Goal: Task Accomplishment & Management: Manage account settings

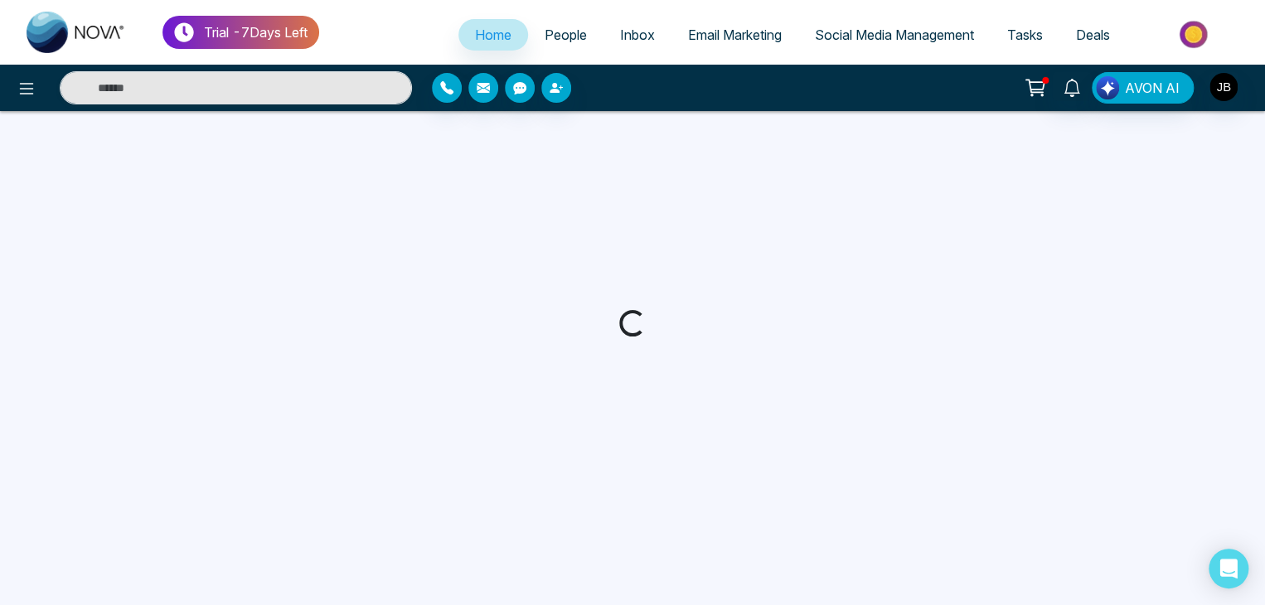
select select "*"
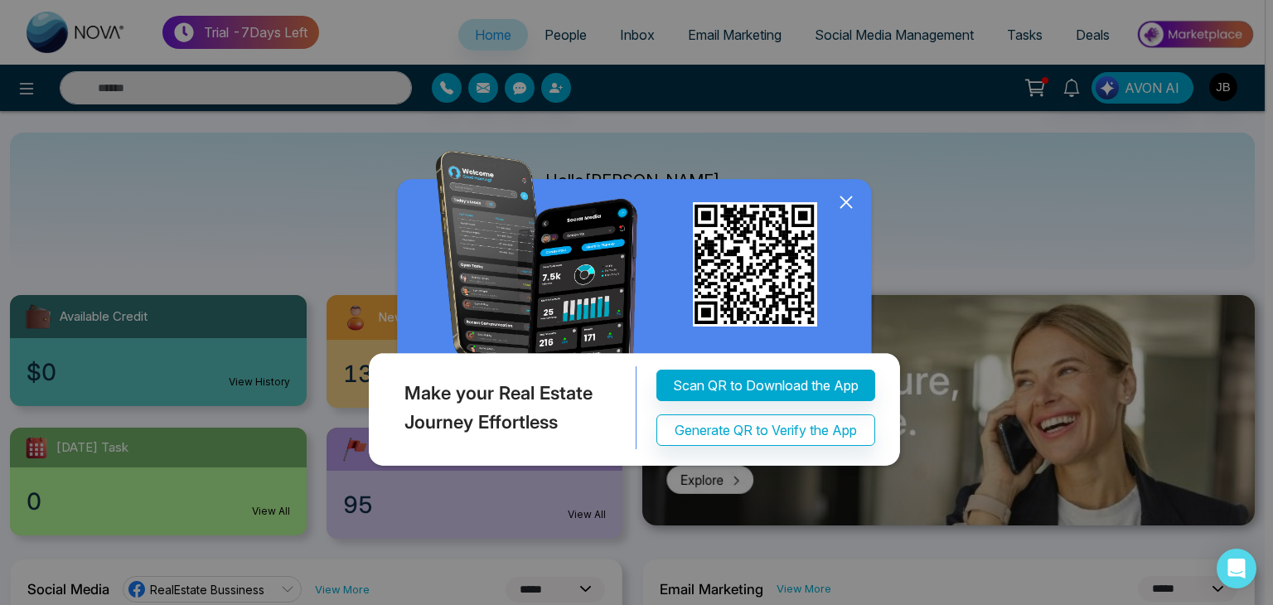
click at [846, 200] on icon at bounding box center [846, 202] width 25 height 25
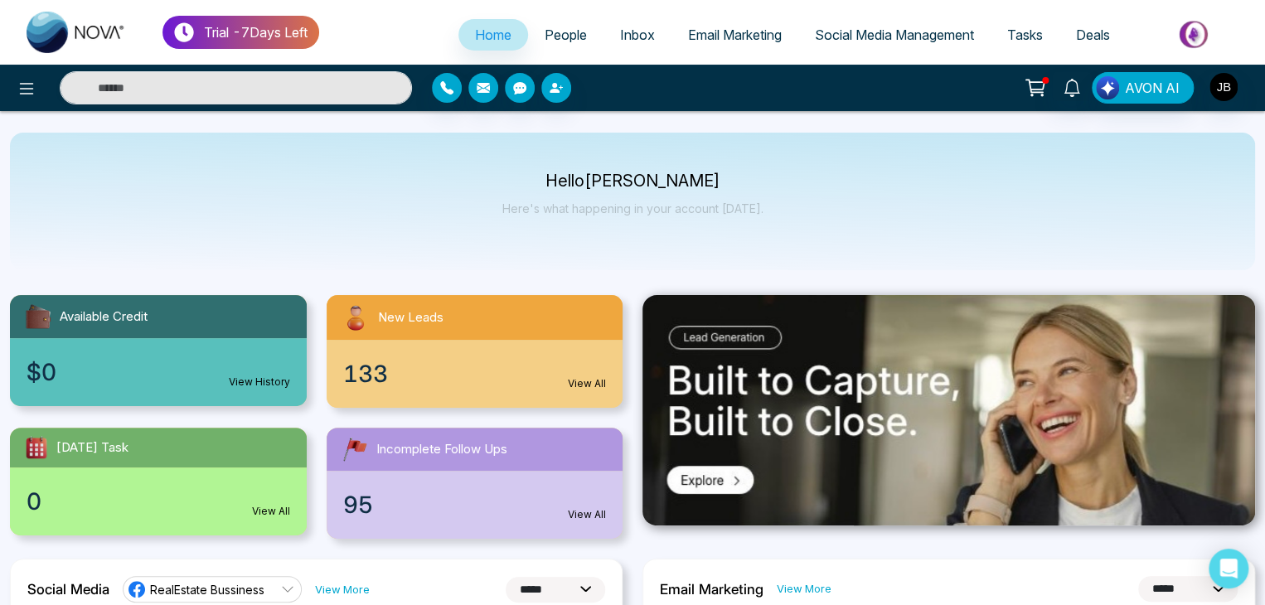
drag, startPoint x: 523, startPoint y: 36, endPoint x: 534, endPoint y: 38, distance: 10.9
click at [528, 36] on link "People" at bounding box center [565, 34] width 75 height 31
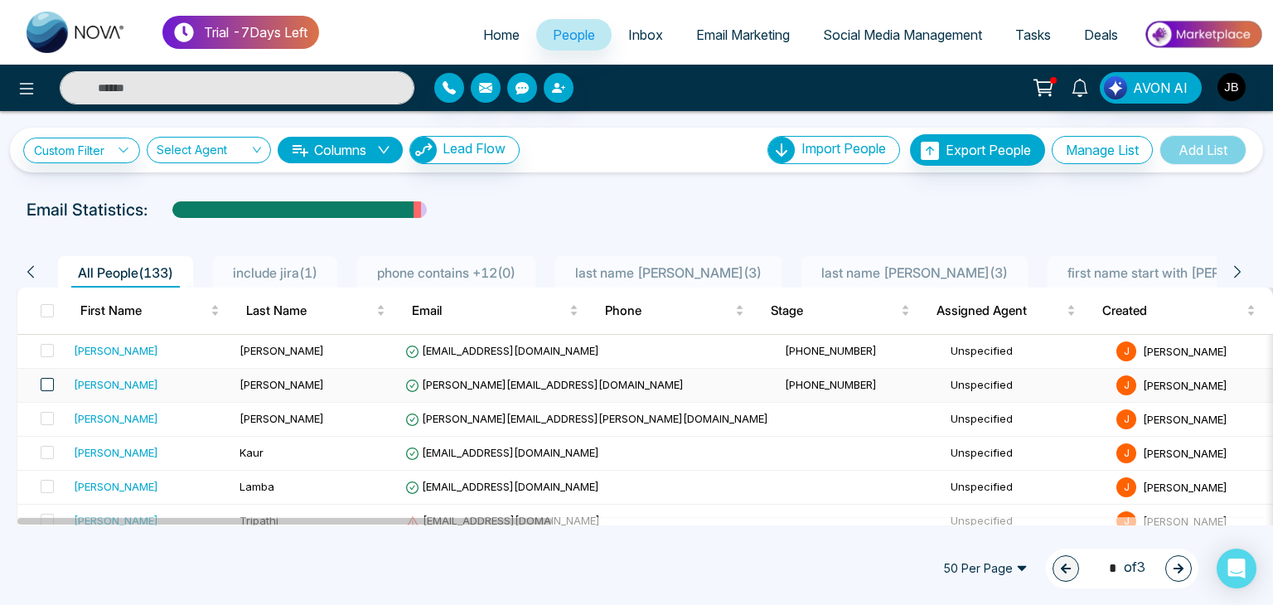
click at [46, 386] on span at bounding box center [47, 384] width 13 height 13
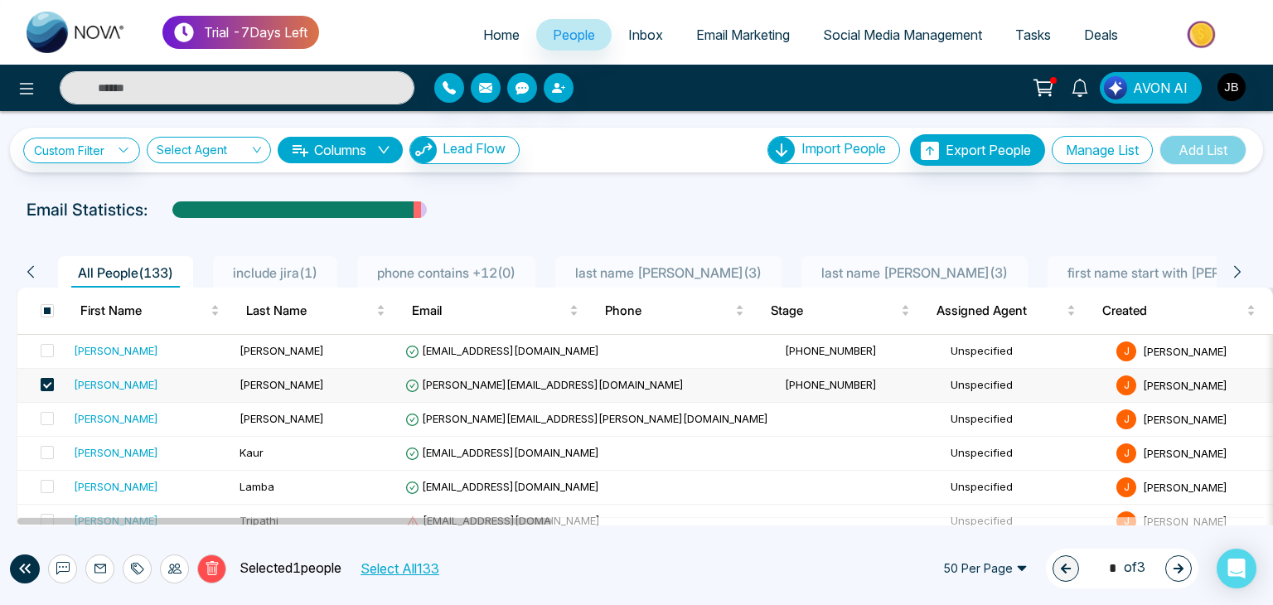
click at [46, 382] on span at bounding box center [47, 384] width 13 height 13
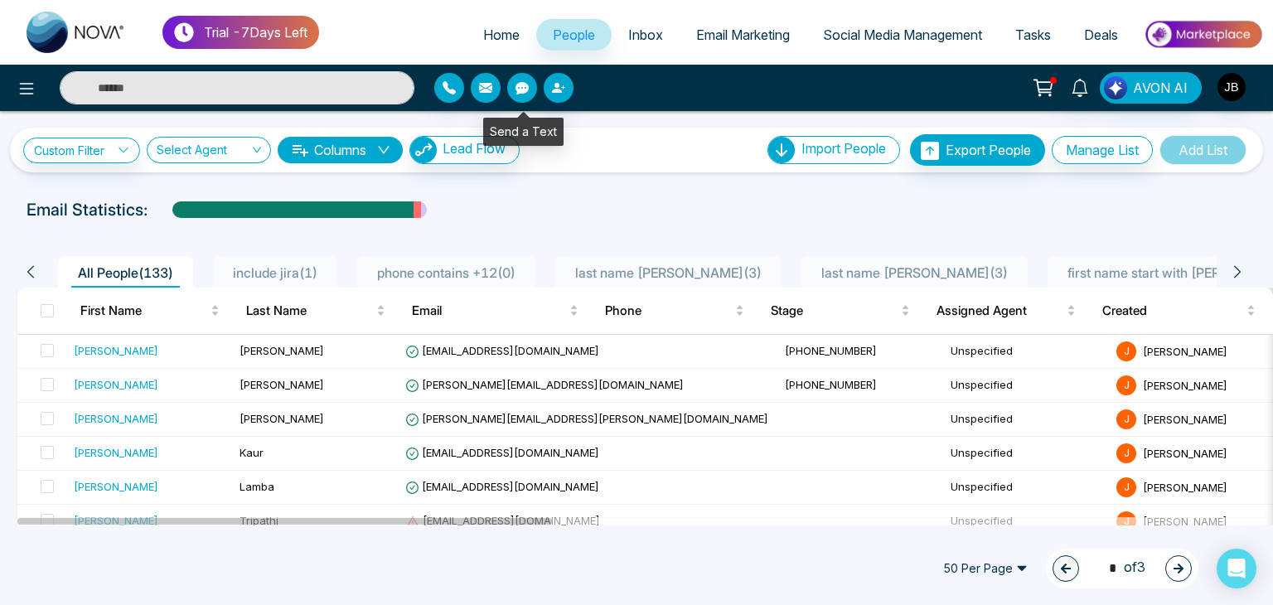
click at [522, 88] on icon "button" at bounding box center [521, 87] width 13 height 13
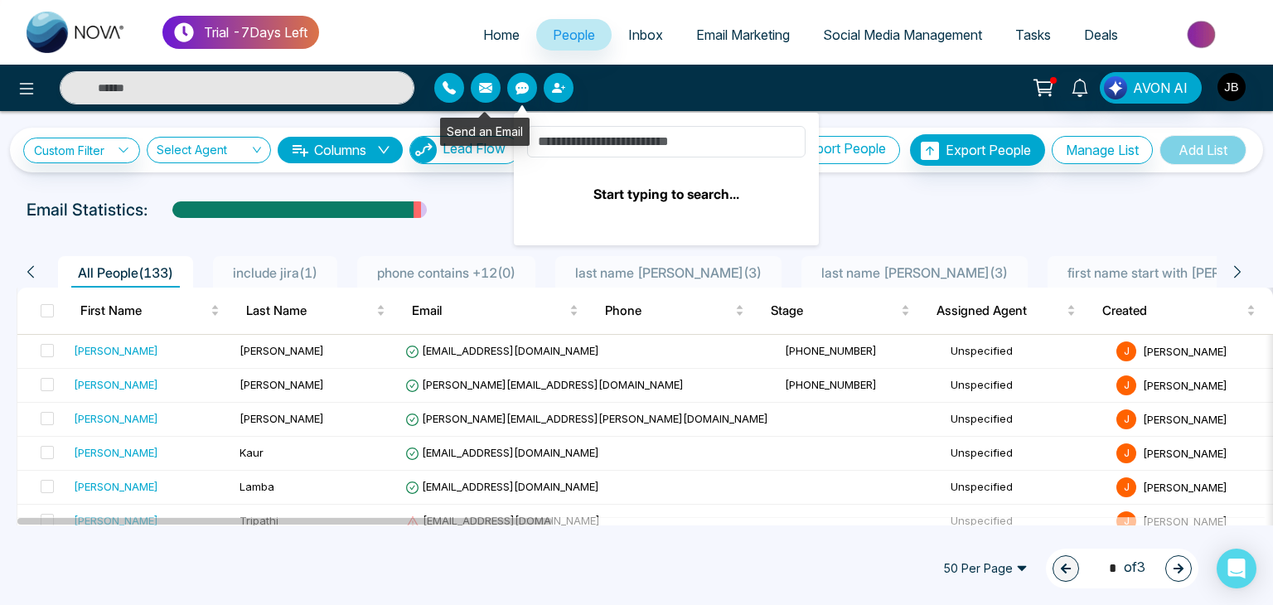
click at [491, 89] on icon "button" at bounding box center [485, 88] width 13 height 10
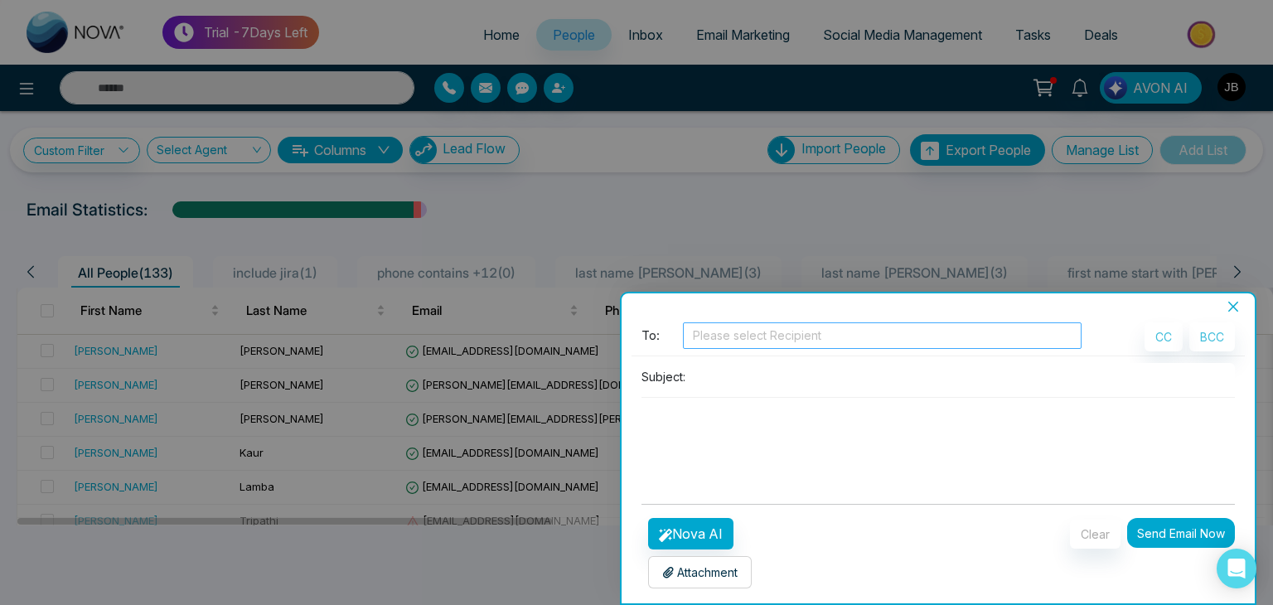
click at [719, 329] on div at bounding box center [882, 336] width 390 height 20
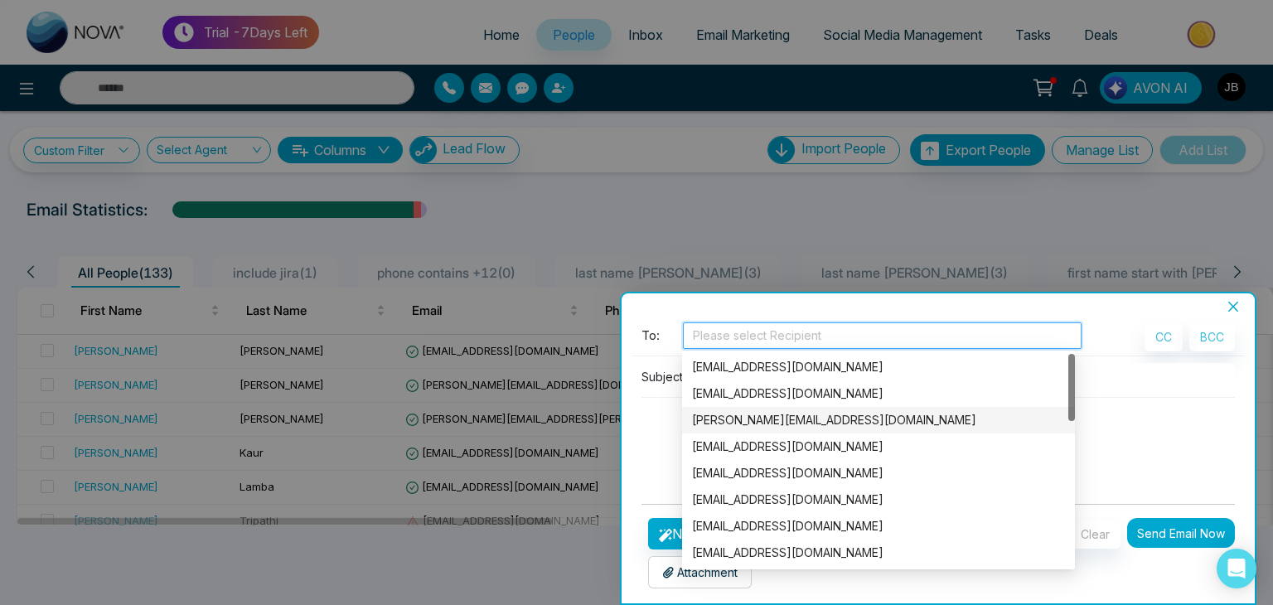
click at [741, 413] on div "Jayesh@mmnovatech.com" at bounding box center [878, 420] width 373 height 18
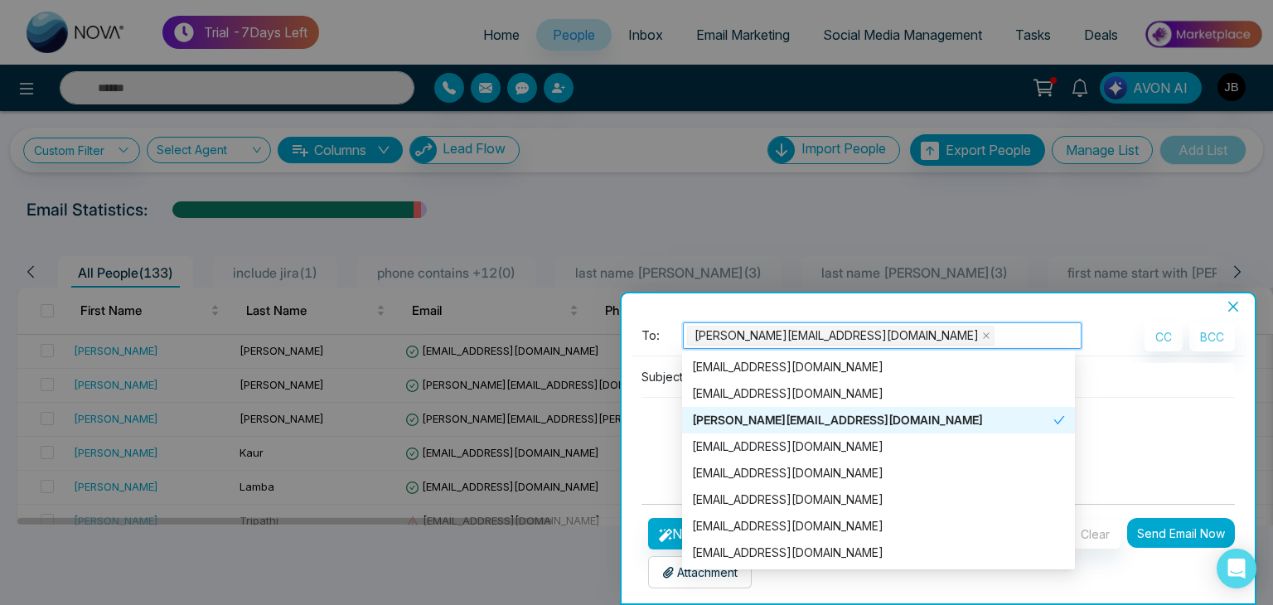
click at [742, 419] on div "Jayesh@mmnovatech.com" at bounding box center [872, 420] width 361 height 18
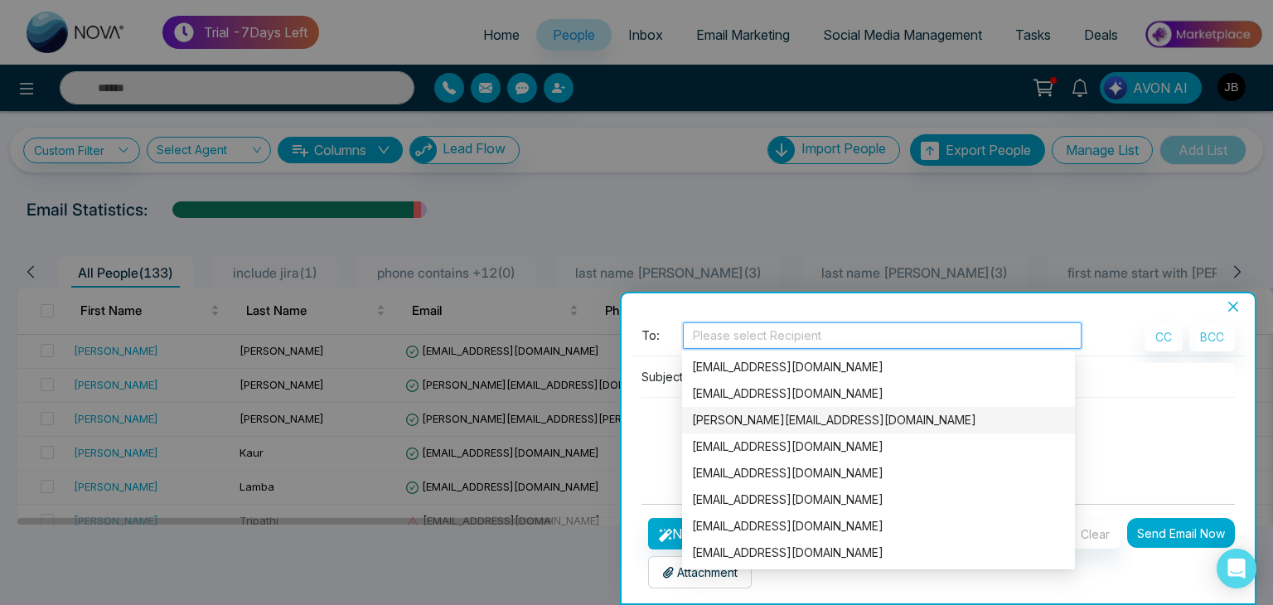
click at [739, 425] on div "Jayesh@mmnovatech.com" at bounding box center [878, 420] width 373 height 18
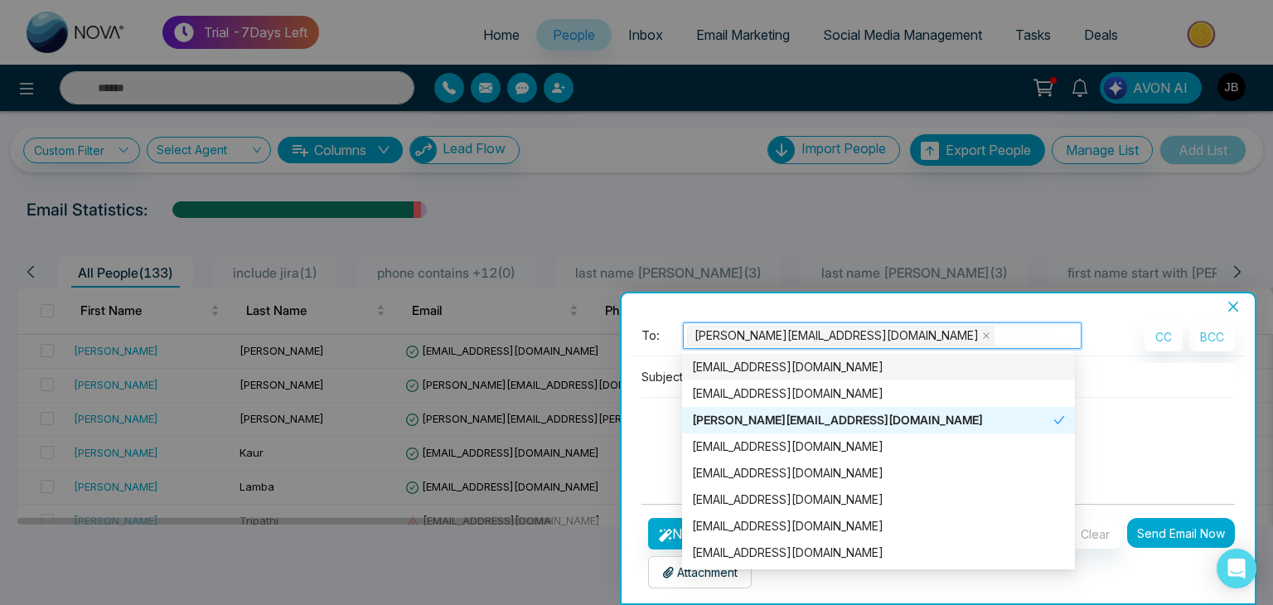
click at [1128, 387] on input at bounding box center [963, 376] width 543 height 27
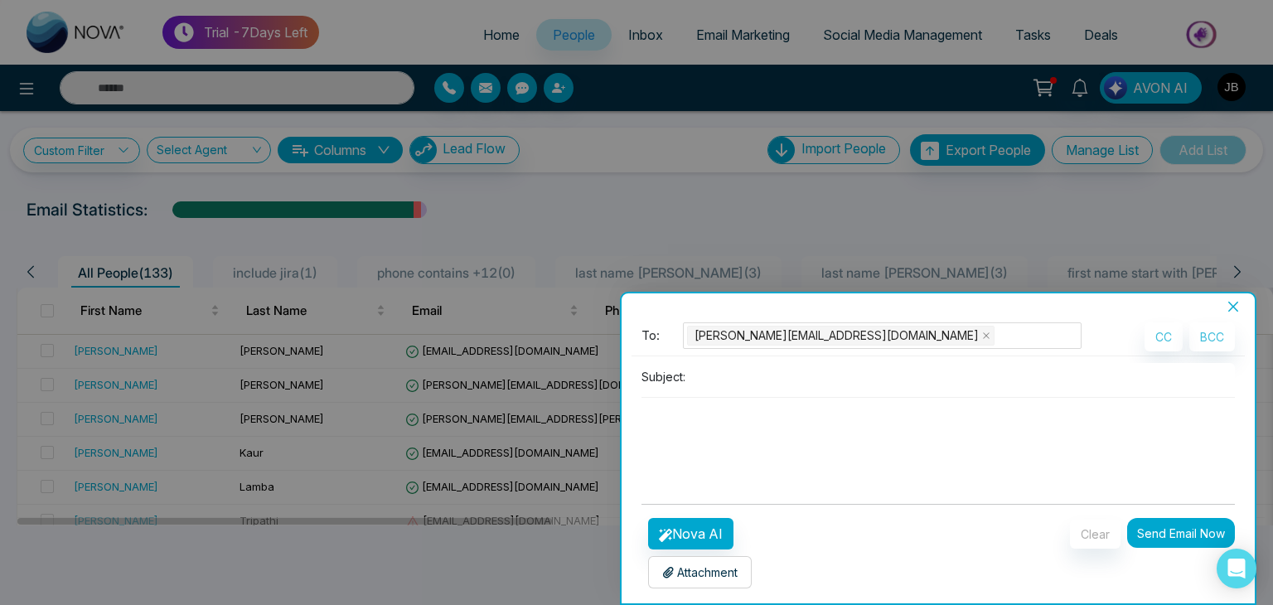
click at [733, 379] on input at bounding box center [963, 376] width 543 height 27
click at [752, 380] on input "**********" at bounding box center [963, 376] width 543 height 27
click at [730, 374] on input "**********" at bounding box center [963, 376] width 543 height 27
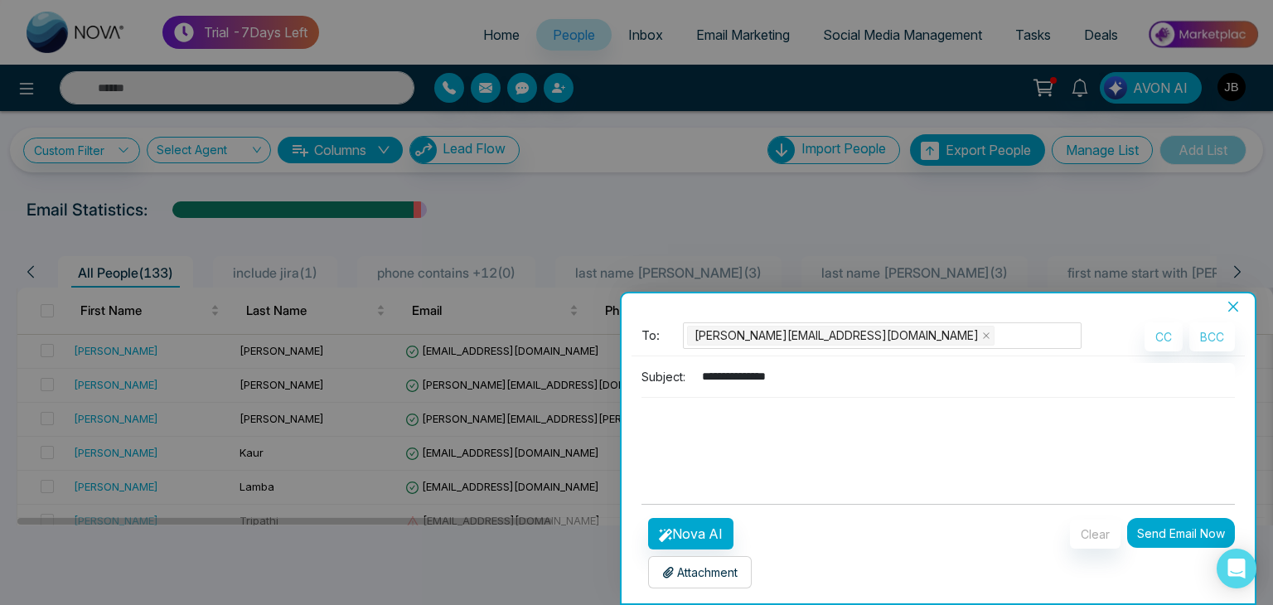
click at [730, 374] on input "**********" at bounding box center [963, 376] width 543 height 27
type input "**********"
click at [718, 487] on div "**********" at bounding box center [937, 427] width 613 height 128
click at [686, 534] on button "Nova AI" at bounding box center [690, 533] width 85 height 31
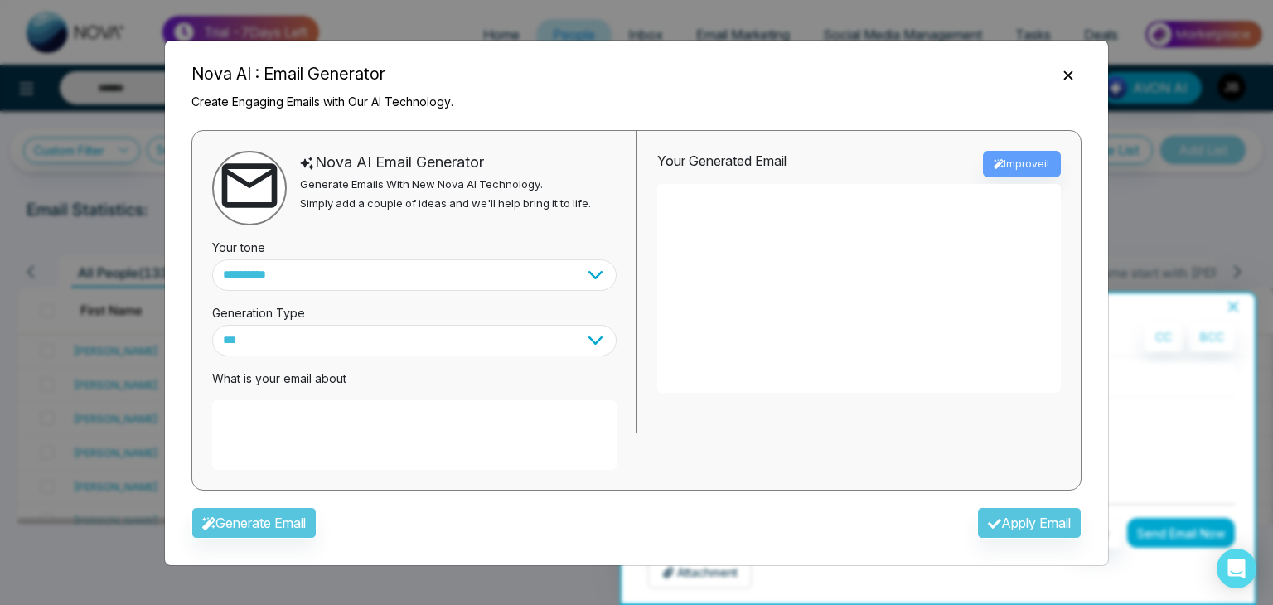
click at [249, 417] on textarea at bounding box center [414, 435] width 404 height 70
paste textarea "**********"
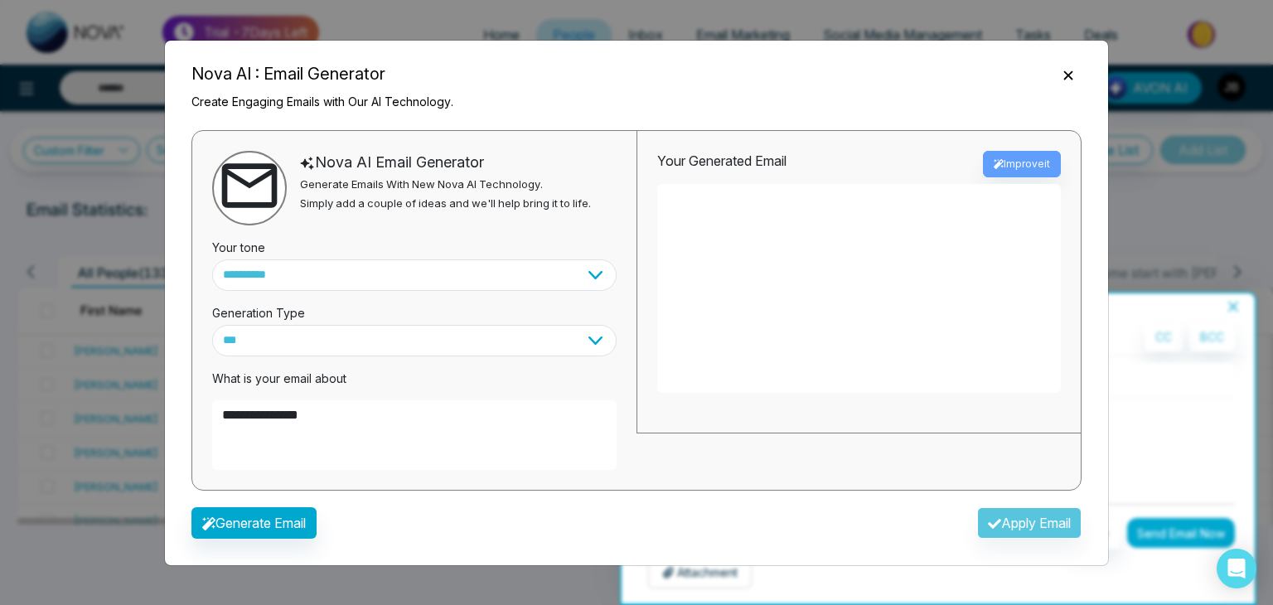
type textarea "**********"
click at [278, 336] on select "*** ***** ******* ******* ********" at bounding box center [414, 340] width 404 height 31
select select "*******"
click at [212, 325] on select "*** ***** ******* ******* ********" at bounding box center [414, 340] width 404 height 31
click at [282, 277] on select "**********" at bounding box center [414, 274] width 404 height 31
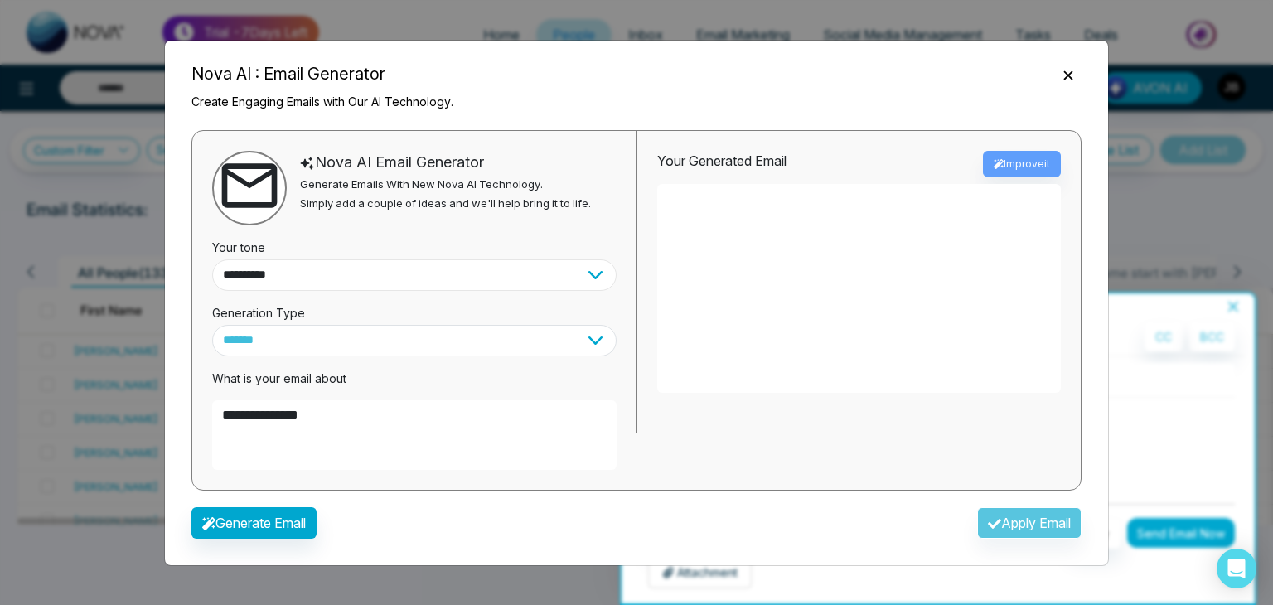
select select "*******"
click at [212, 259] on select "**********" at bounding box center [414, 274] width 404 height 31
click at [235, 524] on button "Generate Email" at bounding box center [253, 522] width 125 height 31
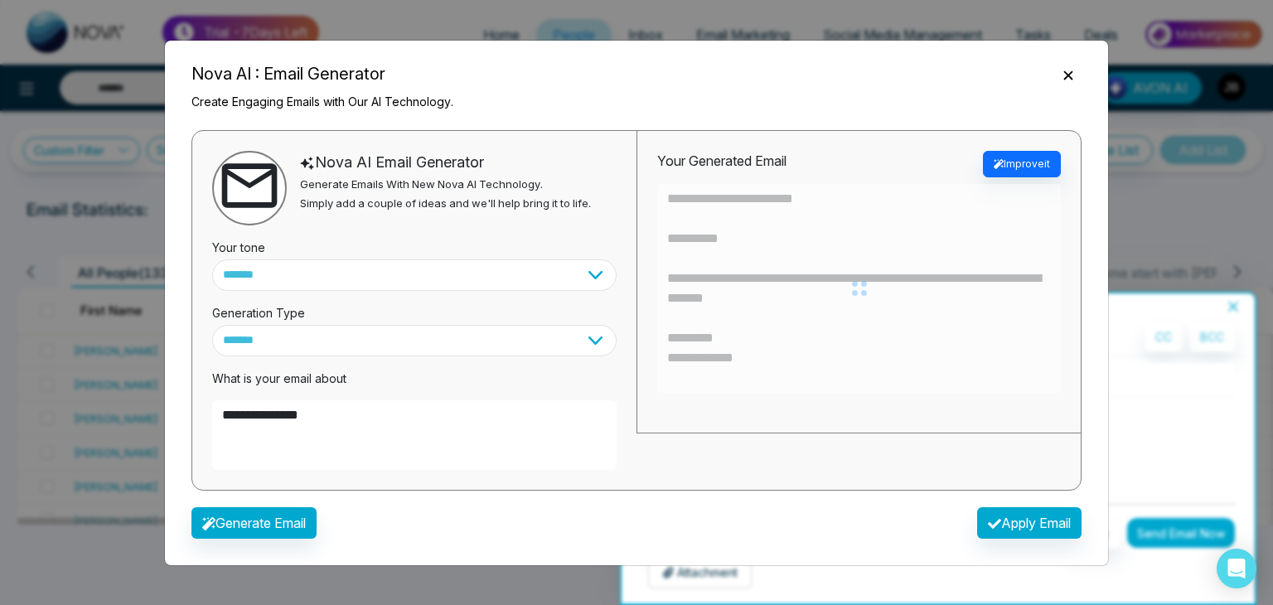
type textarea "**********"
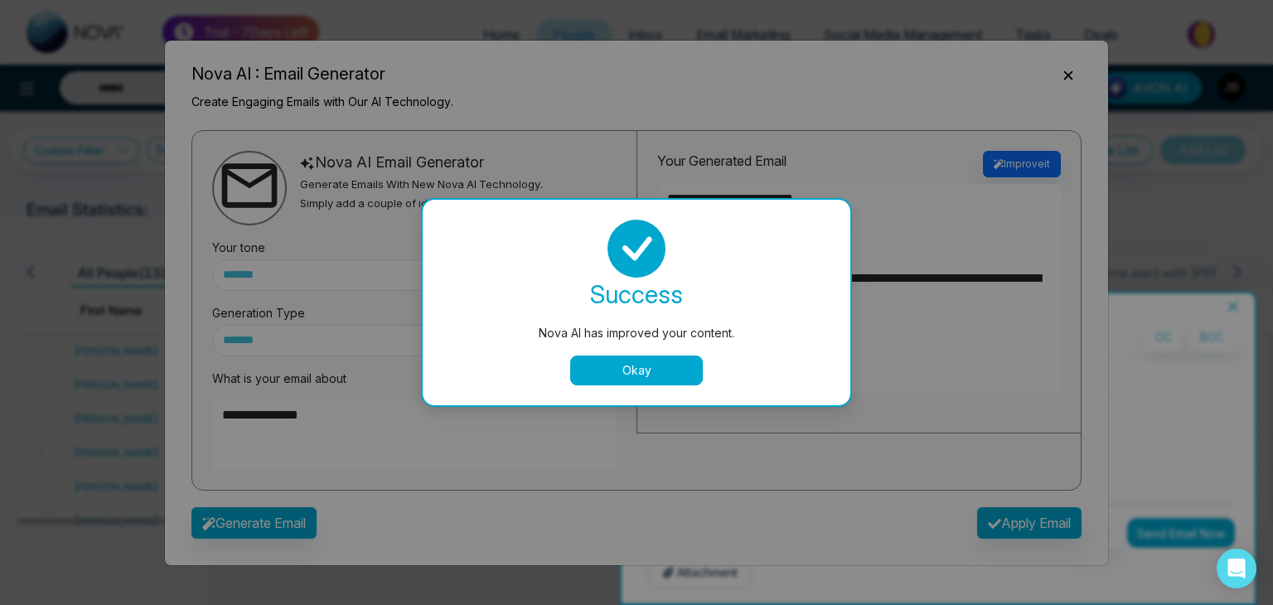
click at [650, 377] on button "Okay" at bounding box center [636, 370] width 133 height 30
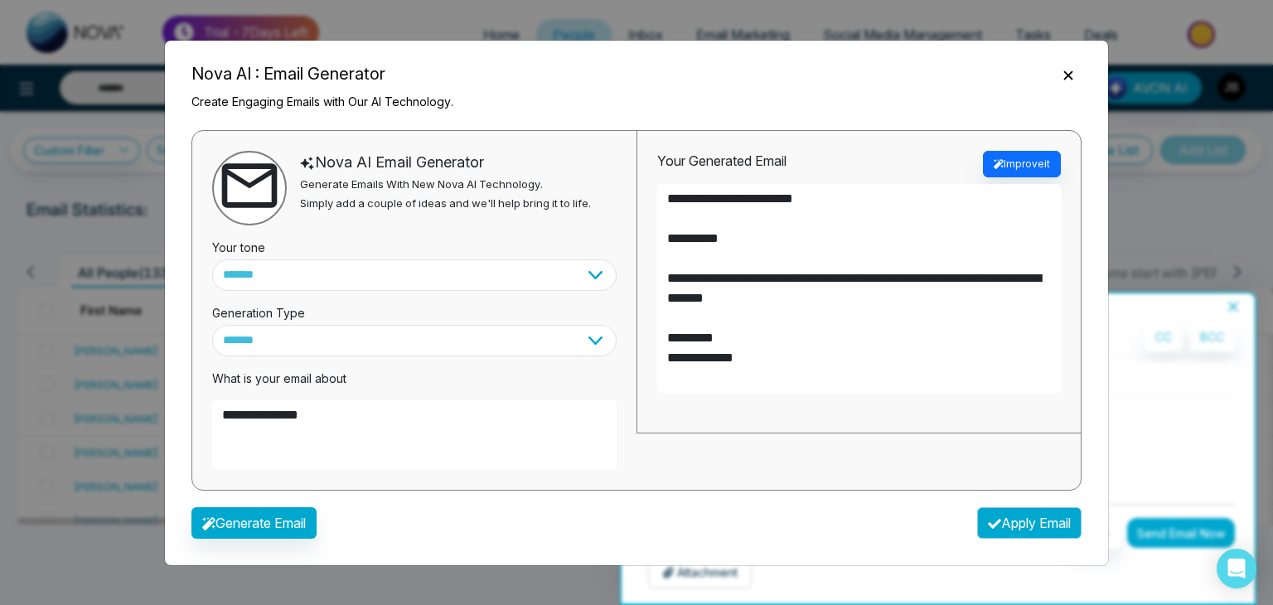
click at [1011, 528] on button "Apply Email" at bounding box center [1029, 522] width 104 height 31
type textarea "**********"
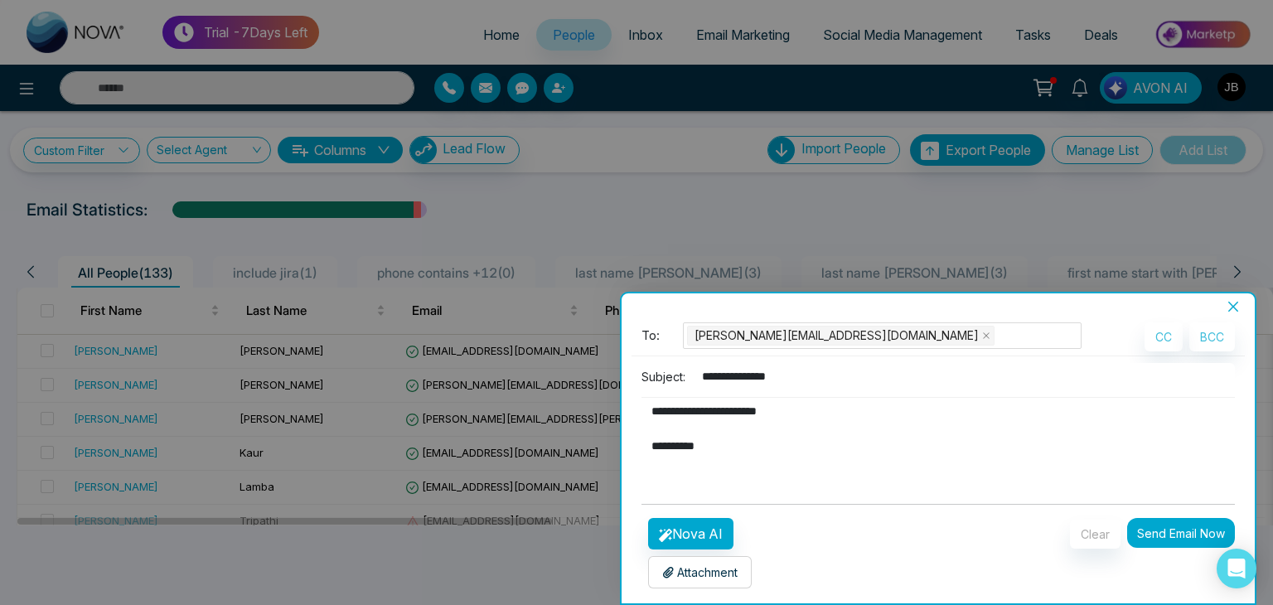
click at [709, 578] on p "Attachment" at bounding box center [699, 571] width 75 height 17
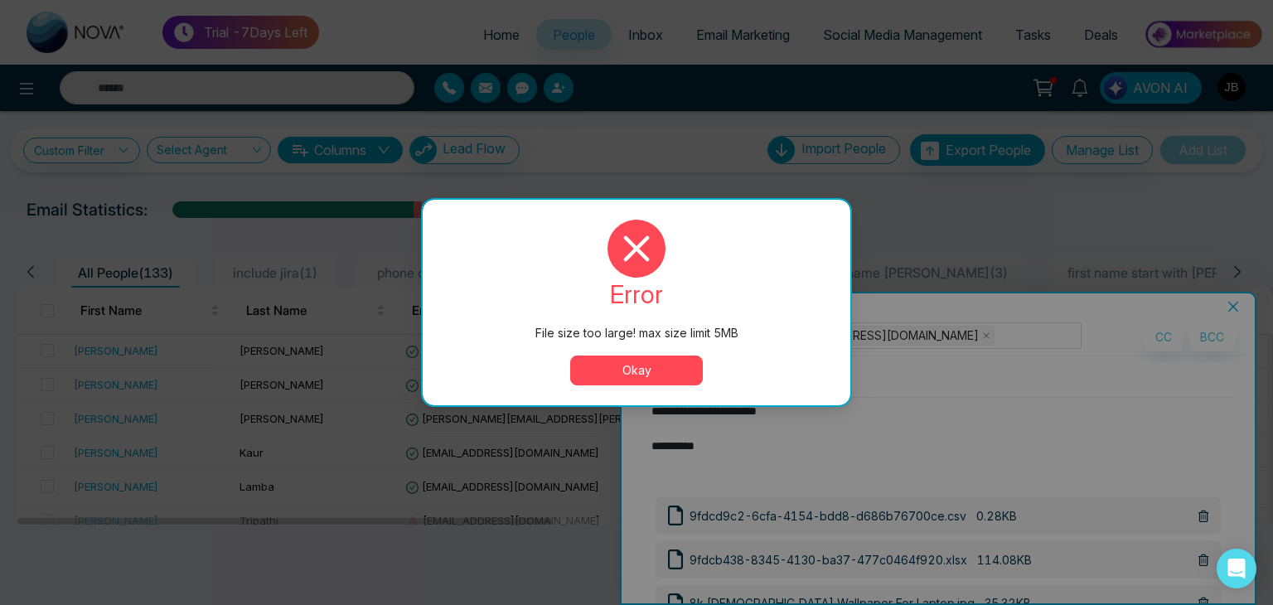
click at [631, 374] on button "Okay" at bounding box center [636, 370] width 133 height 30
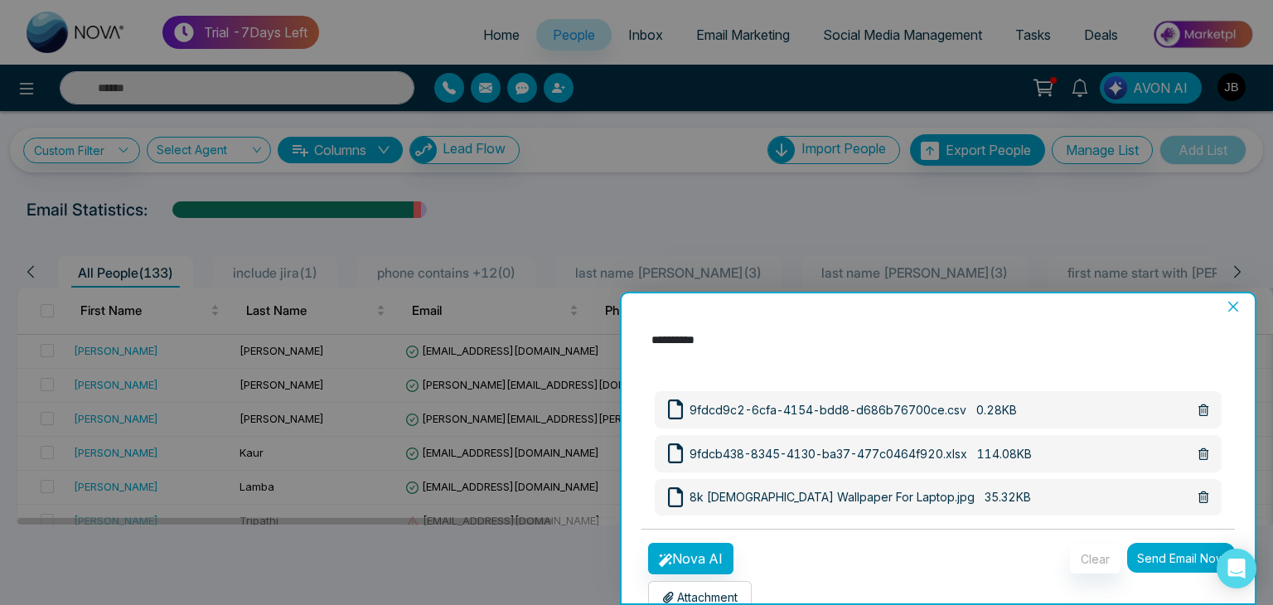
scroll to position [119, 0]
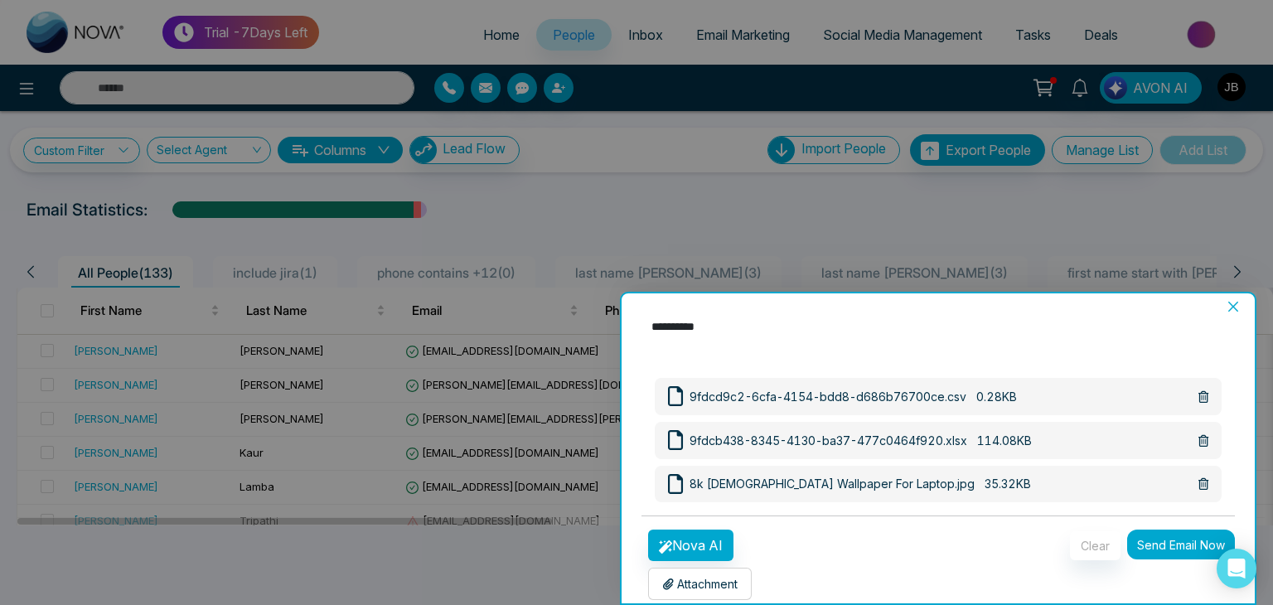
click at [1198, 436] on icon at bounding box center [1203, 441] width 10 height 12
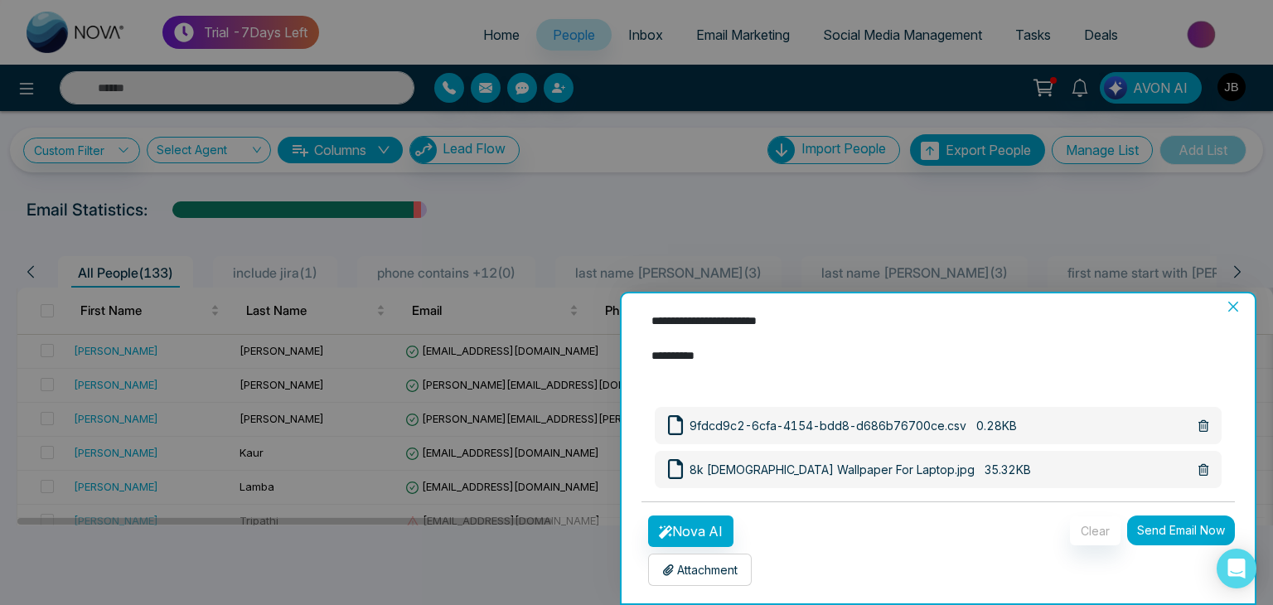
click at [1161, 529] on button "Send Email Now" at bounding box center [1181, 530] width 108 height 30
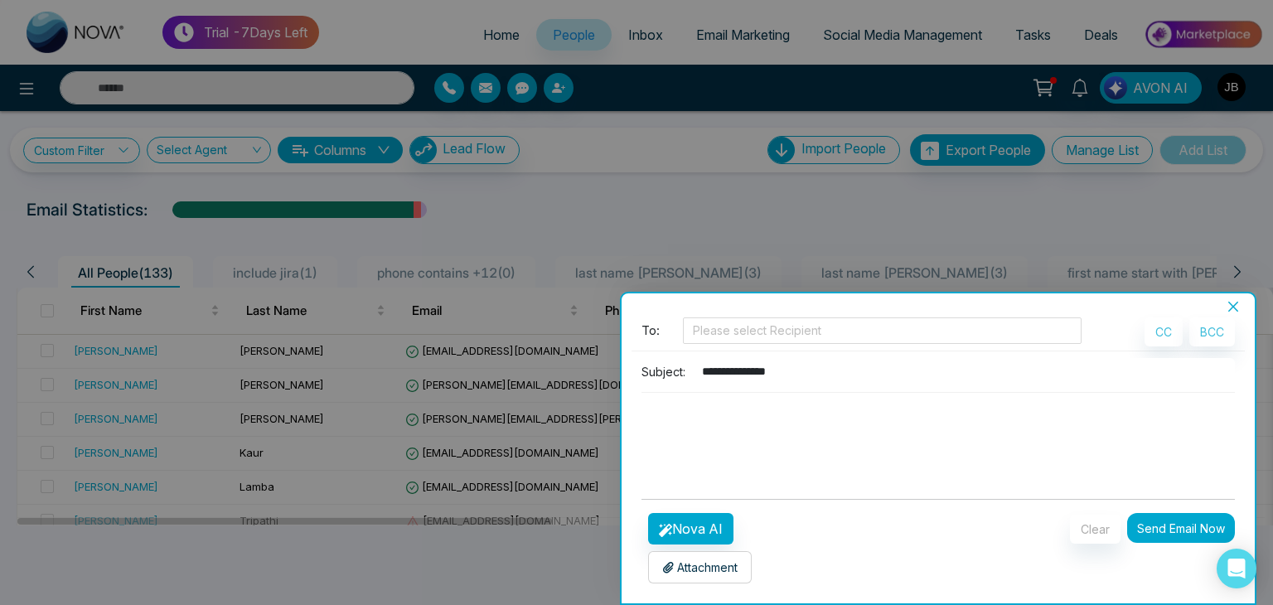
scroll to position [3, 0]
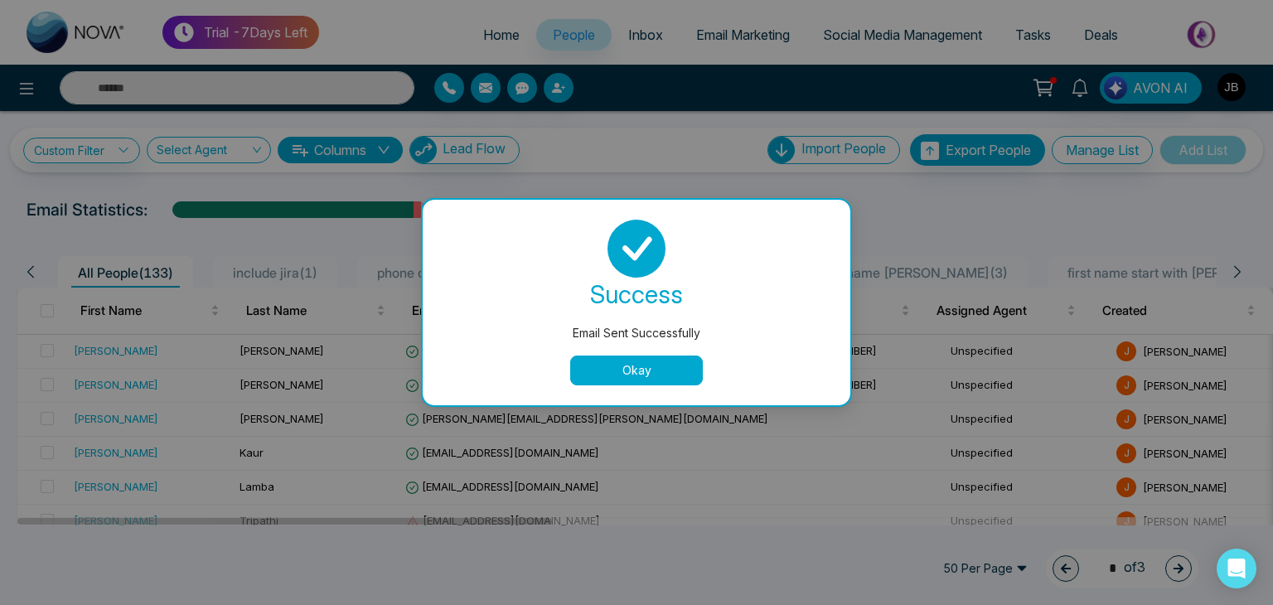
click at [671, 369] on button "Okay" at bounding box center [636, 370] width 133 height 30
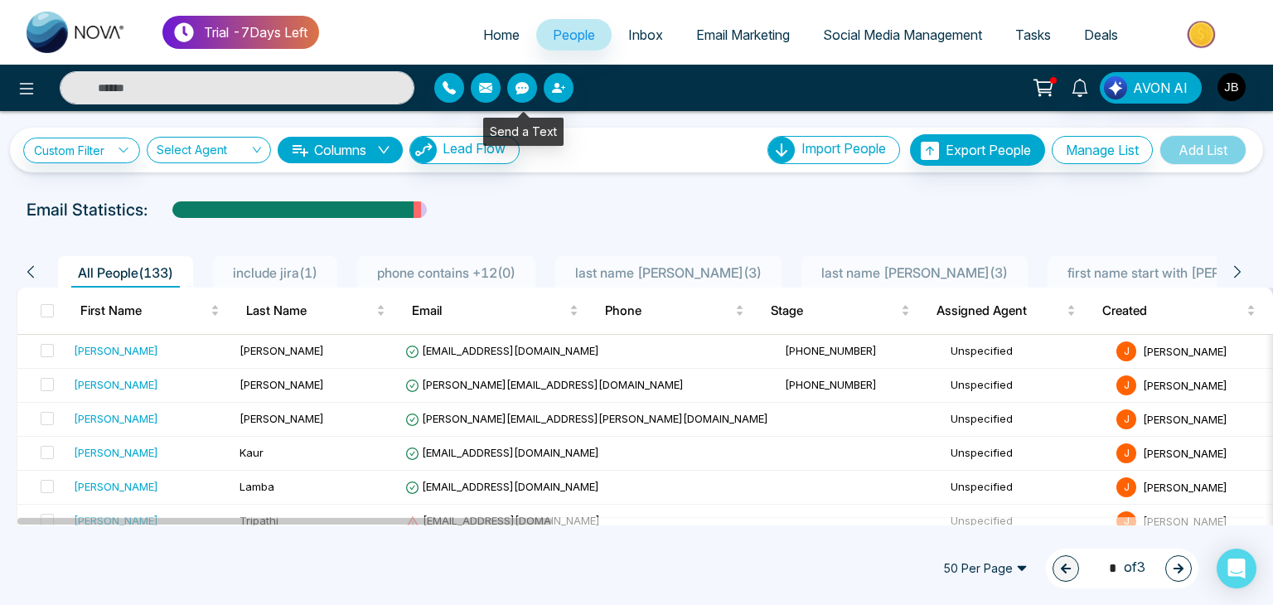
click at [532, 84] on button "button" at bounding box center [522, 88] width 30 height 30
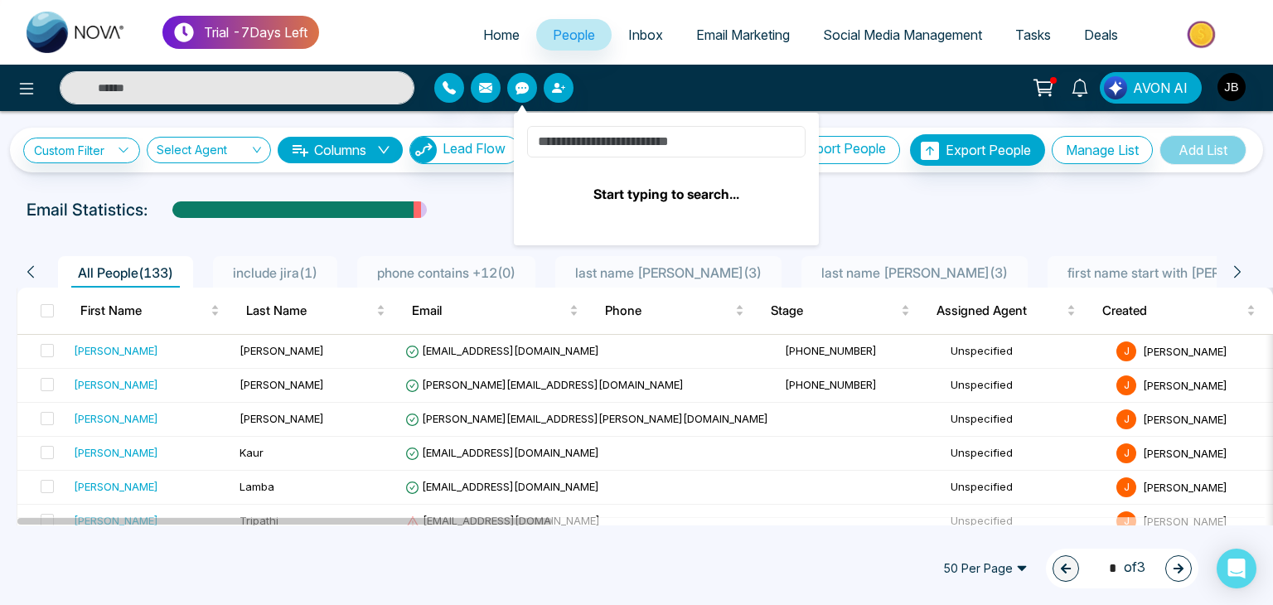
click at [602, 145] on input at bounding box center [666, 141] width 278 height 31
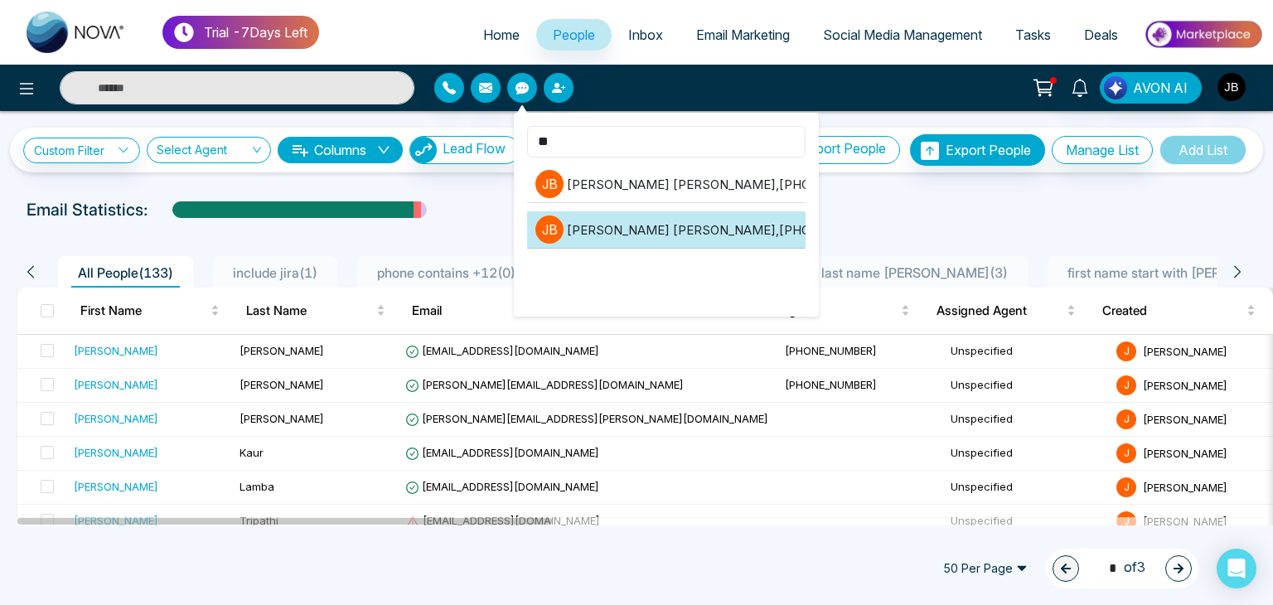
type input "**"
click at [657, 215] on li "J B Jayesh Badgujar , +918208229191" at bounding box center [666, 229] width 278 height 37
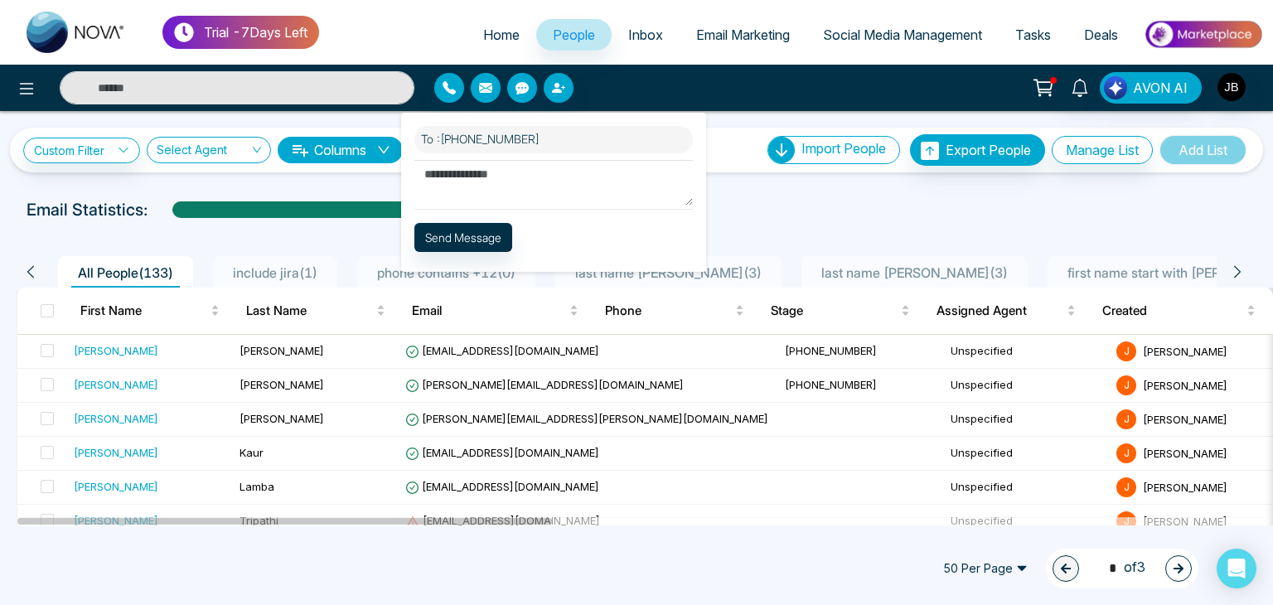
click at [491, 172] on textarea at bounding box center [553, 183] width 278 height 46
type textarea "**********"
click at [474, 238] on button "Send Message" at bounding box center [463, 236] width 98 height 29
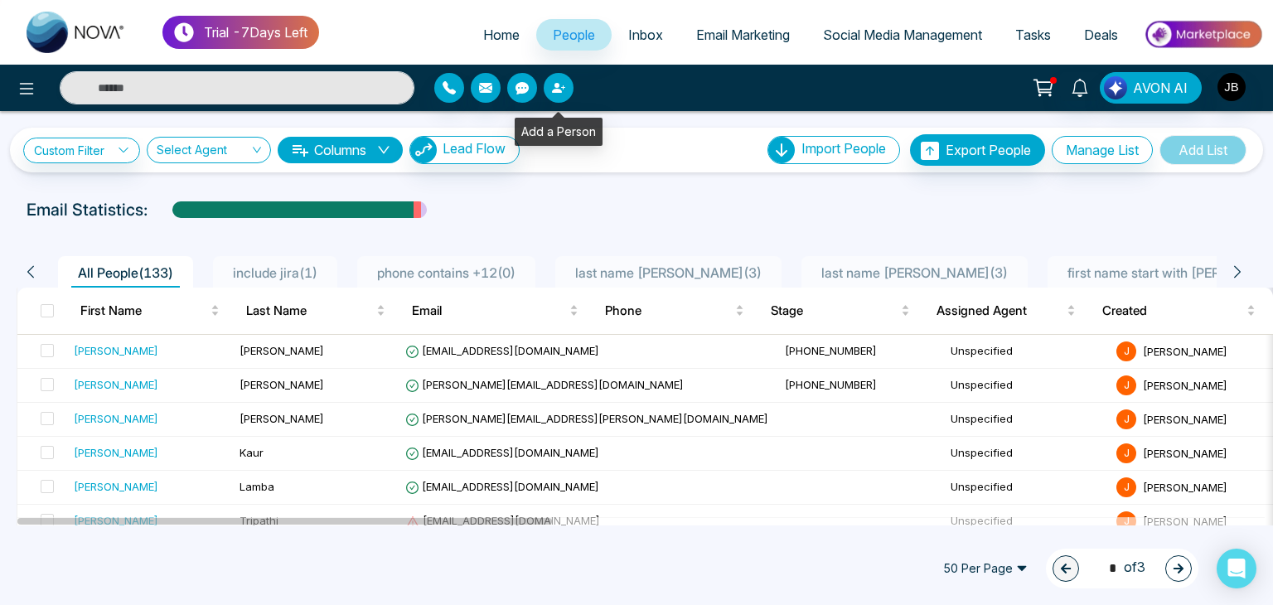
click at [554, 89] on icon "button" at bounding box center [558, 87] width 13 height 13
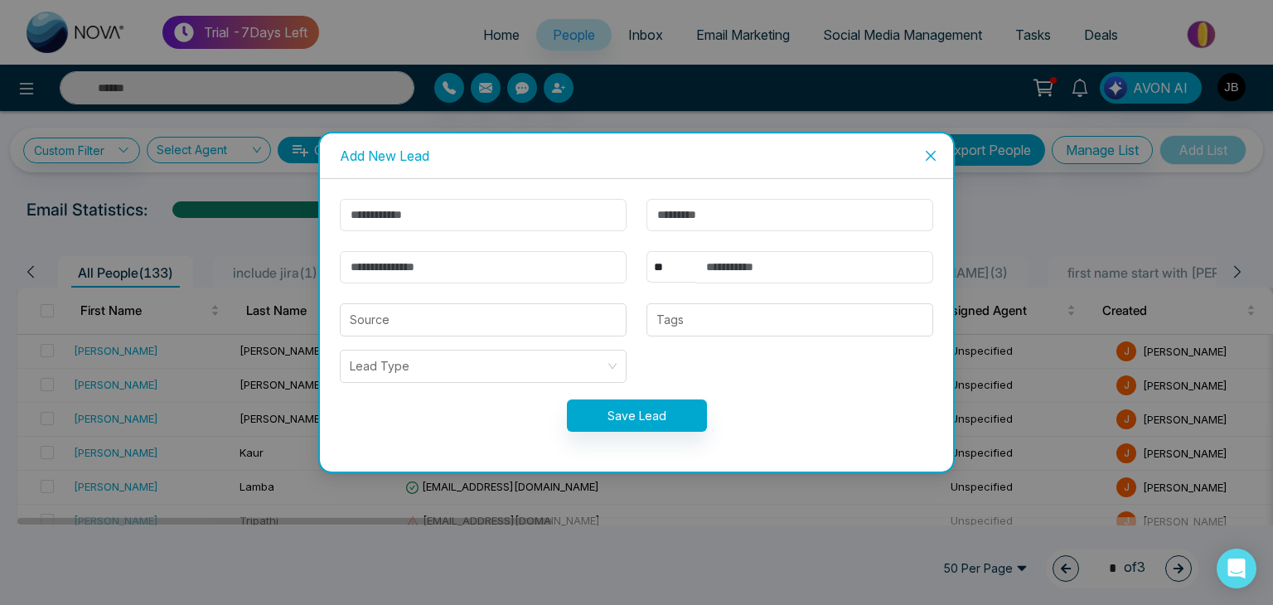
click at [673, 110] on div "Add New Lead ** **** *** *** *** **** *** Source Tags Lead Type Save Lead" at bounding box center [636, 302] width 1273 height 605
click at [421, 215] on input "text" at bounding box center [483, 215] width 287 height 32
type input "******"
type input "********"
type input "**********"
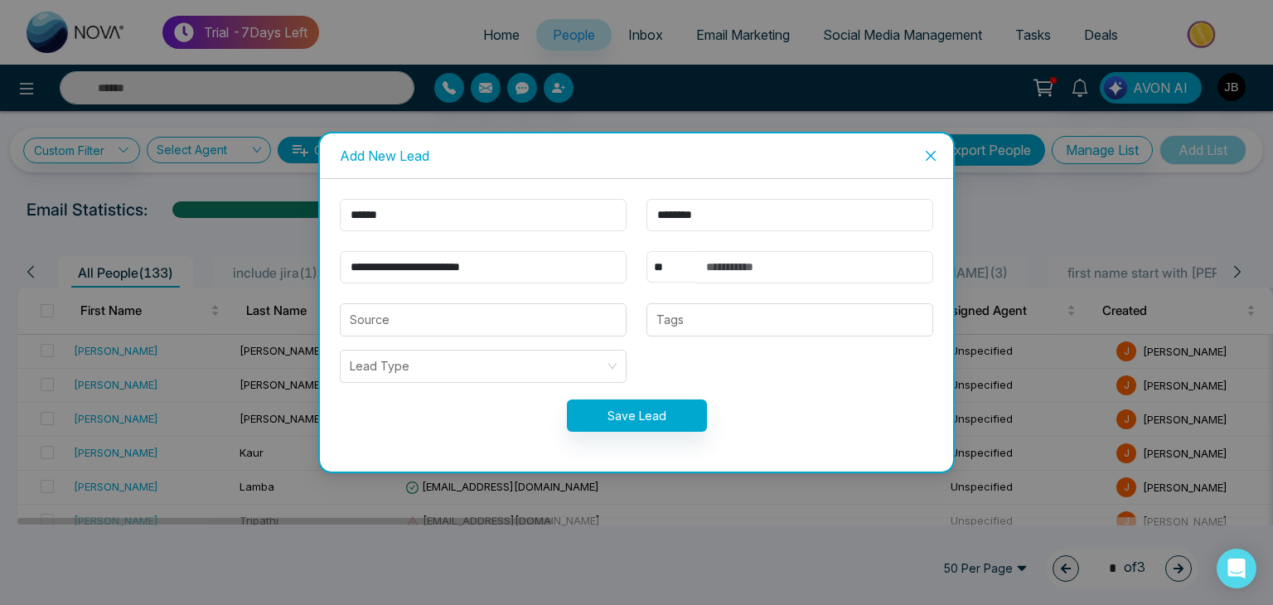
select select "***"
type input "**********"
click at [401, 211] on input "******" at bounding box center [483, 215] width 287 height 32
click at [729, 220] on input "********" at bounding box center [789, 215] width 287 height 32
type input "*"
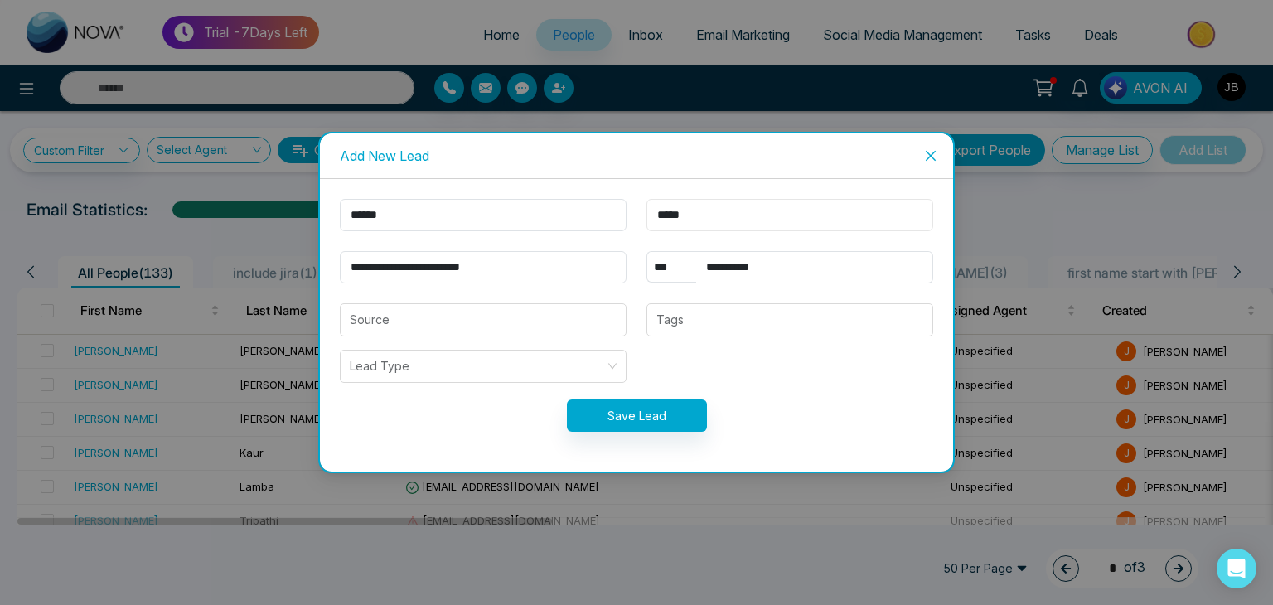
type input "*****"
drag, startPoint x: 548, startPoint y: 261, endPoint x: 346, endPoint y: 273, distance: 202.5
click at [346, 273] on input "**********" at bounding box center [483, 267] width 287 height 32
type input "**********"
click at [597, 418] on button "Save Lead" at bounding box center [637, 415] width 140 height 32
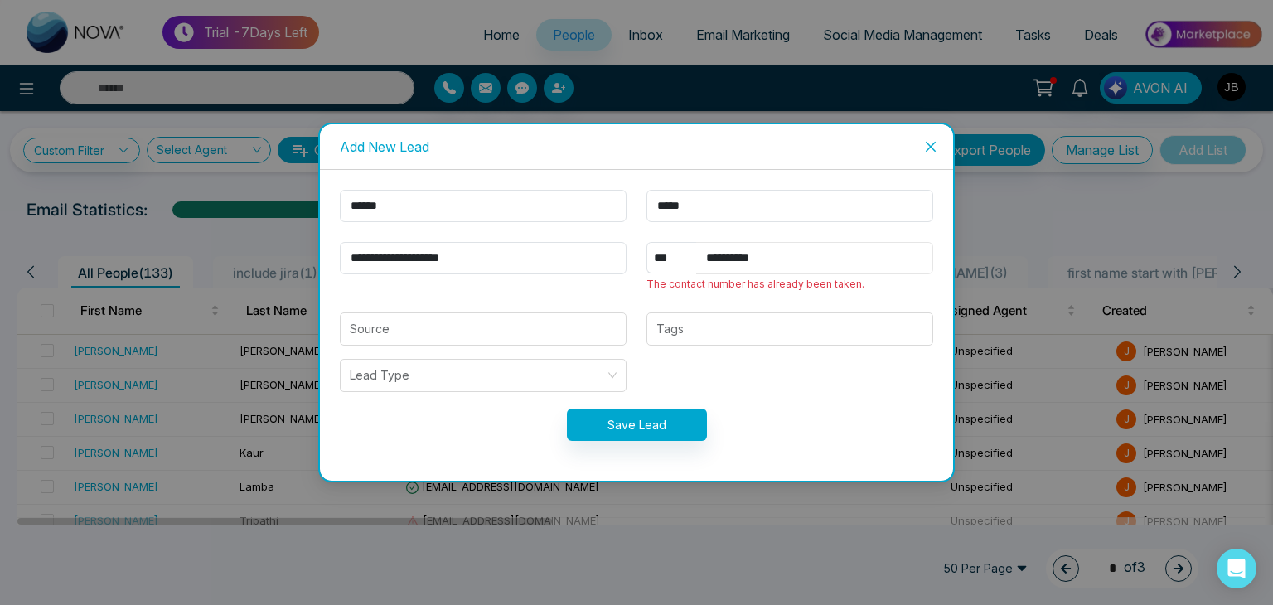
click at [789, 258] on input "**********" at bounding box center [814, 258] width 237 height 32
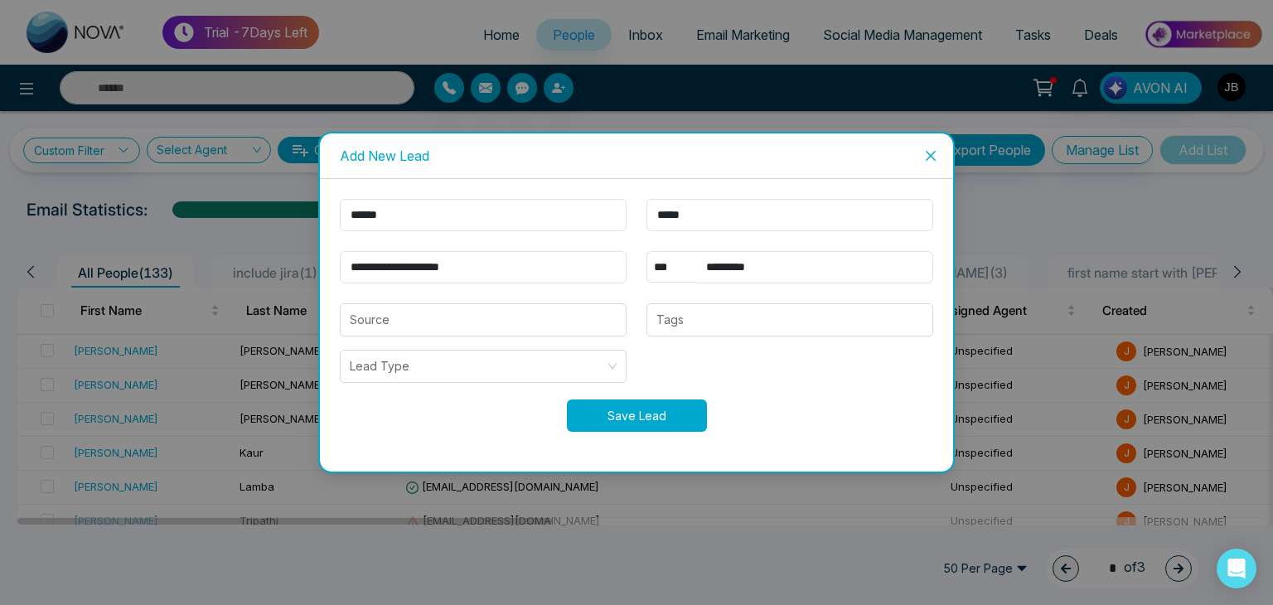
click at [666, 407] on button "Save Lead" at bounding box center [637, 415] width 140 height 32
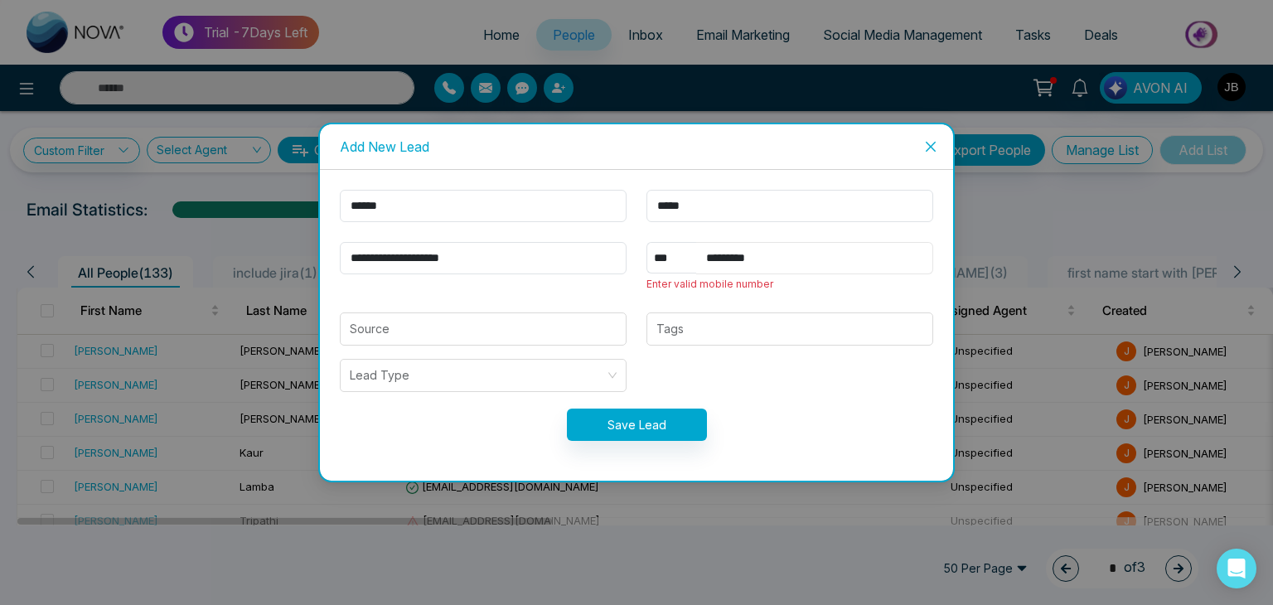
click at [805, 254] on input "*********" at bounding box center [814, 258] width 237 height 32
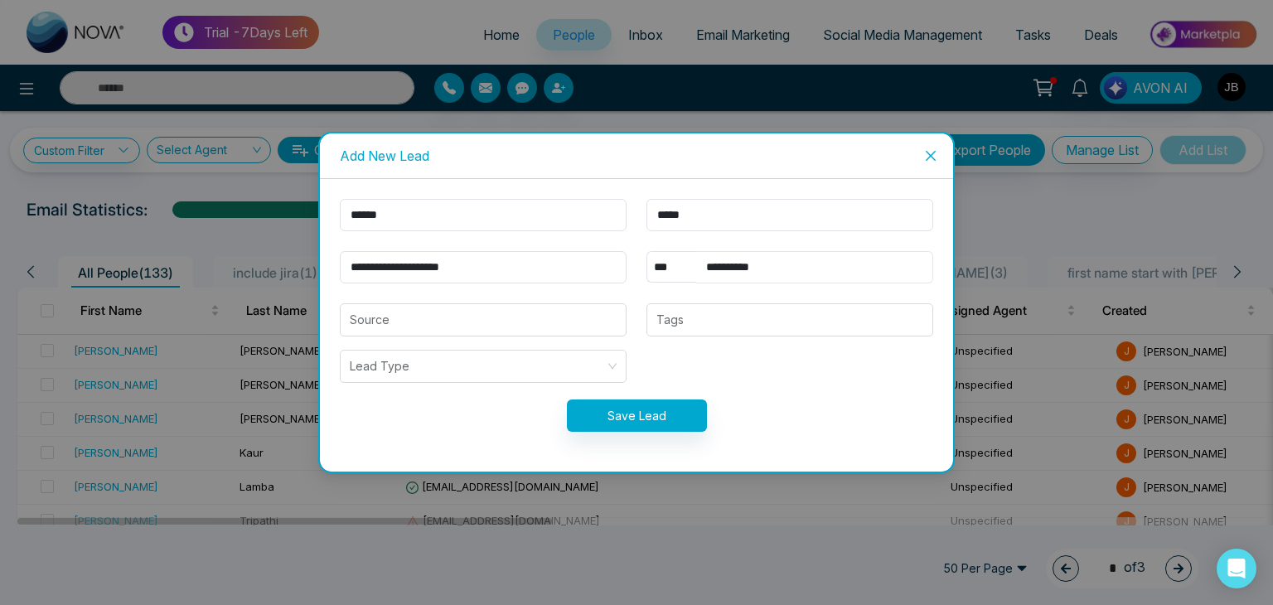
type input "**********"
click at [651, 418] on button "Save Lead" at bounding box center [637, 415] width 140 height 32
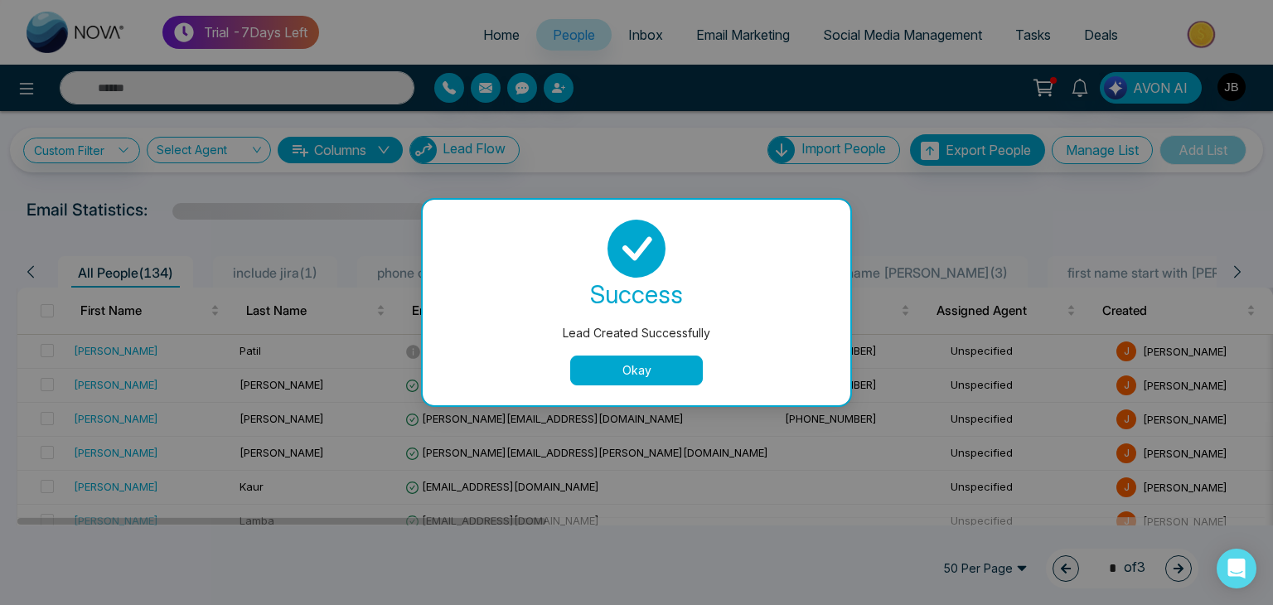
click at [612, 375] on button "Okay" at bounding box center [636, 370] width 133 height 30
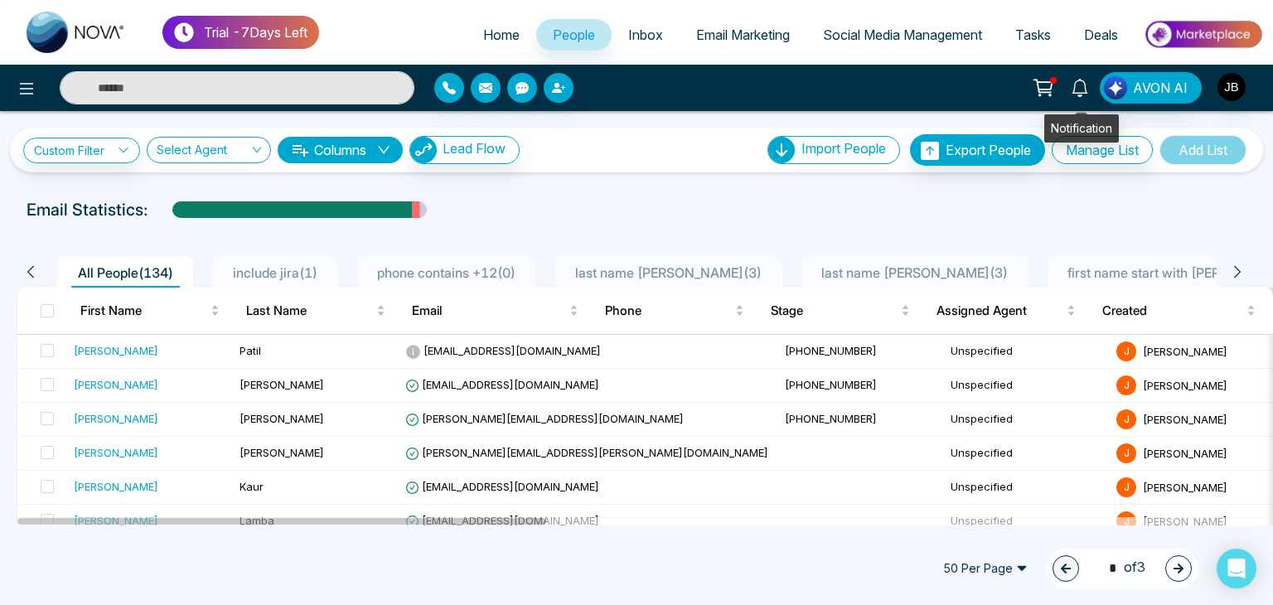
click at [1086, 86] on icon at bounding box center [1080, 88] width 18 height 18
click at [675, 203] on div "Email Statistics:" at bounding box center [430, 209] width 806 height 25
click at [473, 418] on span "Jayesh@mmnovatech.com" at bounding box center [544, 418] width 278 height 13
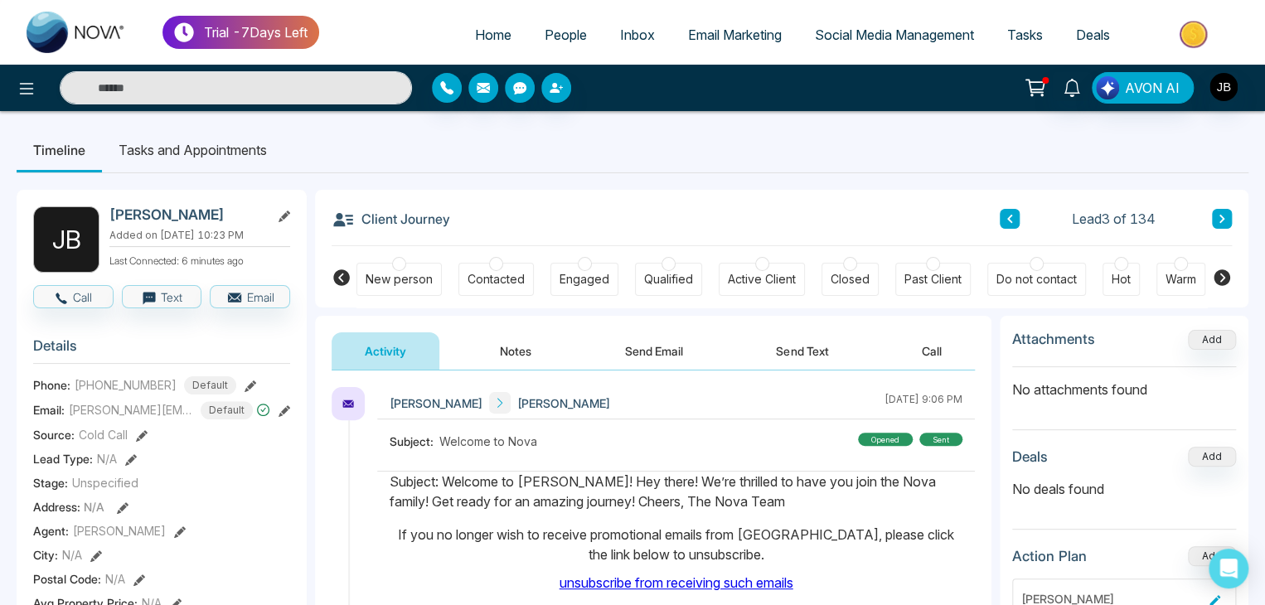
click at [196, 150] on li "Tasks and Appointments" at bounding box center [192, 150] width 181 height 45
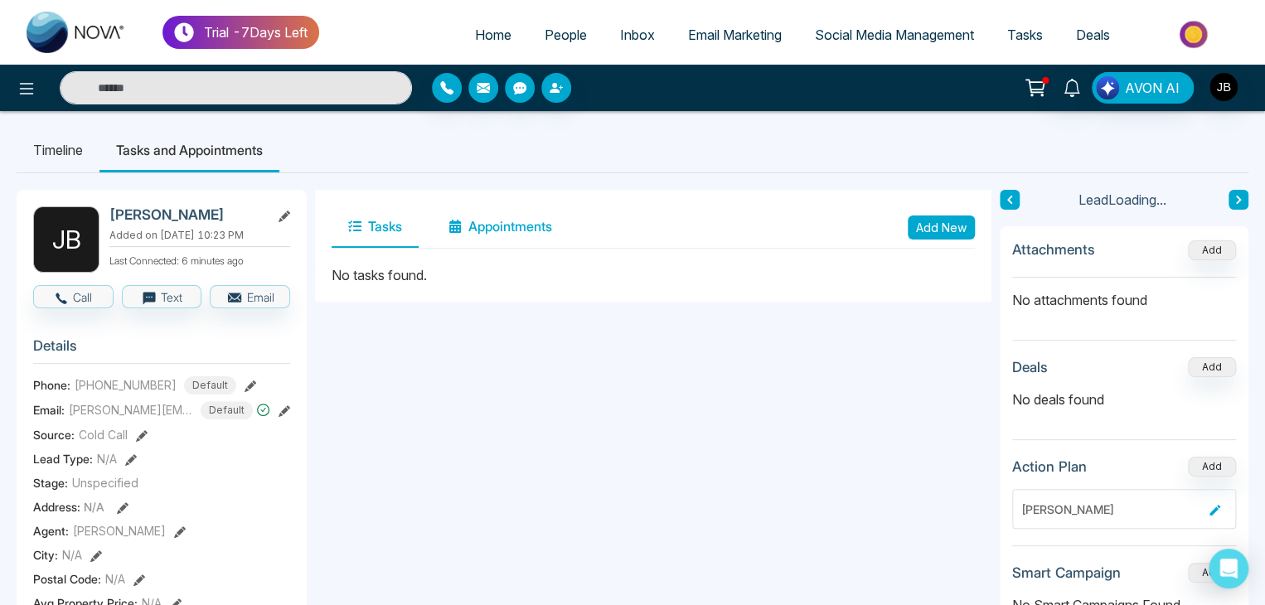
click at [498, 229] on button "Appointments" at bounding box center [500, 226] width 137 height 41
click at [953, 224] on button "Add New" at bounding box center [940, 227] width 67 height 24
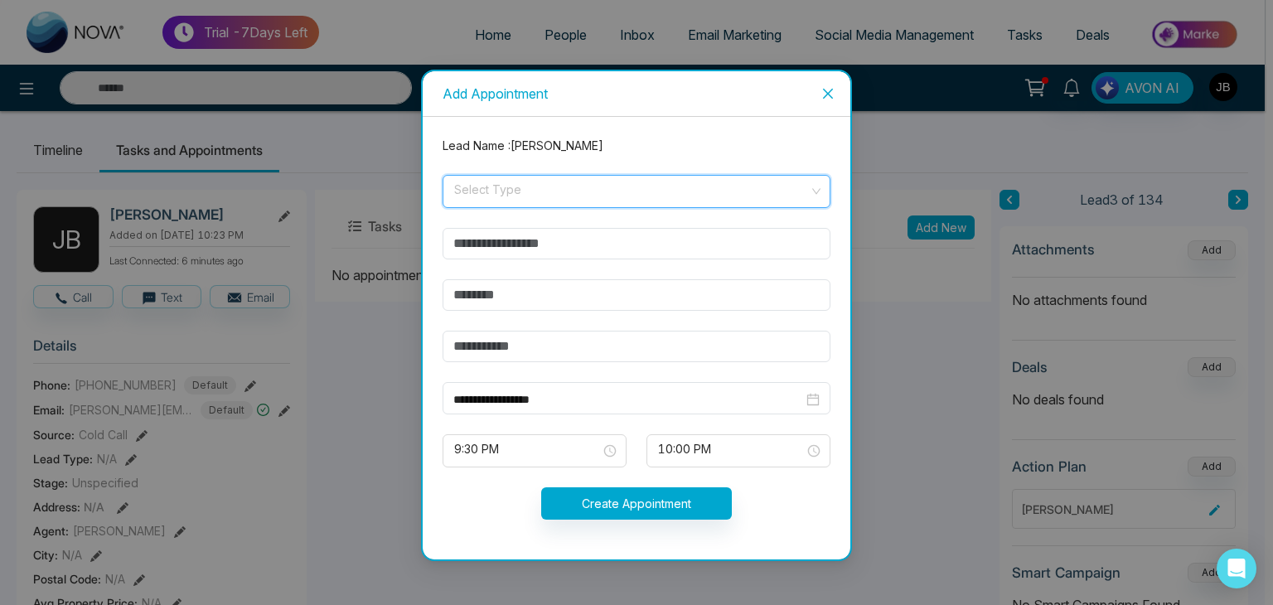
click at [507, 192] on input "search" at bounding box center [630, 188] width 356 height 25
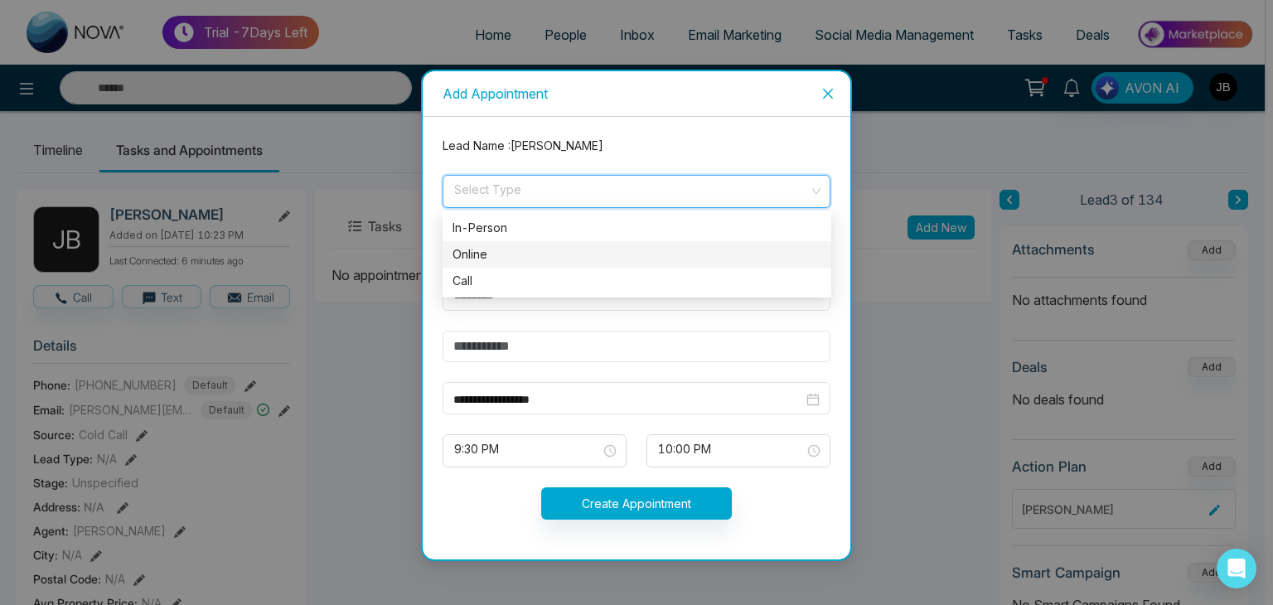
click at [481, 252] on div "Online" at bounding box center [636, 254] width 369 height 18
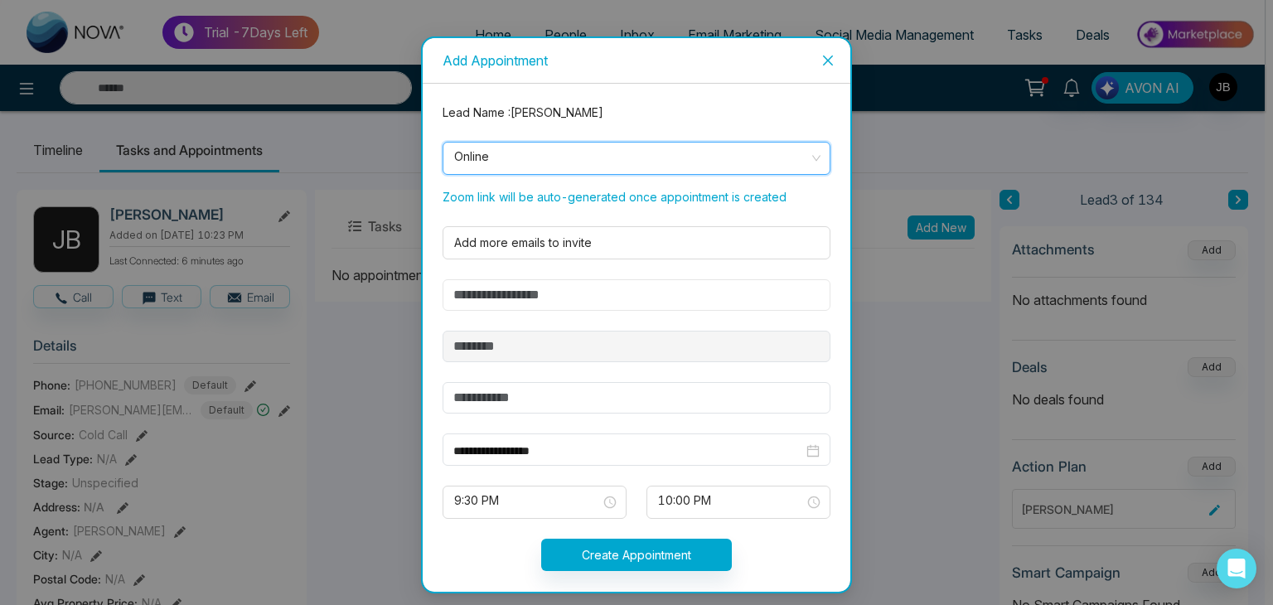
click at [491, 296] on input "text" at bounding box center [636, 294] width 388 height 31
type input "***"
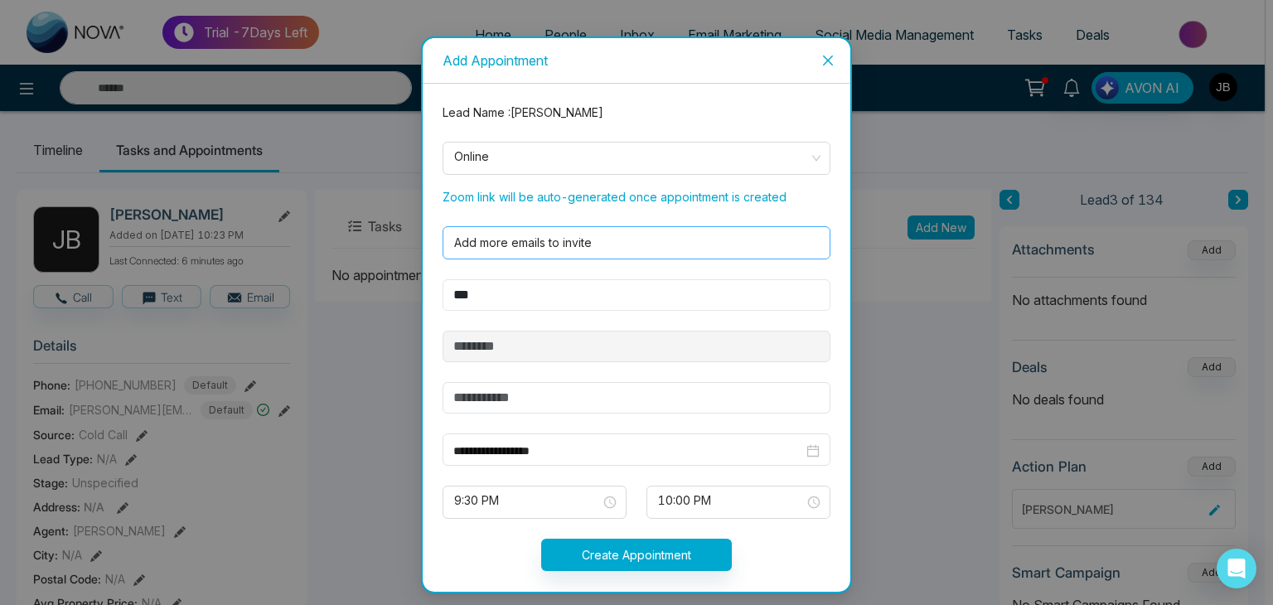
click at [474, 242] on div at bounding box center [633, 243] width 370 height 20
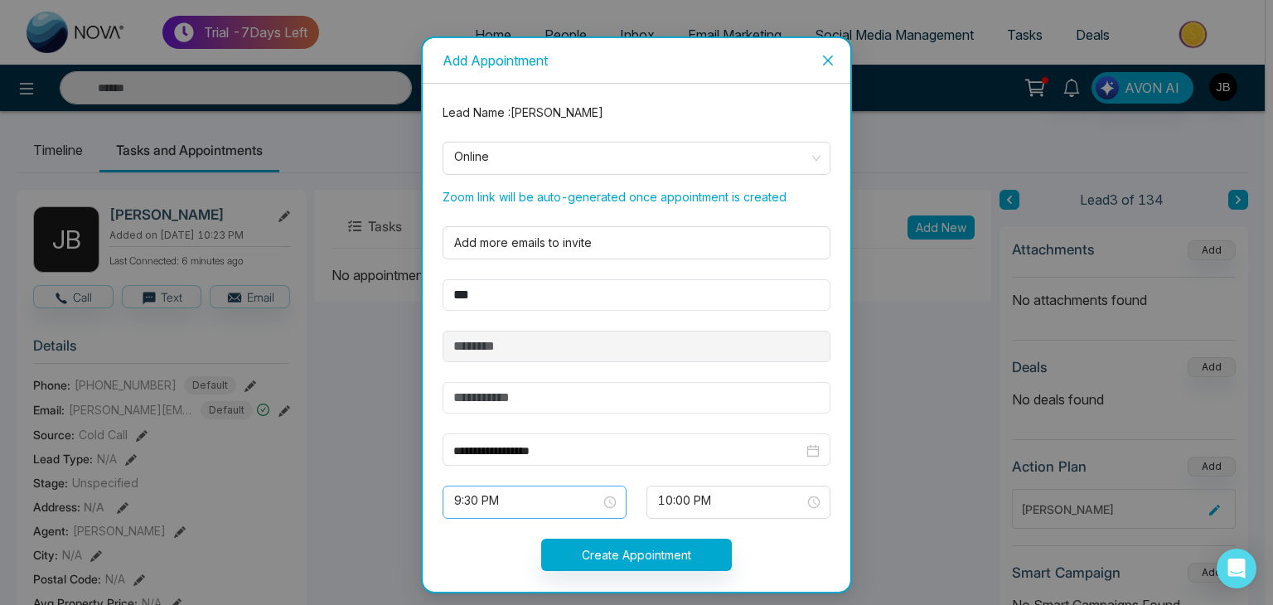
click at [584, 502] on span "9:30 PM" at bounding box center [534, 502] width 161 height 28
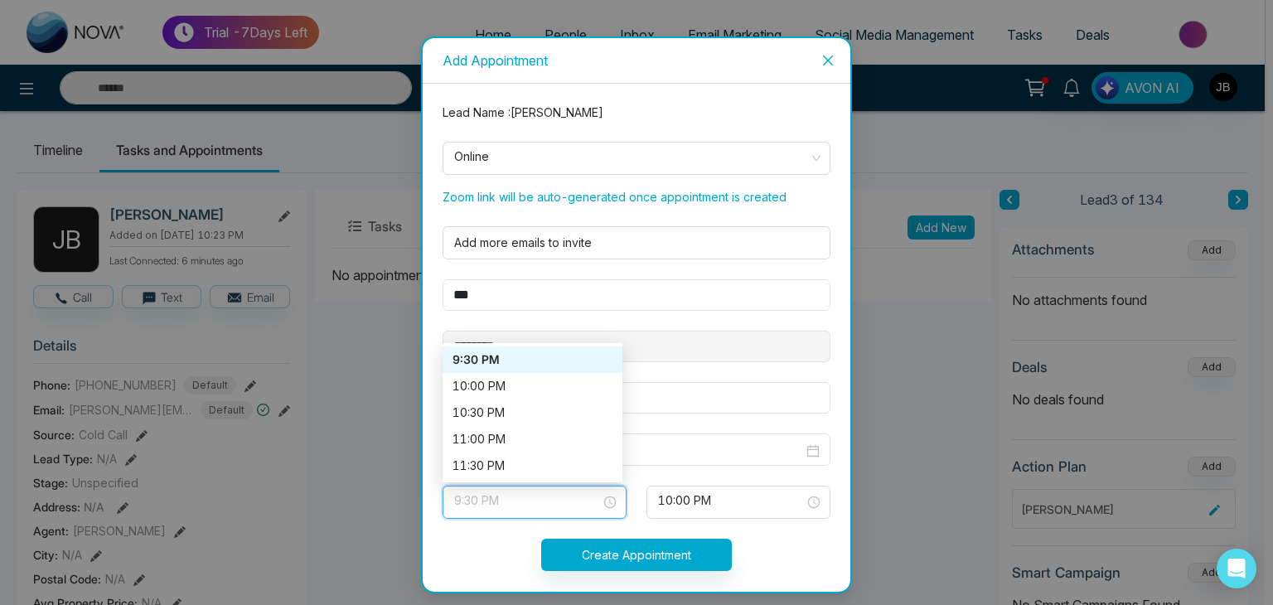
click at [470, 355] on div "9:30 PM" at bounding box center [532, 360] width 160 height 18
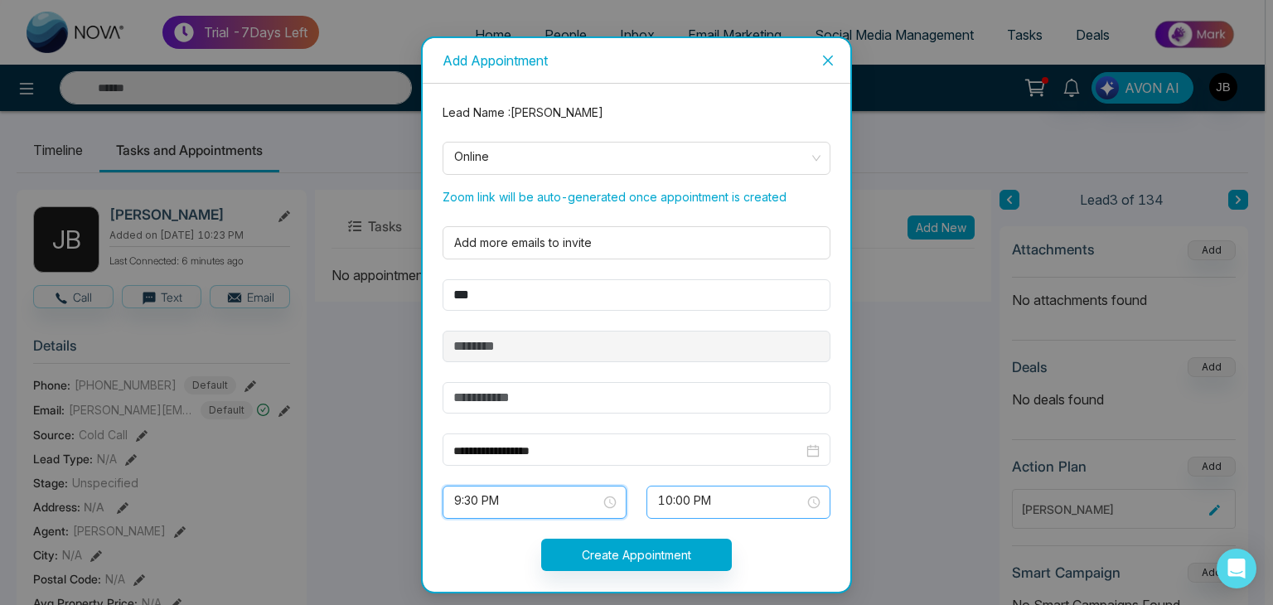
click at [711, 488] on span "10:00 PM" at bounding box center [738, 502] width 161 height 28
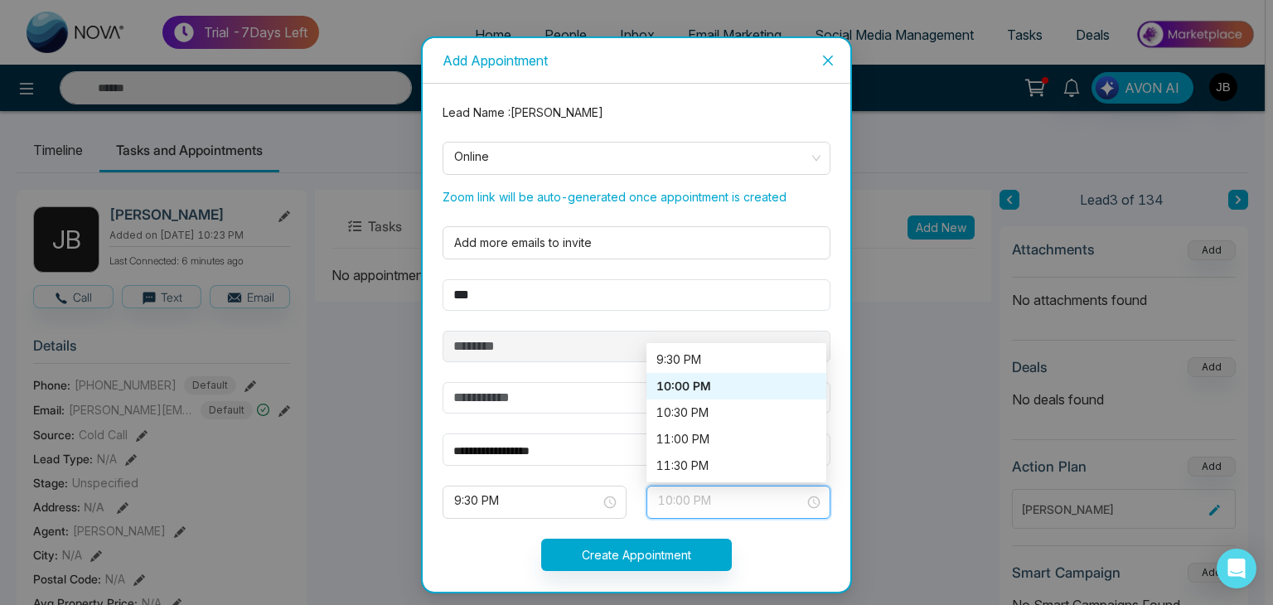
click at [670, 385] on div "10:00 PM" at bounding box center [736, 386] width 160 height 18
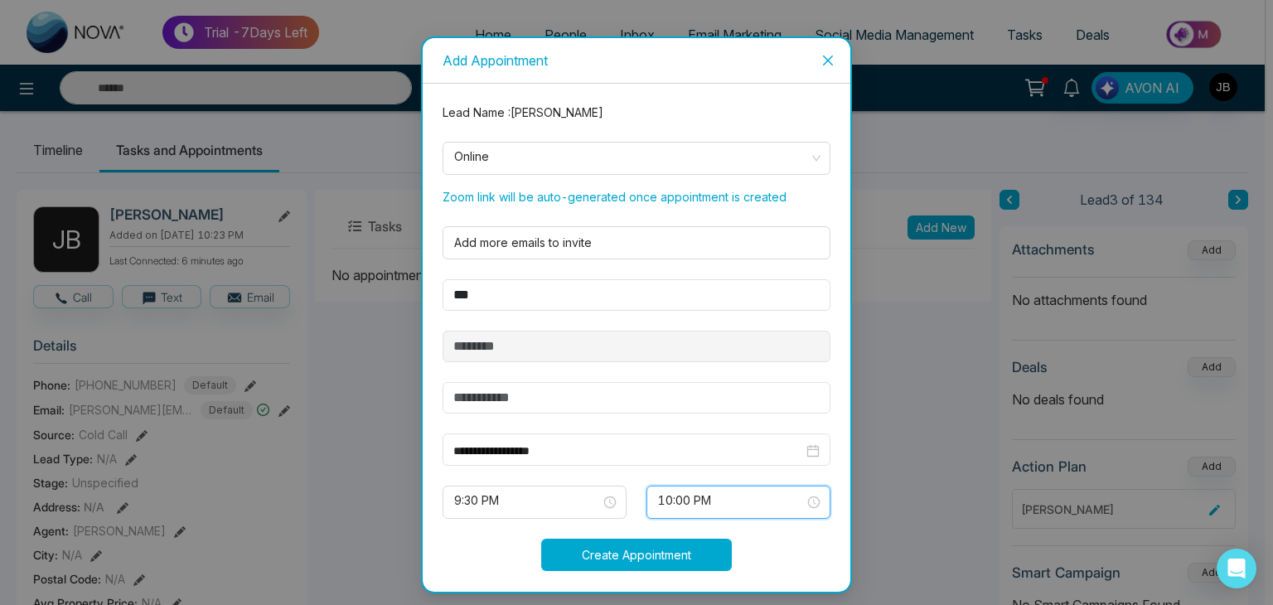
click at [599, 548] on button "Create Appointment" at bounding box center [636, 555] width 191 height 32
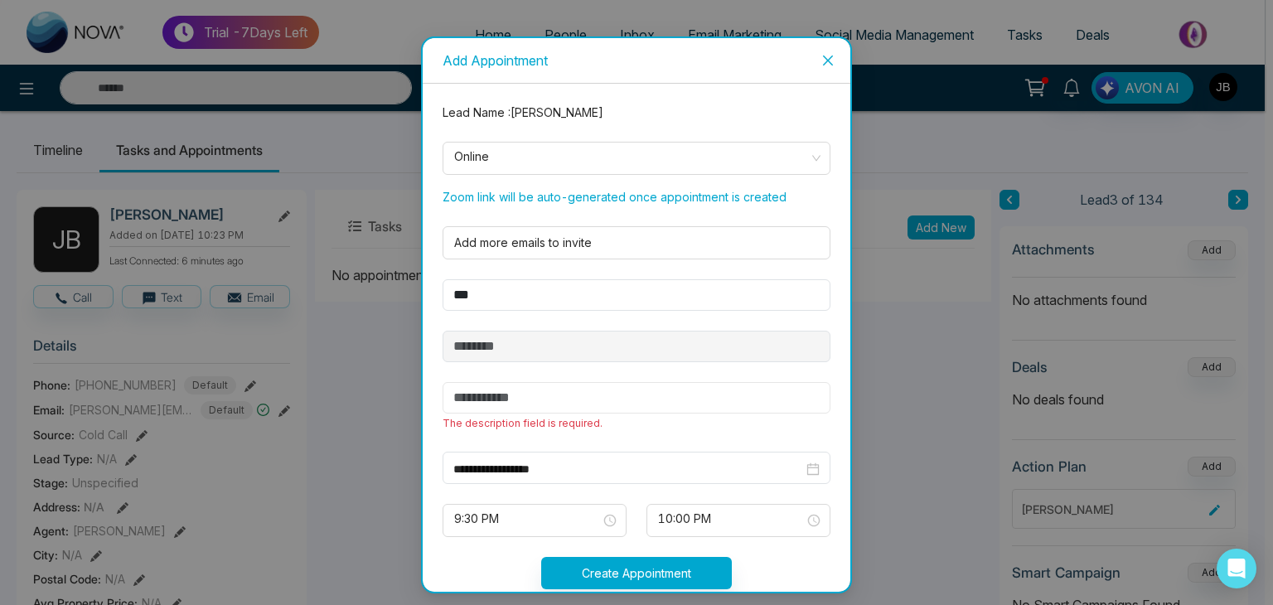
click at [484, 404] on input "text" at bounding box center [636, 397] width 388 height 31
type input "******"
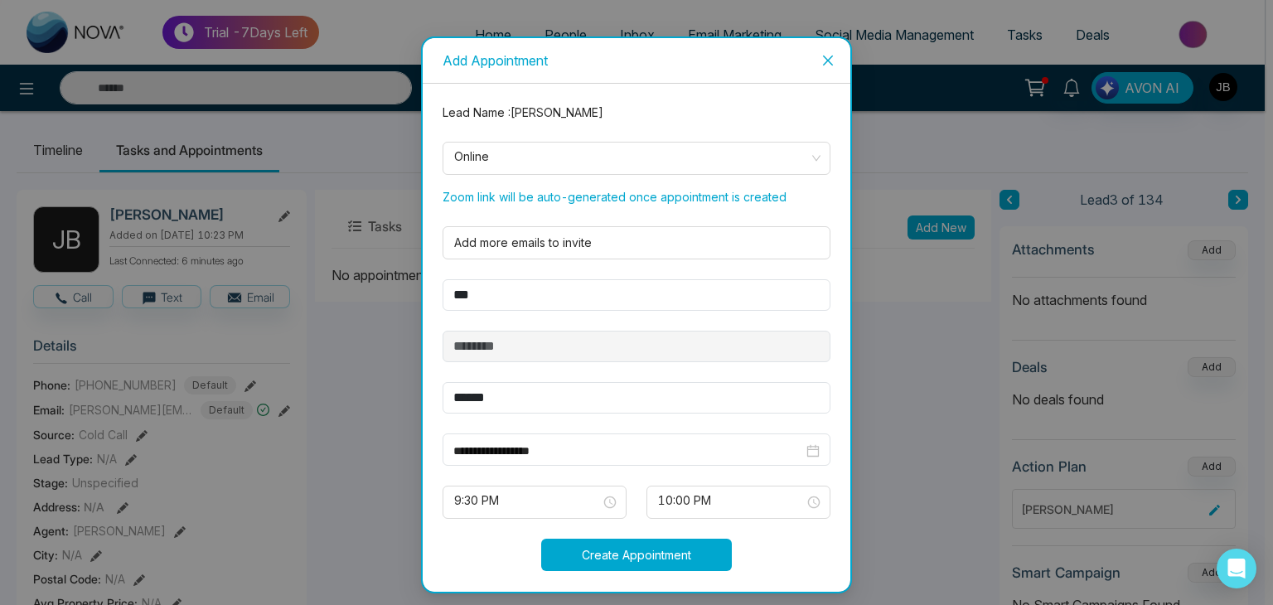
click at [583, 550] on button "Create Appointment" at bounding box center [636, 555] width 191 height 32
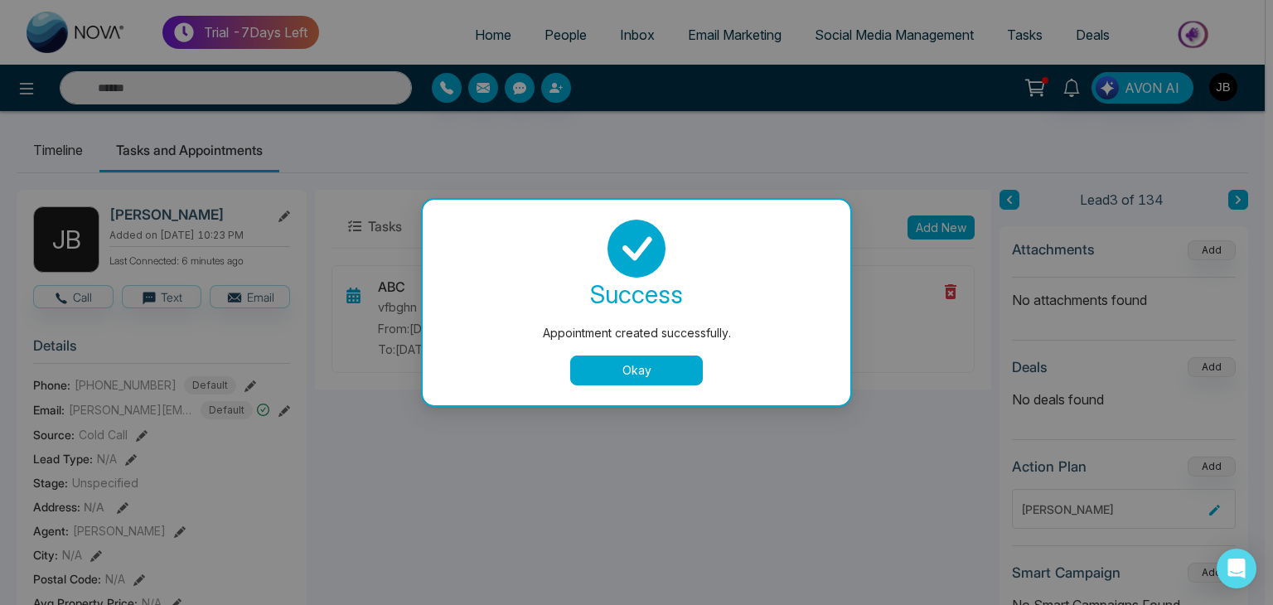
click at [630, 373] on button "Okay" at bounding box center [636, 370] width 133 height 30
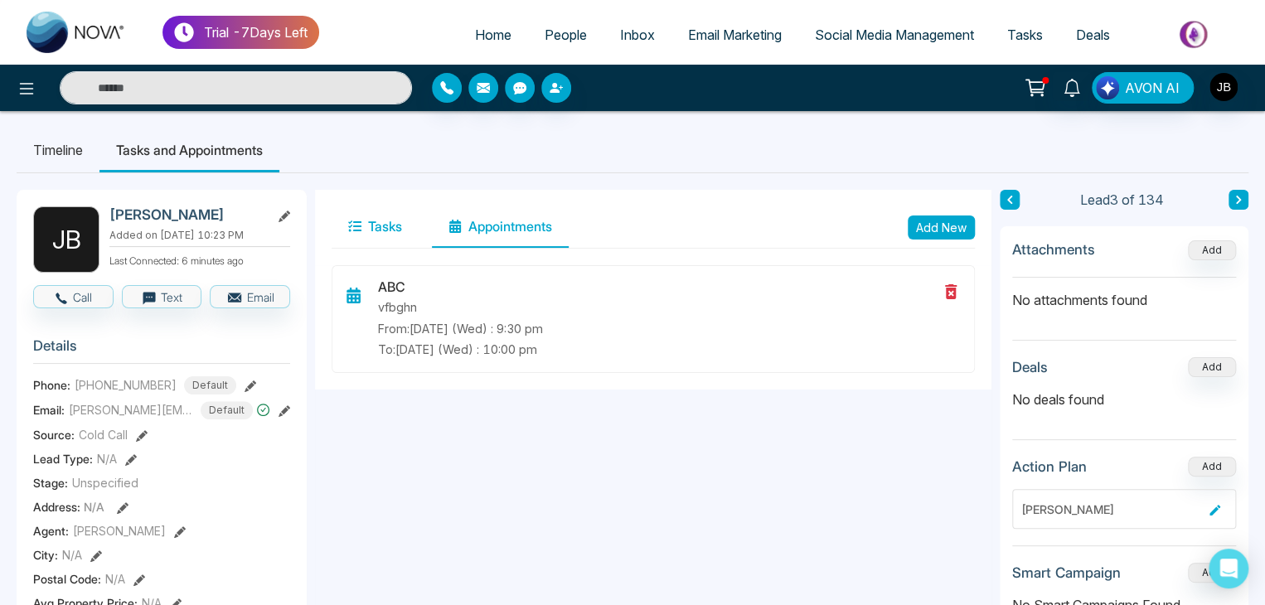
click at [378, 223] on button "Tasks" at bounding box center [374, 226] width 87 height 41
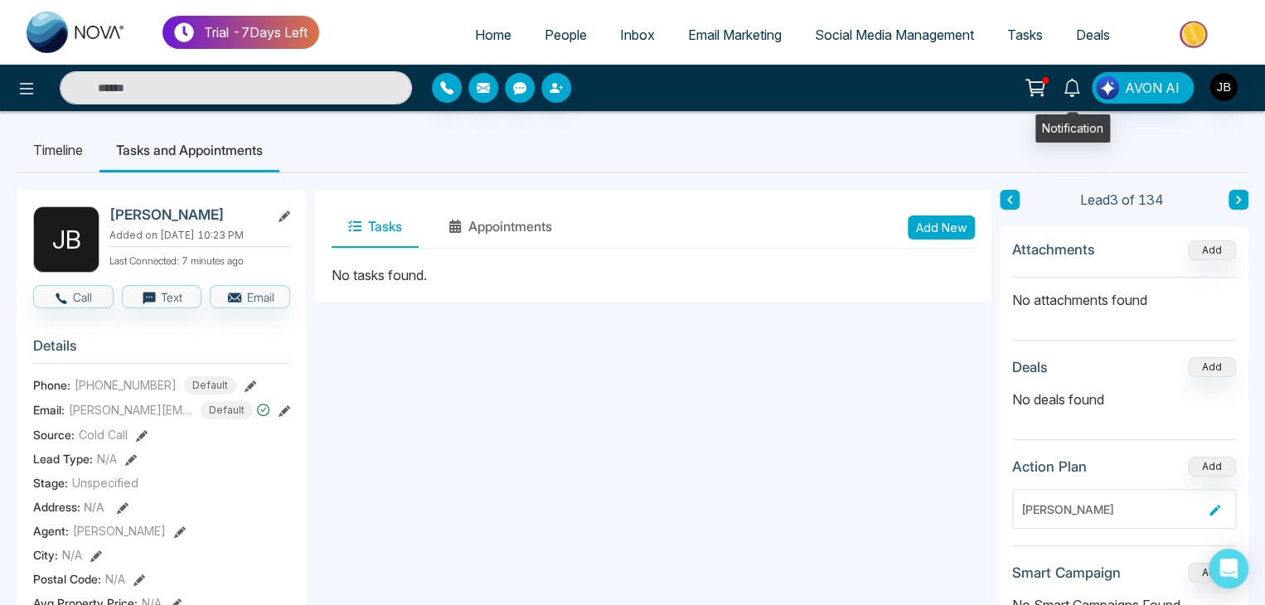
click at [1070, 79] on icon at bounding box center [1071, 88] width 18 height 18
click at [663, 167] on ul "Timeline Tasks and Appointments" at bounding box center [632, 150] width 1231 height 45
click at [1221, 80] on img "button" at bounding box center [1223, 87] width 28 height 28
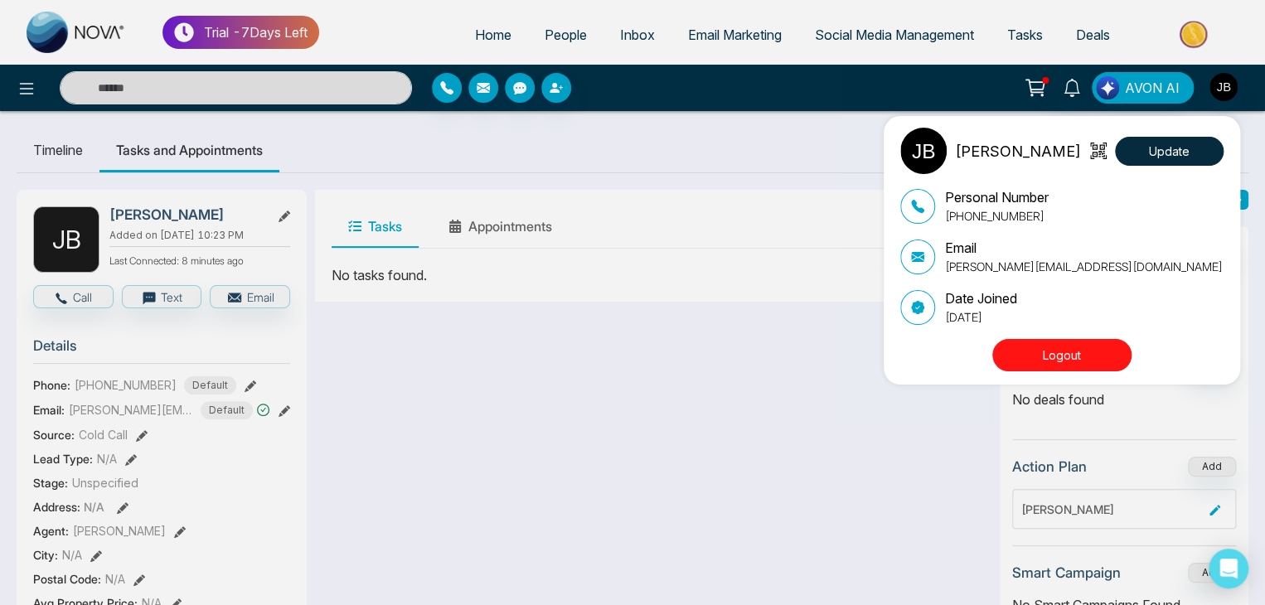
click at [927, 153] on img at bounding box center [923, 151] width 46 height 46
click at [734, 223] on div "Jayesh Satish Badgujar Update Personal Number +918208229191 Email Jayesh@mmnova…" at bounding box center [632, 302] width 1265 height 605
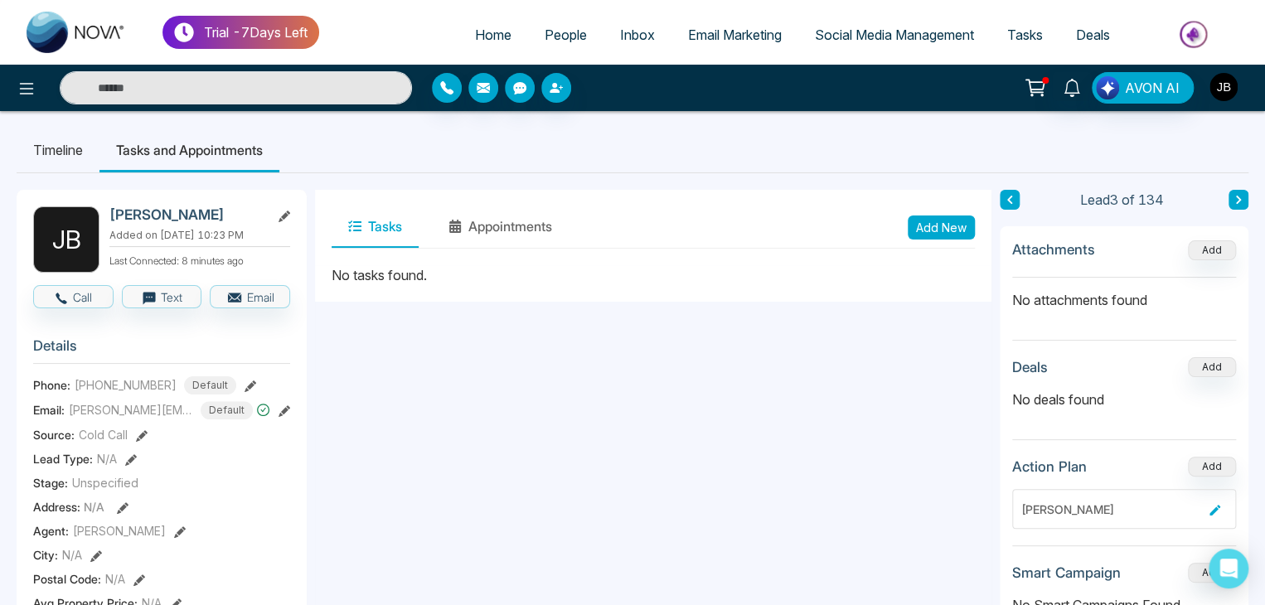
click at [1229, 87] on img "button" at bounding box center [1223, 87] width 28 height 28
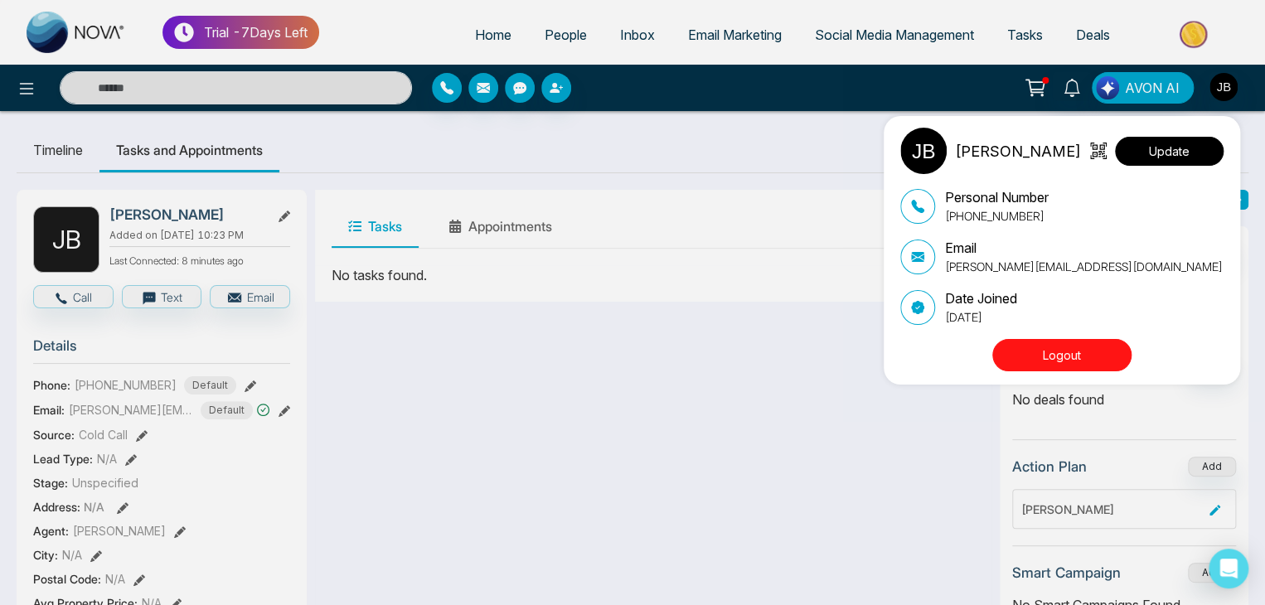
click at [1162, 155] on button "Update" at bounding box center [1169, 151] width 109 height 29
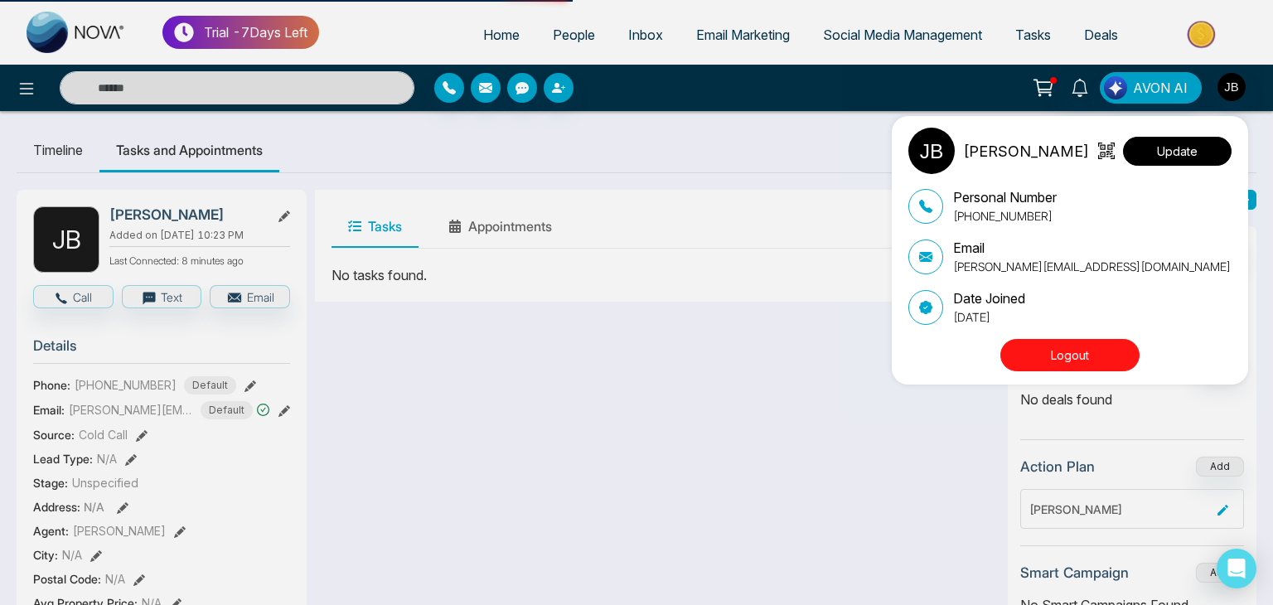
select select "***"
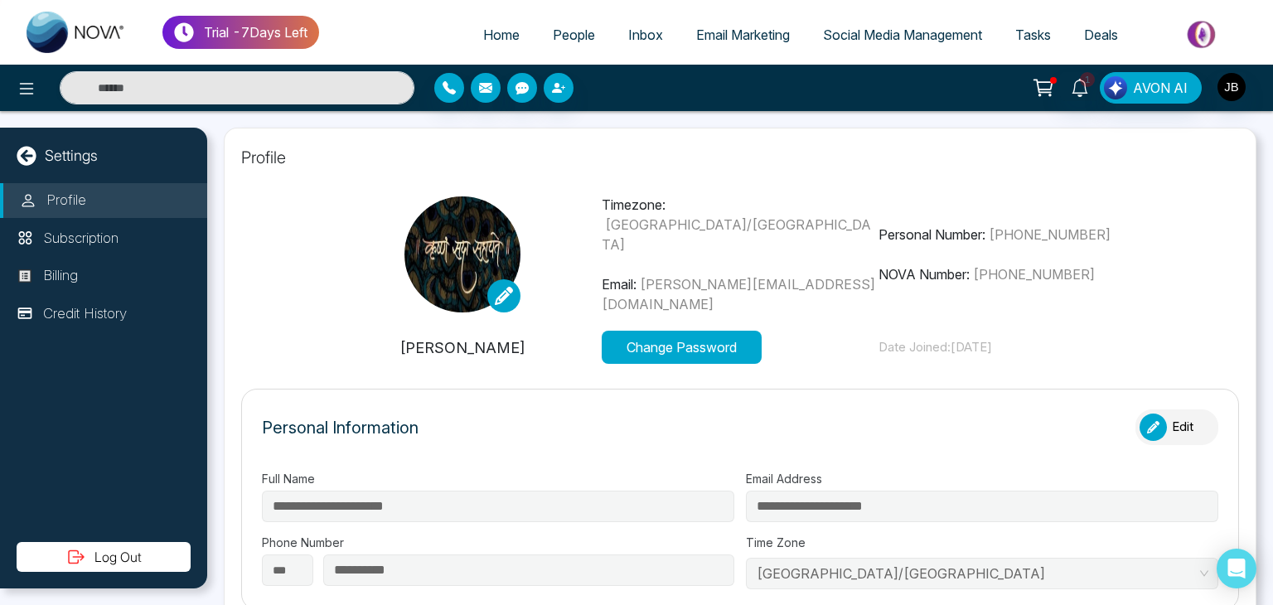
type input "*******"
type input "**********"
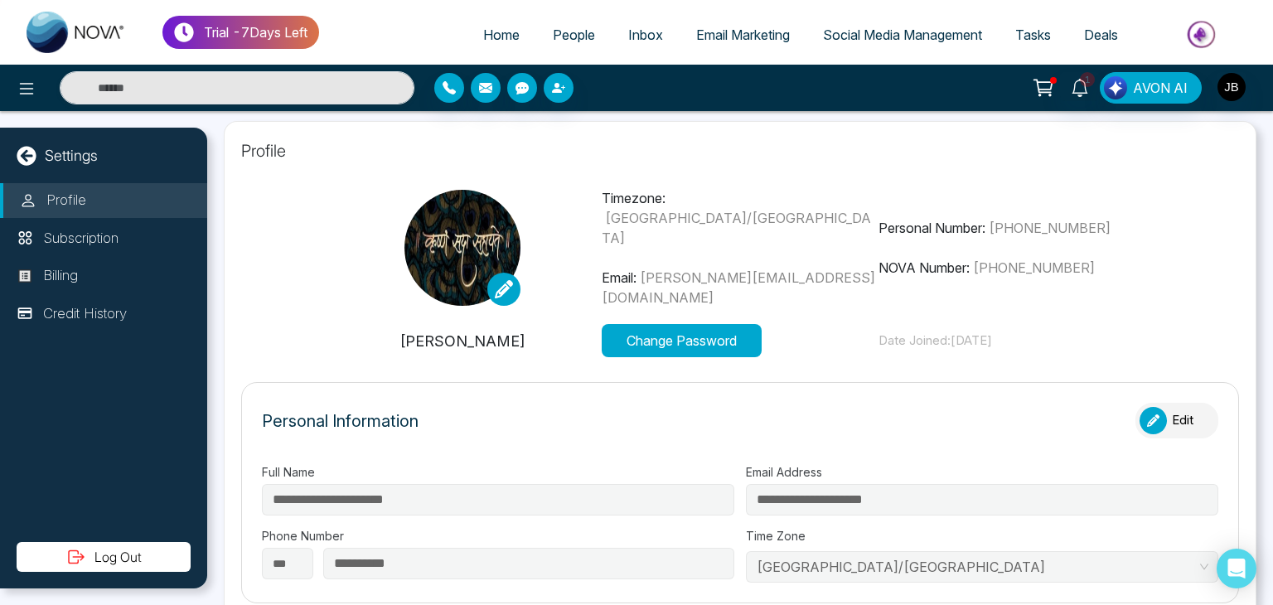
scroll to position [3, 0]
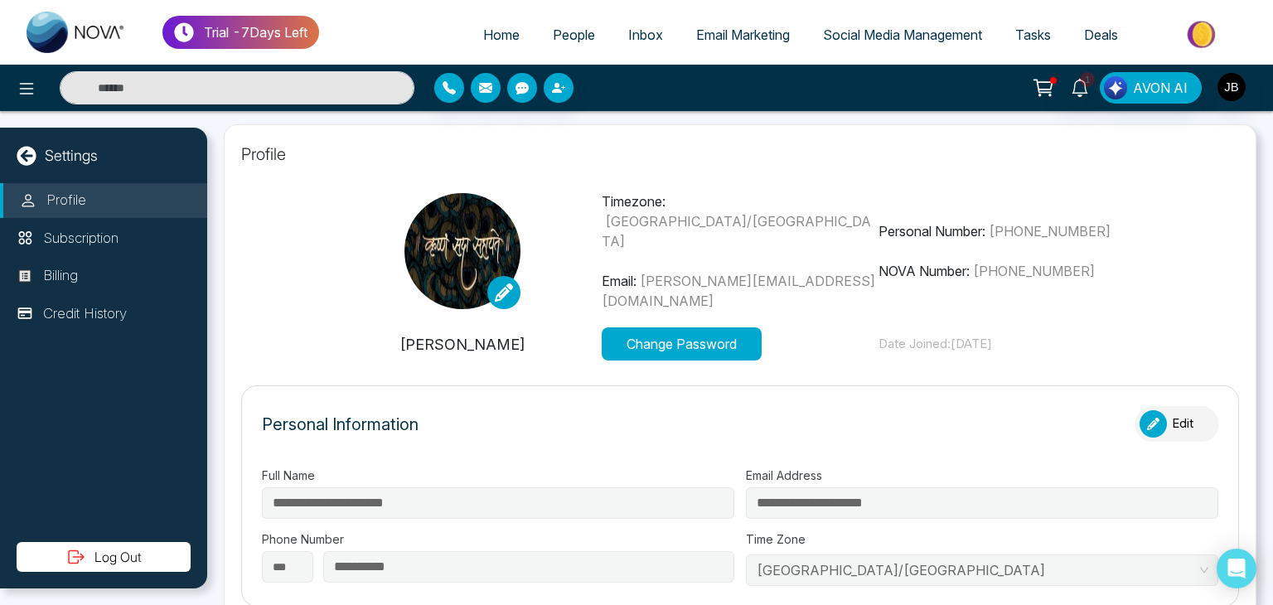
click at [1173, 423] on button "Edit" at bounding box center [1176, 424] width 83 height 36
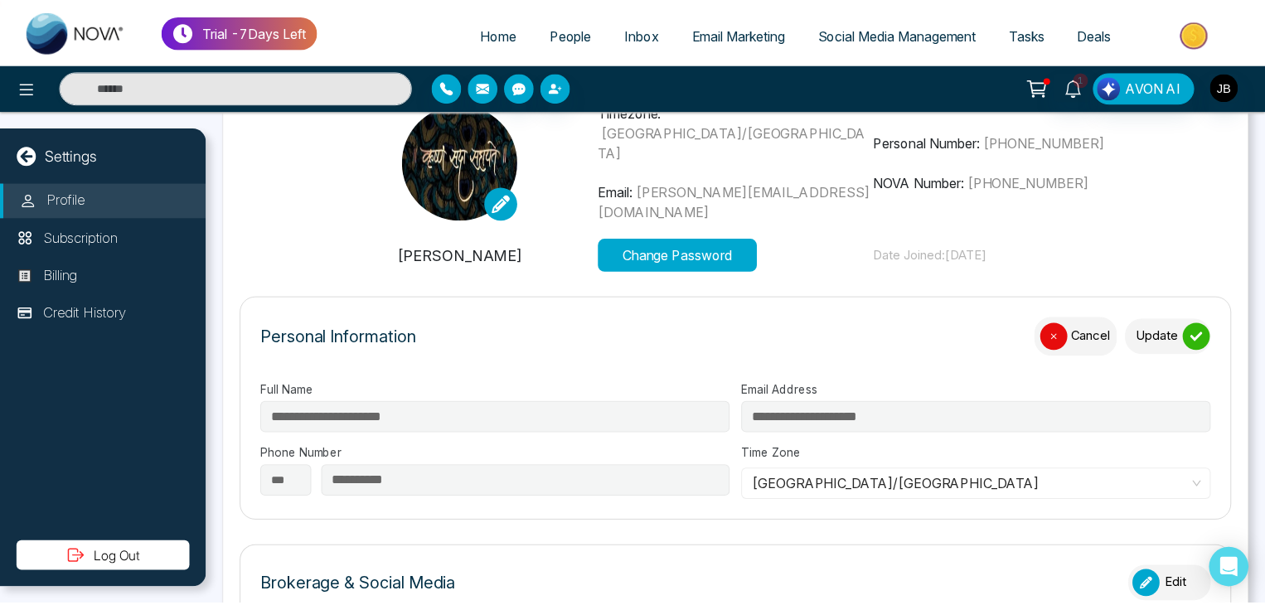
scroll to position [89, 0]
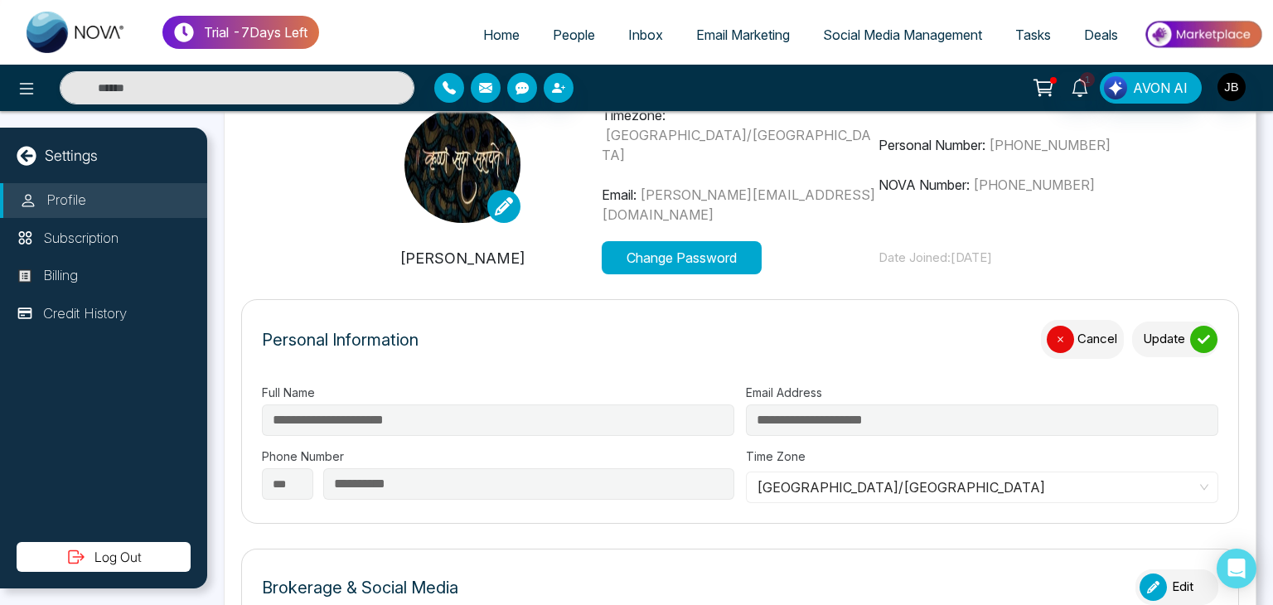
click at [1153, 331] on button "Update" at bounding box center [1175, 340] width 86 height 36
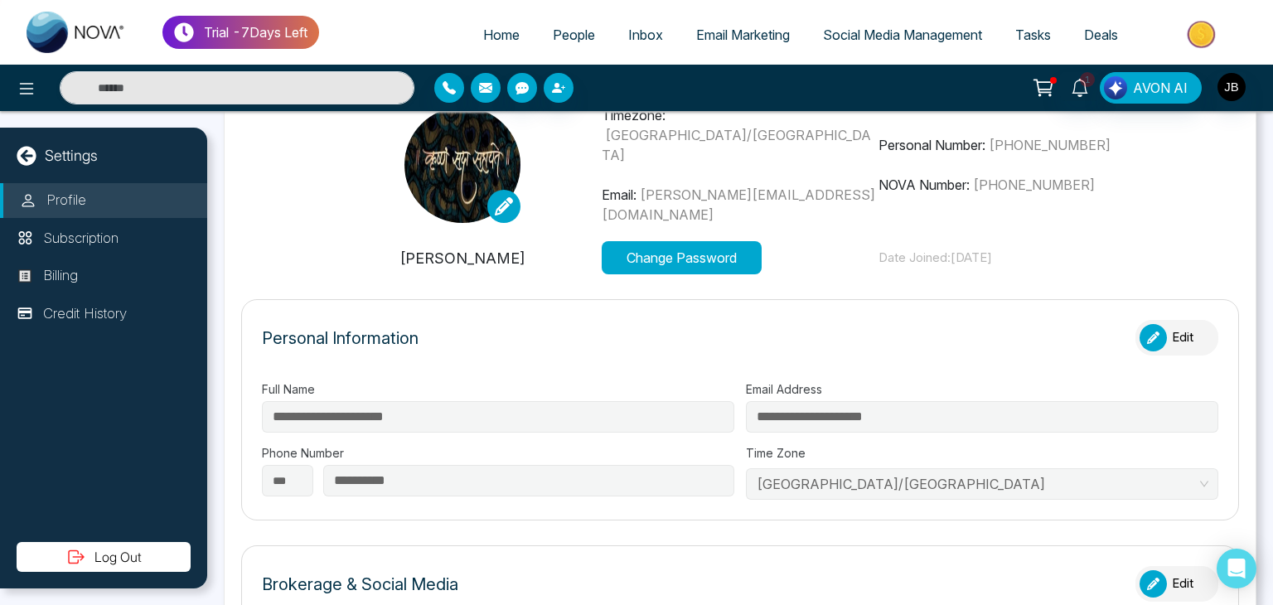
click at [677, 256] on button "Change Password" at bounding box center [682, 257] width 160 height 33
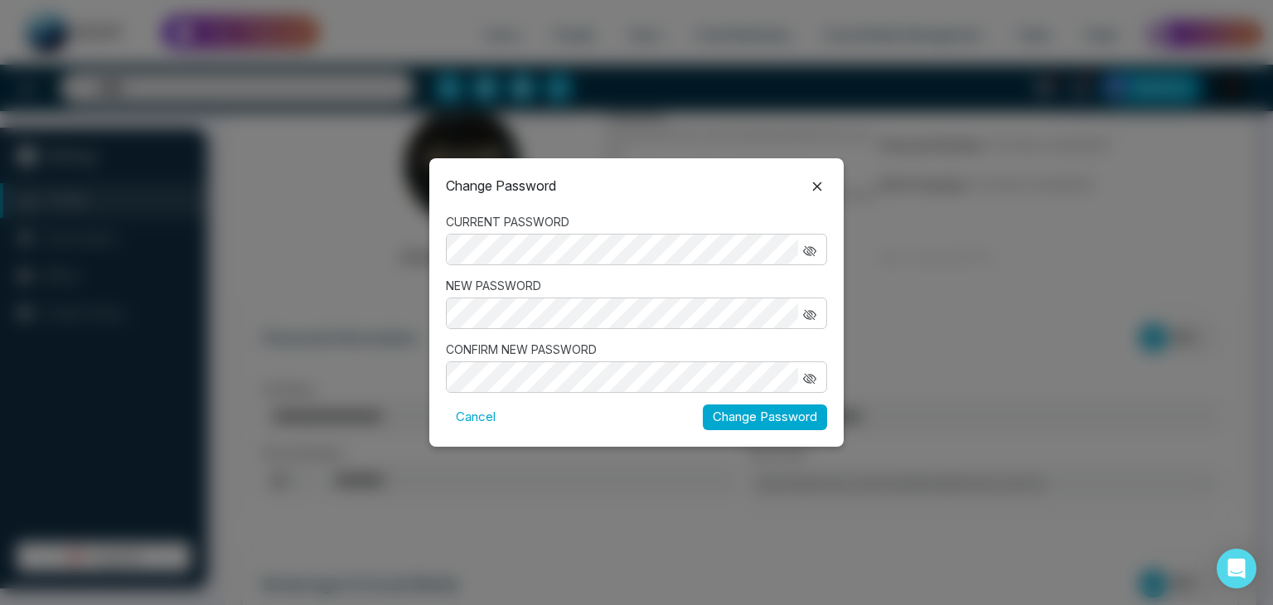
click at [810, 252] on icon "button" at bounding box center [809, 250] width 13 height 13
click at [808, 310] on icon "button" at bounding box center [811, 313] width 9 height 7
click at [811, 372] on icon "button" at bounding box center [809, 378] width 13 height 13
click at [719, 412] on button "Change Password" at bounding box center [765, 417] width 124 height 26
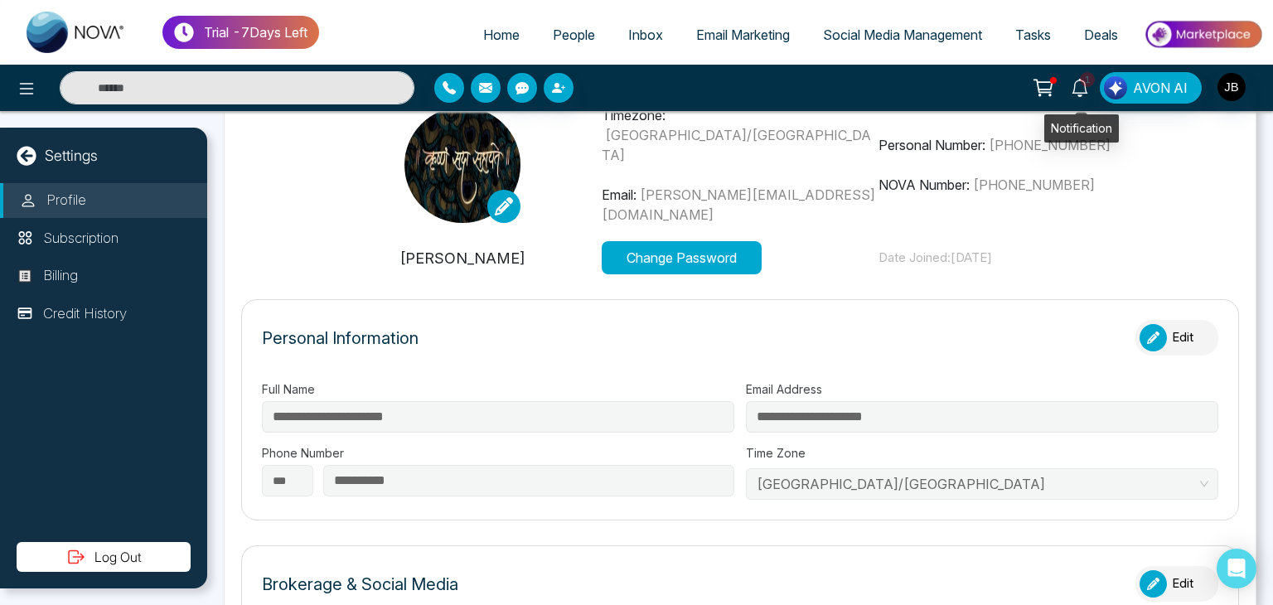
click at [1084, 87] on icon at bounding box center [1080, 88] width 18 height 18
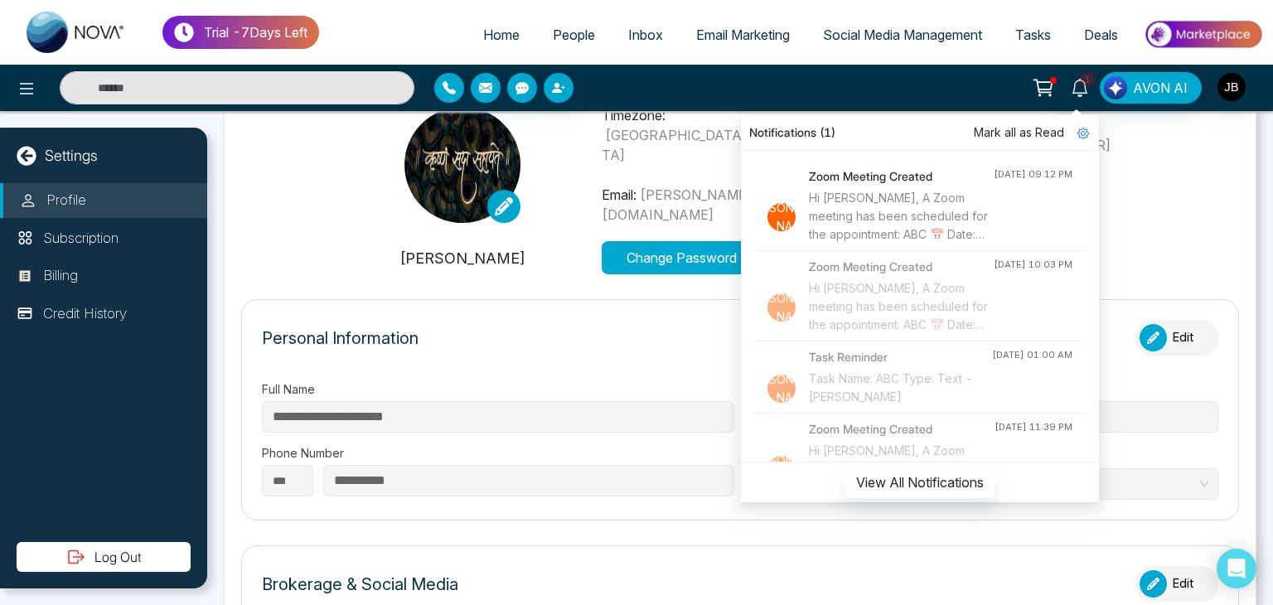
click at [849, 167] on li "Ja Zoom Meeting Created Hi Jayesh Satish Badgujar, A Zoom meeting has been sche…" at bounding box center [919, 206] width 331 height 90
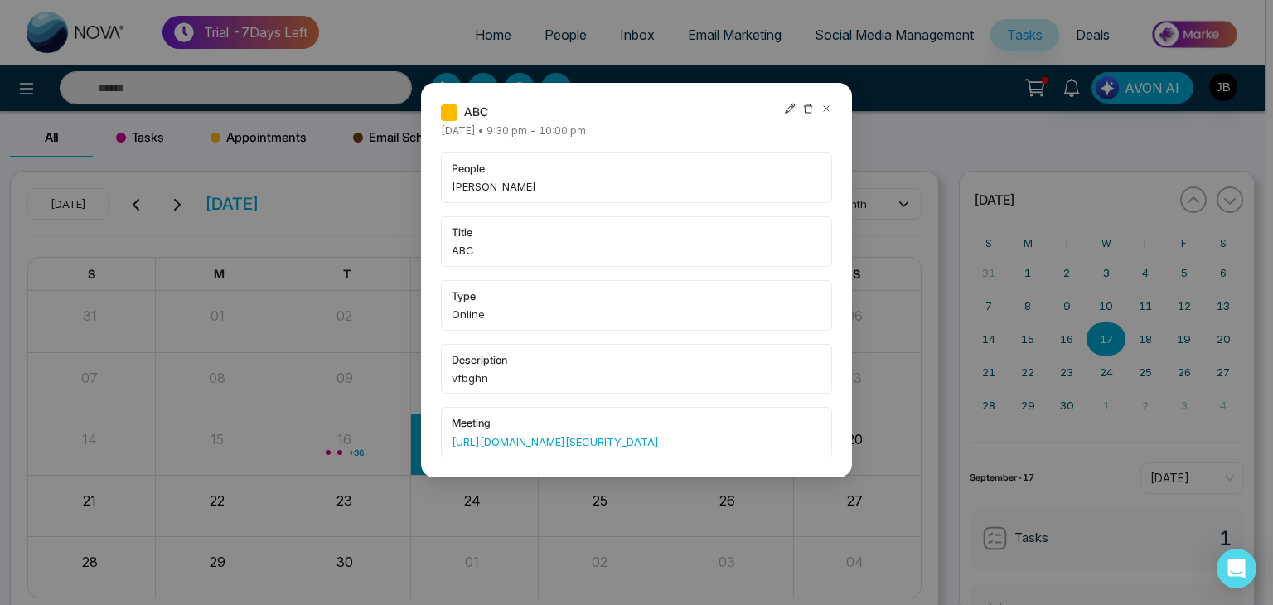
click at [827, 103] on icon at bounding box center [826, 109] width 12 height 12
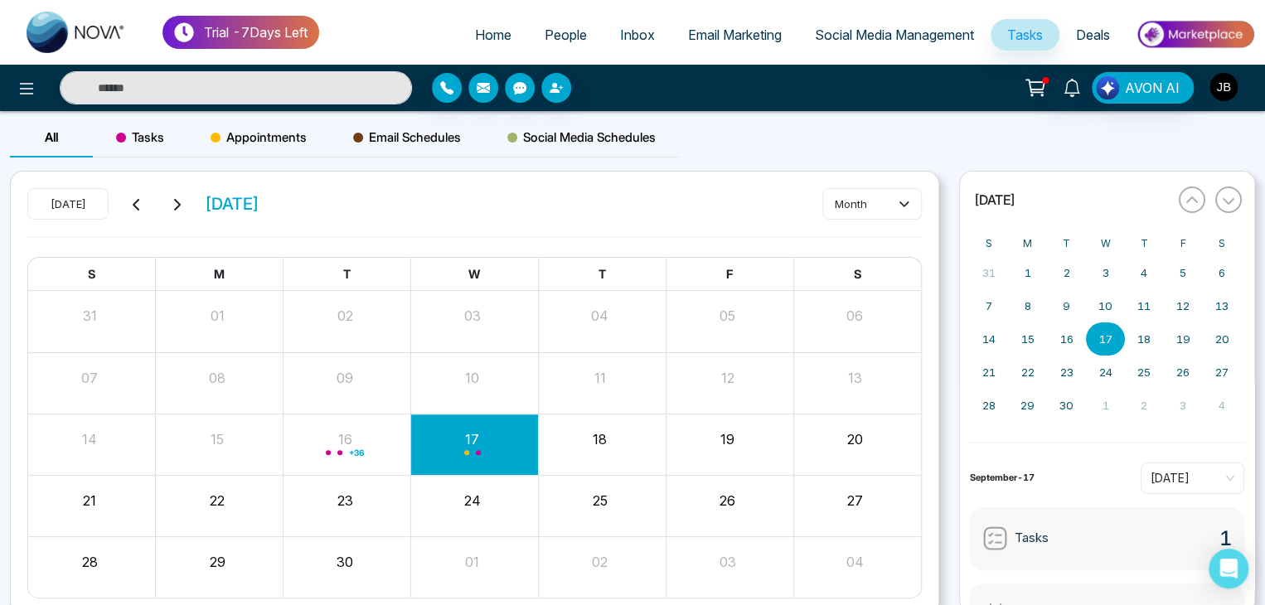
click at [1229, 92] on img "button" at bounding box center [1223, 87] width 28 height 28
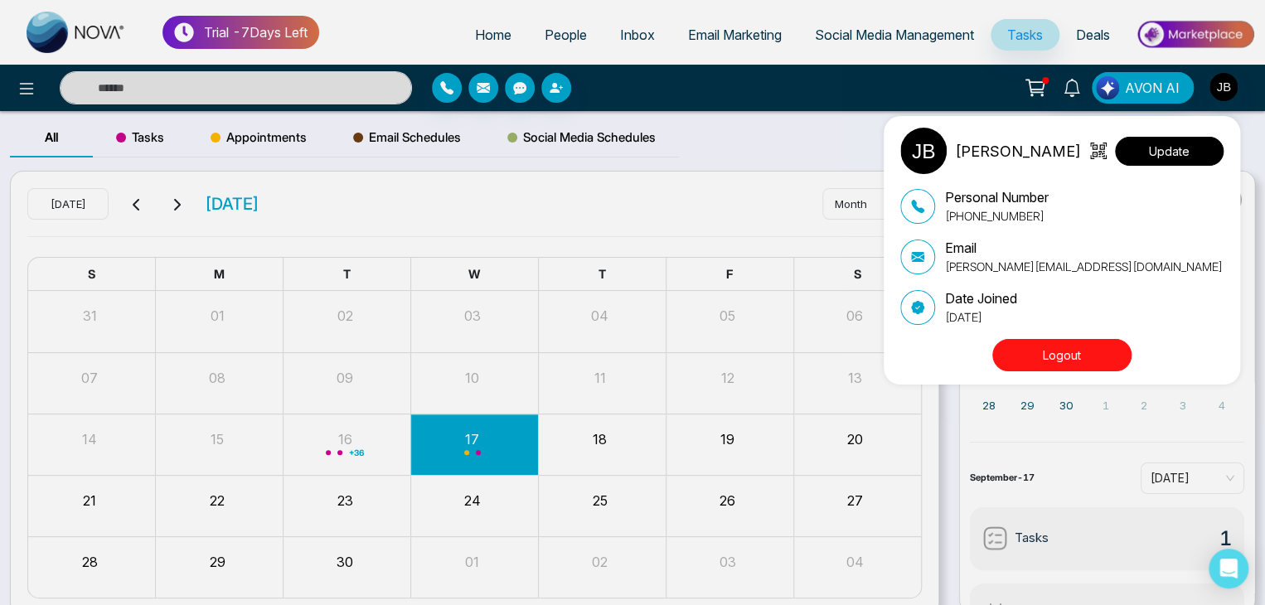
click at [1179, 150] on button "Update" at bounding box center [1169, 151] width 109 height 29
select select
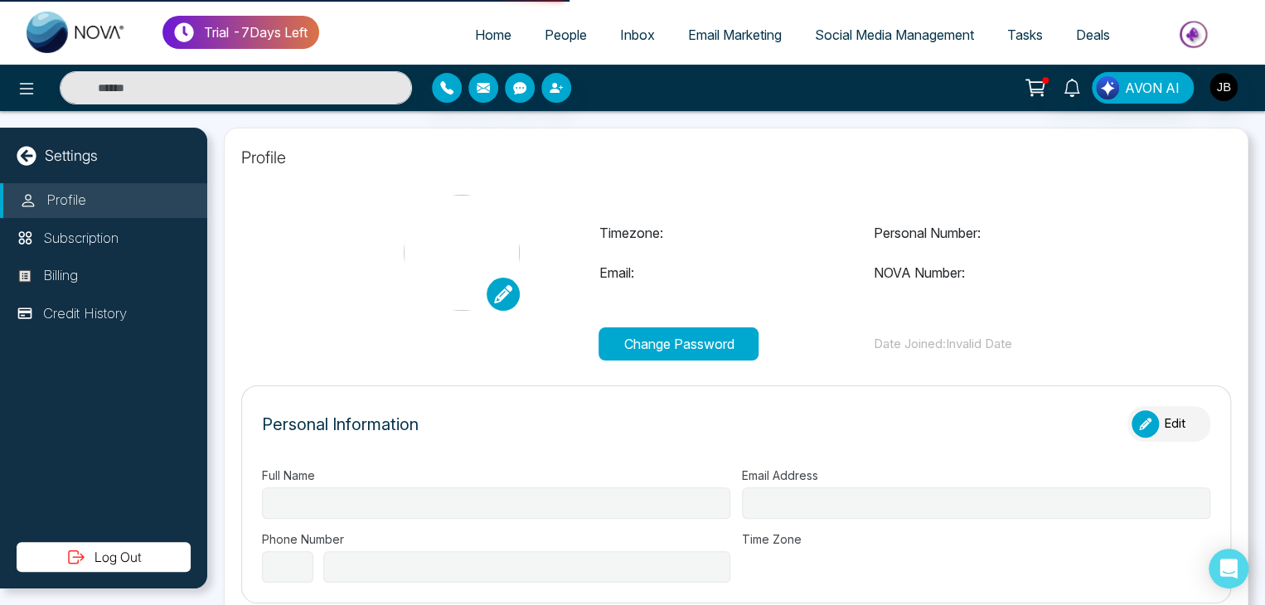
type input "**********"
select select "***"
type input "**********"
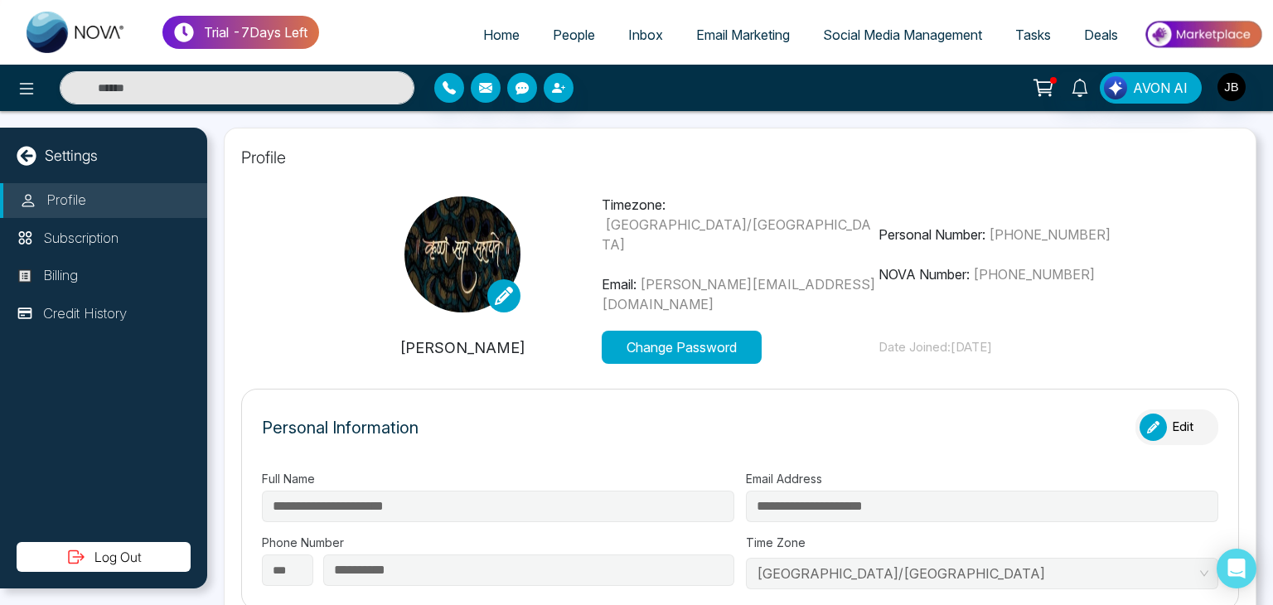
click at [647, 339] on button "Change Password" at bounding box center [682, 347] width 160 height 33
type input "*******"
type input "**********"
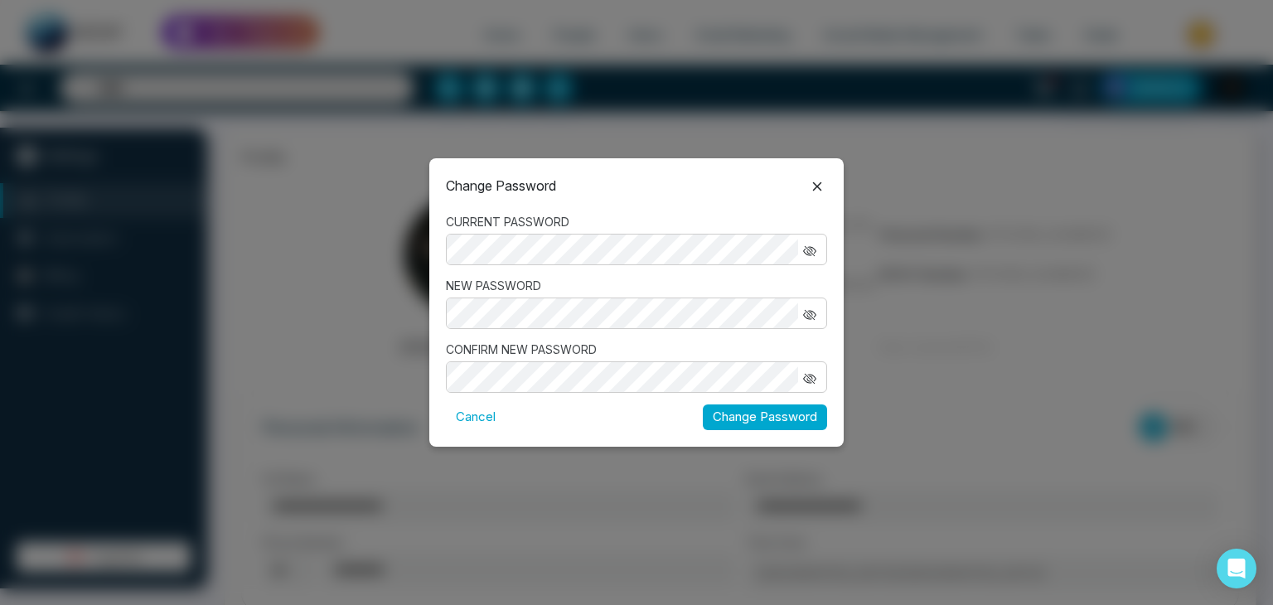
click at [804, 244] on icon "button" at bounding box center [809, 250] width 13 height 13
click at [810, 312] on icon "button" at bounding box center [809, 314] width 13 height 13
click at [776, 410] on button "Change Password" at bounding box center [765, 417] width 124 height 26
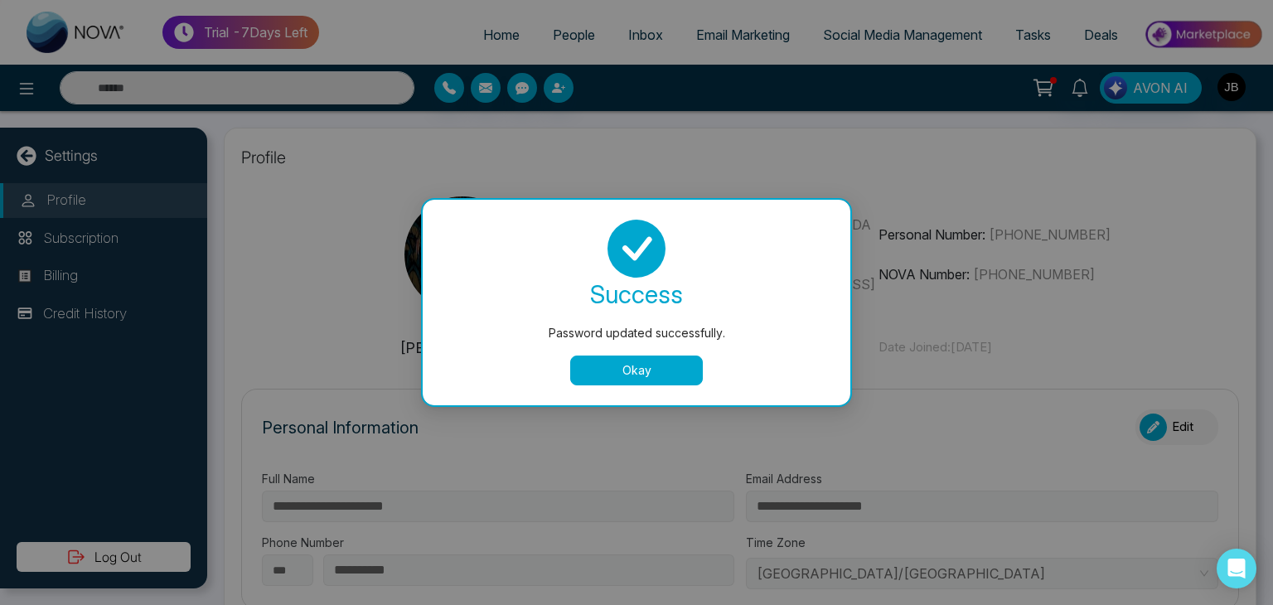
click at [646, 375] on button "Okay" at bounding box center [636, 370] width 133 height 30
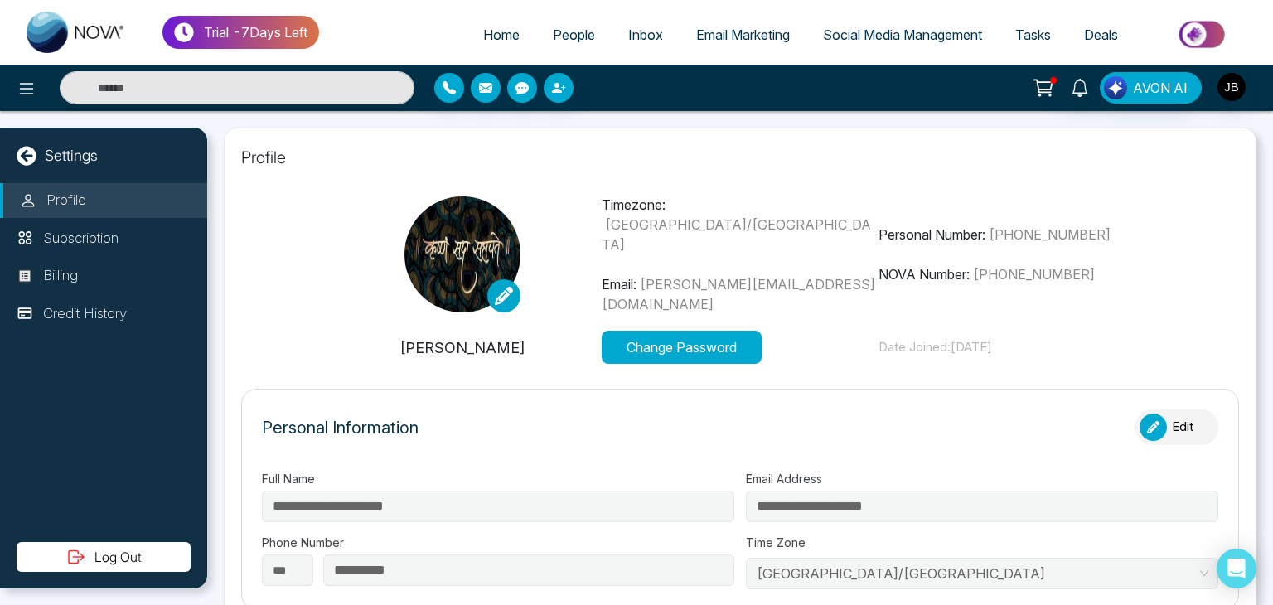
click at [563, 37] on span "People" at bounding box center [574, 35] width 42 height 17
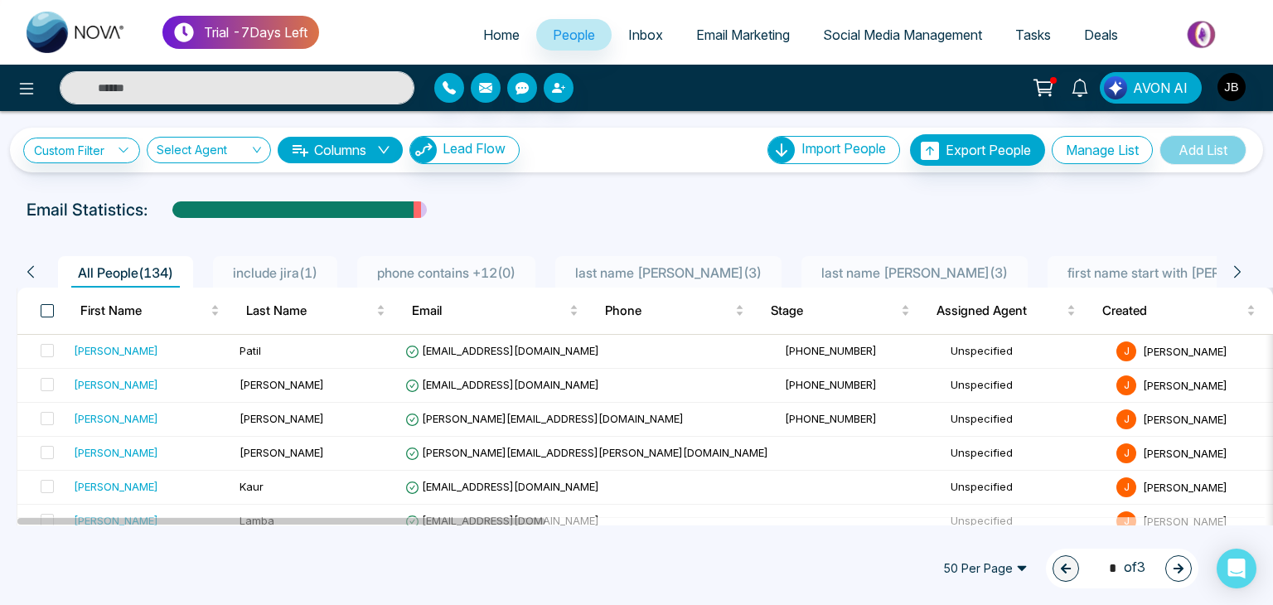
click at [42, 311] on span at bounding box center [47, 310] width 13 height 13
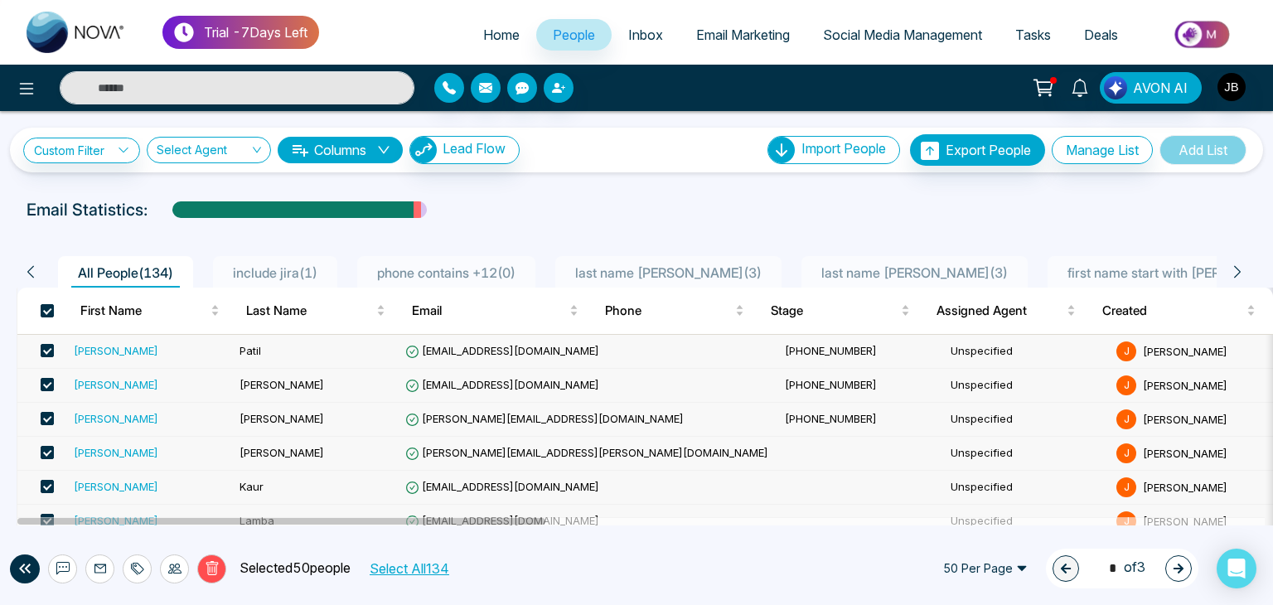
click at [413, 564] on button "Select All 134" at bounding box center [408, 569] width 91 height 22
click at [216, 571] on icon at bounding box center [212, 568] width 15 height 15
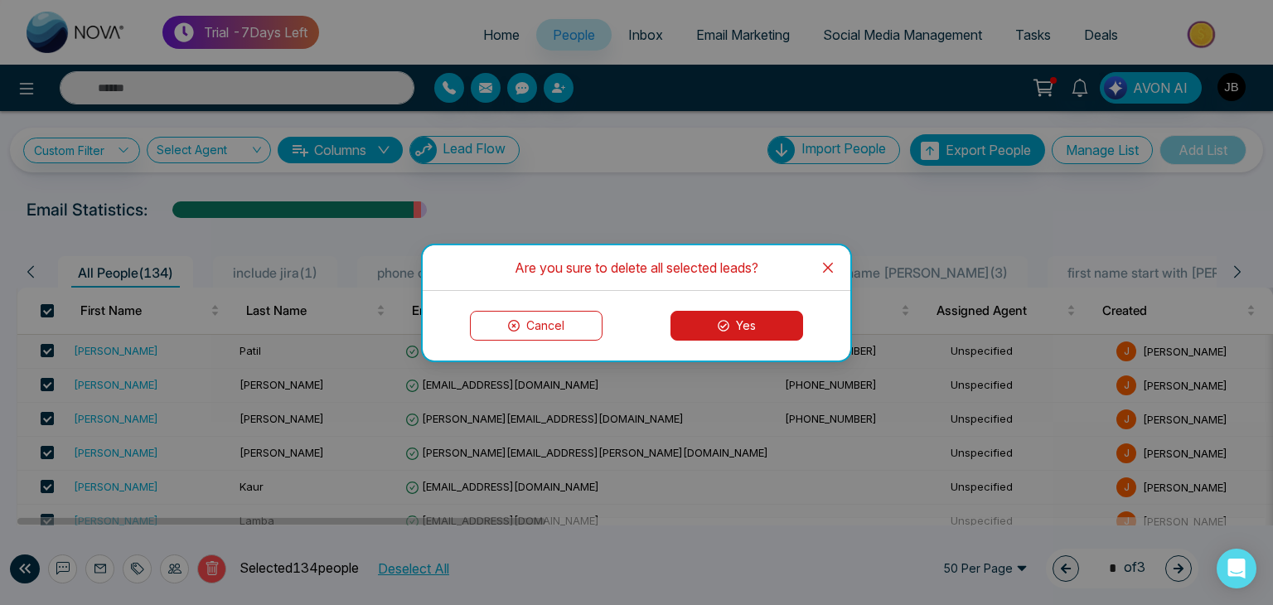
click at [724, 326] on icon at bounding box center [724, 326] width 12 height 12
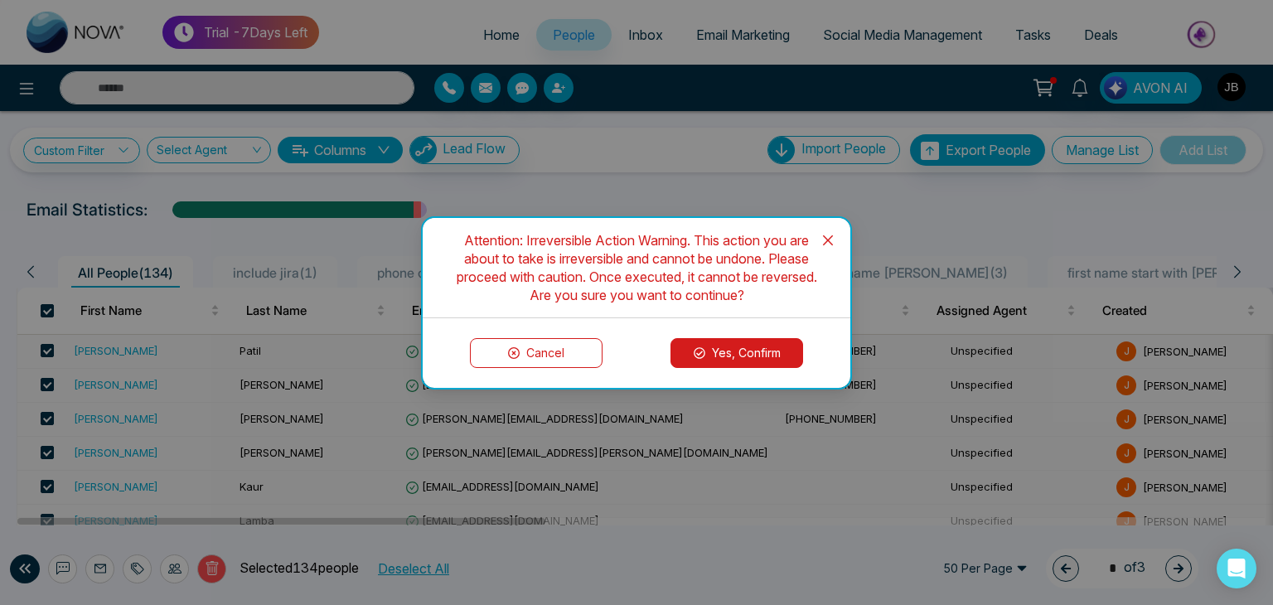
click at [717, 352] on button "Yes, Confirm" at bounding box center [736, 353] width 133 height 30
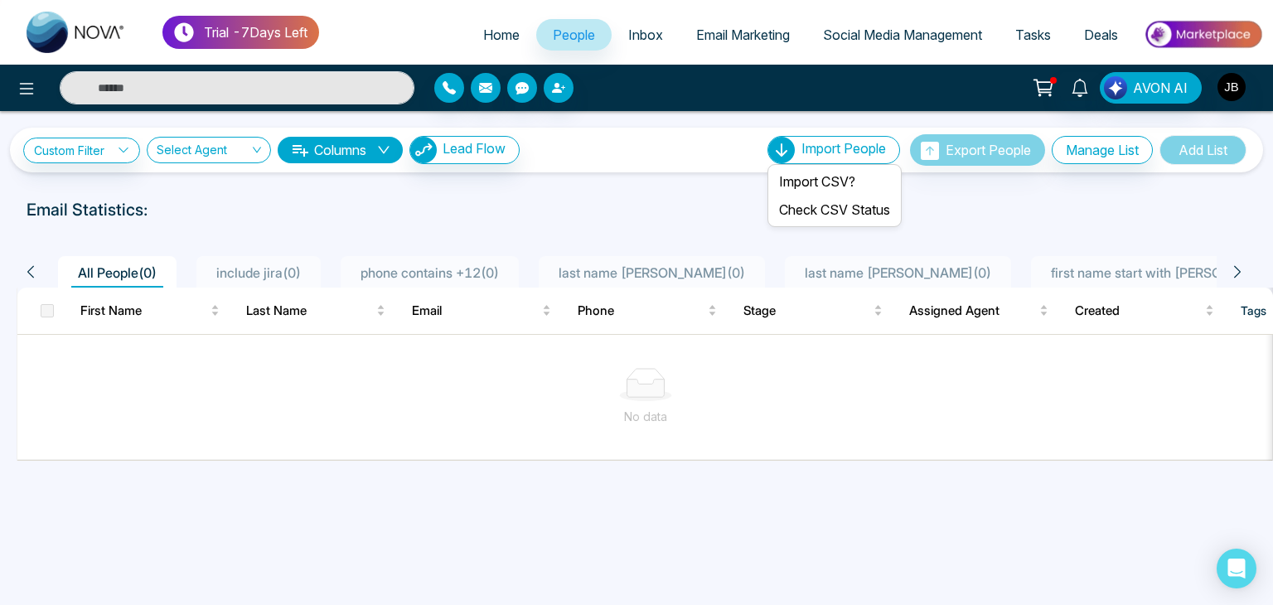
click at [831, 157] on div "Import People" at bounding box center [833, 150] width 133 height 28
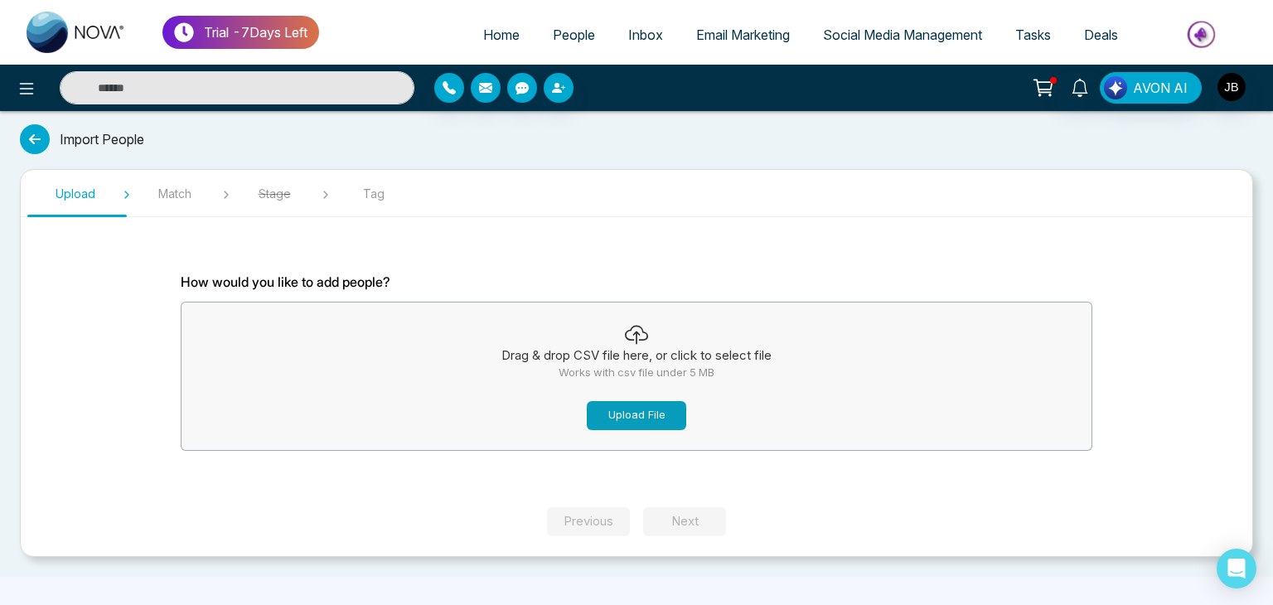
click at [662, 408] on button "Upload File" at bounding box center [636, 415] width 99 height 29
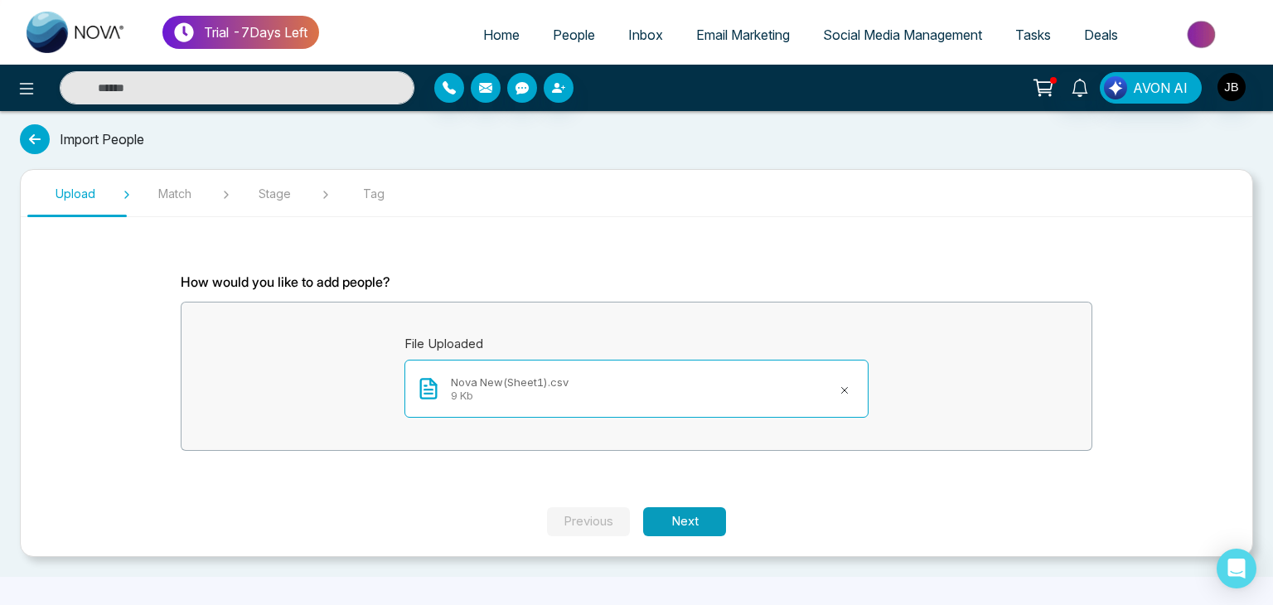
click at [708, 520] on button "Next" at bounding box center [684, 521] width 83 height 29
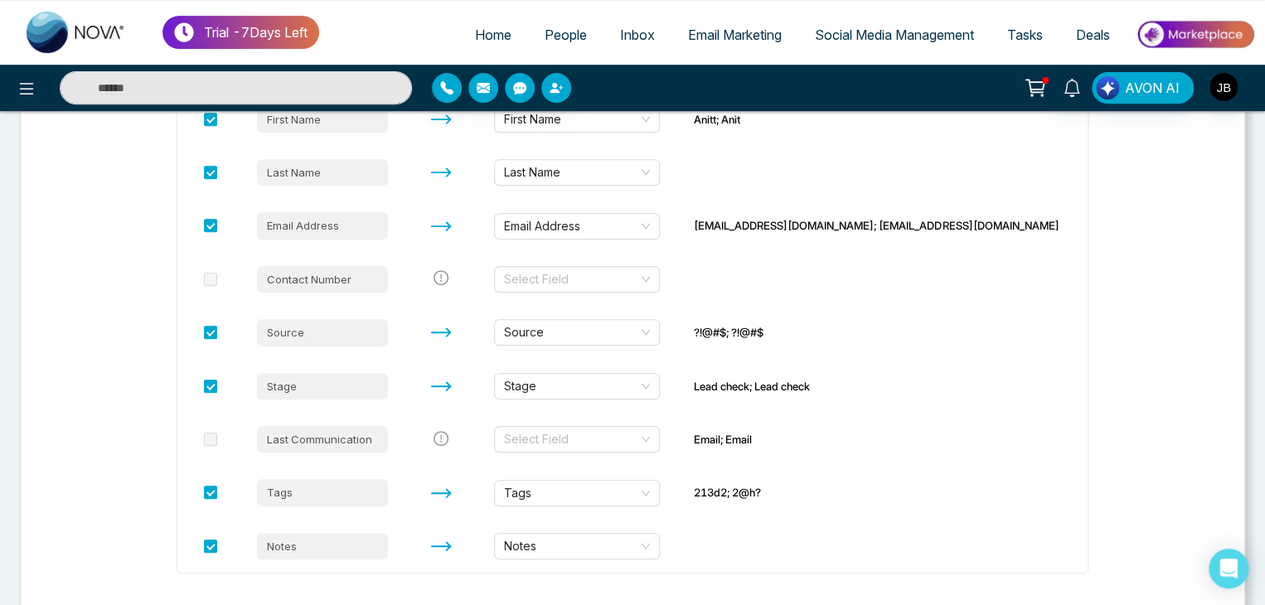
scroll to position [407, 0]
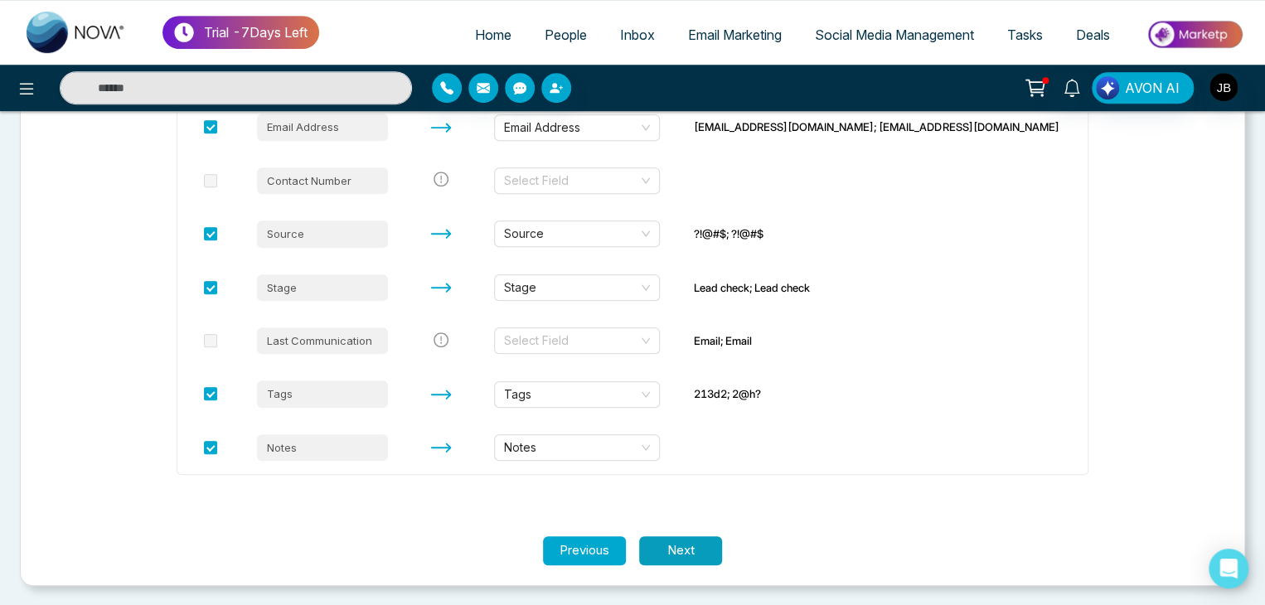
click at [641, 544] on button "Next" at bounding box center [680, 550] width 83 height 29
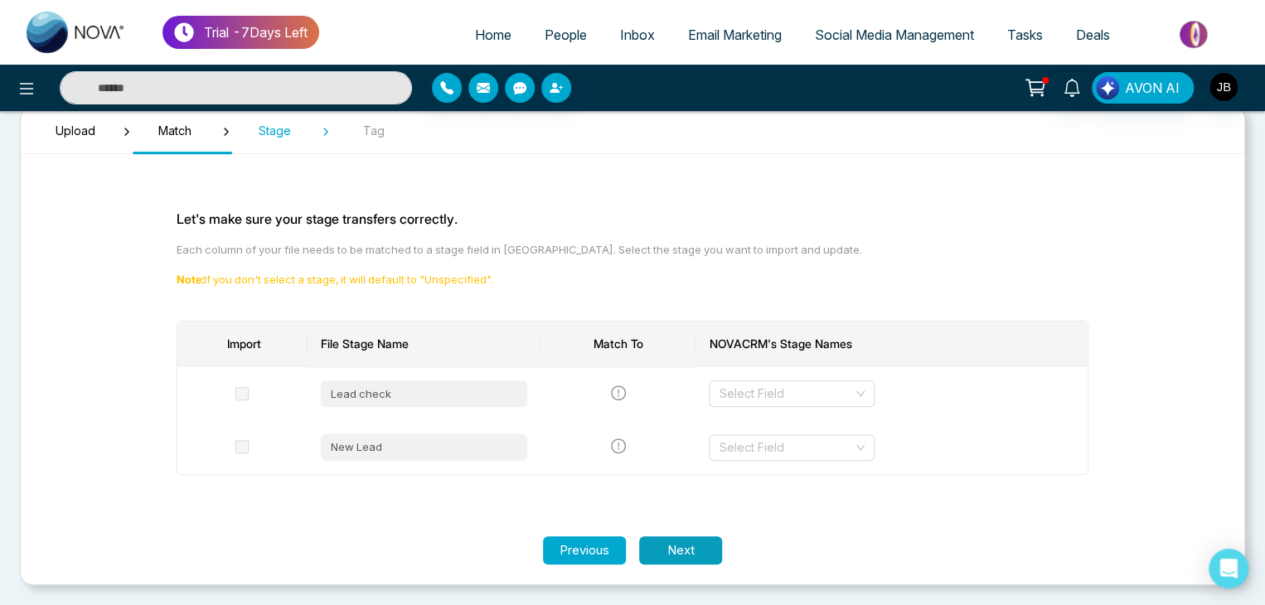
scroll to position [62, 0]
click at [706, 561] on button "Next" at bounding box center [680, 551] width 83 height 29
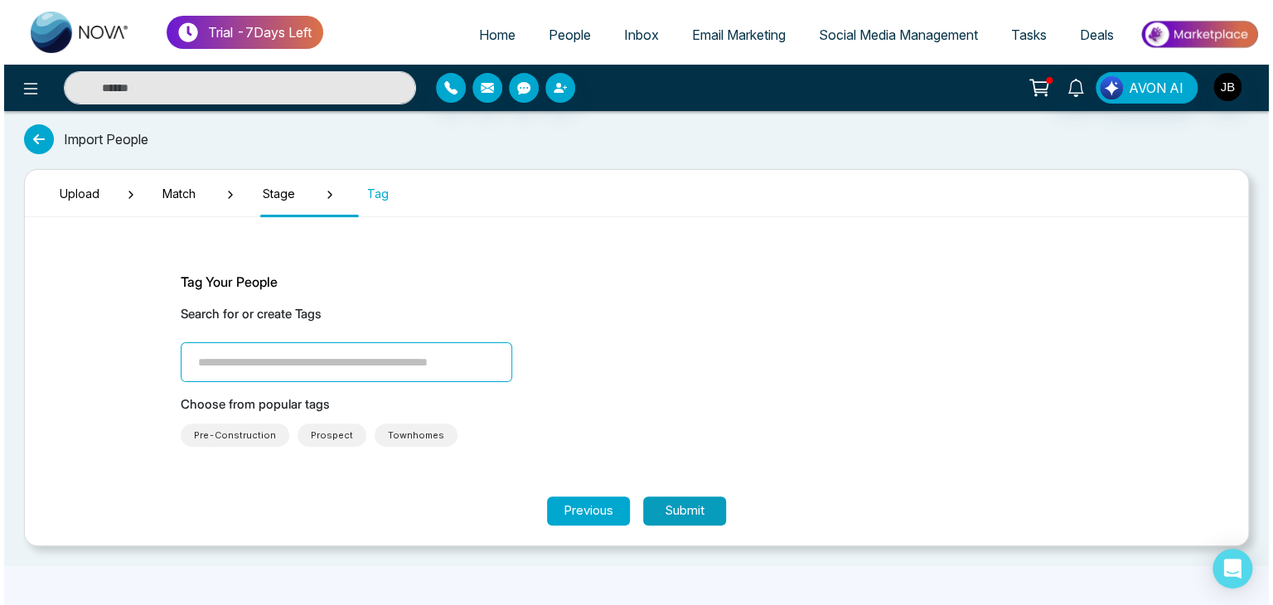
scroll to position [0, 0]
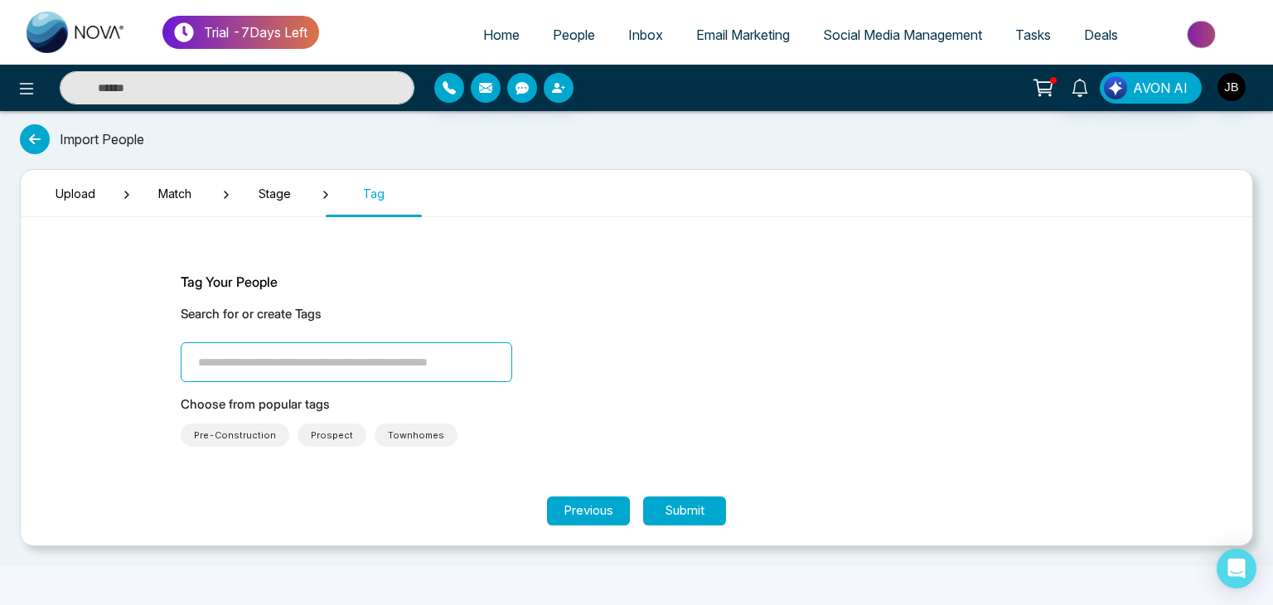
click at [236, 432] on span "Pre-Construction" at bounding box center [235, 435] width 82 height 17
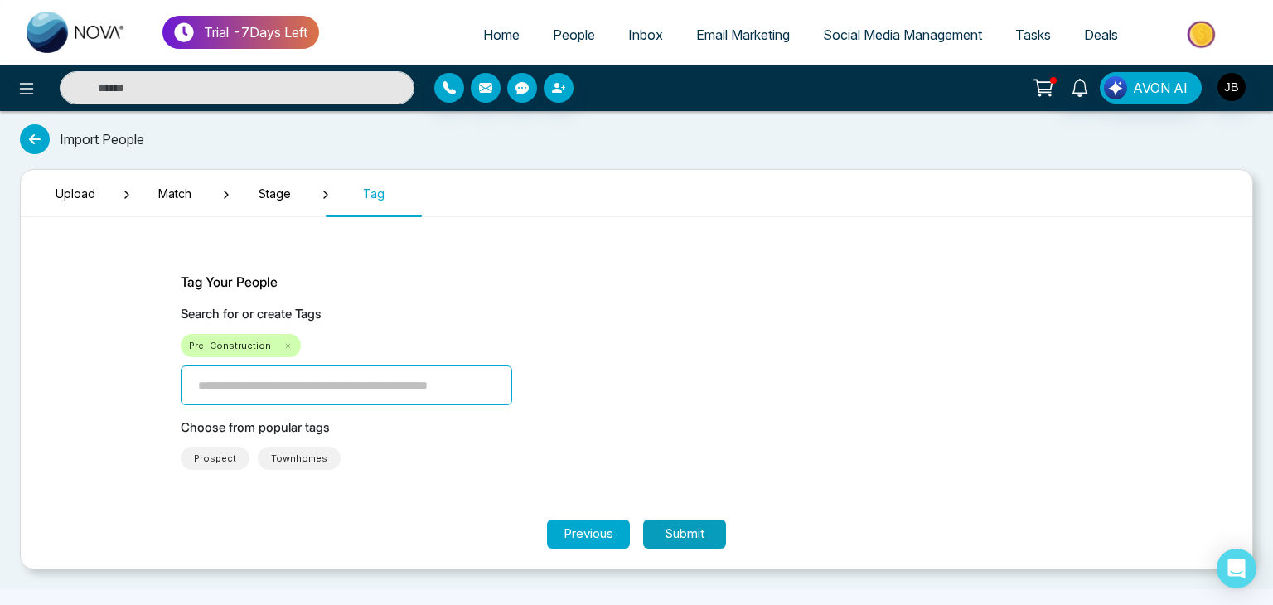
click at [683, 531] on button "Submit" at bounding box center [684, 534] width 83 height 29
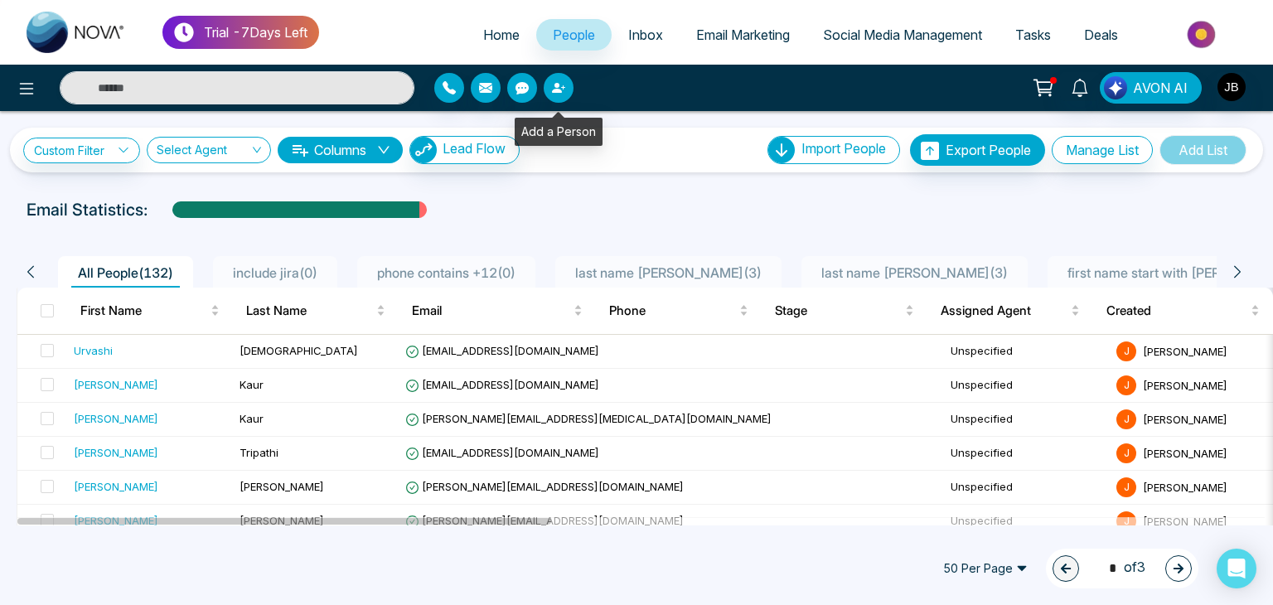
click at [554, 85] on icon "button" at bounding box center [558, 87] width 13 height 13
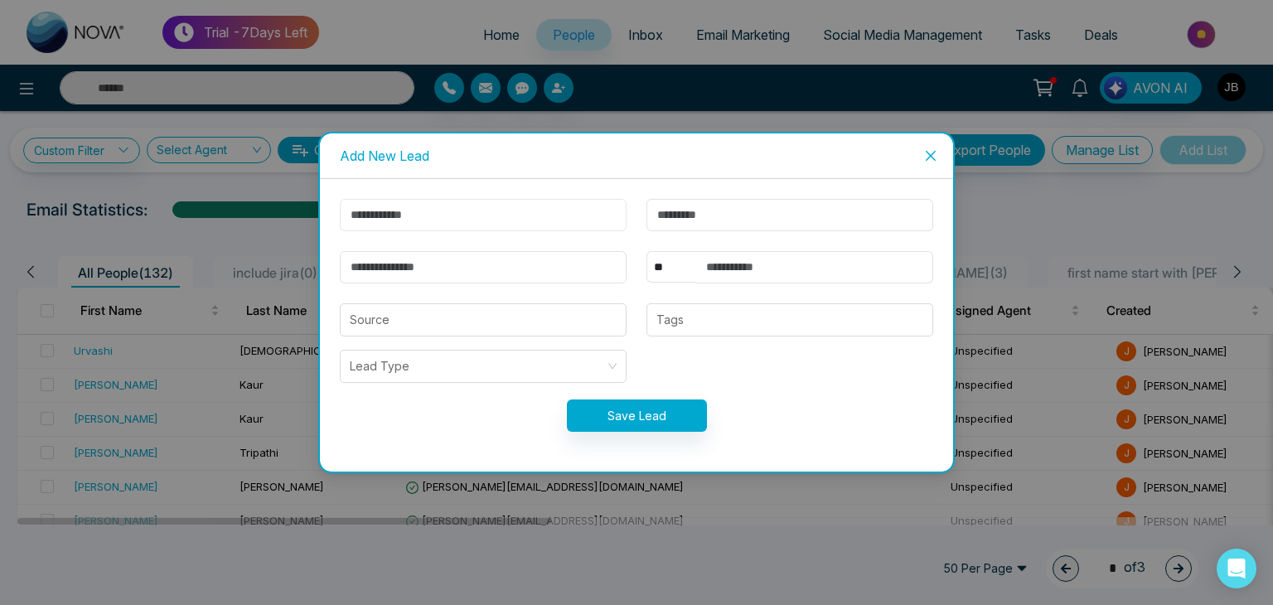
click at [411, 223] on input "text" at bounding box center [483, 215] width 287 height 32
type input "******"
type input "********"
type input "**********"
select select "***"
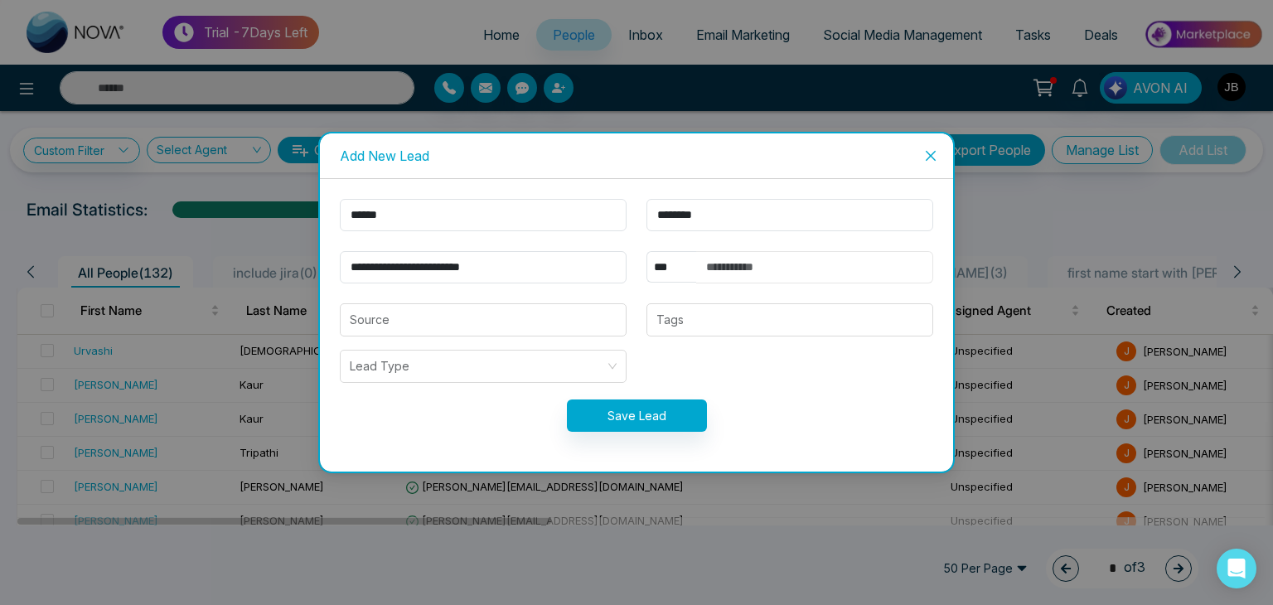
type input "**********"
click at [631, 413] on button "Save Lead" at bounding box center [637, 415] width 140 height 32
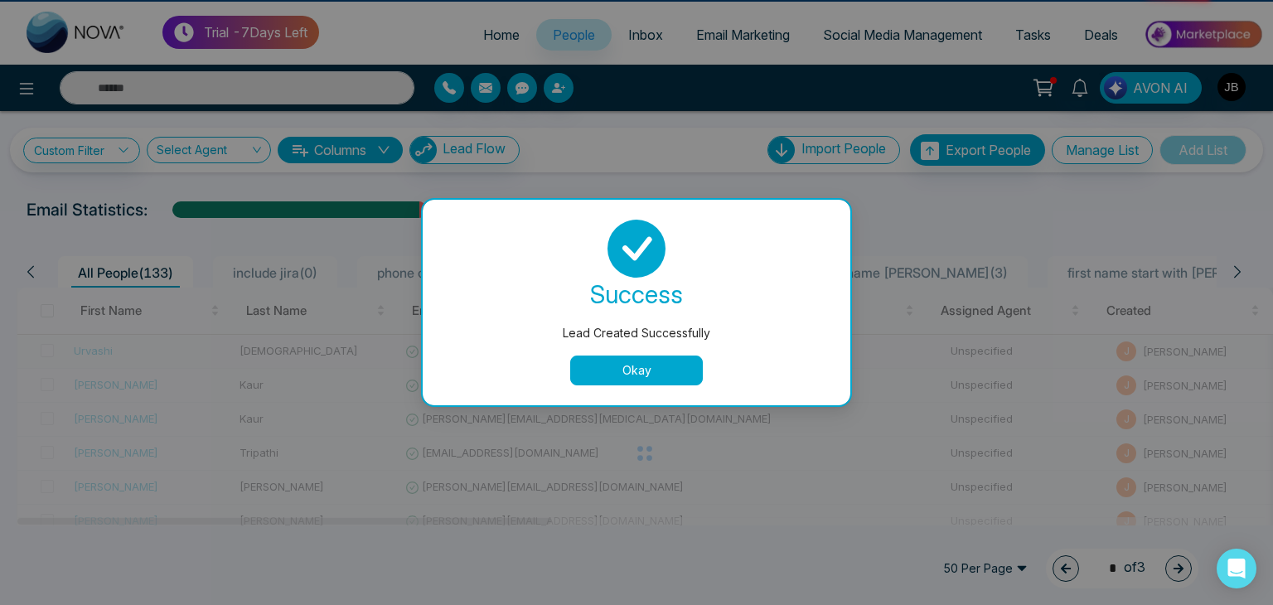
click at [602, 372] on button "Okay" at bounding box center [636, 370] width 133 height 30
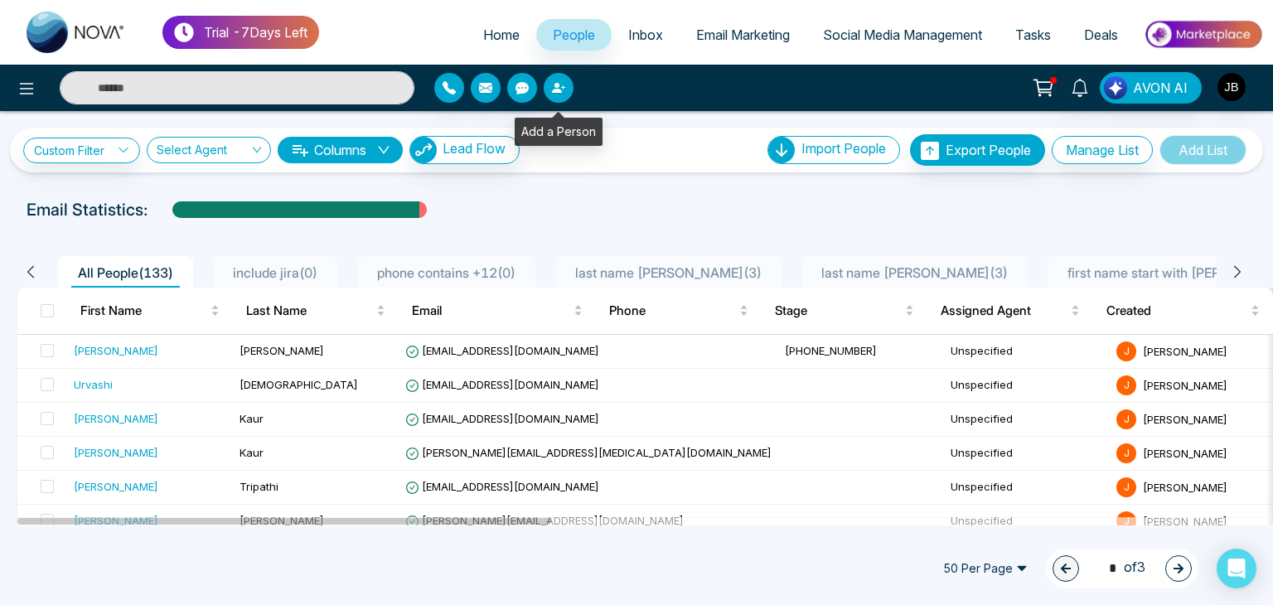
click at [568, 82] on button "button" at bounding box center [559, 88] width 30 height 30
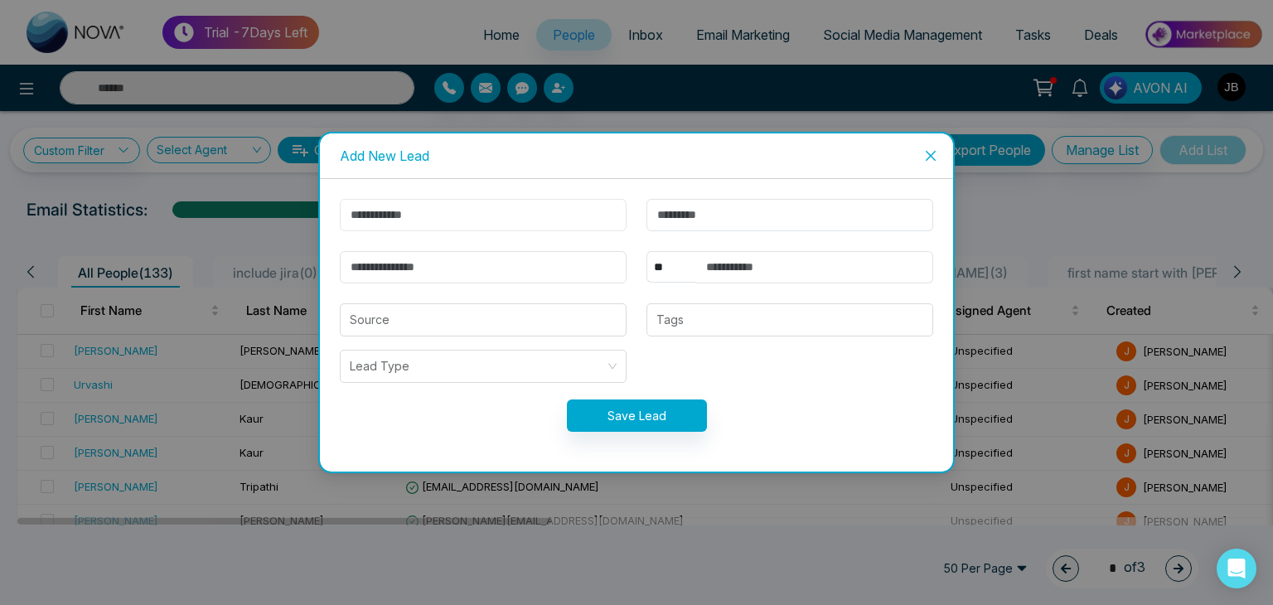
click at [503, 205] on input "text" at bounding box center [483, 215] width 287 height 32
type input "******"
type input "********"
type input "**********"
select select "***"
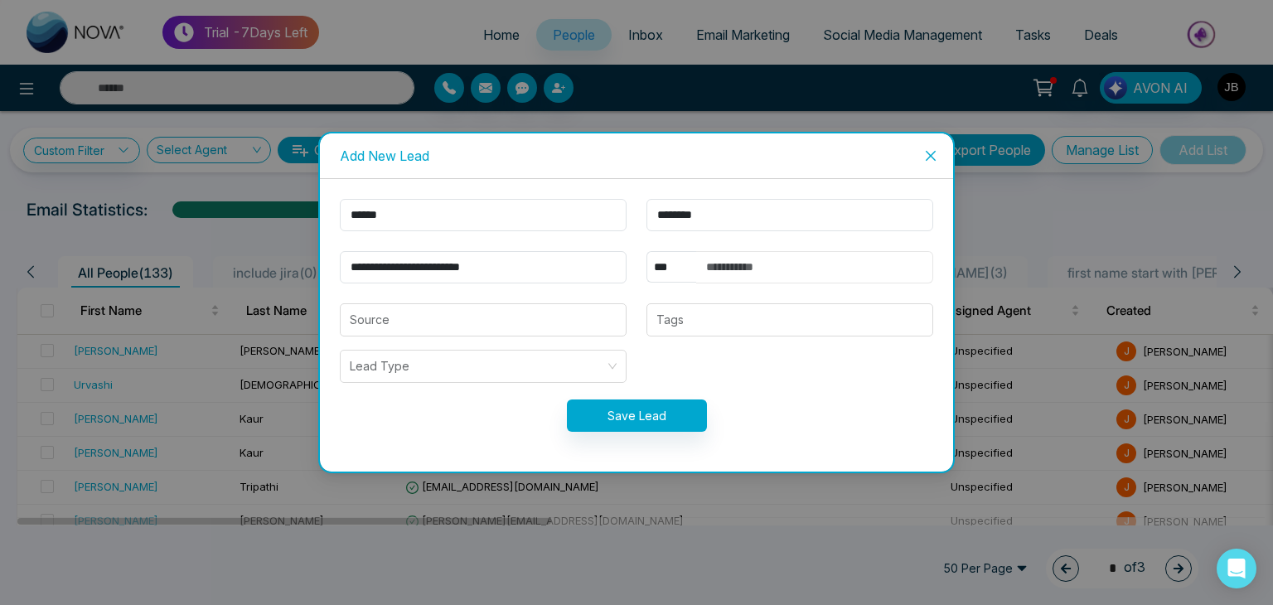
type input "**********"
drag, startPoint x: 566, startPoint y: 265, endPoint x: 336, endPoint y: 269, distance: 229.6
click at [336, 269] on div "**********" at bounding box center [483, 267] width 307 height 32
type input "**********"
click at [781, 270] on input "**********" at bounding box center [814, 267] width 237 height 32
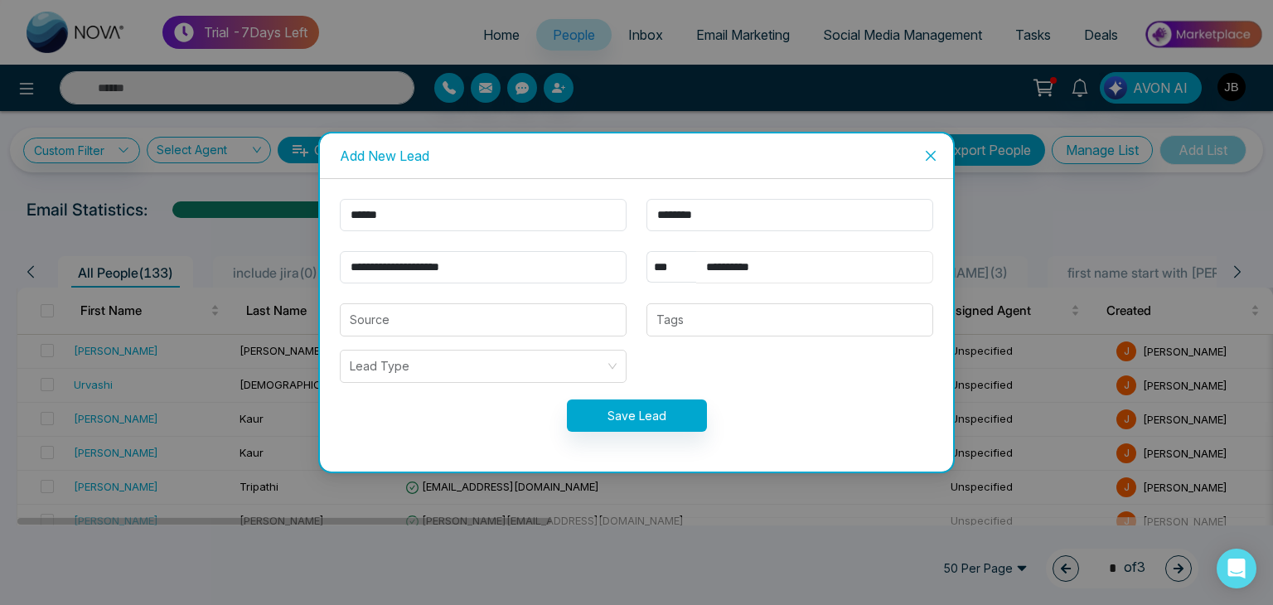
type input "**********"
click at [654, 419] on button "Save Lead" at bounding box center [637, 415] width 140 height 32
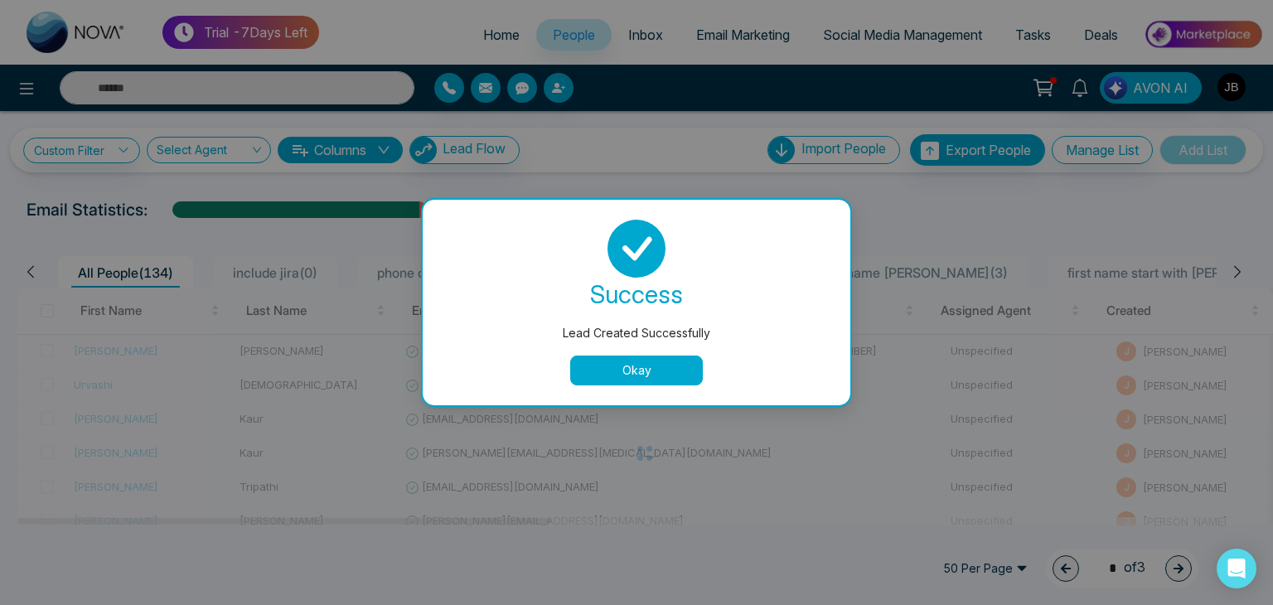
click at [653, 365] on button "Okay" at bounding box center [636, 370] width 133 height 30
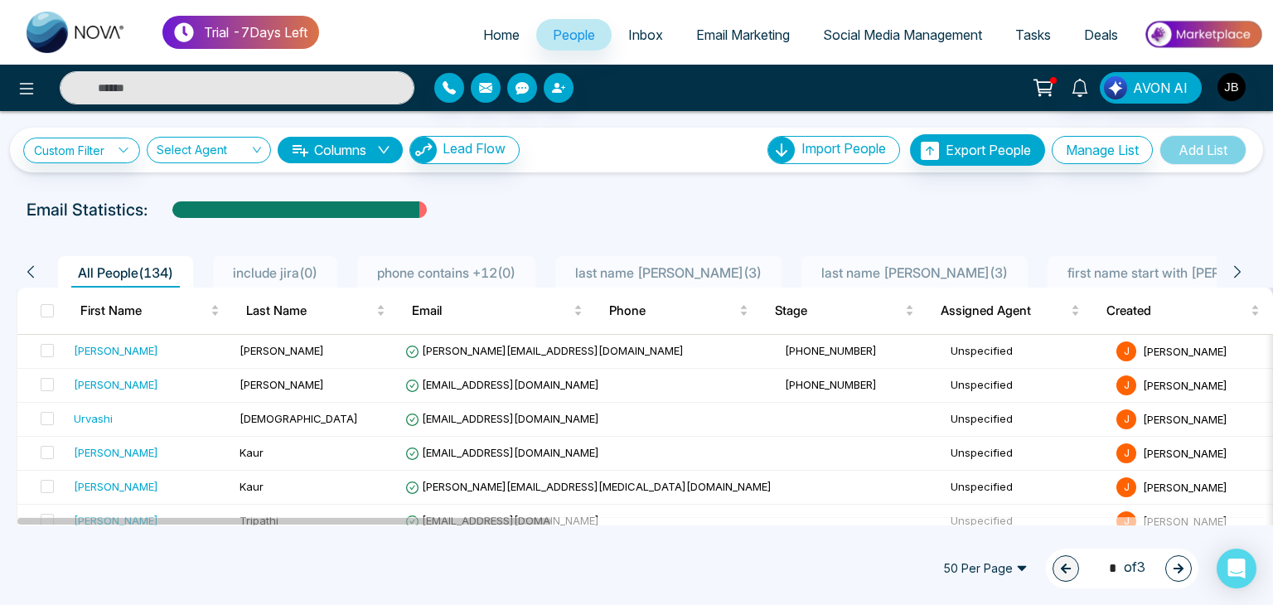
click at [645, 269] on span "last name joshi Copy ( 3 )" at bounding box center [668, 272] width 200 height 17
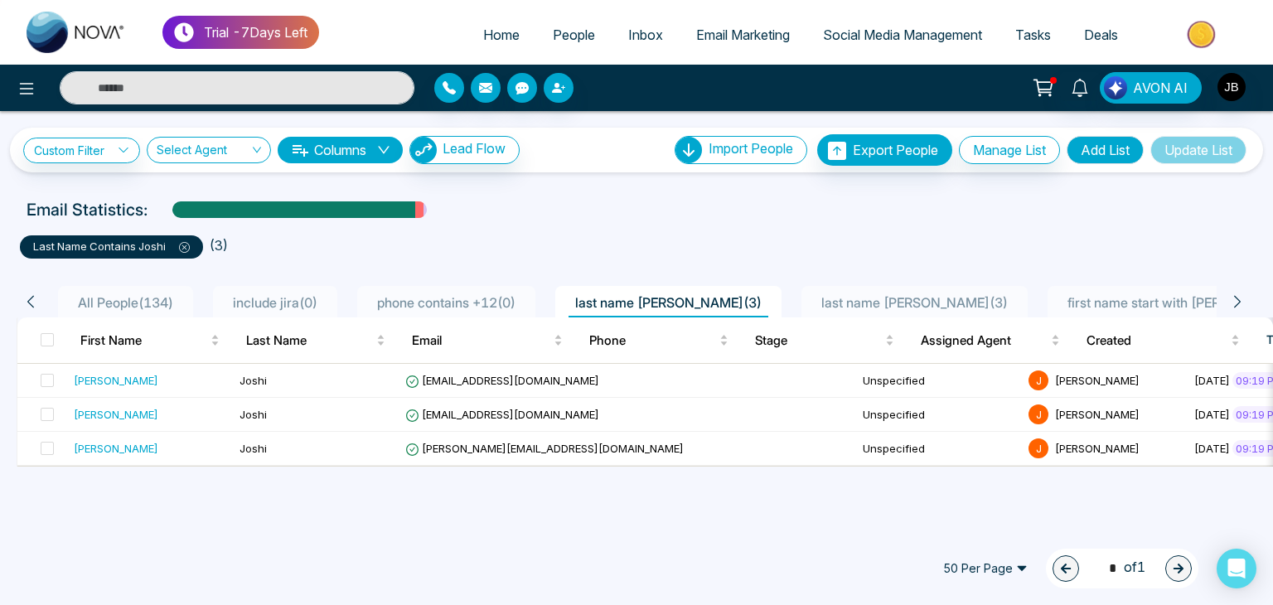
click at [1233, 302] on icon at bounding box center [1237, 301] width 15 height 15
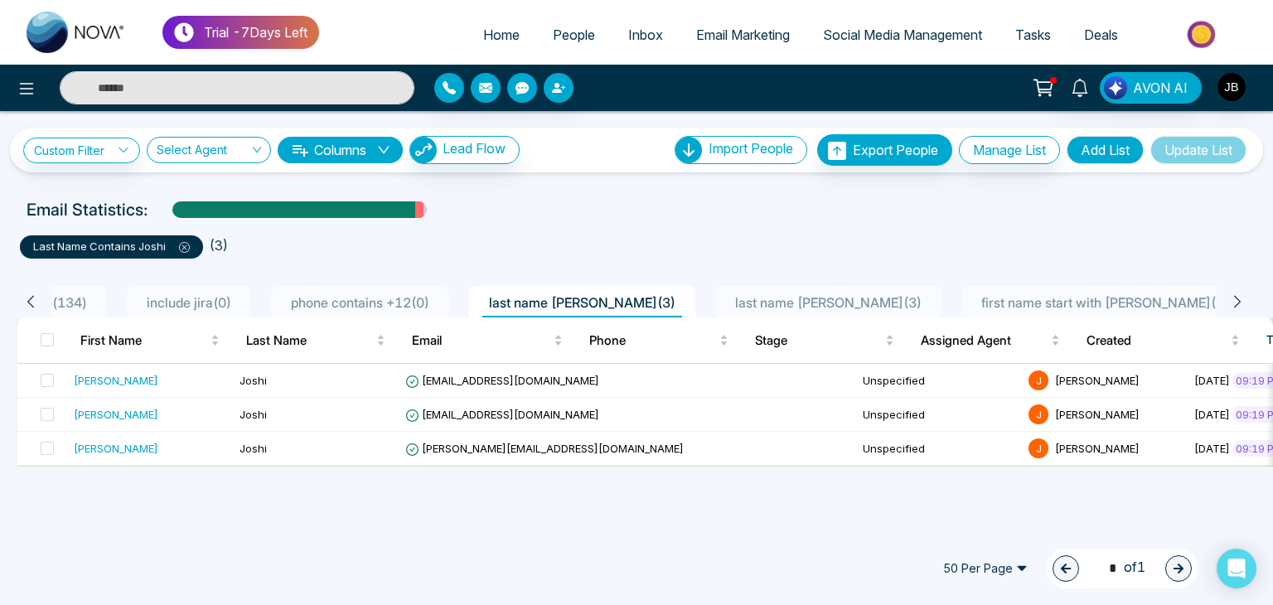
click at [1233, 302] on icon at bounding box center [1237, 301] width 15 height 15
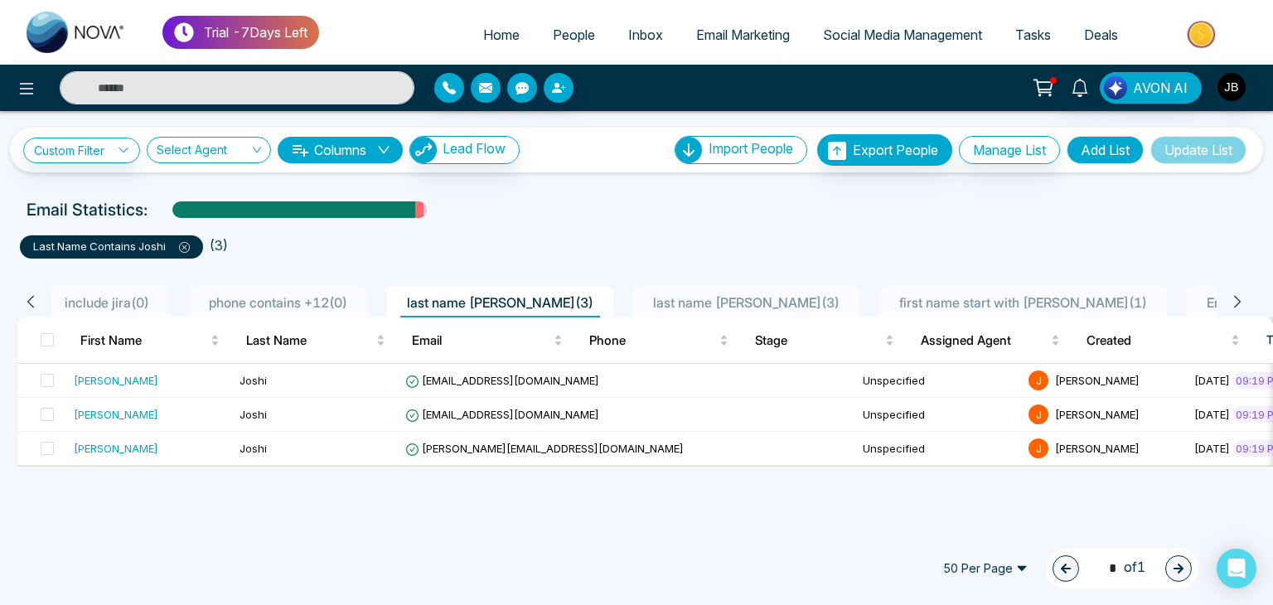
click at [1233, 302] on icon at bounding box center [1237, 301] width 15 height 15
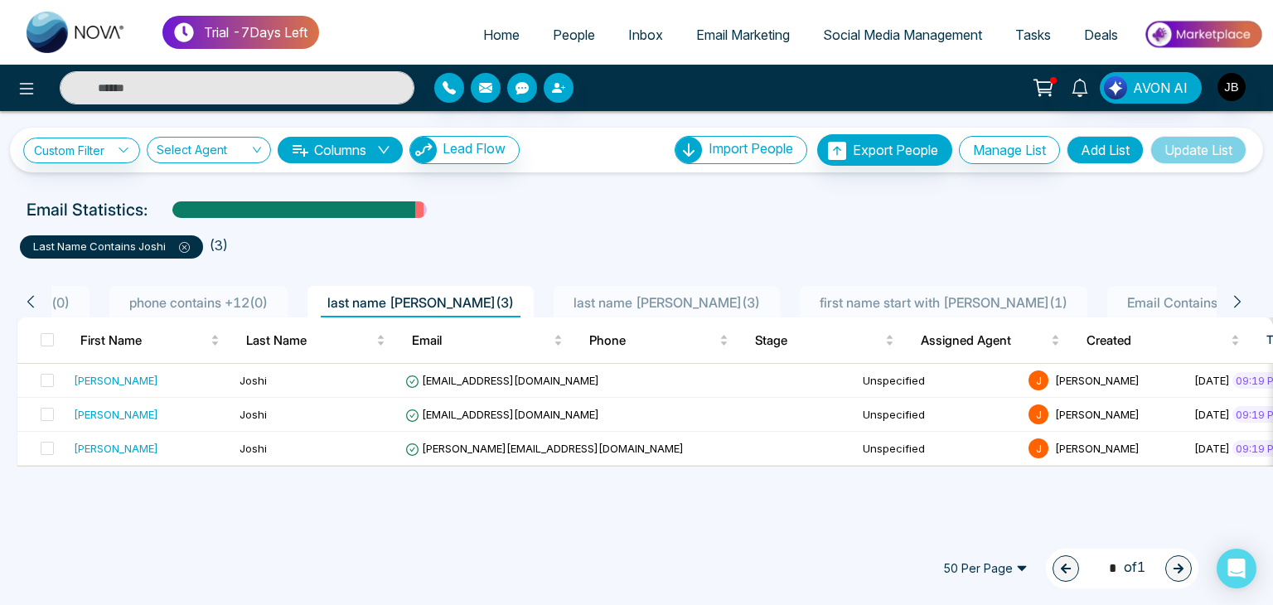
click at [1233, 302] on icon at bounding box center [1237, 301] width 15 height 15
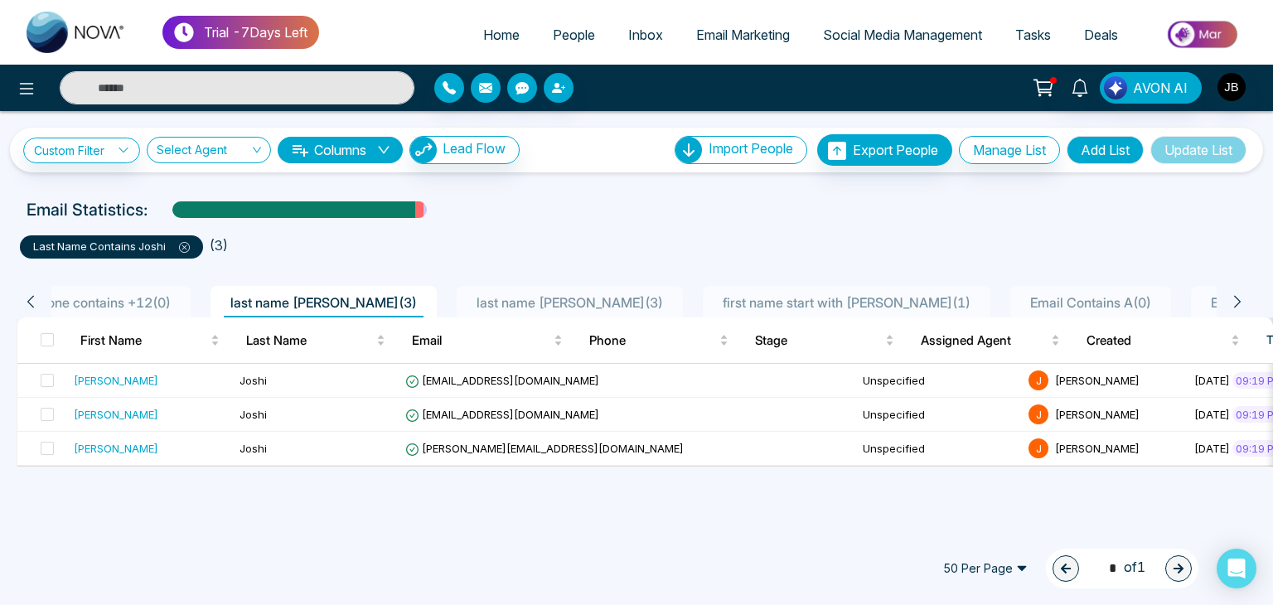
click at [1233, 302] on icon at bounding box center [1237, 301] width 15 height 15
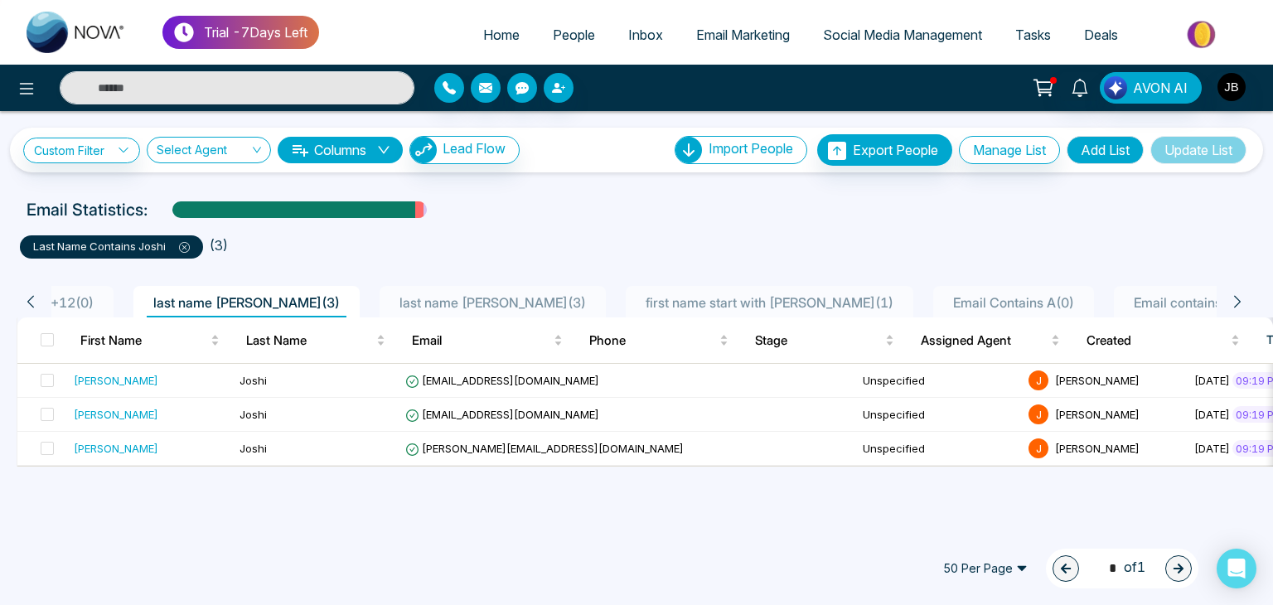
scroll to position [0, 431]
click at [1118, 297] on span "Email contains gmail ( 55 )" at bounding box center [1200, 302] width 164 height 17
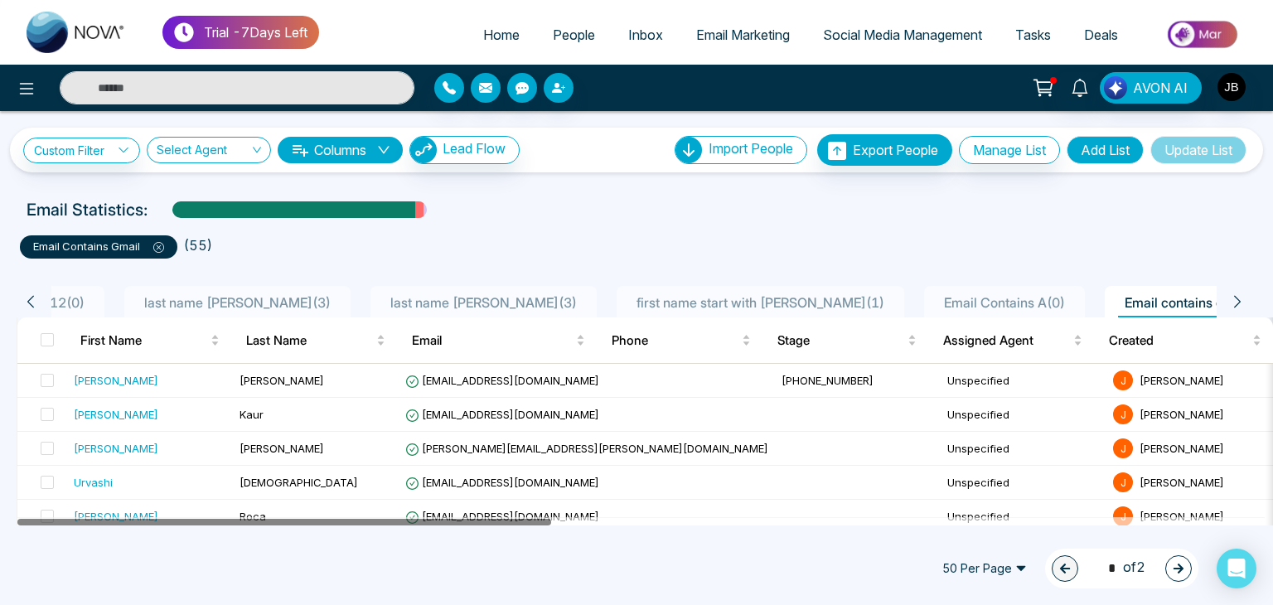
drag, startPoint x: 373, startPoint y: 521, endPoint x: 240, endPoint y: 521, distance: 132.6
click at [240, 521] on div at bounding box center [284, 522] width 534 height 7
drag, startPoint x: 264, startPoint y: 515, endPoint x: 172, endPoint y: 513, distance: 91.2
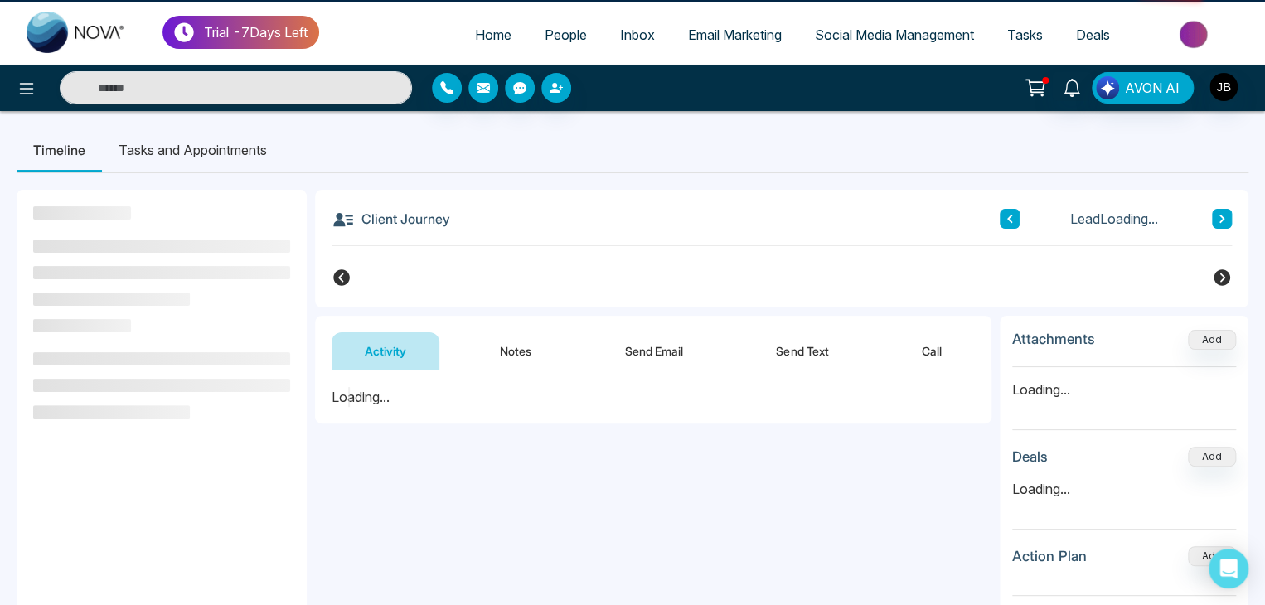
click at [27, 299] on aside at bounding box center [162, 492] width 290 height 605
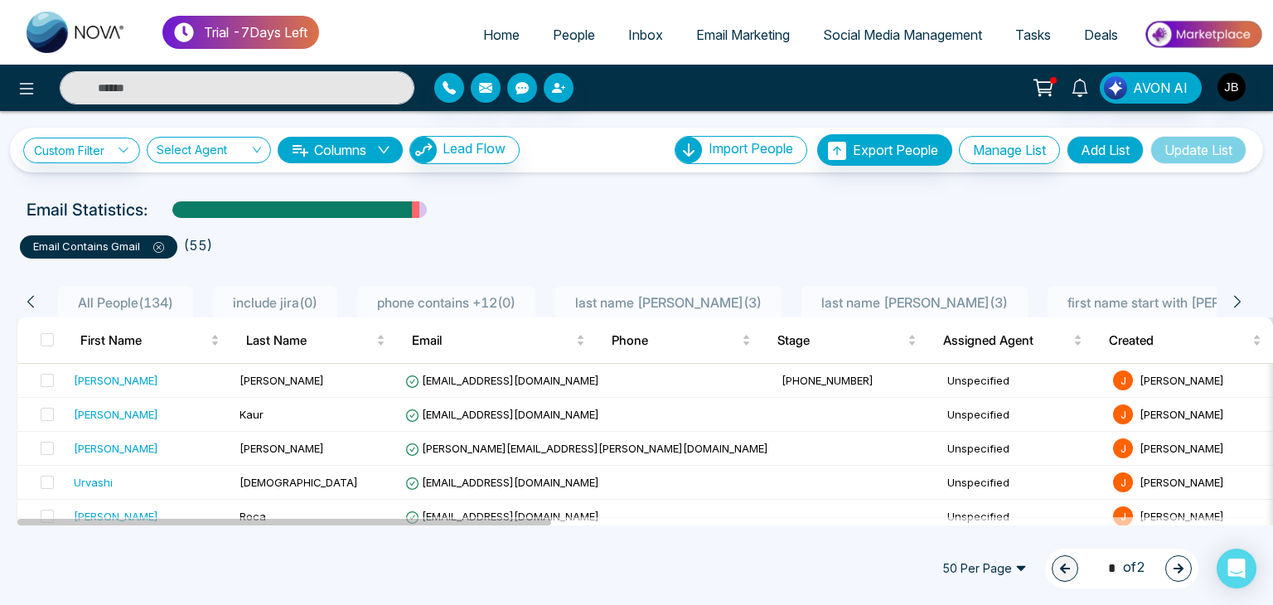
click at [843, 304] on span "last name joshi ( 3 )" at bounding box center [915, 302] width 200 height 17
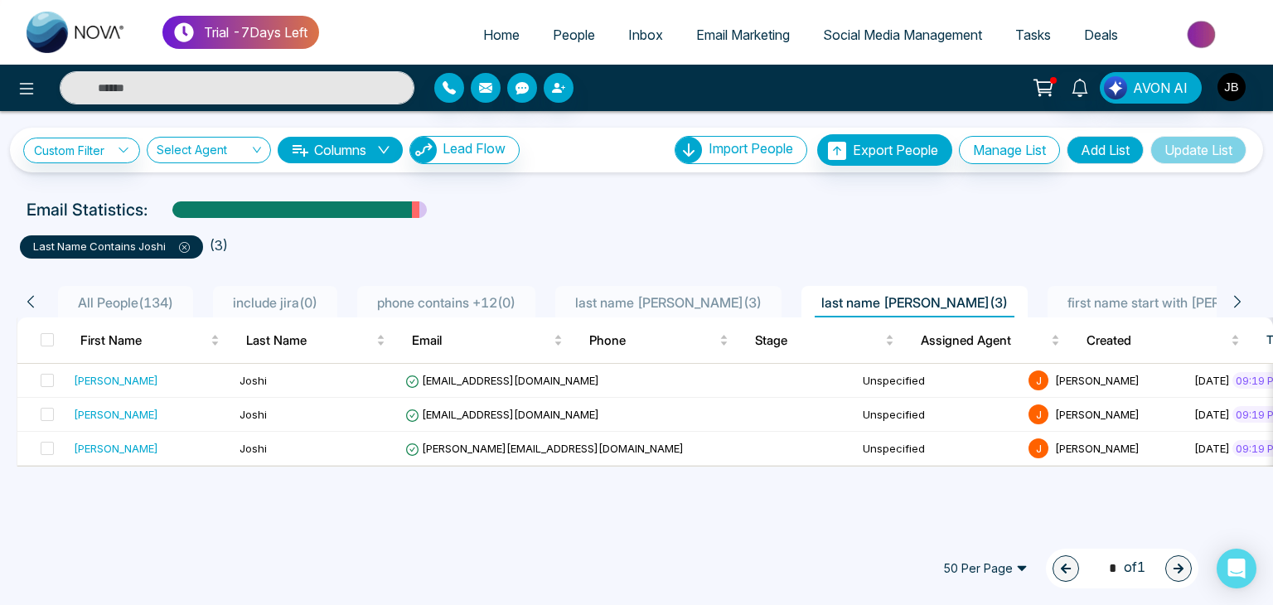
click at [119, 136] on div "Custom Filter Choose a filter Cancel Apply Select Agent Columns Lead Flow" at bounding box center [271, 150] width 496 height 28
click at [119, 144] on icon at bounding box center [124, 150] width 12 height 12
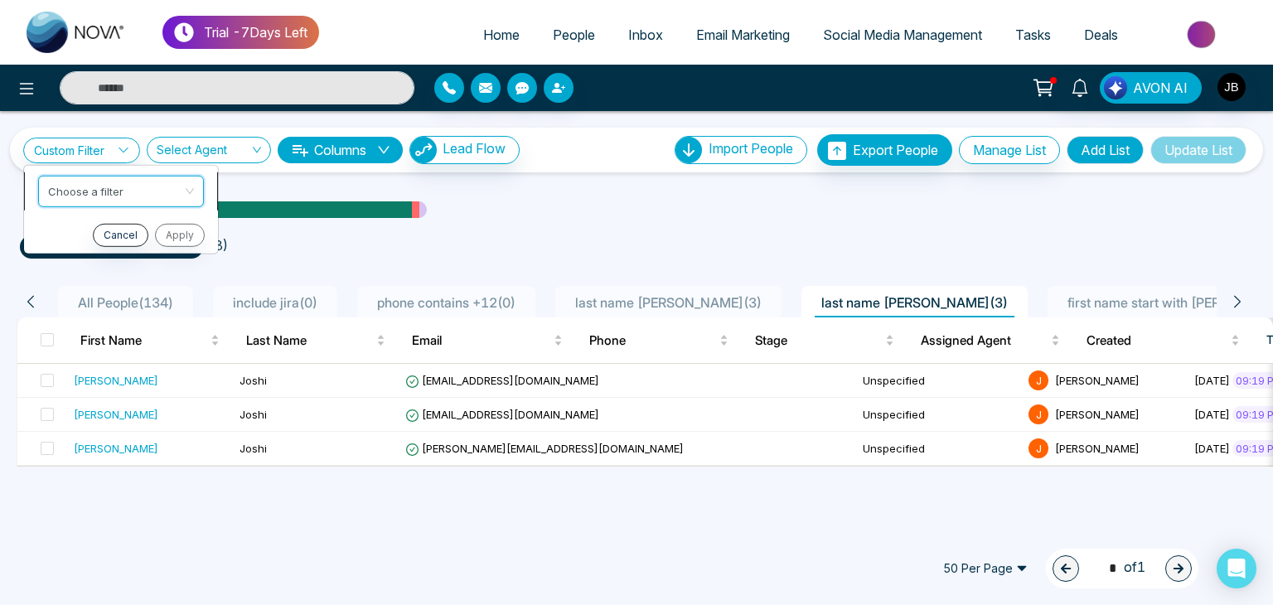
click at [127, 191] on input "search" at bounding box center [115, 188] width 134 height 25
click at [344, 232] on ul "last name contains Joshi ( 3 )" at bounding box center [636, 244] width 1233 height 30
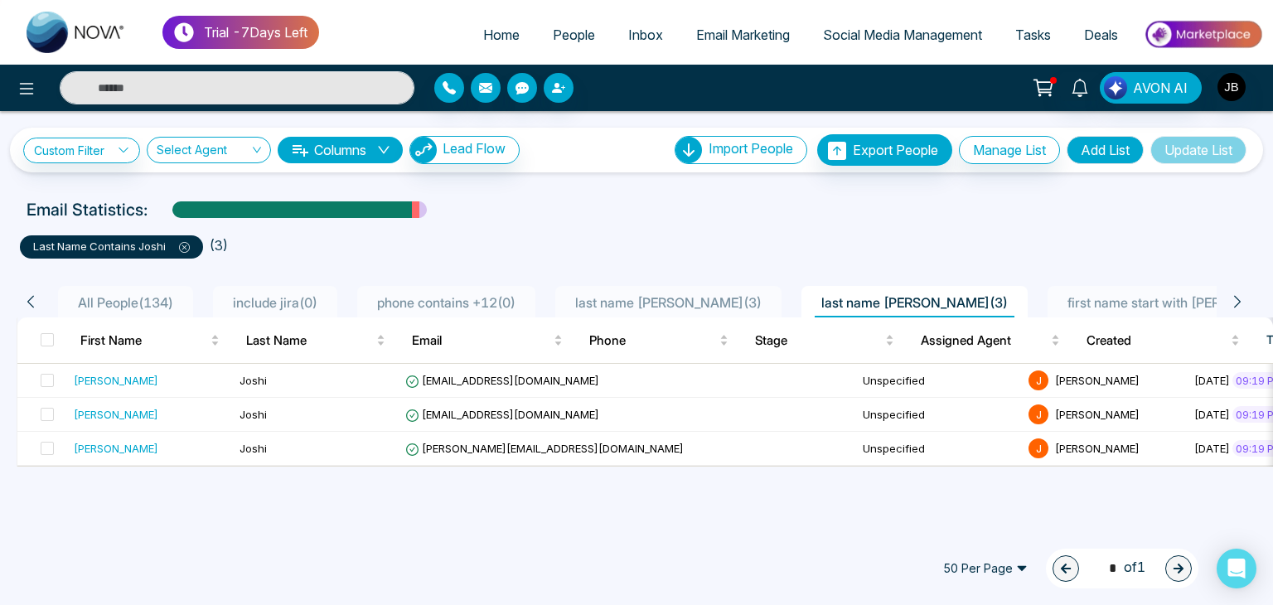
click at [1061, 301] on span "first name start with ani ( 1 )" at bounding box center [1191, 302] width 261 height 17
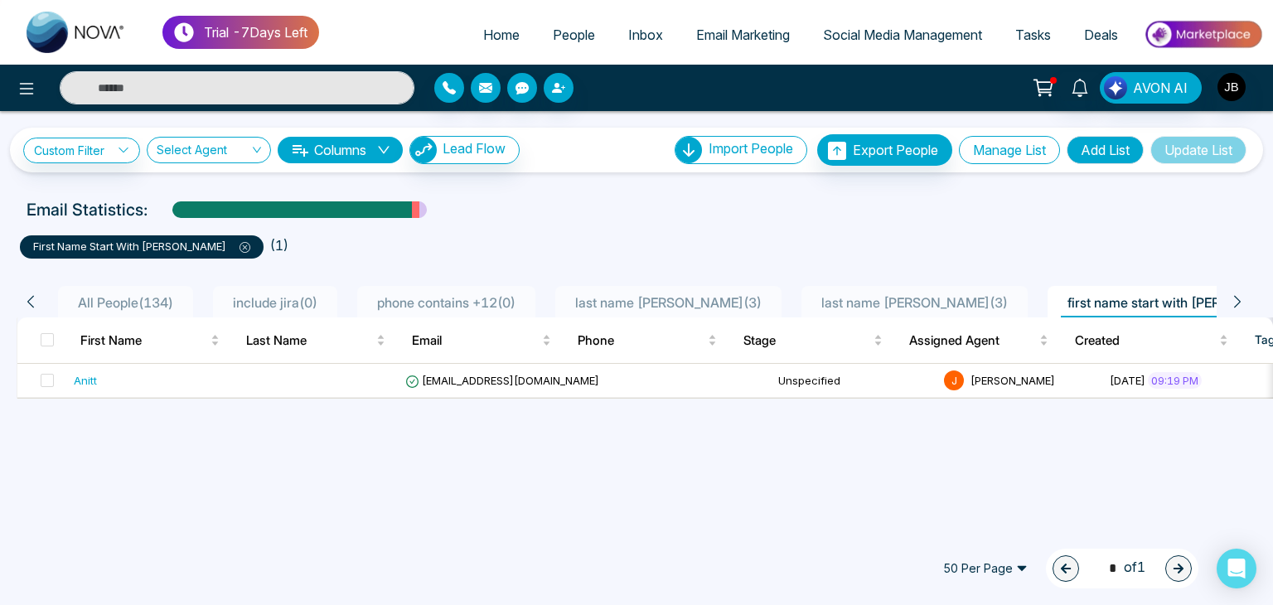
click at [1011, 146] on button "Manage List" at bounding box center [1009, 150] width 101 height 28
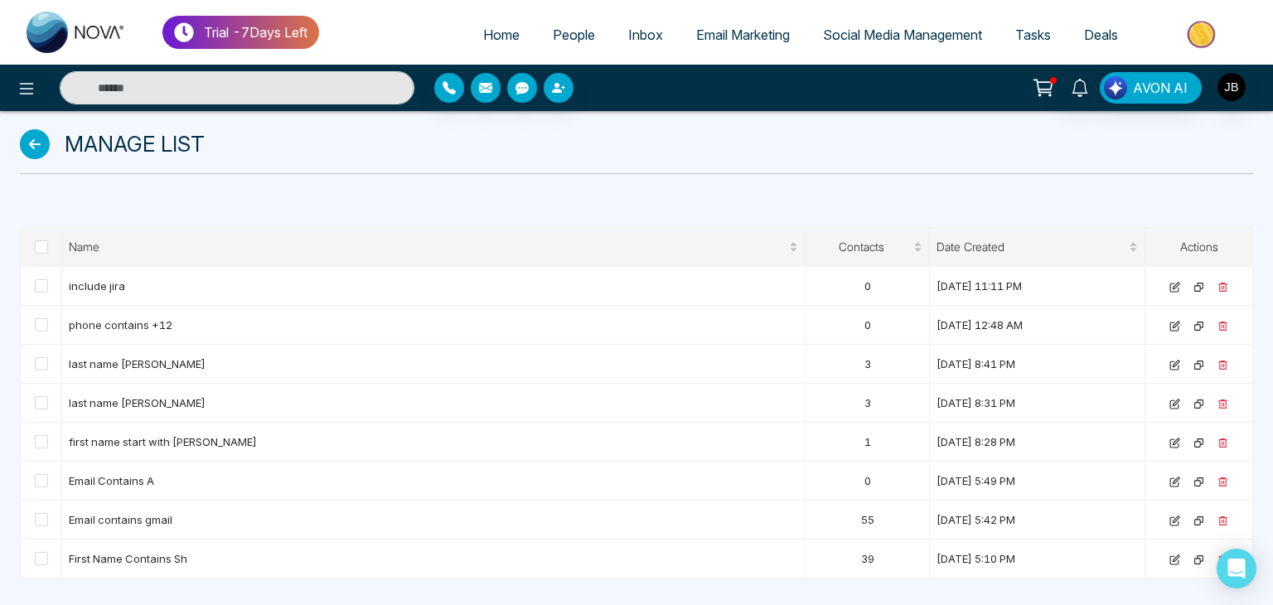
click at [32, 146] on icon at bounding box center [35, 144] width 30 height 30
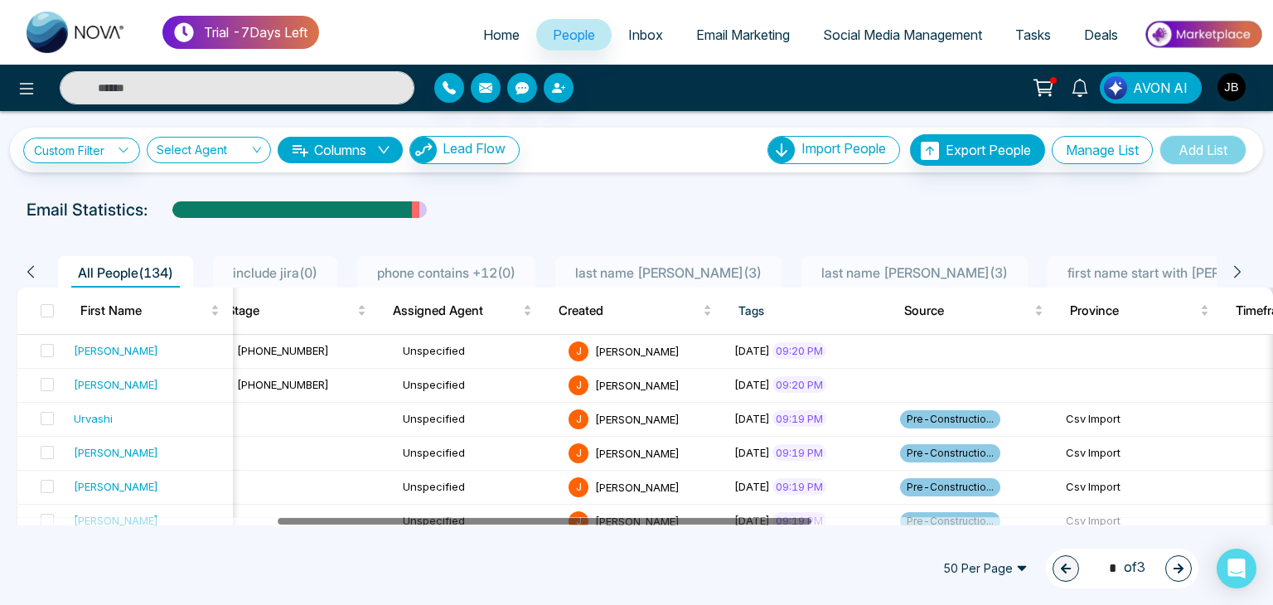
scroll to position [0, 501]
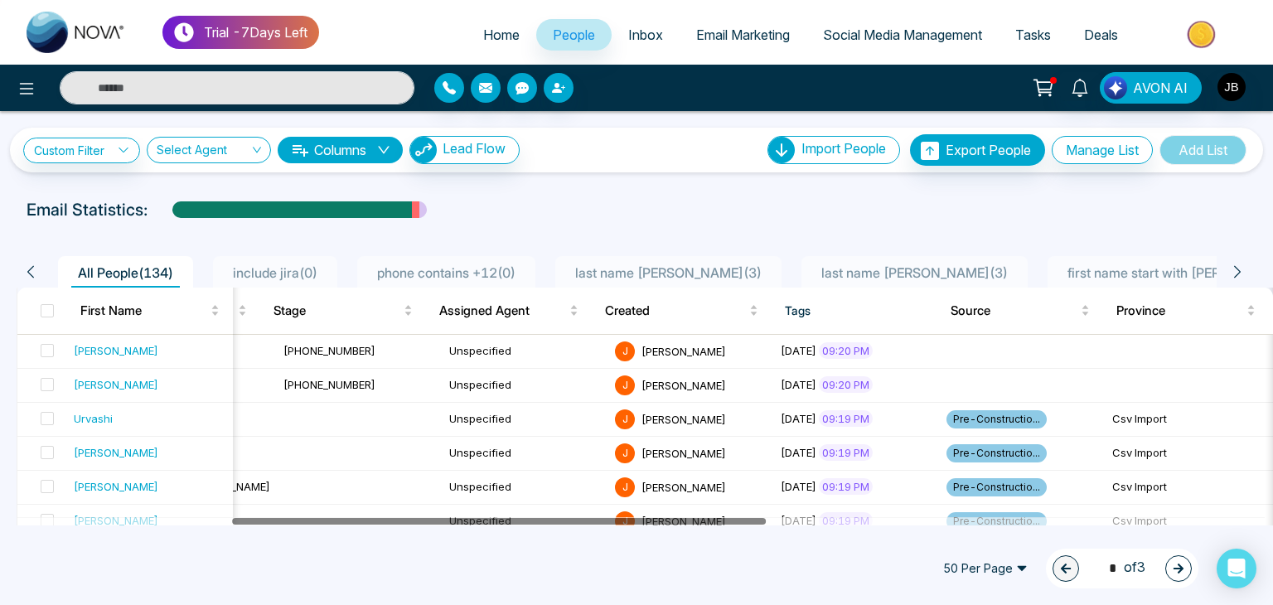
drag, startPoint x: 524, startPoint y: 521, endPoint x: 738, endPoint y: 529, distance: 214.7
click at [738, 529] on div "Trial - 7 Days Left Home People Inbox Email Marketing Social Media Management T…" at bounding box center [636, 302] width 1273 height 605
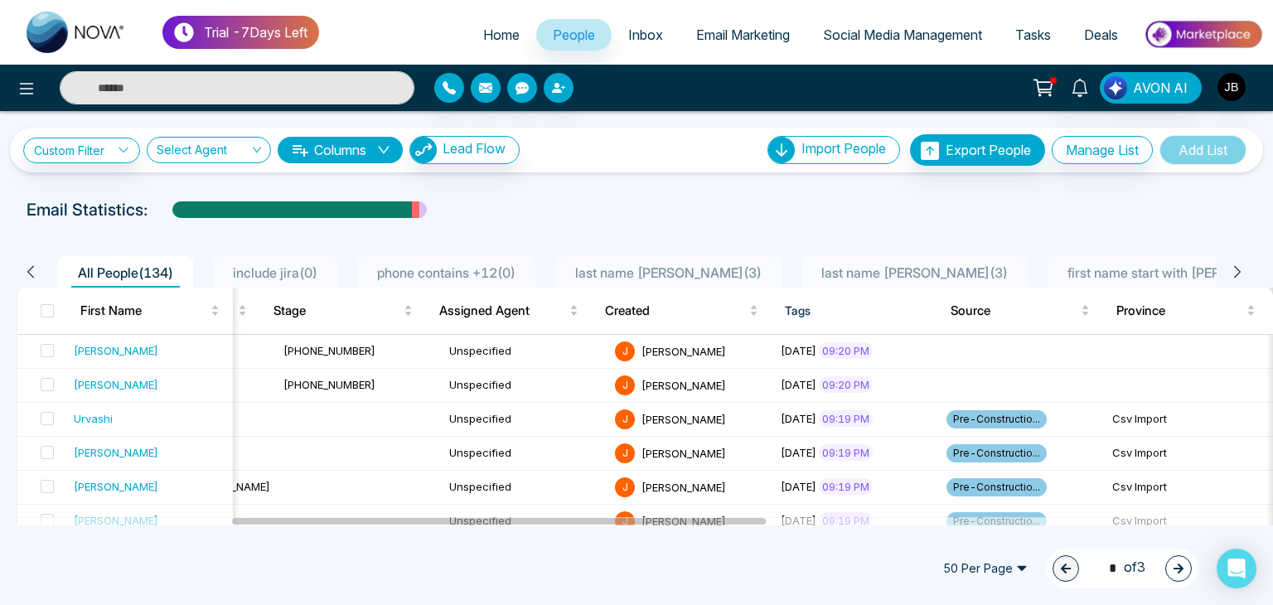
click at [1062, 272] on span "first name start with ani ( 1 )" at bounding box center [1191, 272] width 261 height 17
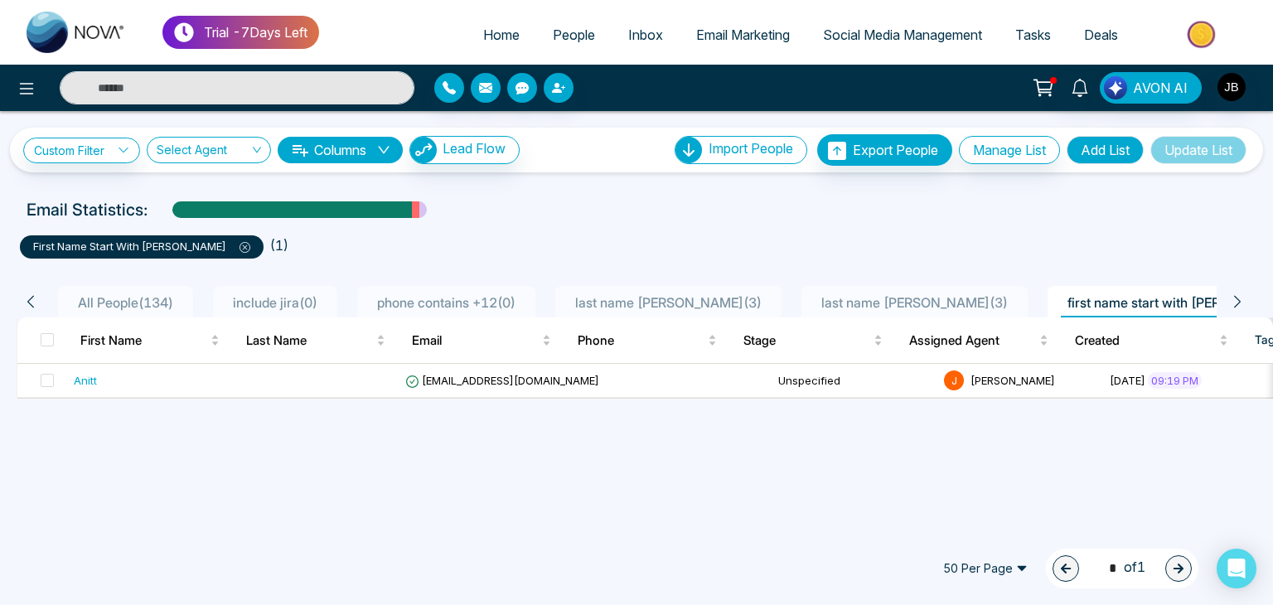
click at [716, 224] on div "first name start with Ani ( 1 )" at bounding box center [636, 240] width 1253 height 36
click at [671, 302] on span "last name joshi Copy ( 3 )" at bounding box center [668, 302] width 200 height 17
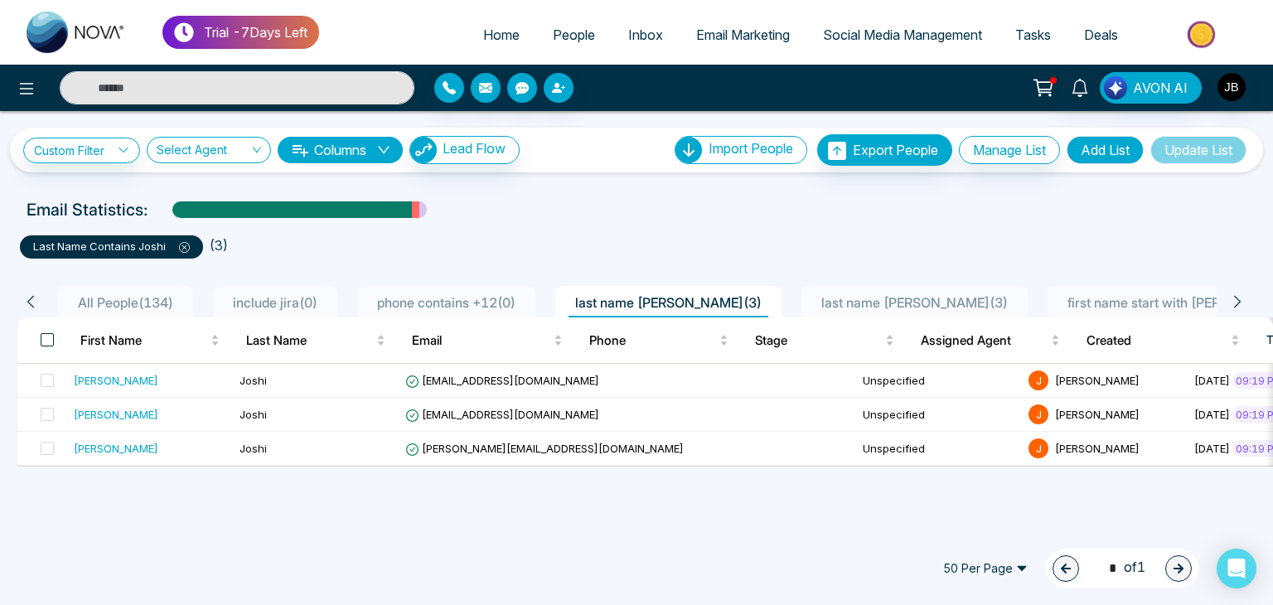
click at [47, 342] on span at bounding box center [47, 339] width 13 height 13
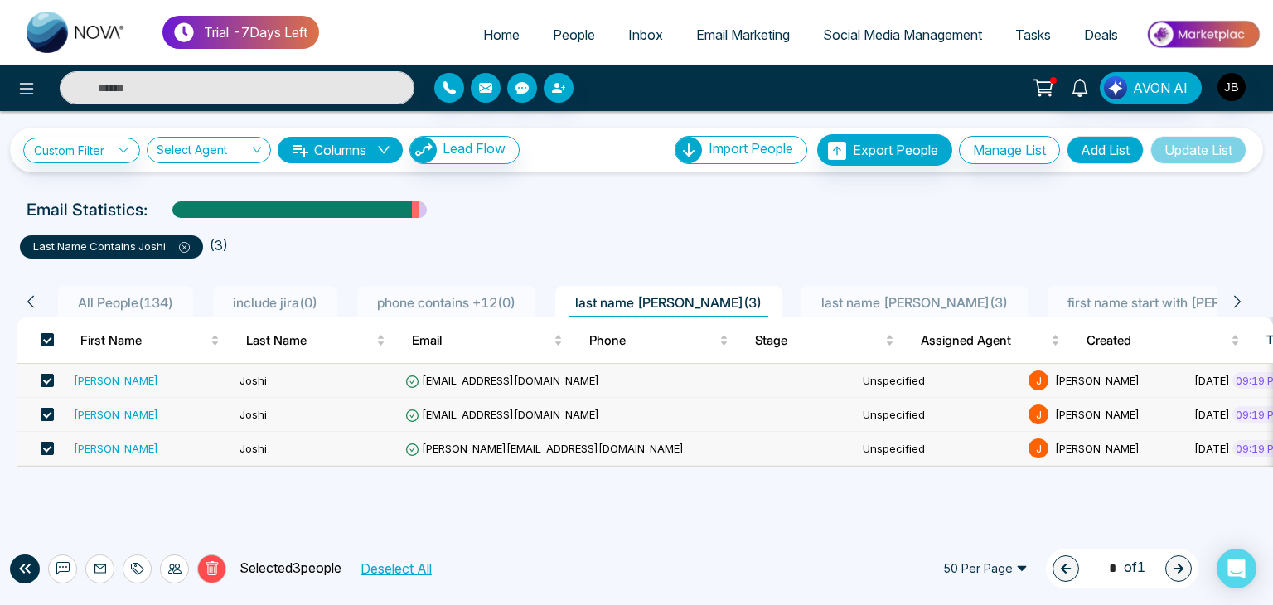
click at [411, 559] on button "Deselect All" at bounding box center [395, 569] width 83 height 22
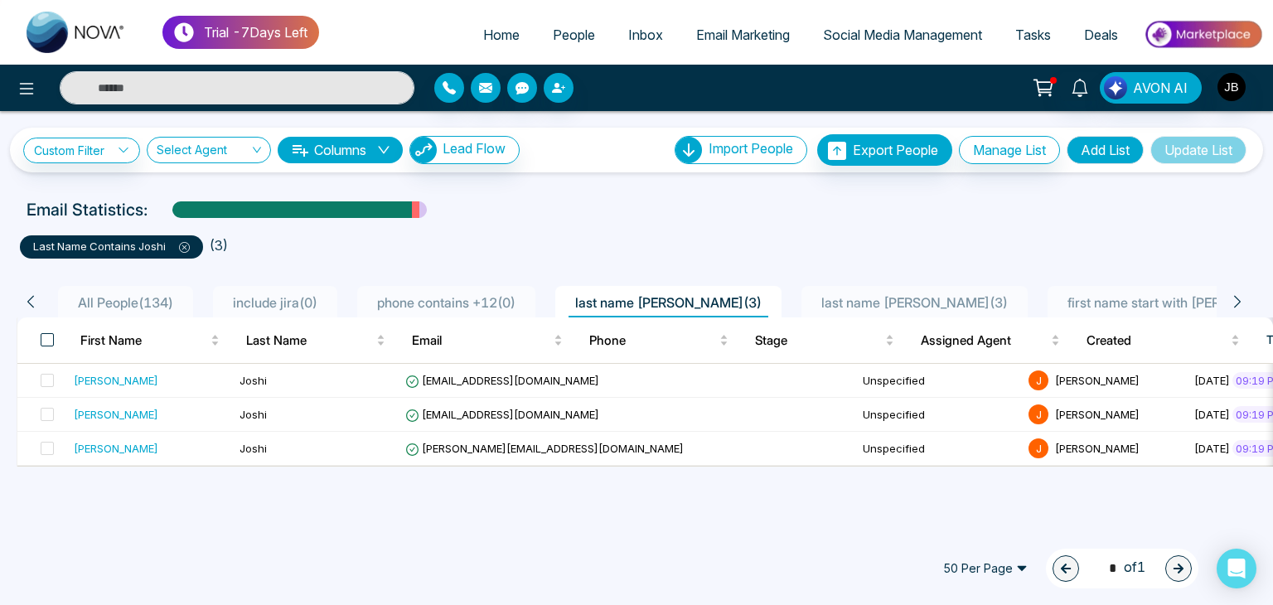
click at [48, 342] on span at bounding box center [47, 339] width 13 height 13
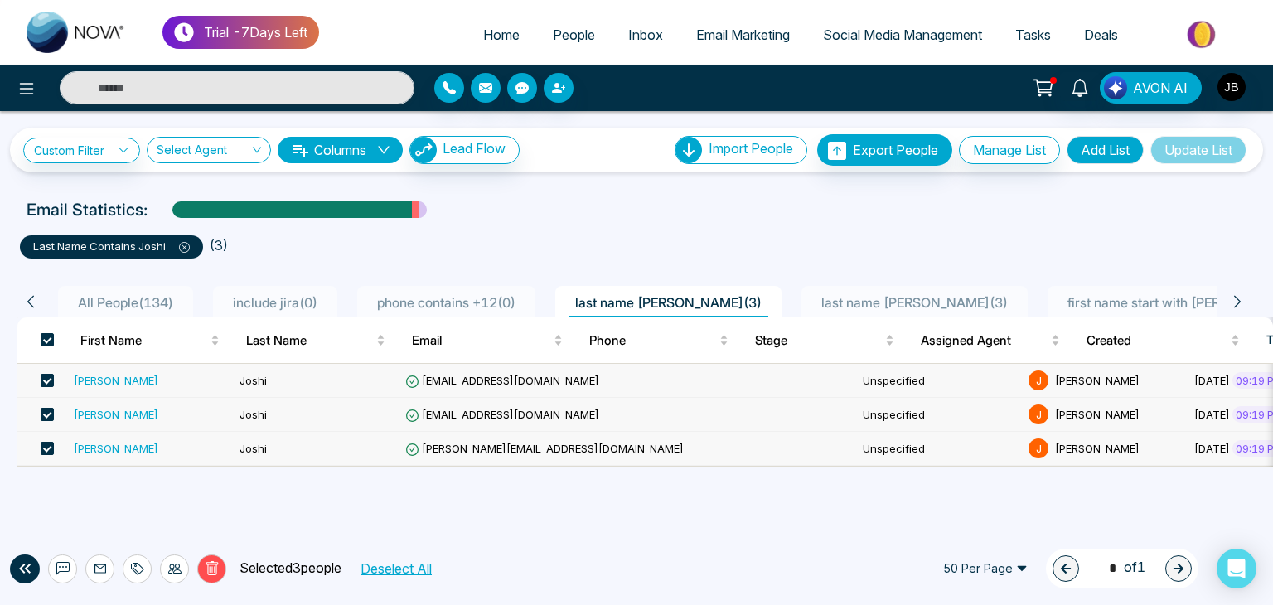
click at [401, 574] on button "Deselect All" at bounding box center [395, 569] width 83 height 22
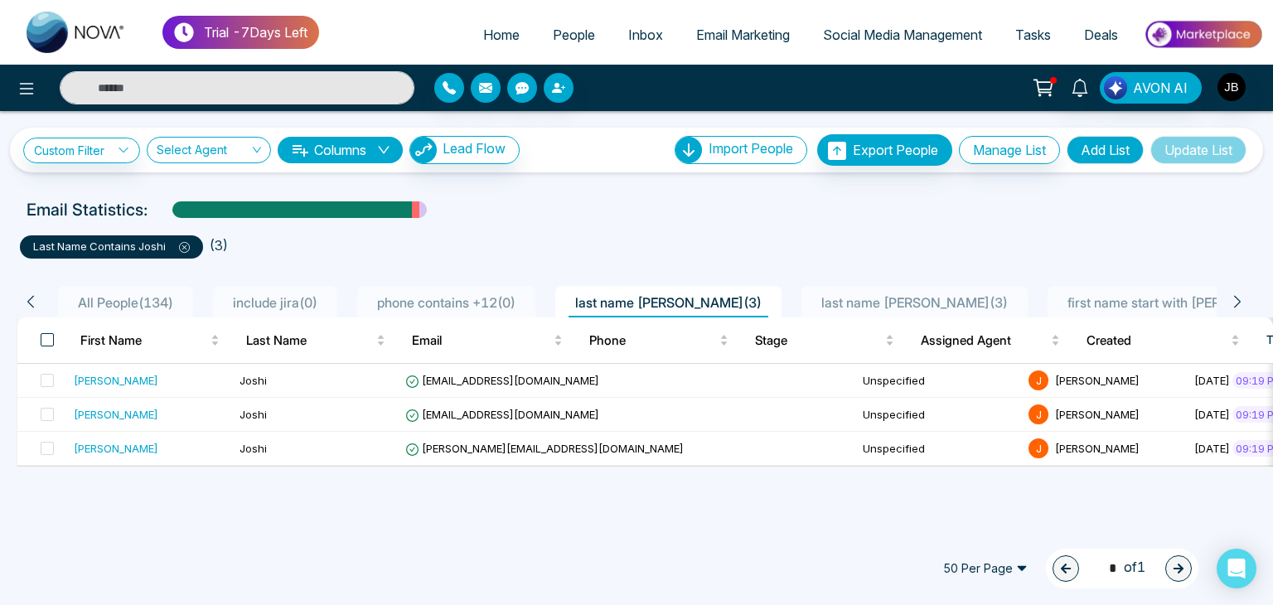
click at [46, 335] on span at bounding box center [47, 339] width 13 height 13
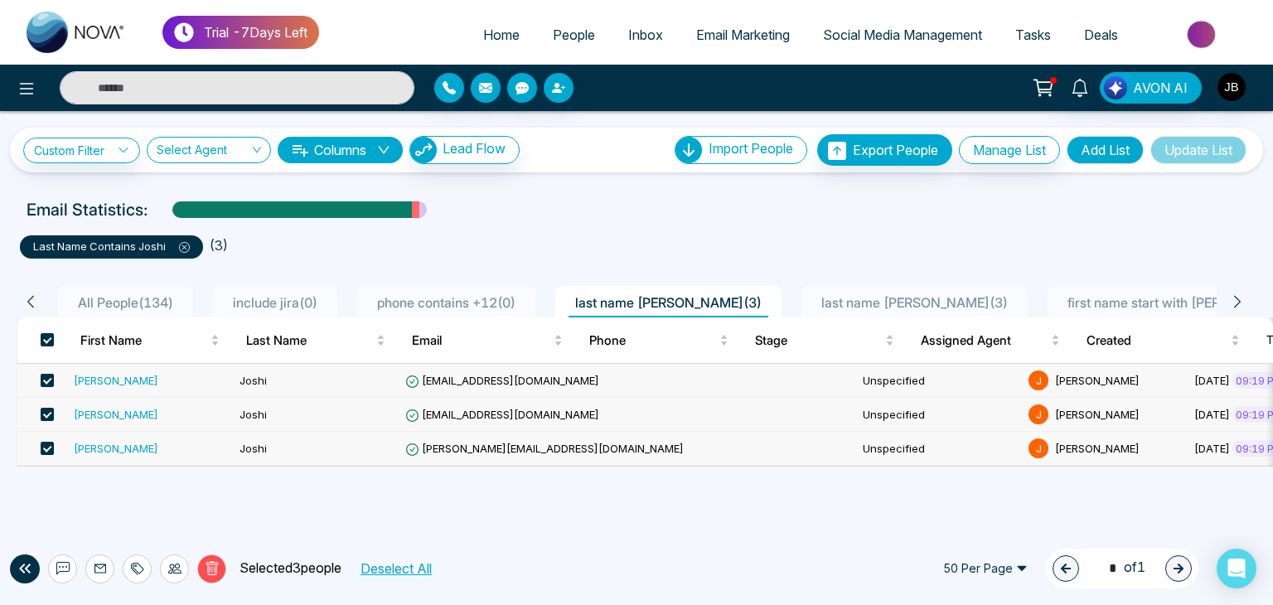
click at [186, 245] on icon at bounding box center [184, 247] width 11 height 11
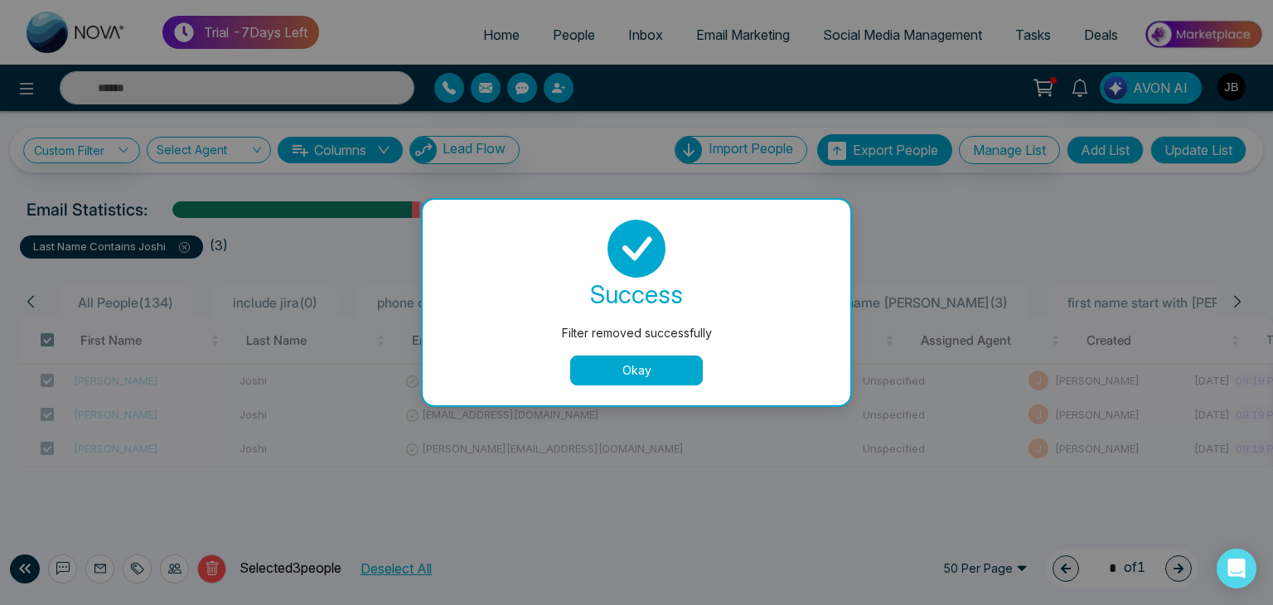
click at [618, 375] on button "Okay" at bounding box center [636, 370] width 133 height 30
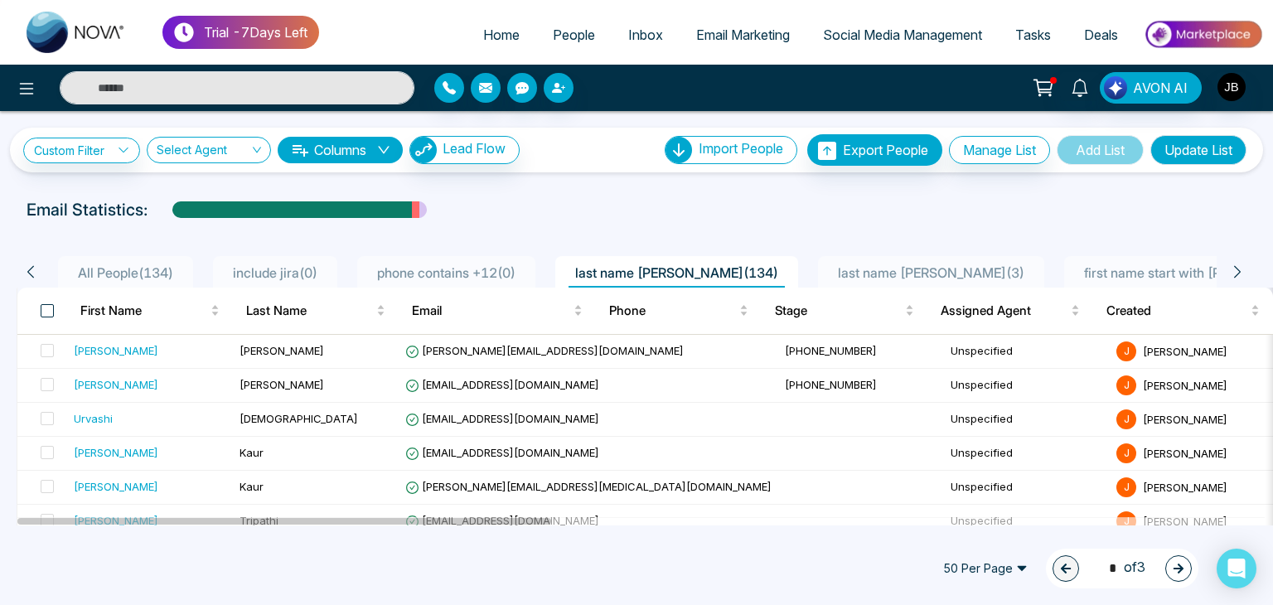
click at [46, 306] on span at bounding box center [47, 310] width 13 height 13
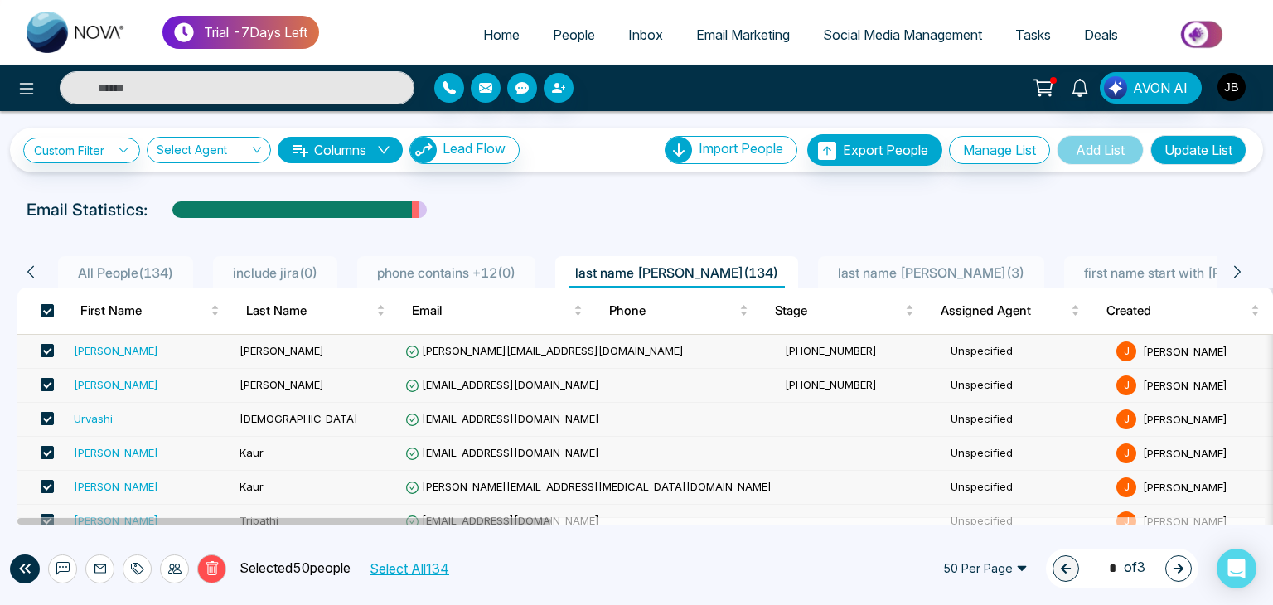
click at [402, 566] on button "Select All 134" at bounding box center [408, 569] width 91 height 22
click at [848, 268] on span "last name joshi ( 3 )" at bounding box center [931, 272] width 200 height 17
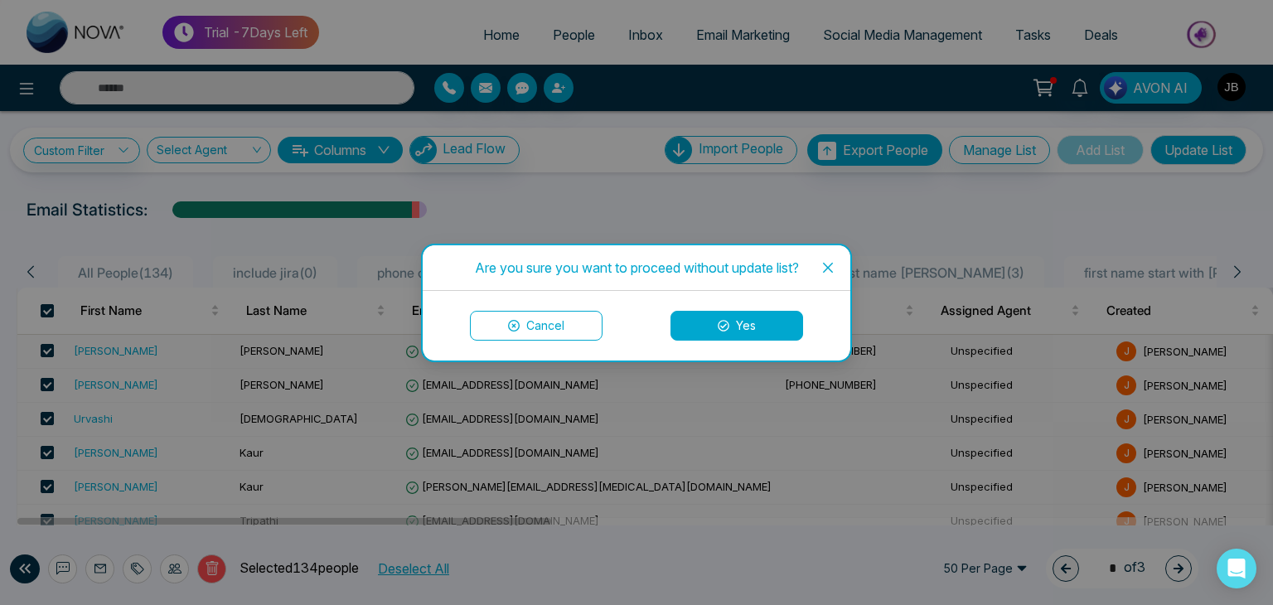
click at [834, 261] on icon "close" at bounding box center [827, 267] width 13 height 13
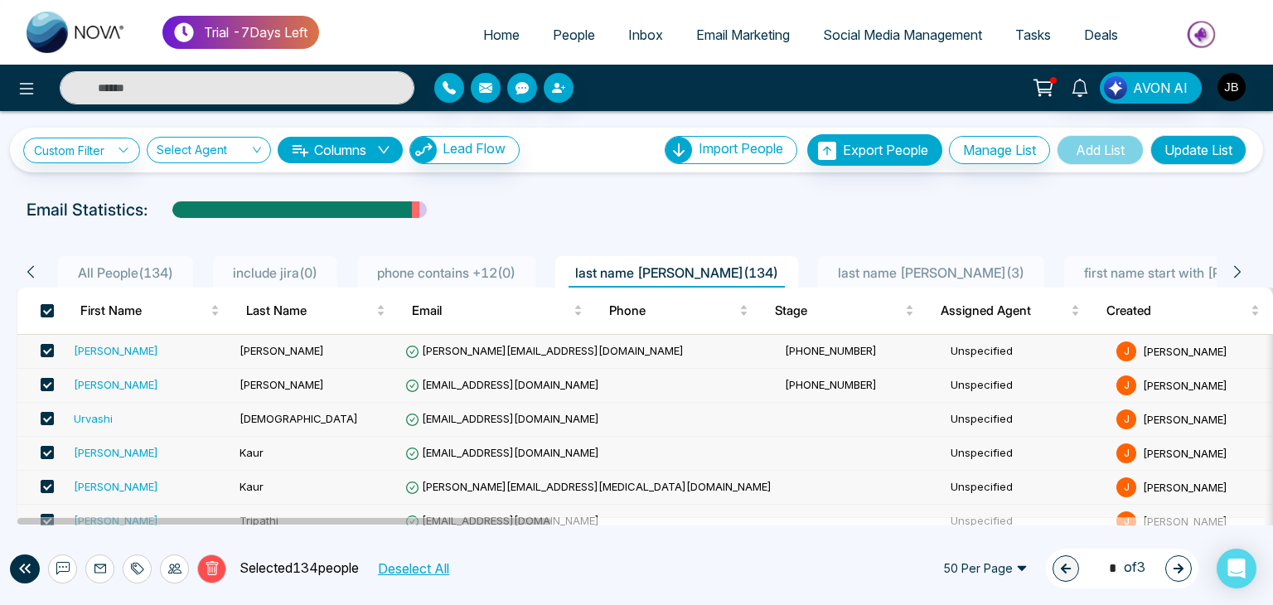
click at [831, 273] on span "last name joshi ( 3 )" at bounding box center [931, 272] width 200 height 17
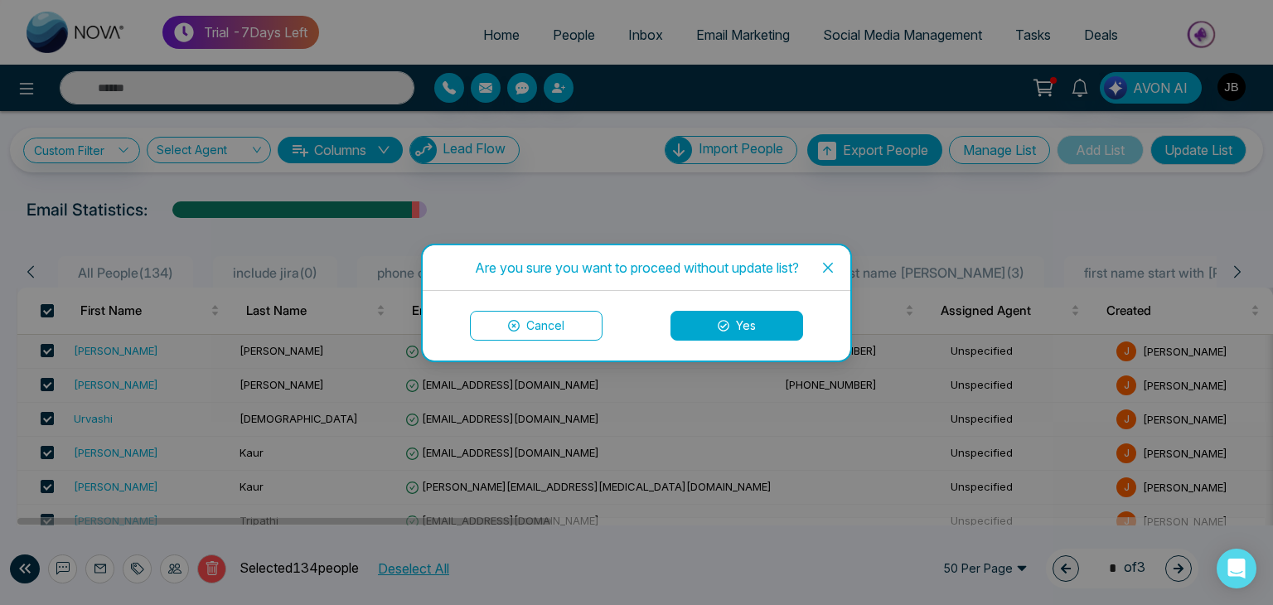
click at [720, 326] on icon at bounding box center [724, 326] width 12 height 12
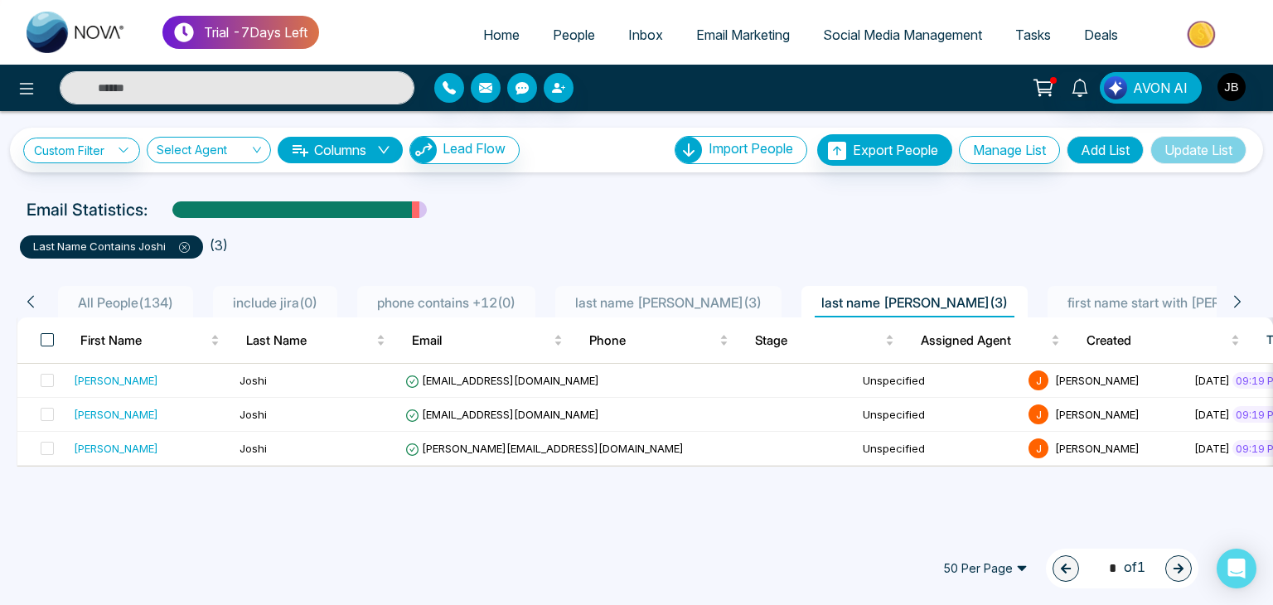
click at [44, 333] on span at bounding box center [47, 339] width 13 height 13
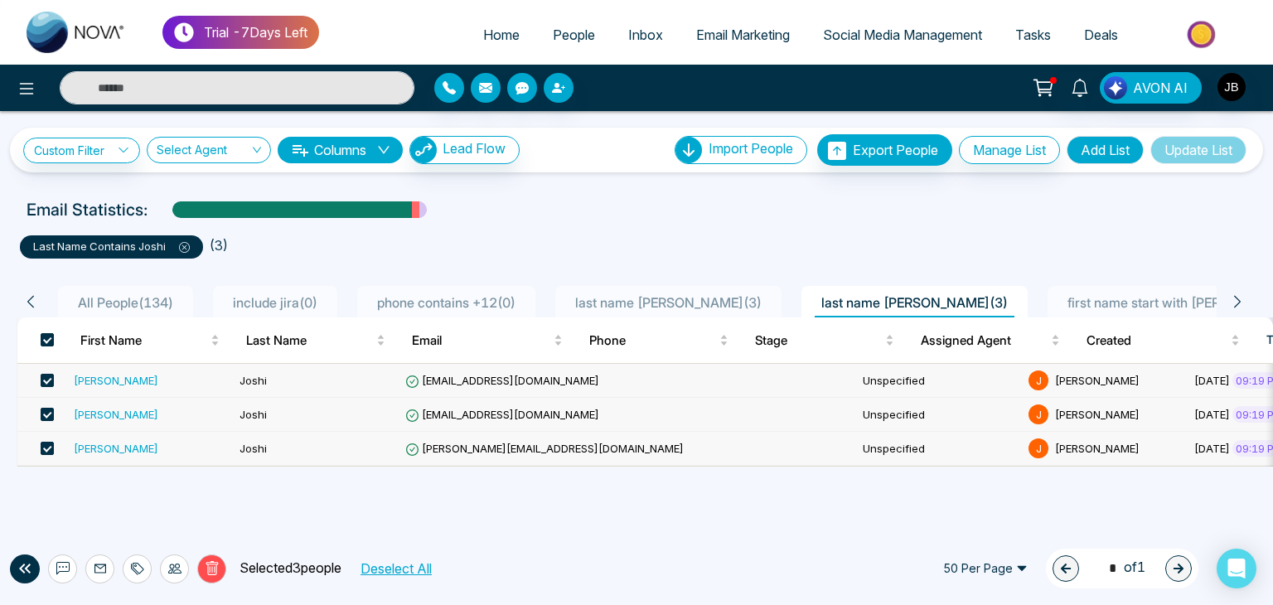
click at [461, 306] on span "phone contains +12 ( 0 )" at bounding box center [446, 302] width 152 height 17
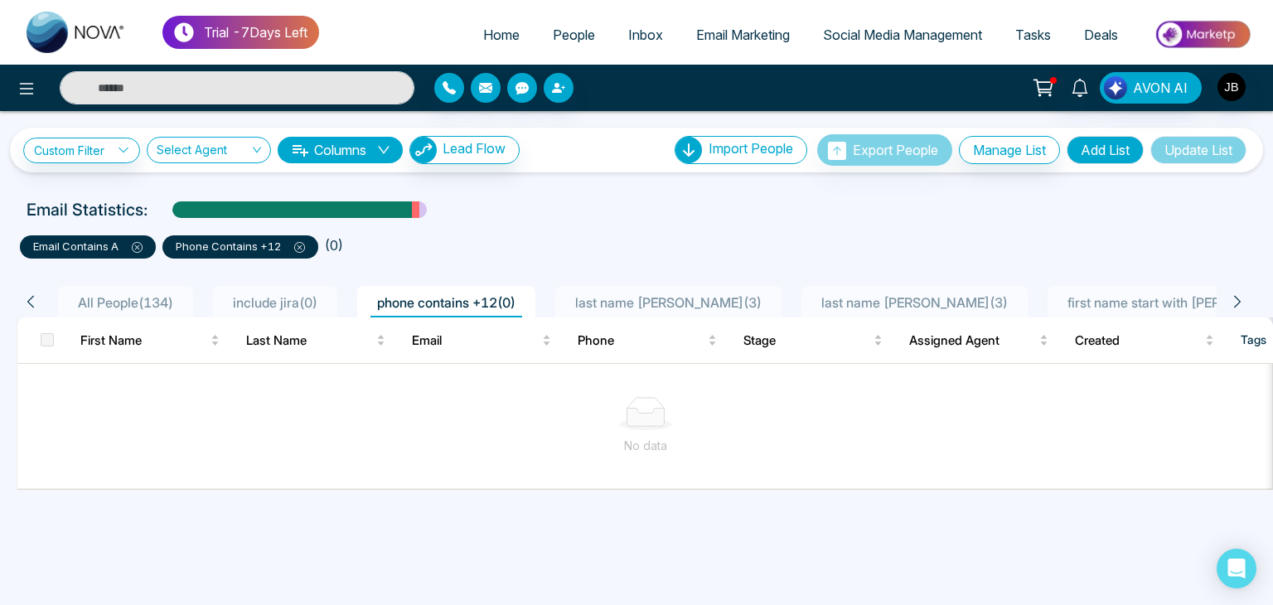
click at [31, 302] on icon at bounding box center [30, 301] width 15 height 15
click at [48, 336] on span at bounding box center [47, 339] width 13 height 13
click at [139, 253] on p "email contains a" at bounding box center [87, 247] width 109 height 17
click at [139, 247] on icon at bounding box center [137, 247] width 11 height 11
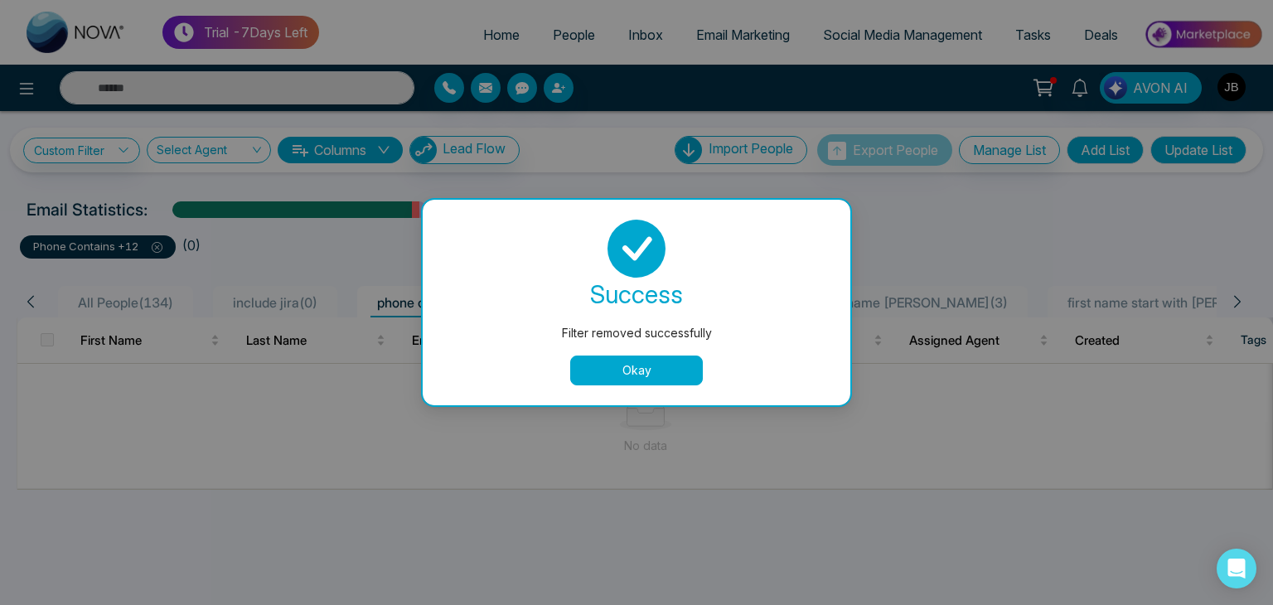
click at [622, 365] on button "Okay" at bounding box center [636, 370] width 133 height 30
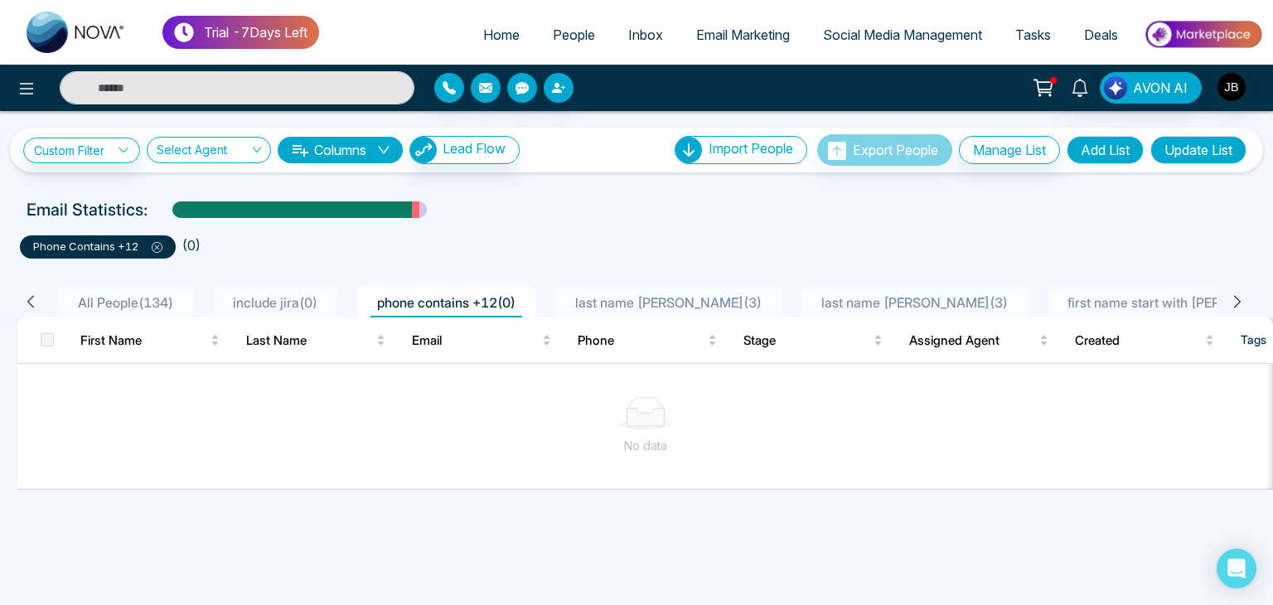
click at [160, 250] on icon at bounding box center [157, 247] width 11 height 11
click at [153, 251] on icon at bounding box center [157, 247] width 11 height 11
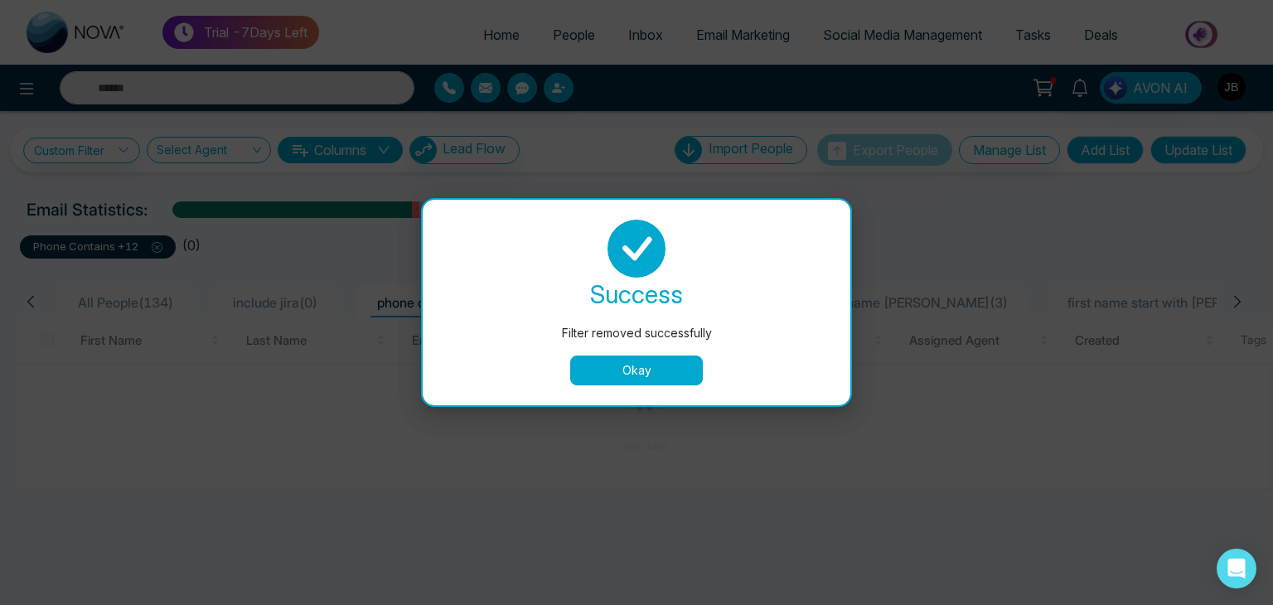
click at [159, 246] on div "Filter removed successfully success Filter removed successfully Okay" at bounding box center [636, 302] width 1273 height 605
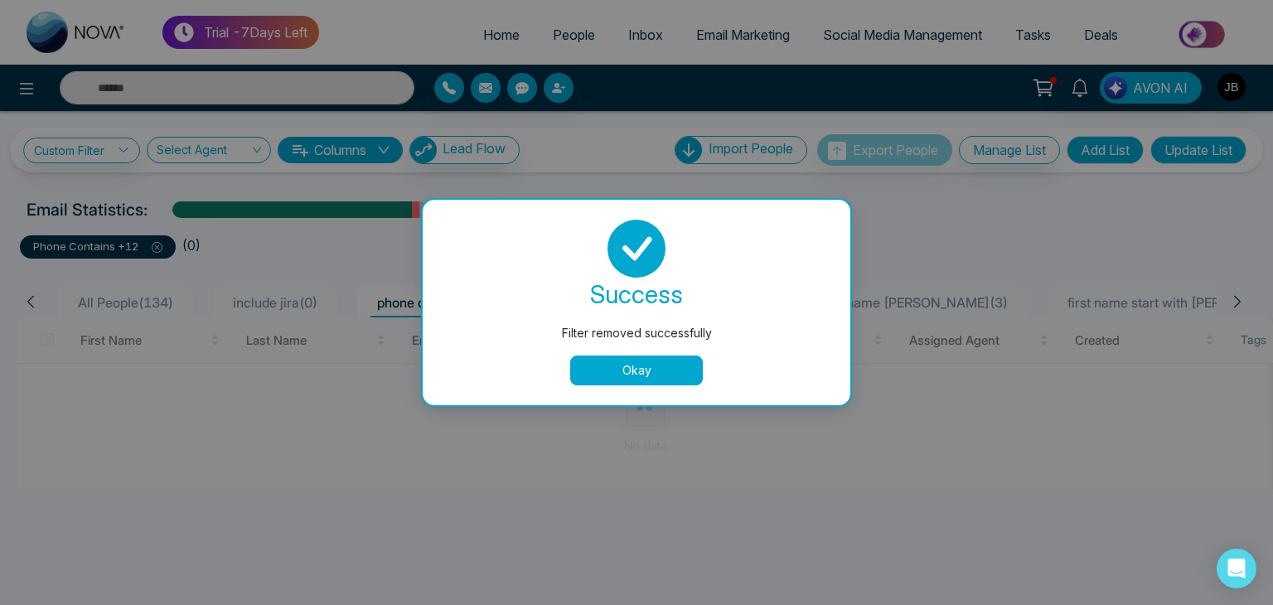
click at [625, 365] on button "Okay" at bounding box center [636, 370] width 133 height 30
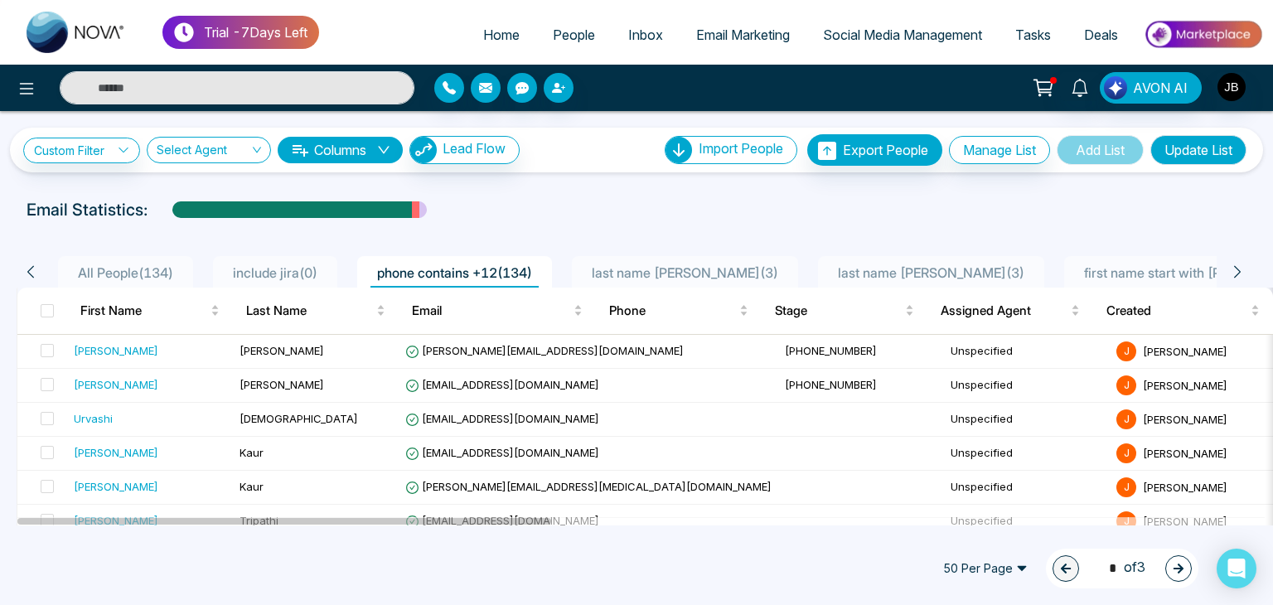
click at [38, 308] on th at bounding box center [42, 311] width 50 height 46
click at [50, 309] on span at bounding box center [47, 310] width 13 height 13
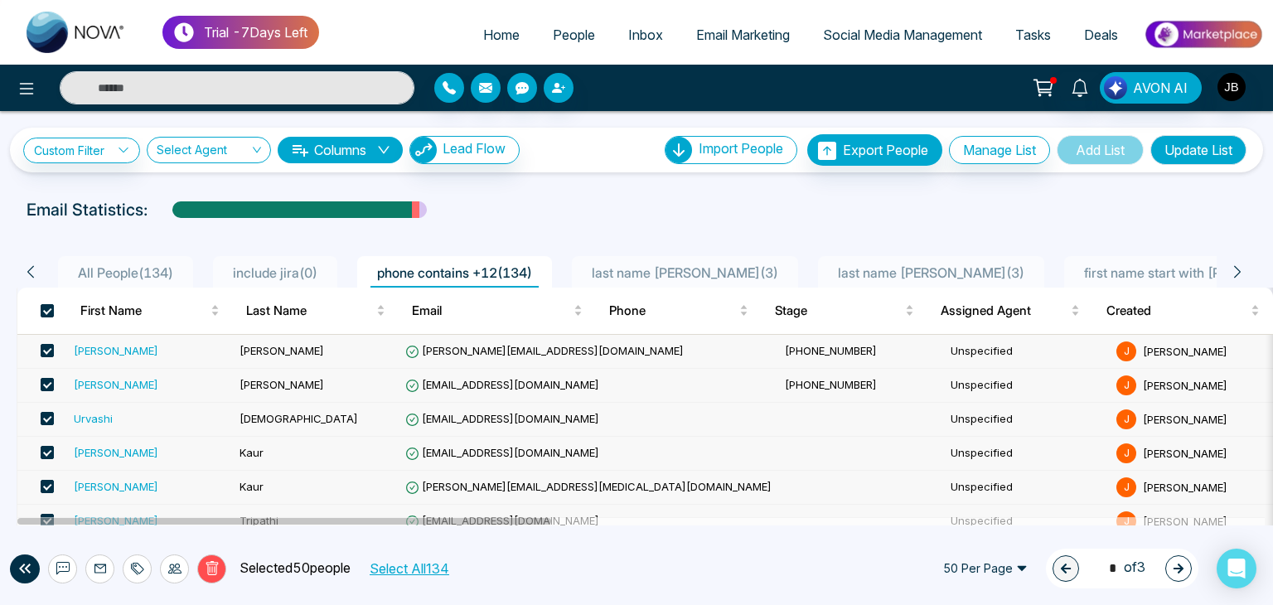
click at [1077, 276] on span "first name start with ani ( 1 )" at bounding box center [1207, 272] width 261 height 17
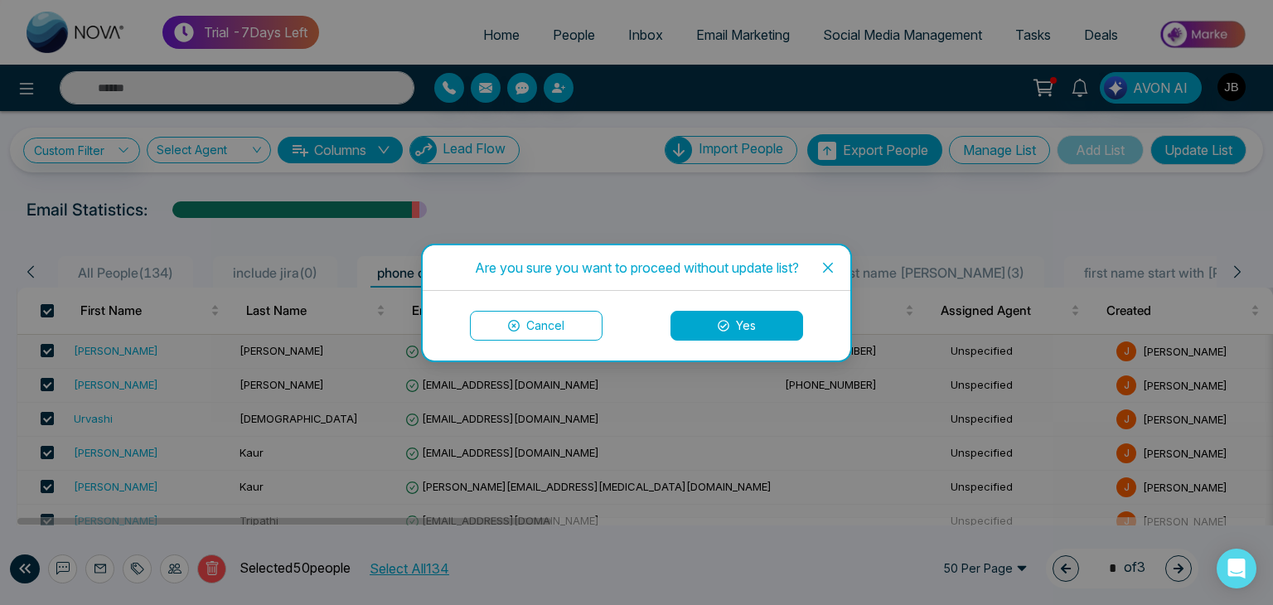
click at [802, 200] on div "Are you sure you want to proceed without update list? Cancel Yes" at bounding box center [636, 302] width 1273 height 605
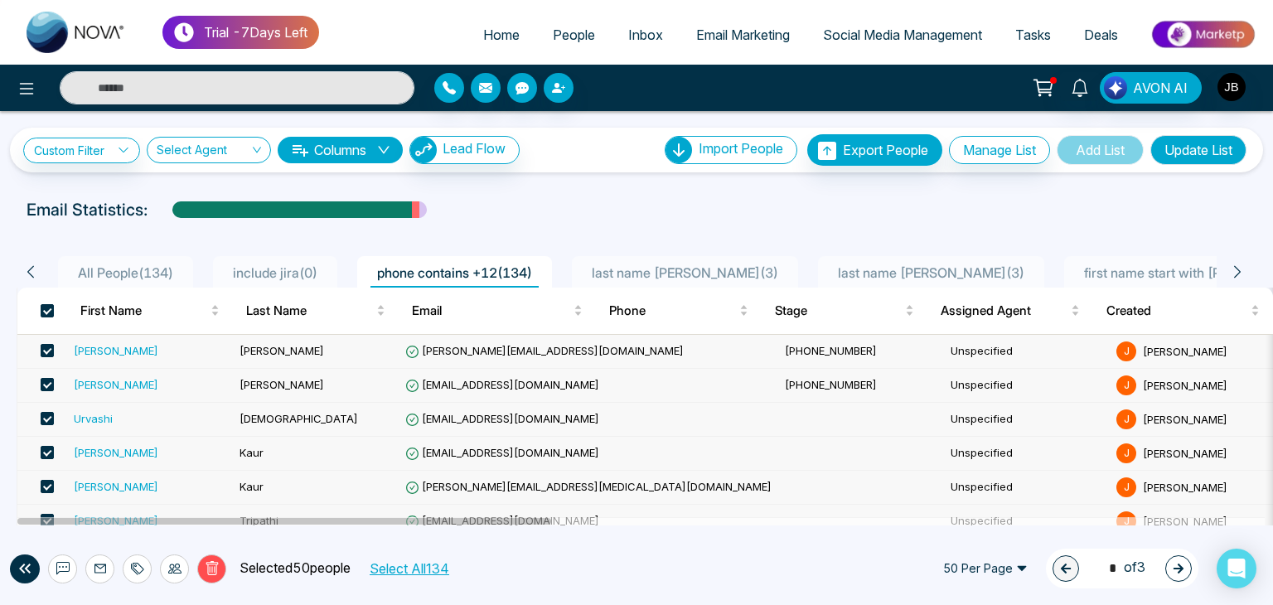
click at [50, 306] on span at bounding box center [47, 310] width 13 height 13
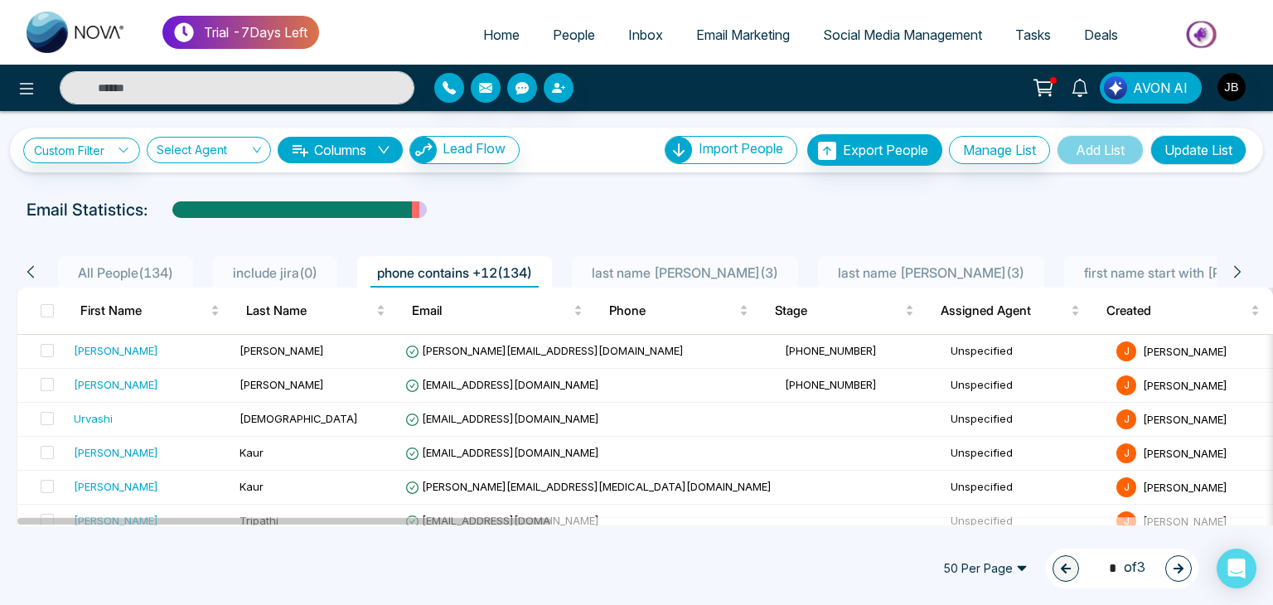
click at [1077, 273] on span "first name start with ani ( 1 )" at bounding box center [1207, 272] width 261 height 17
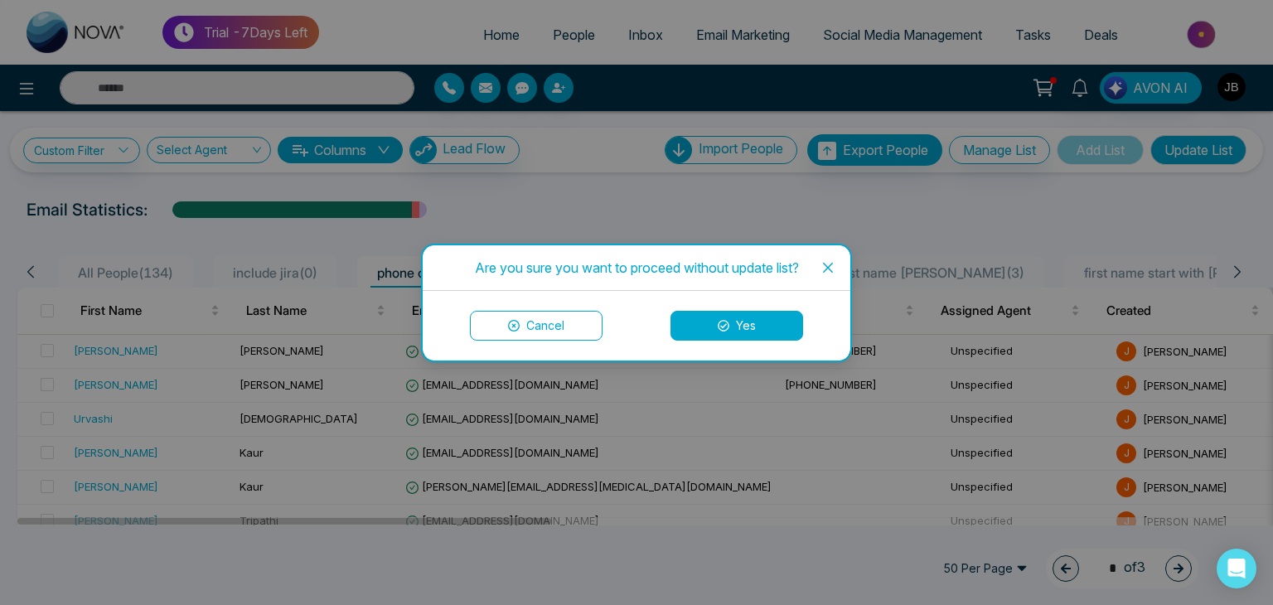
click at [850, 177] on div "Are you sure you want to proceed without update list? Cancel Yes" at bounding box center [636, 302] width 1273 height 605
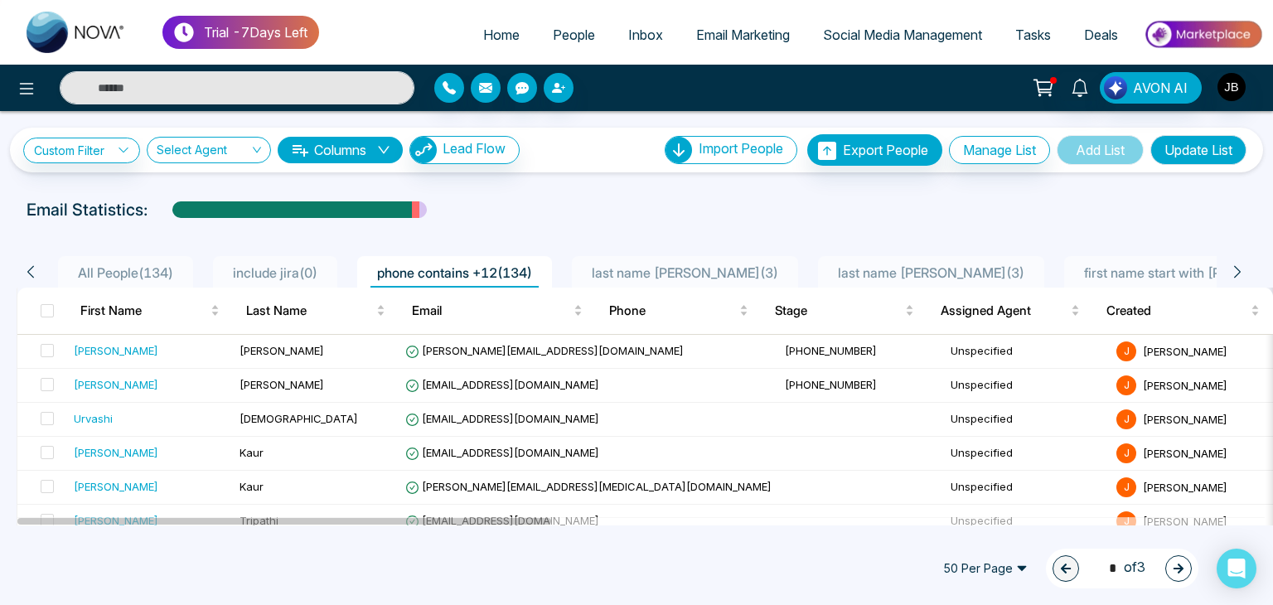
click at [1077, 271] on span "first name start with ani ( 1 )" at bounding box center [1207, 272] width 261 height 17
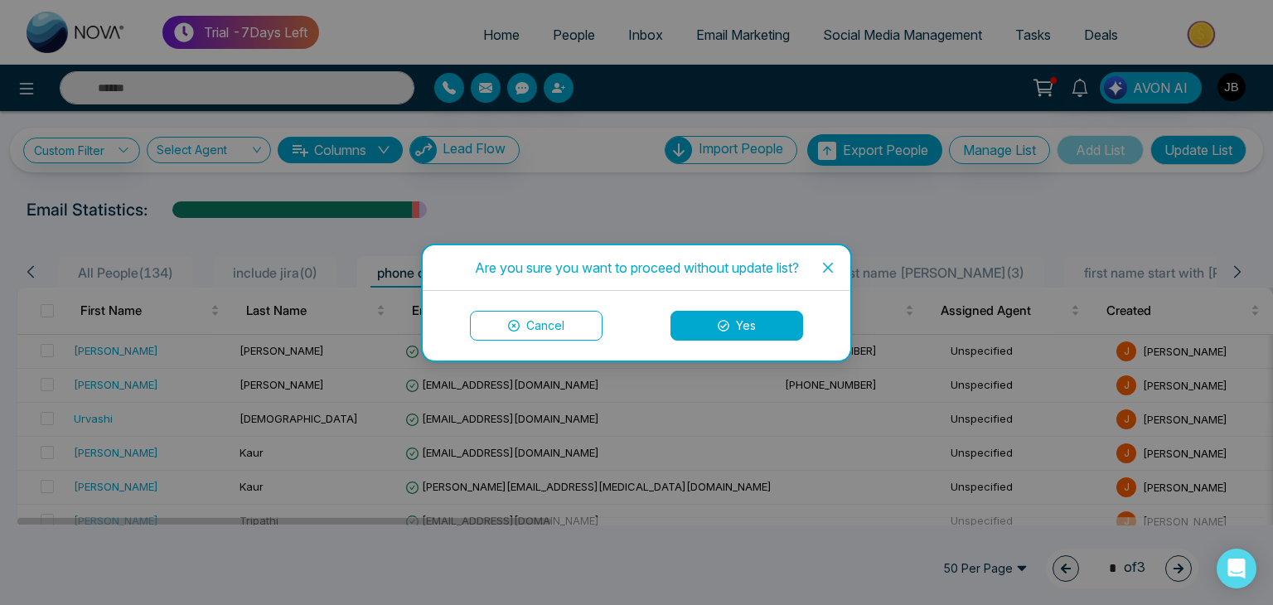
click at [708, 329] on button "Yes" at bounding box center [736, 326] width 133 height 30
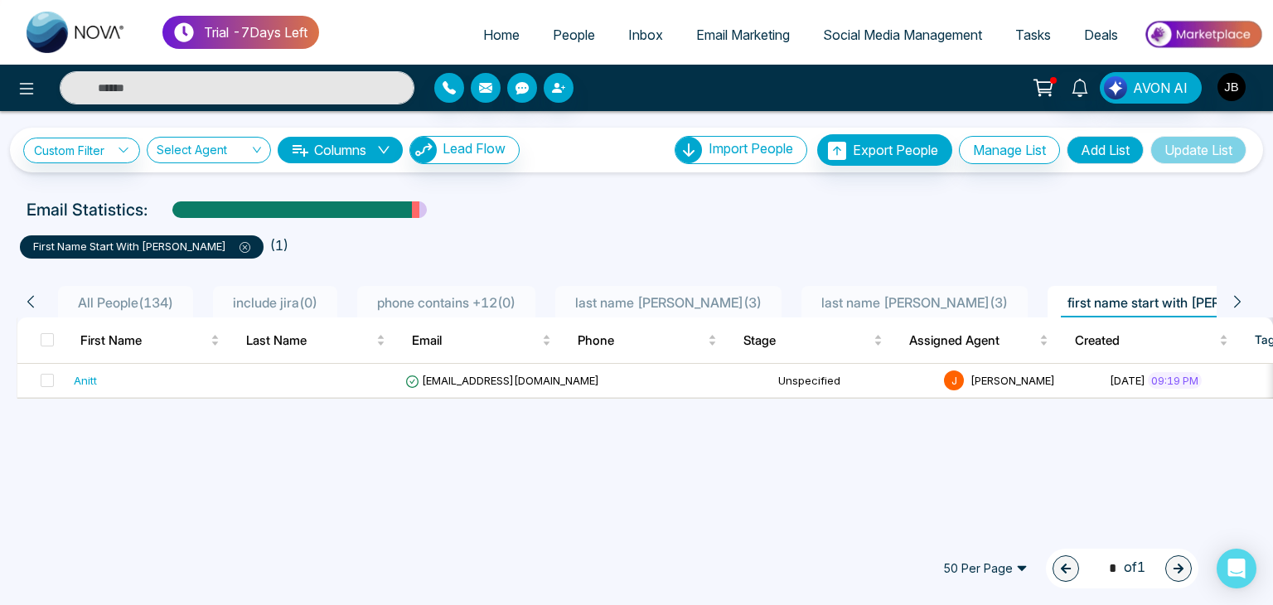
click at [697, 304] on span "last name joshi Copy ( 3 )" at bounding box center [668, 302] width 200 height 17
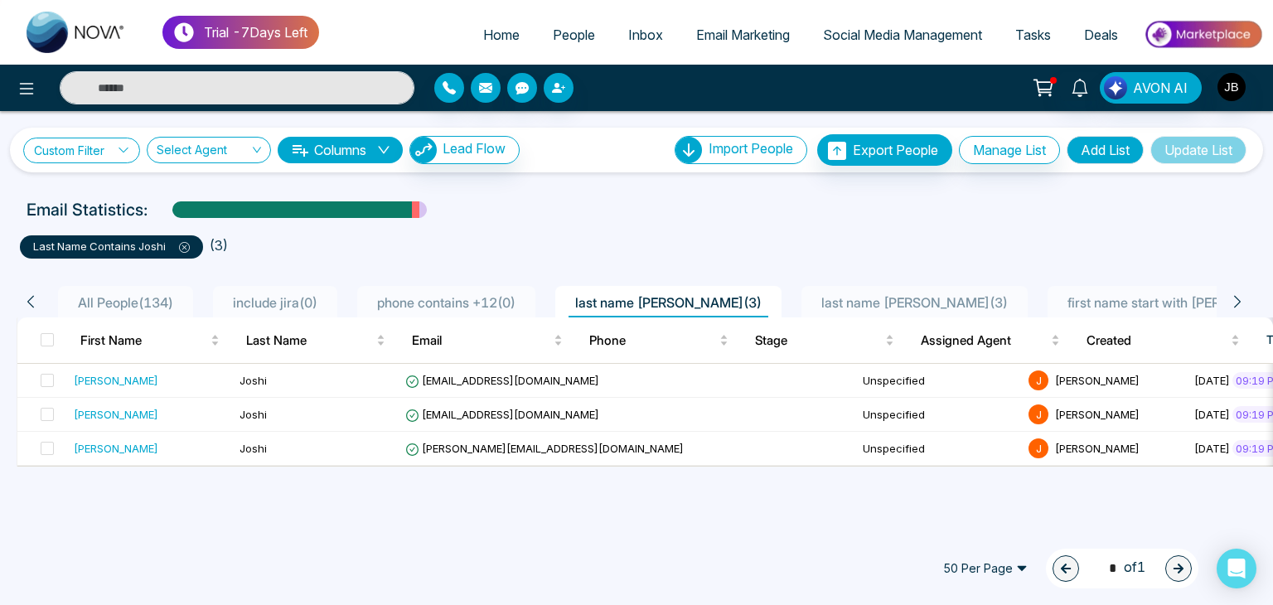
click at [122, 147] on icon at bounding box center [124, 150] width 12 height 12
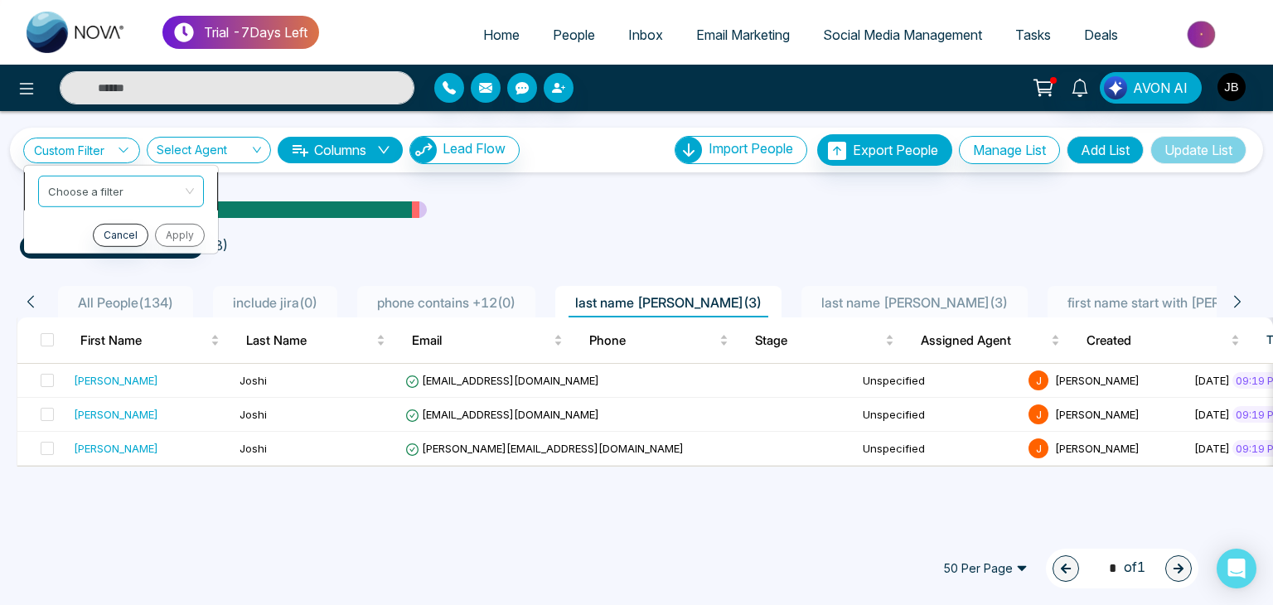
click at [109, 183] on input "search" at bounding box center [115, 188] width 134 height 25
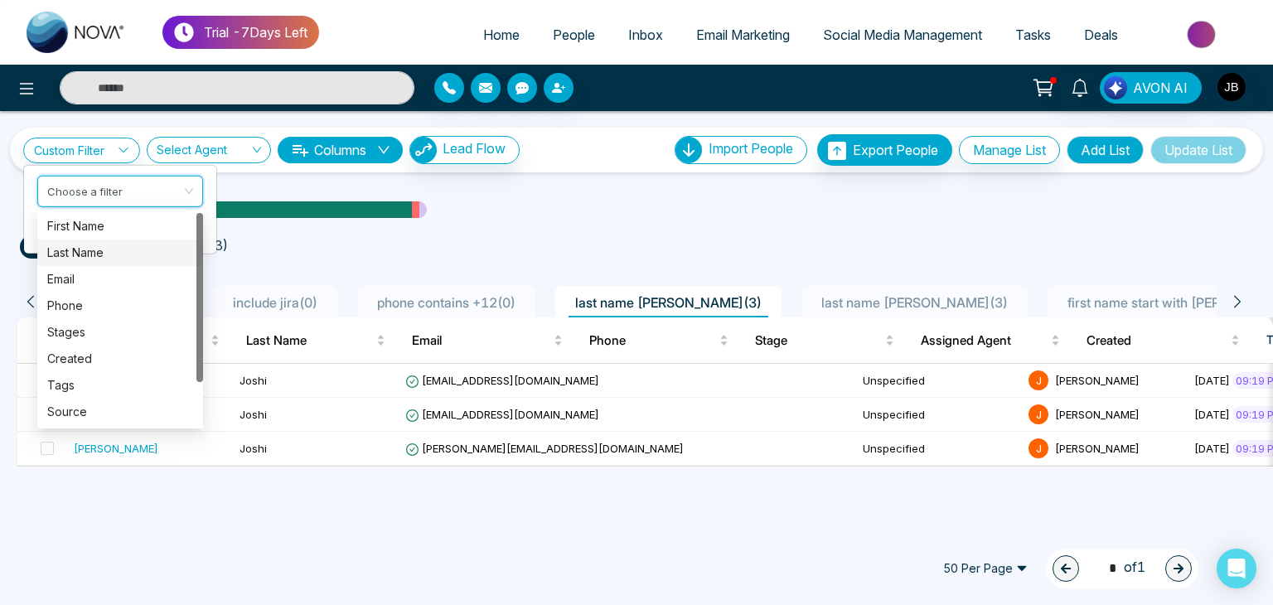
click at [399, 251] on ul "last name contains Joshi ( 3 )" at bounding box center [636, 244] width 1233 height 30
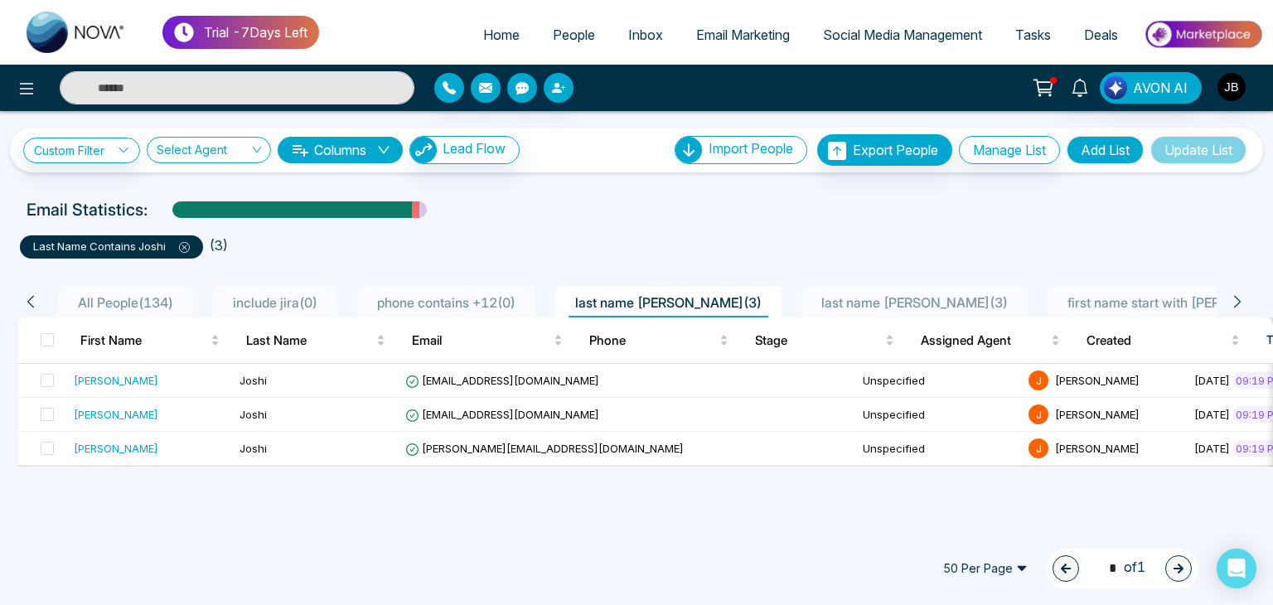
click at [1232, 297] on icon at bounding box center [1237, 301] width 15 height 15
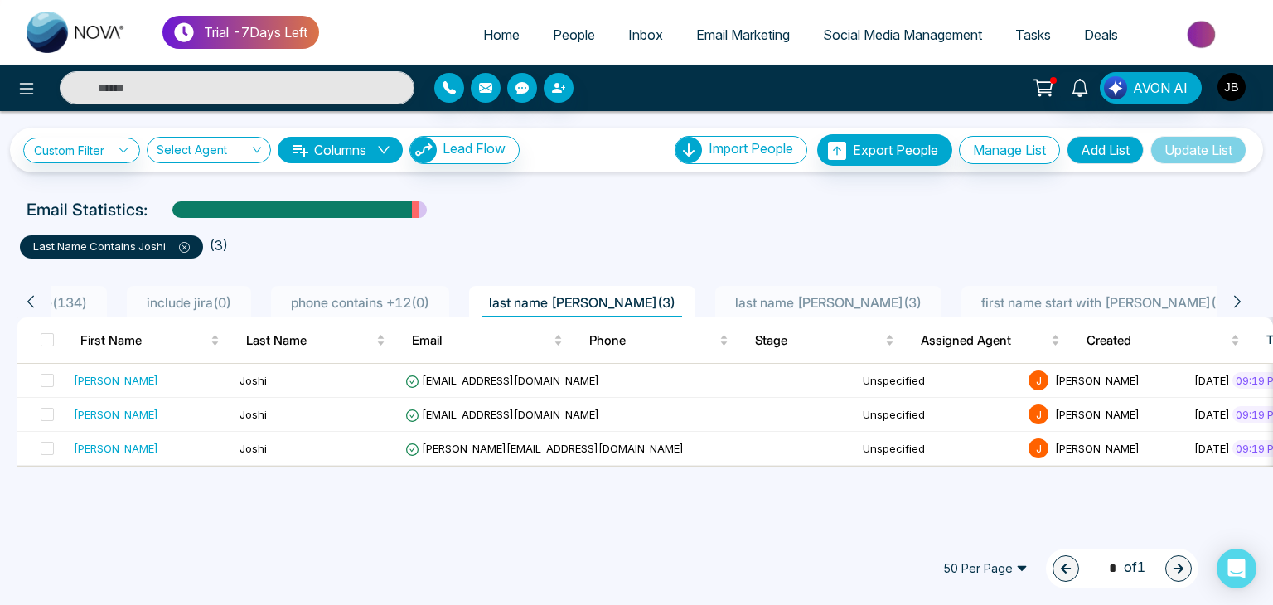
click at [1240, 299] on icon at bounding box center [1237, 301] width 15 height 15
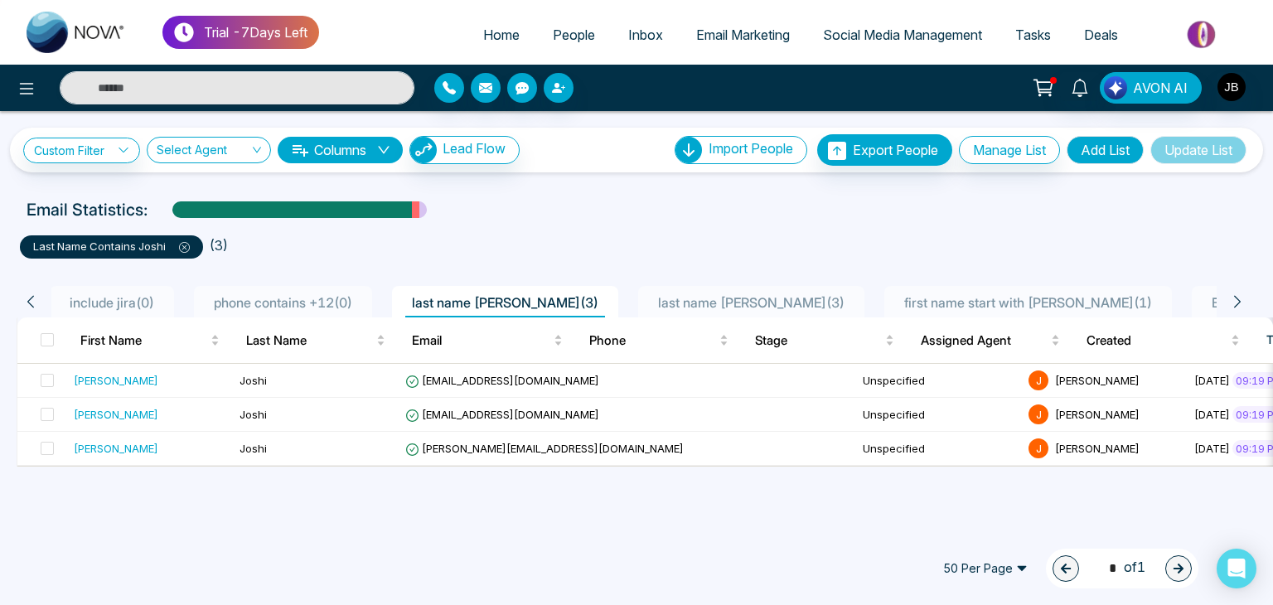
click at [1240, 299] on icon at bounding box center [1237, 301] width 15 height 15
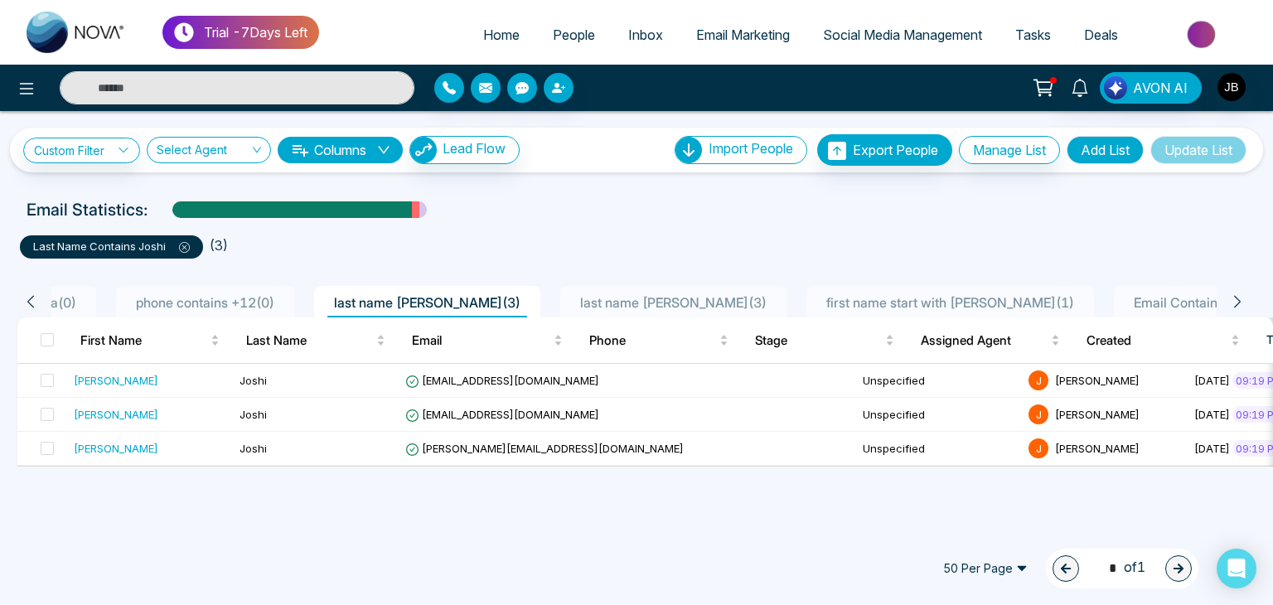
click at [1240, 299] on icon at bounding box center [1237, 301] width 15 height 15
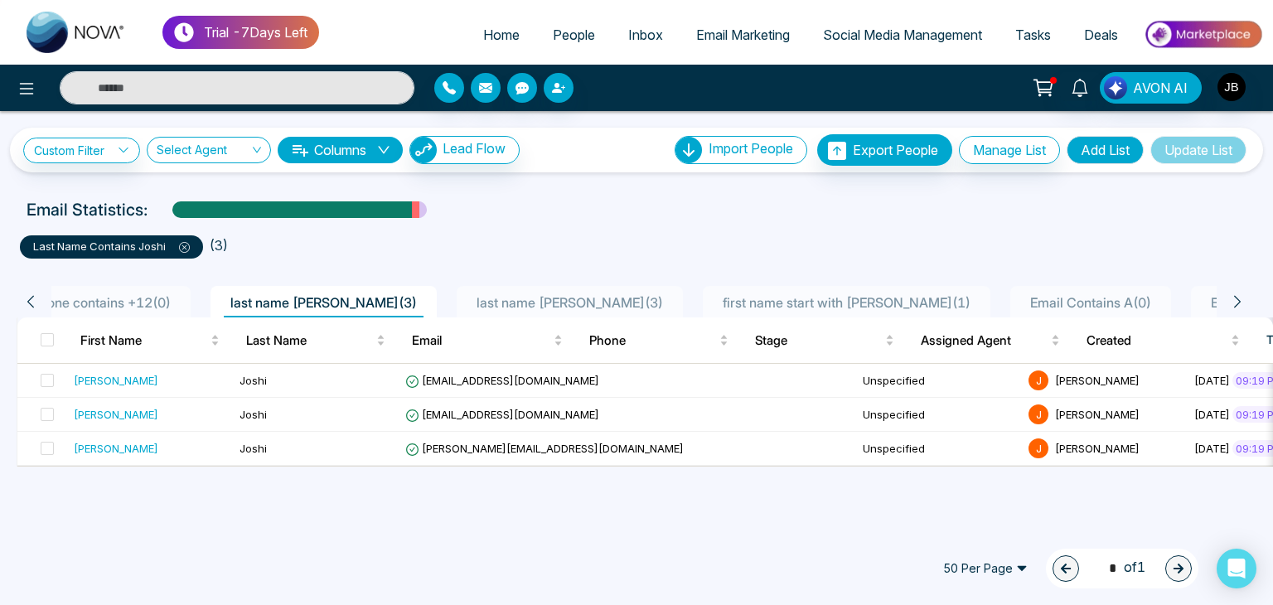
click at [1240, 299] on icon at bounding box center [1237, 301] width 15 height 15
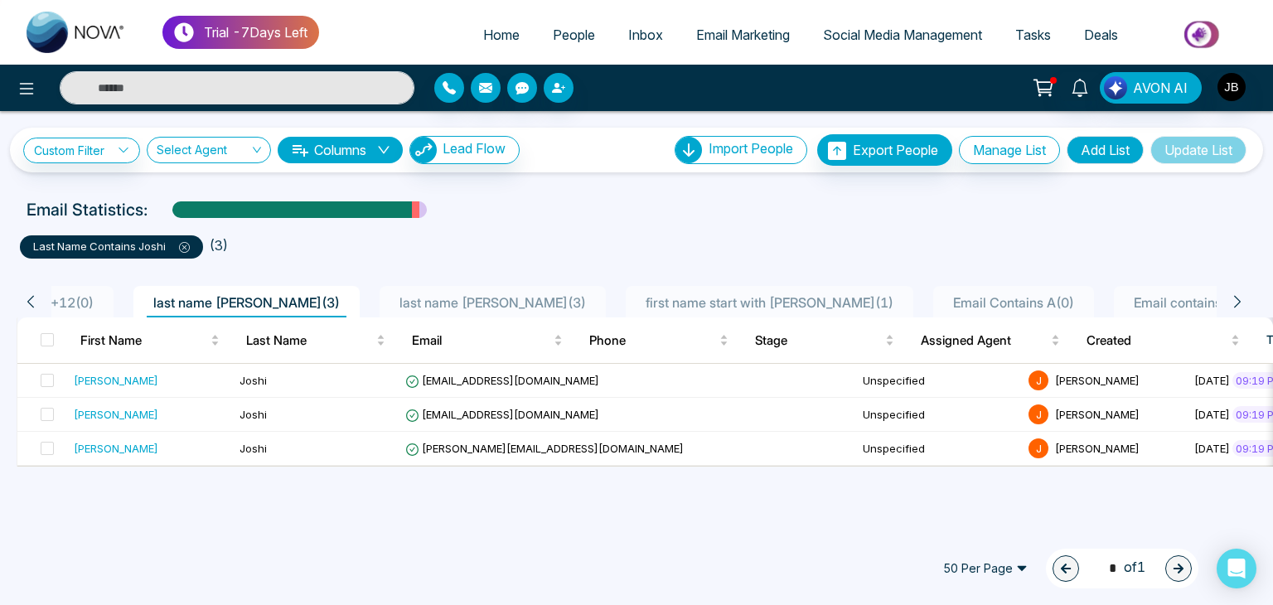
click at [1240, 299] on icon at bounding box center [1237, 301] width 15 height 15
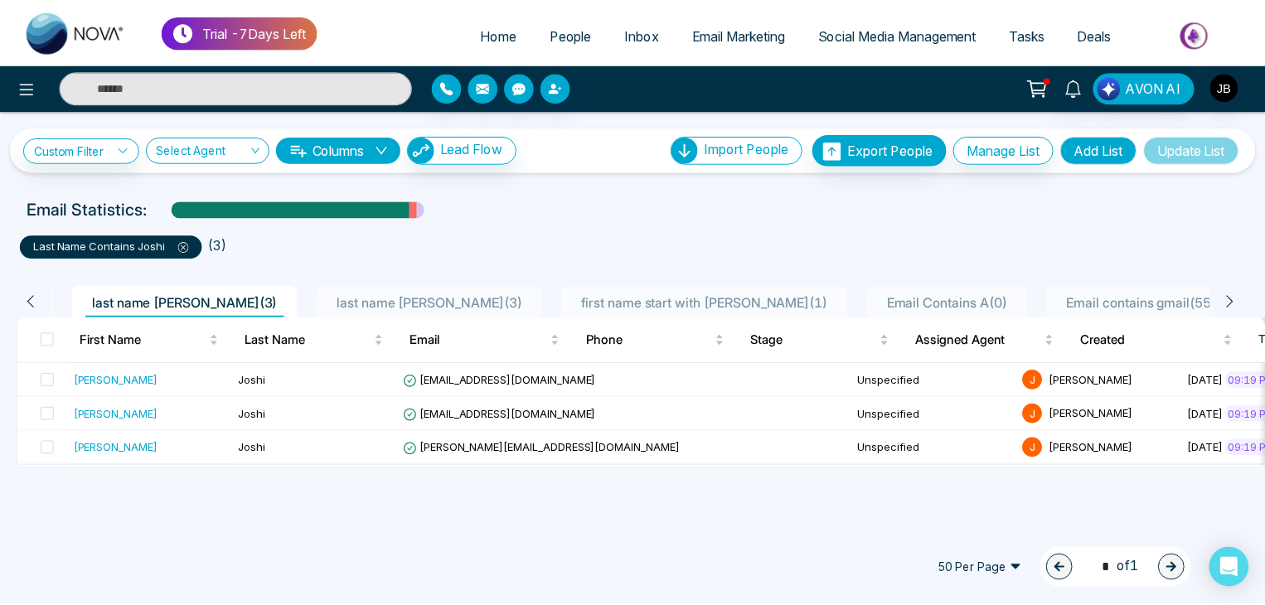
scroll to position [0, 517]
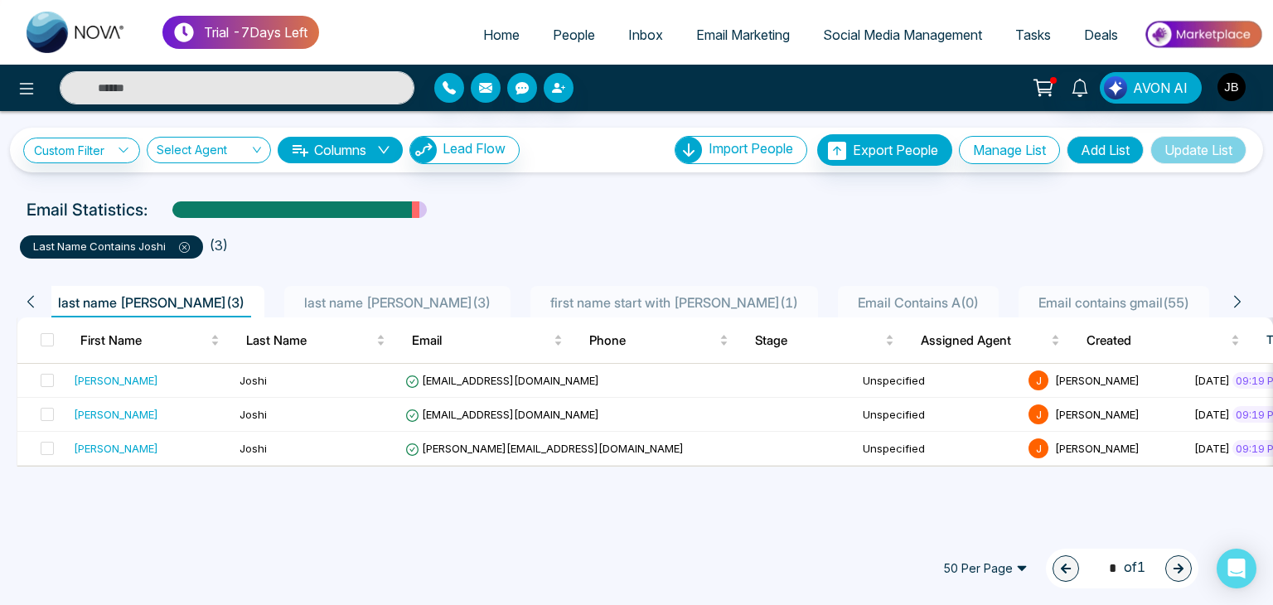
click at [1032, 302] on span "Email contains gmail ( 55 )" at bounding box center [1114, 302] width 164 height 17
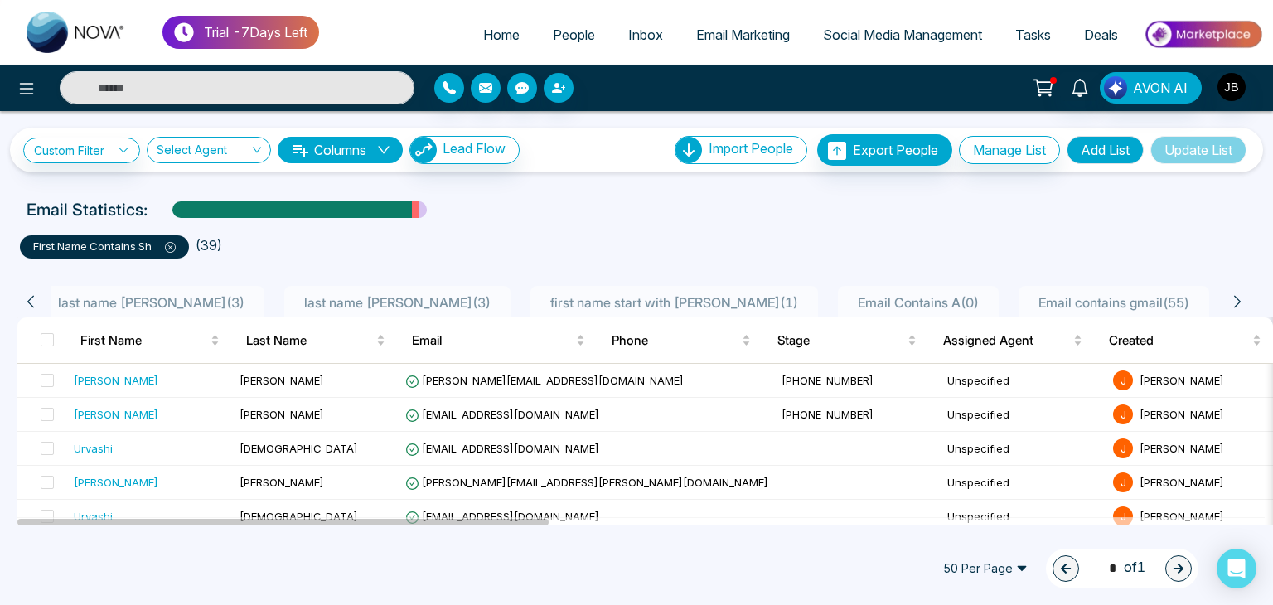
click at [851, 297] on span "Email Contains A ( 0 )" at bounding box center [918, 302] width 134 height 17
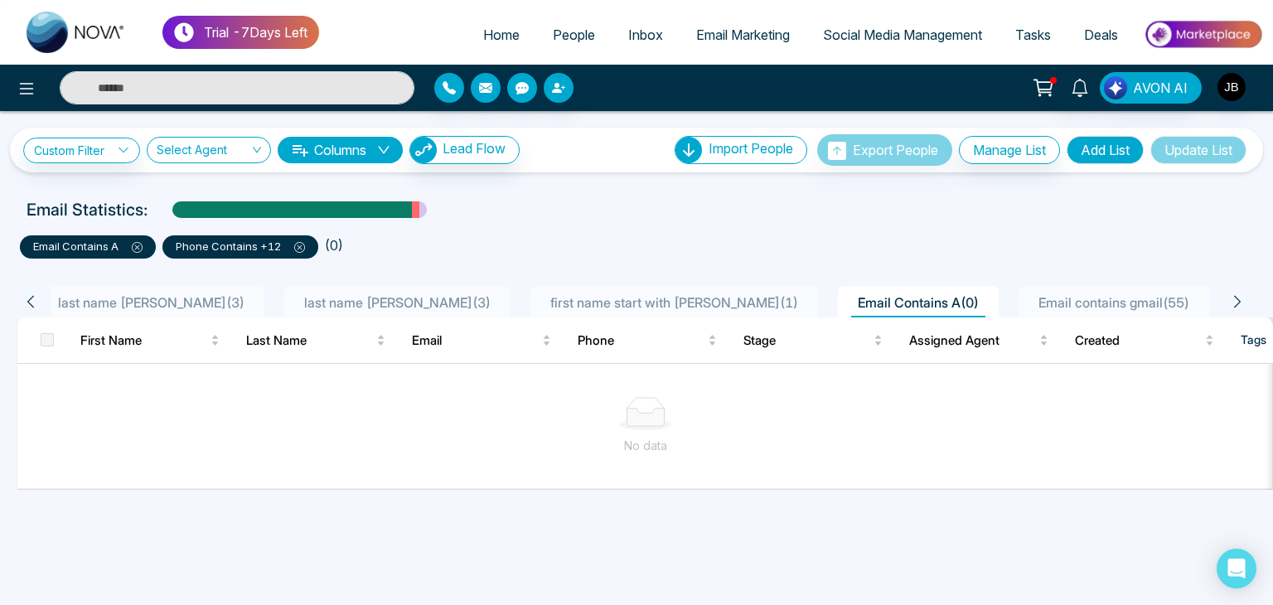
click at [297, 249] on icon at bounding box center [299, 247] width 11 height 11
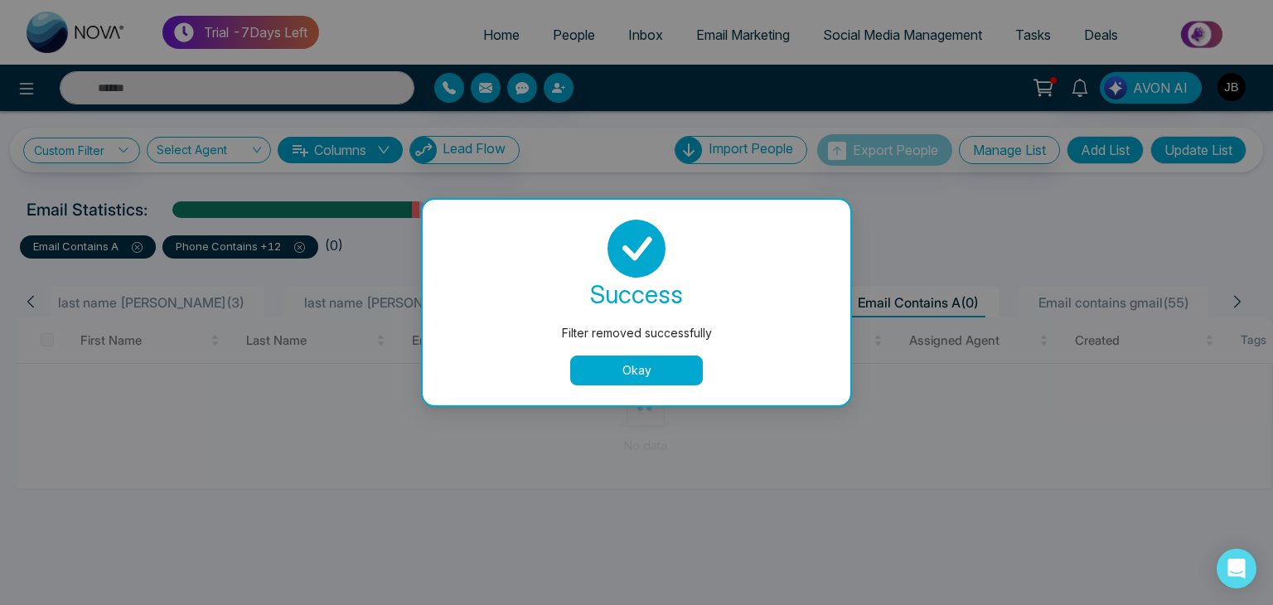
click at [623, 361] on button "Okay" at bounding box center [636, 370] width 133 height 30
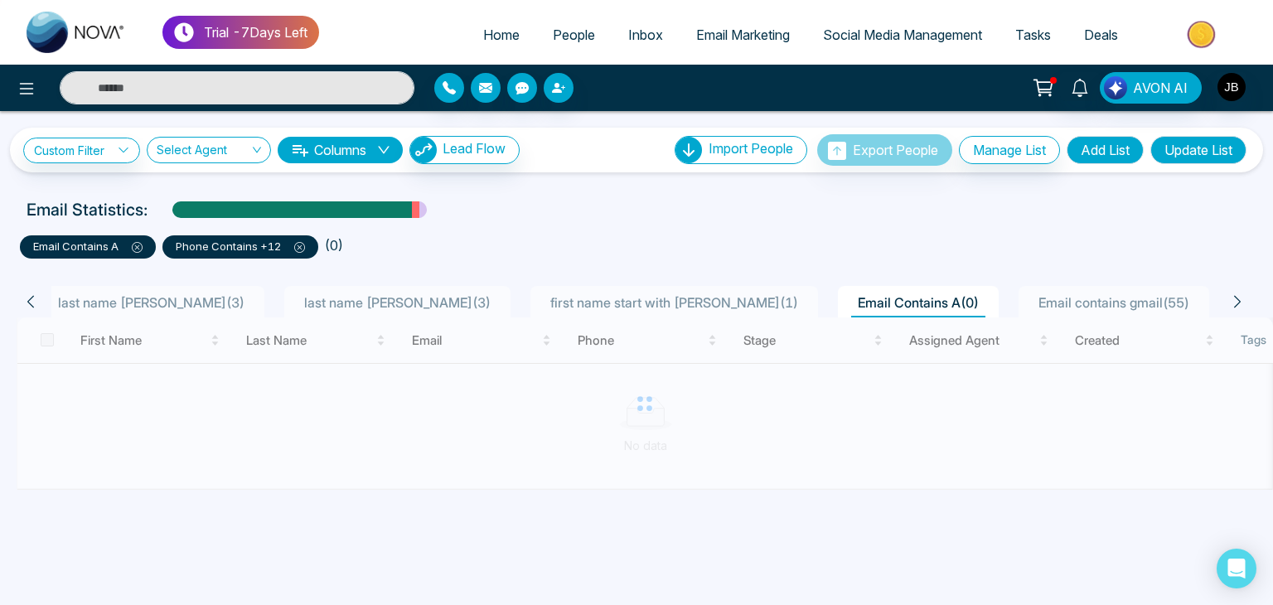
click at [300, 245] on icon at bounding box center [299, 247] width 5 height 5
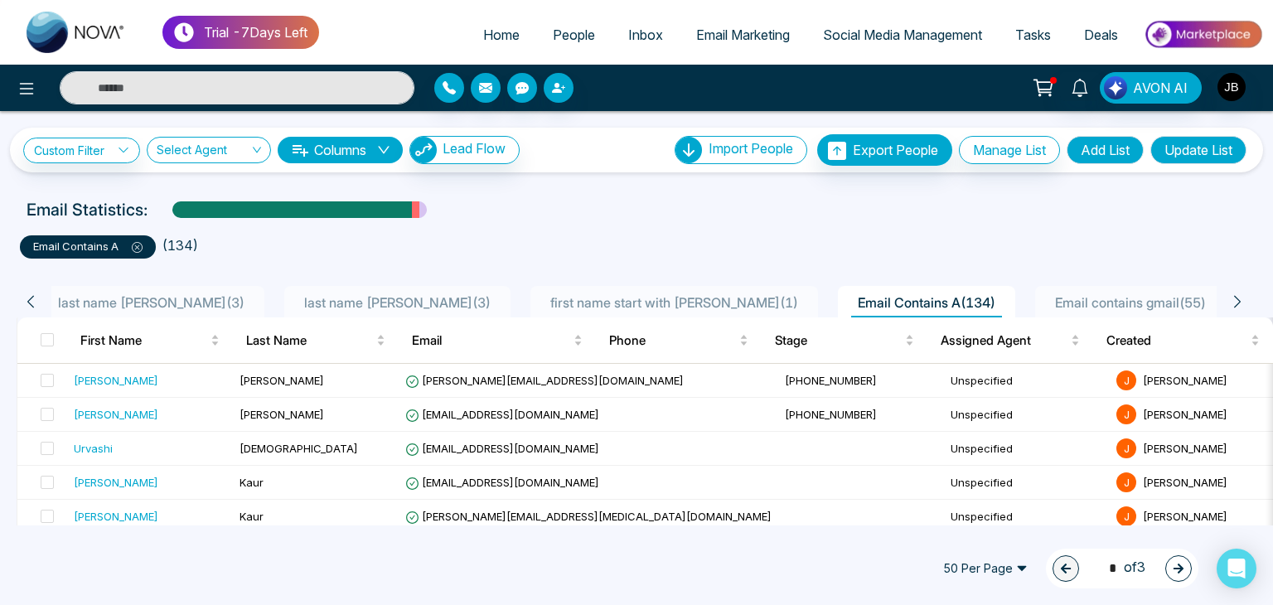
click at [135, 244] on span at bounding box center [130, 245] width 24 height 13
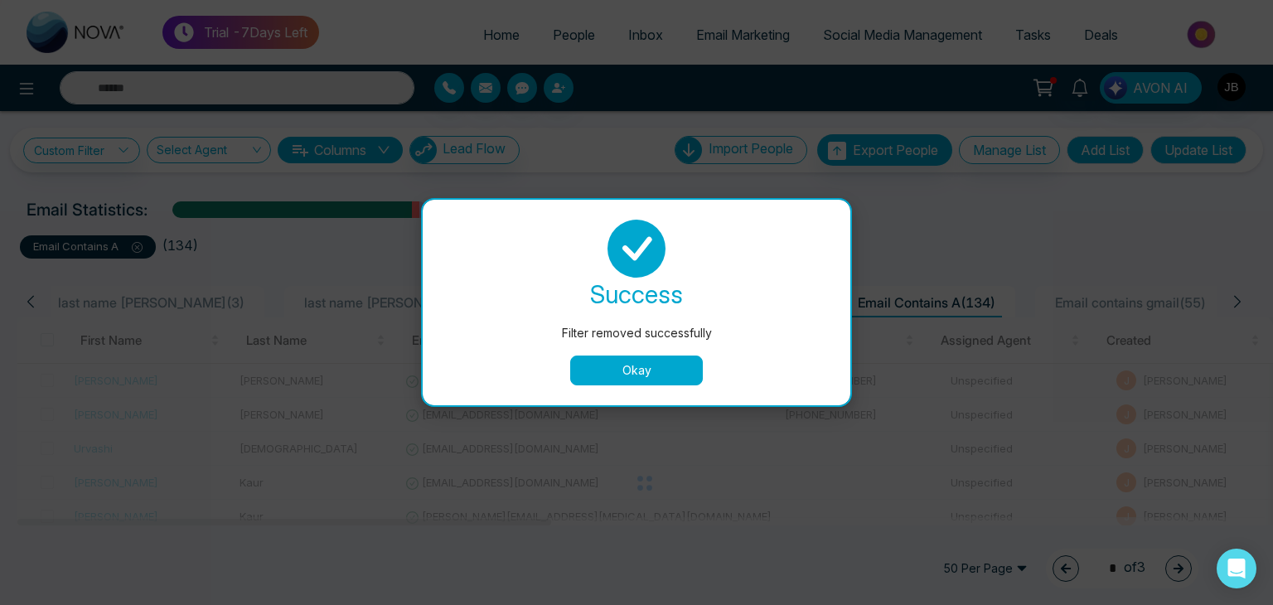
click at [638, 368] on button "Okay" at bounding box center [636, 370] width 133 height 30
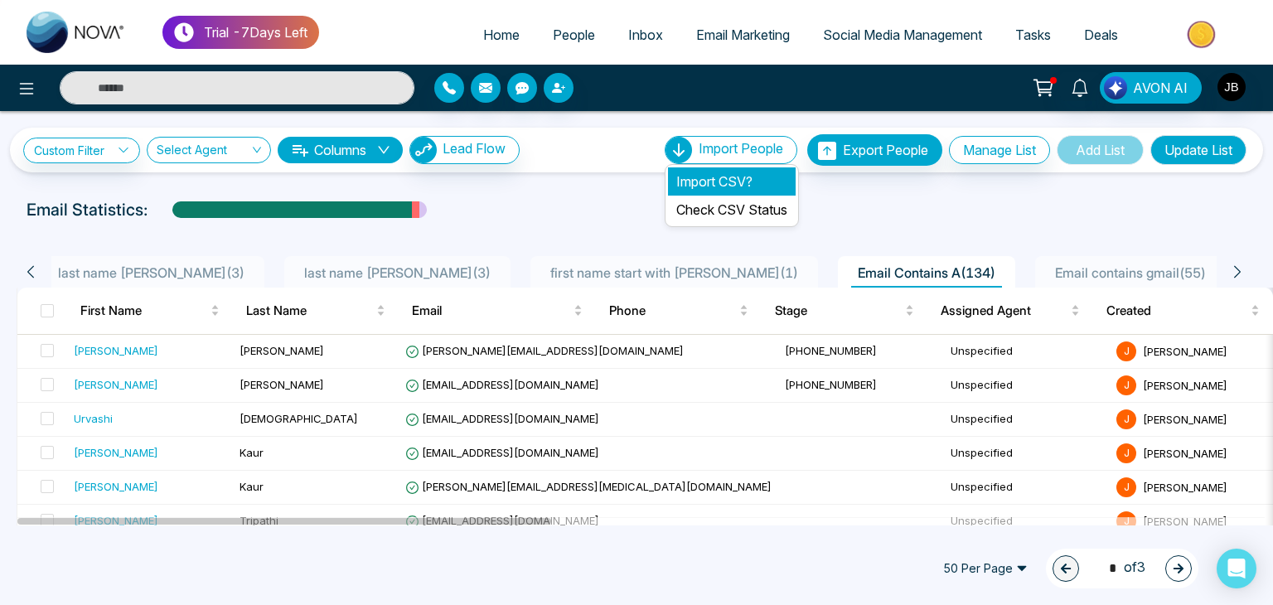
click at [683, 177] on li "Import CSV?" at bounding box center [732, 181] width 128 height 28
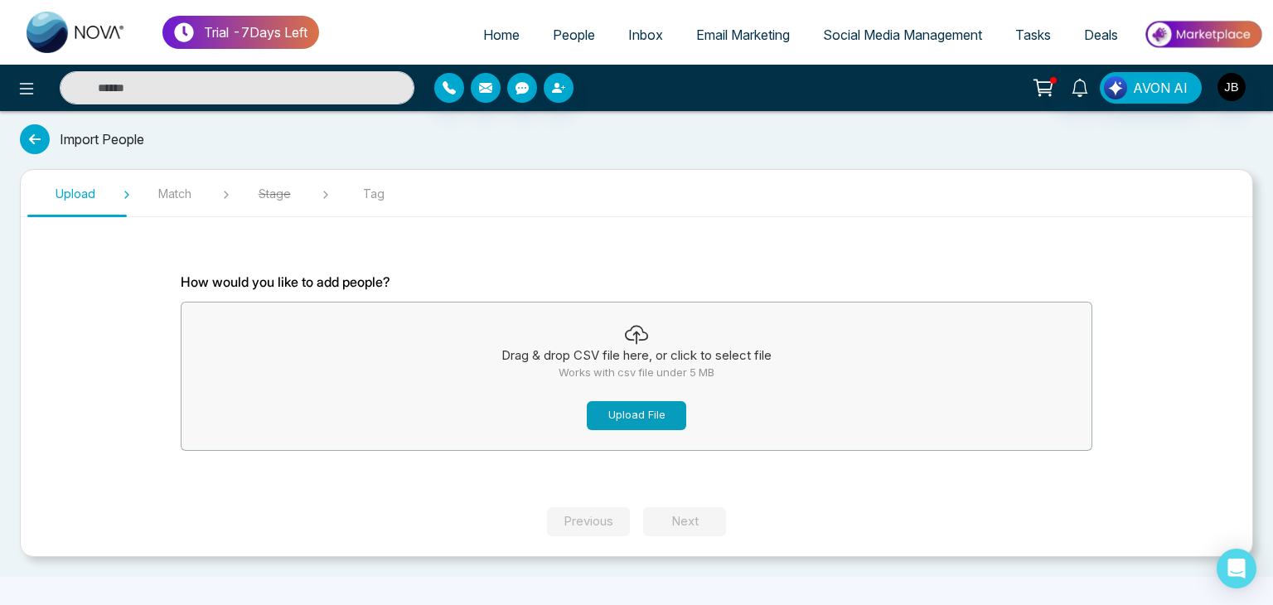
click at [657, 409] on button "Upload File" at bounding box center [636, 415] width 99 height 29
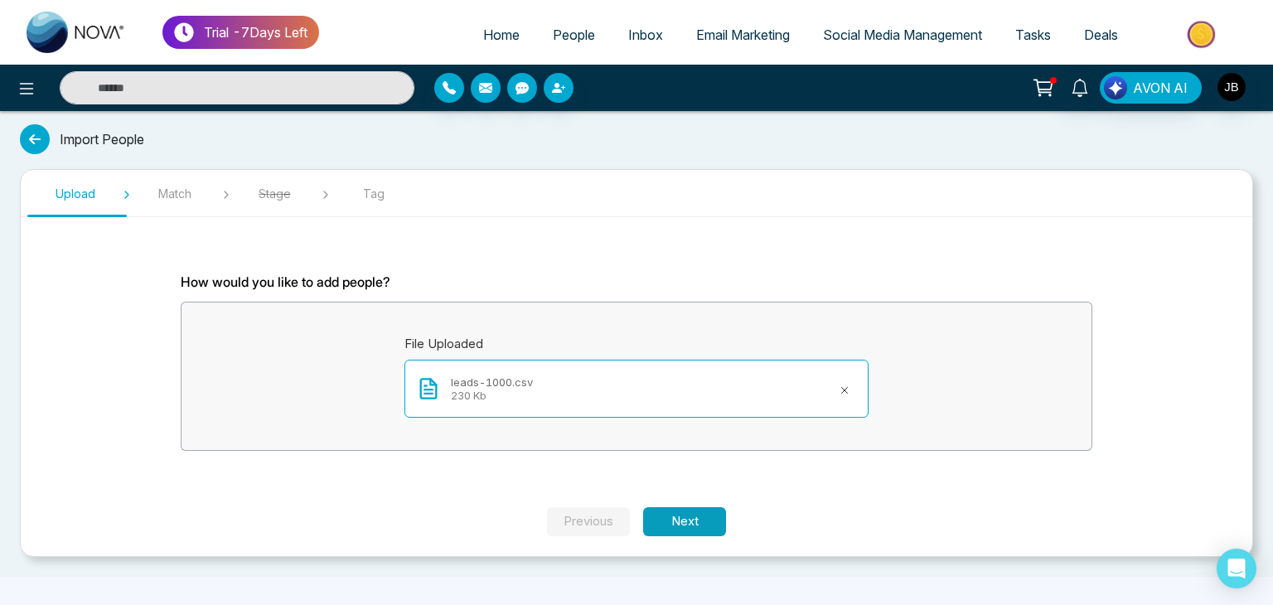
click at [653, 511] on button "Next" at bounding box center [684, 521] width 83 height 29
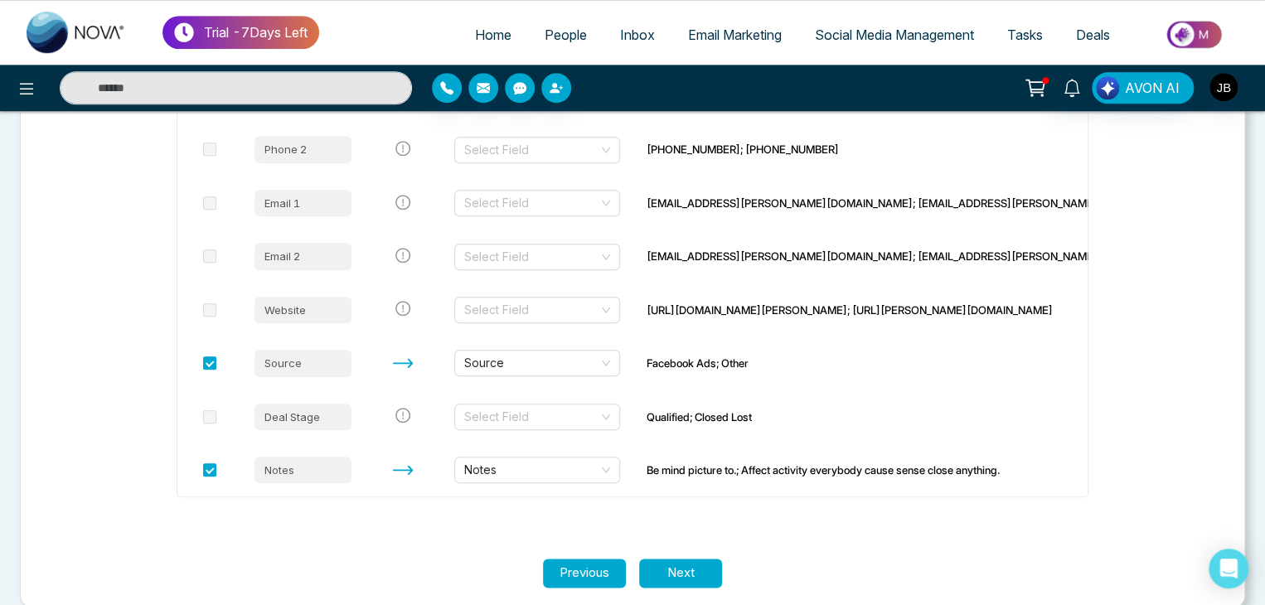
scroll to position [653, 0]
click at [690, 571] on button "Next" at bounding box center [680, 571] width 83 height 29
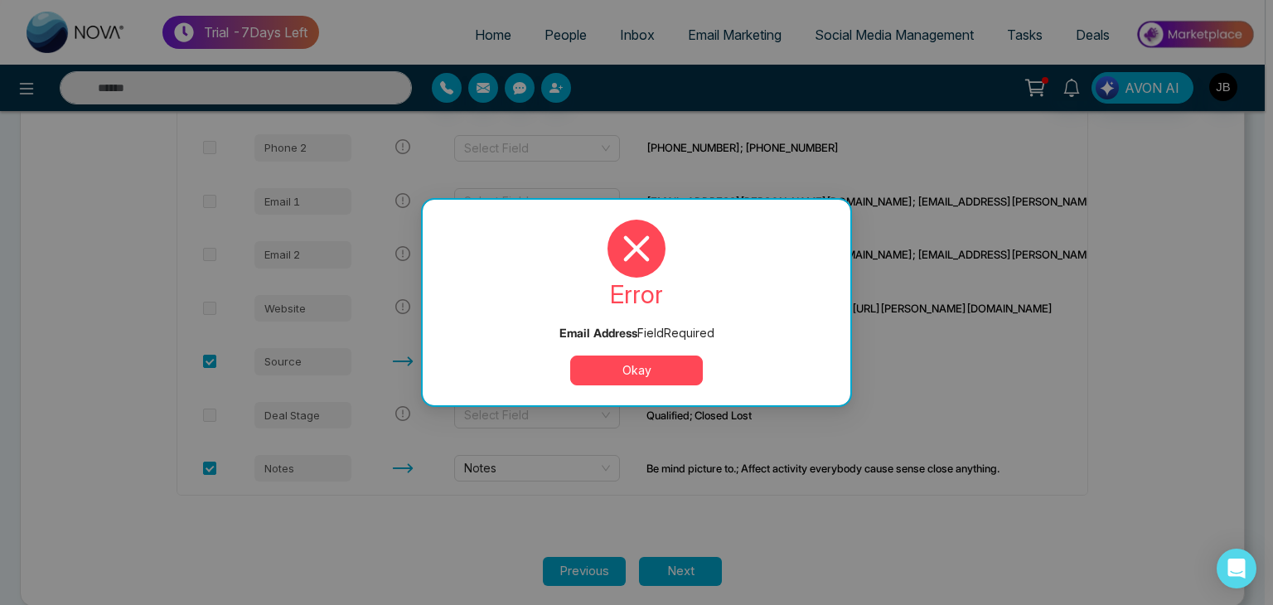
click at [642, 375] on button "Okay" at bounding box center [636, 370] width 133 height 30
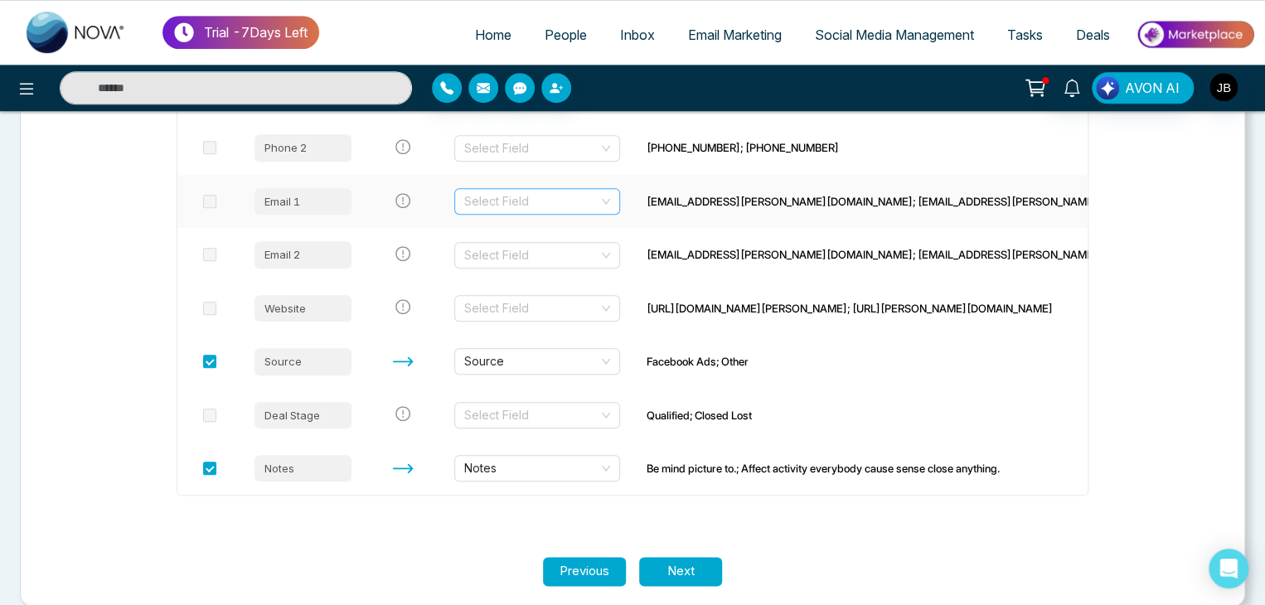
click at [532, 201] on input "search" at bounding box center [531, 201] width 134 height 25
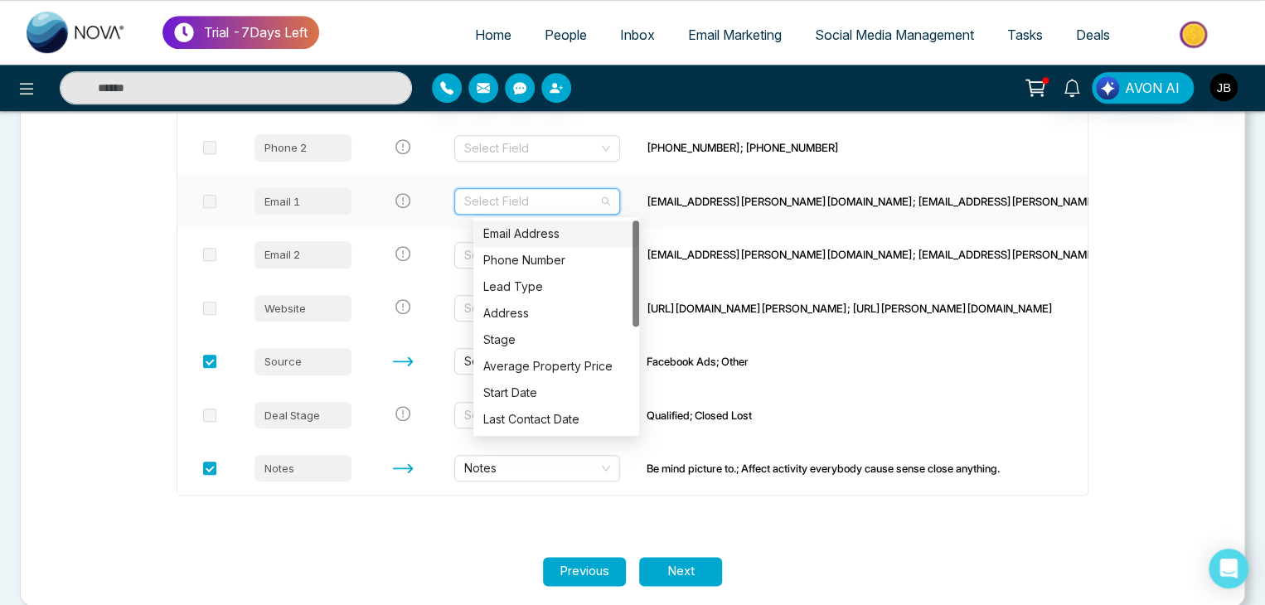
click at [510, 235] on div "Email Address" at bounding box center [556, 234] width 146 height 18
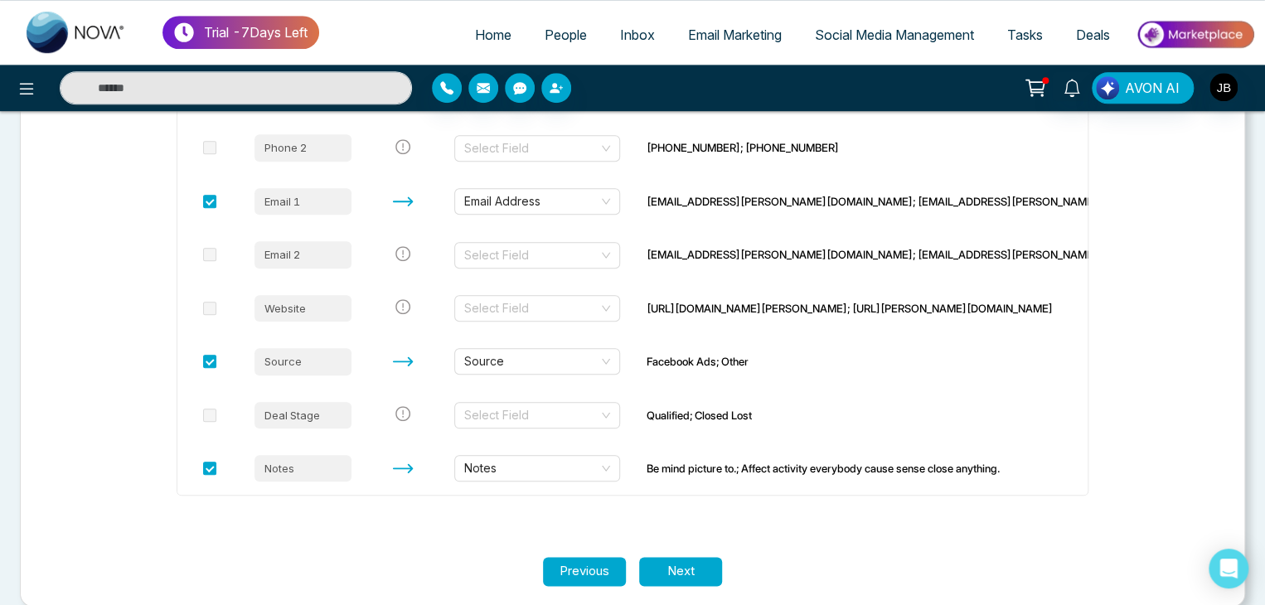
click at [672, 549] on section "Let's make sure your data transfers correctly. Each column of your file needs t…" at bounding box center [632, 66] width 994 height 979
click at [674, 562] on button "Next" at bounding box center [680, 571] width 83 height 29
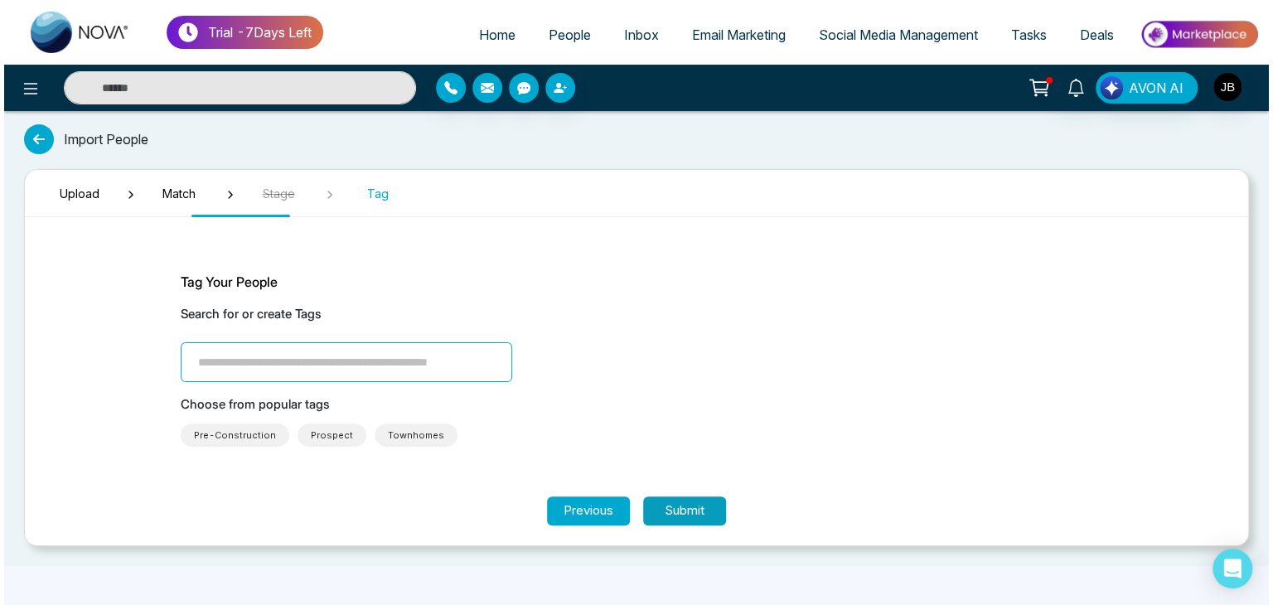
scroll to position [0, 0]
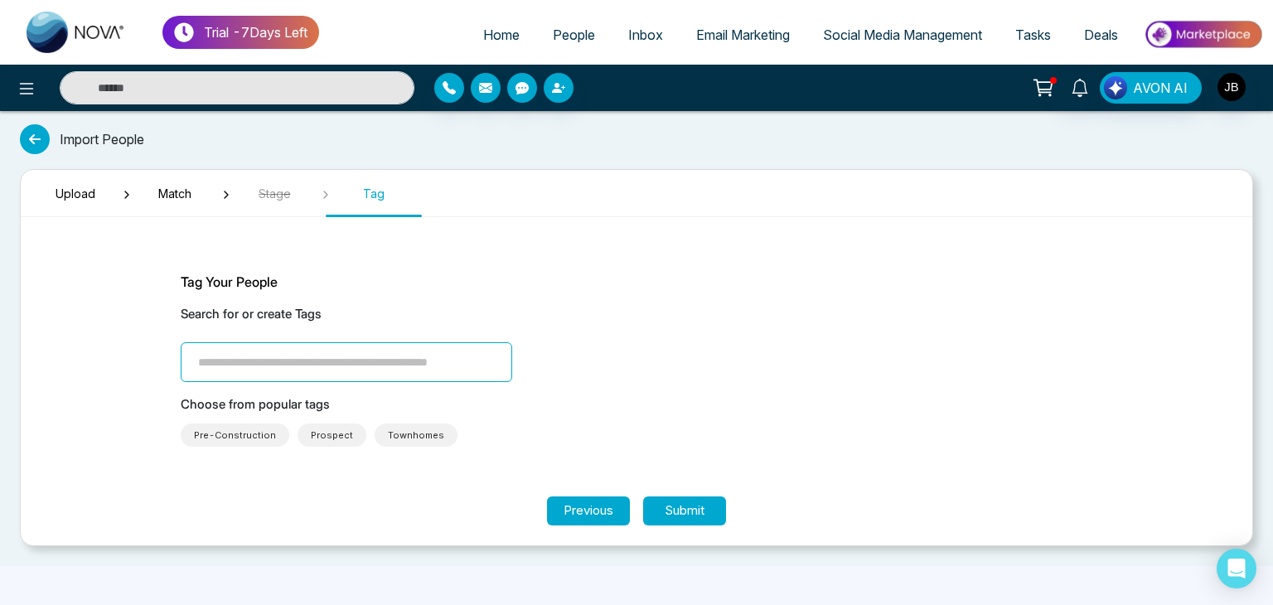
click at [249, 436] on span "Pre-Construction" at bounding box center [235, 435] width 82 height 17
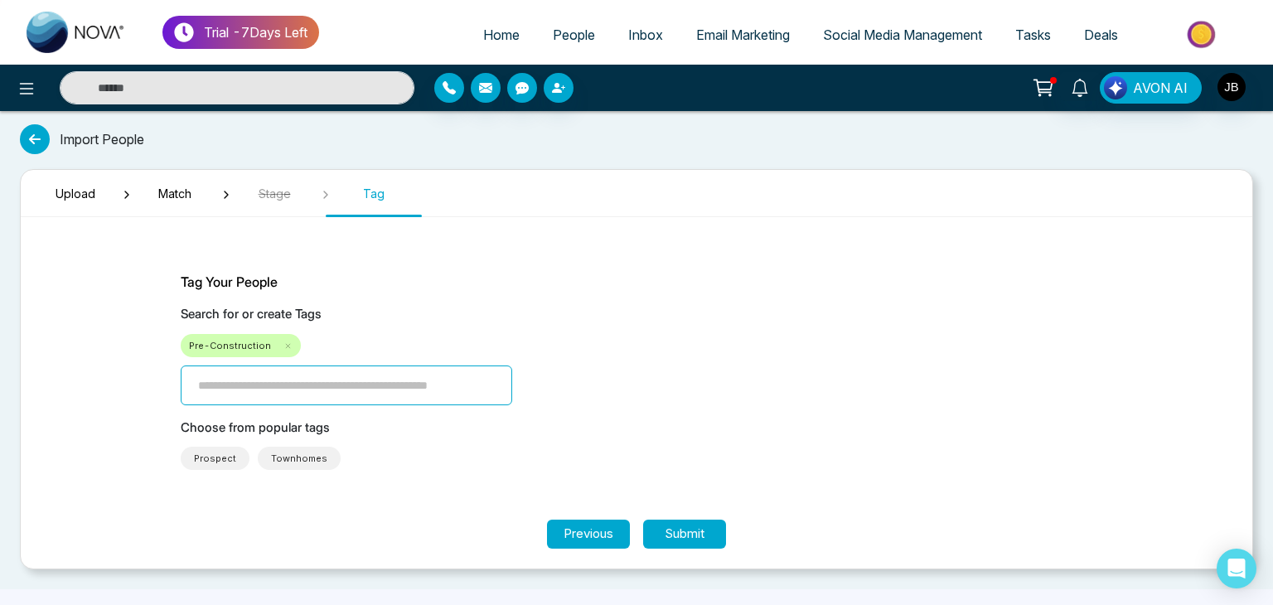
click at [391, 381] on input "search" at bounding box center [346, 385] width 331 height 40
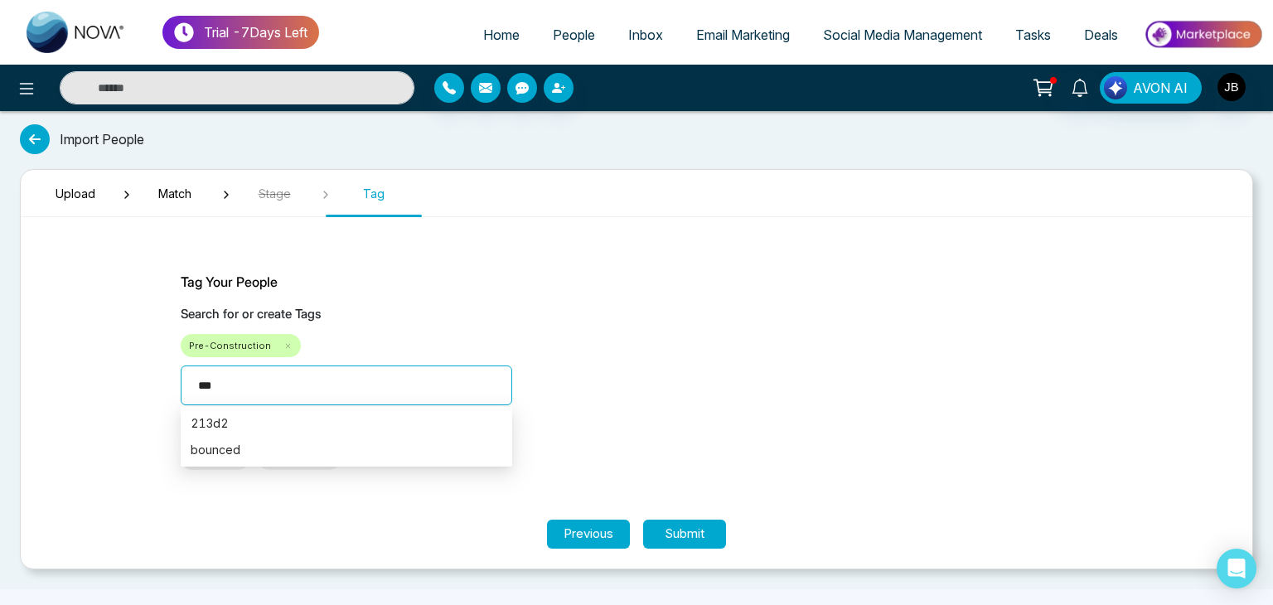
type input "****"
click at [391, 381] on input "****" at bounding box center [346, 385] width 331 height 40
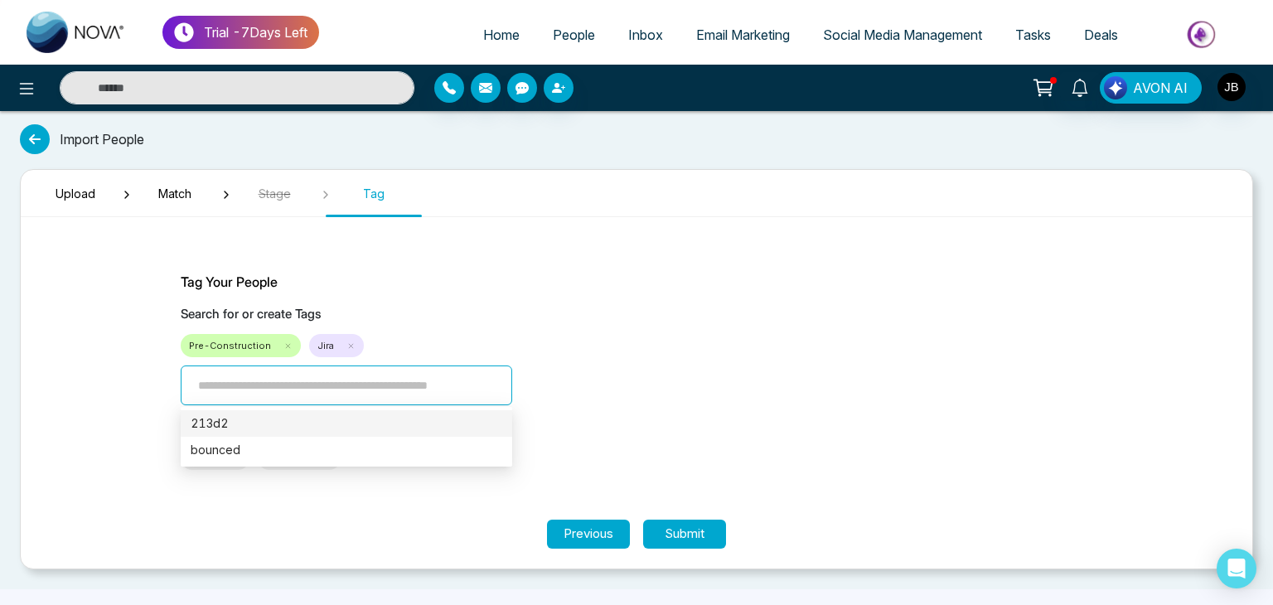
click at [666, 541] on button "Submit" at bounding box center [684, 534] width 83 height 29
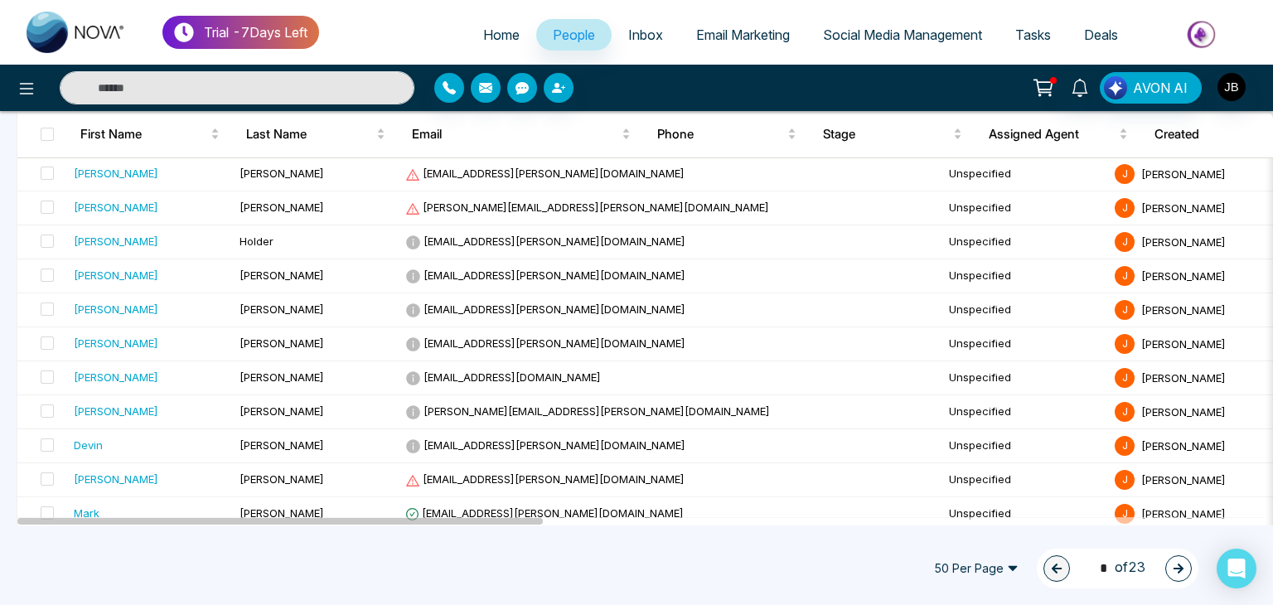
scroll to position [696, 0]
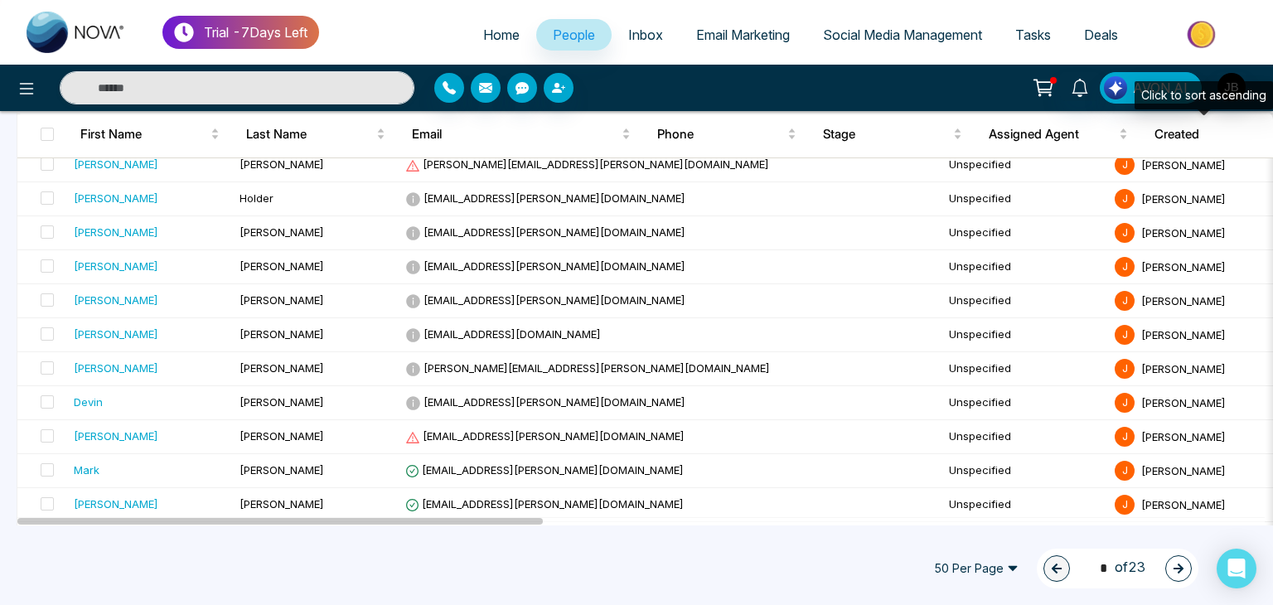
click at [1272, 109] on div "Click to sort ascending" at bounding box center [1203, 95] width 138 height 28
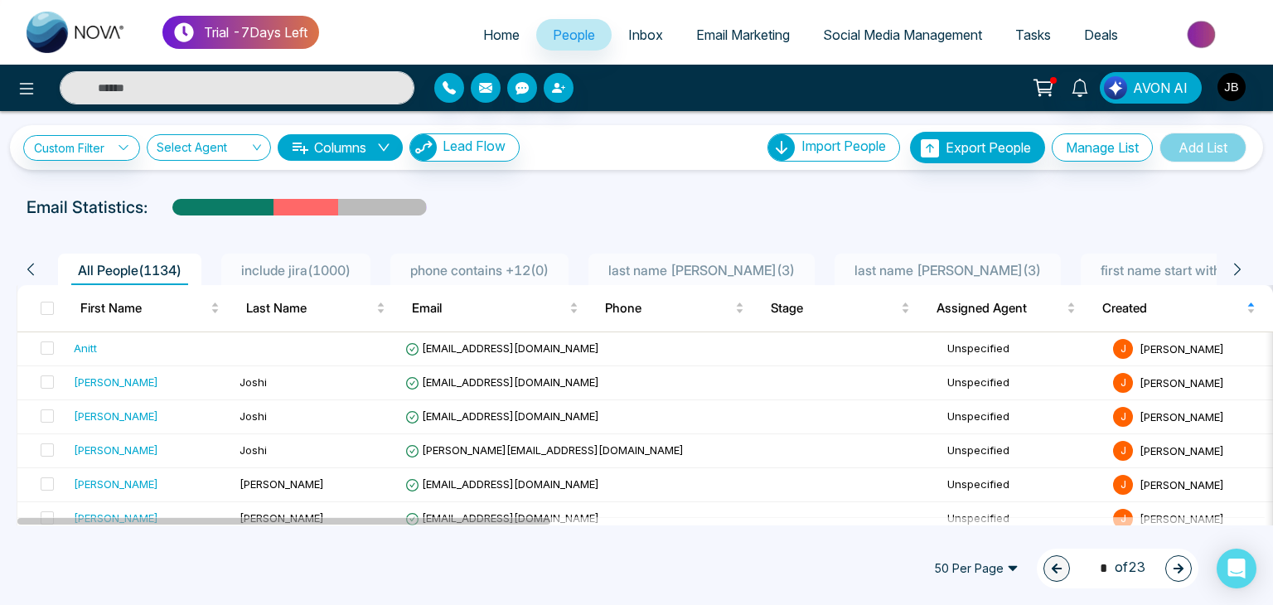
scroll to position [0, 0]
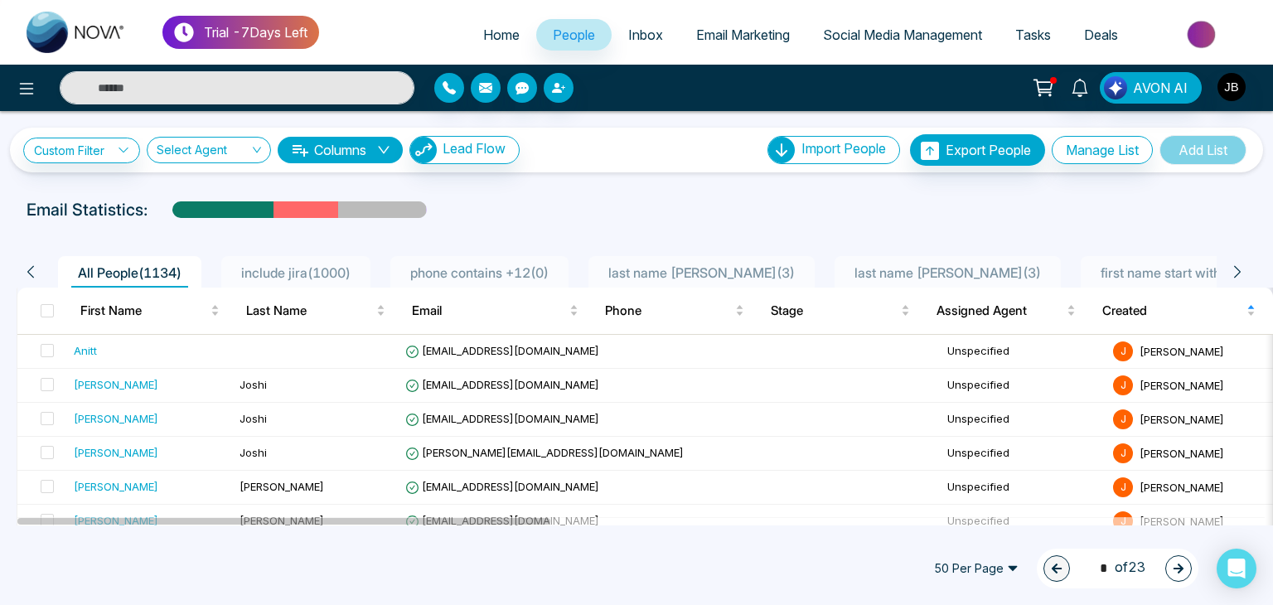
click at [287, 268] on span "include jira ( 1000 )" at bounding box center [296, 272] width 123 height 17
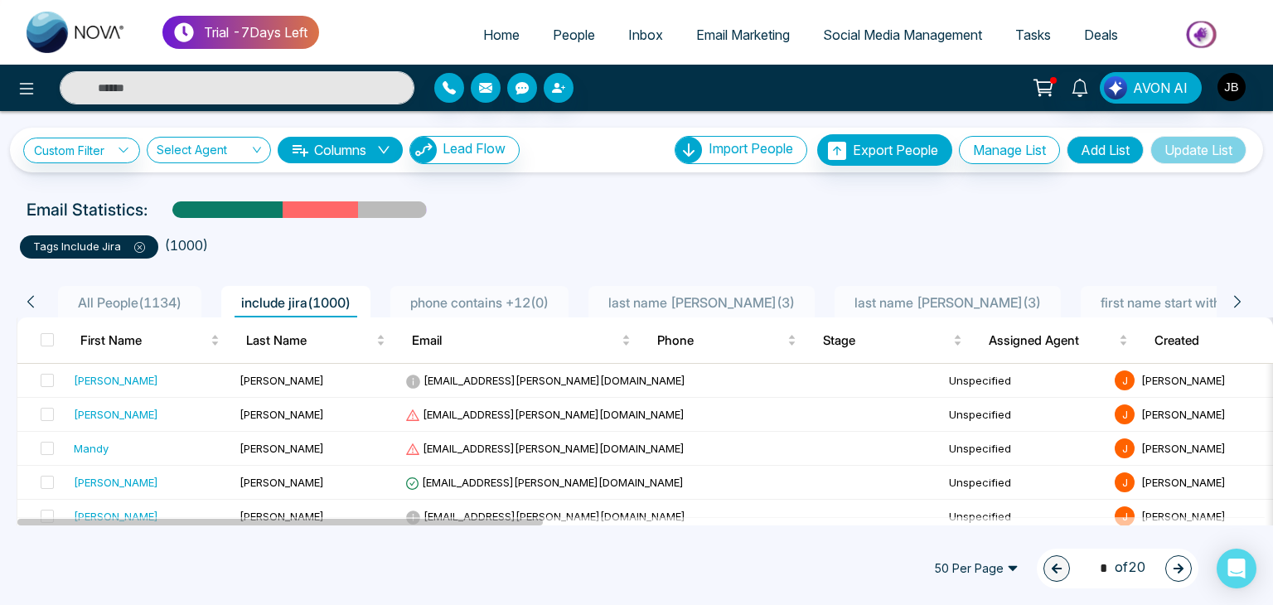
click at [1233, 301] on icon at bounding box center [1237, 301] width 15 height 15
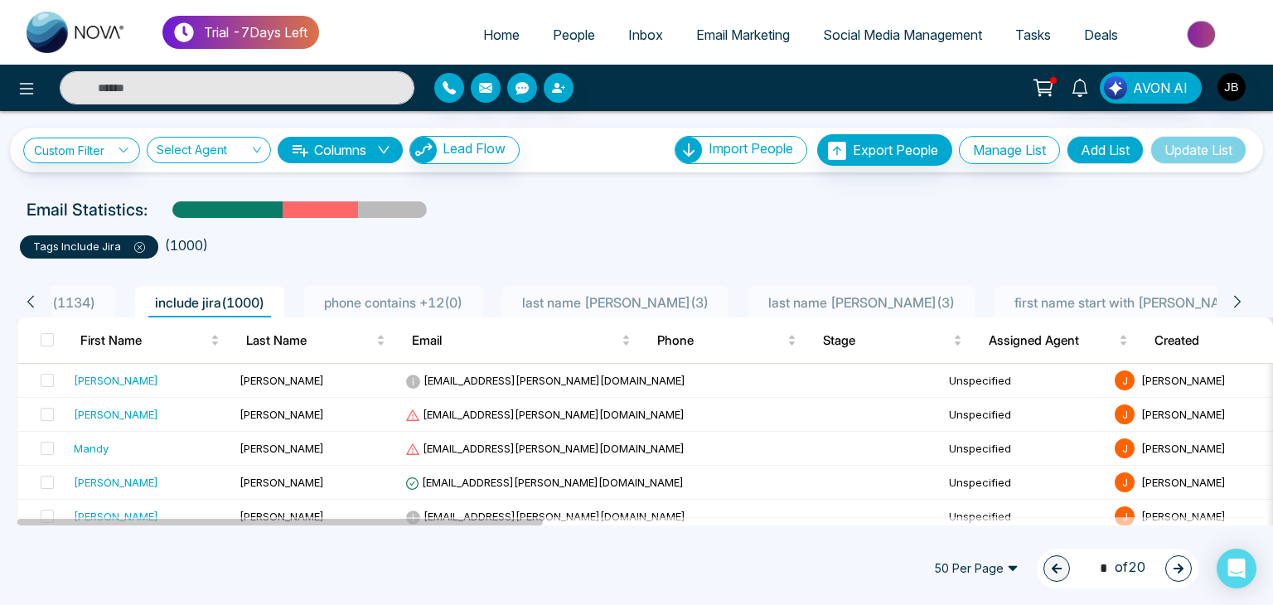
click at [1233, 301] on icon at bounding box center [1237, 301] width 15 height 15
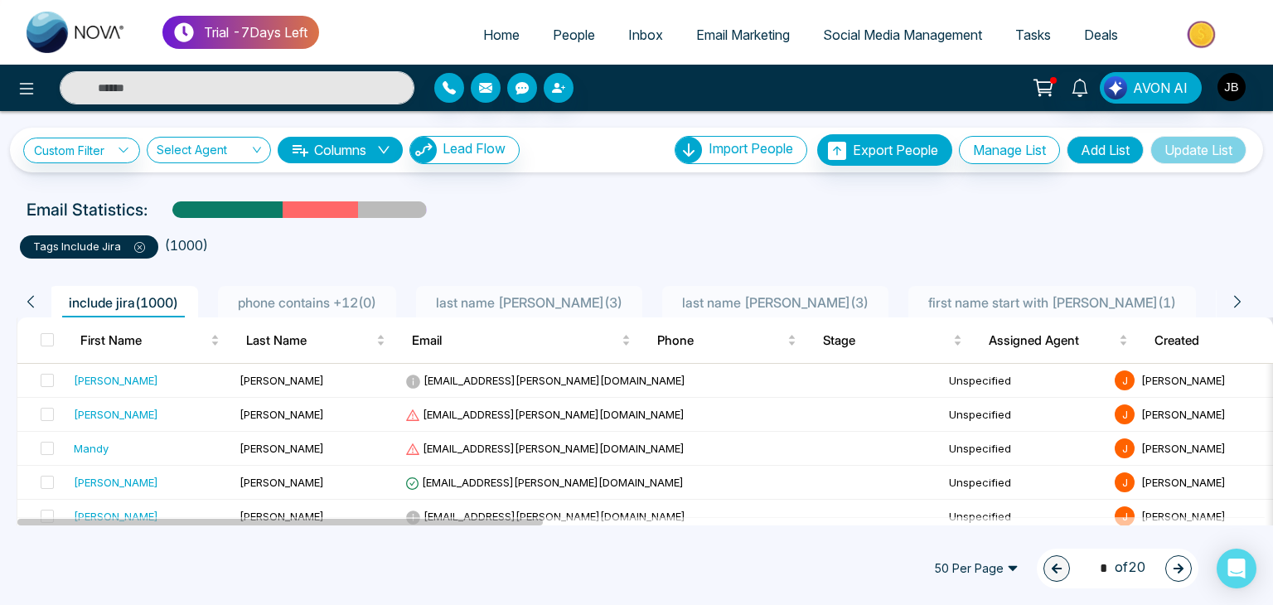
click at [1233, 301] on icon at bounding box center [1237, 301] width 15 height 15
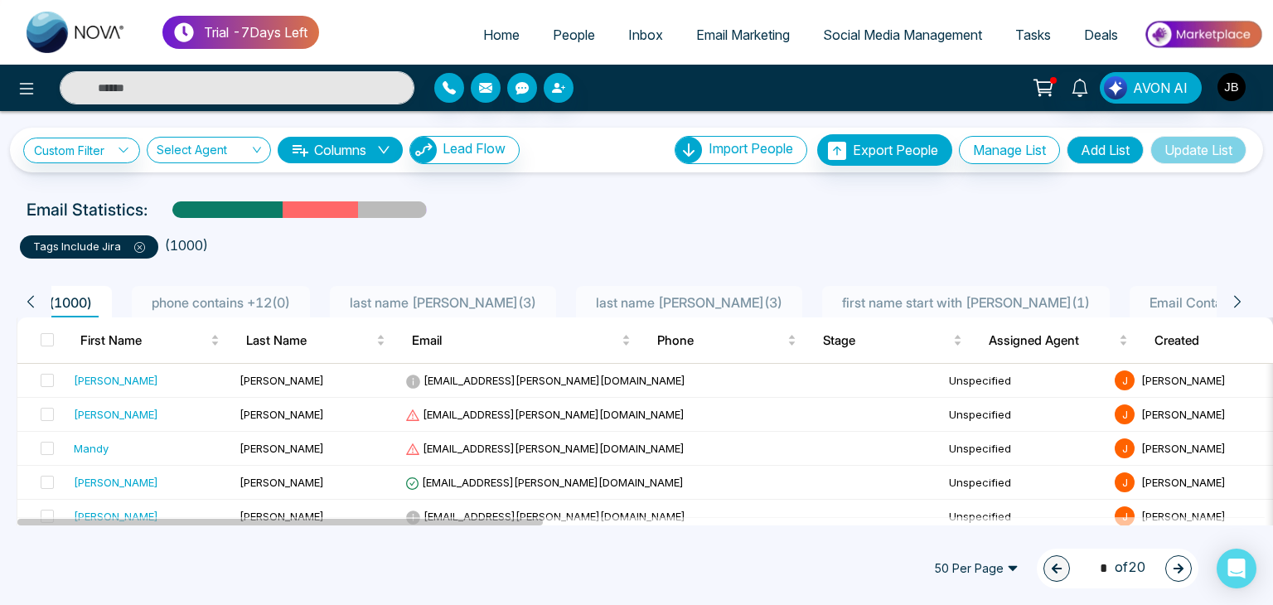
click at [1233, 301] on icon at bounding box center [1237, 301] width 15 height 15
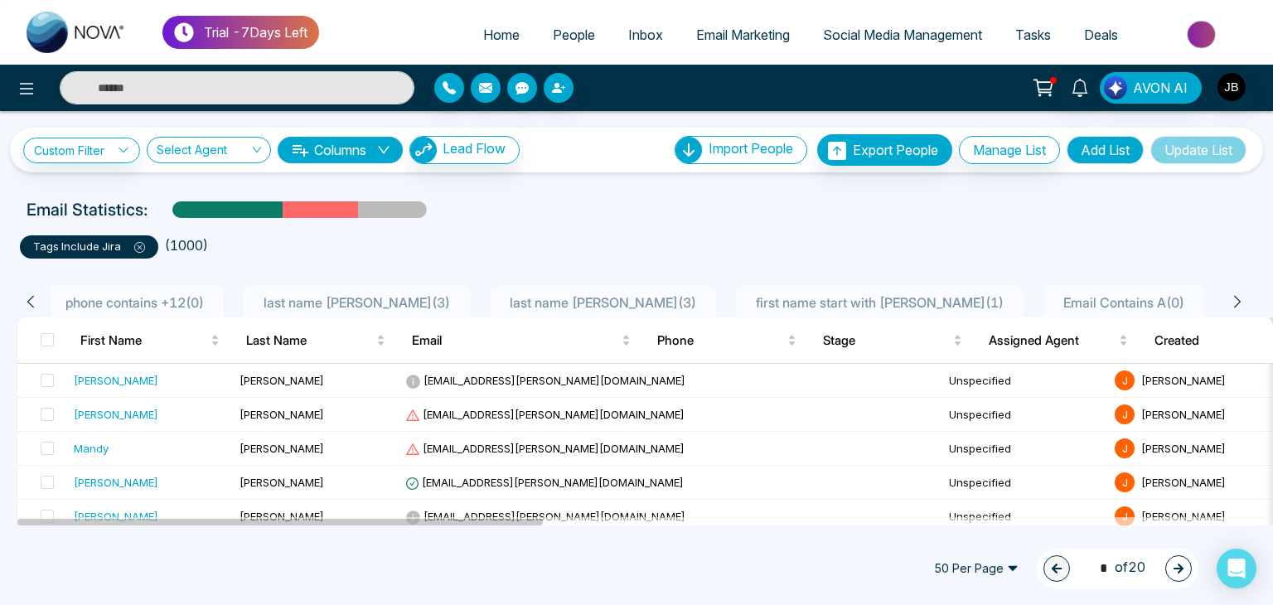
click at [1233, 301] on icon at bounding box center [1237, 301] width 15 height 15
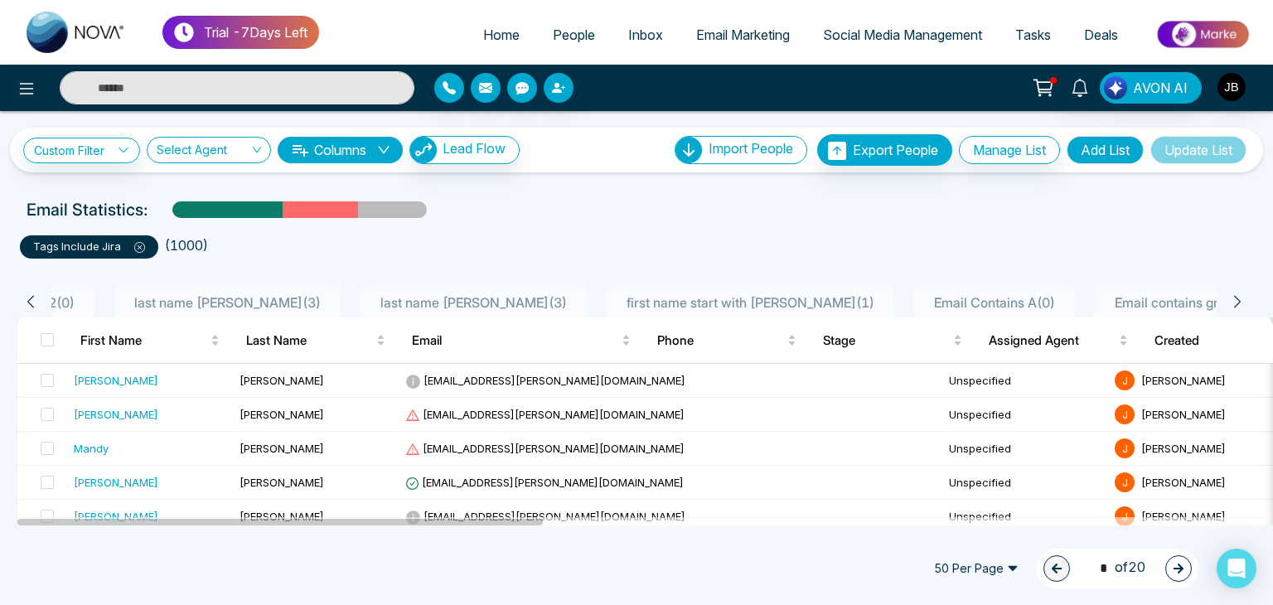
click at [1233, 301] on icon at bounding box center [1237, 301] width 15 height 15
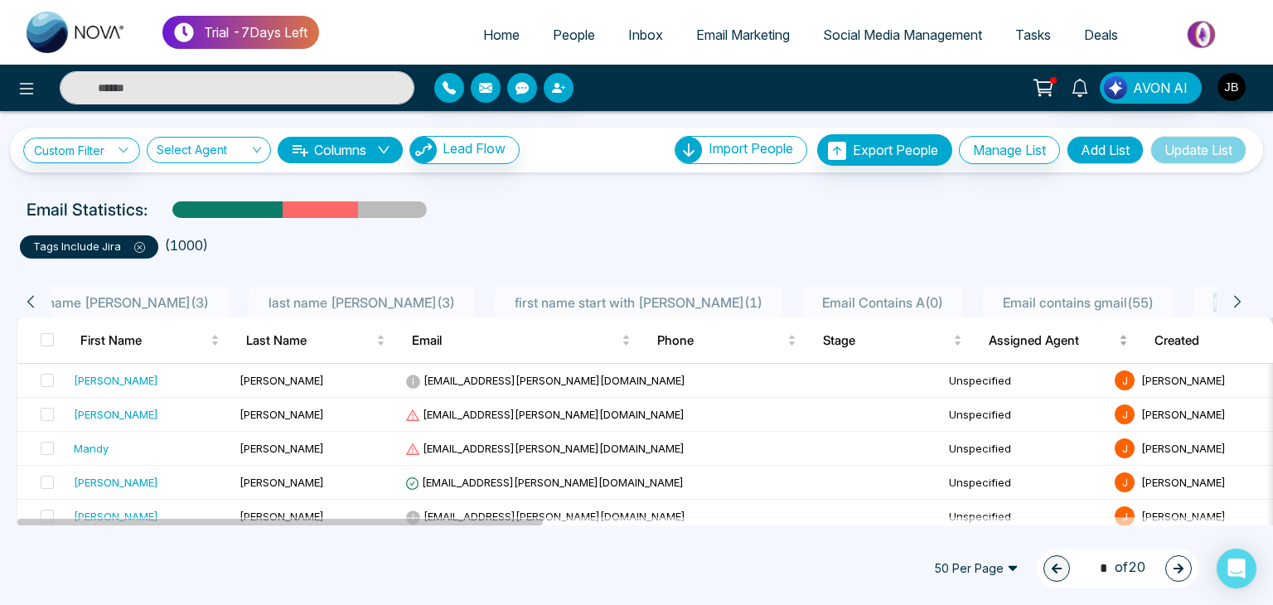
scroll to position [0, 603]
click at [979, 298] on span "Email contains gmail ( 55 )" at bounding box center [1061, 302] width 164 height 17
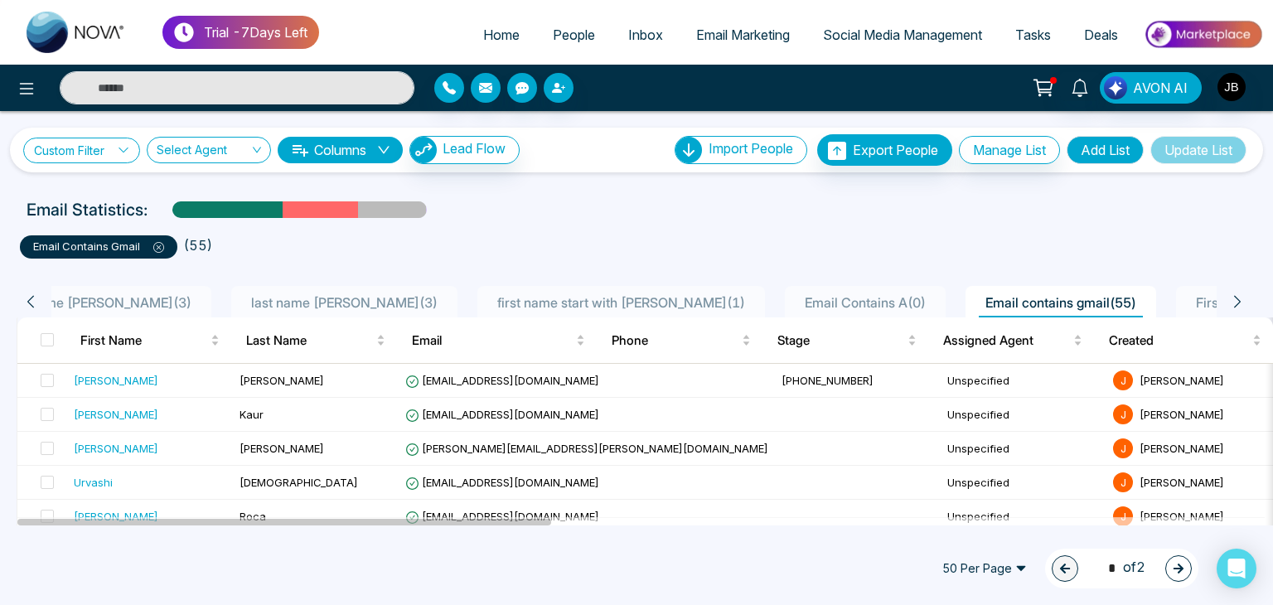
click at [109, 143] on link "Custom Filter" at bounding box center [81, 151] width 117 height 26
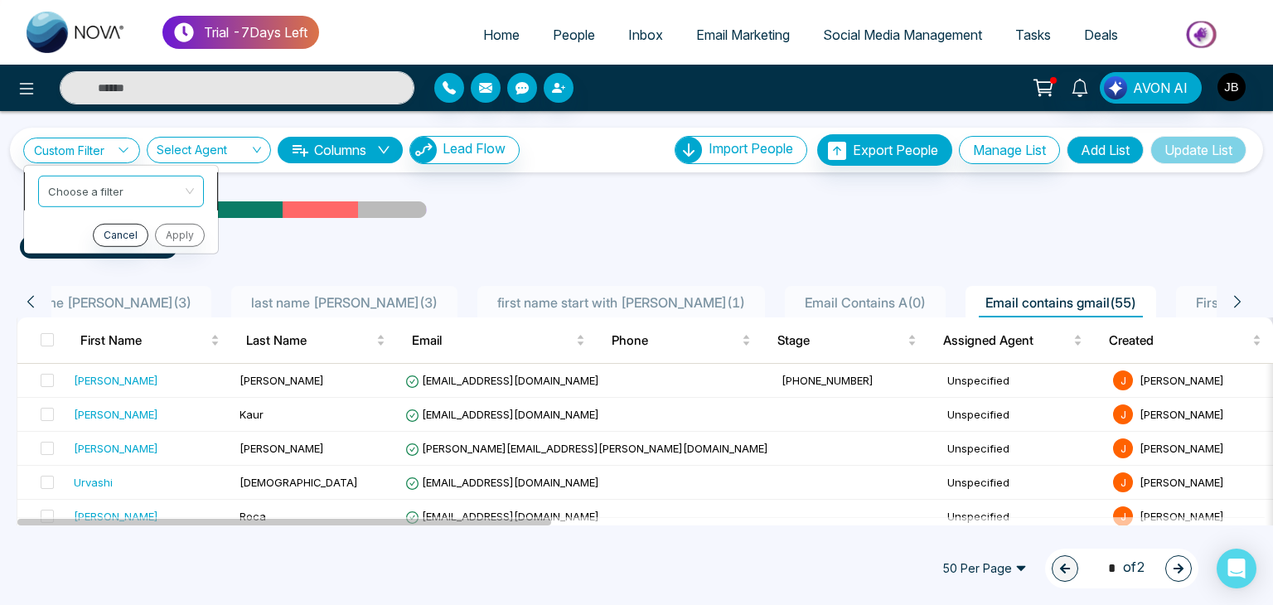
click at [115, 177] on input "search" at bounding box center [115, 188] width 134 height 25
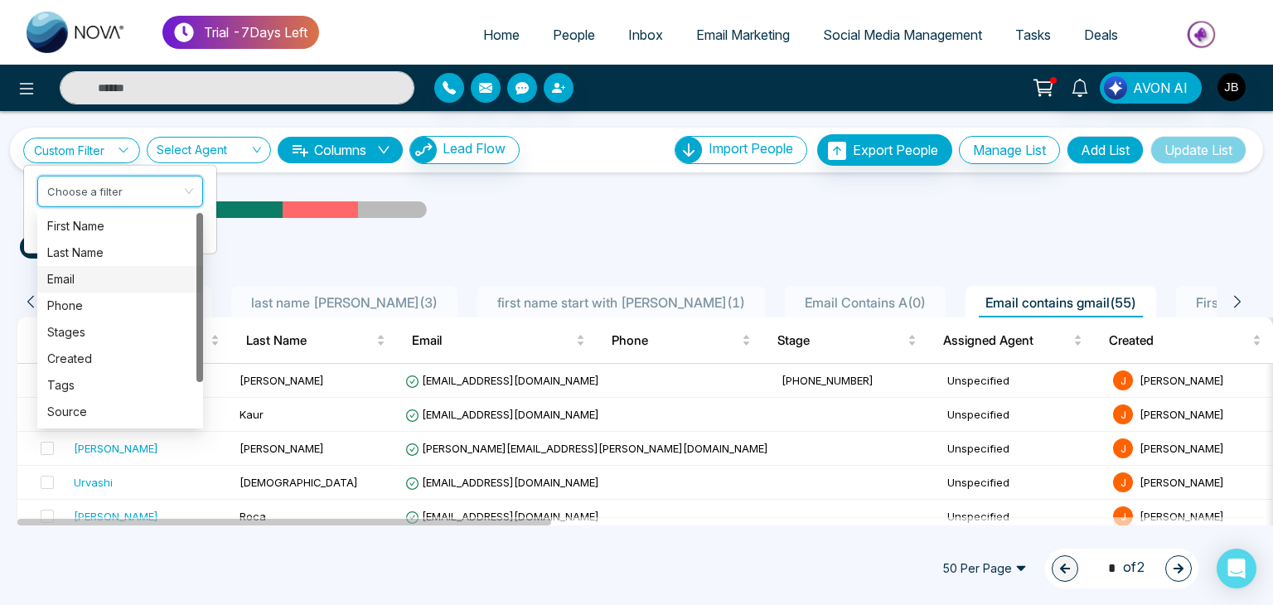
click at [86, 277] on div "Email" at bounding box center [120, 279] width 146 height 18
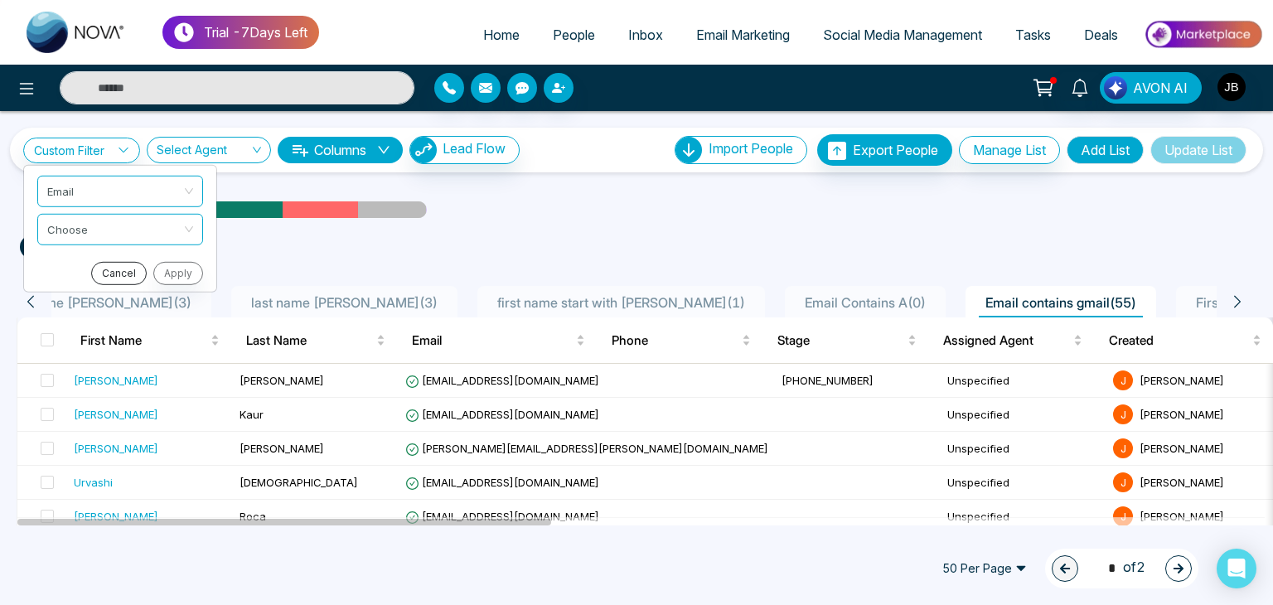
click at [125, 273] on button "Cancel" at bounding box center [119, 272] width 56 height 23
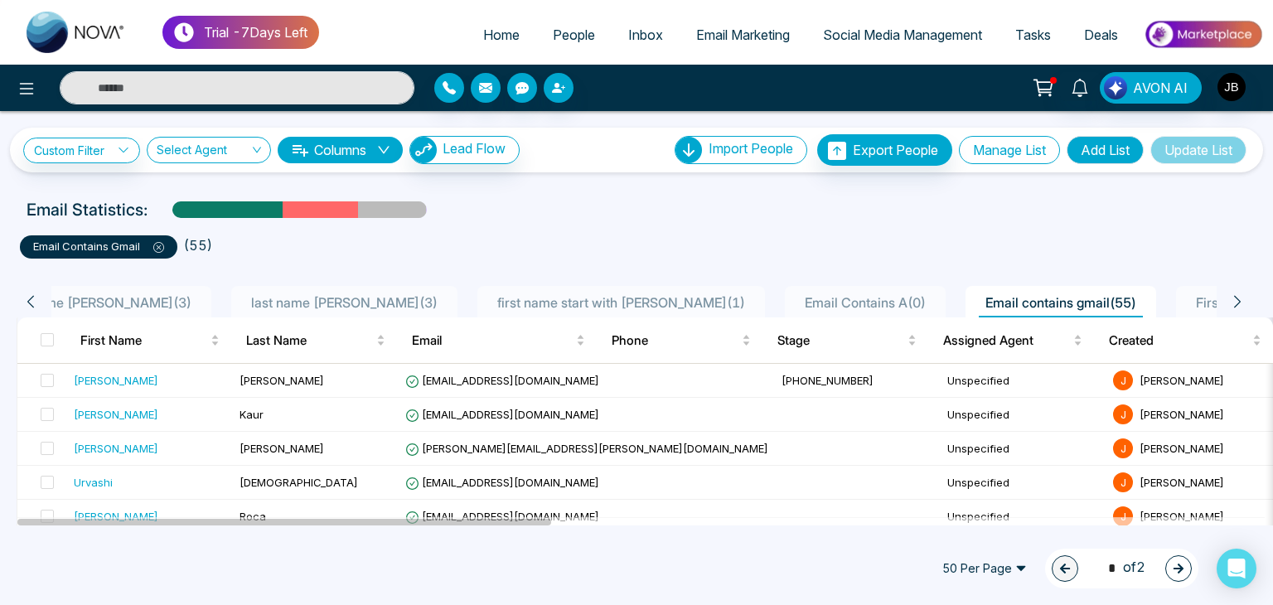
click at [991, 145] on button "Manage List" at bounding box center [1009, 150] width 101 height 28
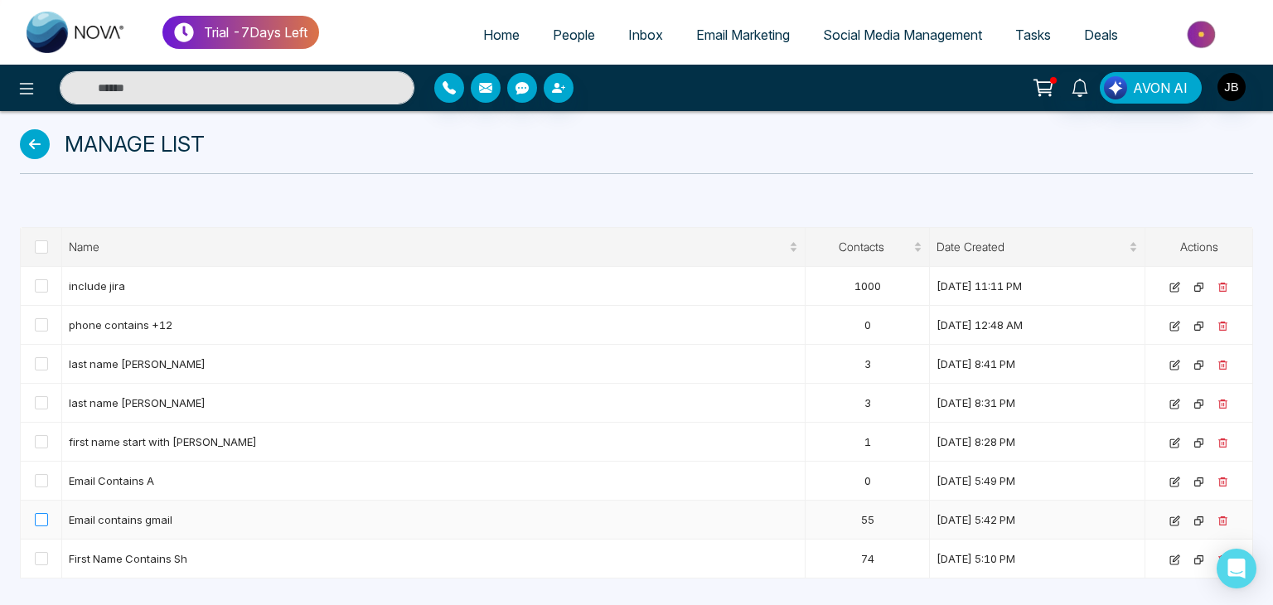
click at [35, 517] on span at bounding box center [41, 519] width 13 height 13
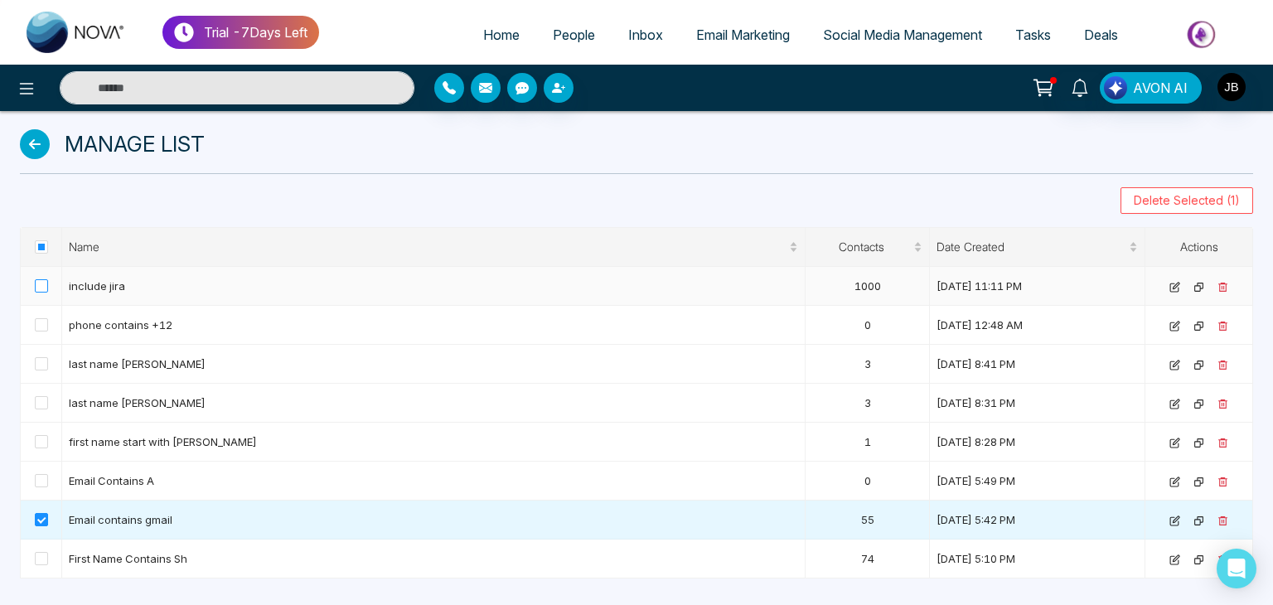
click at [40, 291] on span at bounding box center [41, 285] width 13 height 13
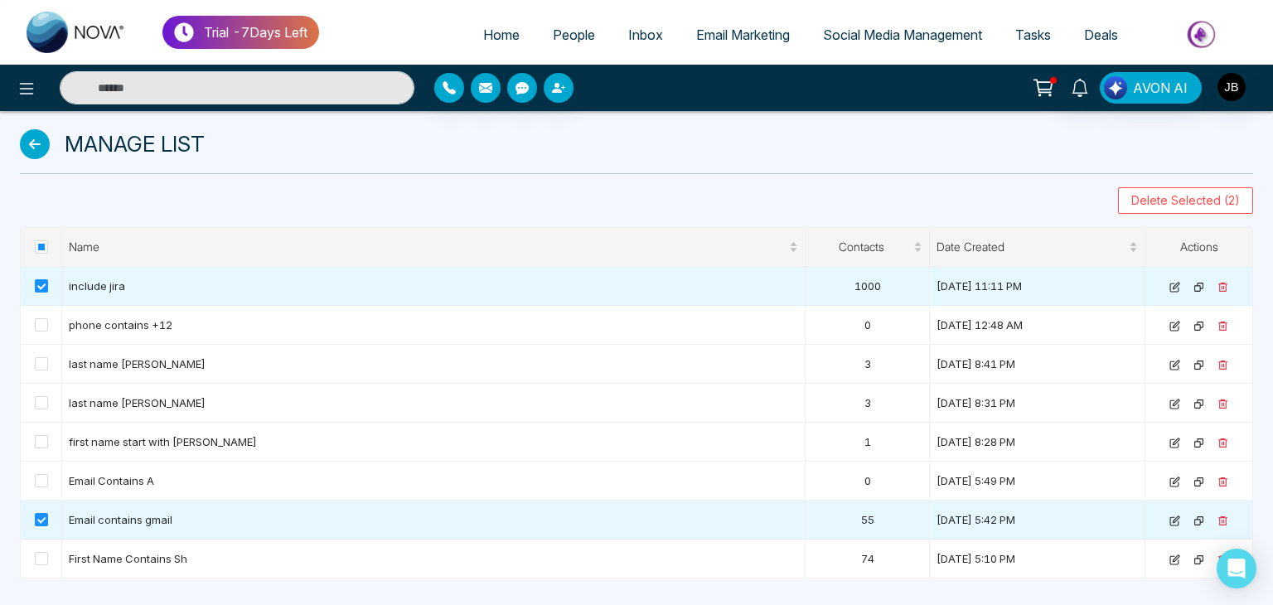
click at [40, 144] on icon at bounding box center [35, 144] width 30 height 30
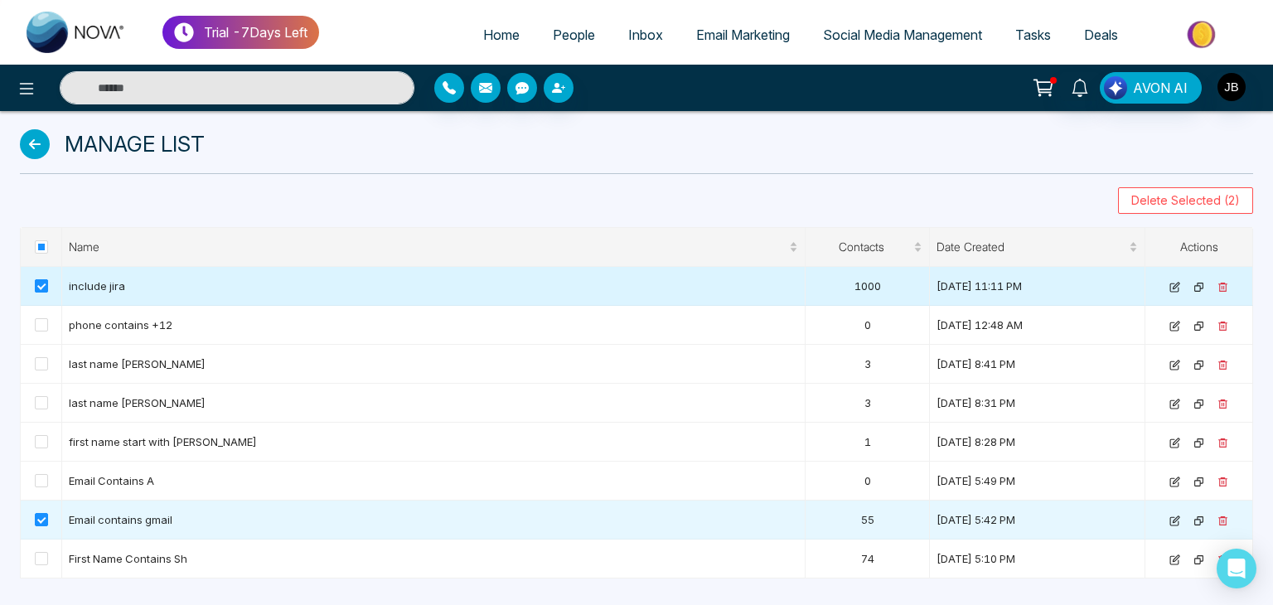
click at [43, 283] on span at bounding box center [41, 285] width 13 height 13
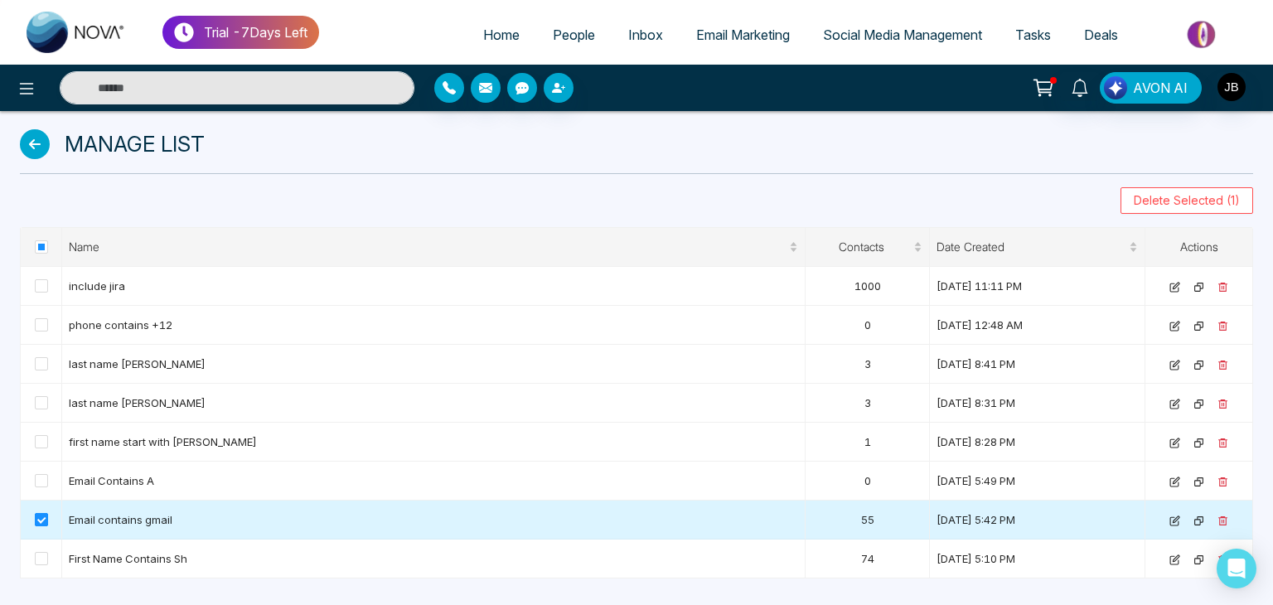
click at [39, 525] on span at bounding box center [41, 519] width 13 height 13
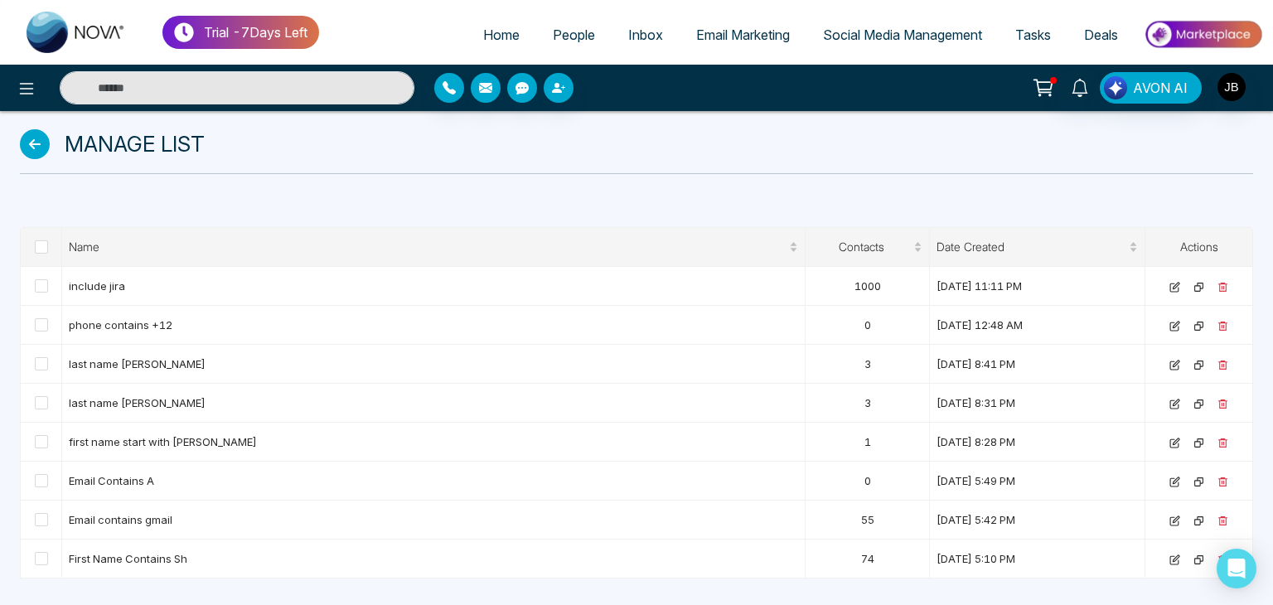
click at [36, 145] on icon at bounding box center [35, 144] width 30 height 30
click at [50, 147] on link at bounding box center [39, 144] width 38 height 30
click at [48, 147] on icon at bounding box center [35, 144] width 30 height 30
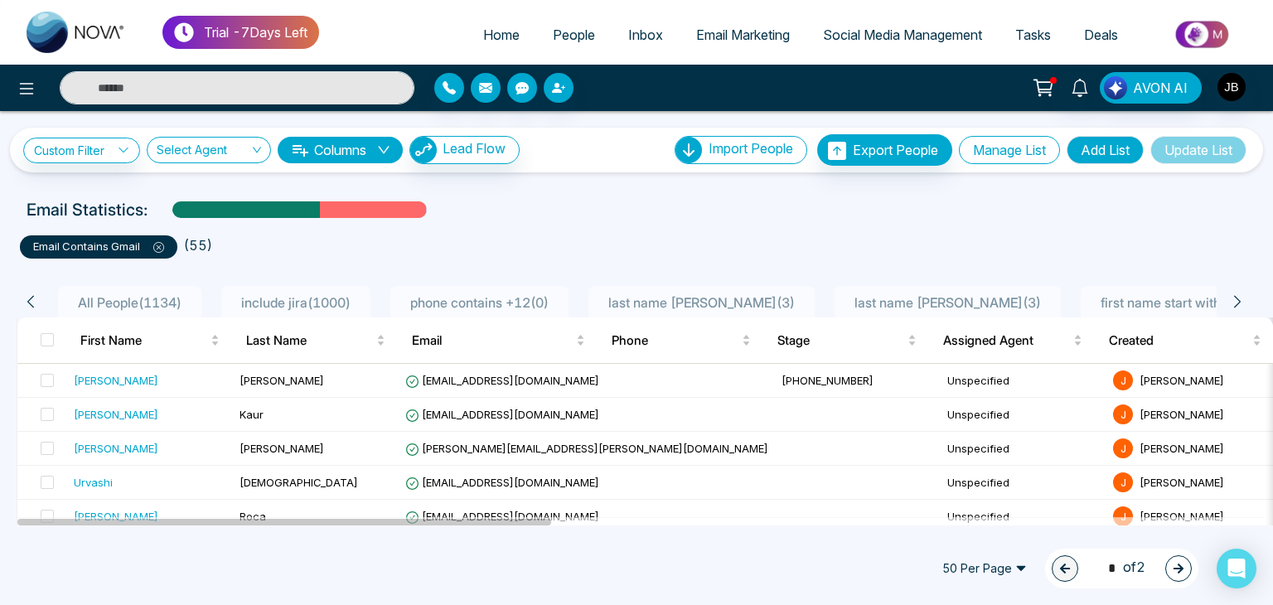
click at [984, 155] on button "Manage List" at bounding box center [1009, 150] width 101 height 28
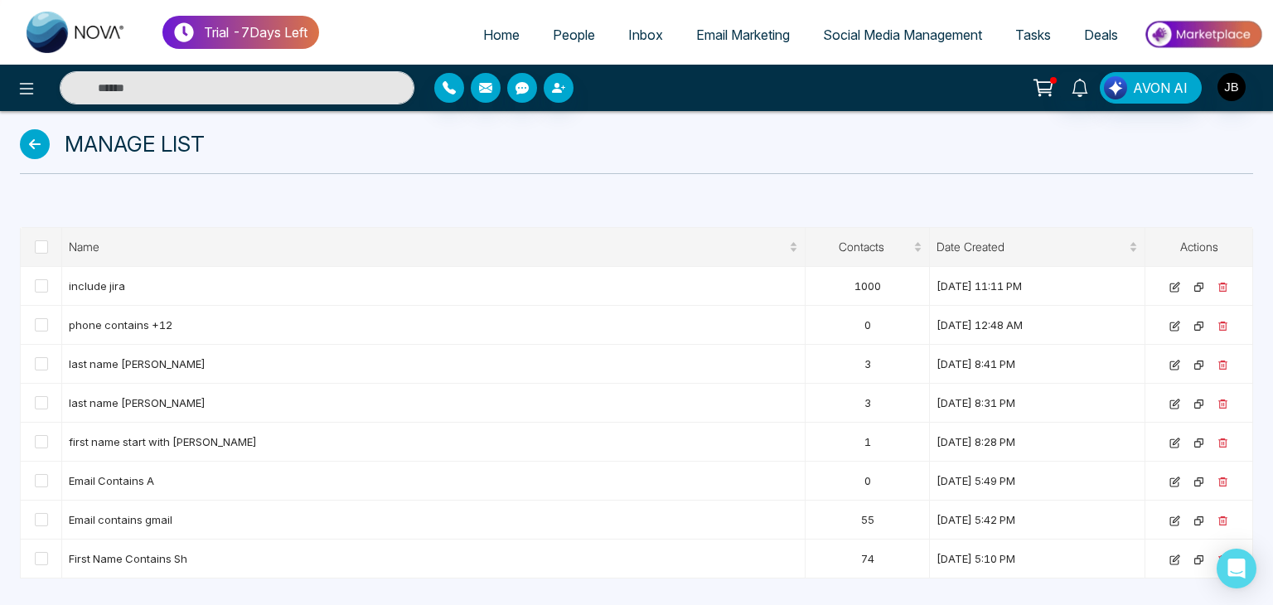
click at [37, 139] on icon at bounding box center [35, 144] width 30 height 30
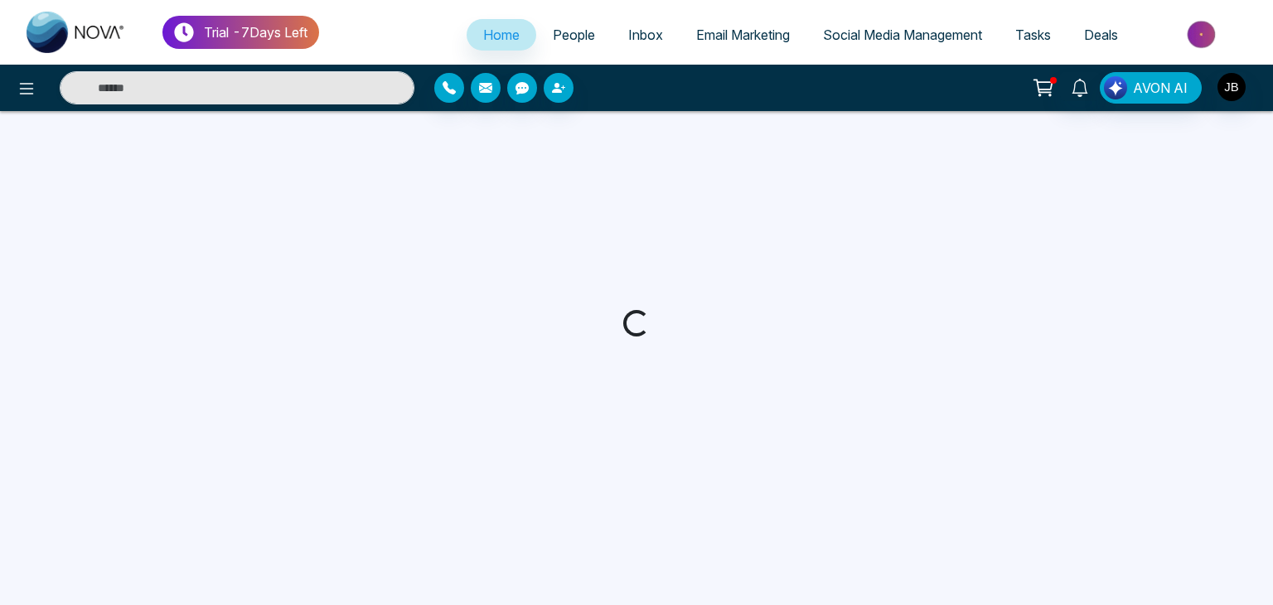
select select "*"
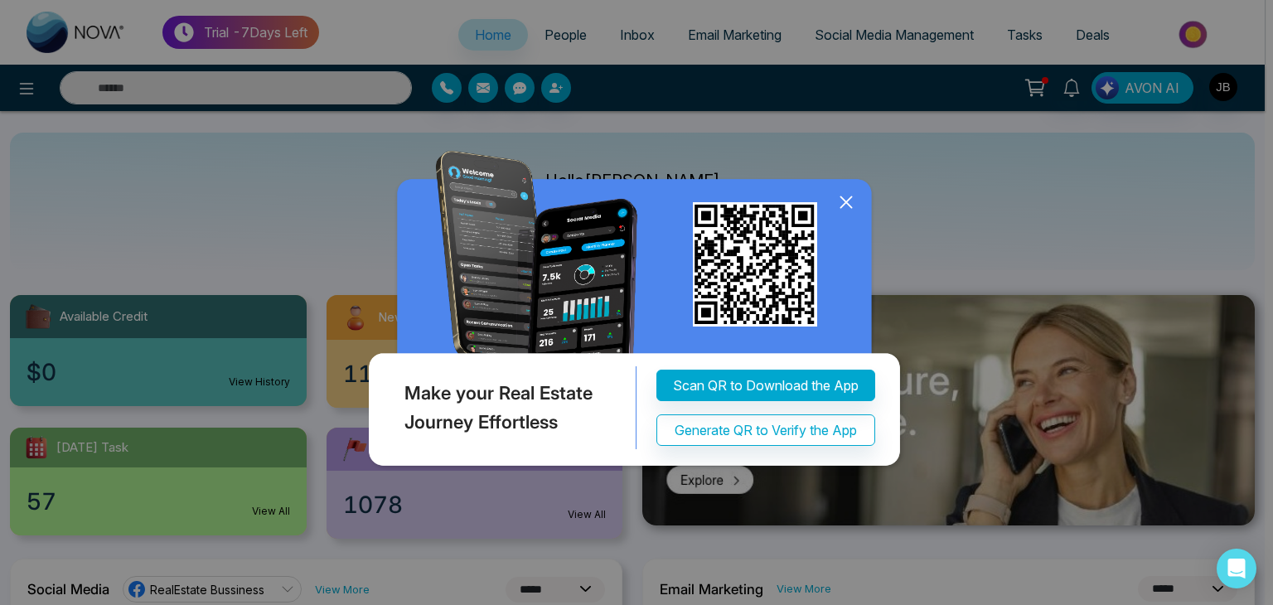
click at [854, 201] on icon at bounding box center [846, 202] width 25 height 25
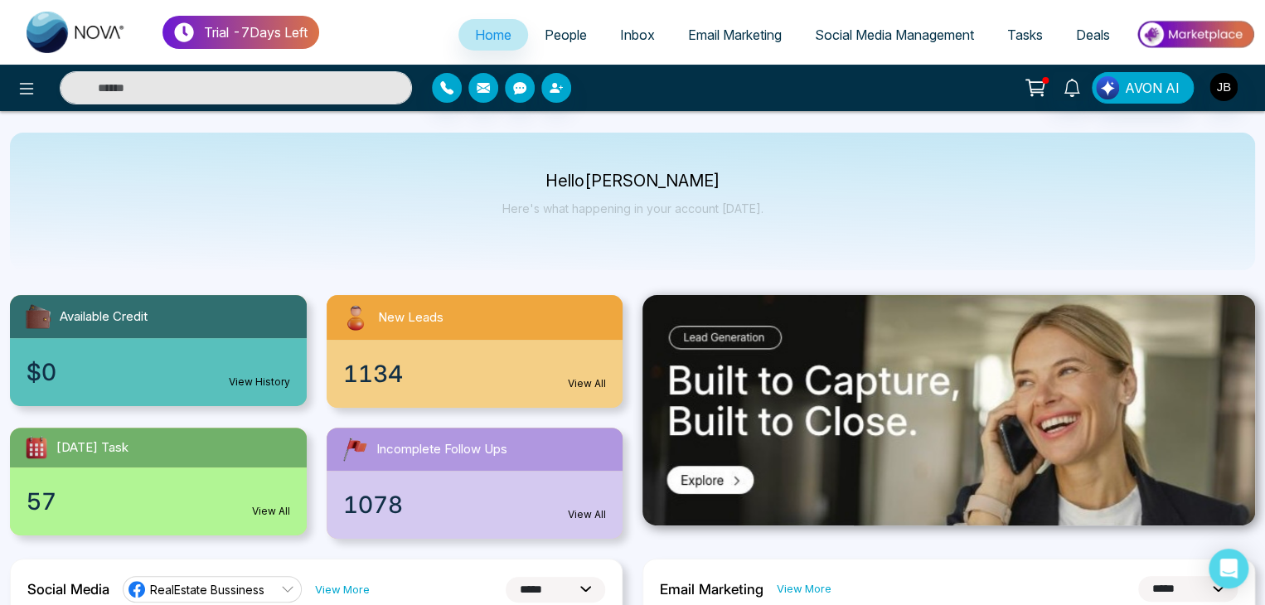
click at [553, 31] on span "People" at bounding box center [565, 35] width 42 height 17
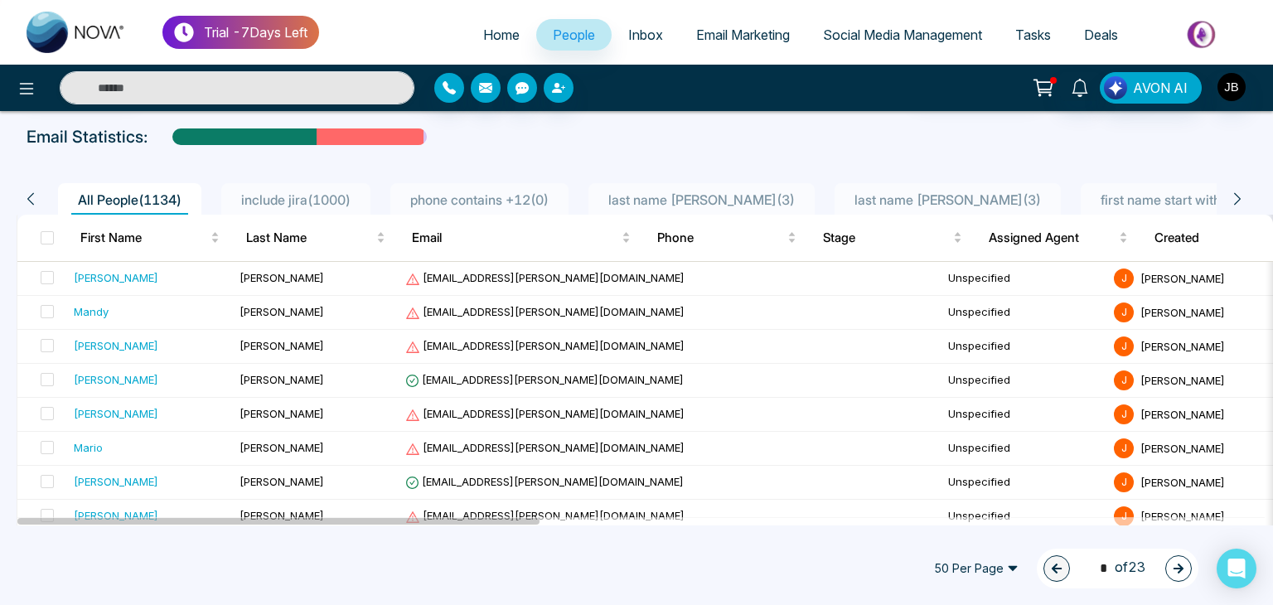
scroll to position [63, 0]
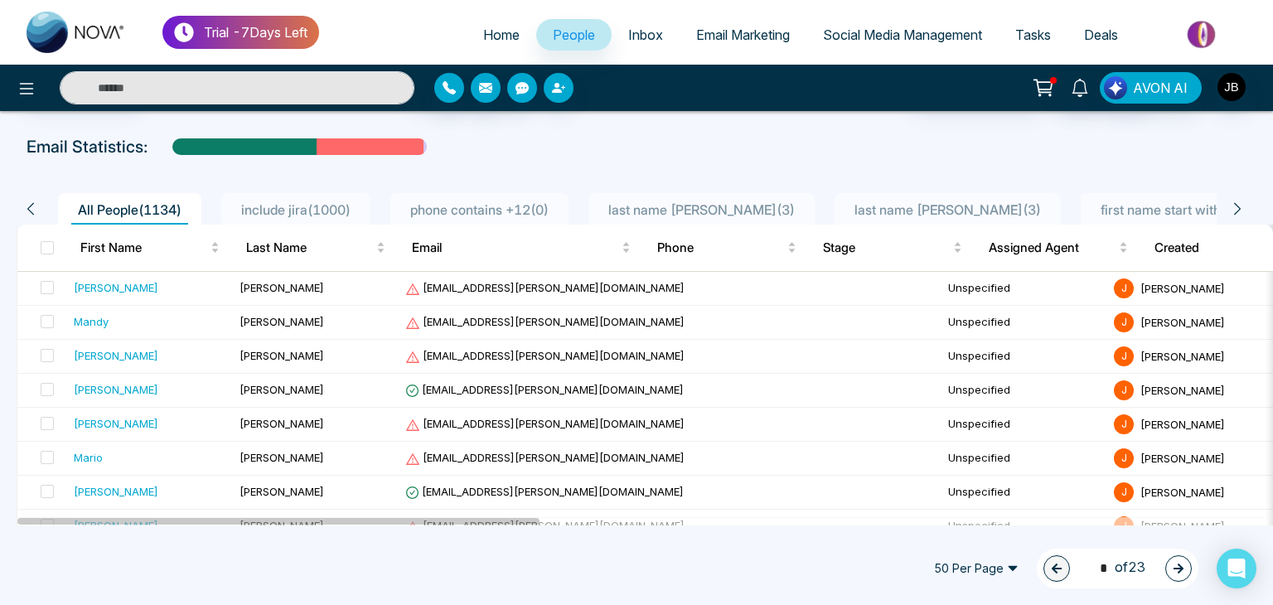
click at [283, 205] on span "include jira ( 1000 )" at bounding box center [296, 209] width 123 height 17
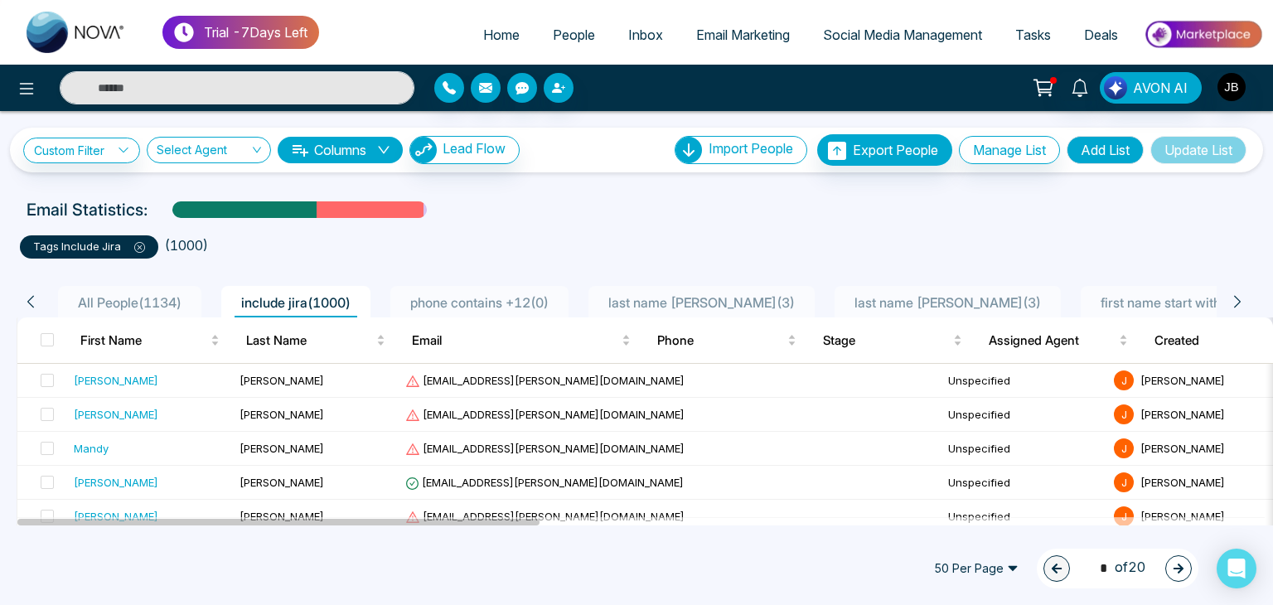
click at [370, 143] on button "Columns" at bounding box center [340, 150] width 125 height 27
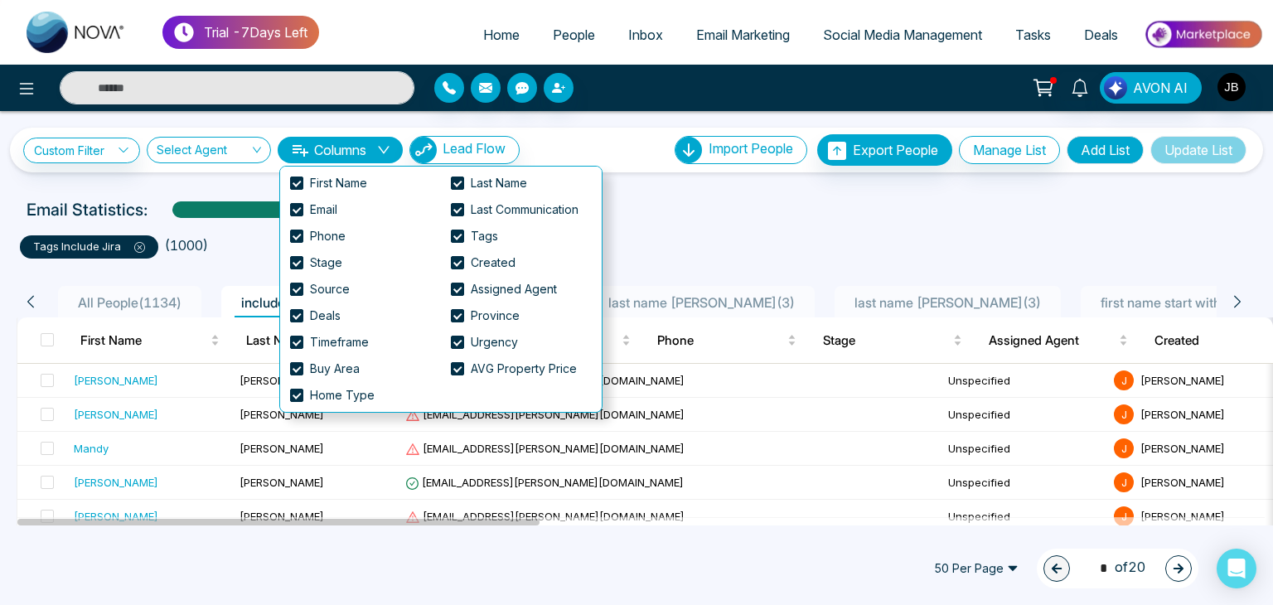
click at [692, 231] on ul "tags include jira ( 1000 )" at bounding box center [636, 244] width 1233 height 30
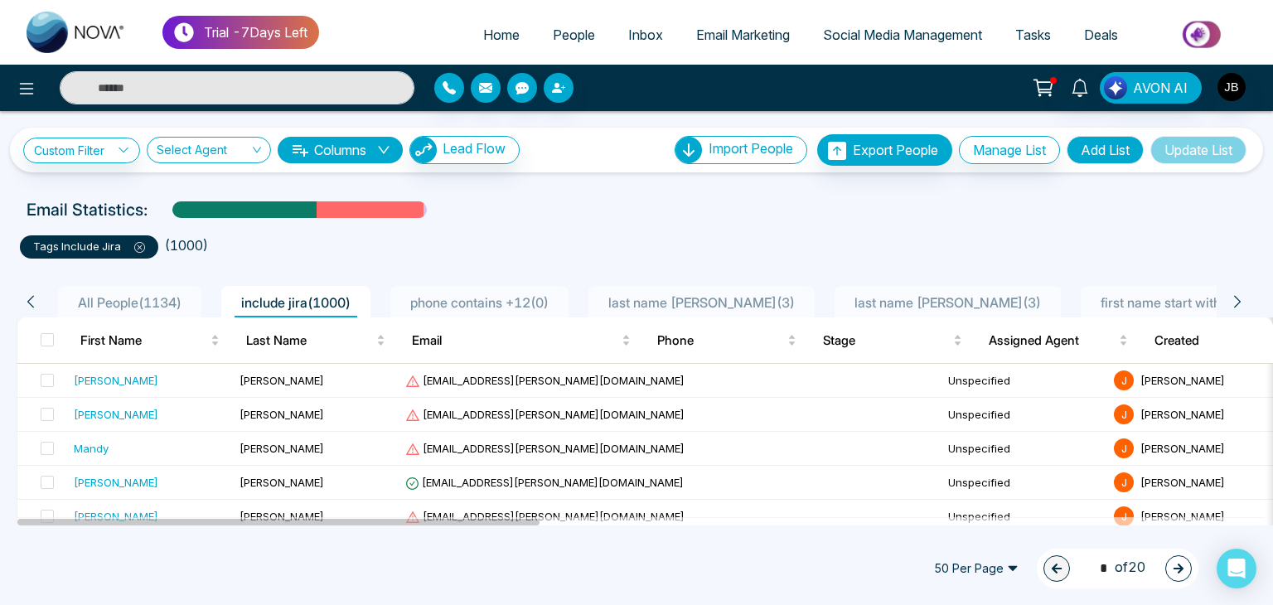
click at [854, 303] on span "last name joshi ( 3 )" at bounding box center [948, 302] width 200 height 17
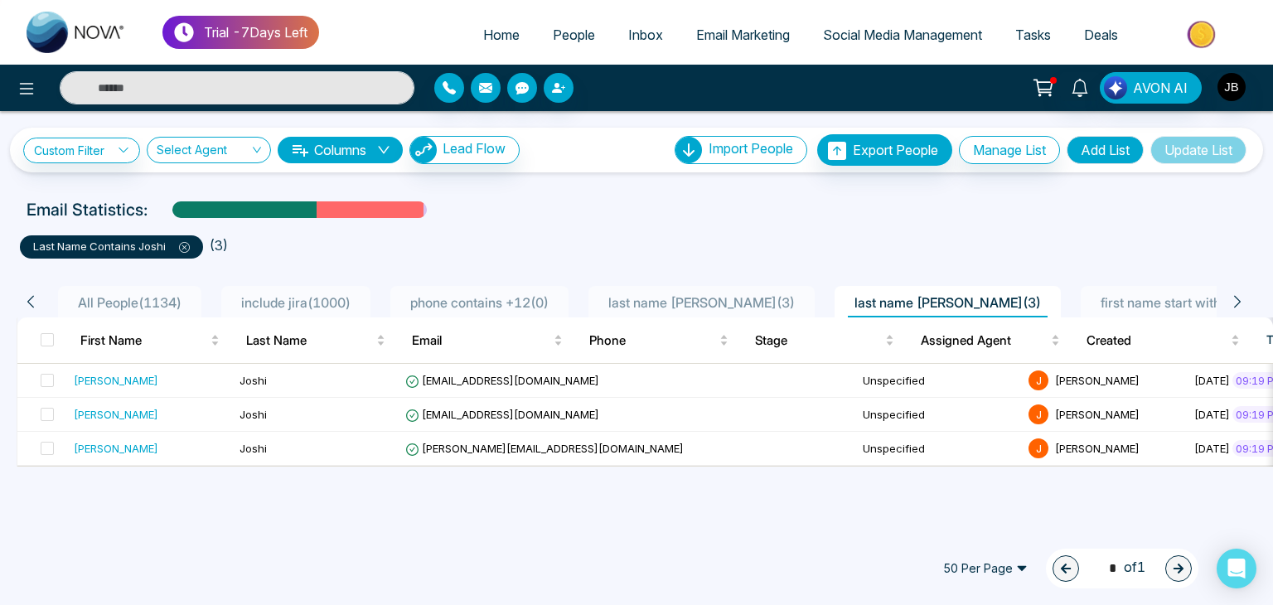
click at [291, 289] on li "include jira ( 1000 )" at bounding box center [295, 301] width 149 height 31
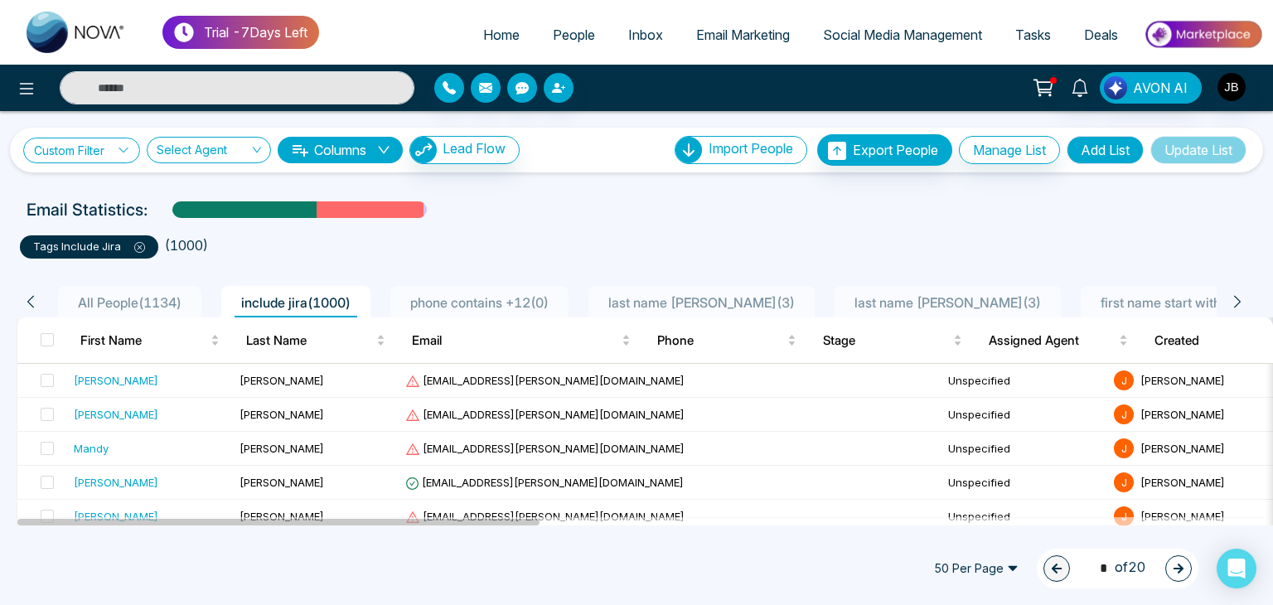
click at [78, 147] on link "Custom Filter" at bounding box center [81, 151] width 117 height 26
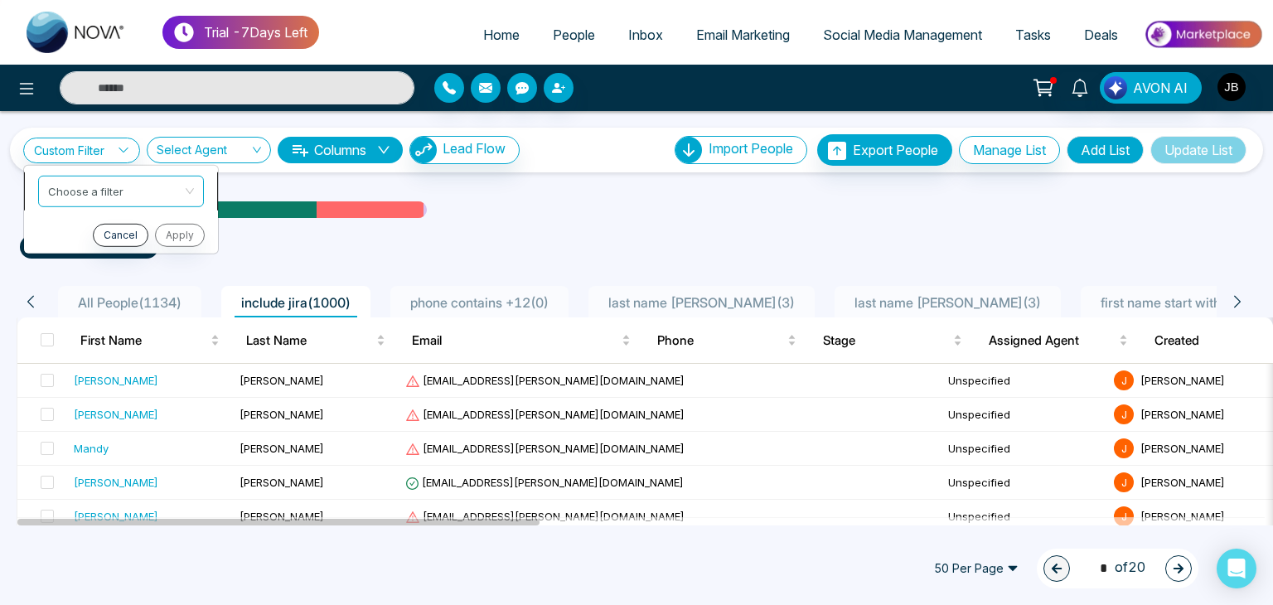
click at [86, 191] on input "search" at bounding box center [115, 188] width 134 height 25
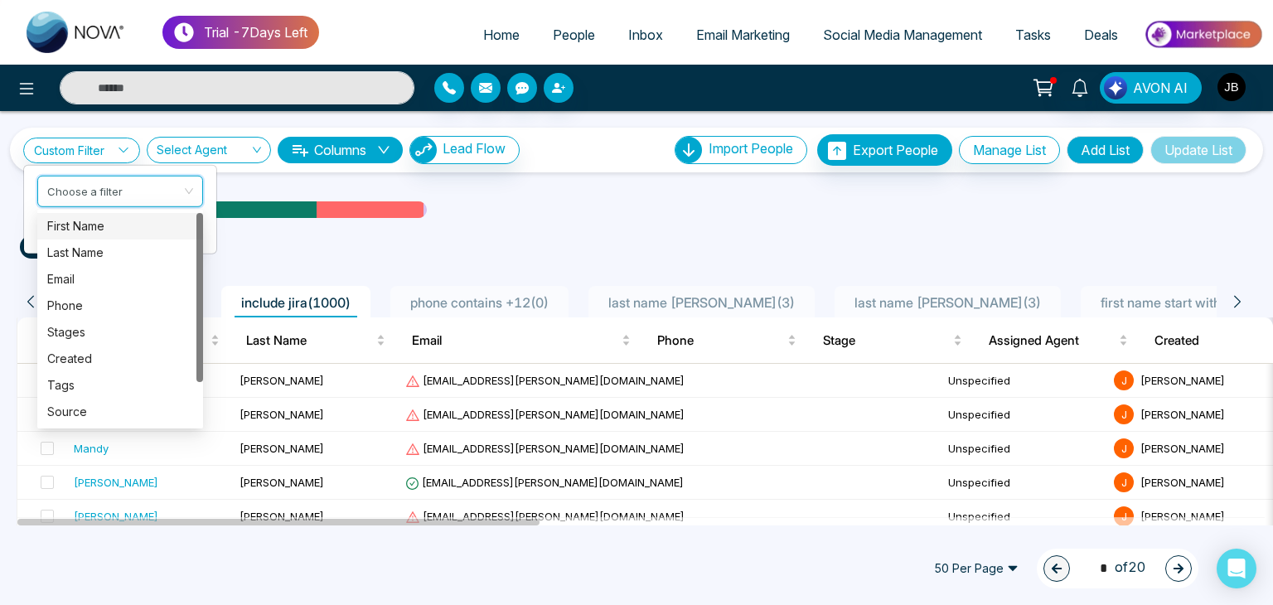
click at [91, 228] on div "First Name" at bounding box center [120, 226] width 146 height 18
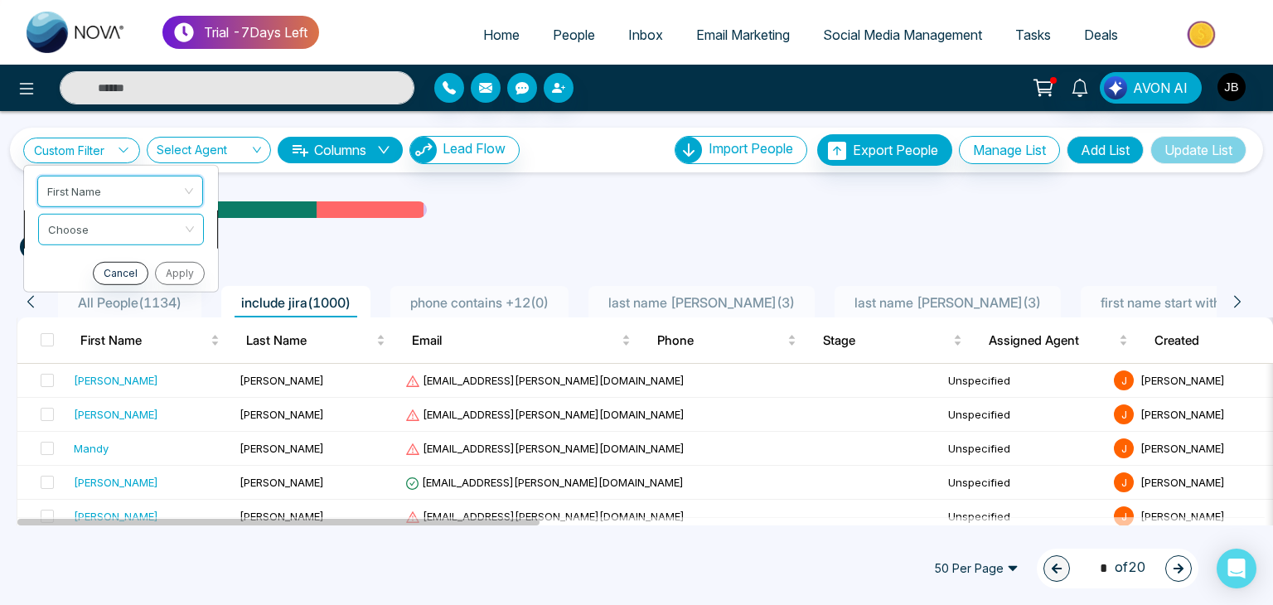
click at [97, 234] on input "search" at bounding box center [115, 226] width 134 height 25
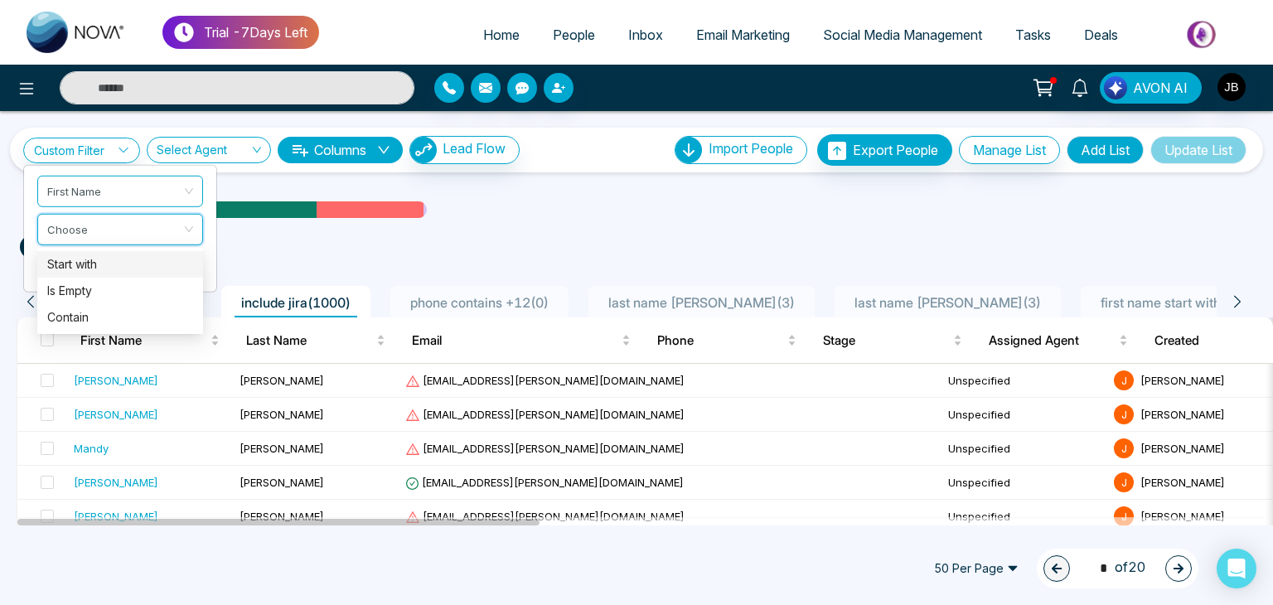
click at [90, 269] on div "Start with" at bounding box center [120, 264] width 146 height 18
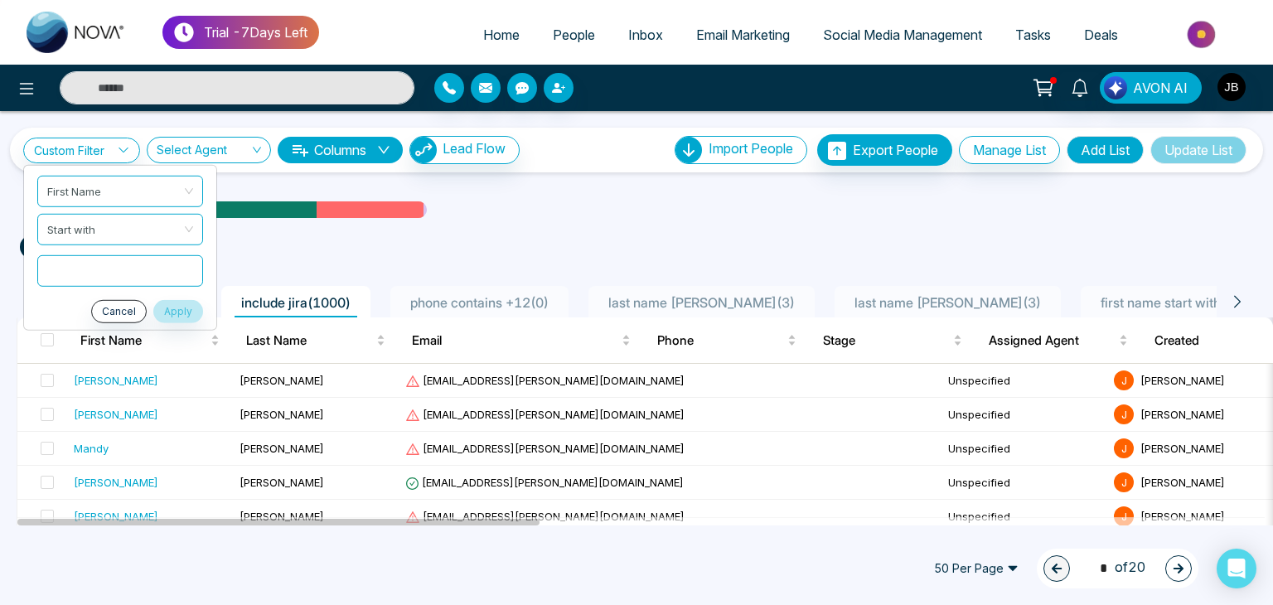
click at [92, 271] on input "text" at bounding box center [120, 269] width 166 height 31
type input "*"
click at [182, 309] on button "Apply" at bounding box center [178, 310] width 50 height 23
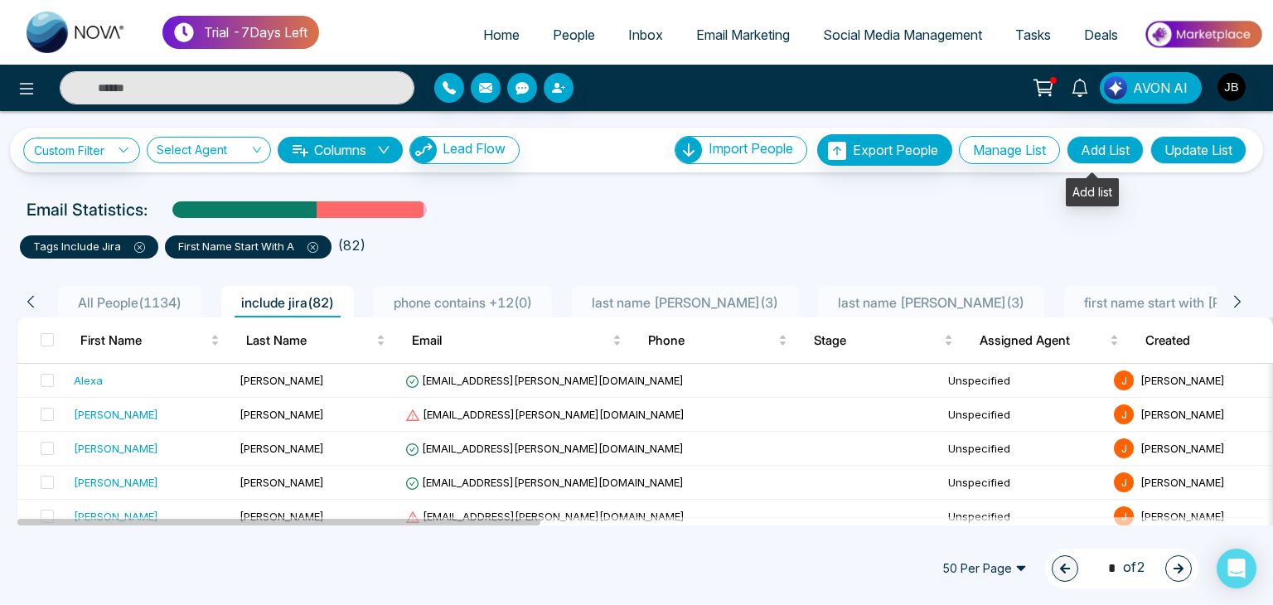
click at [1092, 146] on button "Add List" at bounding box center [1104, 150] width 77 height 28
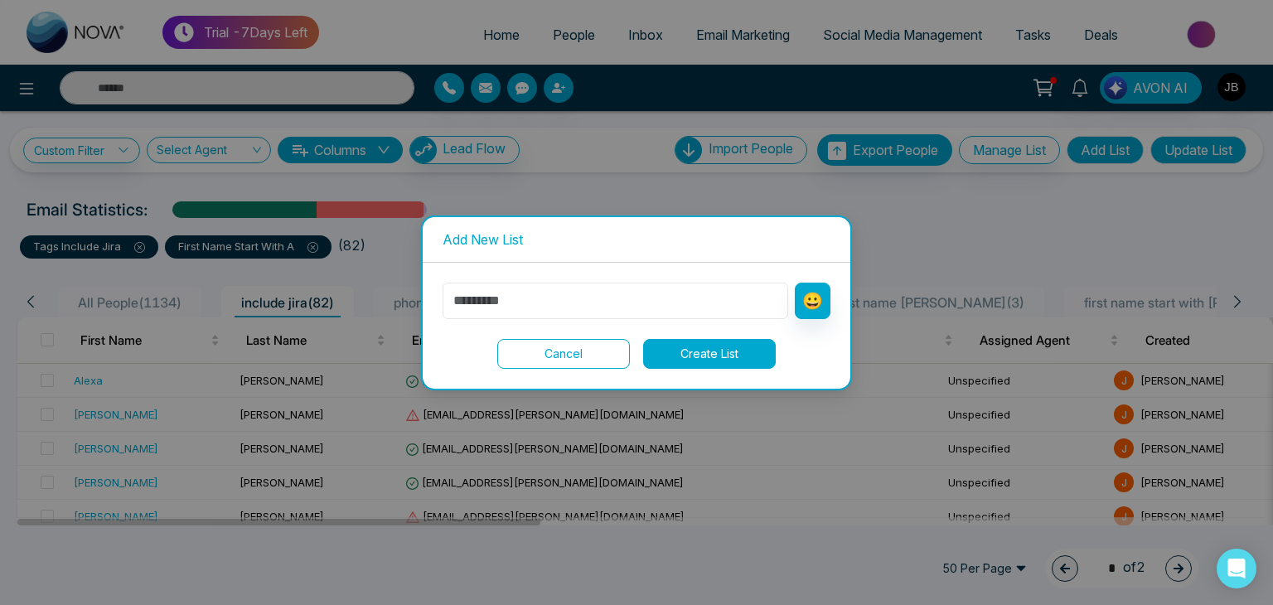
click at [578, 293] on input "text" at bounding box center [615, 301] width 346 height 36
type input "**********"
click at [689, 342] on button "Create List" at bounding box center [709, 354] width 133 height 30
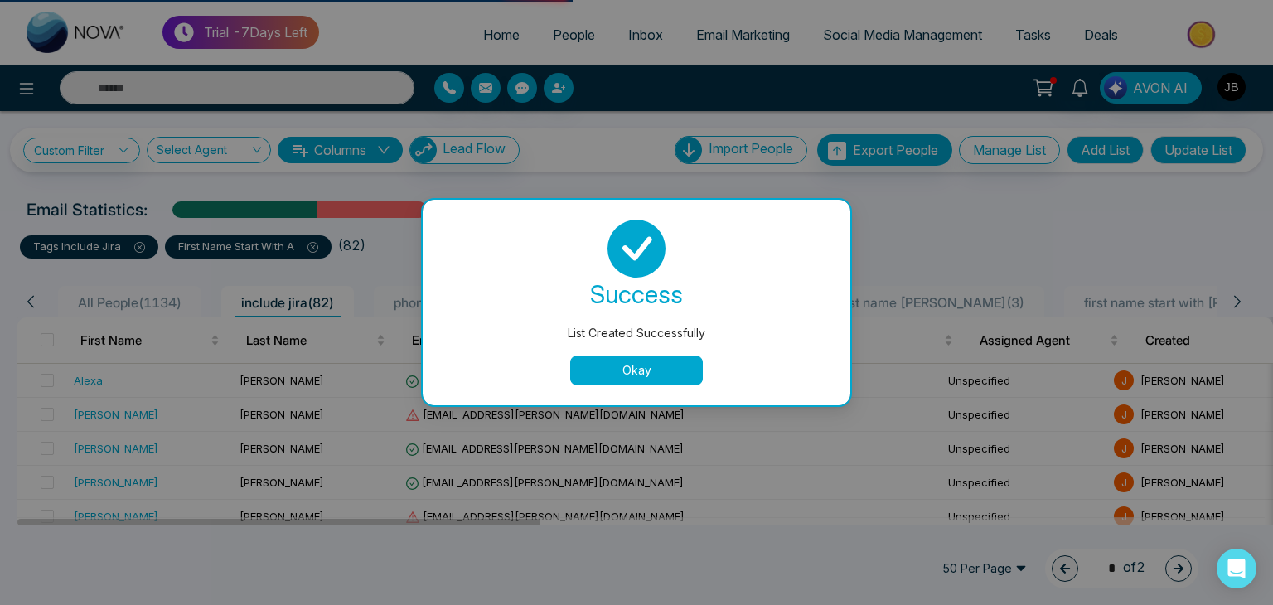
click at [603, 373] on button "Okay" at bounding box center [636, 370] width 133 height 30
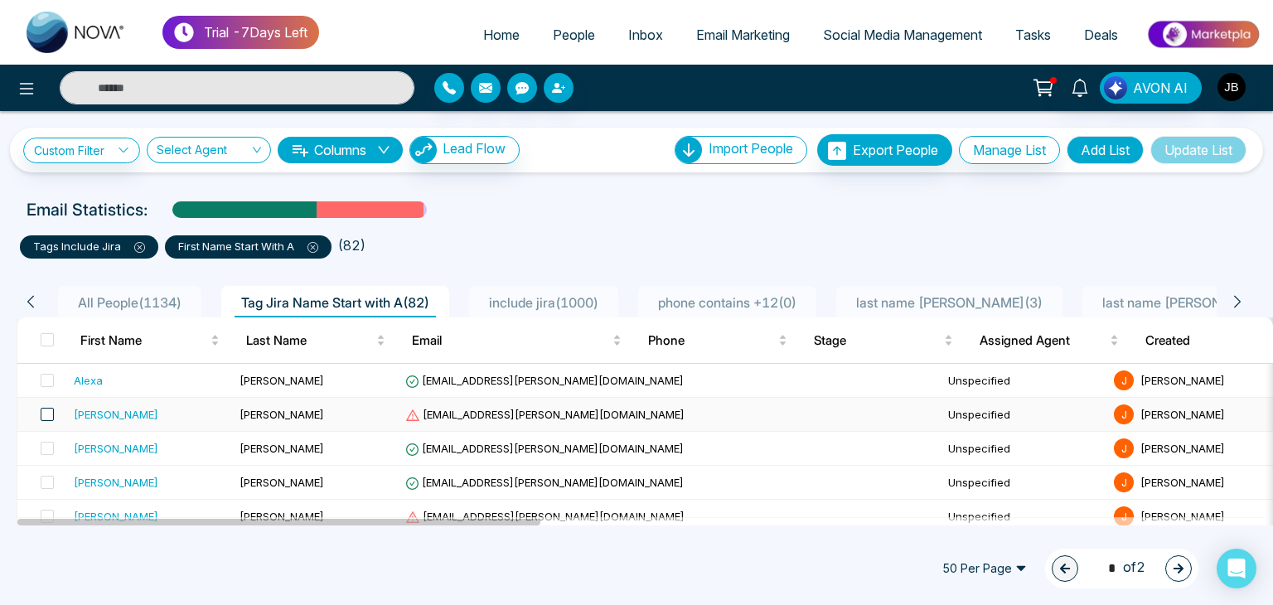
click at [46, 411] on span at bounding box center [47, 414] width 13 height 13
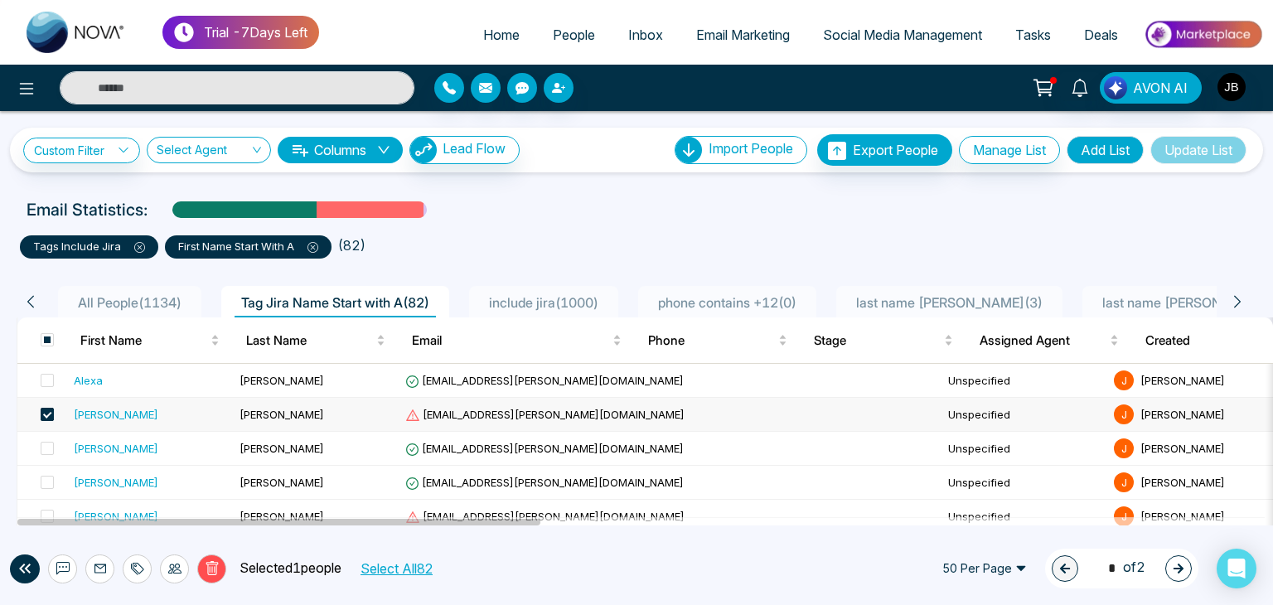
click at [50, 418] on span at bounding box center [47, 414] width 13 height 13
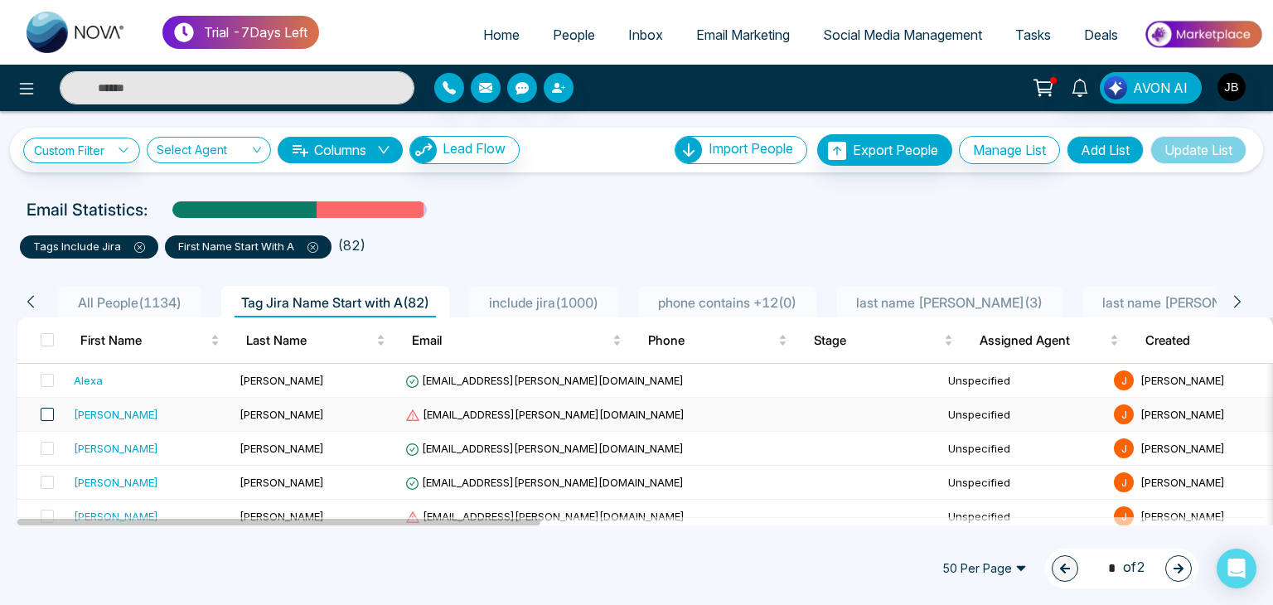
click at [49, 415] on span at bounding box center [47, 414] width 13 height 13
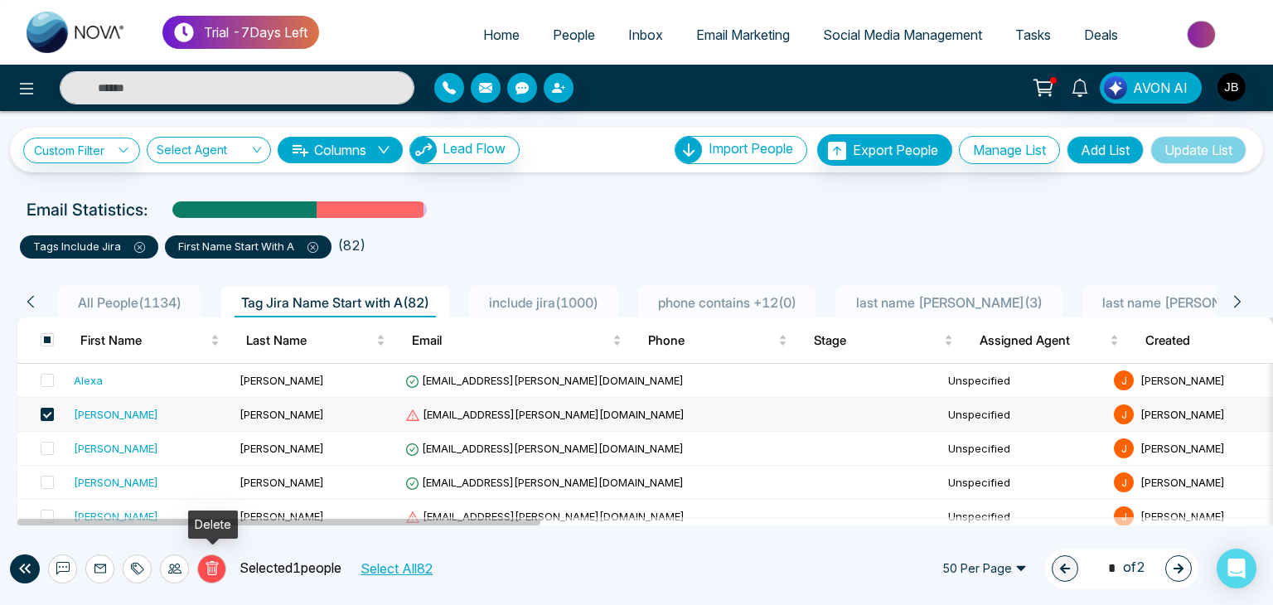
click at [213, 567] on icon at bounding box center [212, 568] width 15 height 15
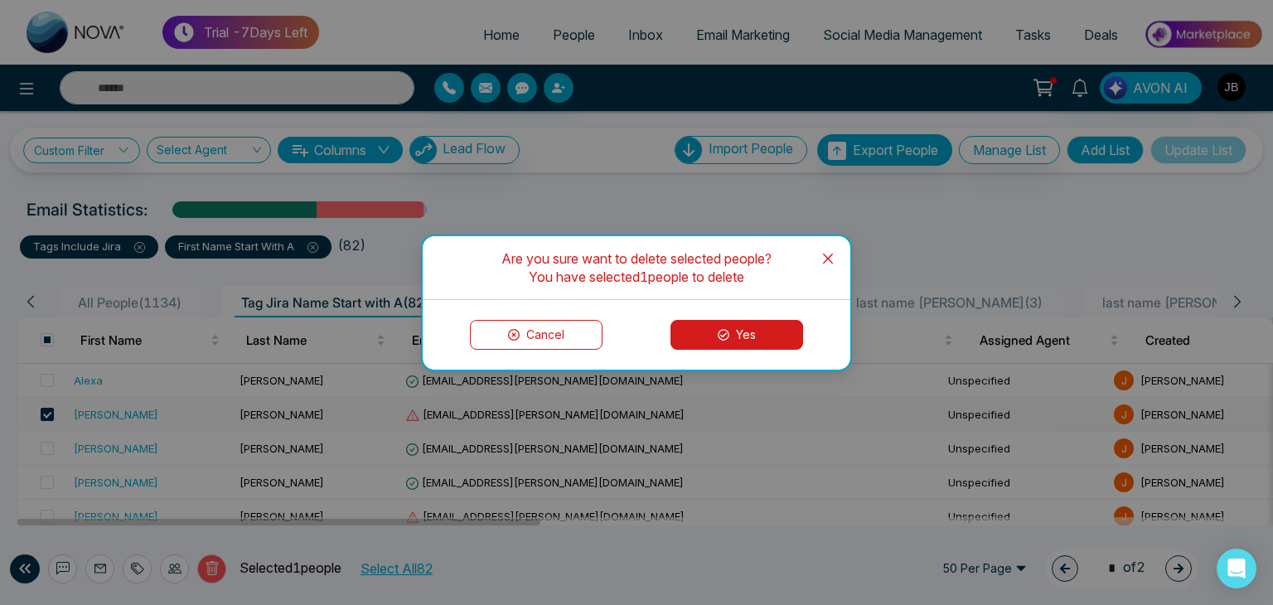
click at [736, 349] on div "Cancel Yes" at bounding box center [637, 335] width 428 height 70
click at [742, 343] on button "Yes" at bounding box center [736, 335] width 133 height 30
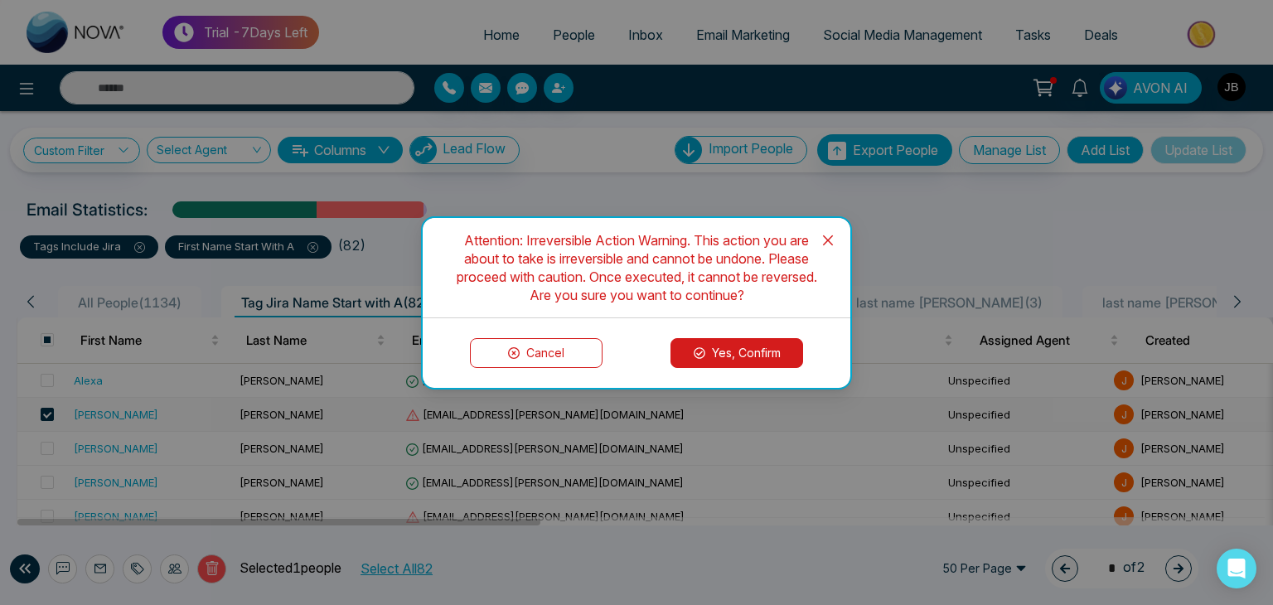
click at [742, 343] on button "Yes, Confirm" at bounding box center [736, 353] width 133 height 30
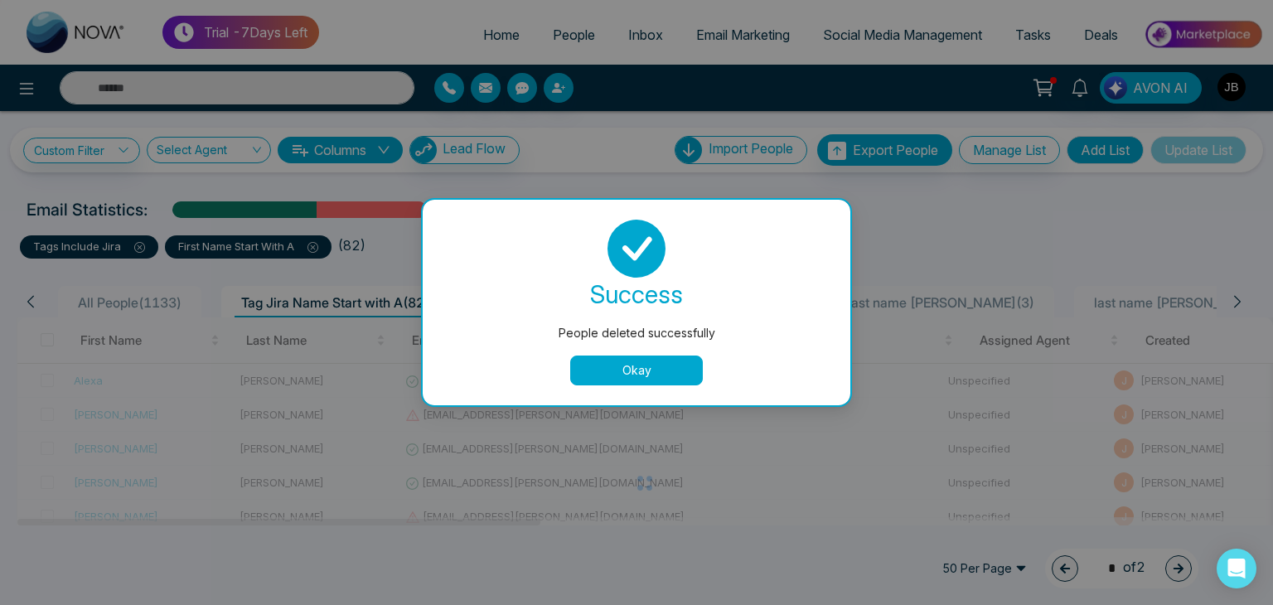
click at [645, 369] on button "Okay" at bounding box center [636, 370] width 133 height 30
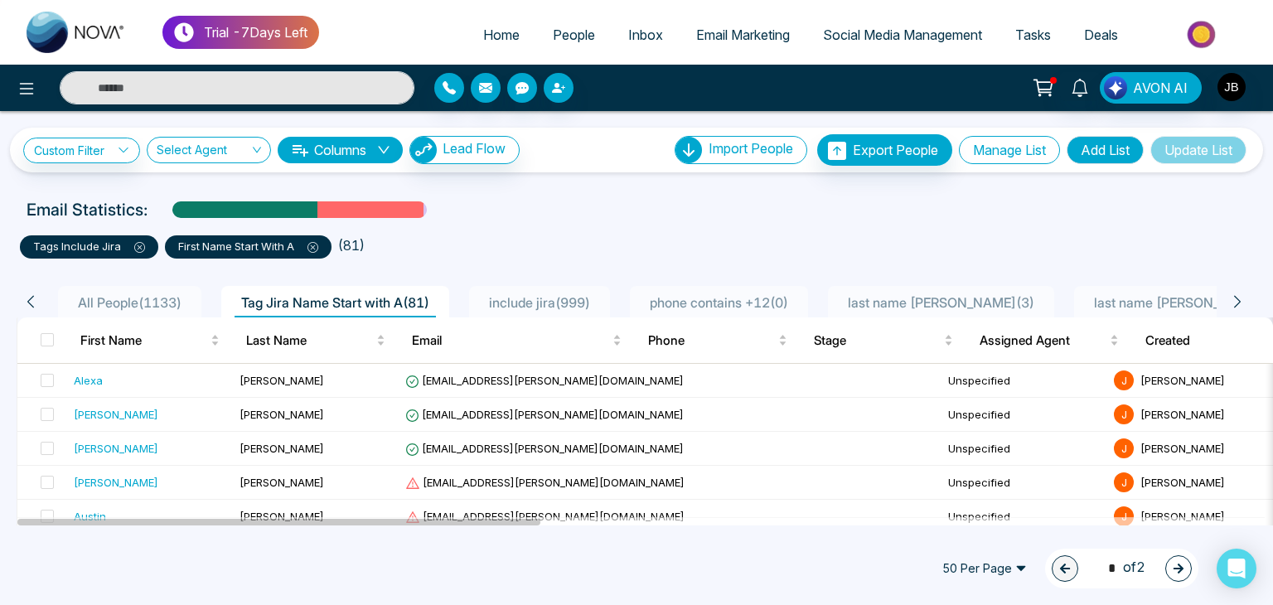
click at [994, 152] on button "Manage List" at bounding box center [1009, 150] width 101 height 28
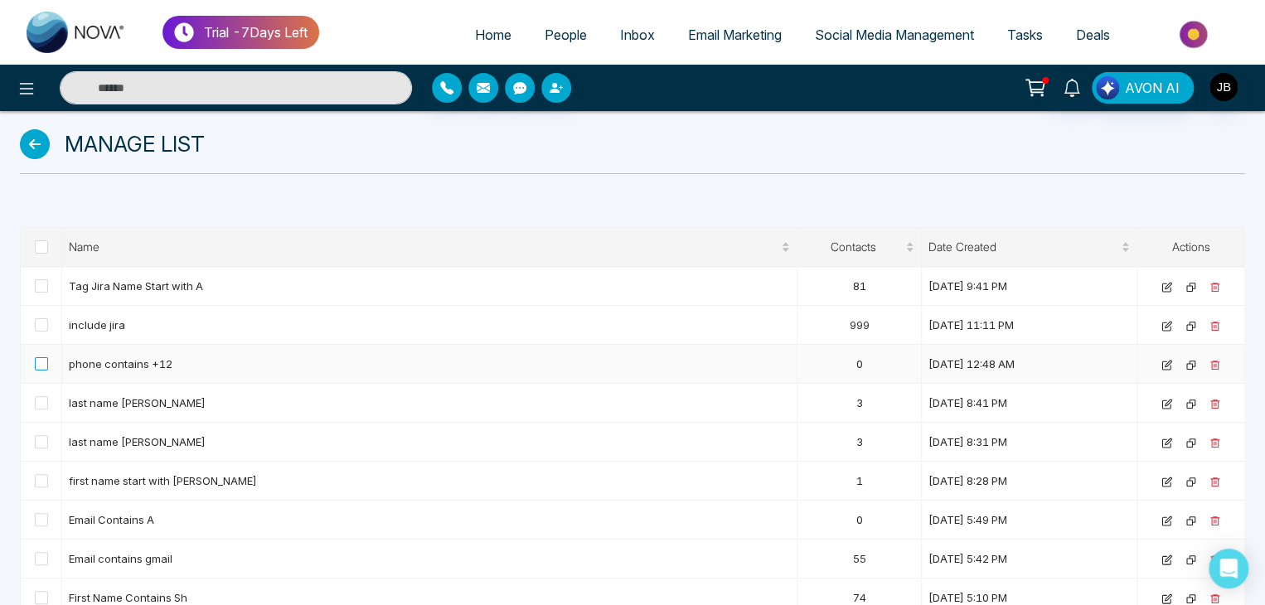
click at [36, 365] on span at bounding box center [41, 363] width 13 height 13
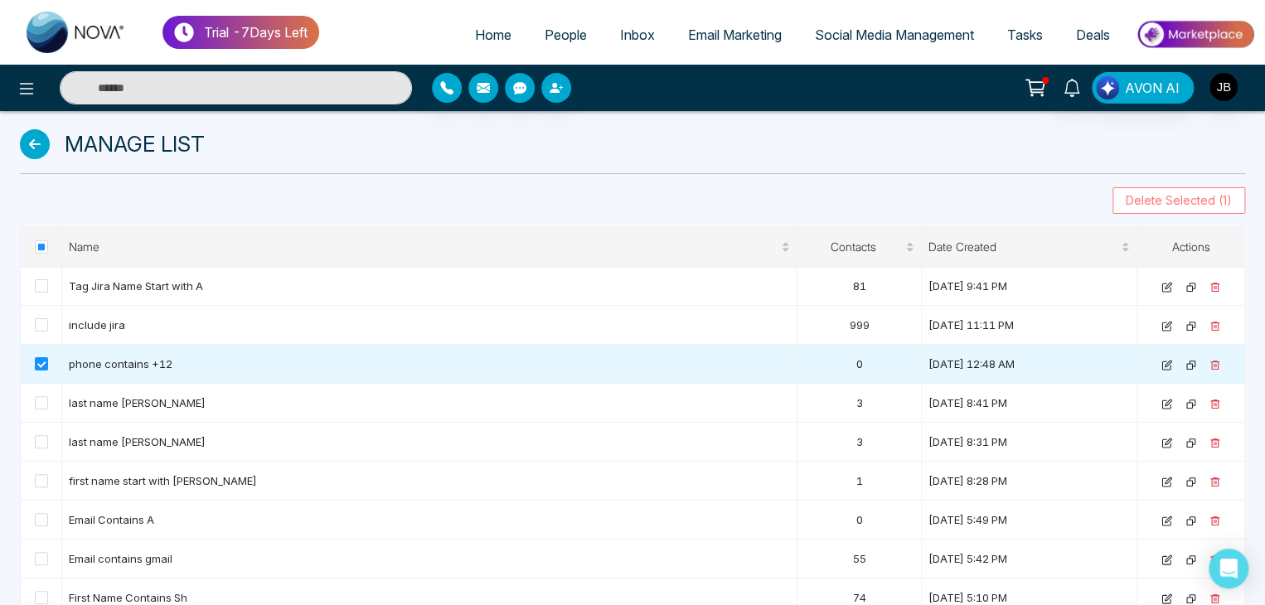
click at [1174, 199] on span "Delete Selected (1)" at bounding box center [1178, 200] width 106 height 18
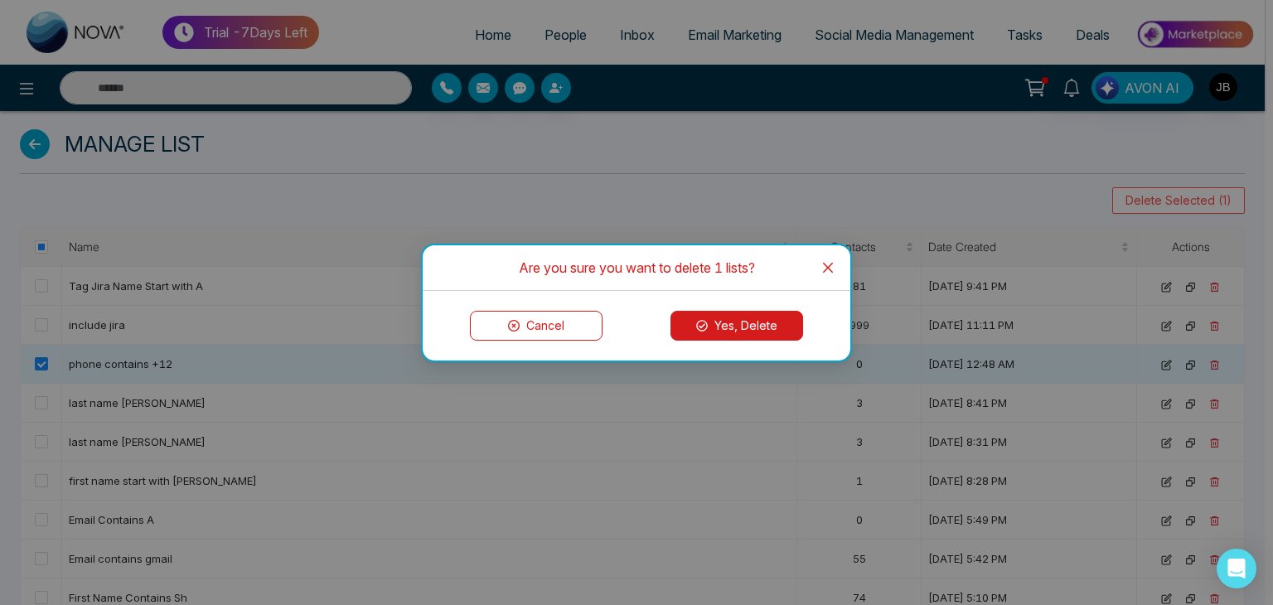
click at [752, 328] on button "Yes, Delete" at bounding box center [736, 326] width 133 height 30
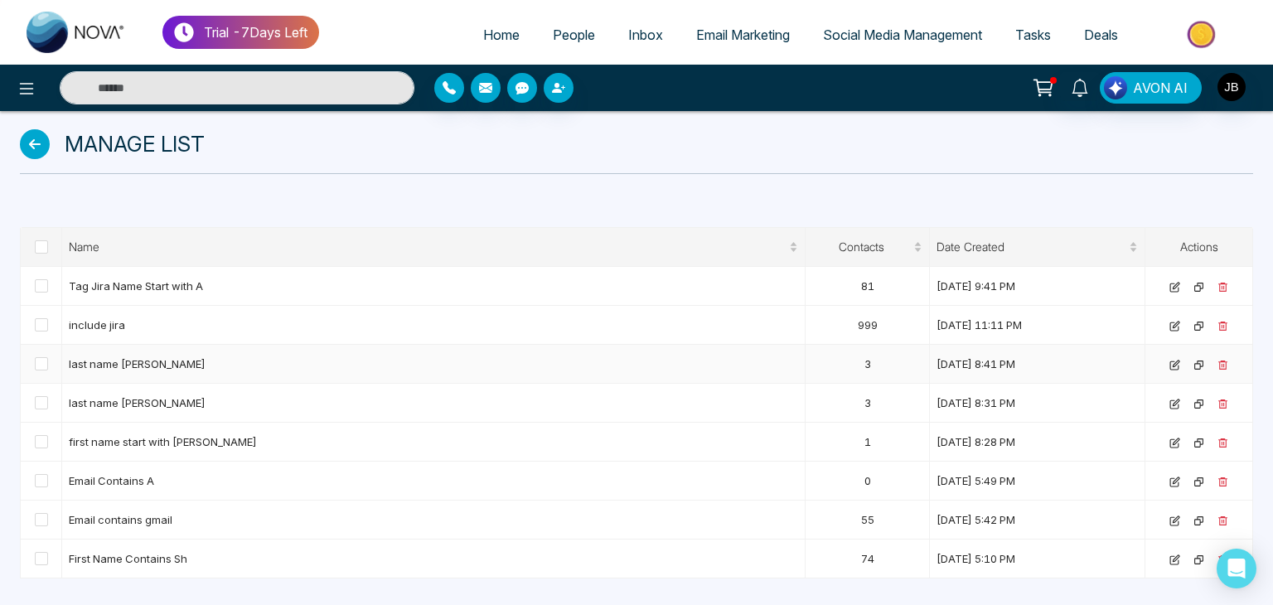
click at [621, 358] on td "last name joshi Copy" at bounding box center [433, 364] width 743 height 39
click at [660, 175] on div "Manage List" at bounding box center [636, 149] width 1253 height 76
click at [32, 147] on icon at bounding box center [35, 144] width 30 height 30
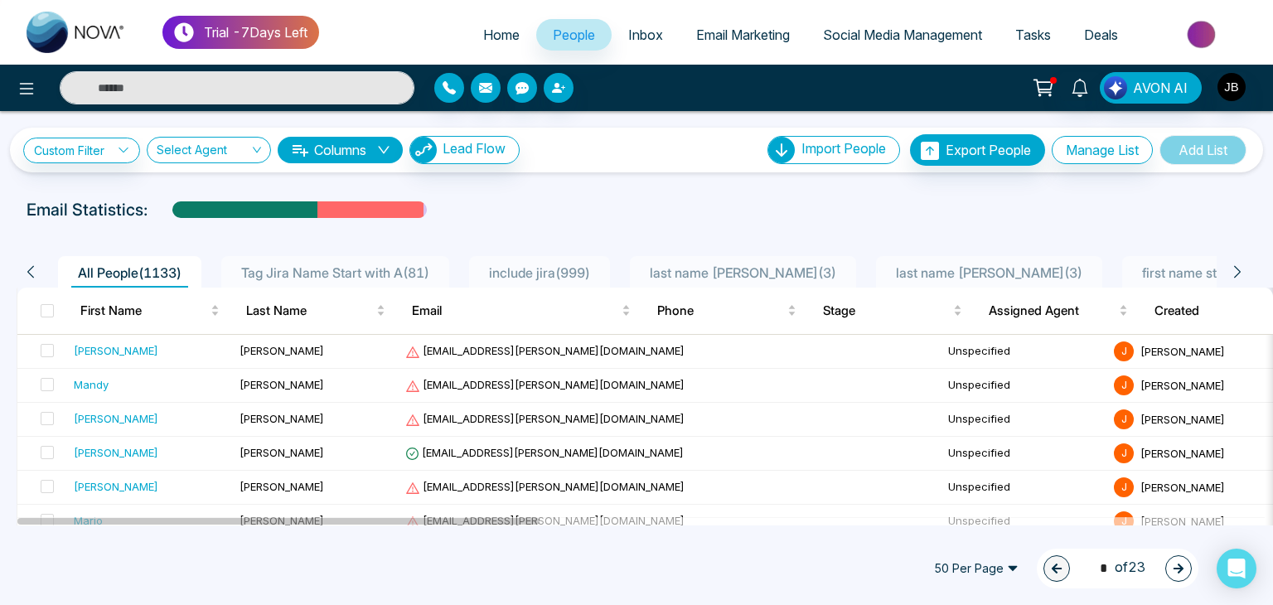
click at [1233, 274] on icon at bounding box center [1237, 271] width 15 height 15
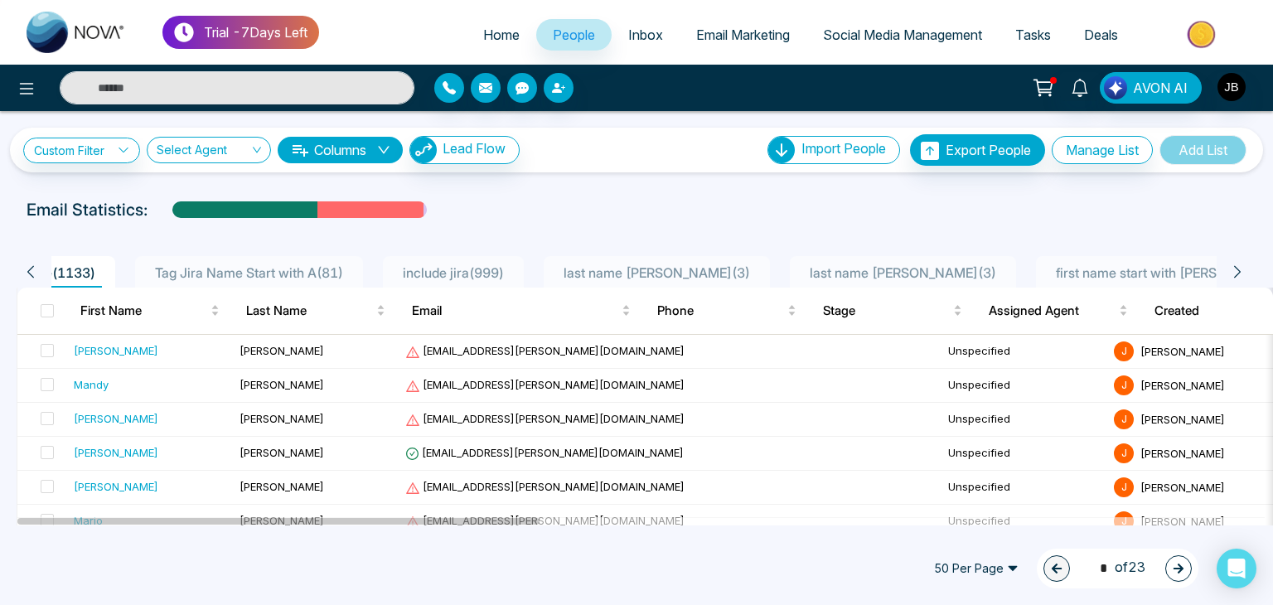
click at [1233, 274] on icon at bounding box center [1237, 271] width 15 height 15
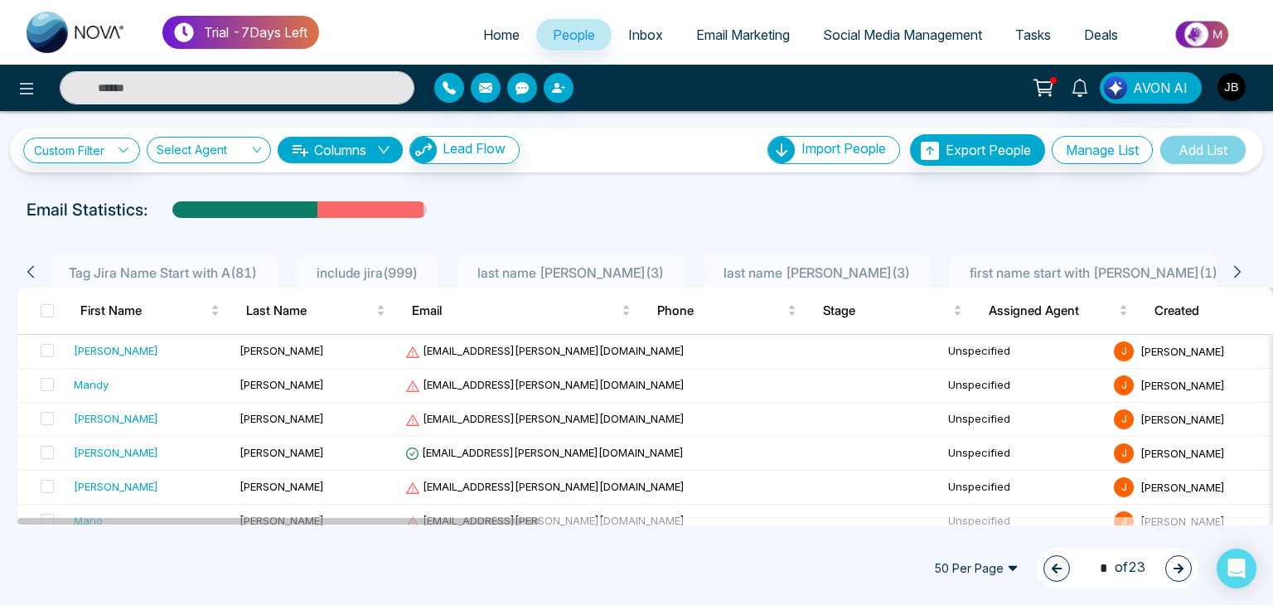
click at [1233, 274] on icon at bounding box center [1237, 271] width 15 height 15
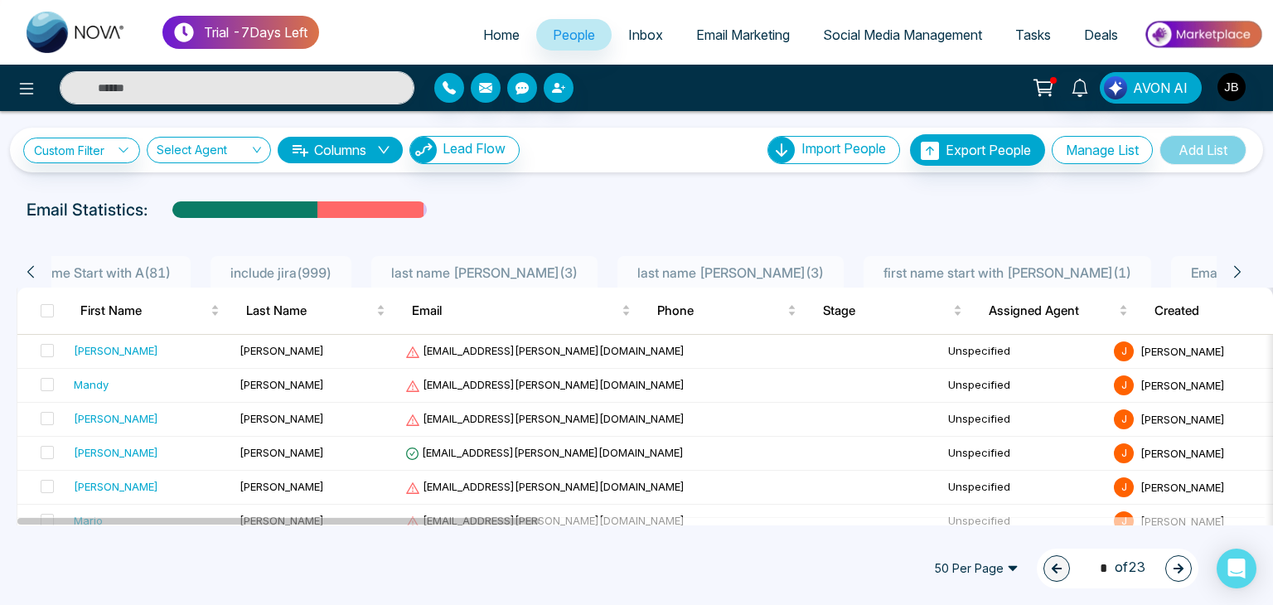
click at [1233, 274] on icon at bounding box center [1237, 271] width 15 height 15
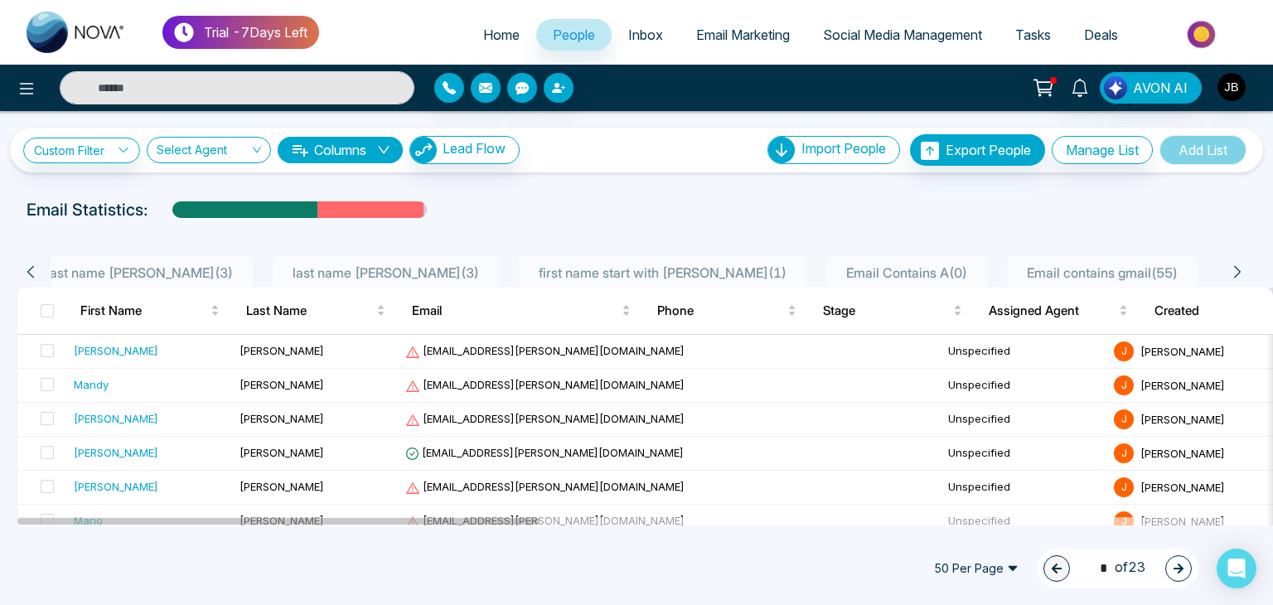
click at [1233, 274] on icon at bounding box center [1237, 271] width 15 height 15
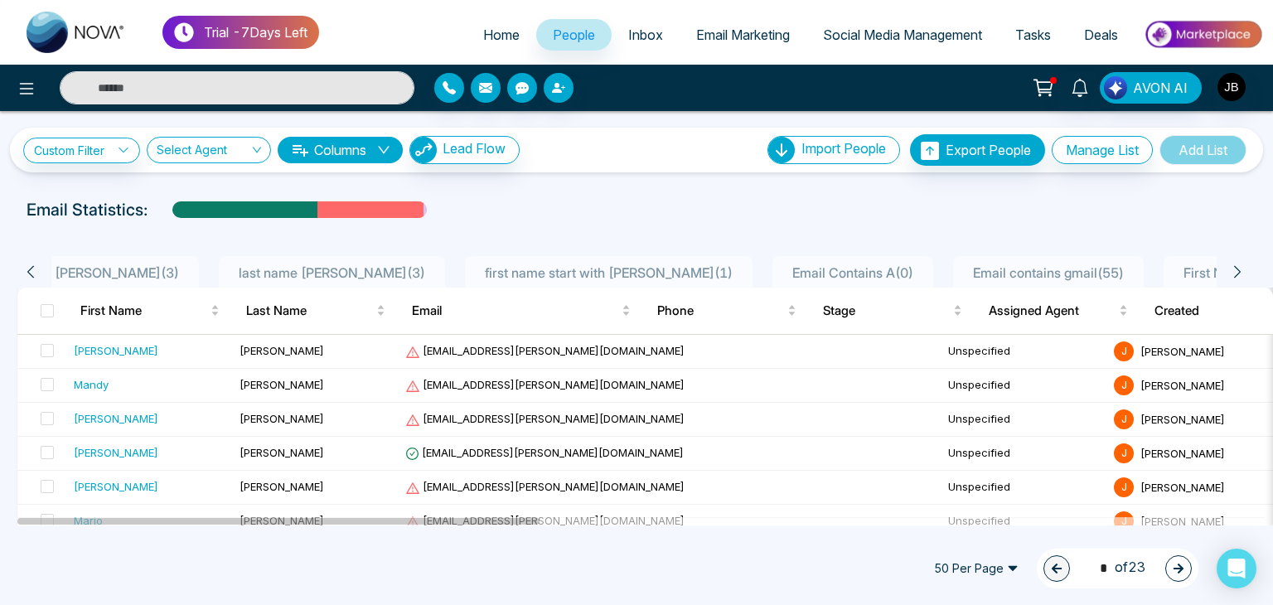
click at [1009, 216] on div "Email Statistics:" at bounding box center [636, 209] width 1273 height 25
click at [103, 152] on link "Custom Filter" at bounding box center [81, 151] width 117 height 26
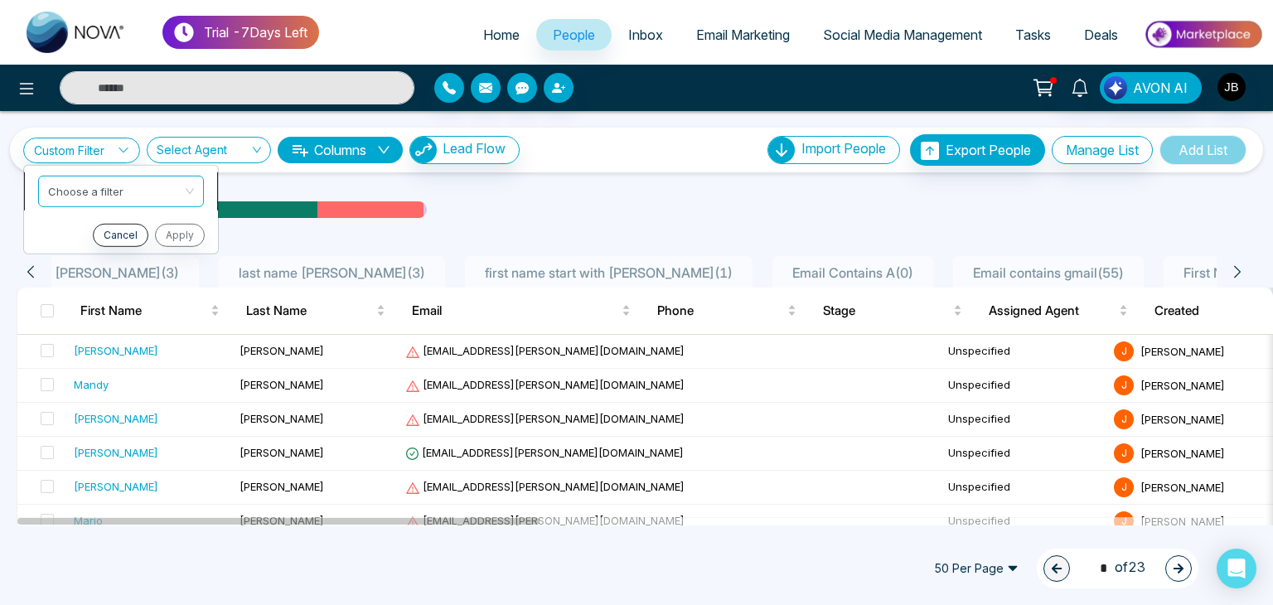
click at [128, 188] on input "search" at bounding box center [115, 188] width 134 height 25
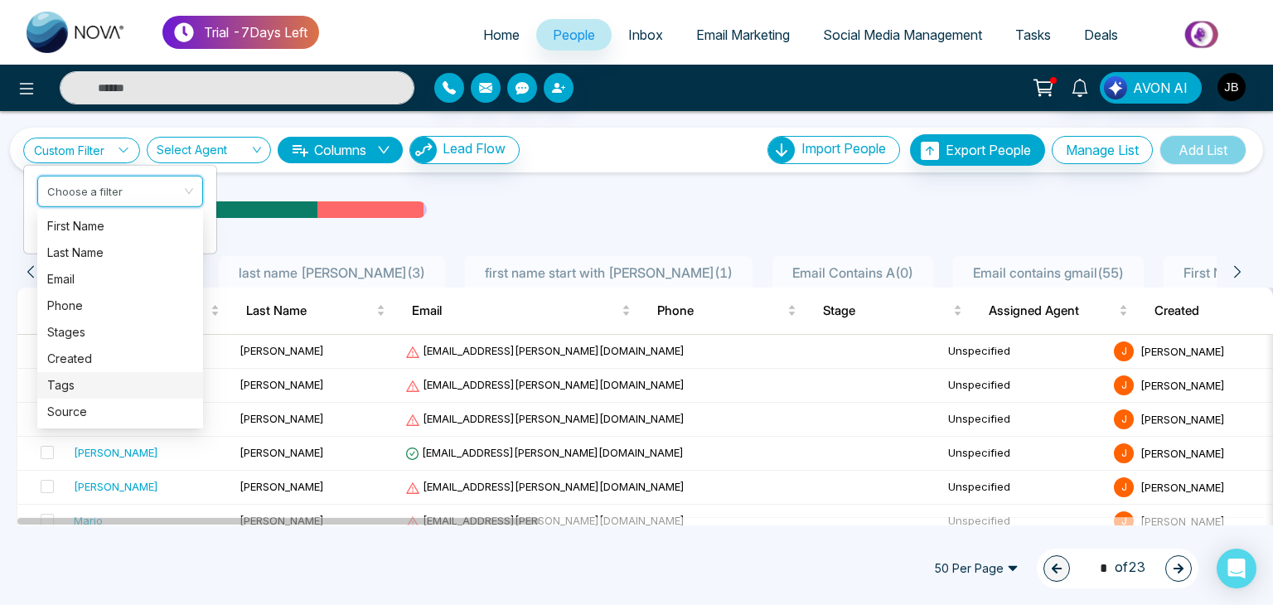
click at [73, 383] on div "Tags" at bounding box center [120, 385] width 146 height 18
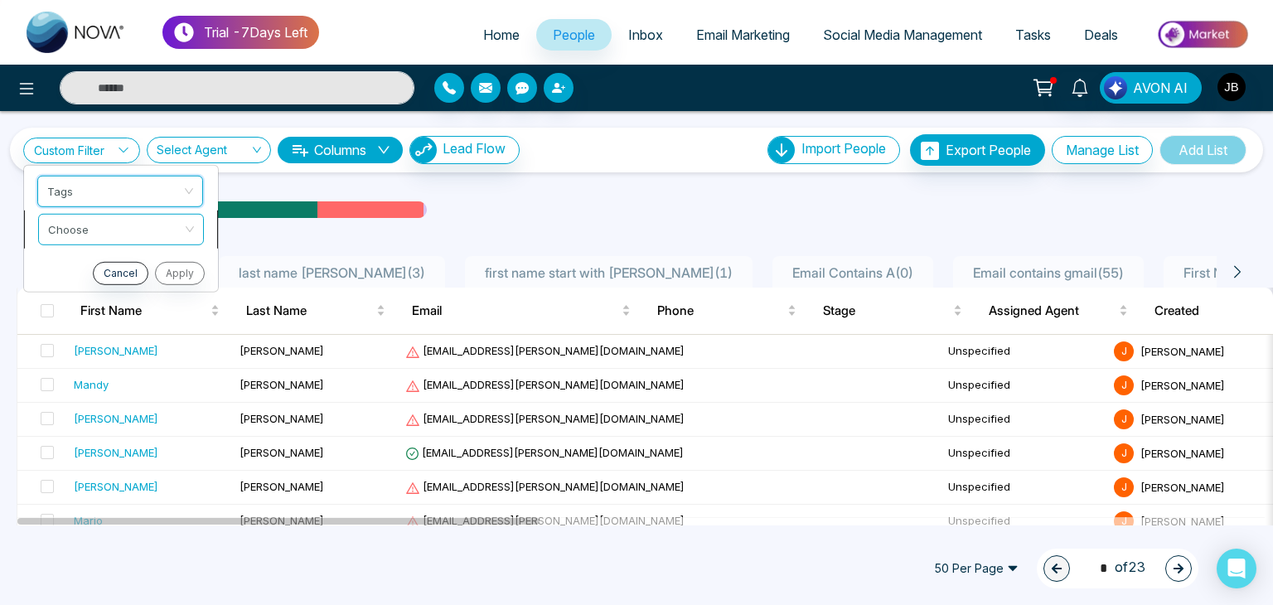
click at [70, 227] on input "search" at bounding box center [115, 226] width 134 height 25
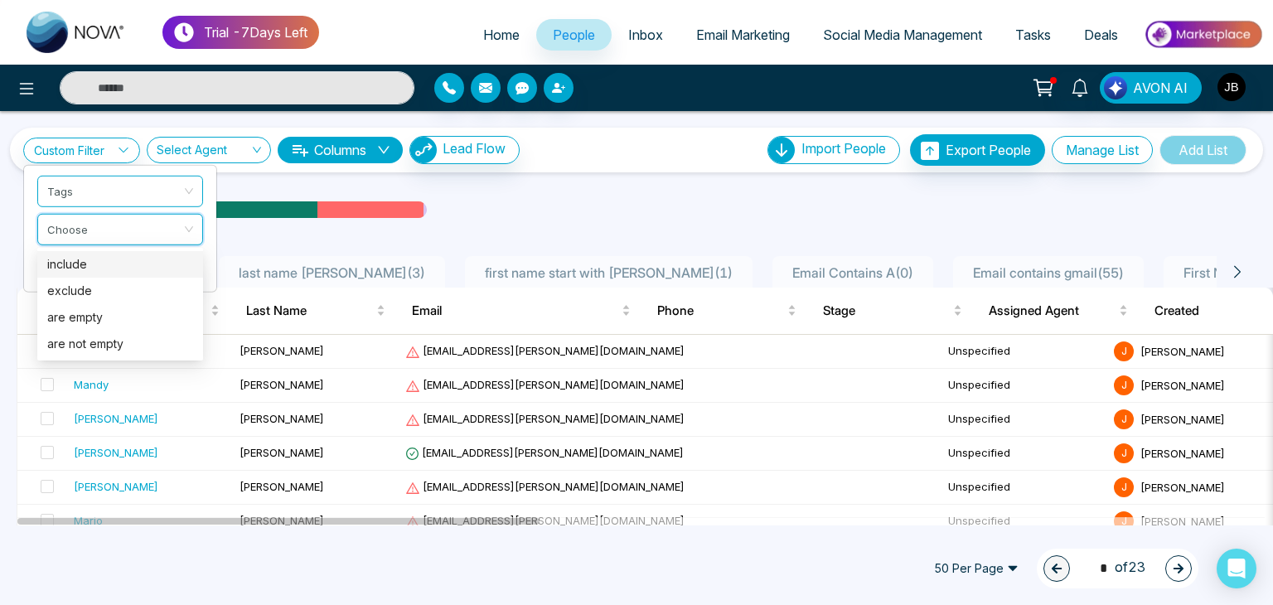
click at [86, 259] on div "include" at bounding box center [120, 264] width 146 height 18
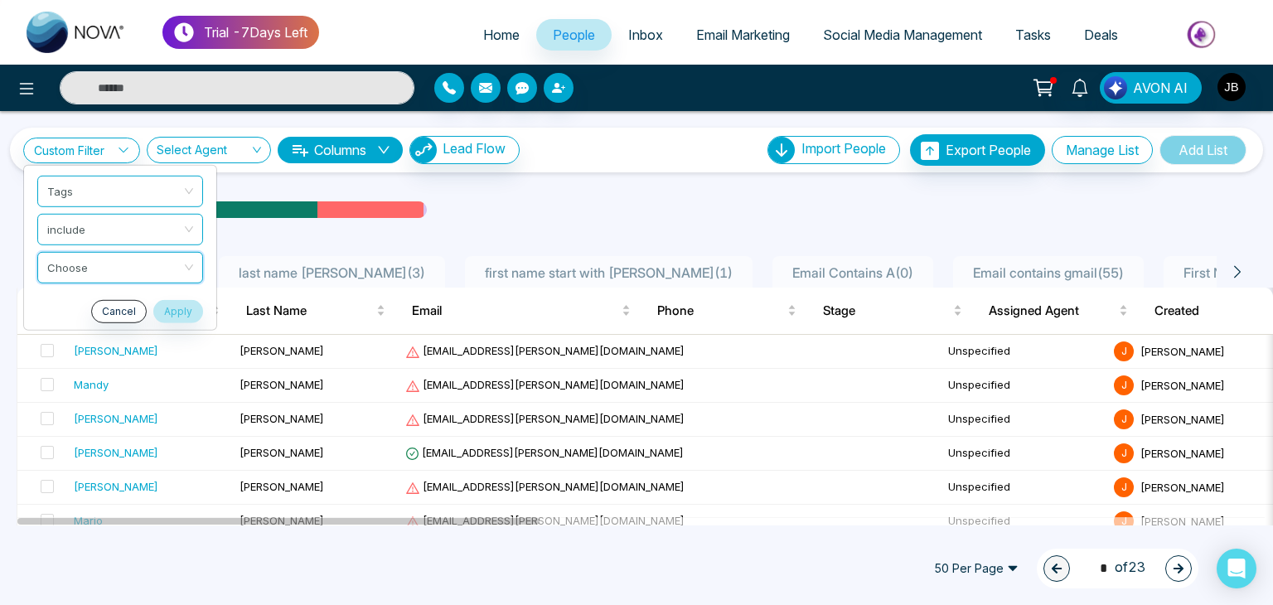
click at [86, 259] on input "search" at bounding box center [114, 264] width 134 height 25
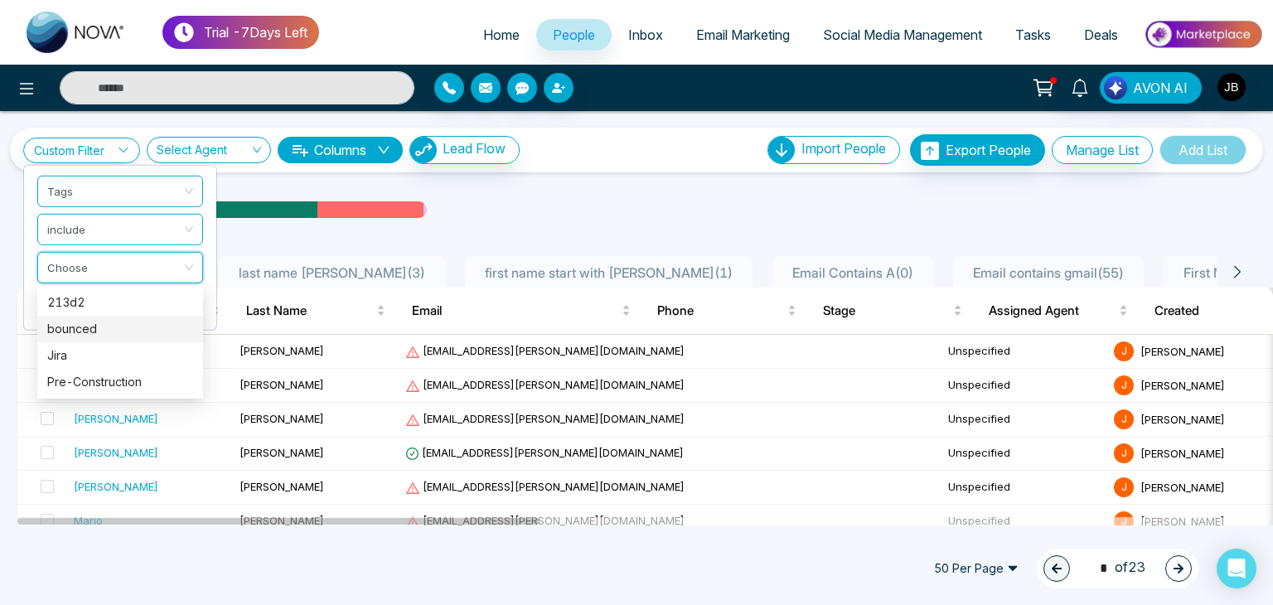
click at [65, 327] on div "bounced" at bounding box center [120, 329] width 146 height 18
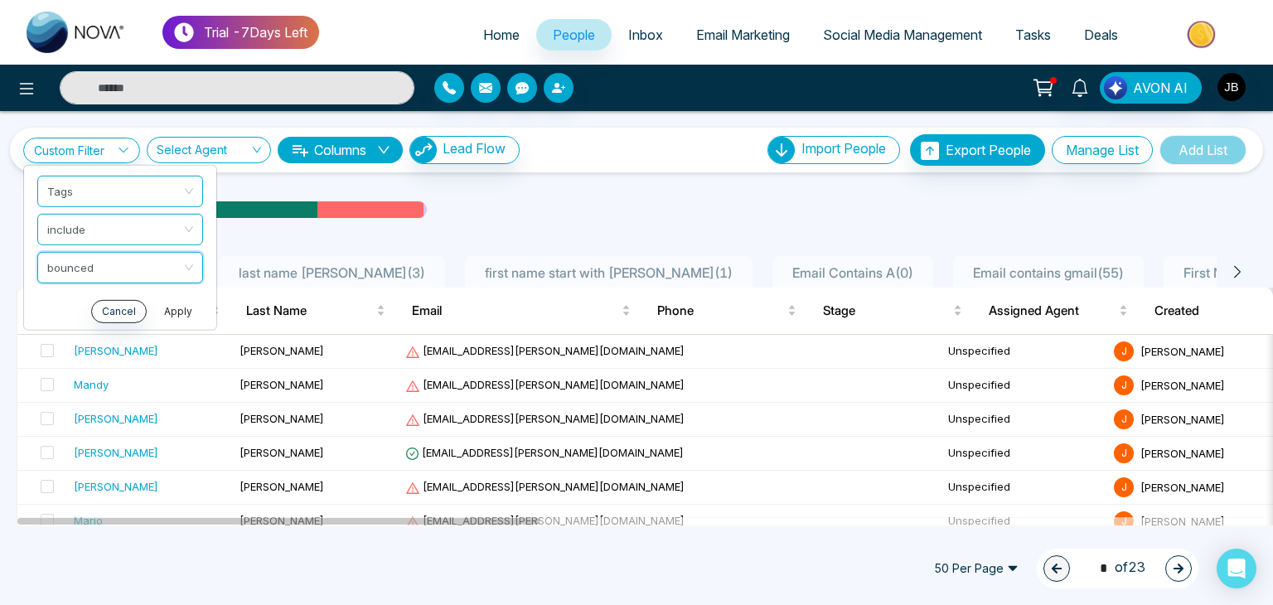
click at [177, 311] on button "Apply" at bounding box center [178, 310] width 50 height 23
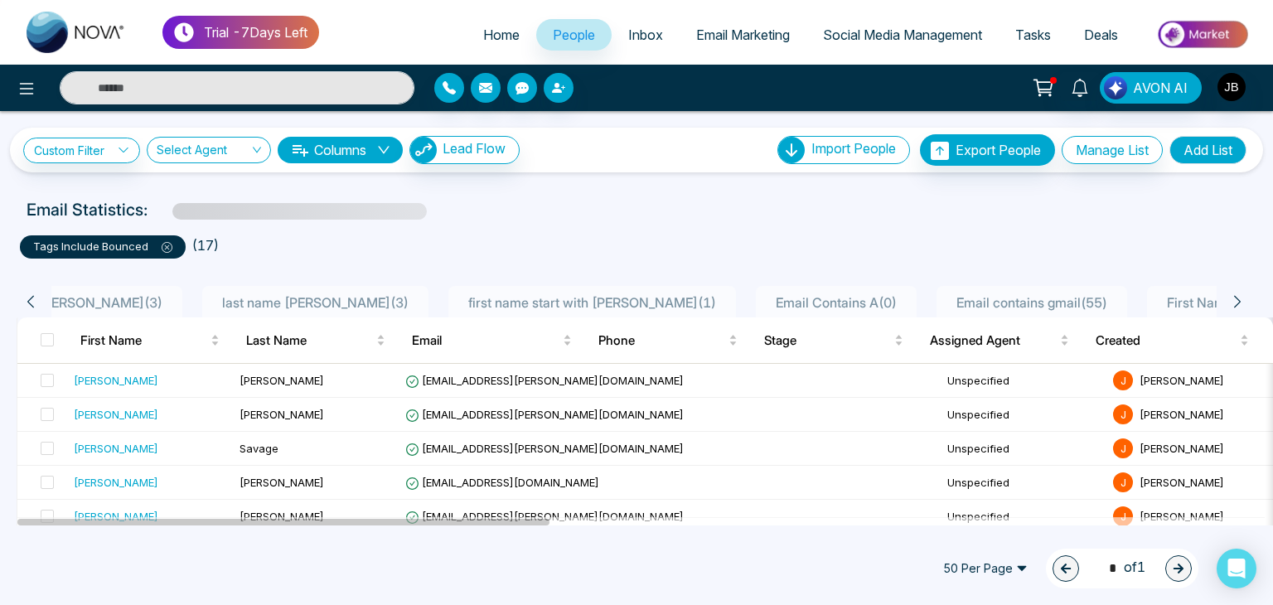
scroll to position [0, 640]
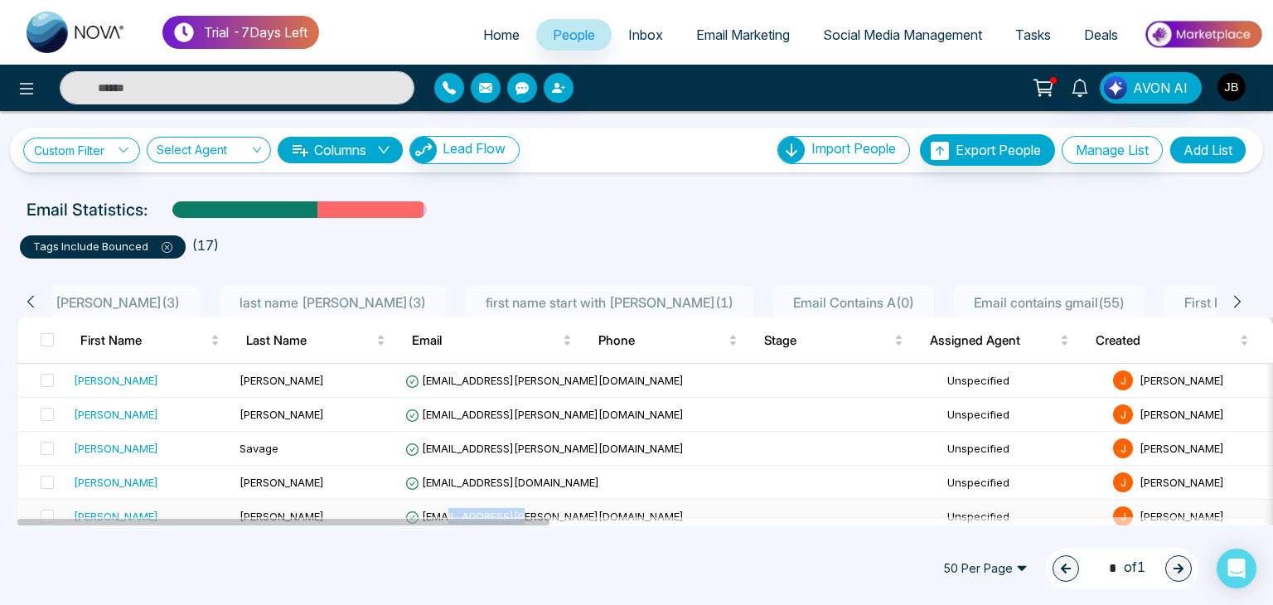
drag, startPoint x: 440, startPoint y: 514, endPoint x: 525, endPoint y: 515, distance: 85.4
click at [525, 515] on span "christybowman@gallegos.com" at bounding box center [544, 516] width 278 height 13
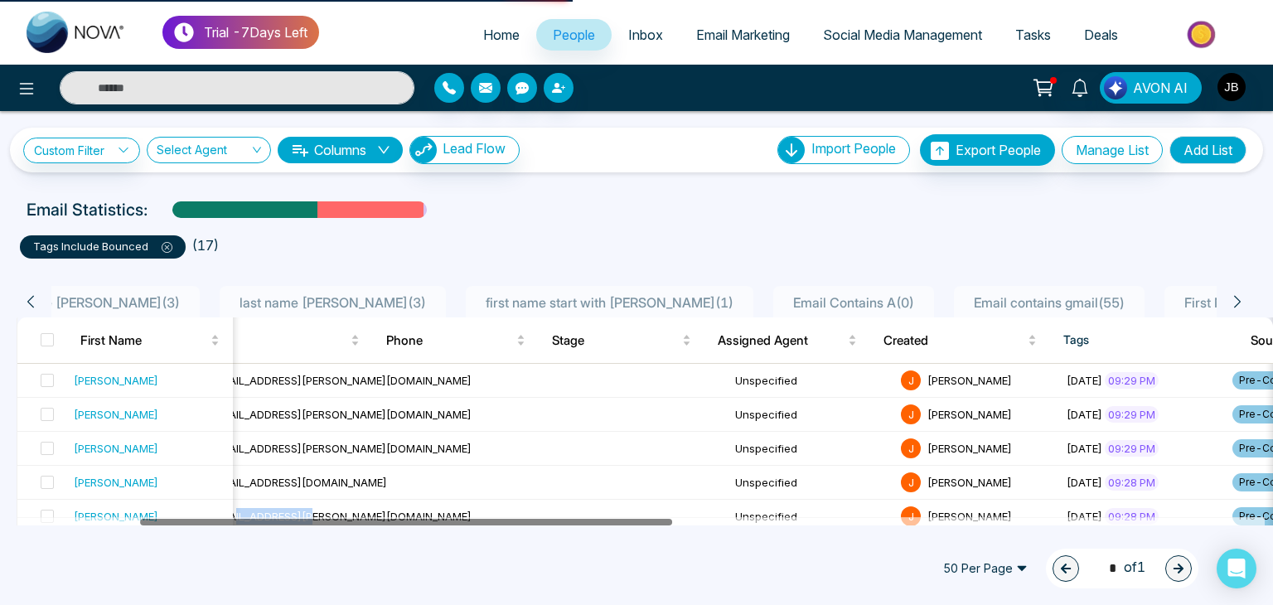
scroll to position [0, 0]
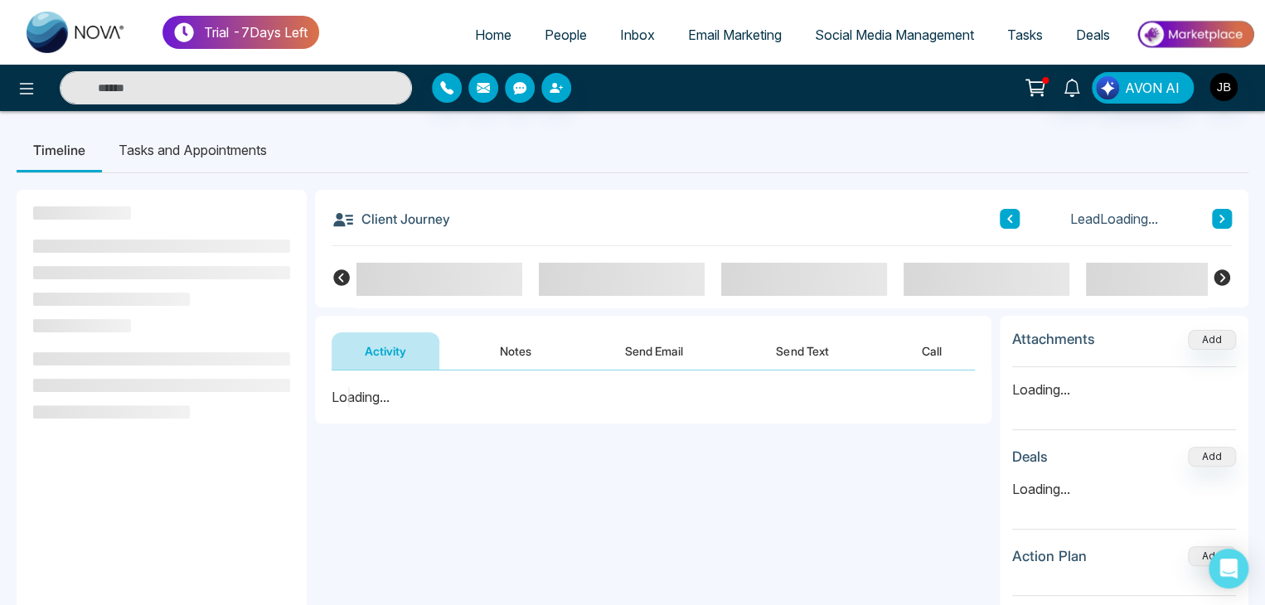
drag, startPoint x: 500, startPoint y: 519, endPoint x: 709, endPoint y: 530, distance: 209.1
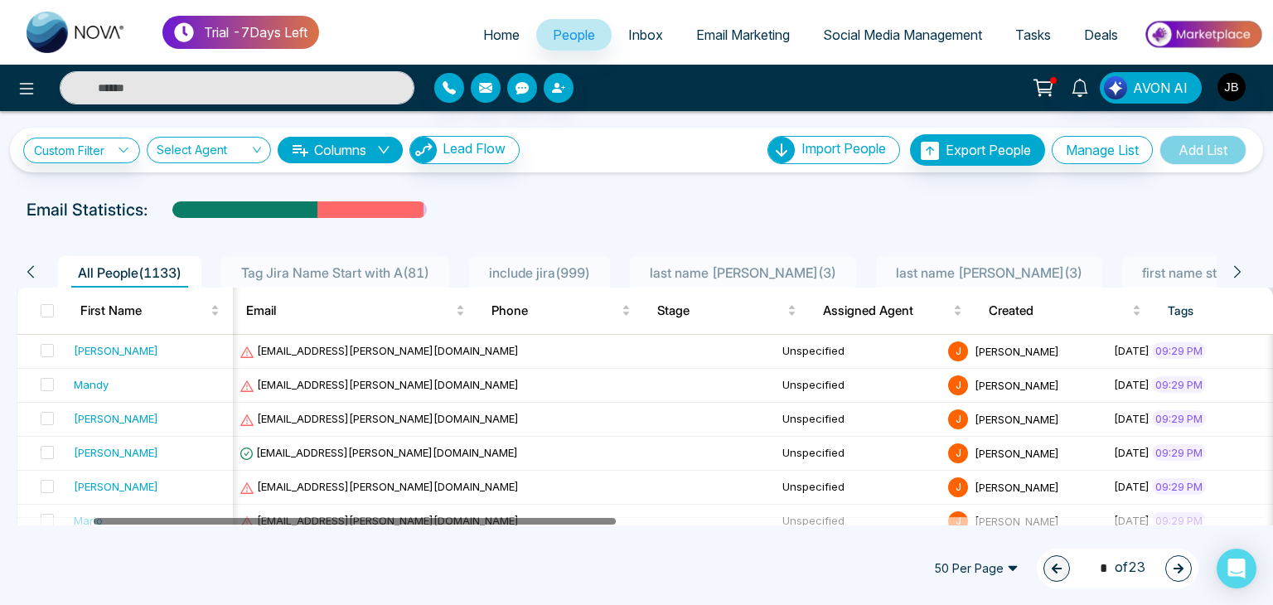
scroll to position [0, 202]
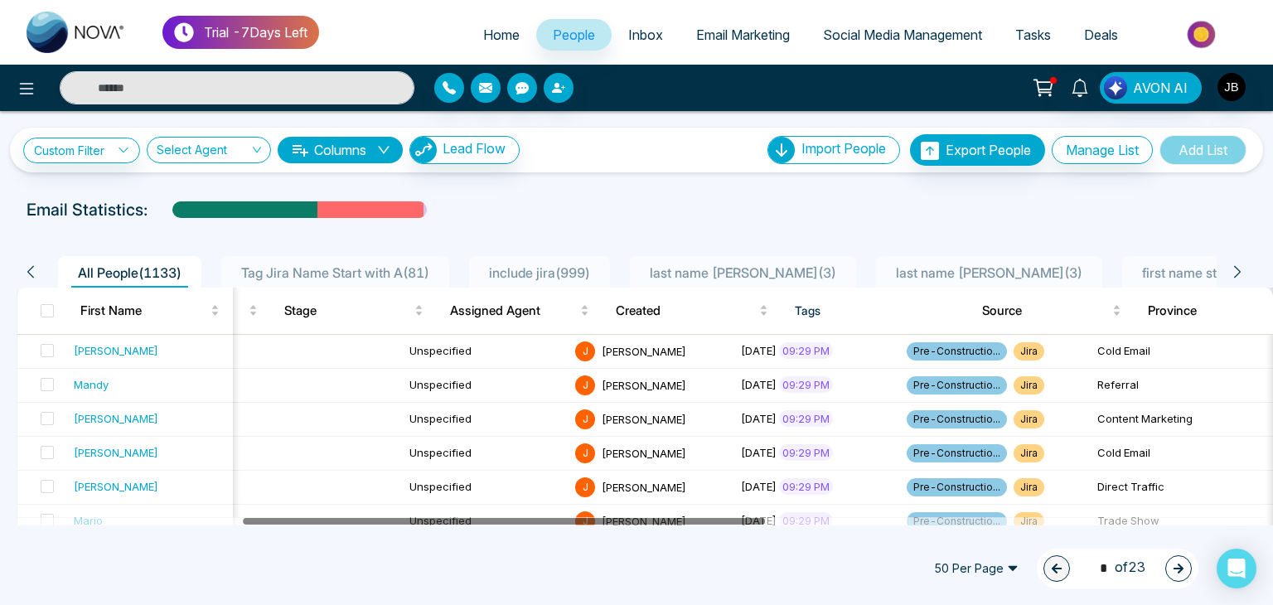
drag, startPoint x: 345, startPoint y: 520, endPoint x: 570, endPoint y: 539, distance: 226.2
click at [27, 268] on icon at bounding box center [30, 271] width 15 height 15
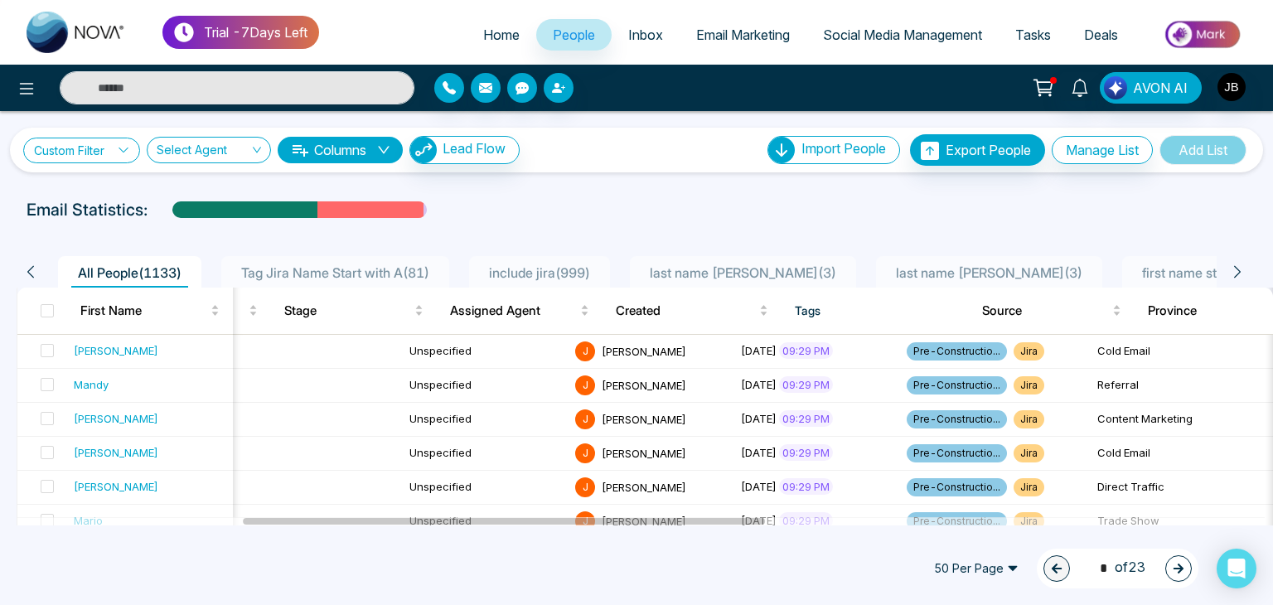
click at [126, 147] on icon at bounding box center [124, 150] width 12 height 12
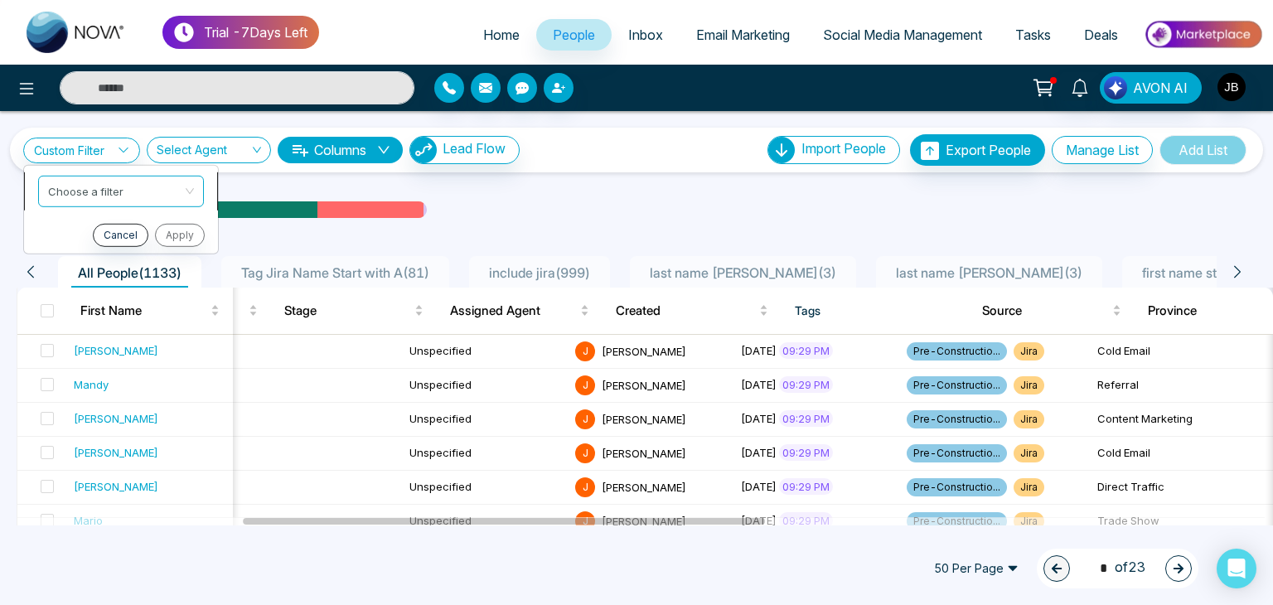
click at [123, 186] on input "search" at bounding box center [115, 188] width 134 height 25
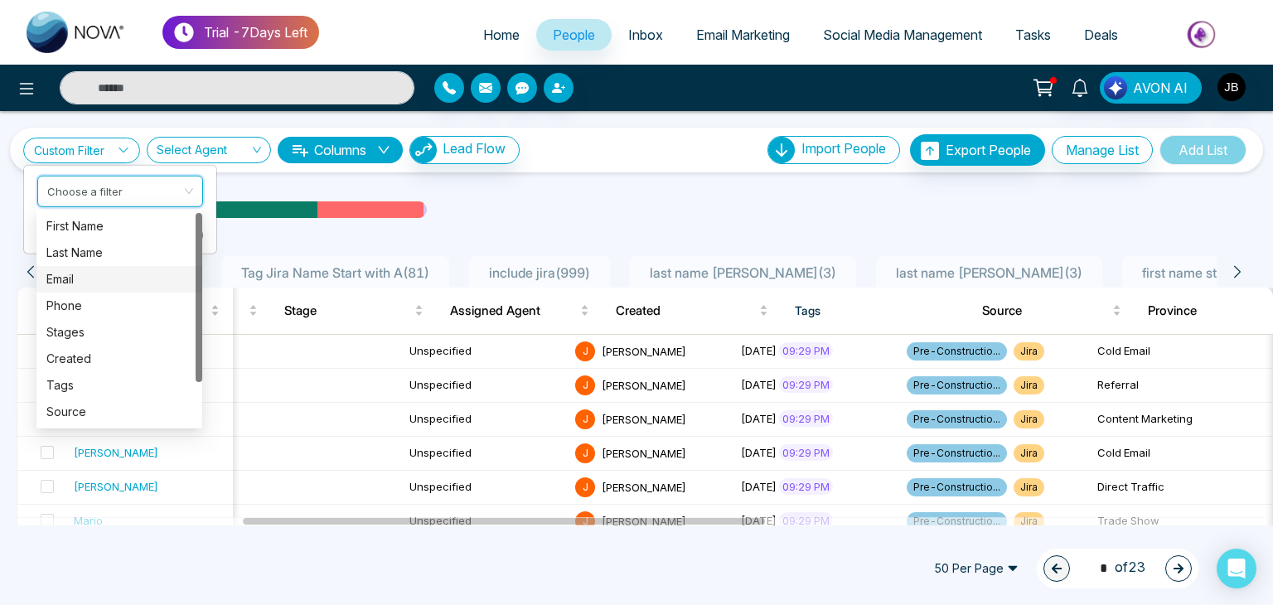
click at [80, 288] on div "Email" at bounding box center [119, 279] width 166 height 27
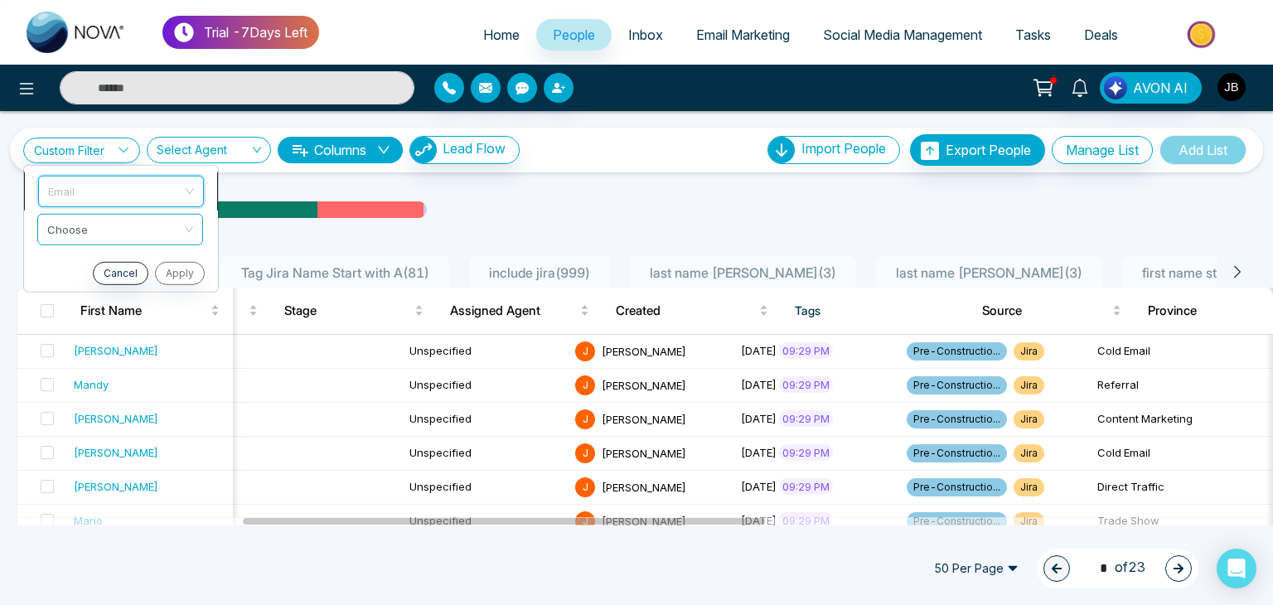
click at [86, 194] on span "Email" at bounding box center [121, 191] width 146 height 30
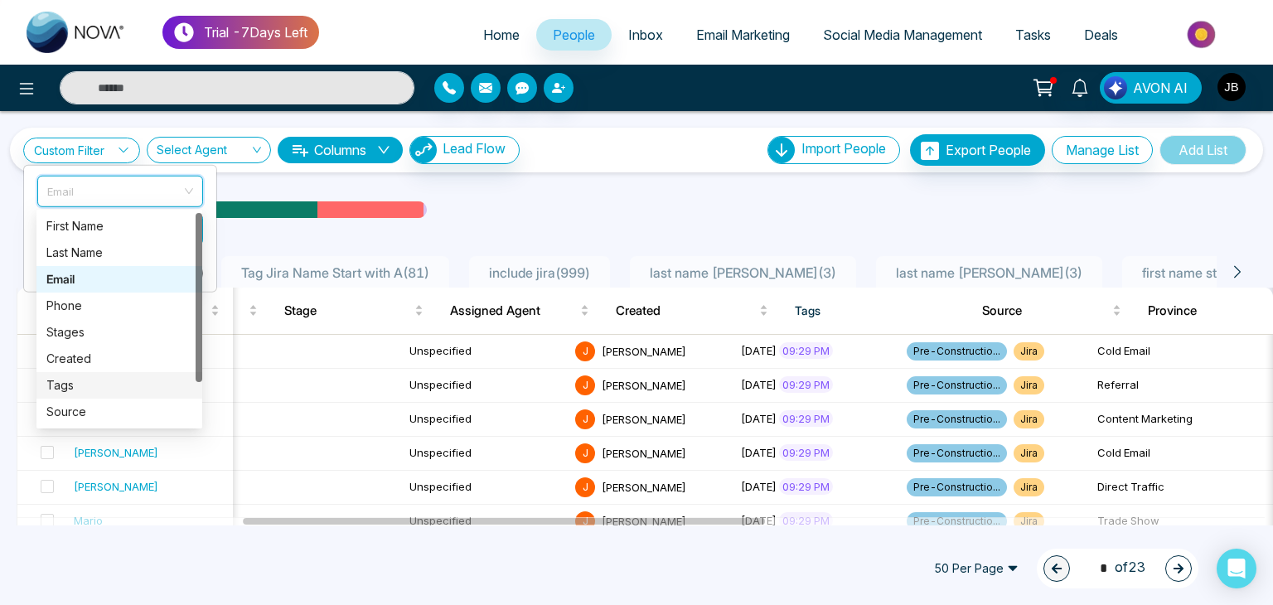
click at [69, 380] on div "Tags" at bounding box center [119, 385] width 146 height 18
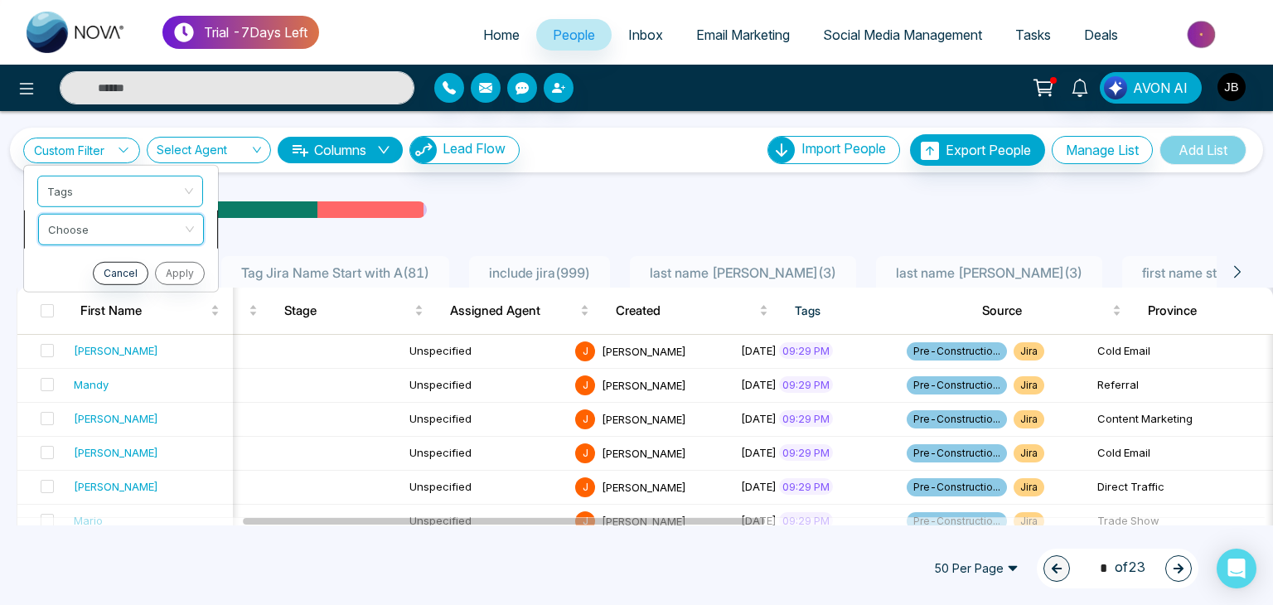
click at [86, 226] on input "search" at bounding box center [115, 226] width 134 height 25
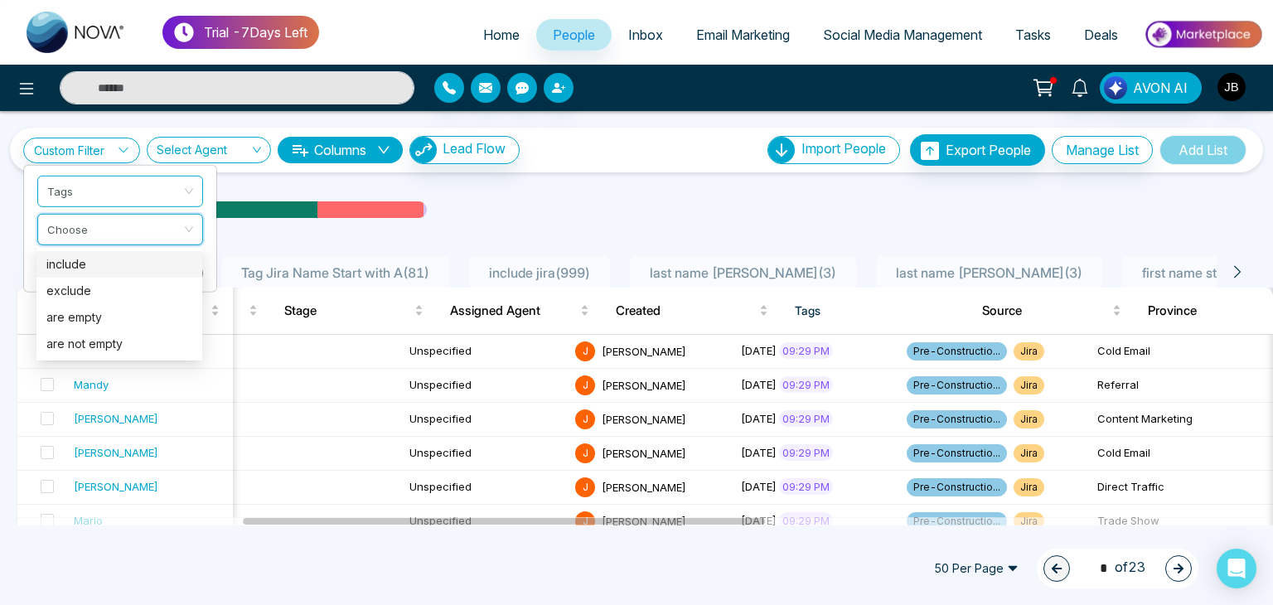
click at [74, 268] on div "include" at bounding box center [119, 264] width 146 height 18
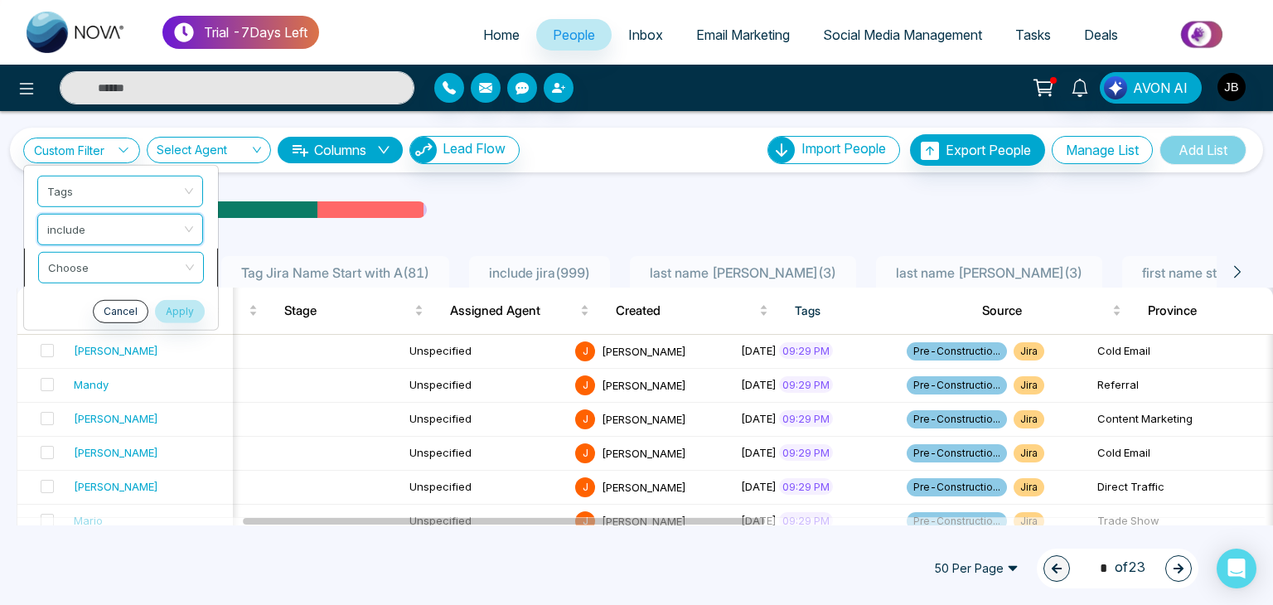
click at [85, 261] on input "search" at bounding box center [115, 264] width 134 height 25
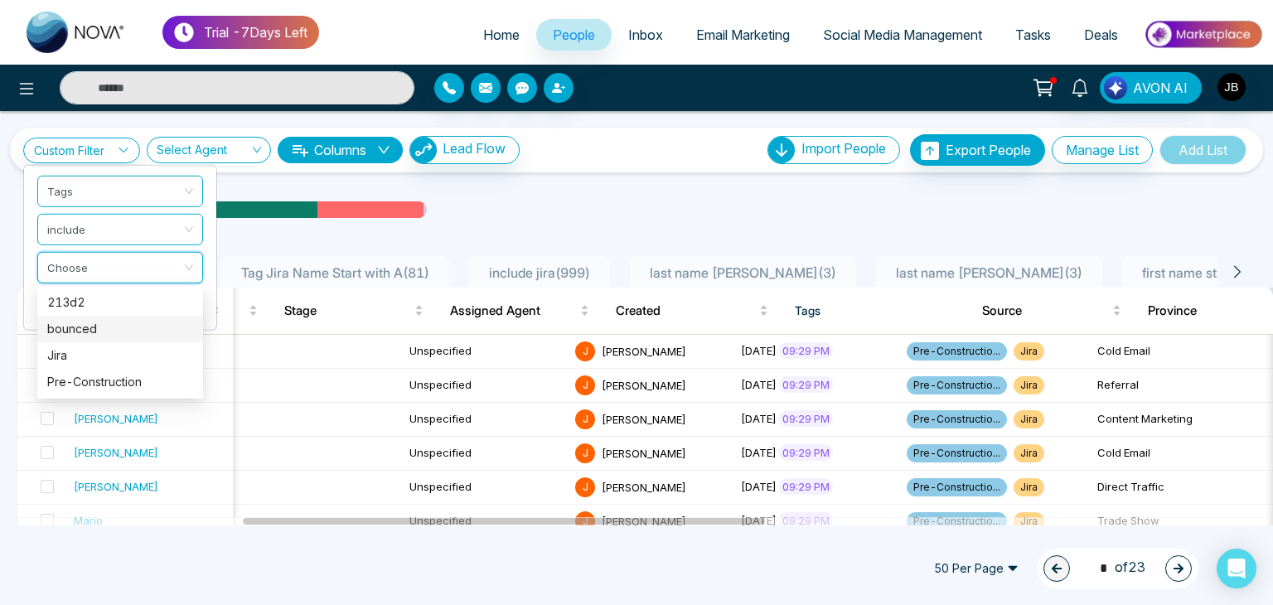
click at [66, 329] on div "bounced" at bounding box center [120, 329] width 146 height 18
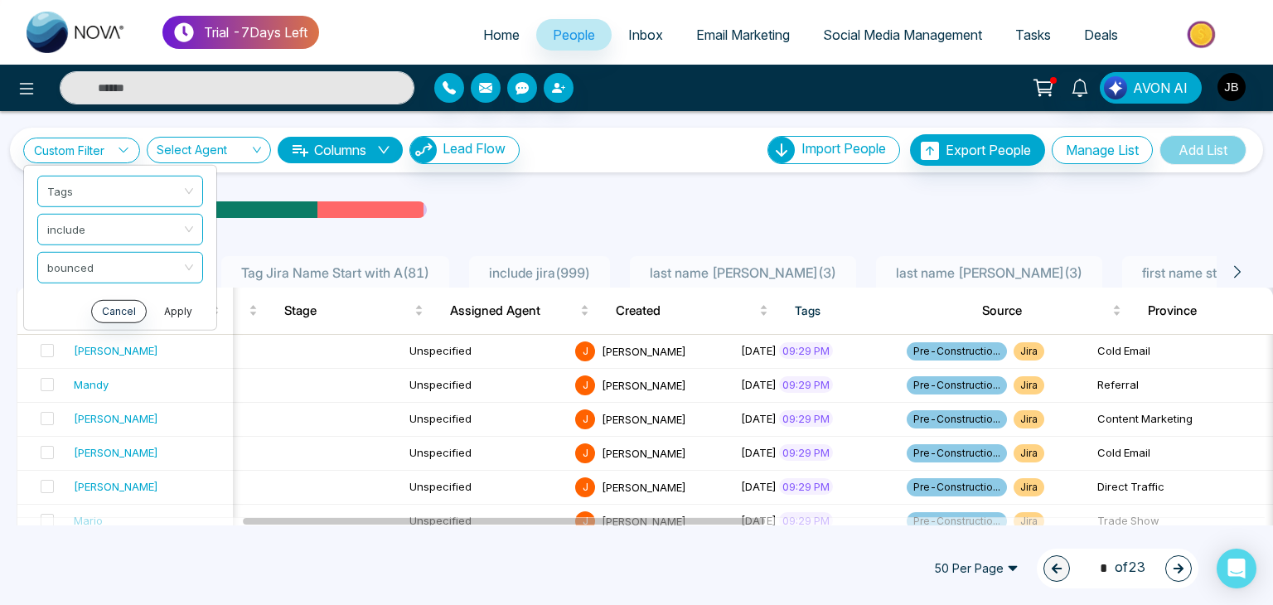
click at [169, 309] on button "Apply" at bounding box center [178, 310] width 50 height 23
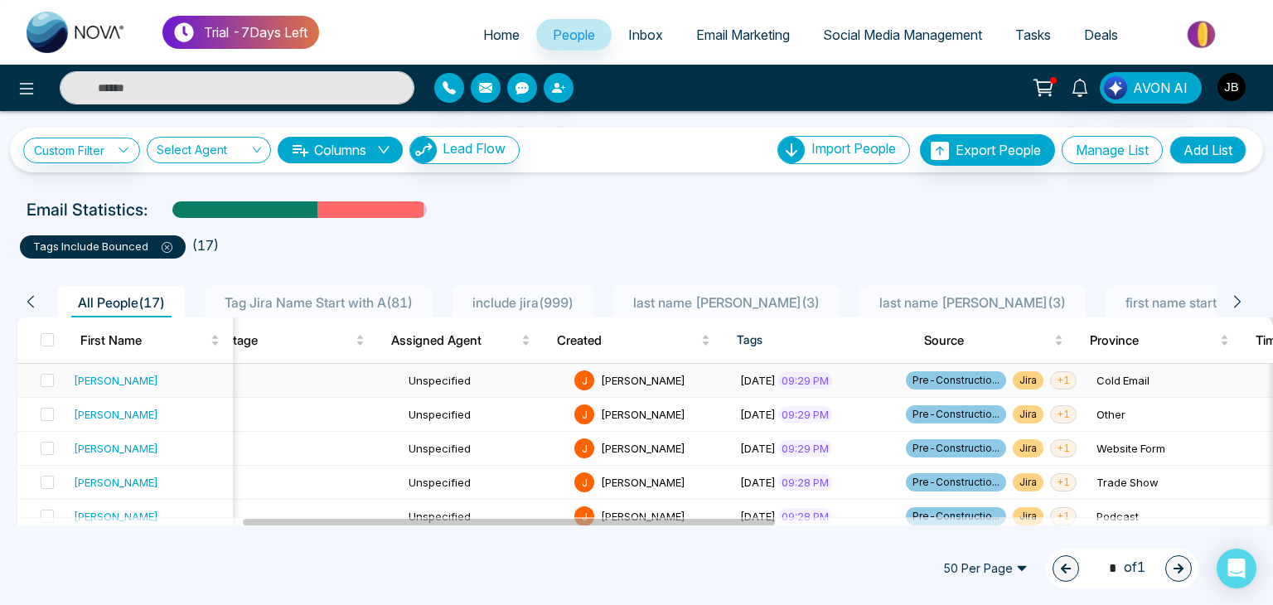
click at [1050, 379] on span "+ 1" at bounding box center [1063, 380] width 27 height 18
click at [497, 224] on div "tags include bounced ( 17 )" at bounding box center [636, 240] width 1253 height 36
click at [355, 297] on span "Tag Jira Name Start with A ( 81 )" at bounding box center [318, 302] width 201 height 17
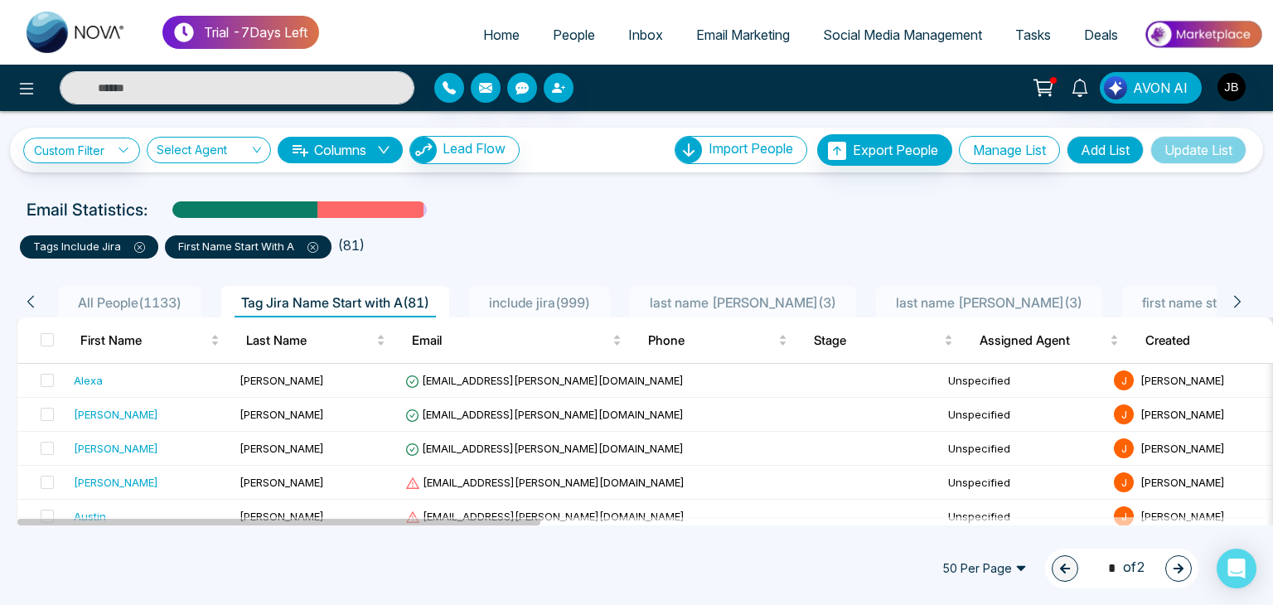
click at [737, 302] on span "last name joshi Copy ( 3 )" at bounding box center [743, 302] width 200 height 17
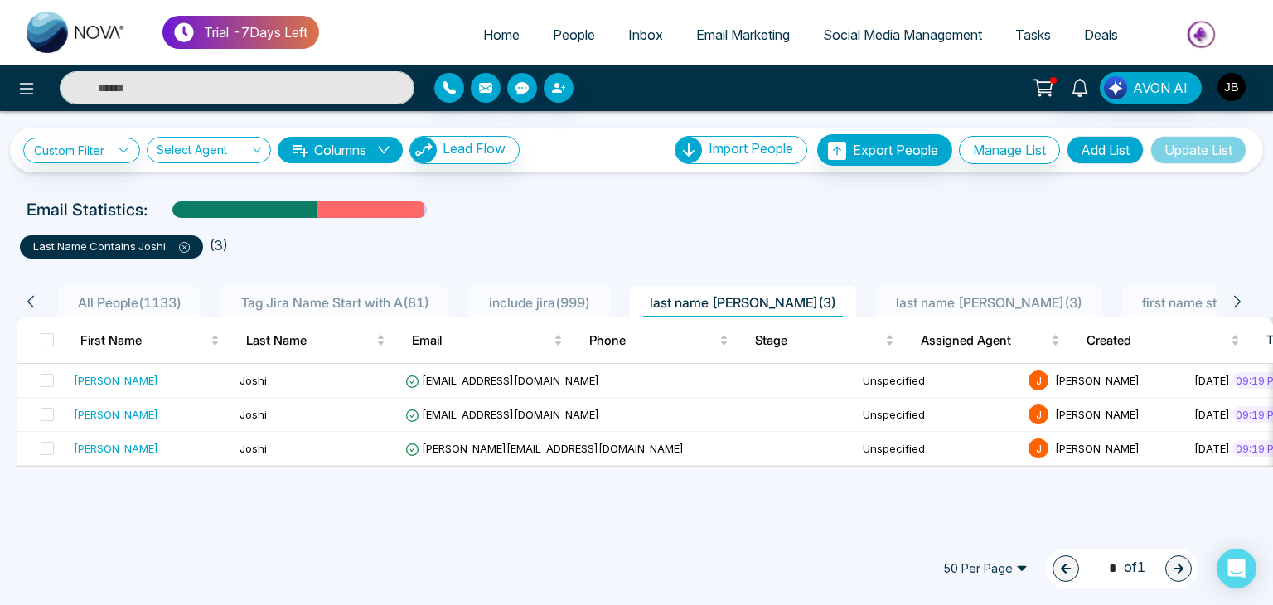
click at [1135, 299] on span "first name start with ani ( 1 )" at bounding box center [1265, 302] width 261 height 17
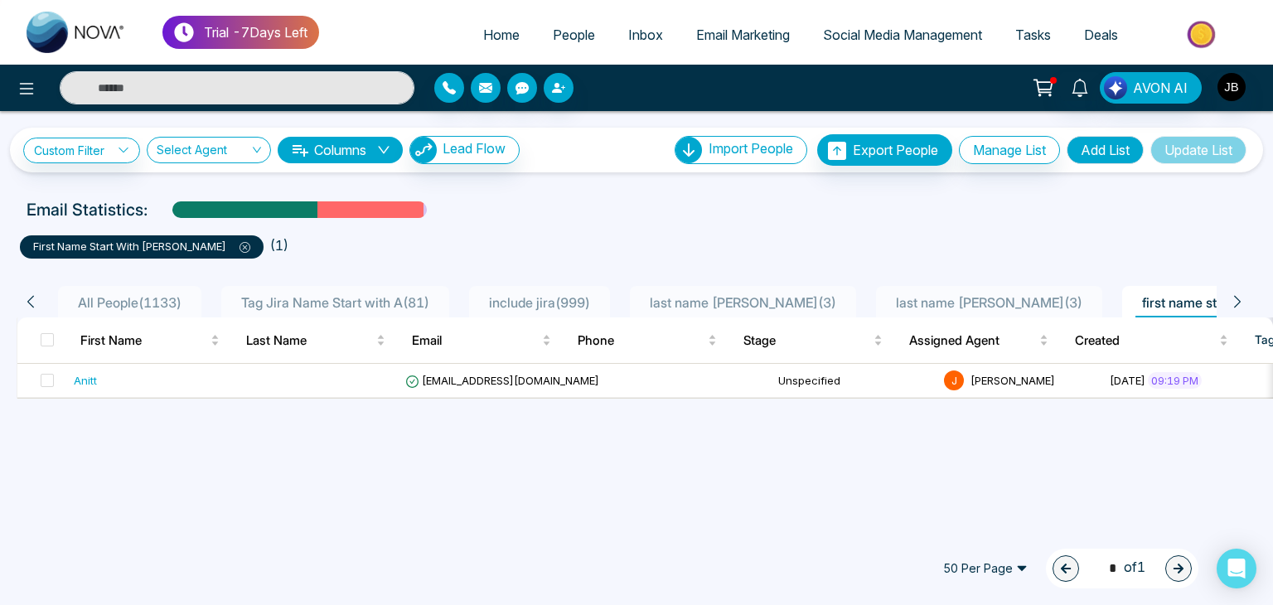
click at [239, 244] on icon at bounding box center [244, 247] width 11 height 11
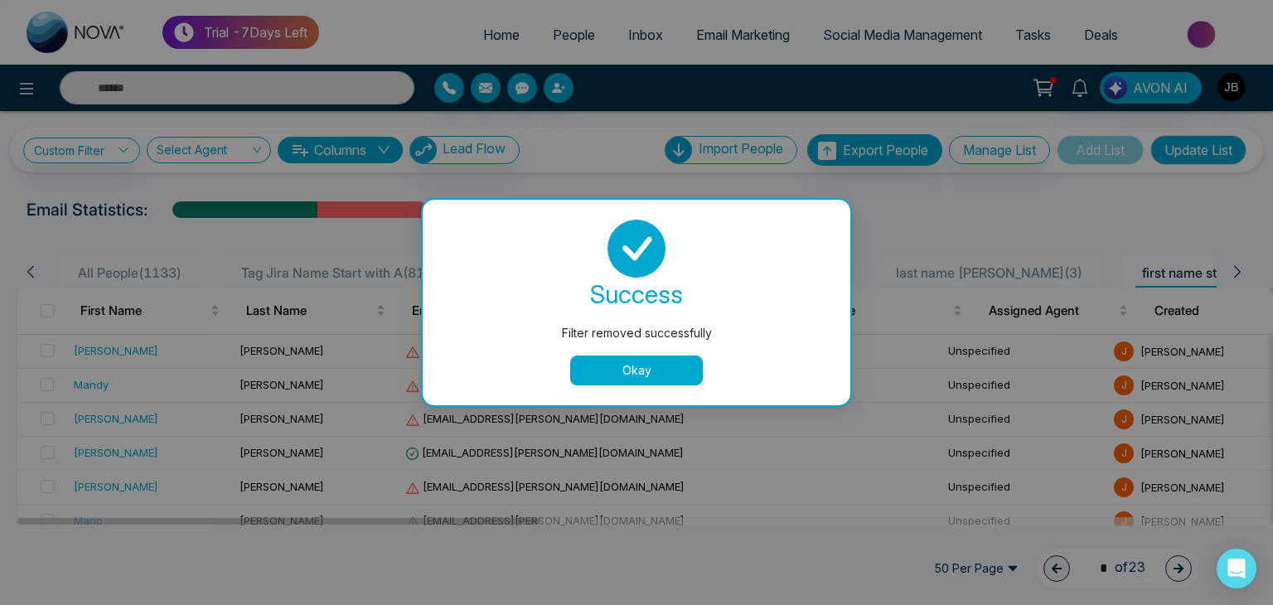
click at [630, 363] on button "Okay" at bounding box center [636, 370] width 133 height 30
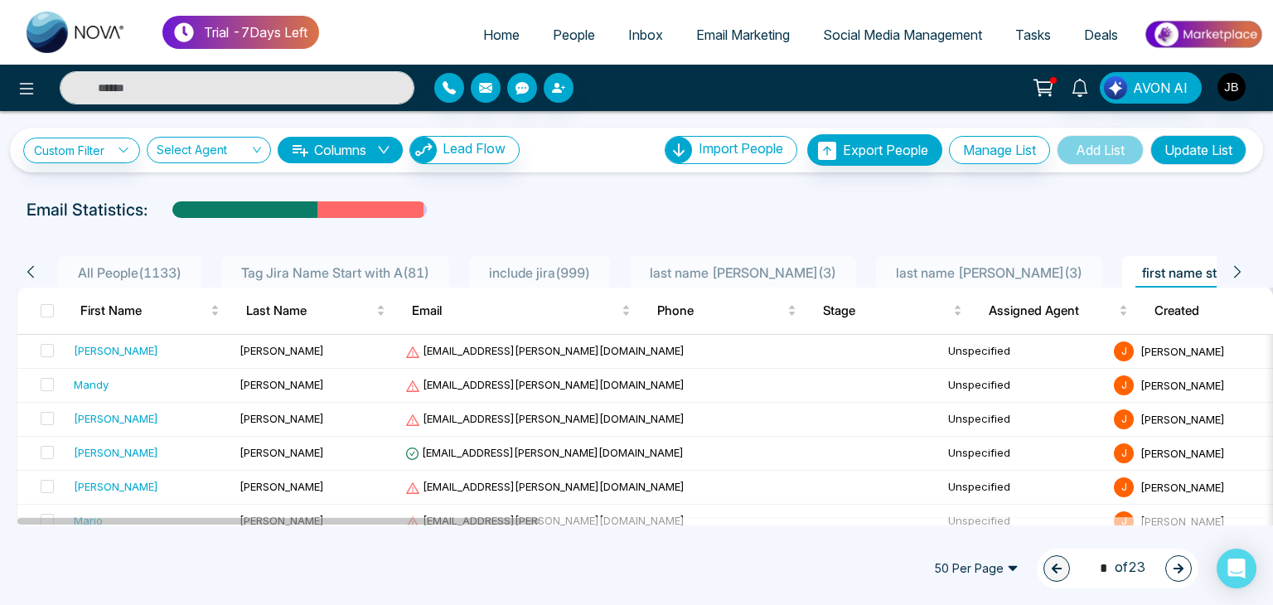
click at [1172, 275] on span "first name start with ani ( 1133 )" at bounding box center [1278, 272] width 286 height 17
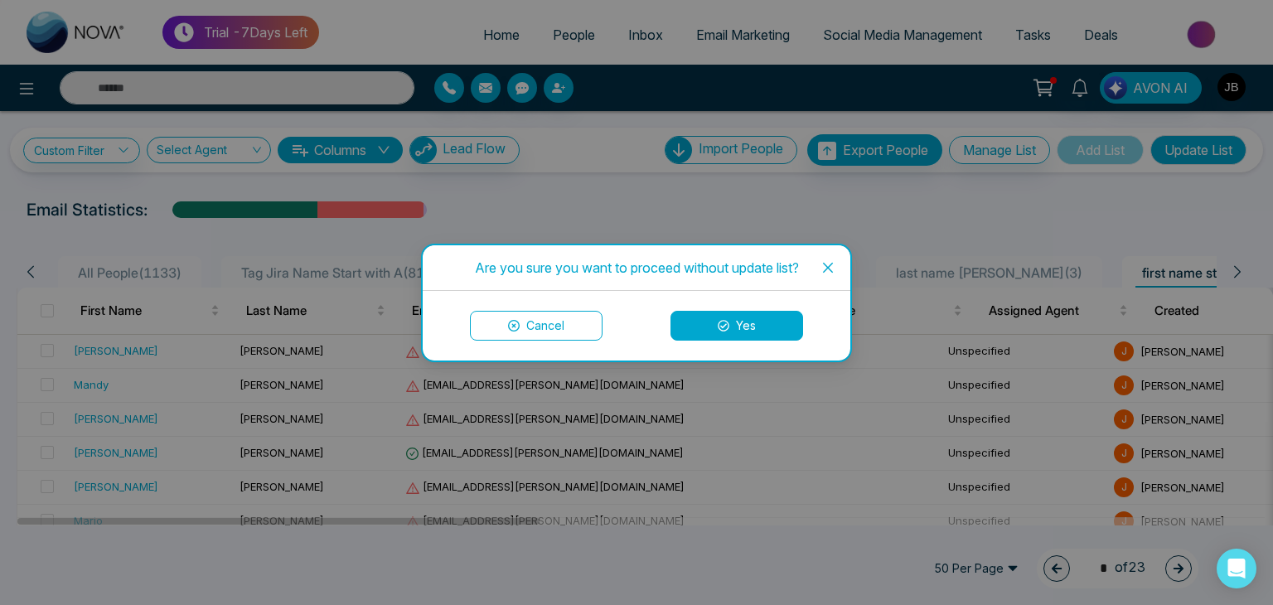
click at [830, 267] on icon "close" at bounding box center [827, 267] width 13 height 13
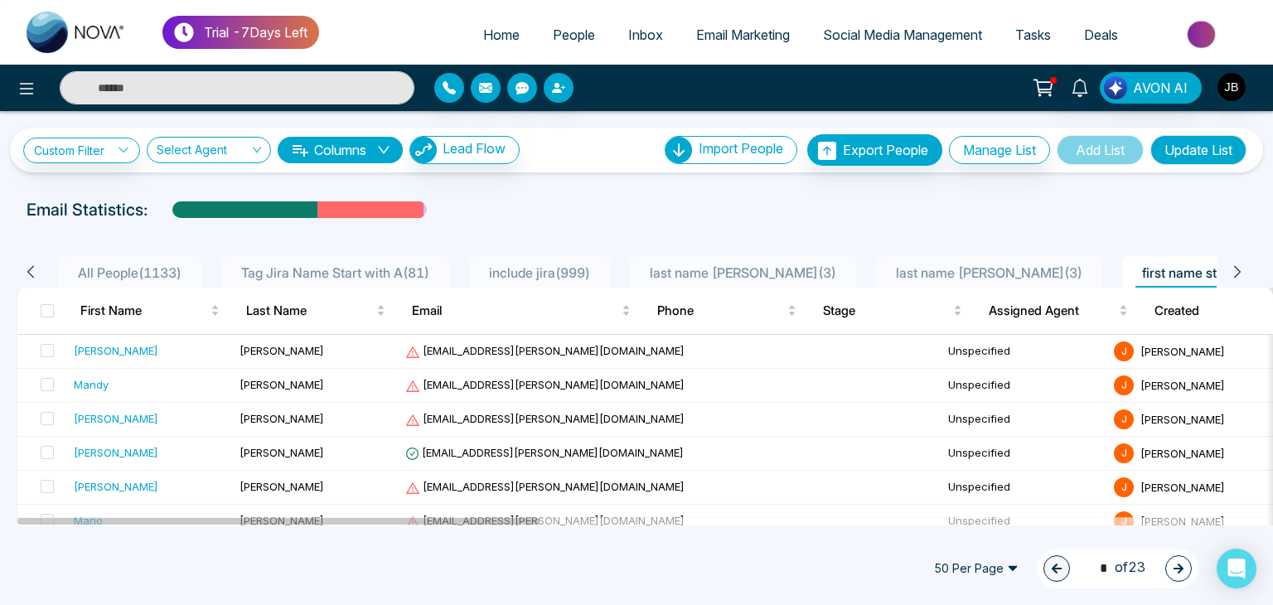
click at [1135, 275] on span "first name start with ani ( 1133 )" at bounding box center [1278, 272] width 286 height 17
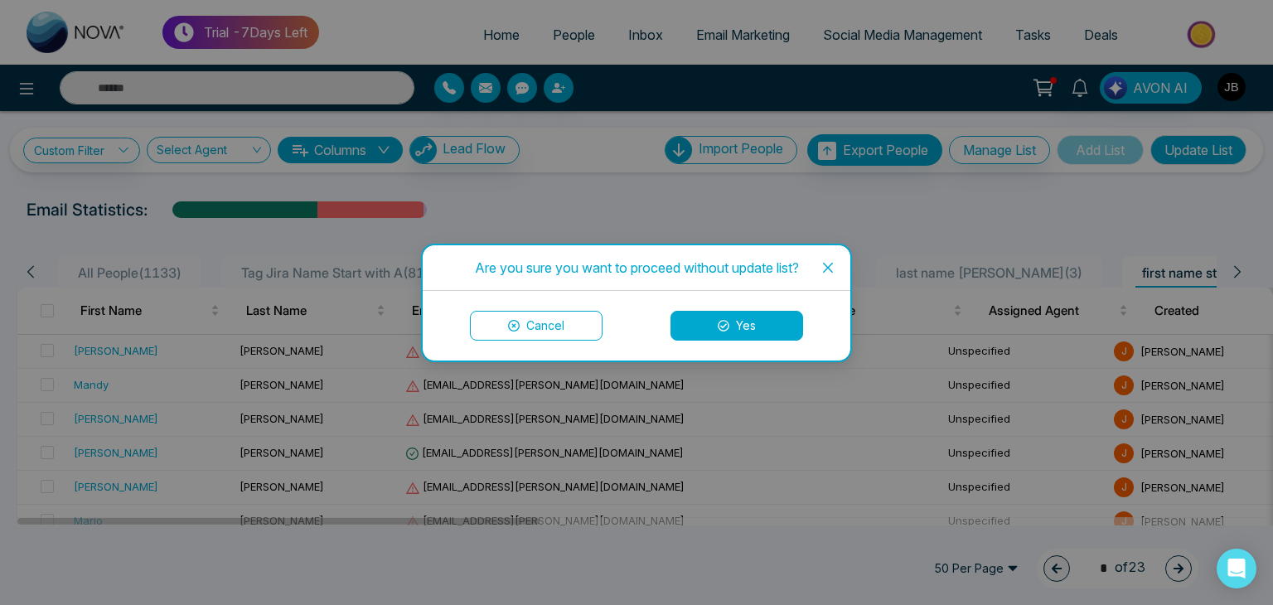
click at [728, 317] on button "Yes" at bounding box center [736, 326] width 133 height 30
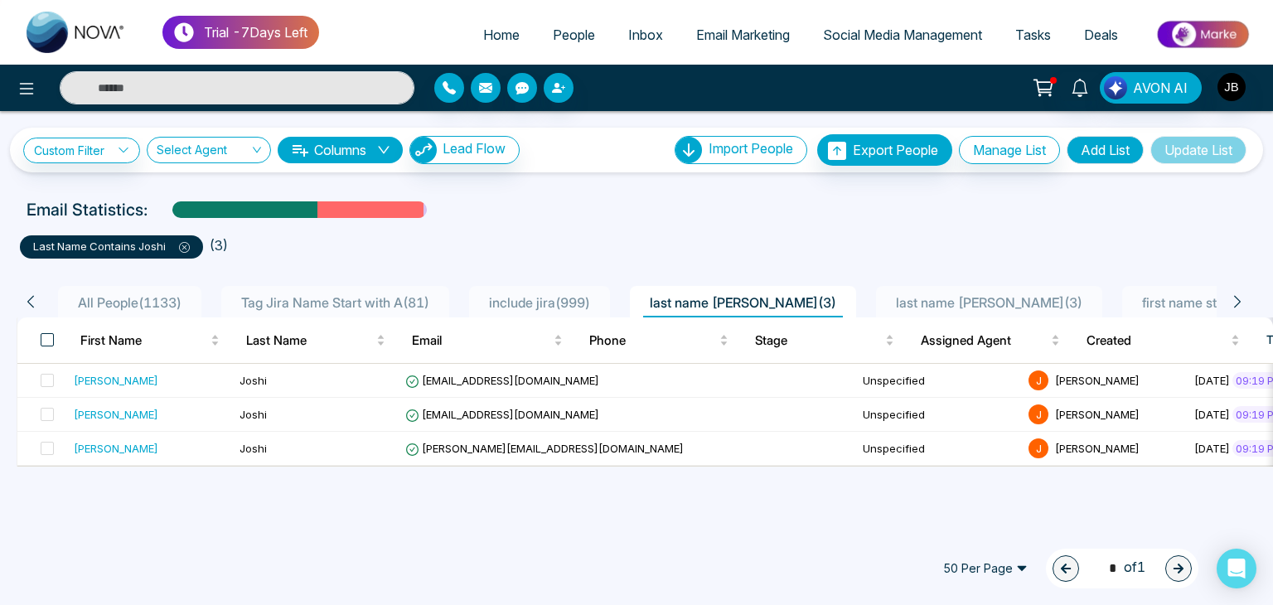
click at [51, 338] on span at bounding box center [47, 339] width 13 height 13
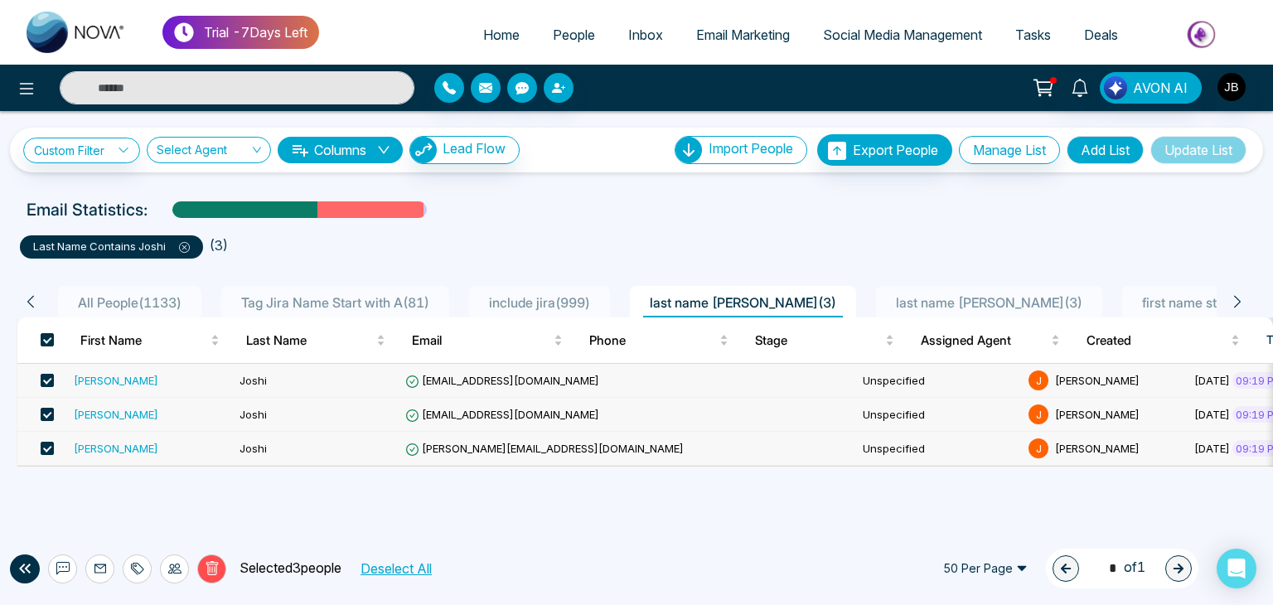
click at [352, 298] on span "Tag Jira Name Start with A ( 81 )" at bounding box center [335, 302] width 201 height 17
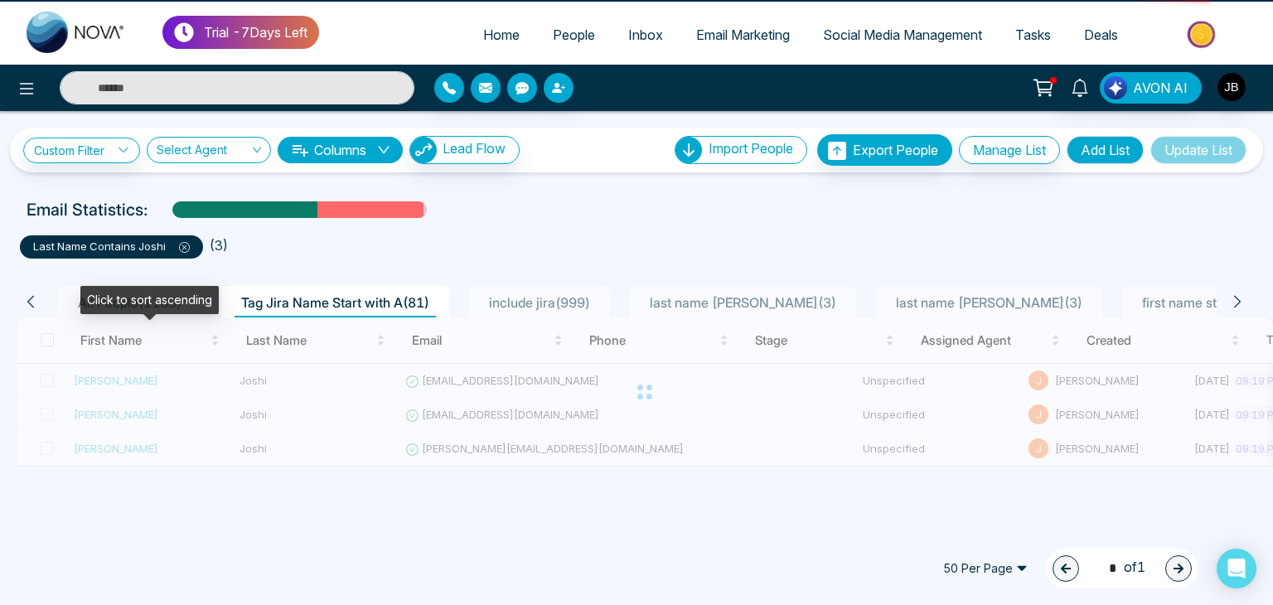
click at [155, 307] on div "Click to sort ascending" at bounding box center [149, 300] width 138 height 28
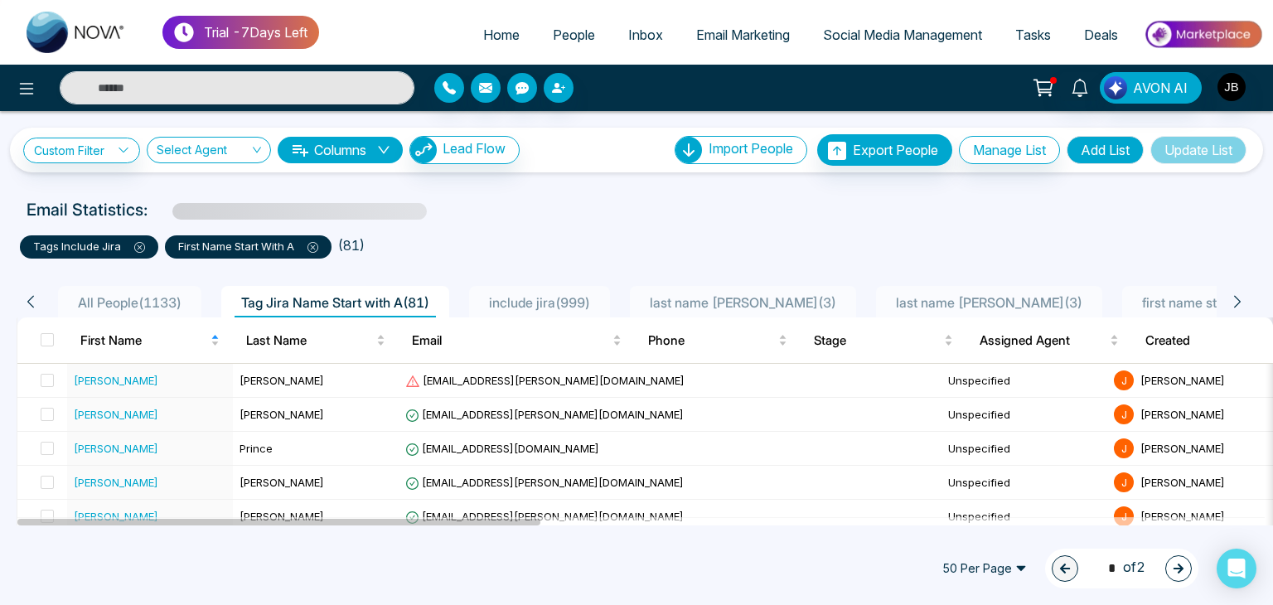
click at [139, 296] on span "All People ( 1133 )" at bounding box center [129, 302] width 117 height 17
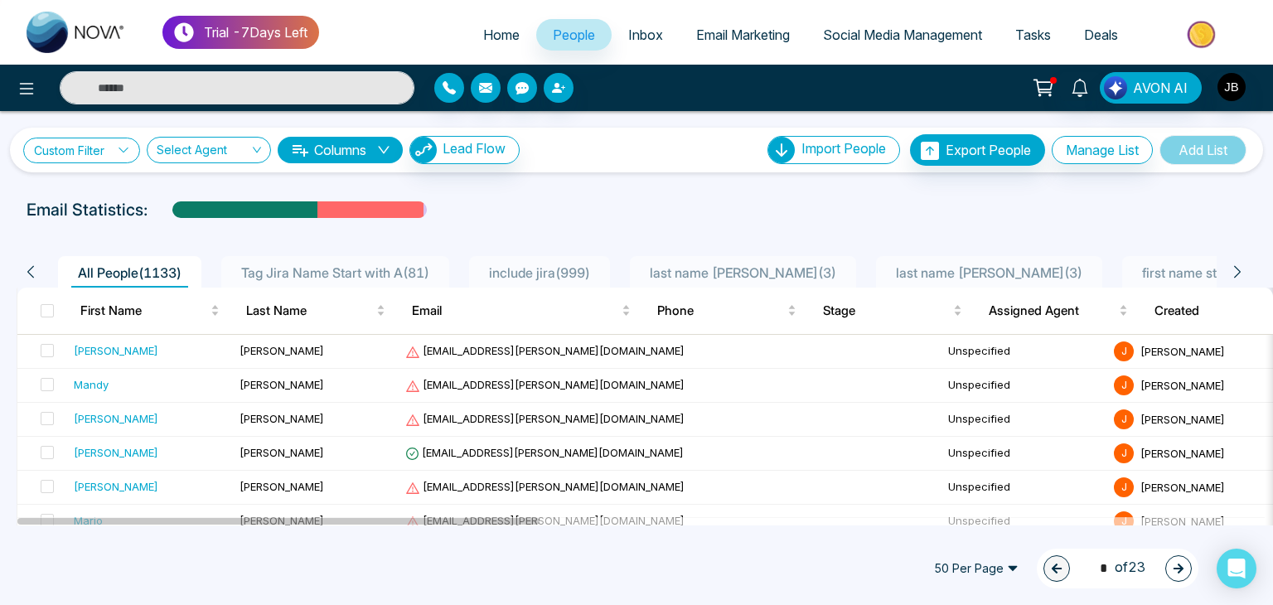
click at [80, 154] on link "Custom Filter" at bounding box center [81, 151] width 117 height 26
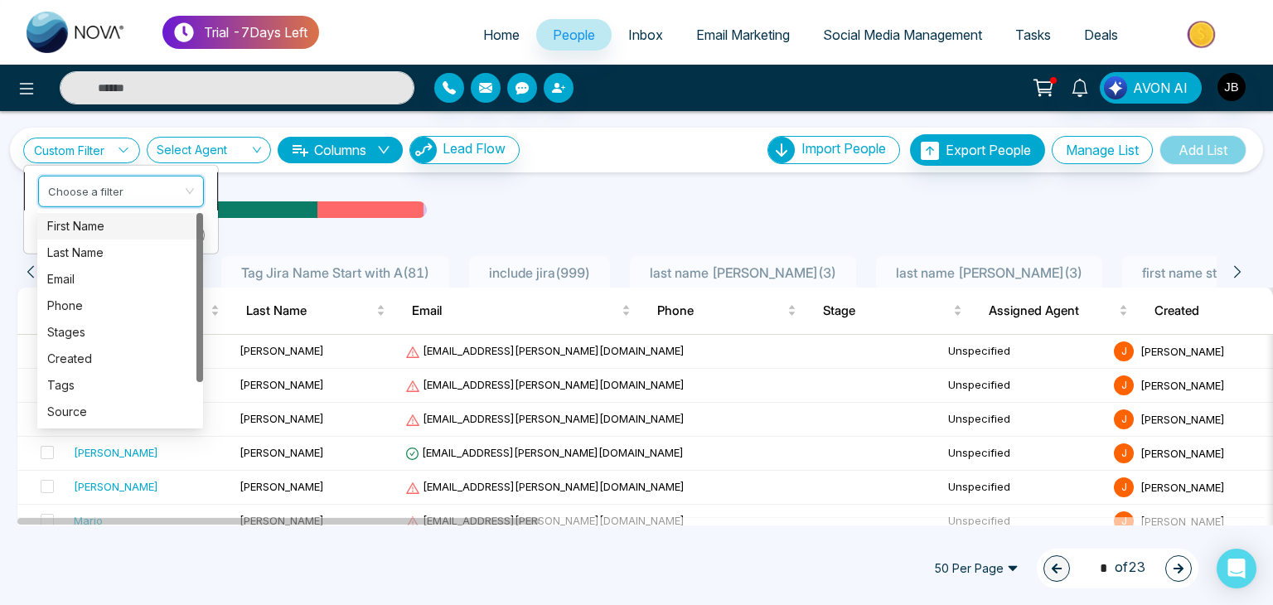
click at [83, 180] on input "search" at bounding box center [115, 188] width 134 height 25
click at [90, 380] on div "Tags" at bounding box center [120, 385] width 146 height 18
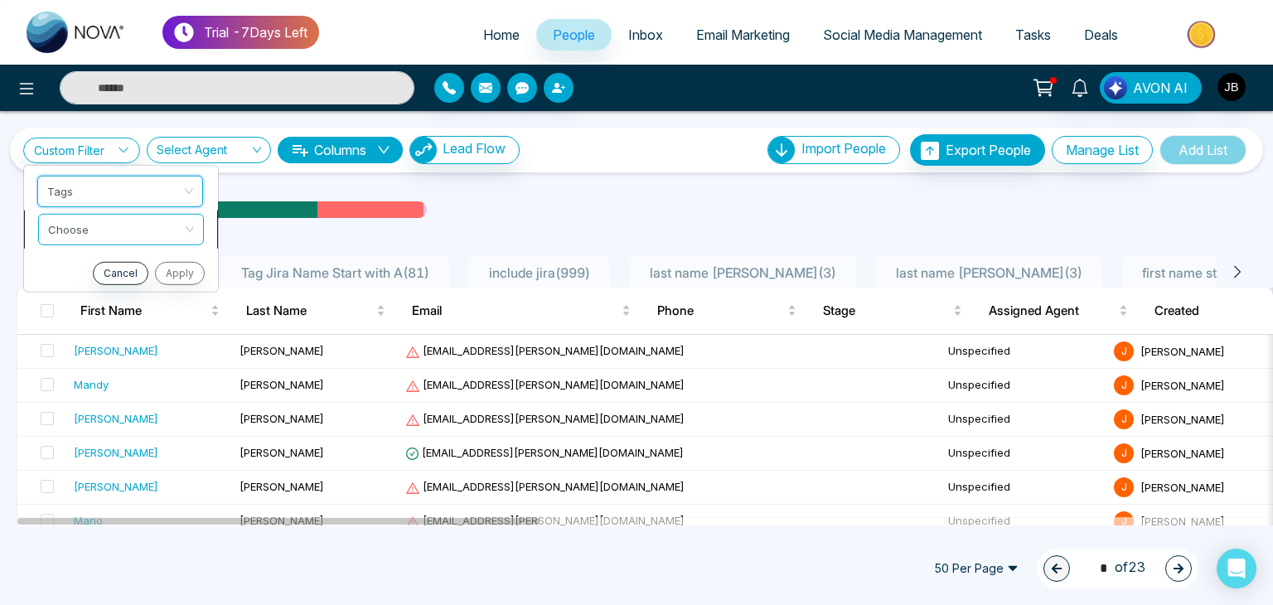
click at [94, 225] on input "search" at bounding box center [115, 226] width 134 height 25
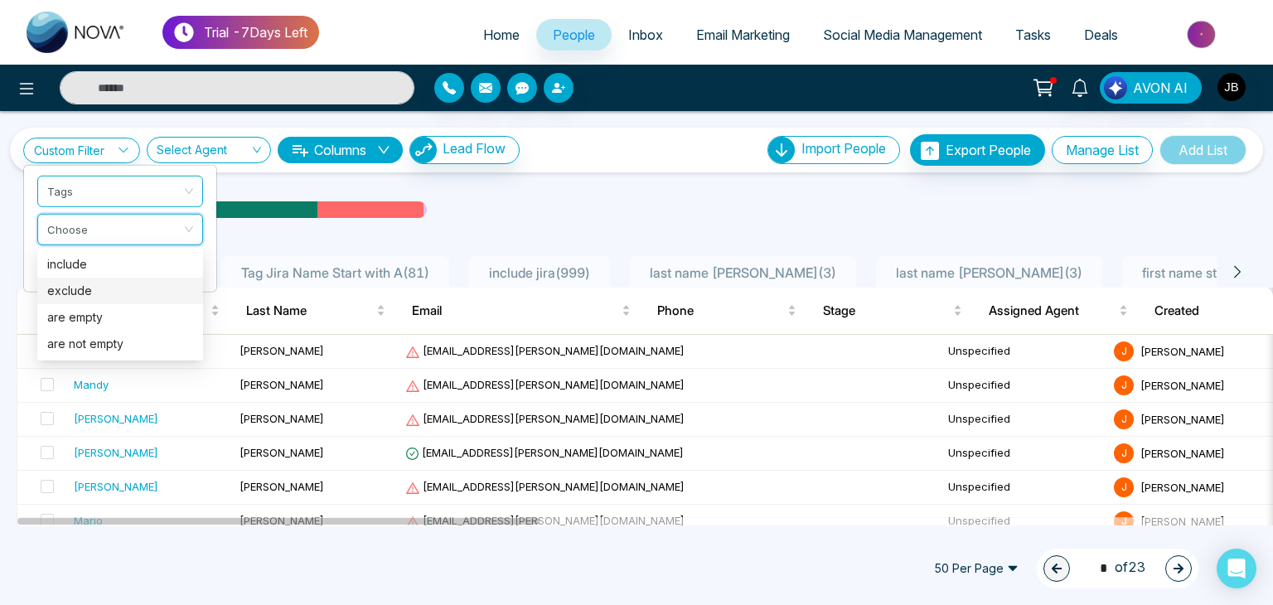
click at [76, 290] on div "exclude" at bounding box center [120, 291] width 146 height 18
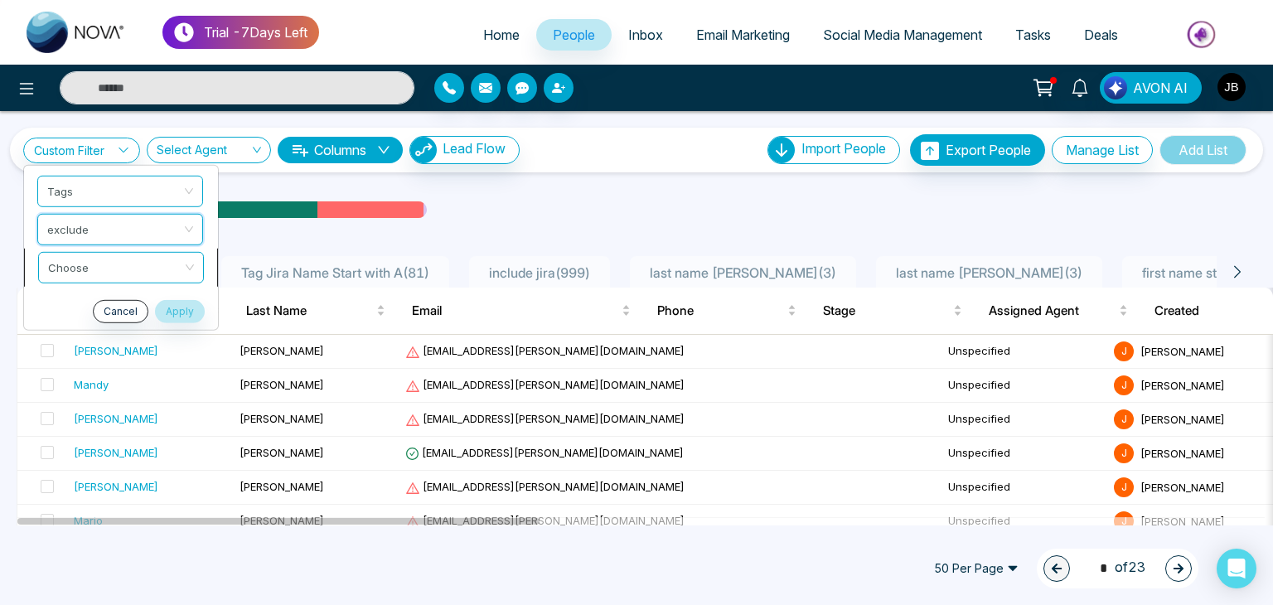
click at [115, 257] on input "search" at bounding box center [115, 264] width 134 height 25
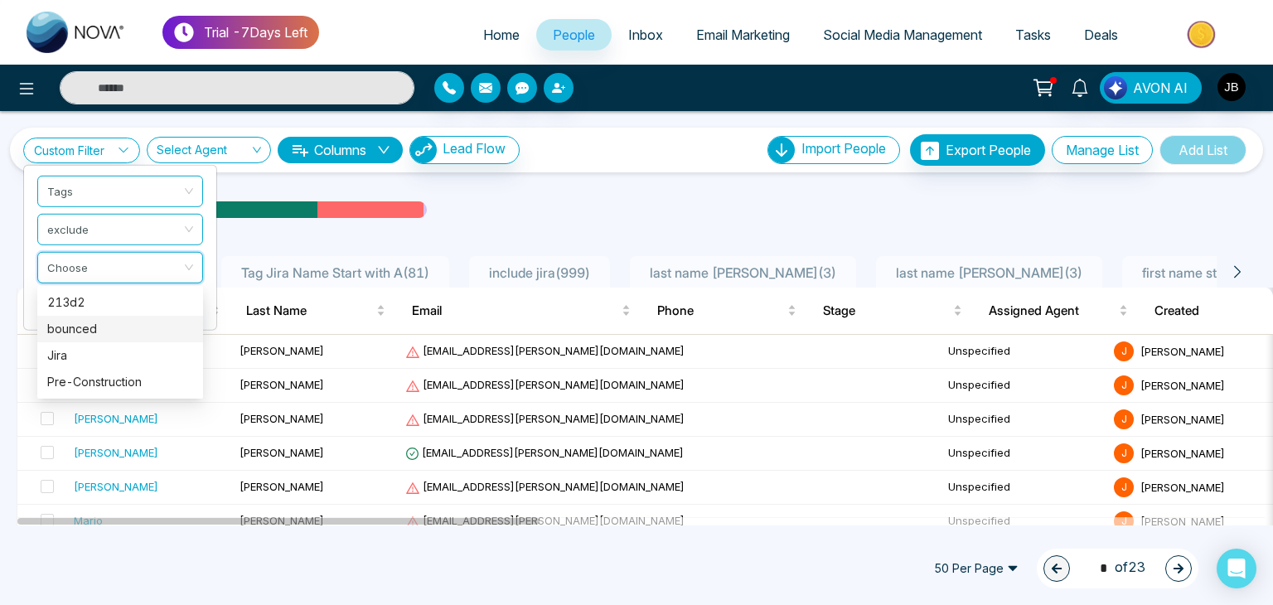
click at [76, 322] on div "bounced" at bounding box center [120, 329] width 146 height 18
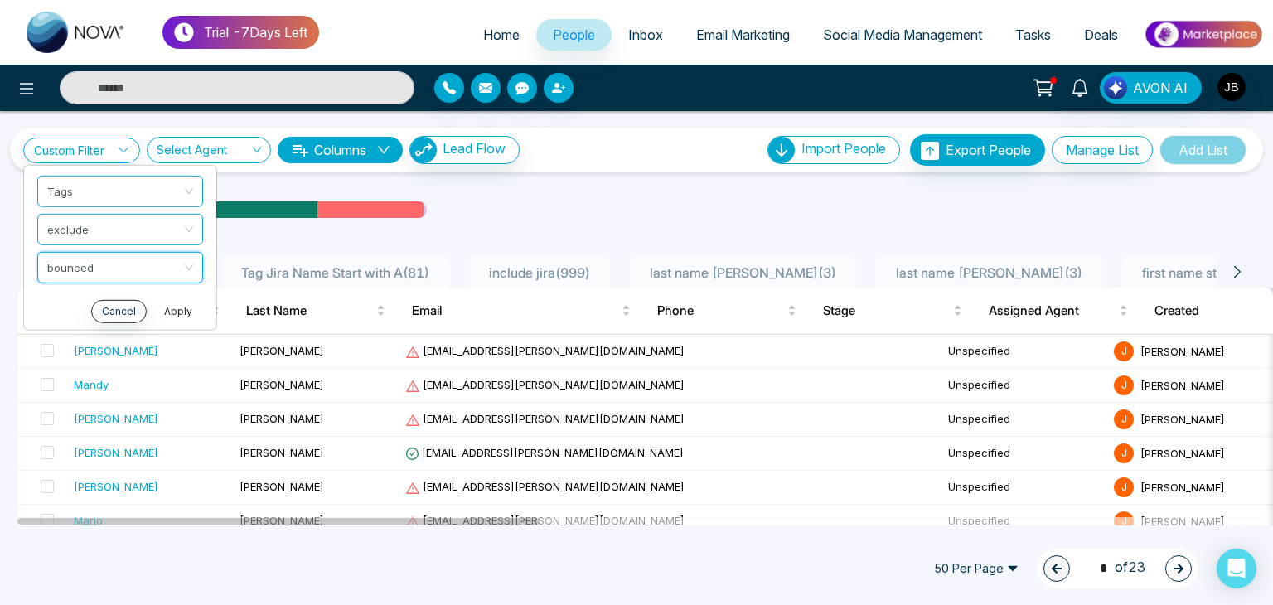
click at [172, 310] on button "Apply" at bounding box center [178, 310] width 50 height 23
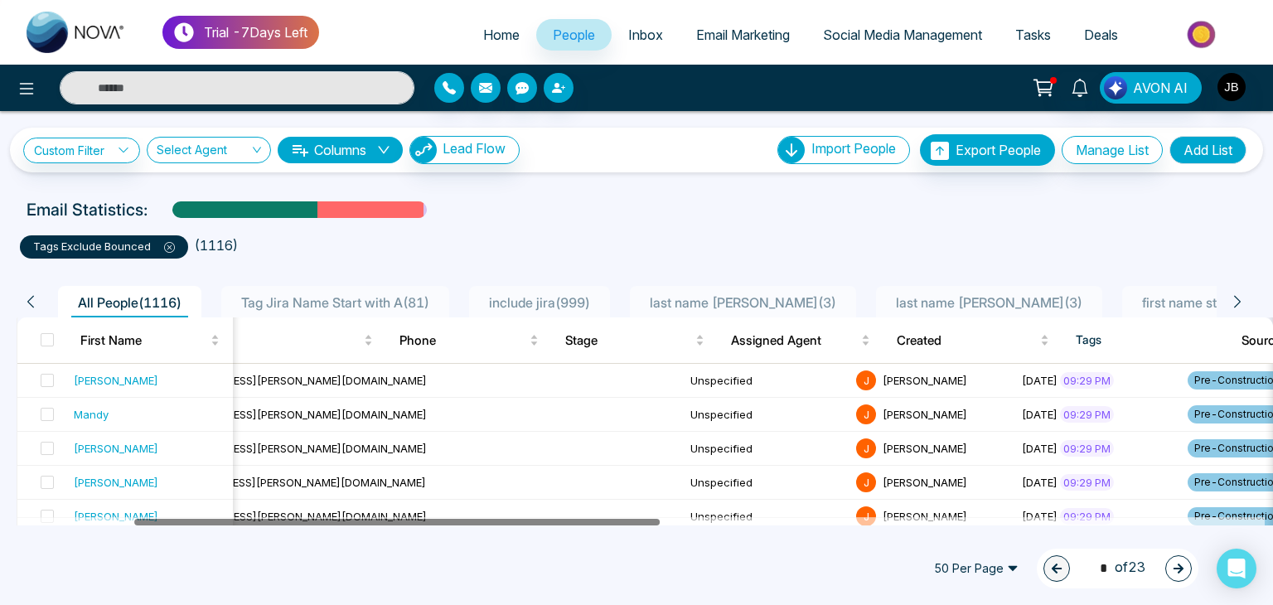
scroll to position [0, 364]
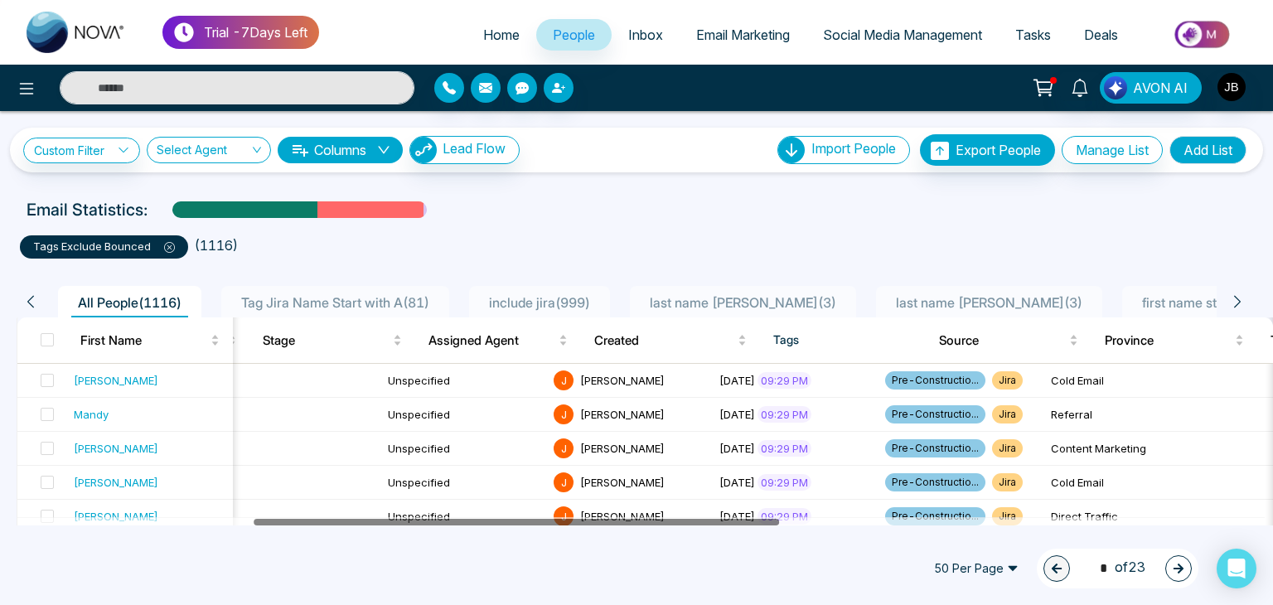
drag, startPoint x: 380, startPoint y: 518, endPoint x: 617, endPoint y: 548, distance: 238.0
click at [173, 249] on div "tags exclude bounced" at bounding box center [104, 246] width 168 height 23
click at [167, 249] on icon at bounding box center [169, 247] width 5 height 5
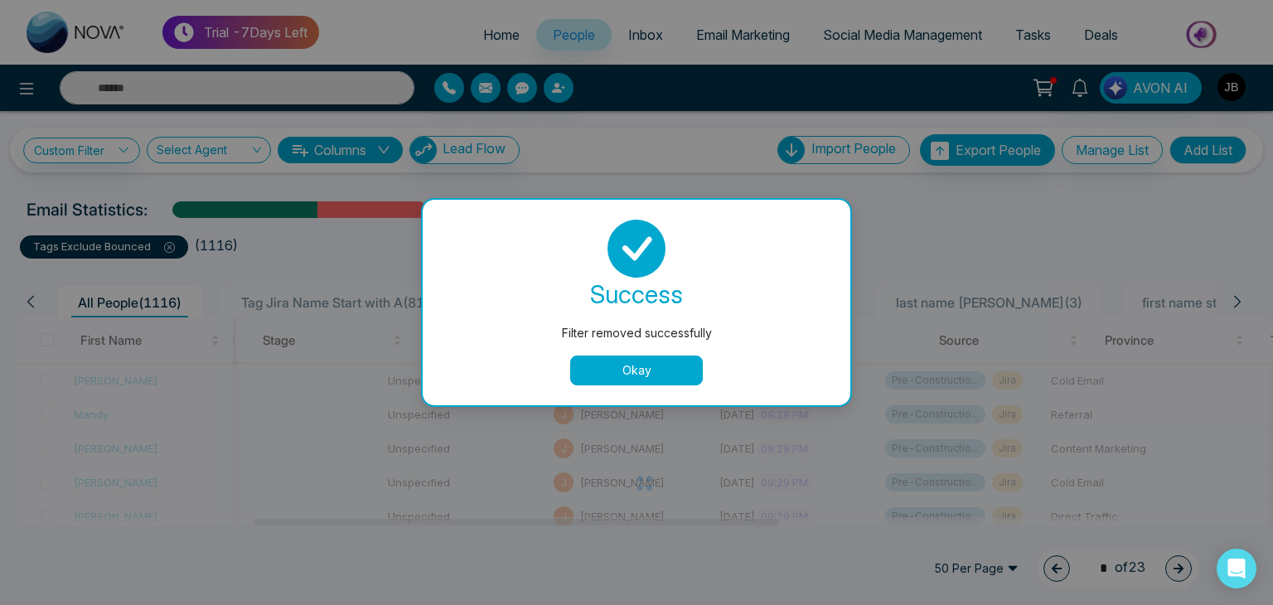
click at [635, 380] on button "Okay" at bounding box center [636, 370] width 133 height 30
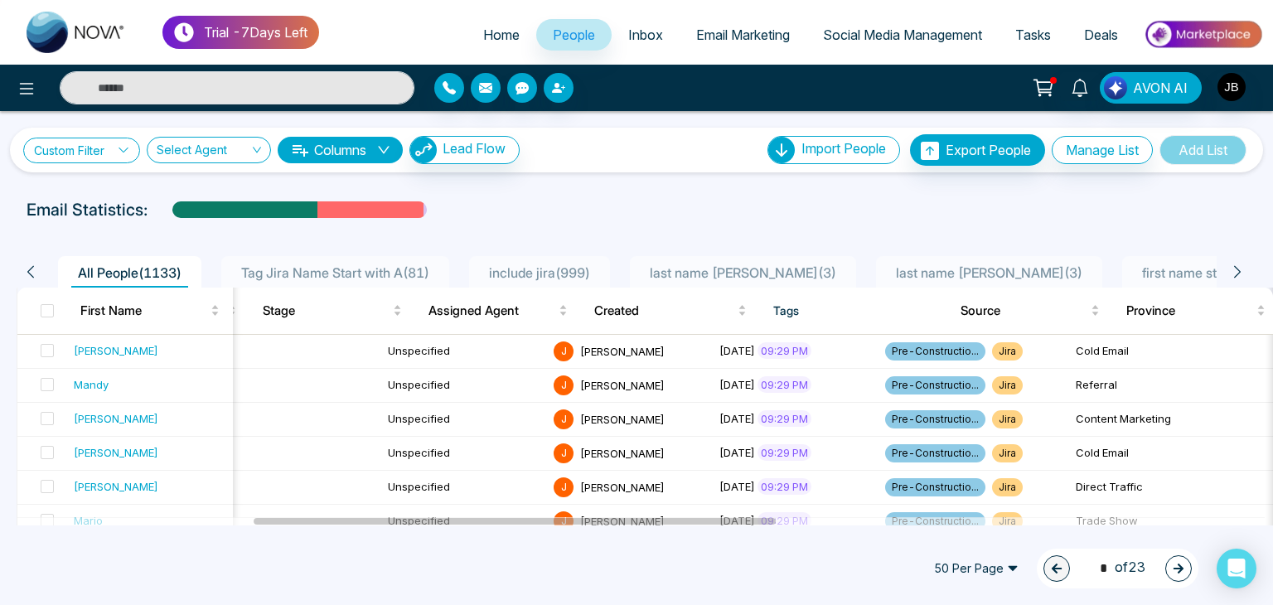
click at [111, 147] on link "Custom Filter" at bounding box center [81, 151] width 117 height 26
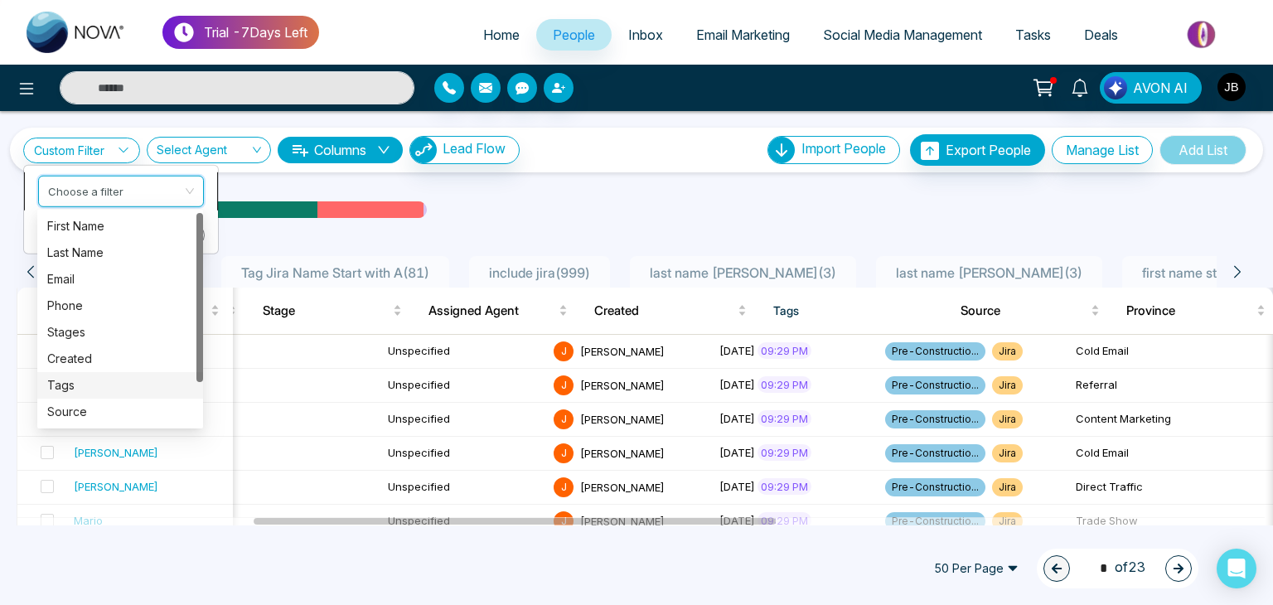
click at [94, 180] on input "search" at bounding box center [115, 188] width 134 height 25
click at [77, 226] on div "First Name" at bounding box center [120, 226] width 146 height 18
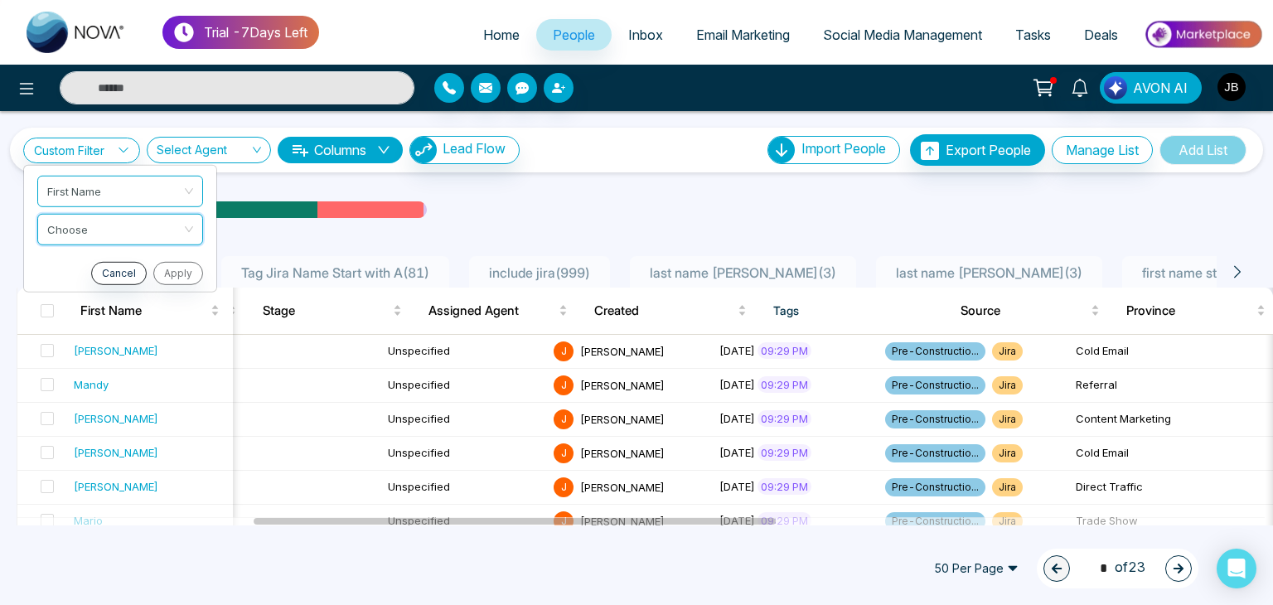
click at [77, 226] on input "search" at bounding box center [114, 226] width 134 height 25
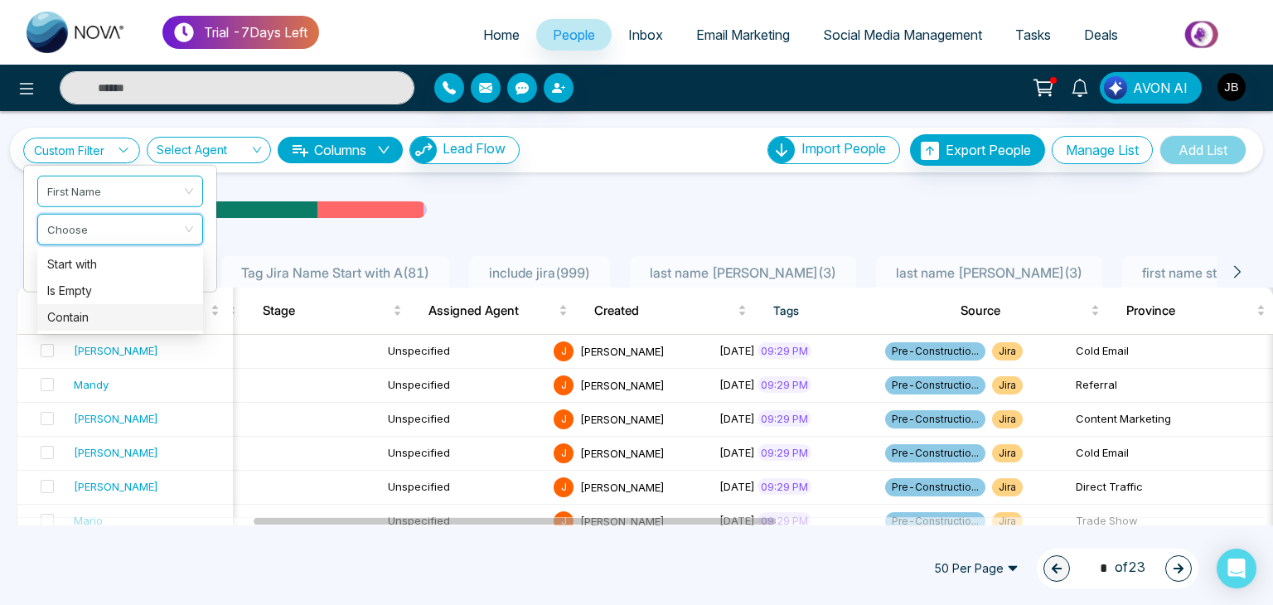
click at [97, 597] on div "50 Per Page 1 * of 23" at bounding box center [636, 568] width 1273 height 73
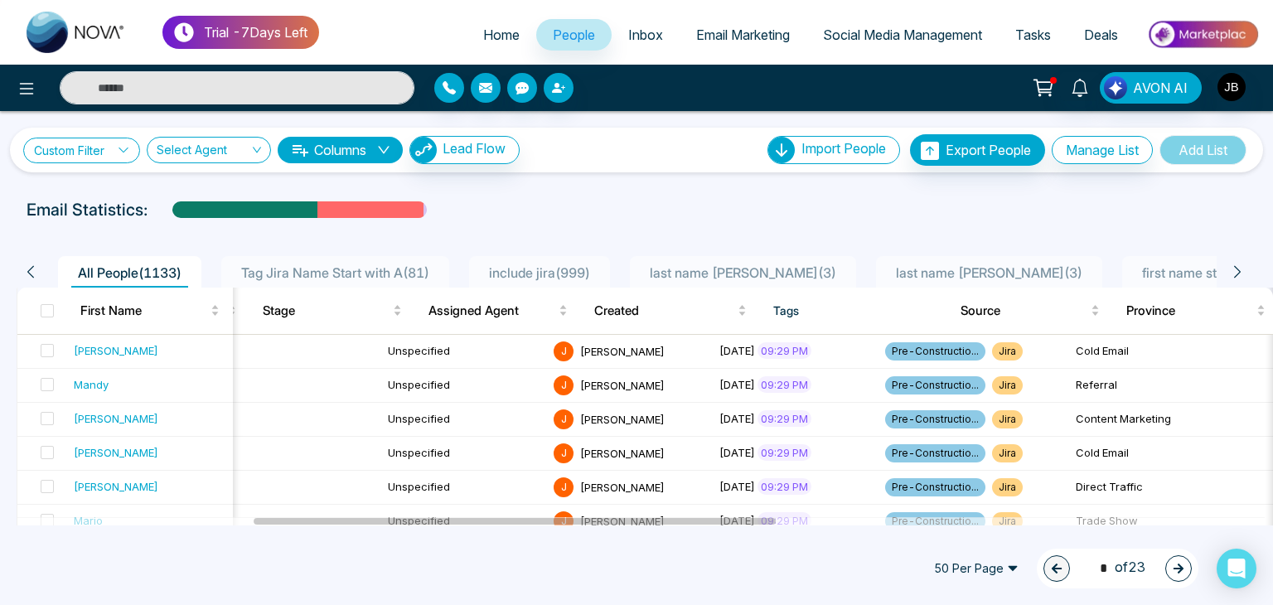
click at [104, 147] on link "Custom Filter" at bounding box center [81, 151] width 117 height 26
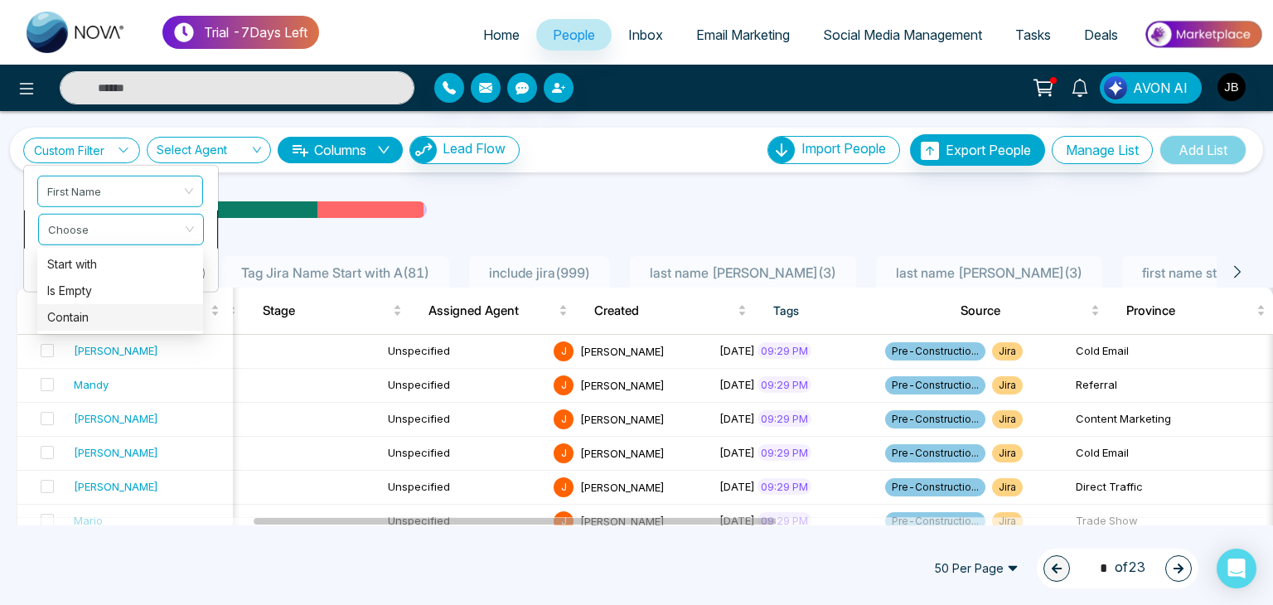
click at [46, 220] on div "Choose" at bounding box center [121, 228] width 166 height 31
click at [322, 597] on div "50 Per Page 1 * of 23" at bounding box center [636, 568] width 1273 height 73
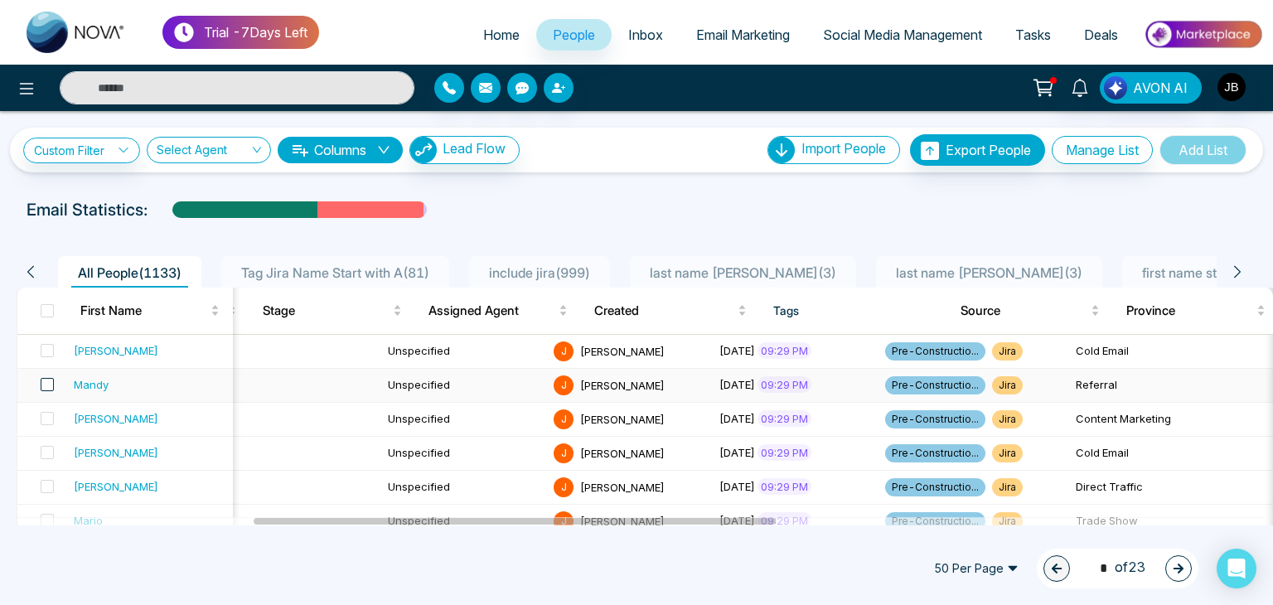
click at [42, 380] on span at bounding box center [47, 384] width 13 height 13
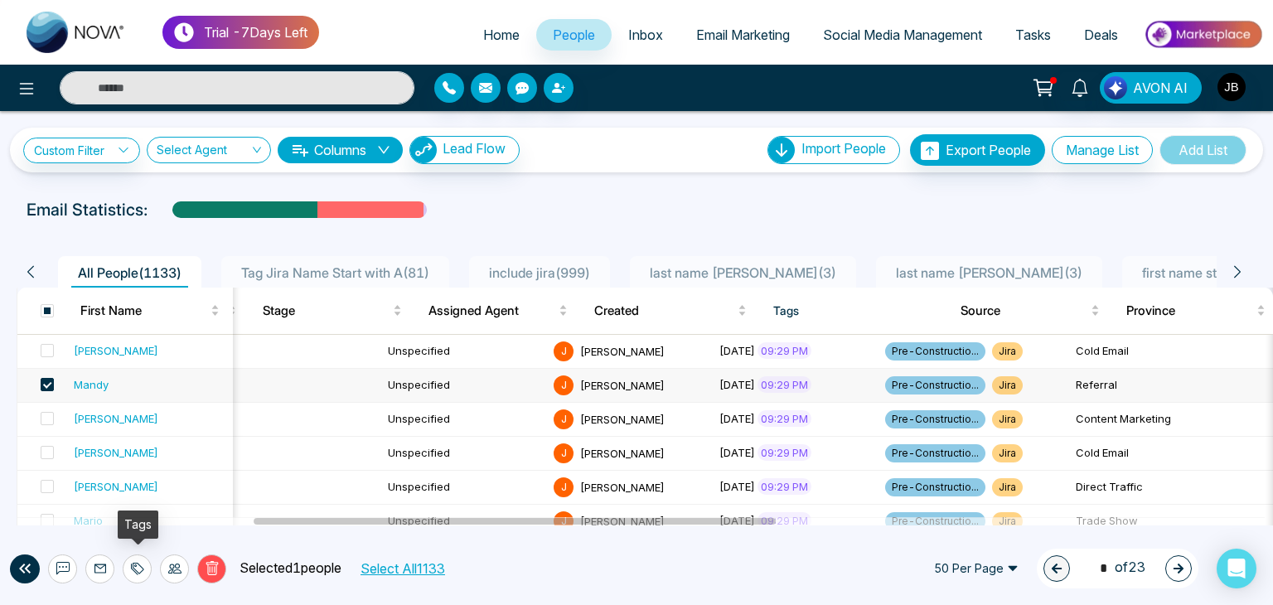
click at [139, 568] on icon at bounding box center [137, 568] width 13 height 13
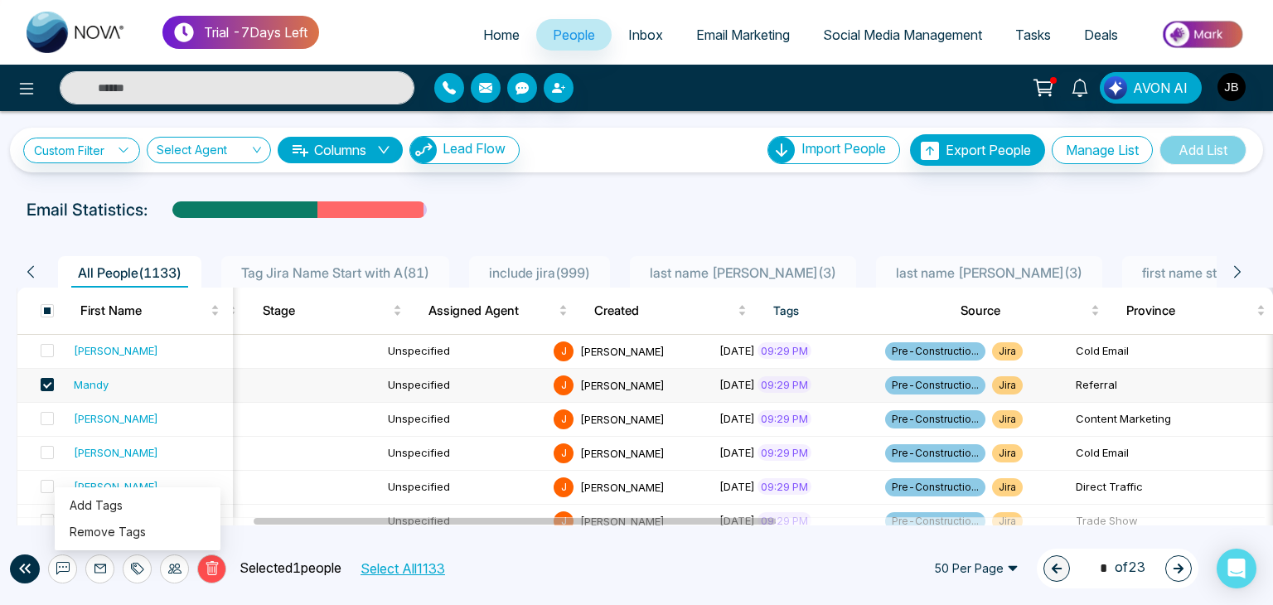
click at [46, 417] on span at bounding box center [47, 418] width 13 height 13
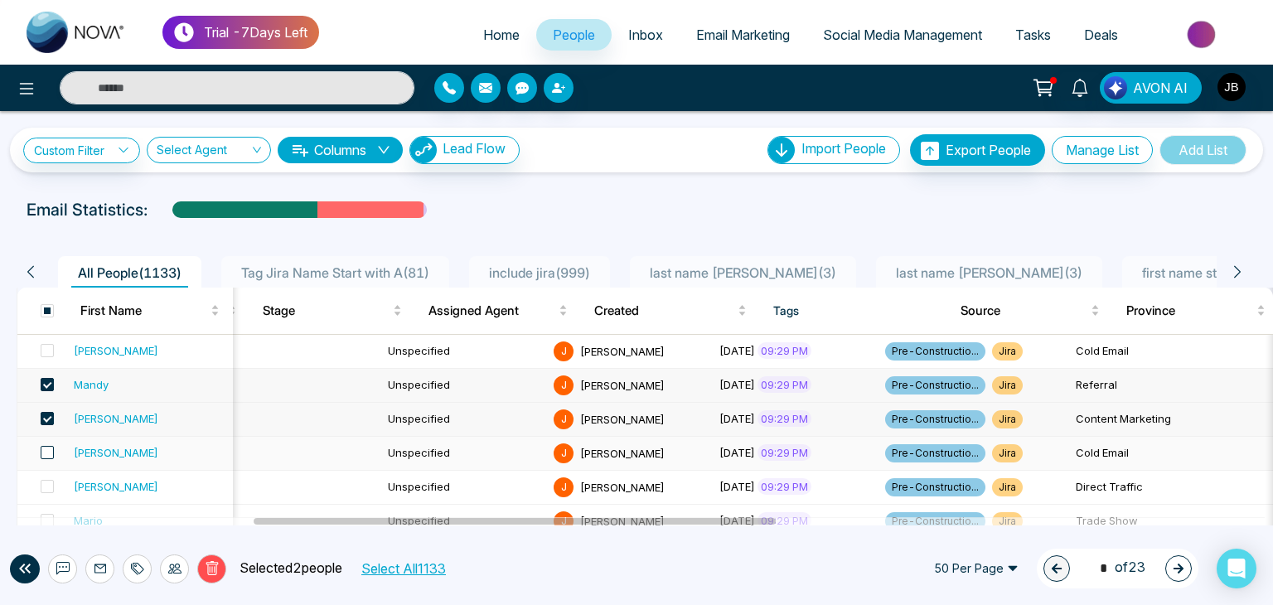
click at [49, 450] on span at bounding box center [47, 452] width 13 height 13
click at [41, 485] on span at bounding box center [47, 486] width 13 height 13
click at [143, 569] on icon at bounding box center [139, 569] width 12 height 12
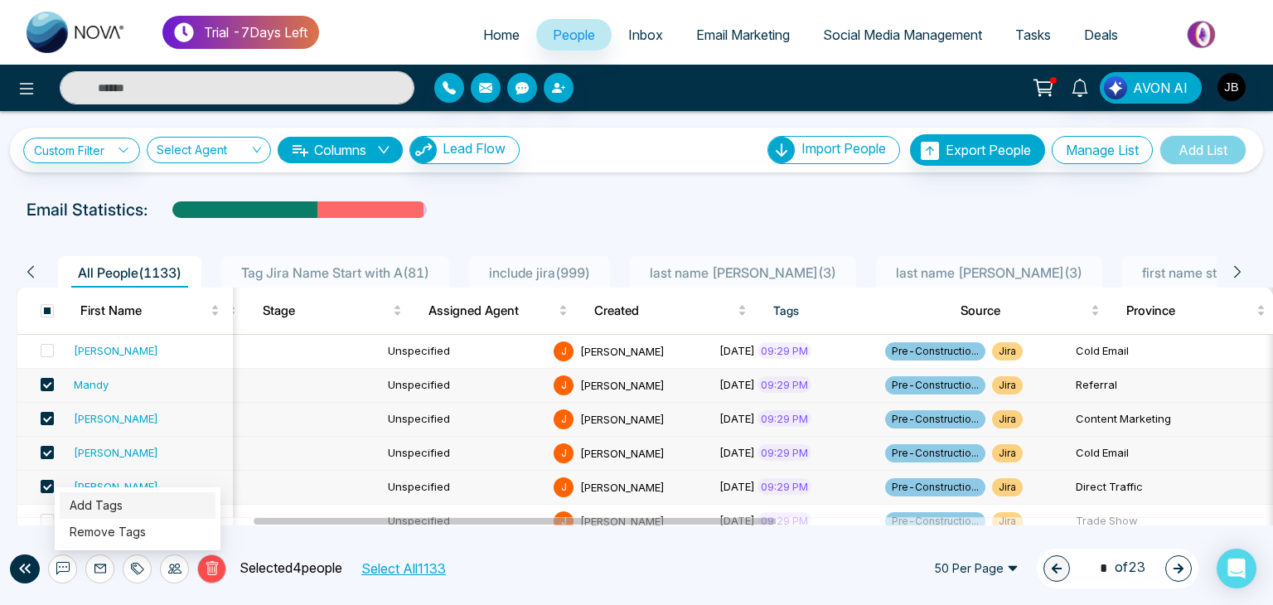
click at [123, 511] on link "Add Tags" at bounding box center [96, 505] width 53 height 14
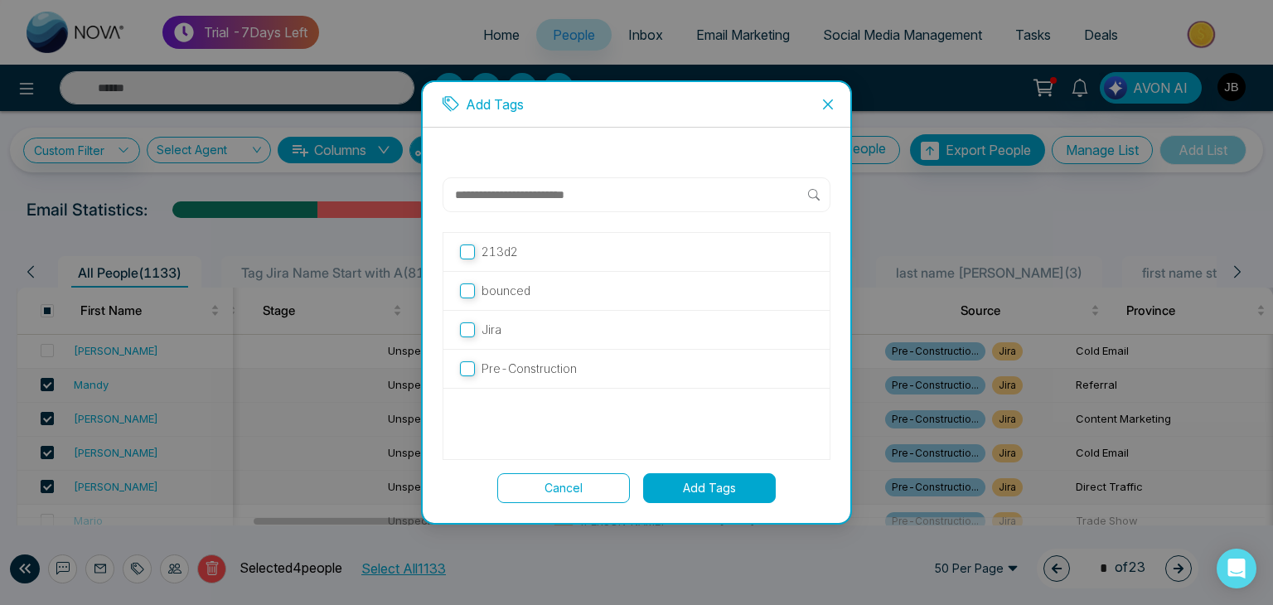
click at [525, 200] on input "text" at bounding box center [630, 195] width 355 height 20
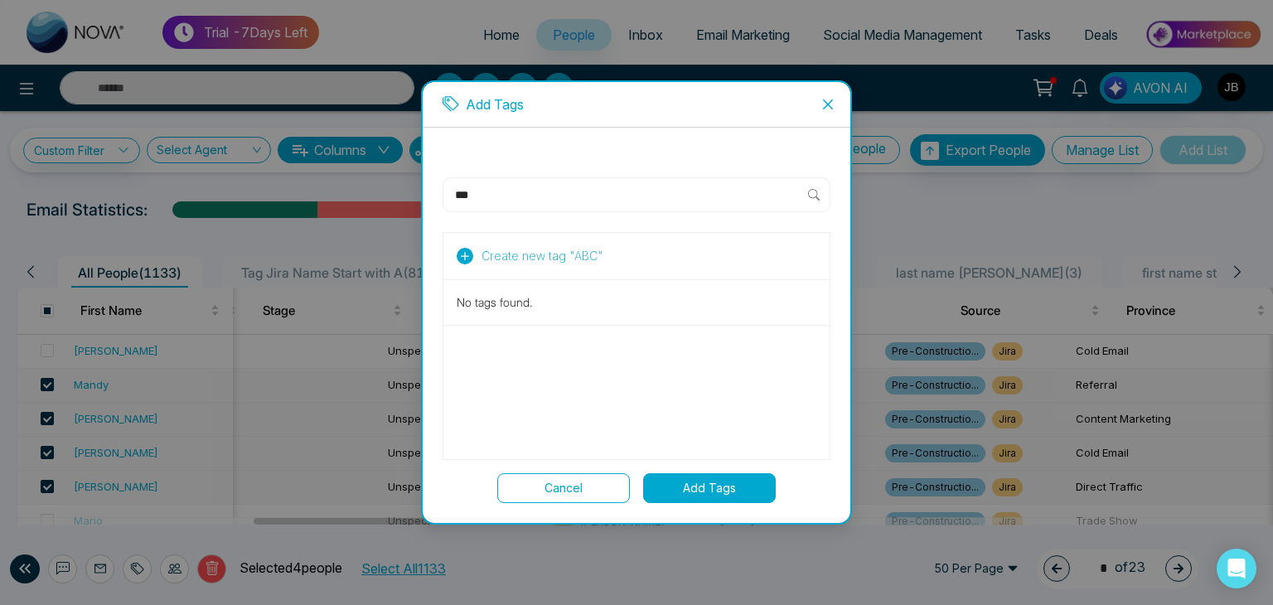
type input "***"
click at [689, 482] on button "Add Tags" at bounding box center [709, 488] width 133 height 30
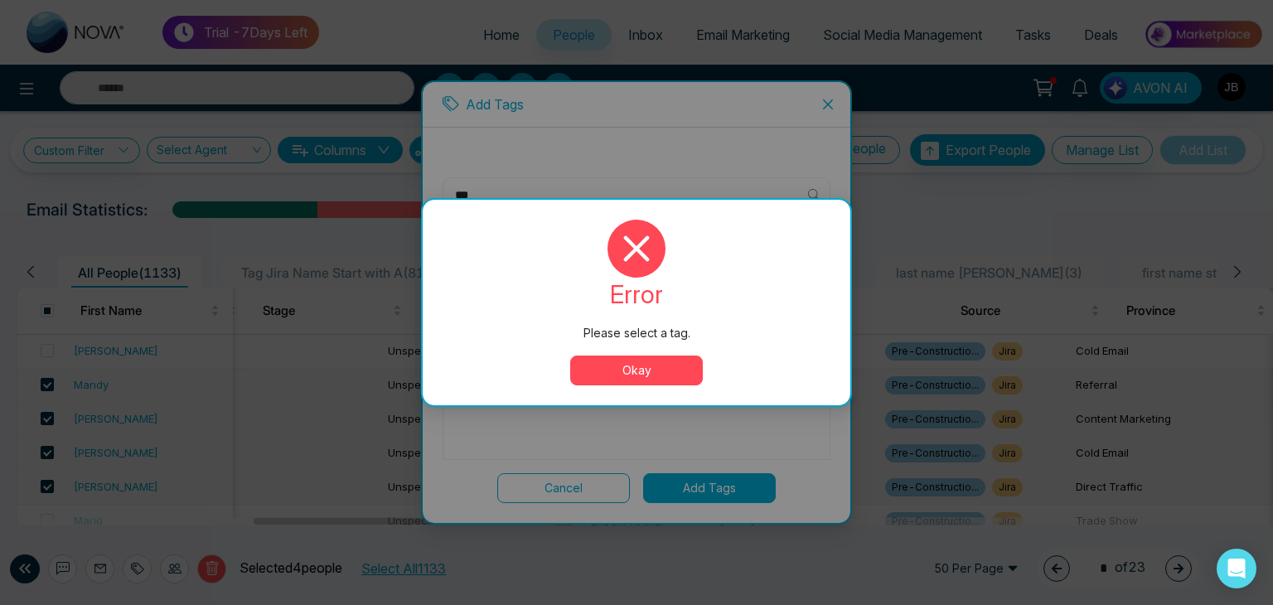
click at [633, 362] on button "Okay" at bounding box center [636, 370] width 133 height 30
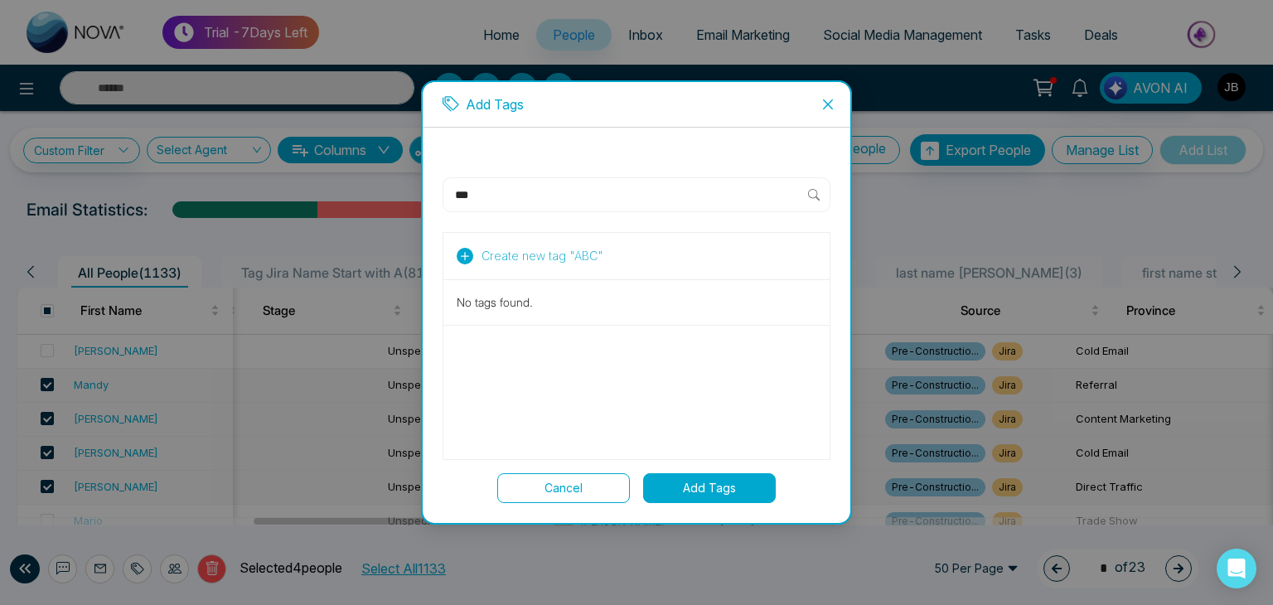
click at [505, 247] on span "Create new tag " ABC "" at bounding box center [542, 256] width 122 height 18
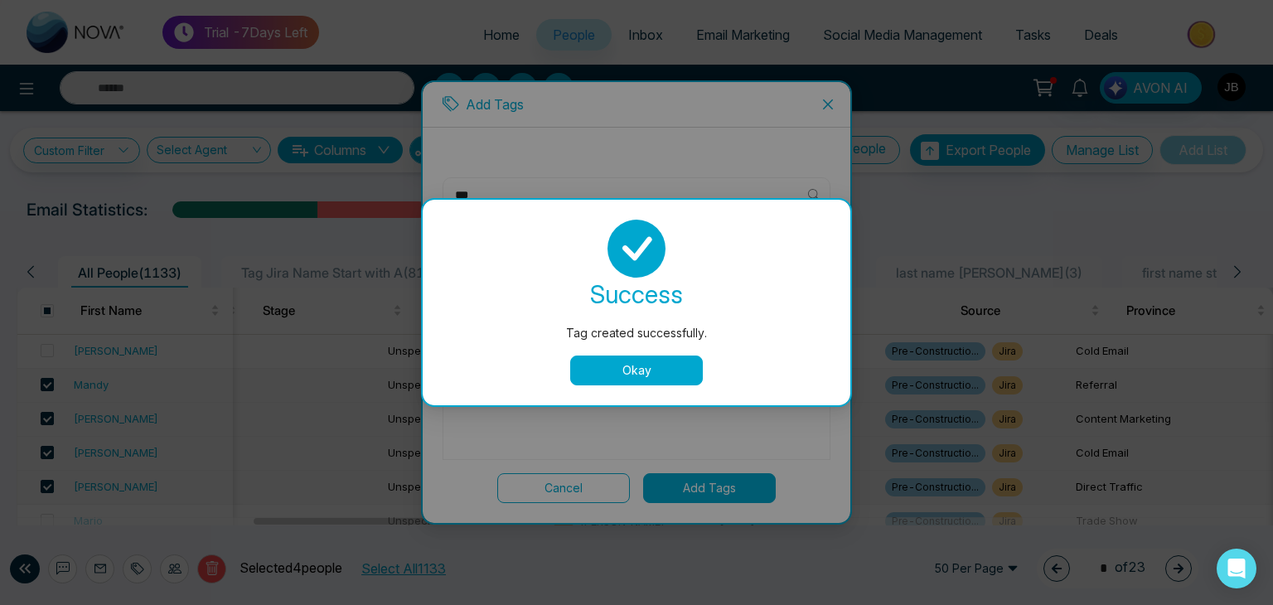
click at [624, 369] on button "Okay" at bounding box center [636, 370] width 133 height 30
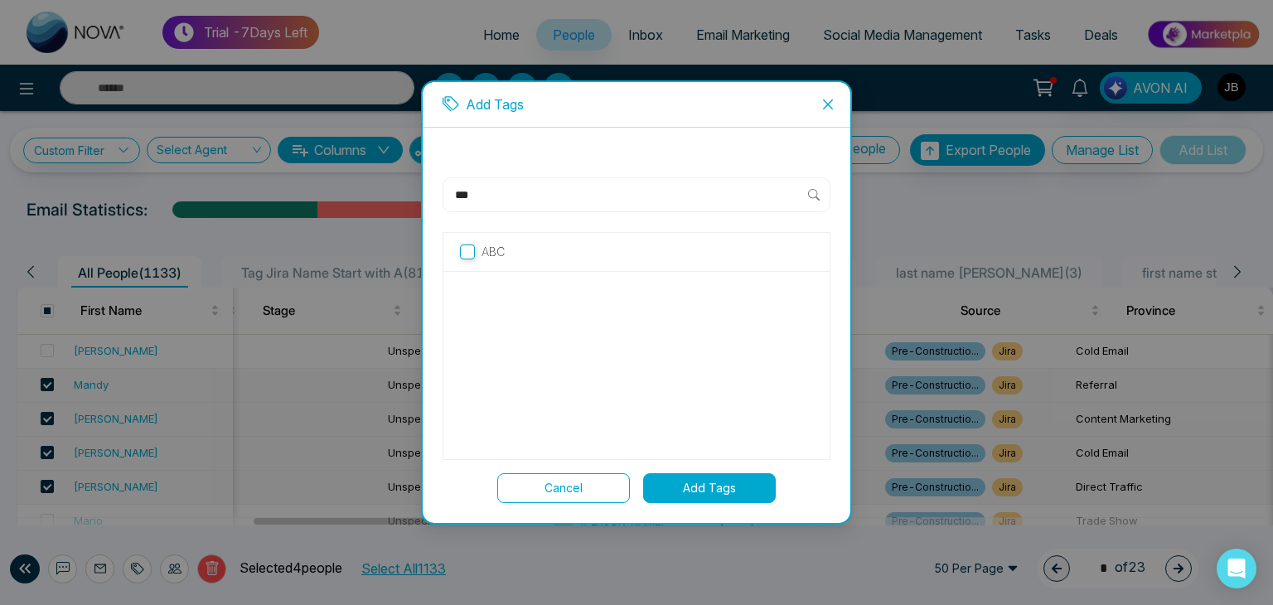
click at [710, 487] on button "Add Tags" at bounding box center [709, 488] width 133 height 30
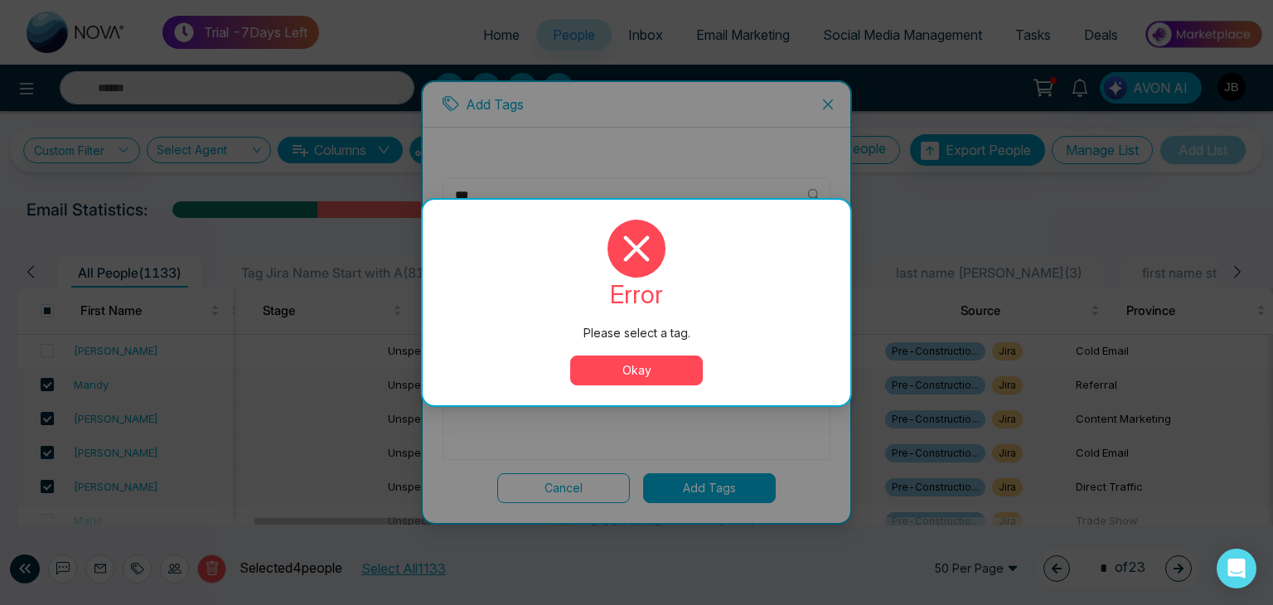
click at [647, 356] on button "Okay" at bounding box center [636, 370] width 133 height 30
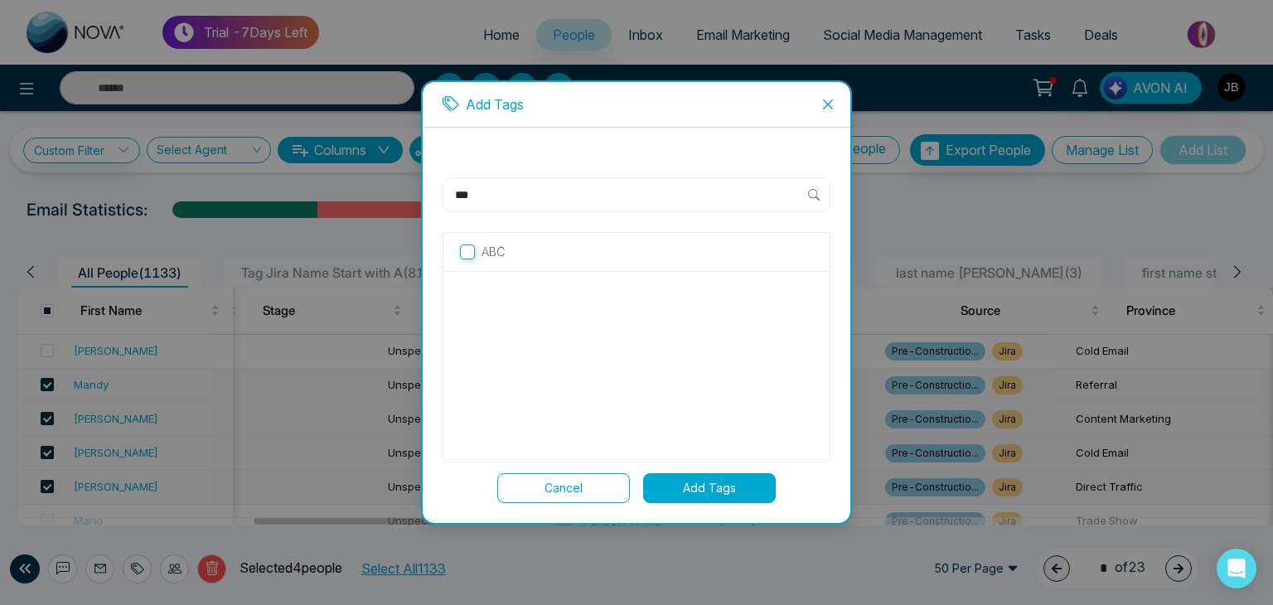
click at [487, 253] on p "ABC" at bounding box center [492, 252] width 23 height 18
click at [729, 486] on button "Add Tags" at bounding box center [709, 488] width 133 height 30
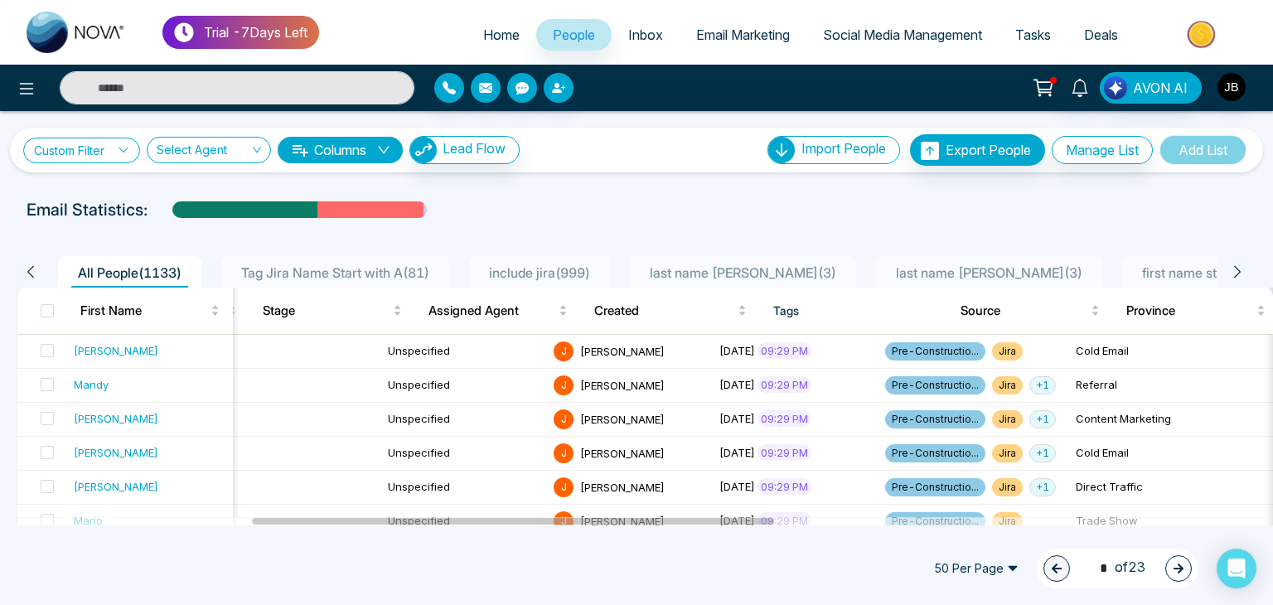
click at [98, 146] on link "Custom Filter" at bounding box center [81, 151] width 117 height 26
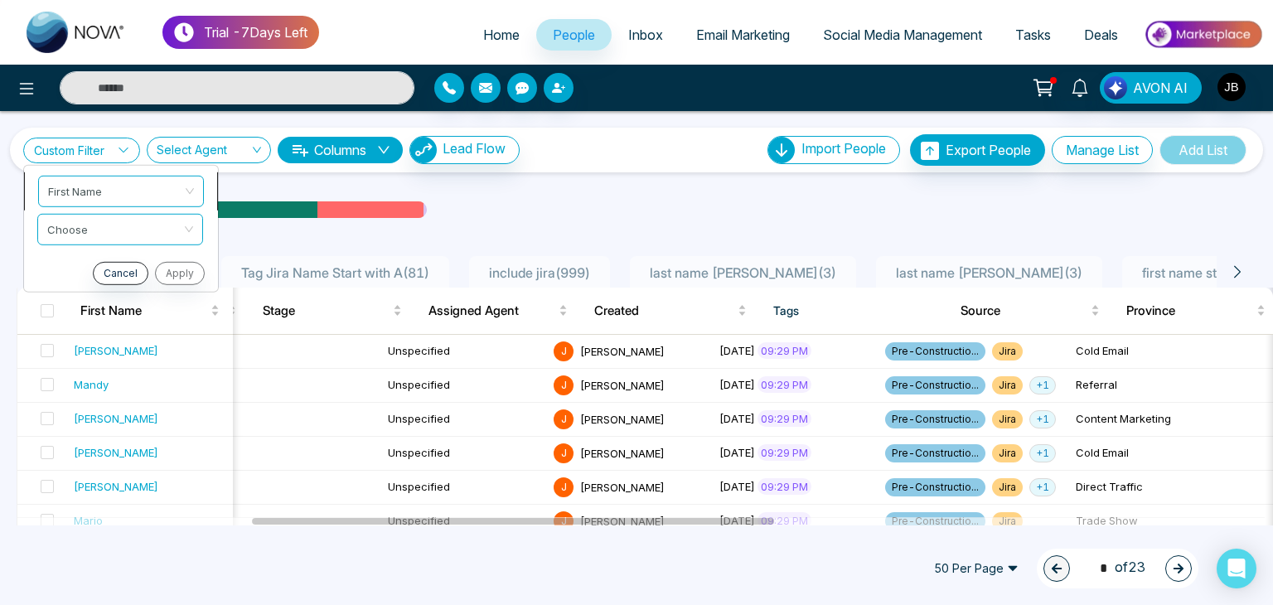
click at [100, 189] on span "First Name" at bounding box center [121, 191] width 146 height 30
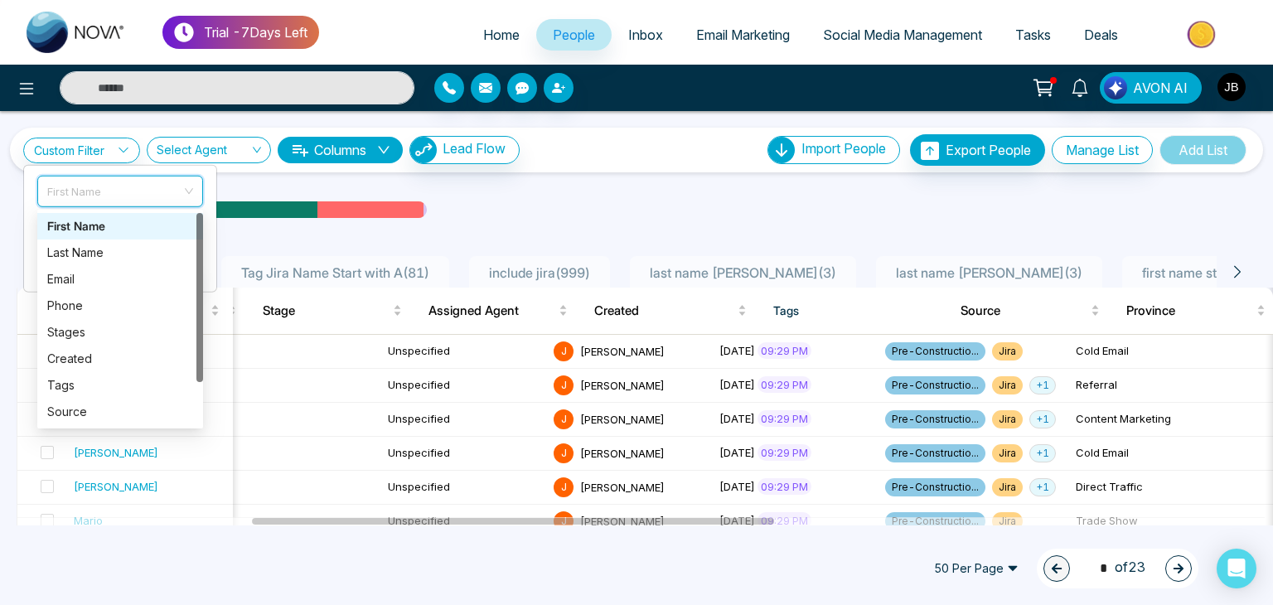
click at [2, 217] on div "Email Statistics:" at bounding box center [636, 209] width 1273 height 25
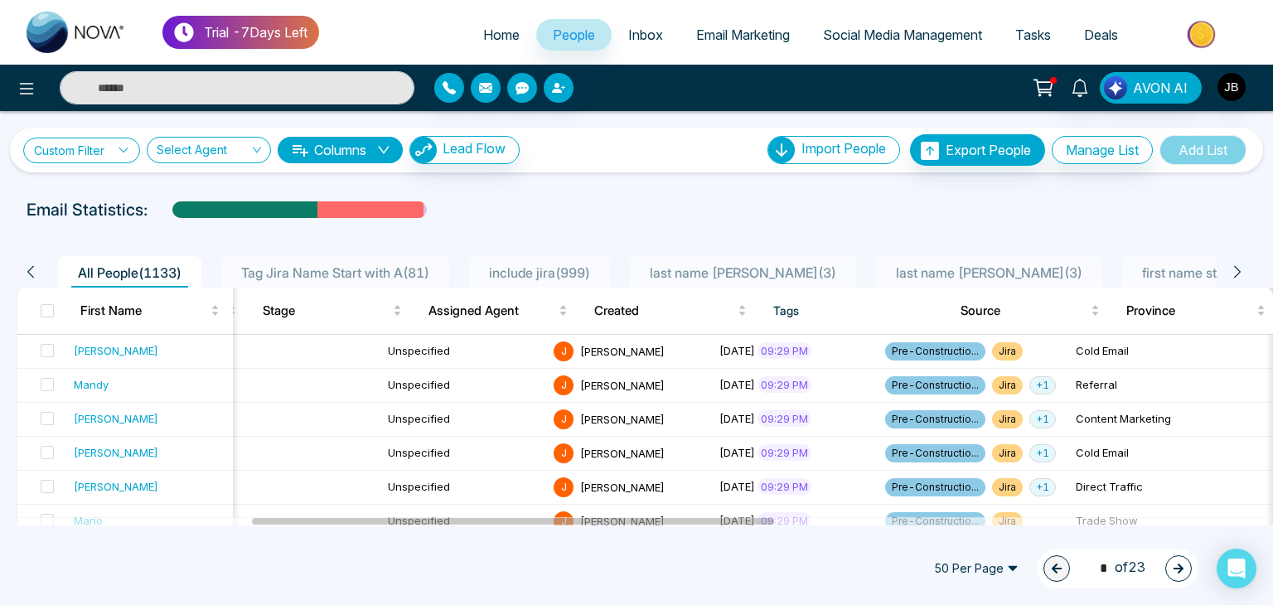
click at [122, 143] on link "Custom Filter" at bounding box center [81, 151] width 117 height 26
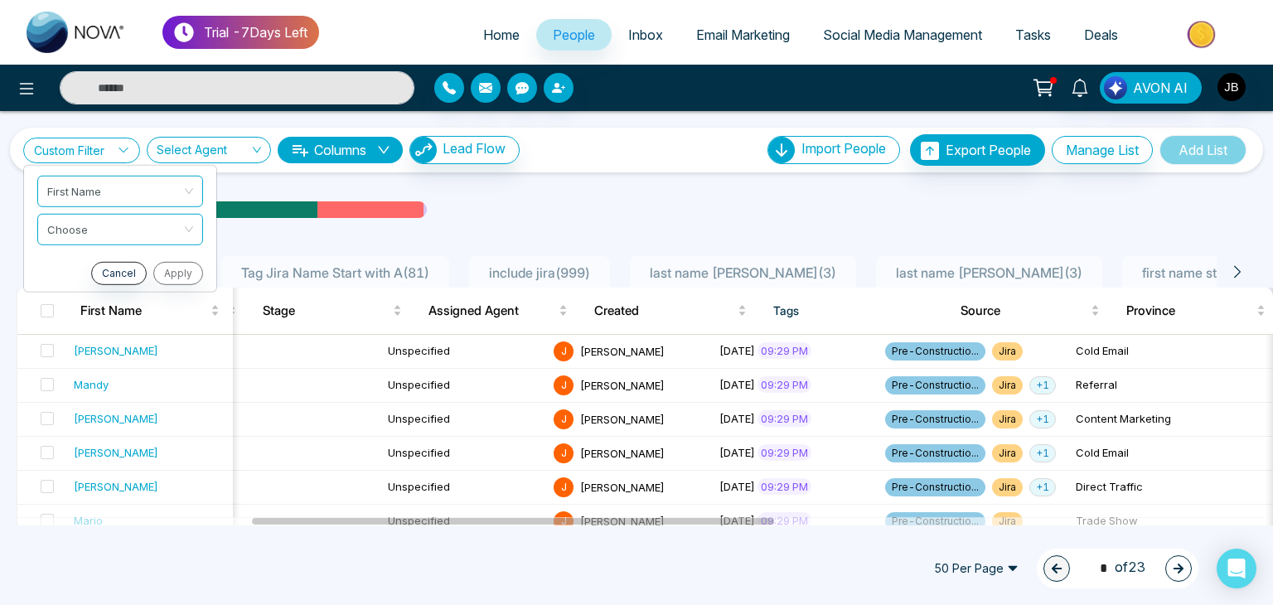
click at [117, 151] on link "Custom Filter" at bounding box center [81, 151] width 117 height 26
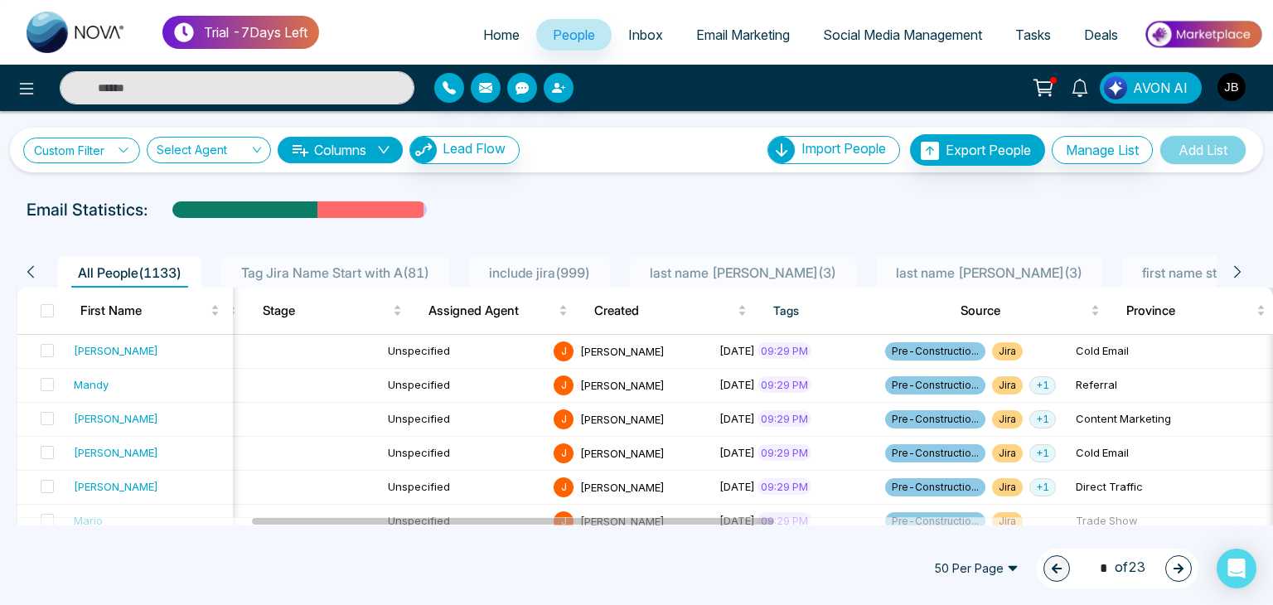
click at [125, 150] on icon at bounding box center [124, 150] width 12 height 12
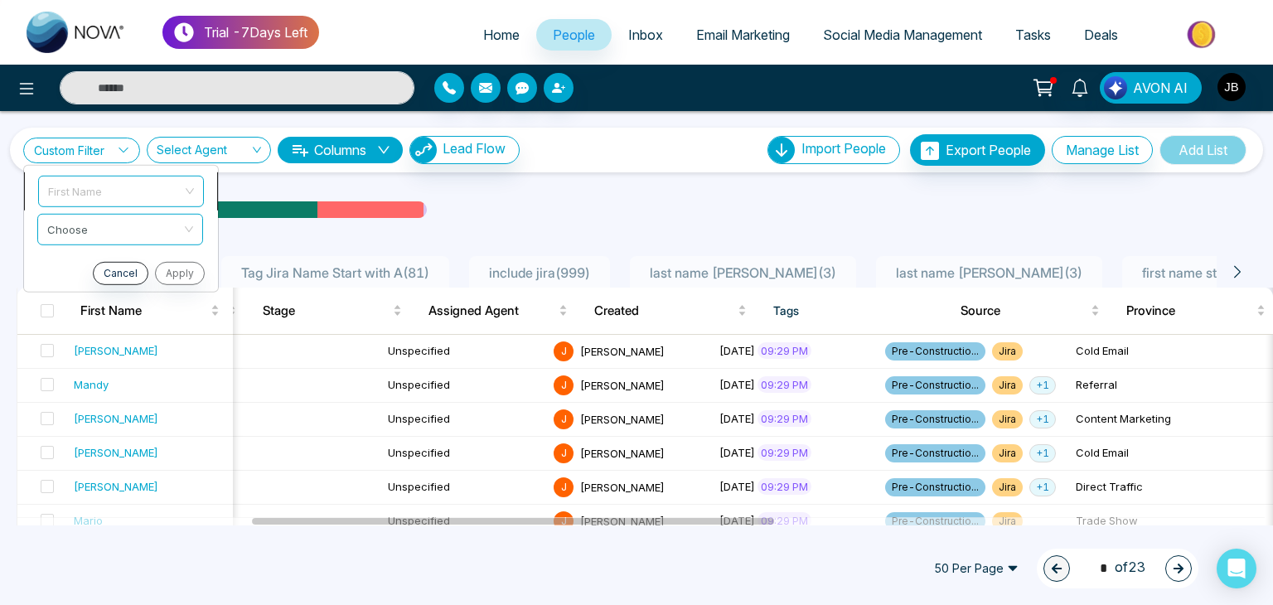
click at [152, 177] on span "First Name" at bounding box center [121, 191] width 146 height 30
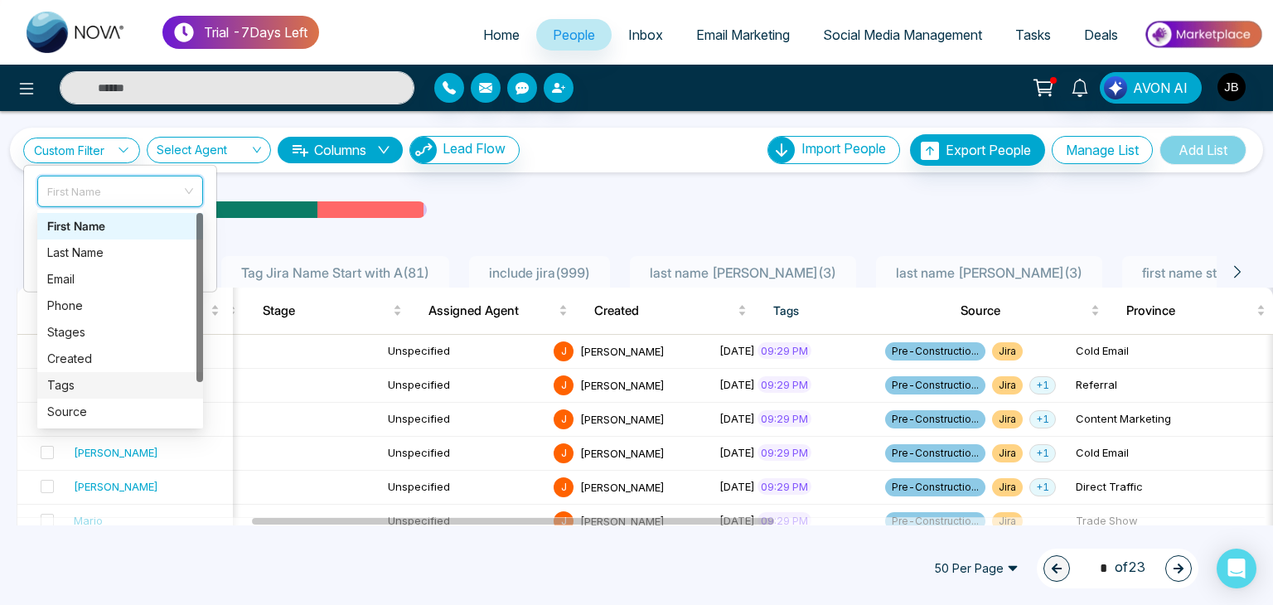
click at [73, 391] on div "Tags" at bounding box center [120, 385] width 146 height 18
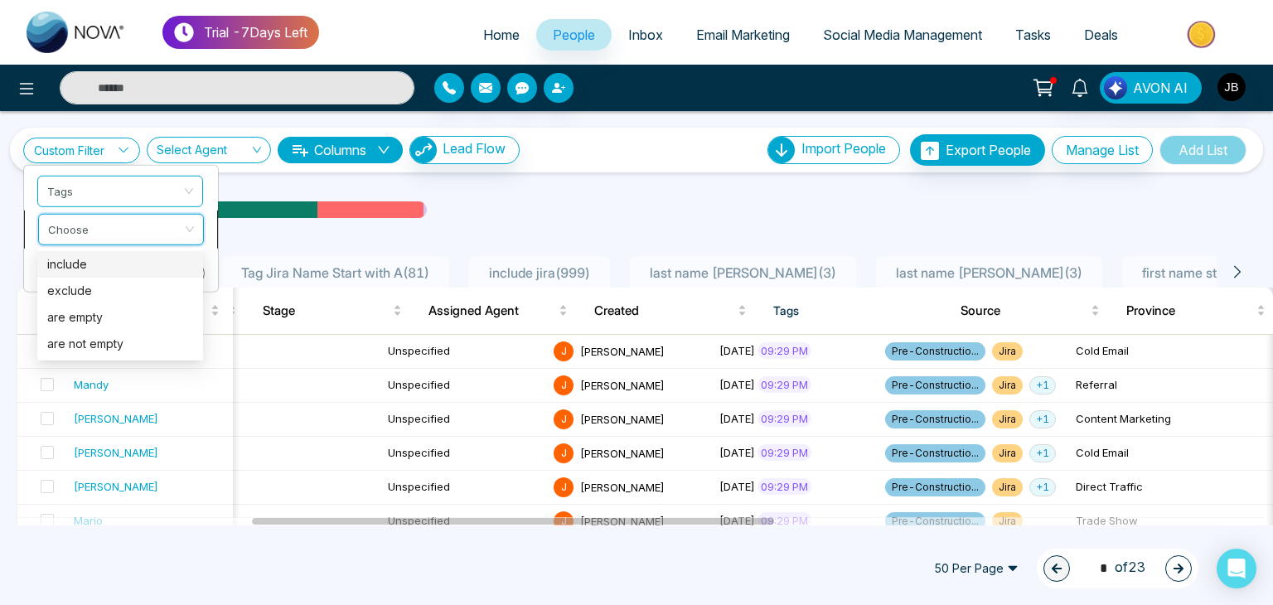
click at [74, 236] on input "search" at bounding box center [115, 226] width 134 height 25
click at [76, 296] on div "exclude" at bounding box center [120, 291] width 146 height 18
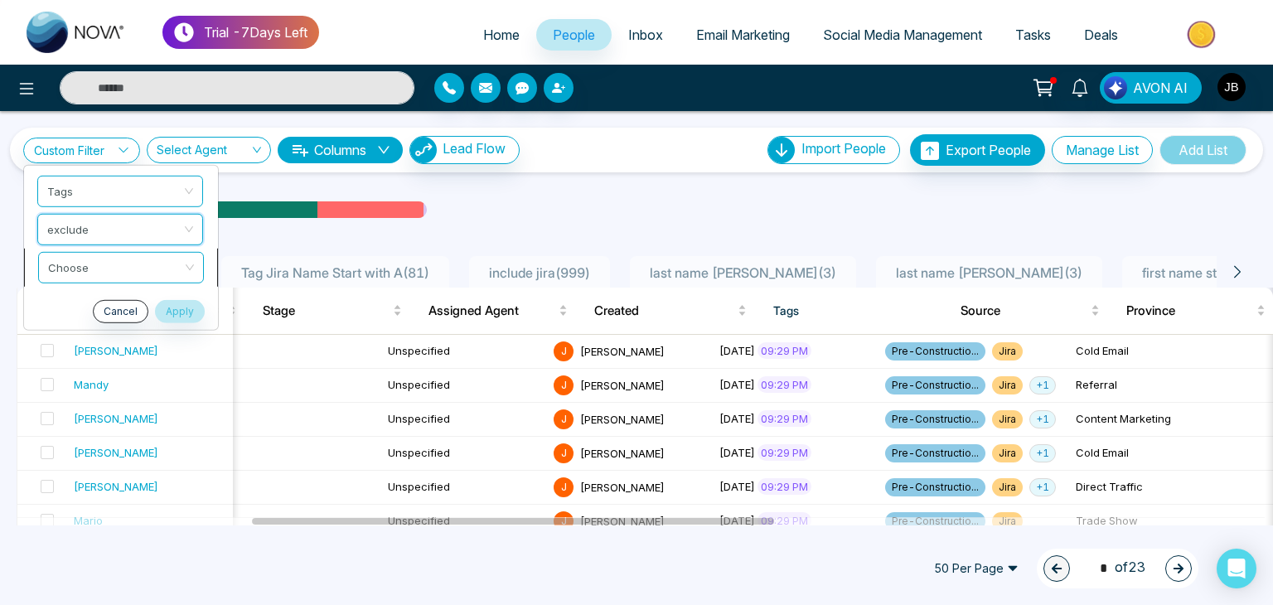
click at [93, 269] on input "search" at bounding box center [115, 264] width 134 height 25
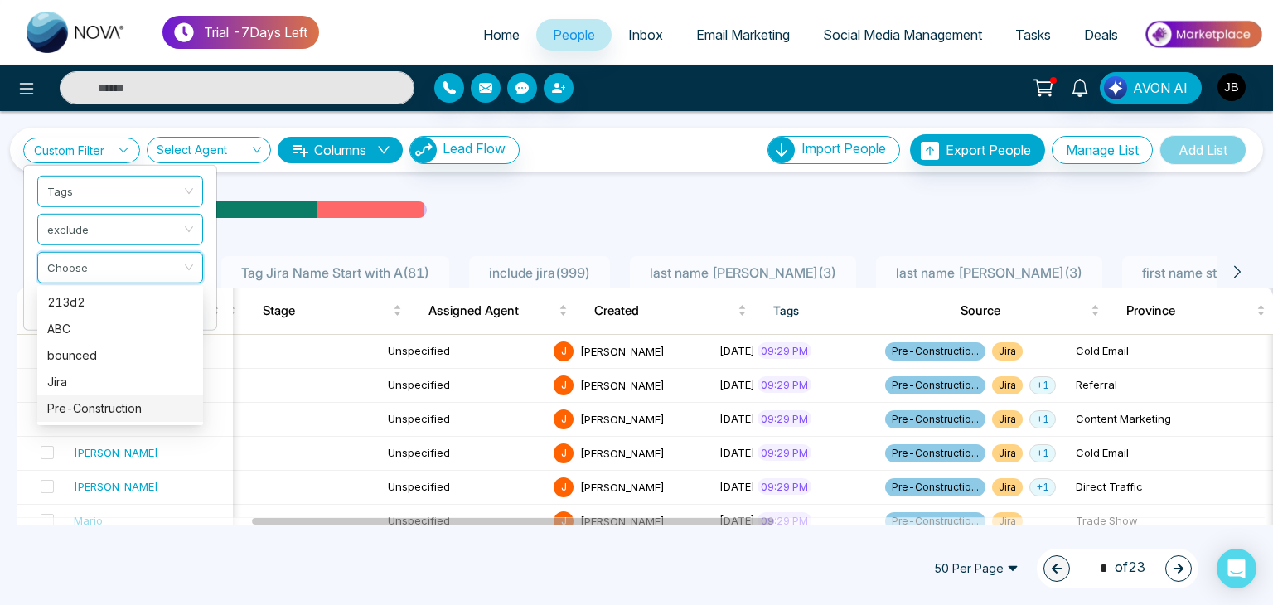
click at [75, 409] on div "Pre-Construction" at bounding box center [120, 408] width 146 height 18
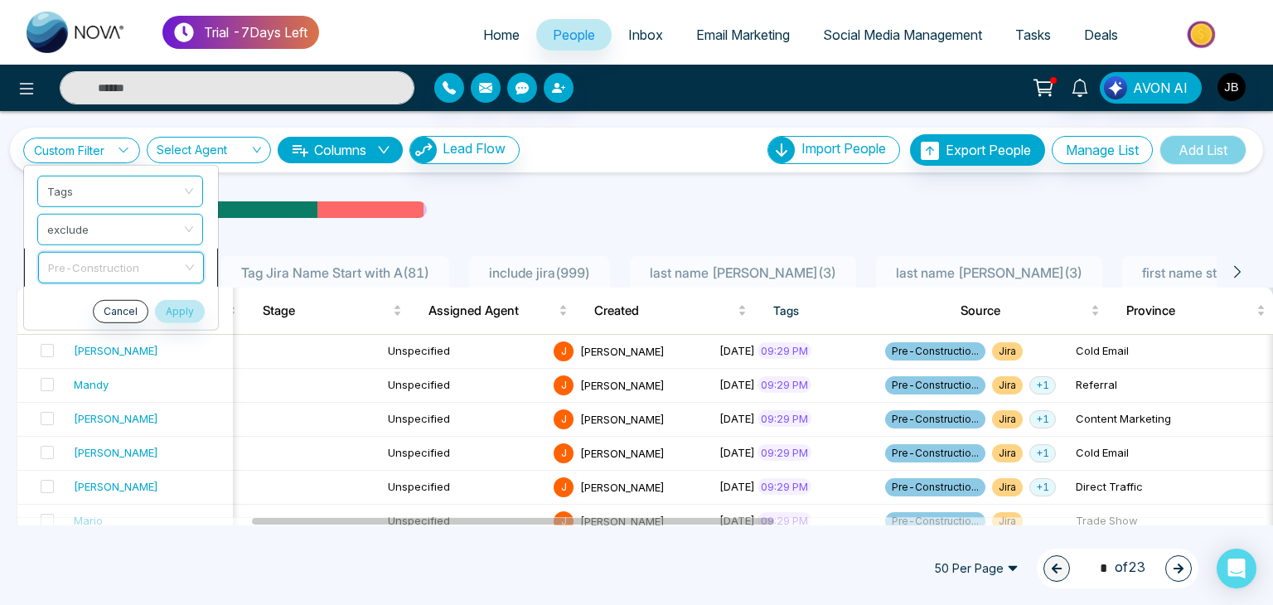
click at [170, 264] on span "Pre-Construction" at bounding box center [121, 267] width 146 height 30
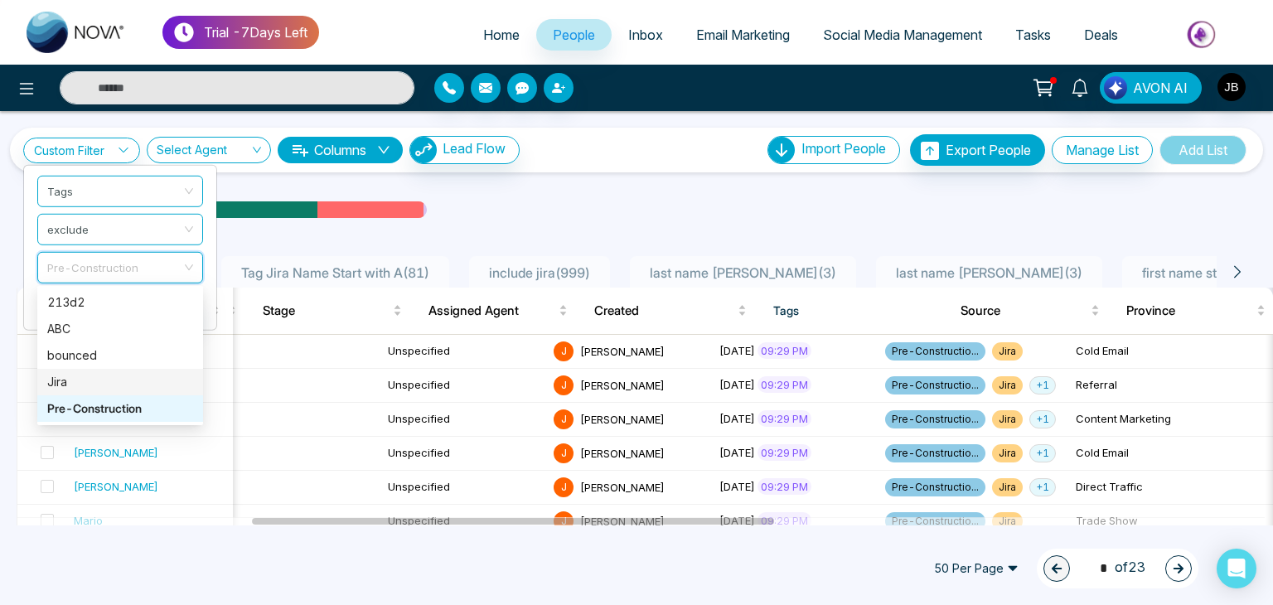
click at [78, 381] on div "Jira" at bounding box center [120, 382] width 146 height 18
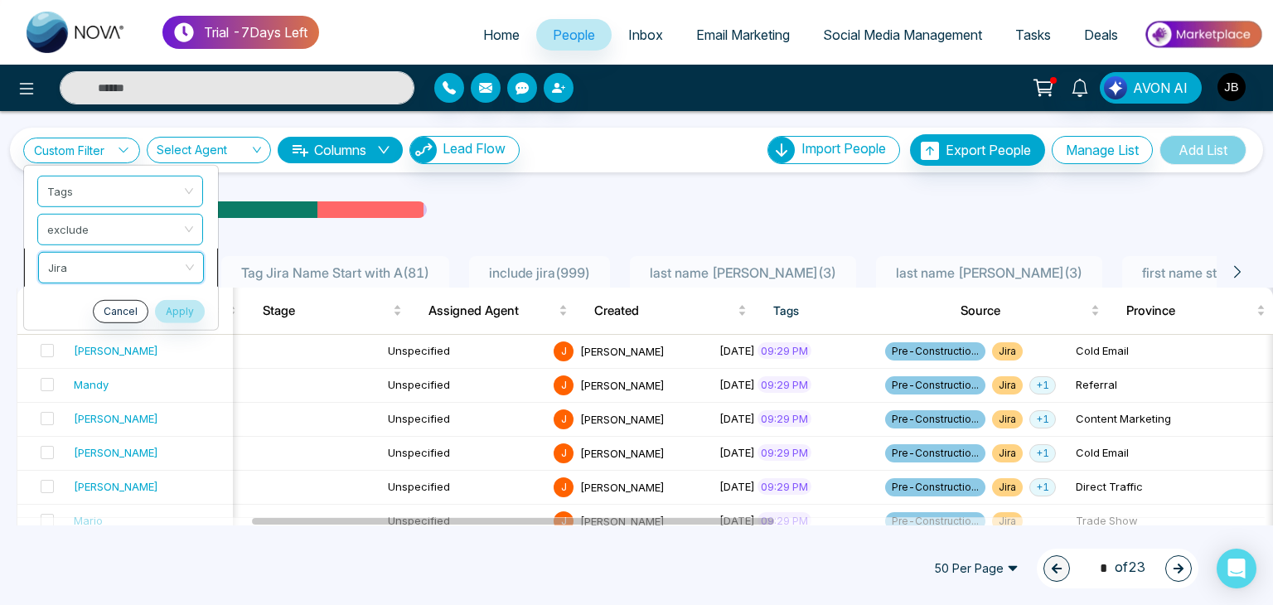
click at [174, 266] on span "Jira" at bounding box center [121, 267] width 146 height 30
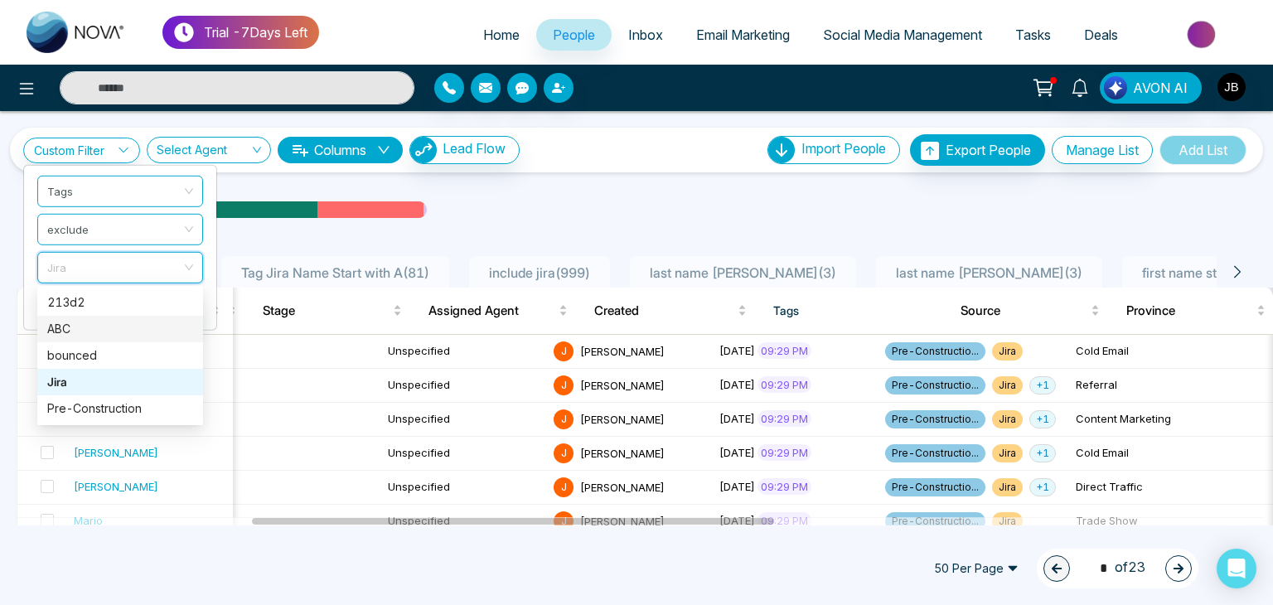
click at [65, 332] on div "ABC" at bounding box center [120, 329] width 146 height 18
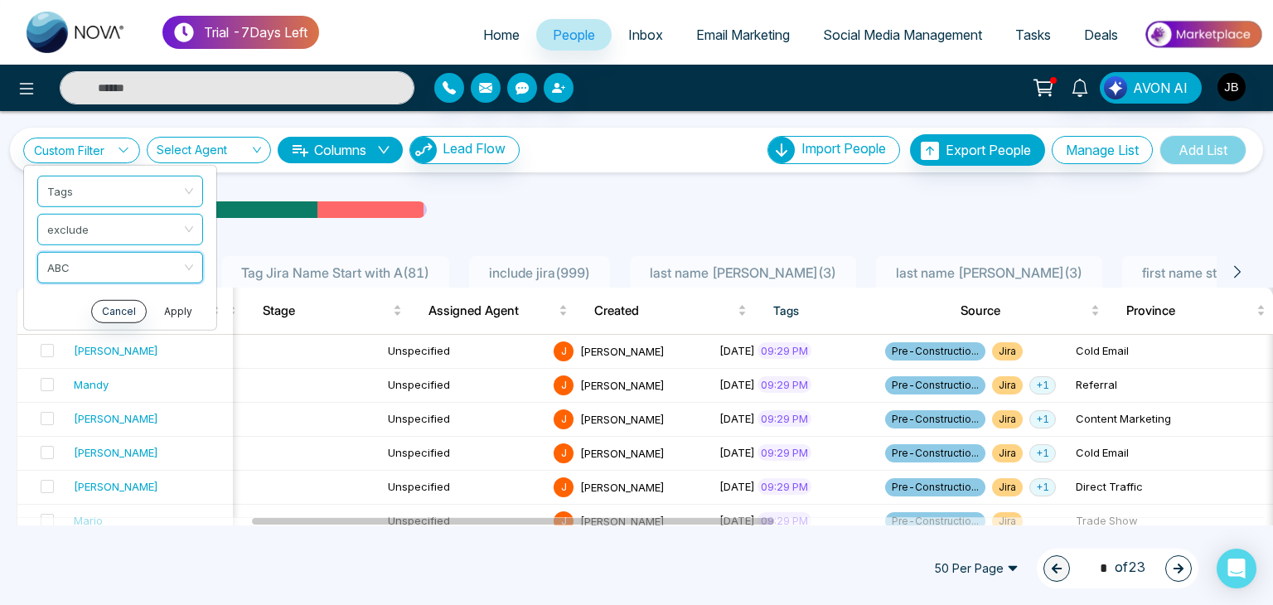
click at [172, 312] on button "Apply" at bounding box center [178, 310] width 50 height 23
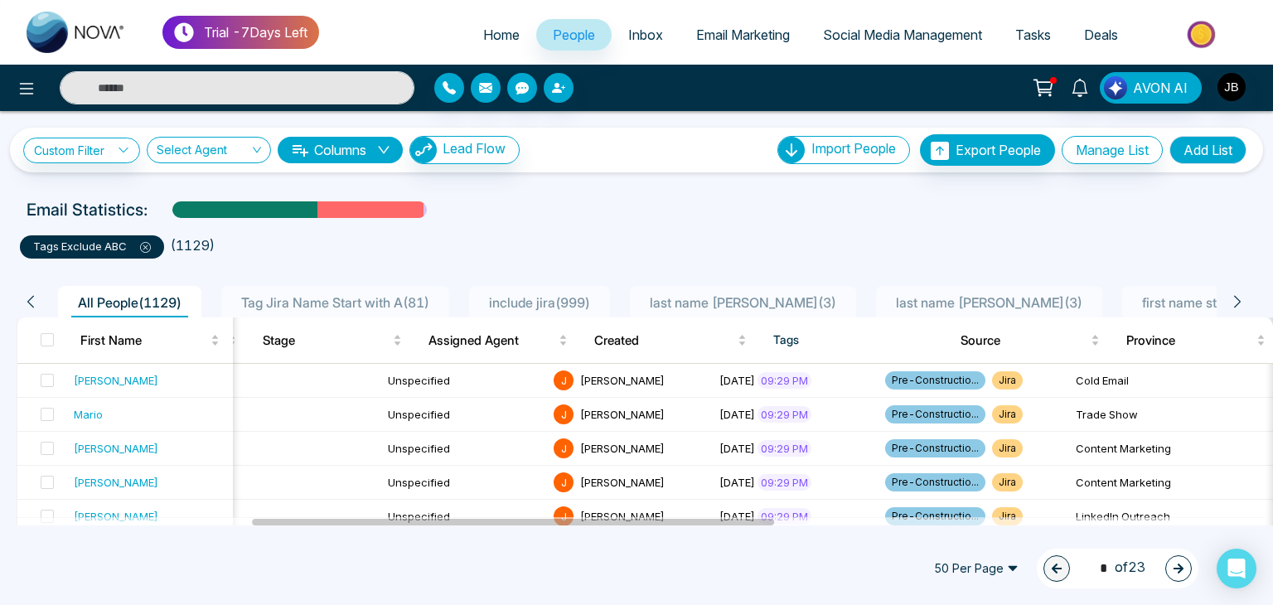
click at [145, 242] on icon at bounding box center [145, 247] width 11 height 11
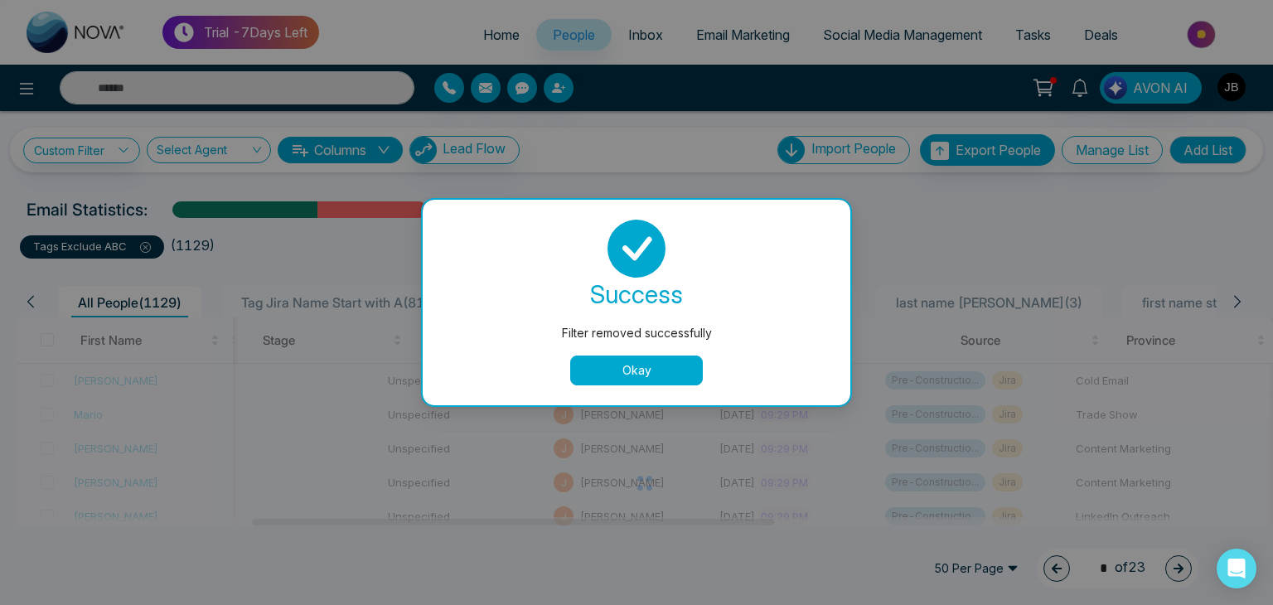
click at [602, 377] on button "Okay" at bounding box center [636, 370] width 133 height 30
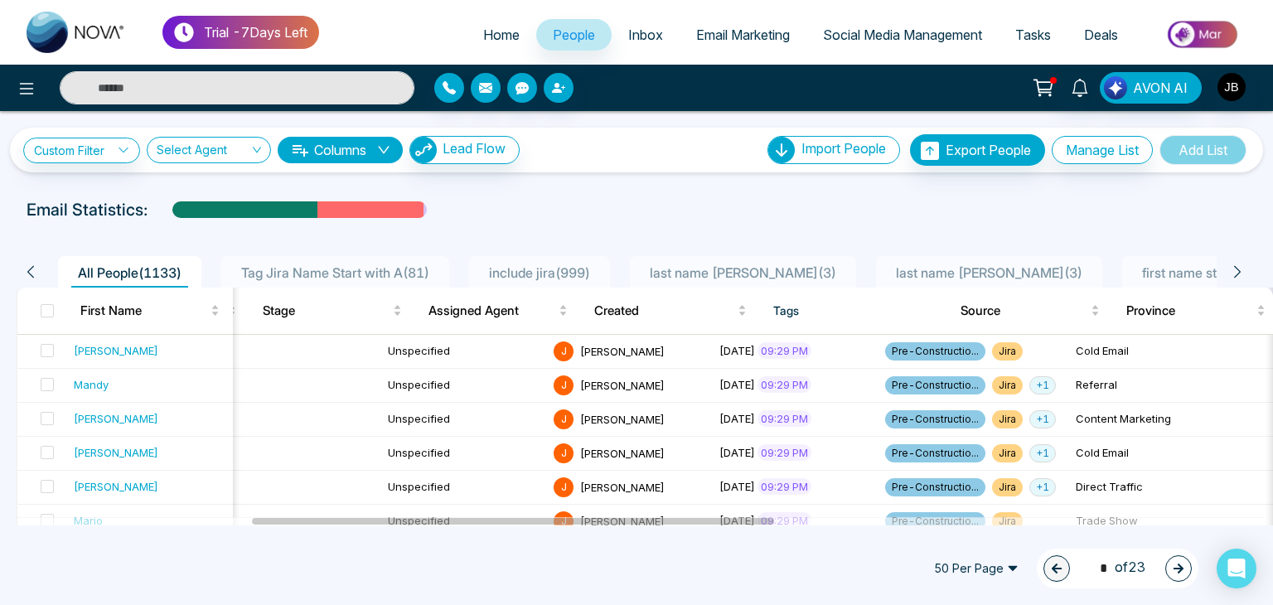
click at [194, 80] on input "text" at bounding box center [237, 87] width 355 height 33
type input "**********"
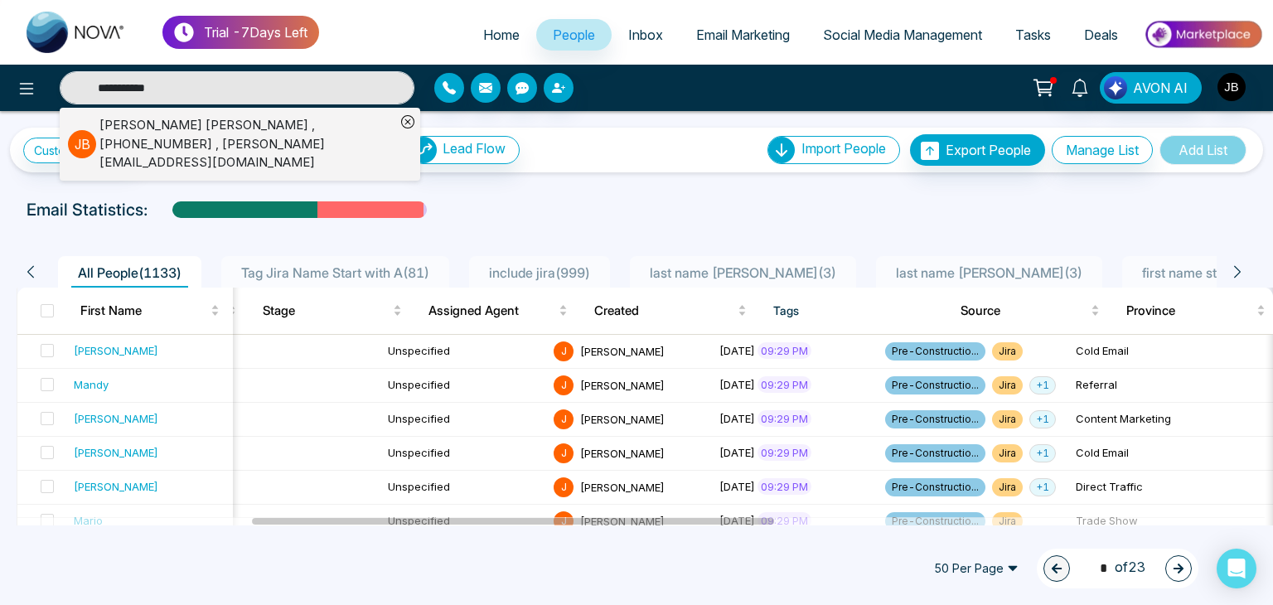
click at [191, 123] on div "Jayesh Badgujar , +918208229192 , Jayesh@mmnovatech.com" at bounding box center [247, 144] width 296 height 56
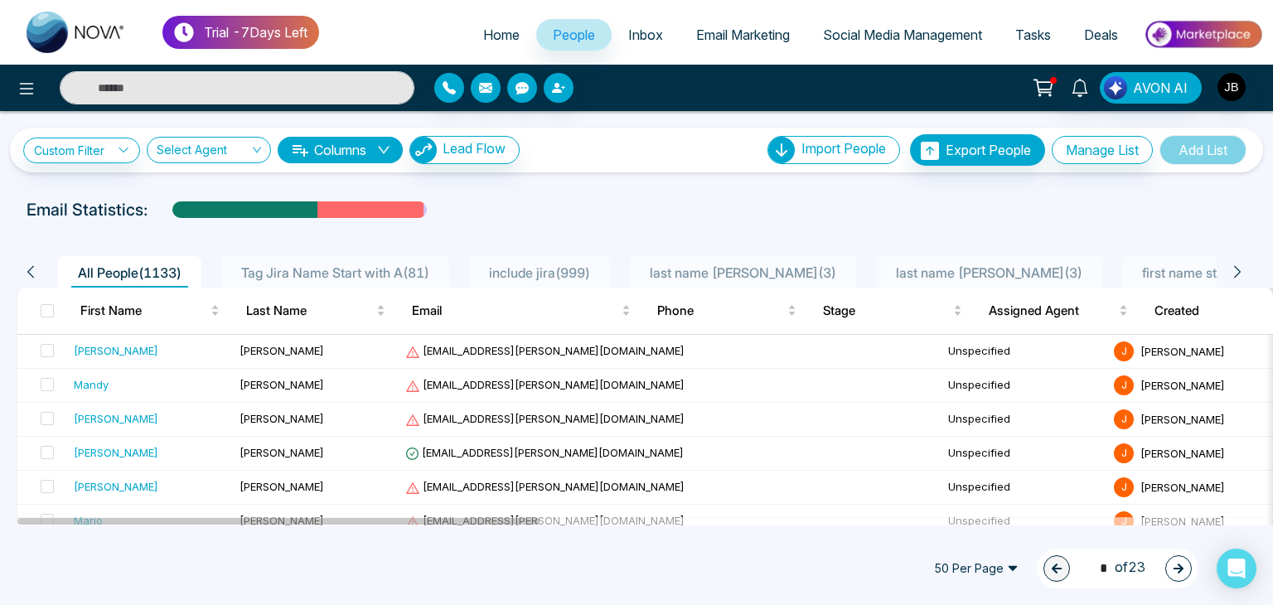
click at [1237, 273] on icon at bounding box center [1237, 272] width 7 height 12
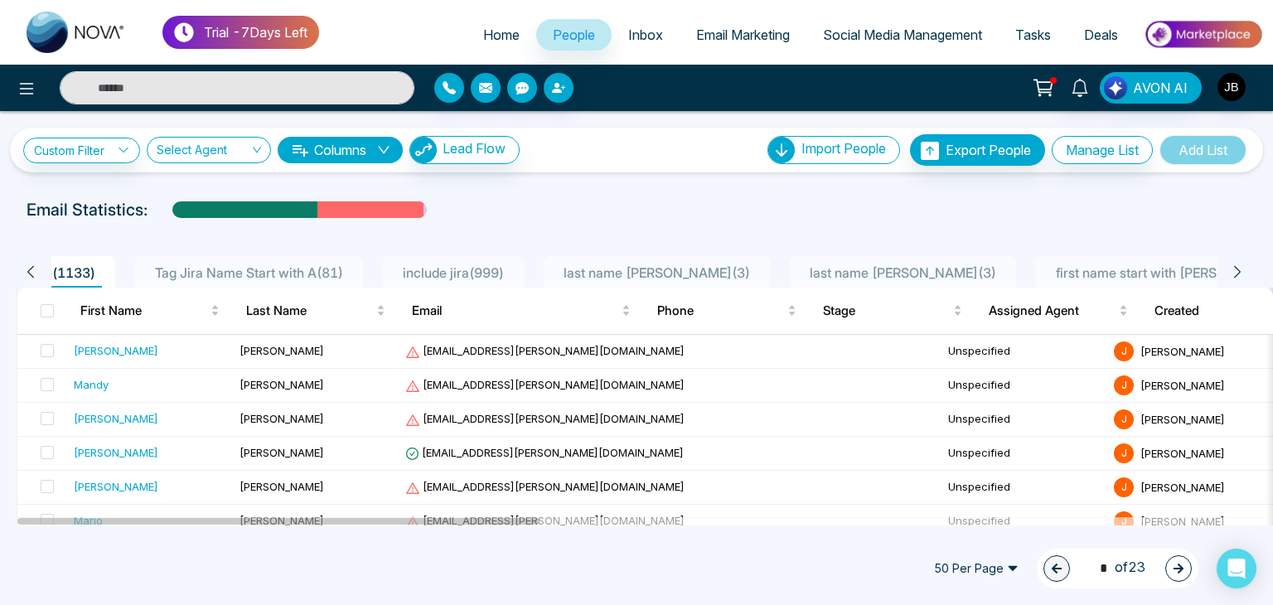
click at [1237, 273] on icon at bounding box center [1237, 272] width 7 height 12
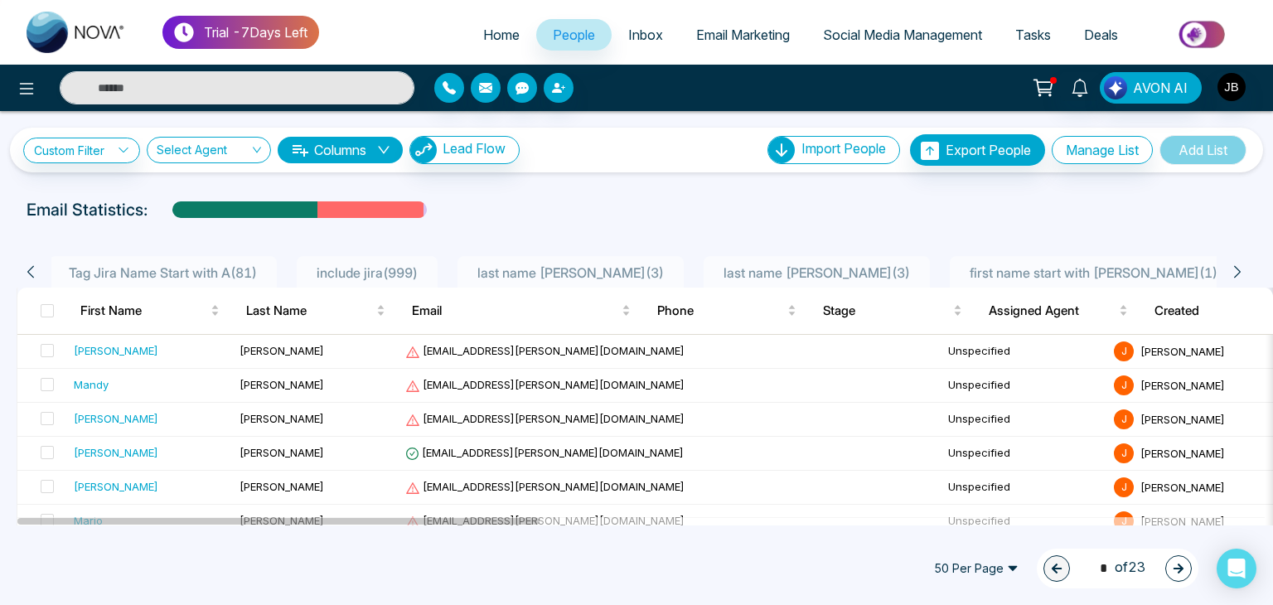
click at [1237, 273] on icon at bounding box center [1237, 272] width 7 height 12
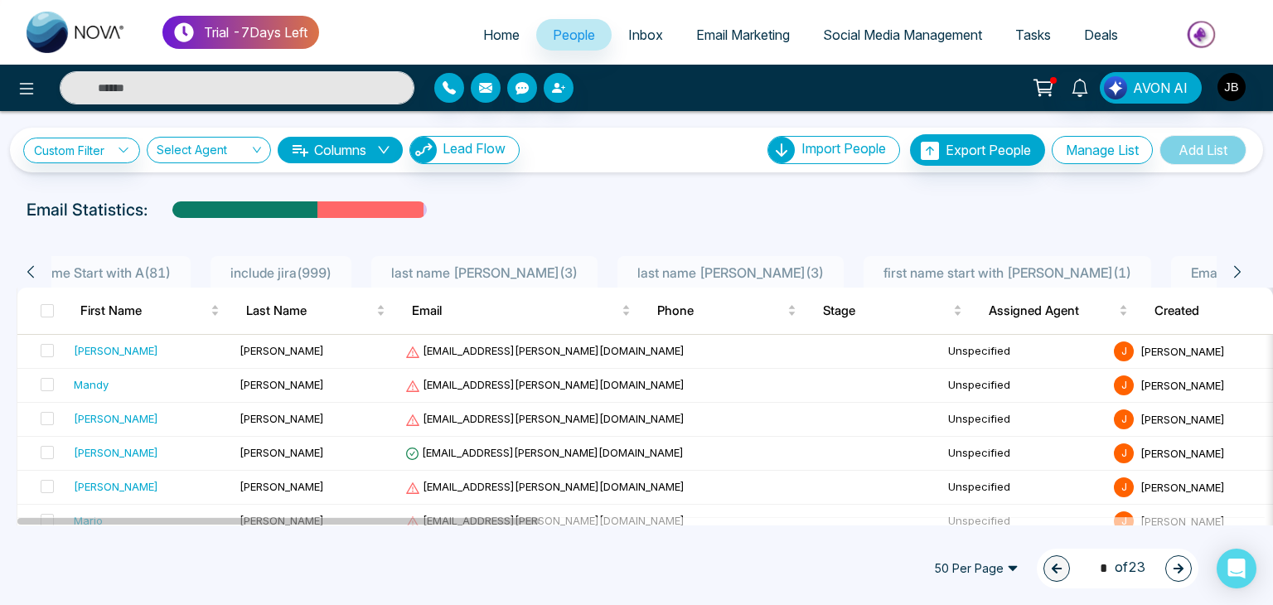
click at [1237, 273] on icon at bounding box center [1237, 272] width 7 height 12
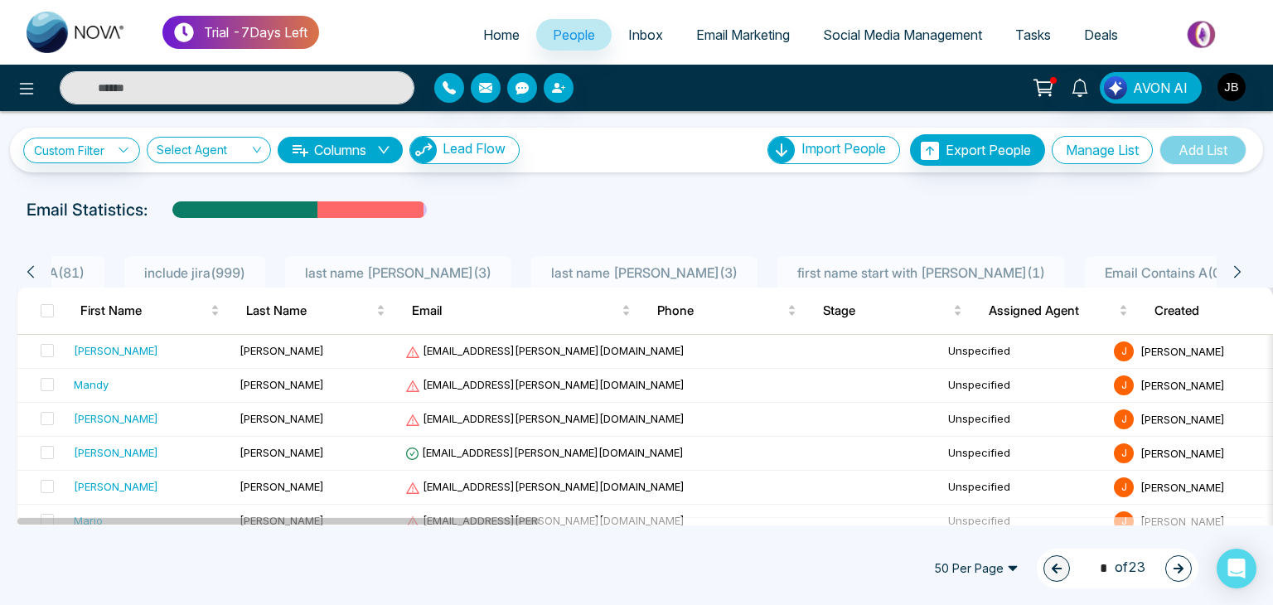
click at [1237, 273] on icon at bounding box center [1237, 272] width 7 height 12
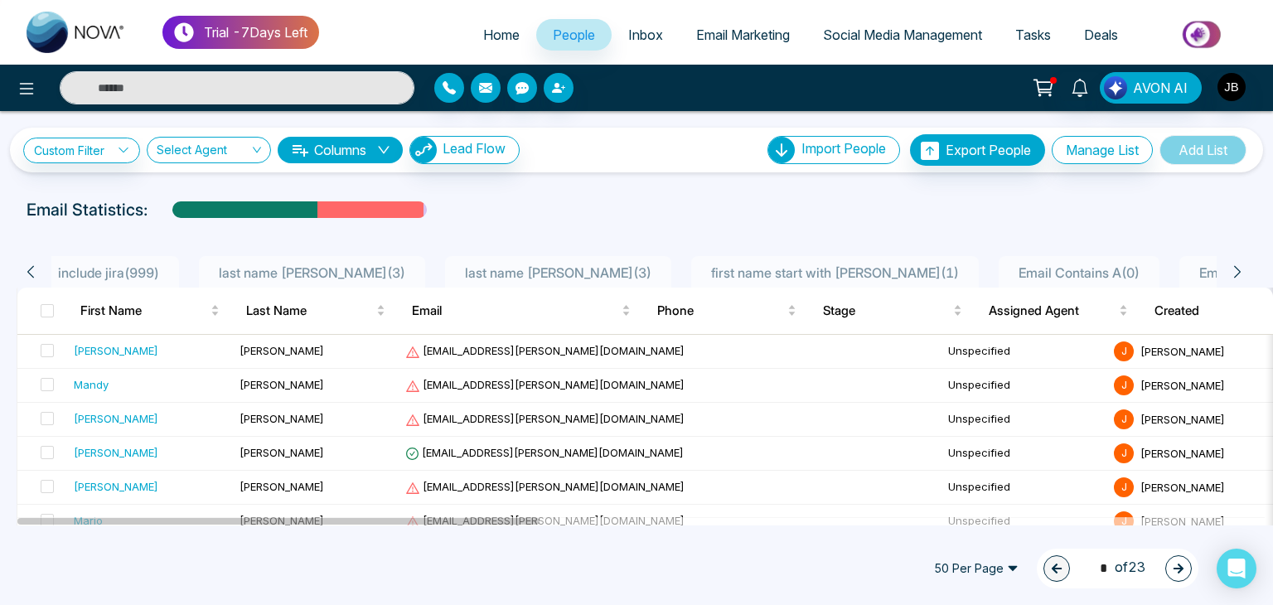
click at [1237, 273] on icon at bounding box center [1237, 272] width 7 height 12
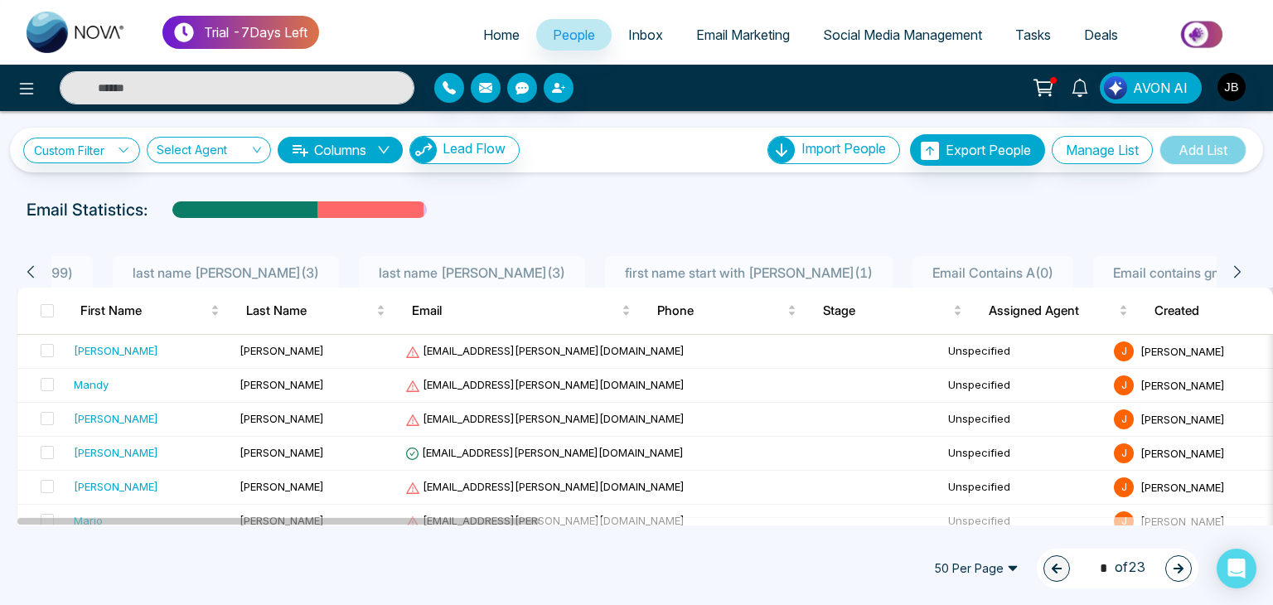
click at [1237, 273] on icon at bounding box center [1237, 272] width 7 height 12
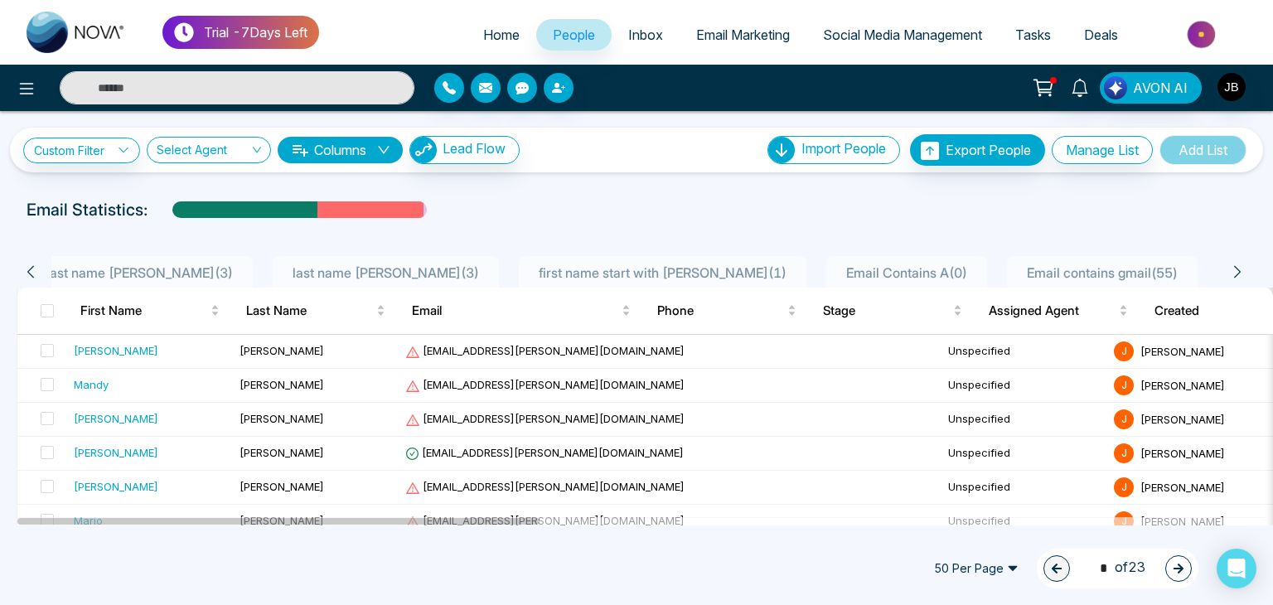
scroll to position [0, 657]
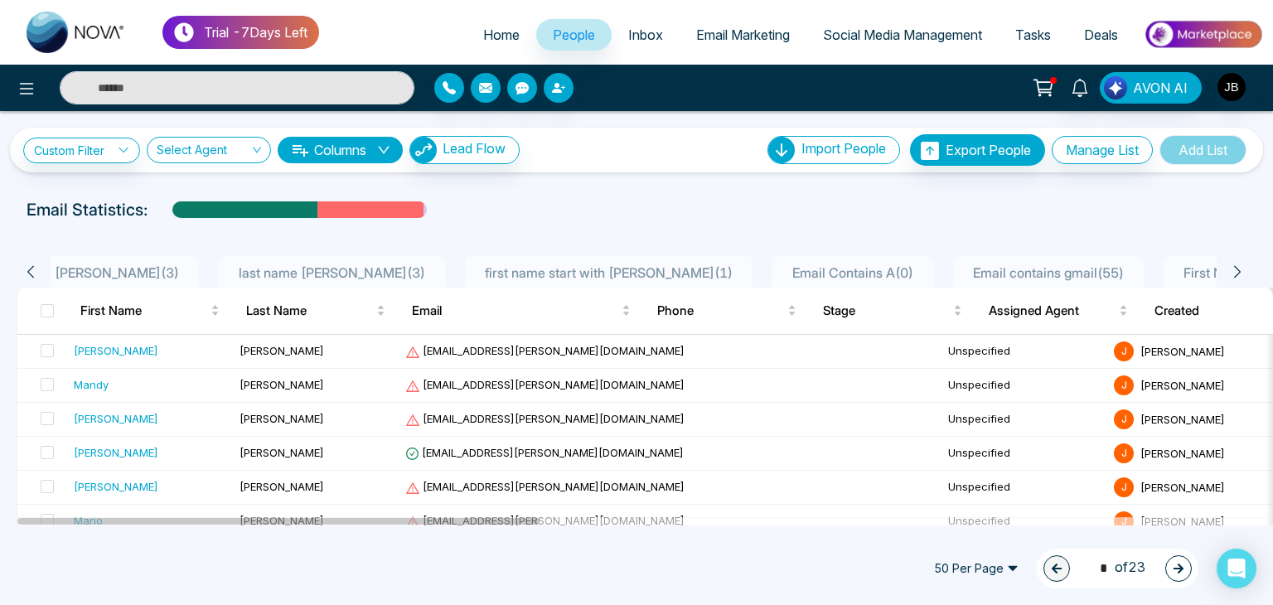
click at [1237, 273] on icon at bounding box center [1237, 272] width 7 height 12
click at [1177, 276] on span "First Name Contains Sh ( 74 )" at bounding box center [1268, 272] width 182 height 17
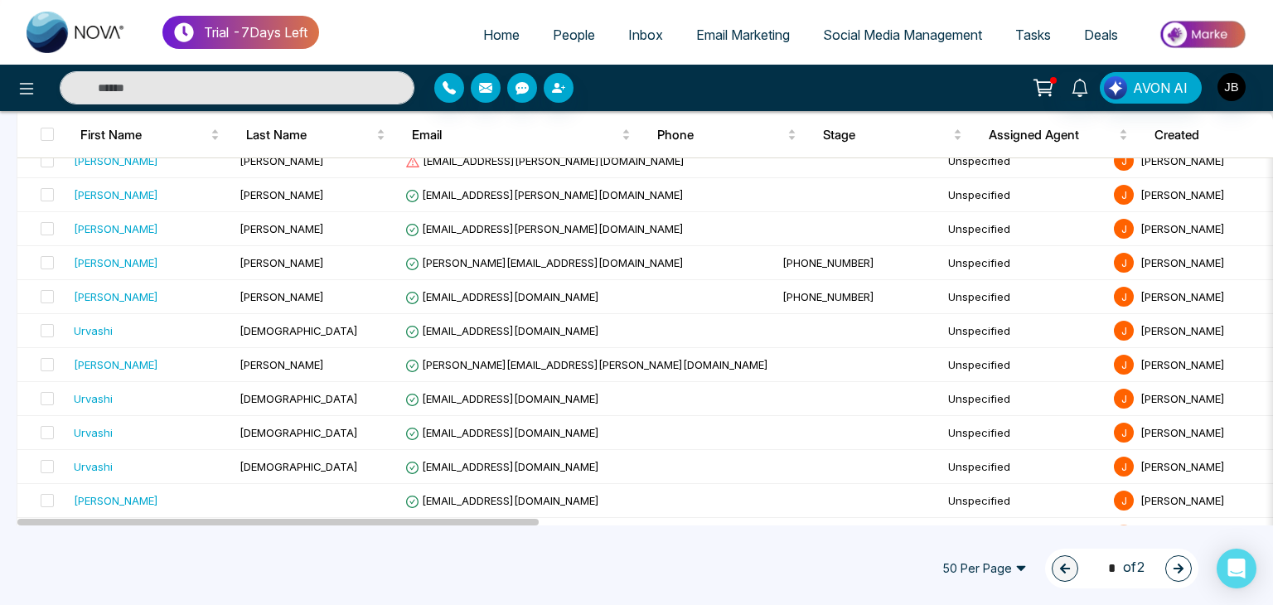
scroll to position [1326, 0]
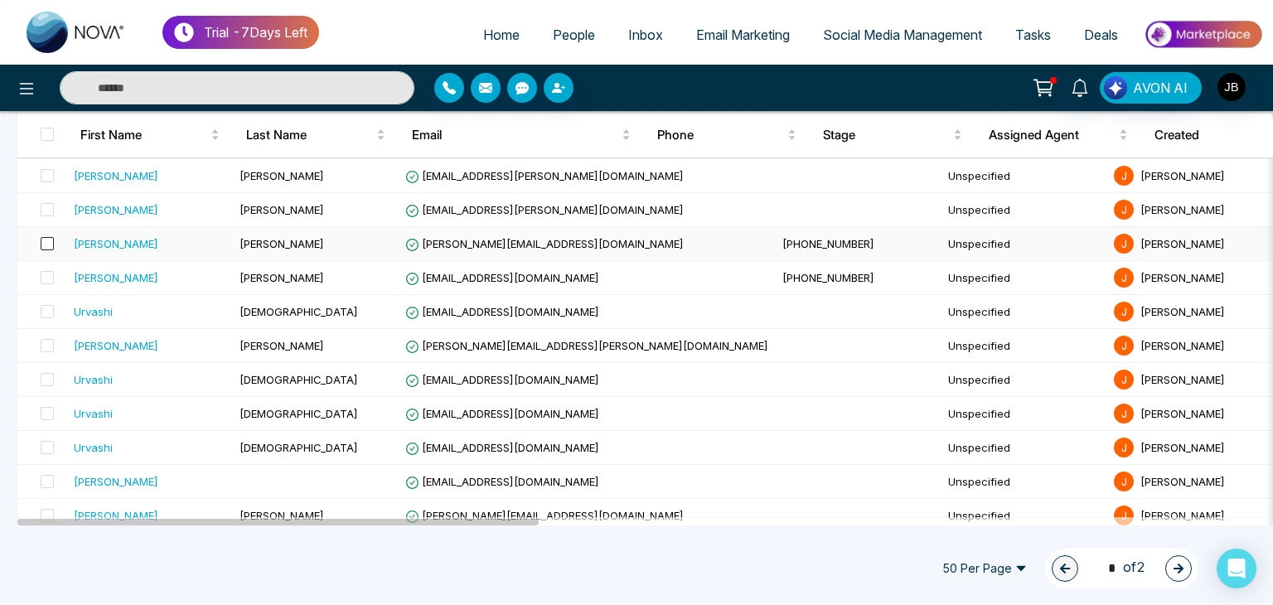
click at [51, 237] on span at bounding box center [47, 243] width 13 height 13
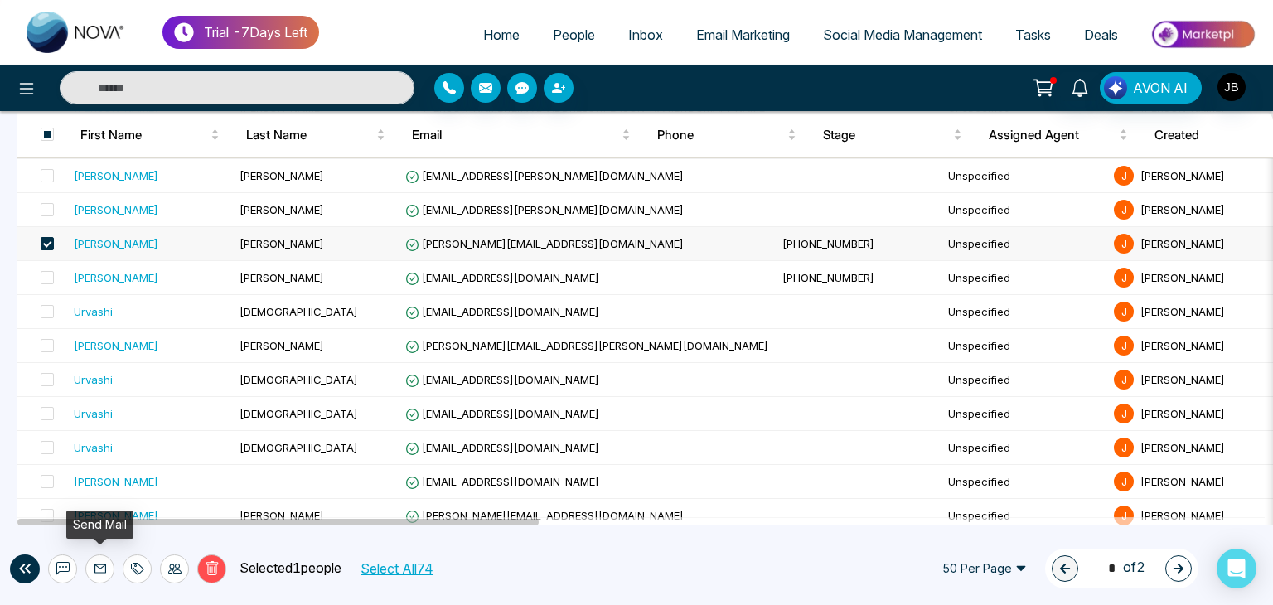
click at [99, 564] on icon at bounding box center [100, 568] width 13 height 13
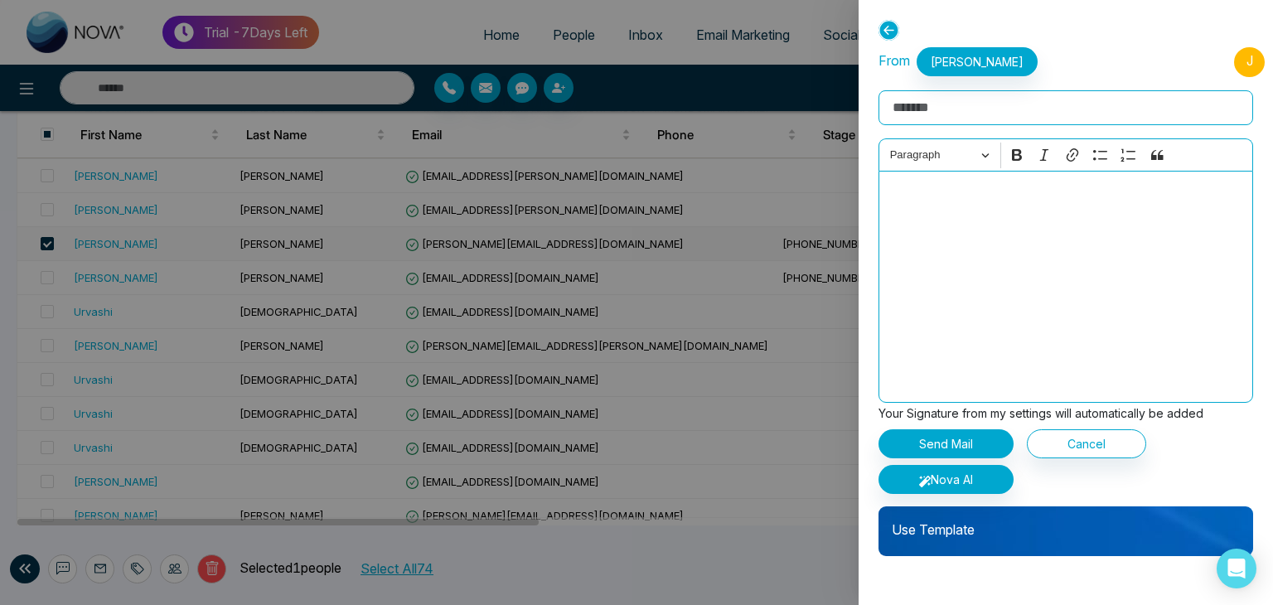
click at [955, 529] on p "Use Template" at bounding box center [1065, 522] width 375 height 33
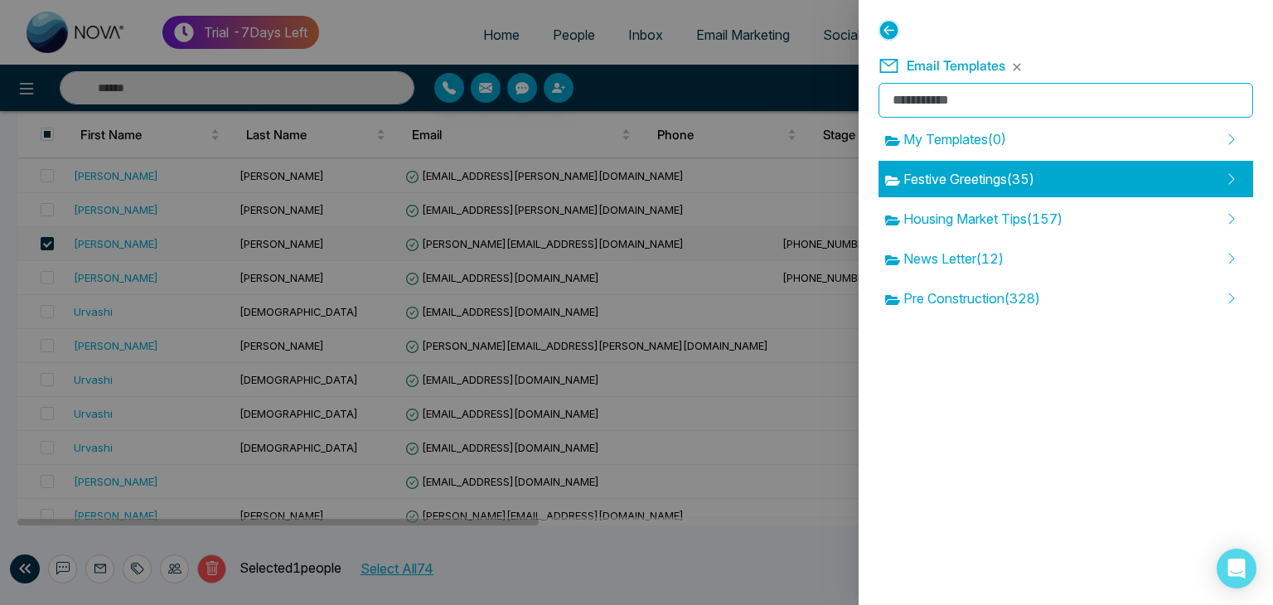
click at [980, 172] on span "Festive Greetings ( 35 )" at bounding box center [959, 179] width 149 height 20
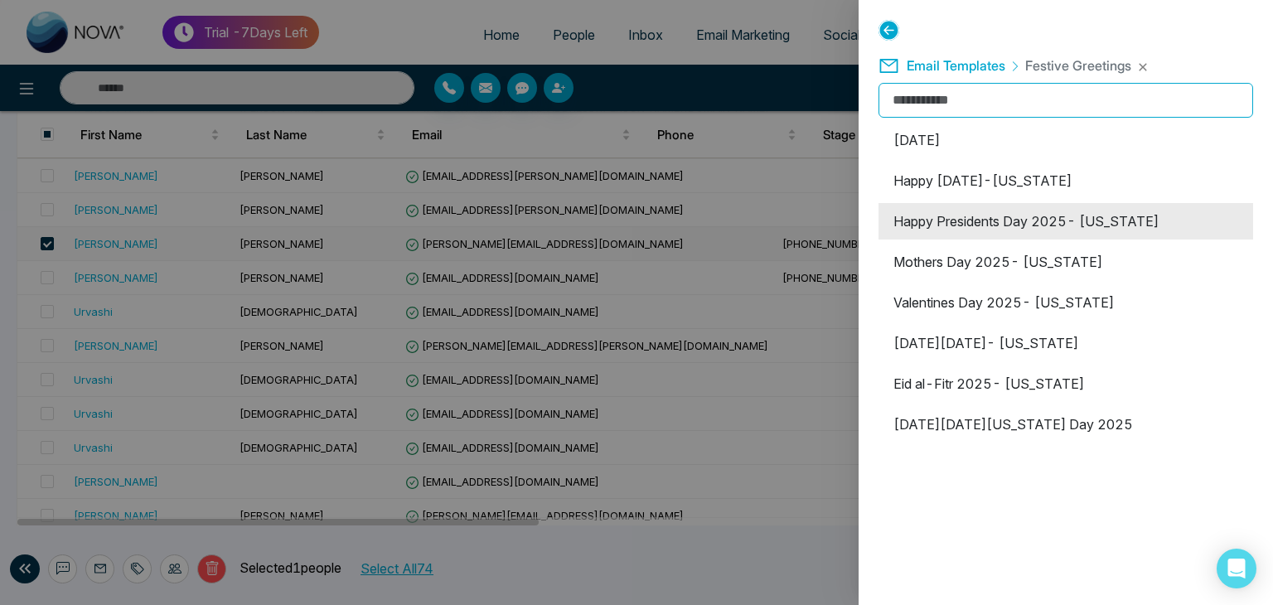
click at [965, 222] on li "Happy Presidents Day 2025- Florida" at bounding box center [1065, 221] width 375 height 36
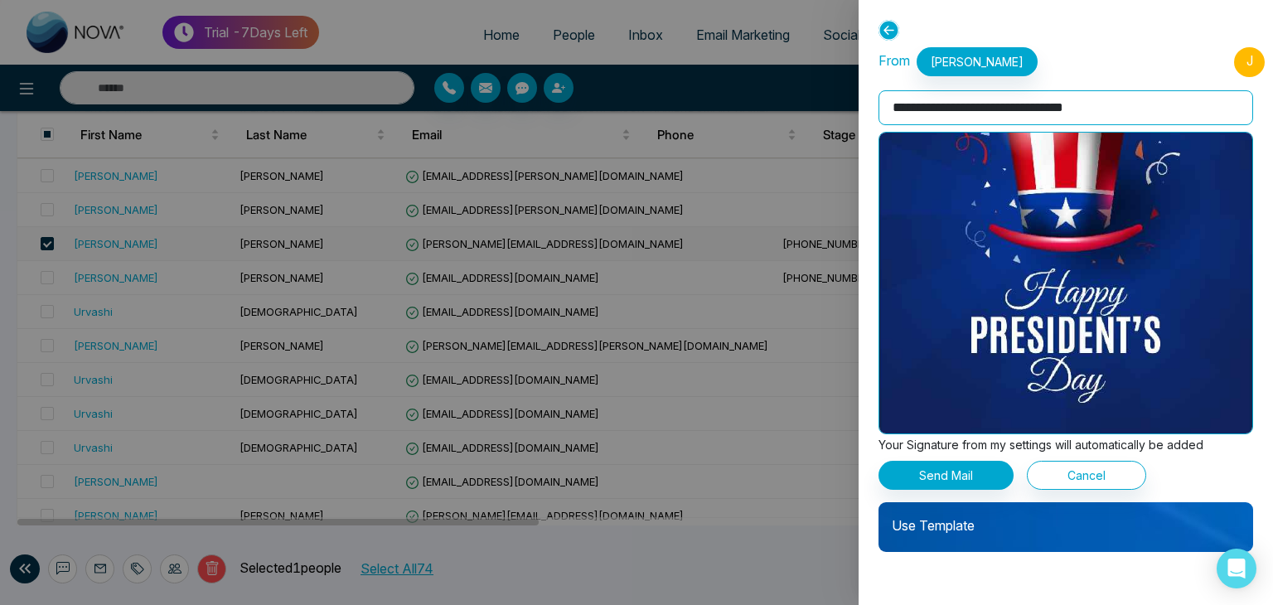
scroll to position [155, 0]
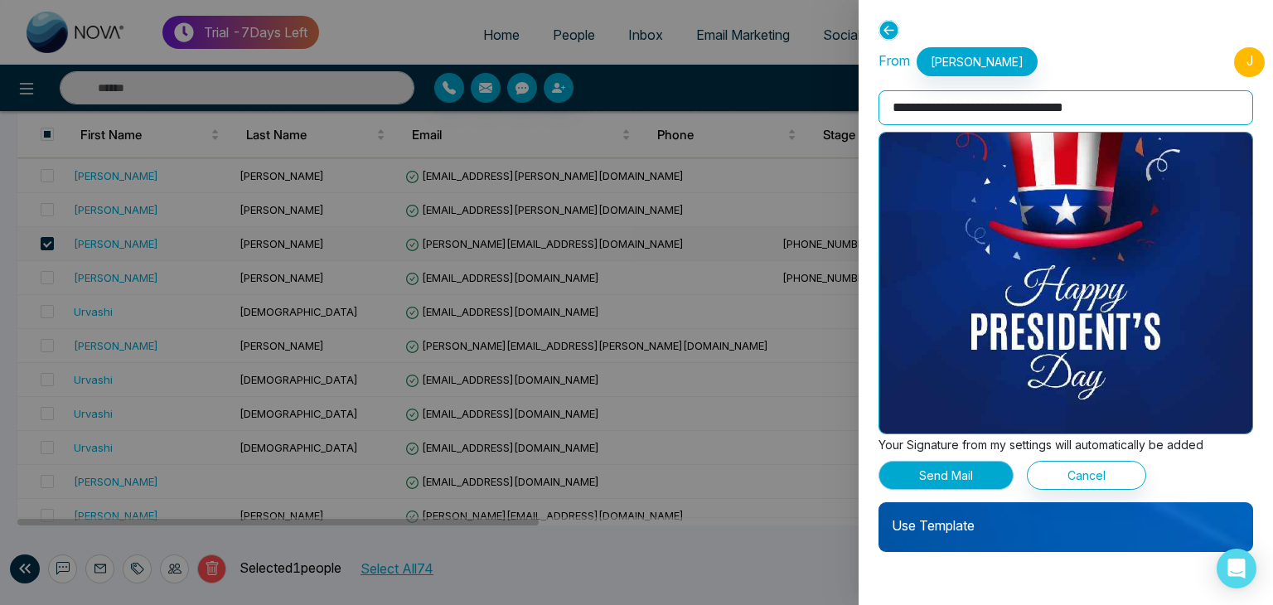
click at [929, 476] on button "Send Mail" at bounding box center [945, 475] width 135 height 29
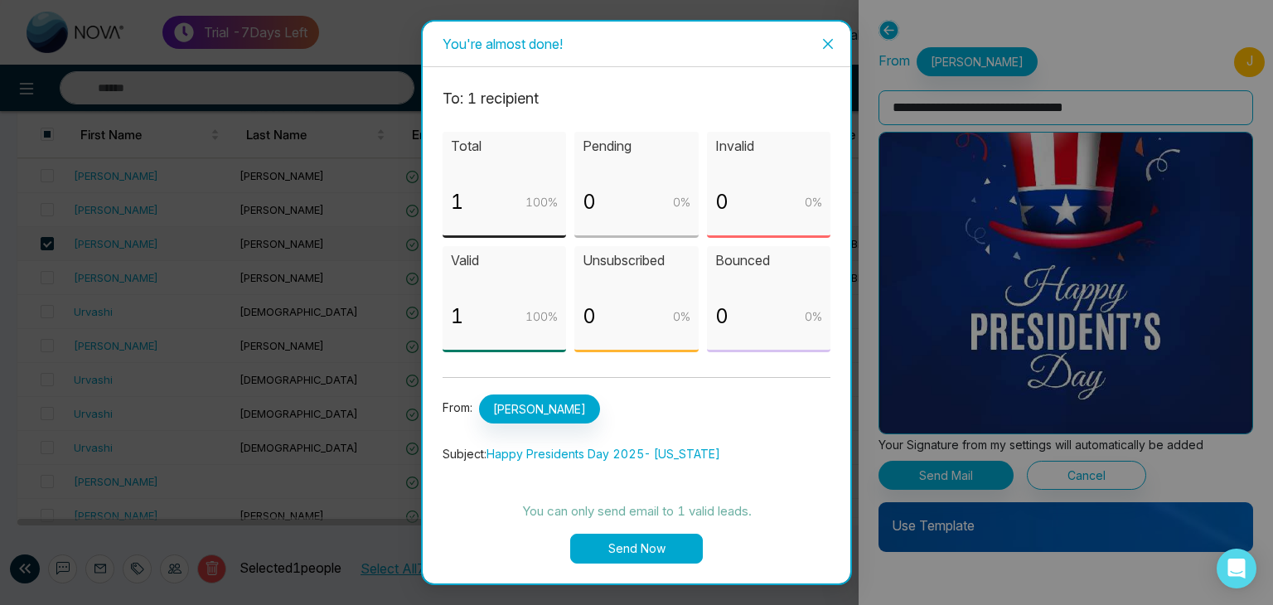
click at [633, 554] on button "Send Now" at bounding box center [636, 549] width 133 height 30
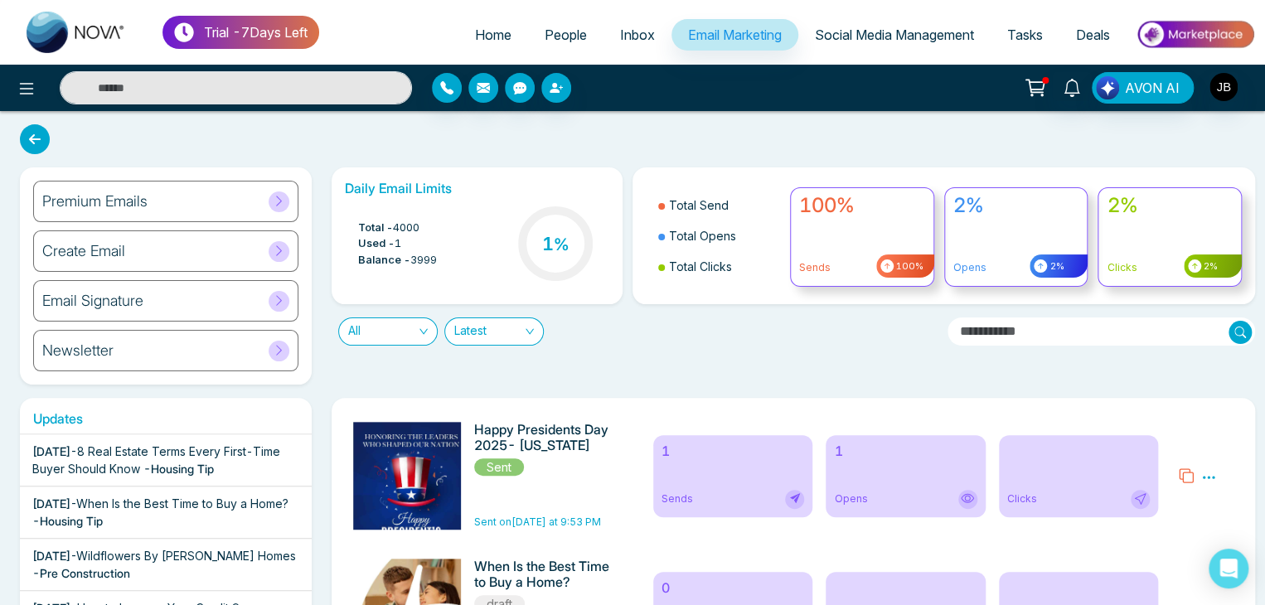
click at [36, 143] on icon at bounding box center [35, 139] width 30 height 30
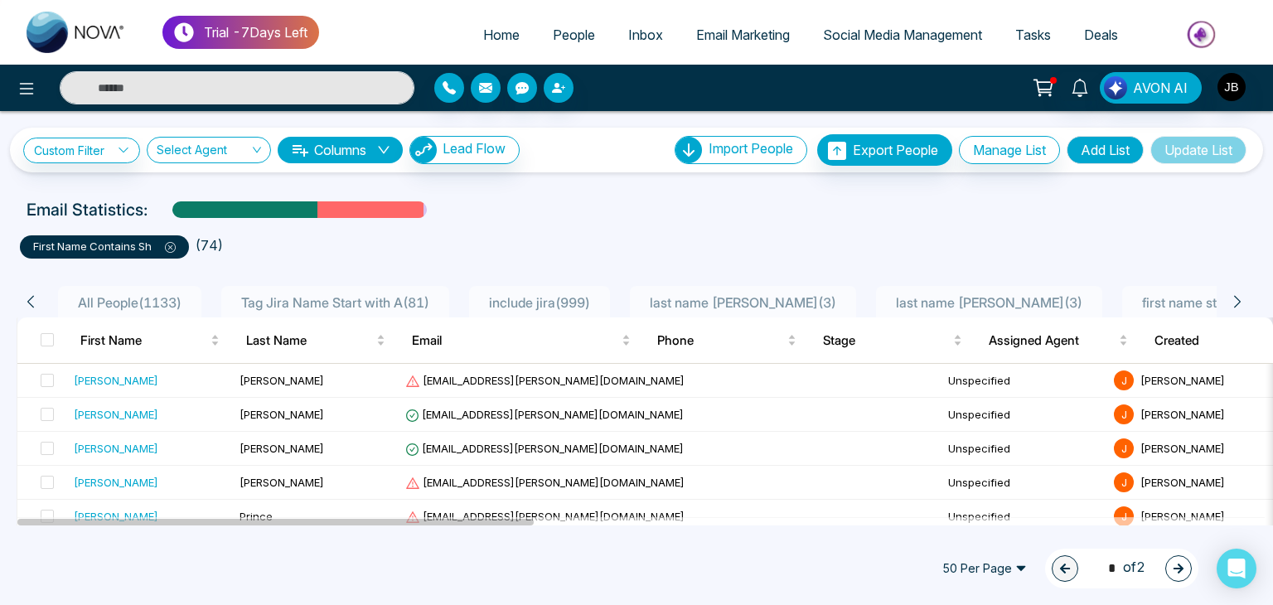
click at [1263, 518] on div at bounding box center [640, 521] width 1247 height 8
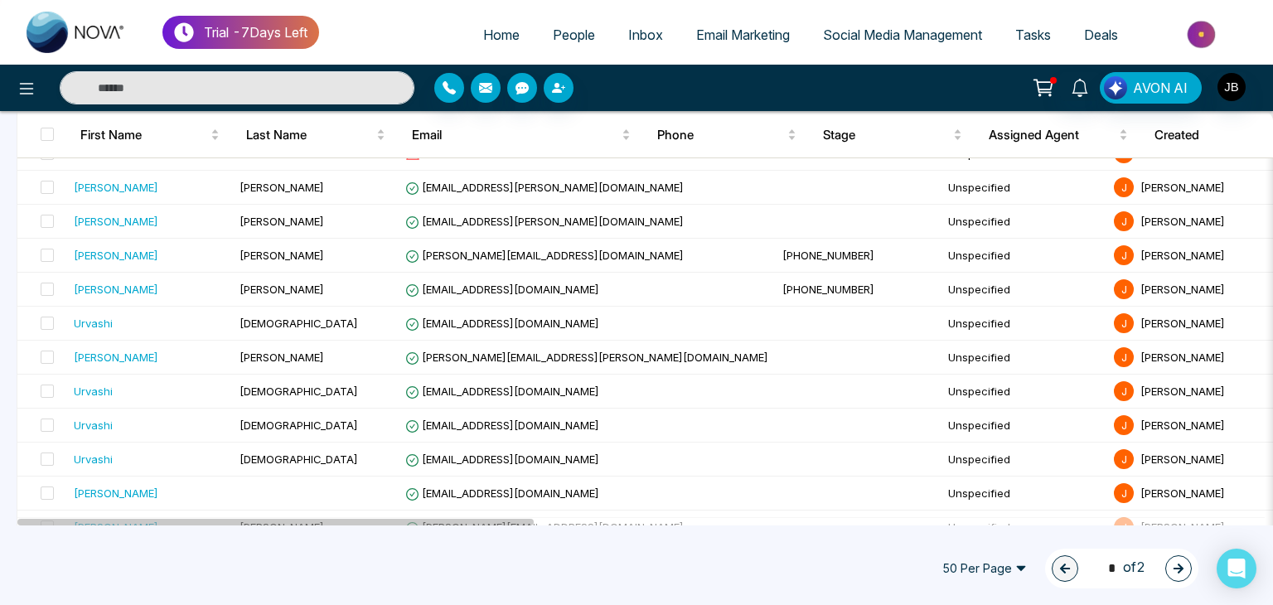
scroll to position [1359, 0]
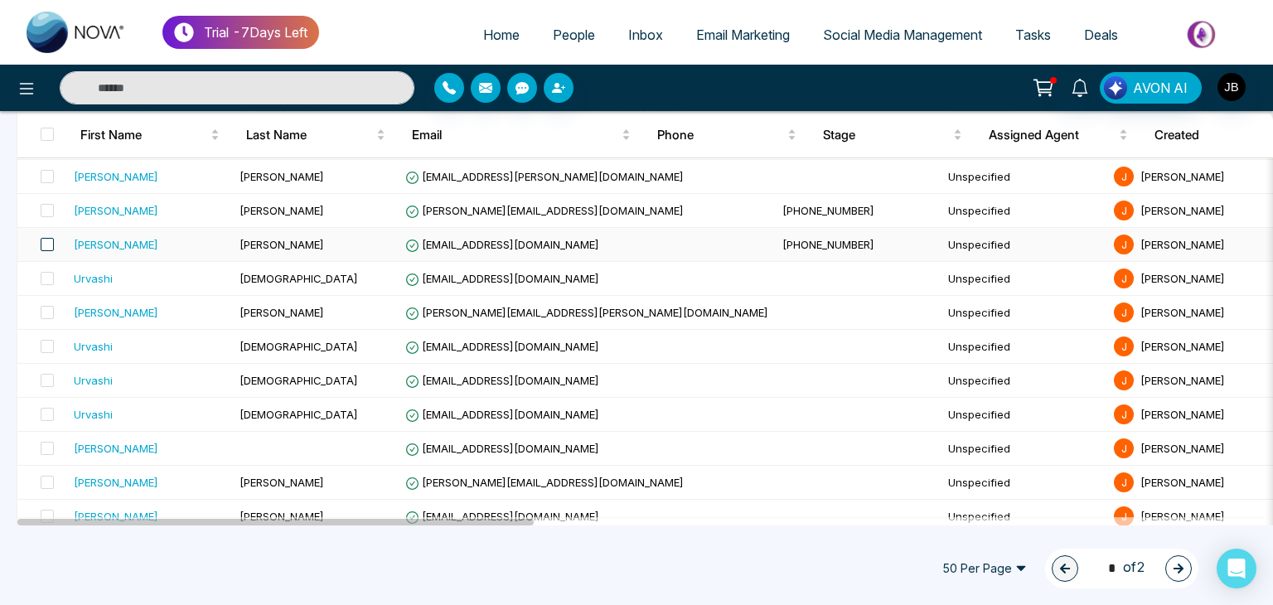
click at [49, 239] on span at bounding box center [47, 244] width 13 height 13
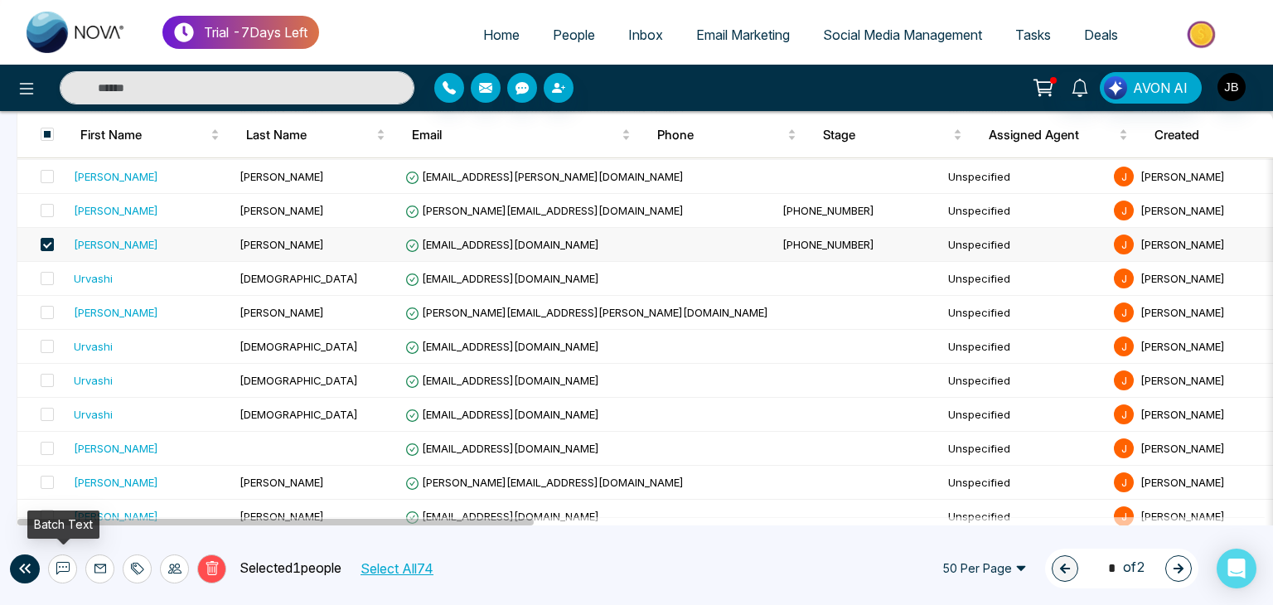
click at [59, 573] on icon at bounding box center [62, 568] width 13 height 13
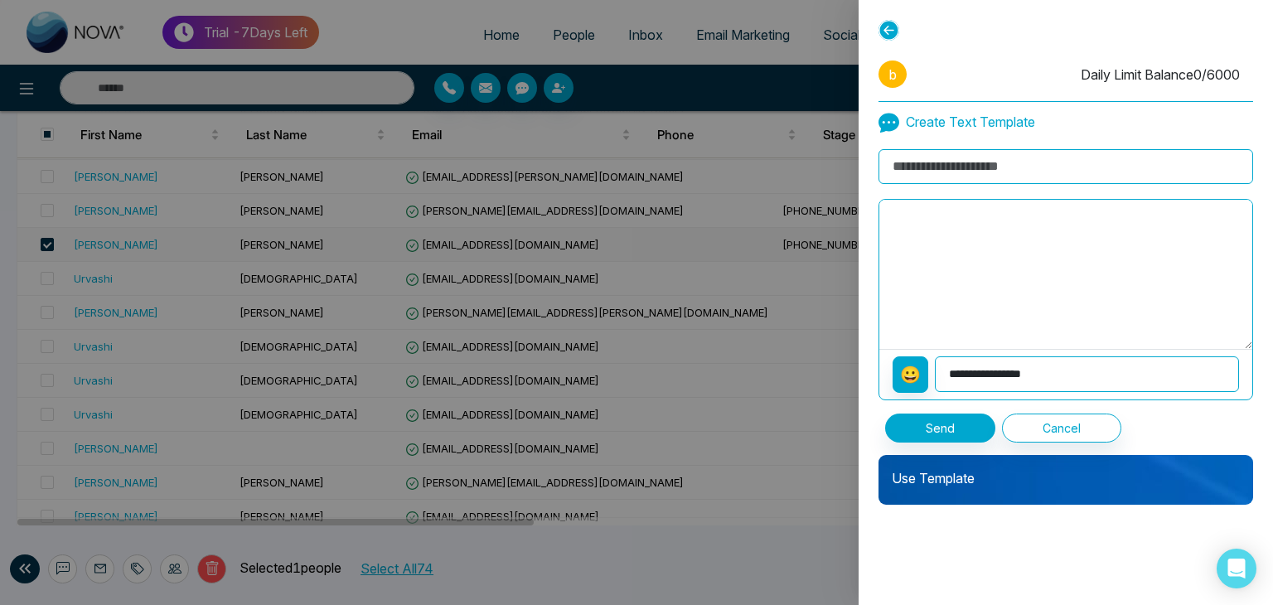
click at [933, 172] on input at bounding box center [1065, 166] width 375 height 35
type input "**********"
click at [930, 236] on textarea at bounding box center [1065, 274] width 373 height 149
click at [933, 476] on p "Use Template" at bounding box center [1065, 471] width 375 height 33
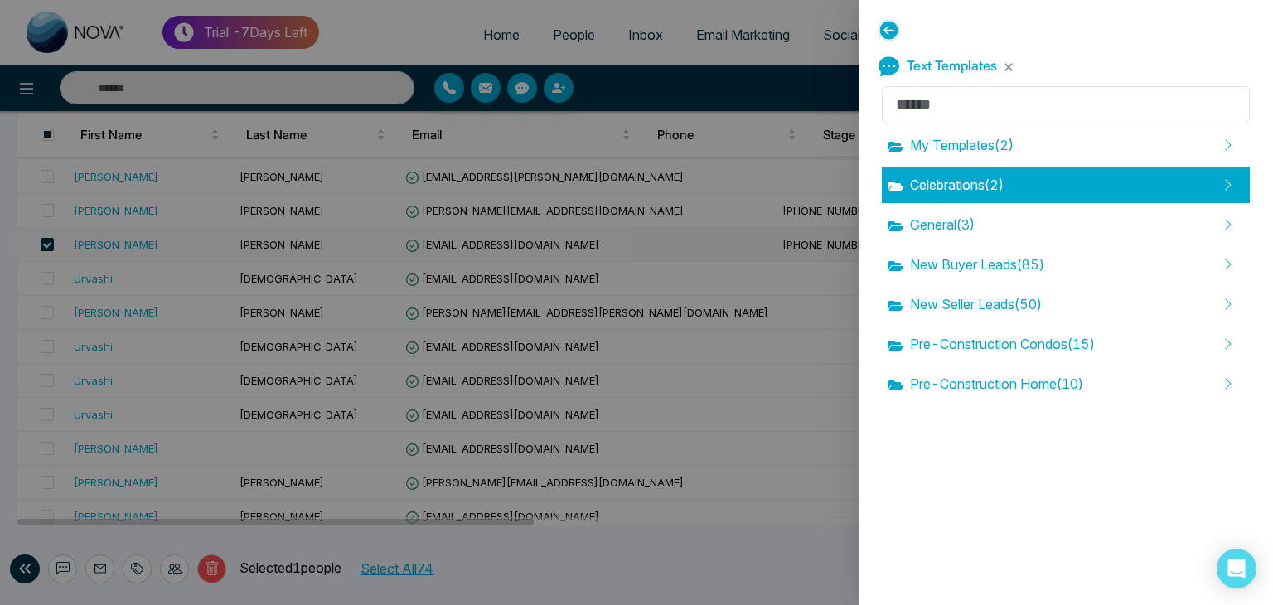
click at [948, 190] on span "Celebrations ( 2 )" at bounding box center [945, 185] width 115 height 20
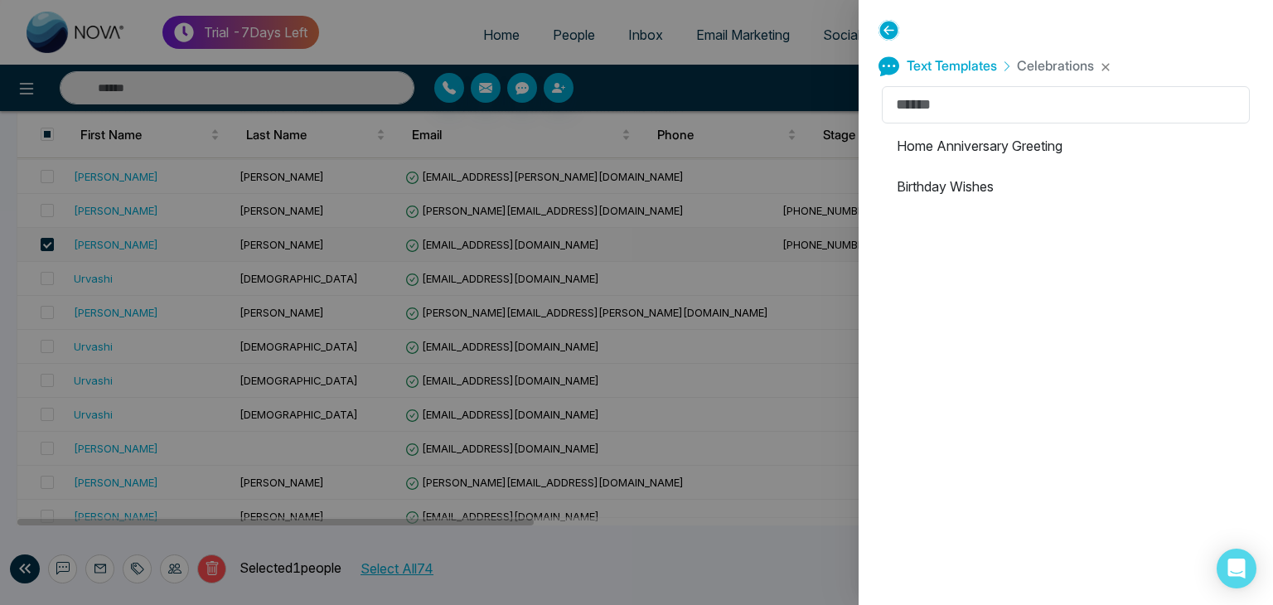
click at [948, 190] on li "Birthday Wishes" at bounding box center [1066, 186] width 368 height 36
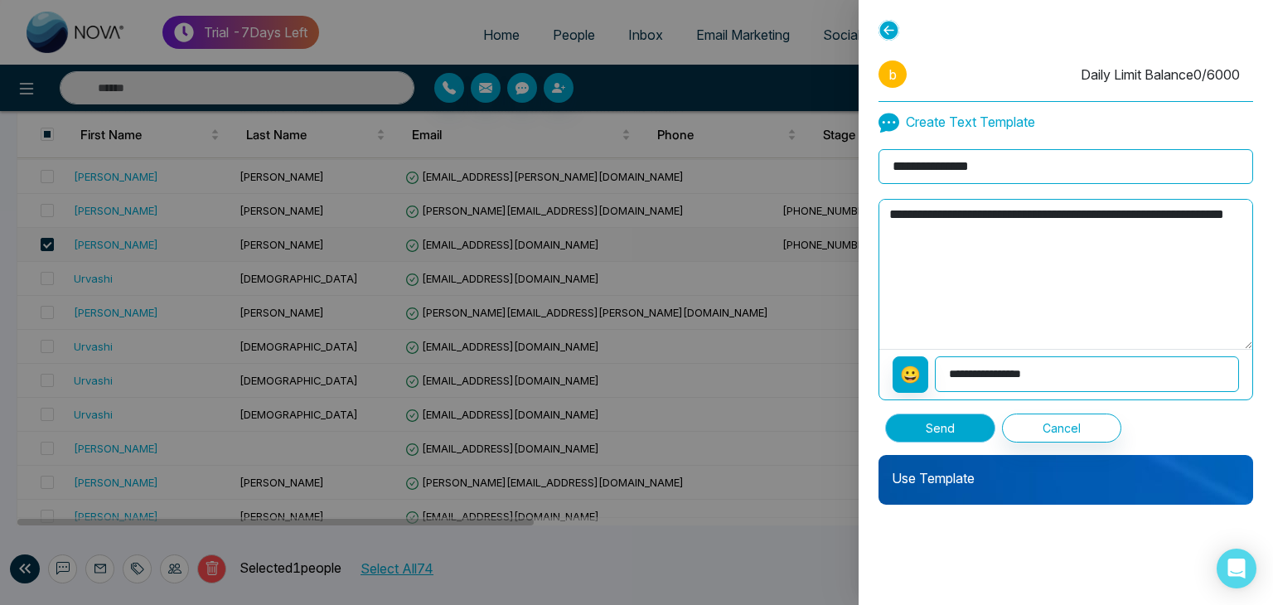
click at [950, 422] on button "Send" at bounding box center [940, 427] width 110 height 29
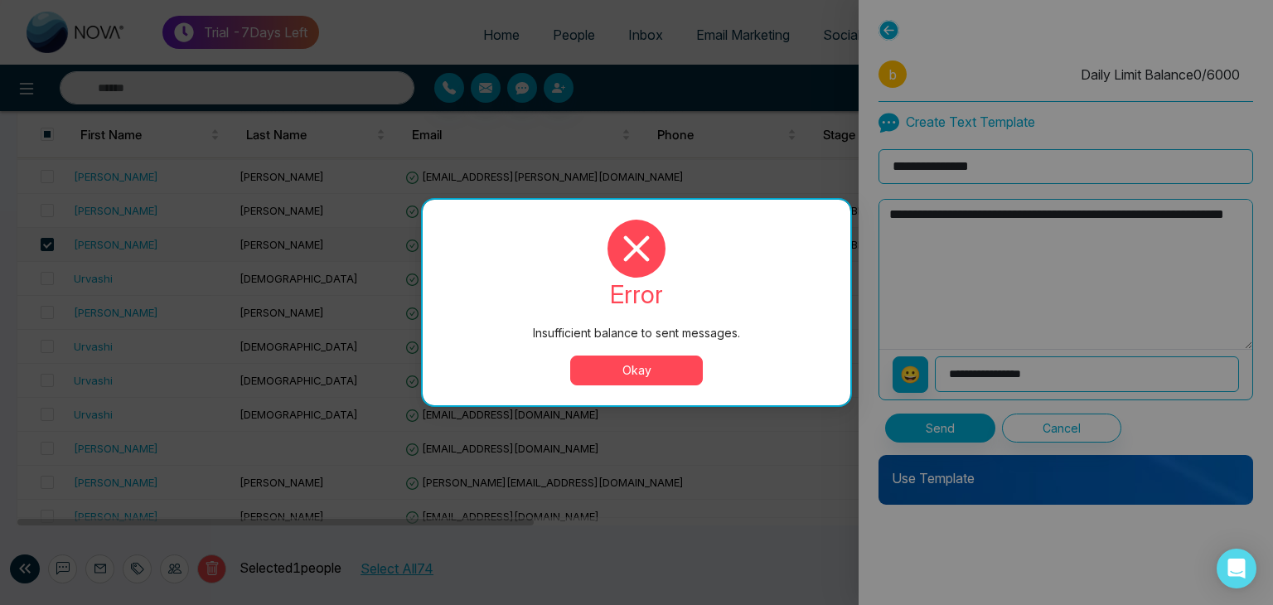
click at [649, 378] on button "Okay" at bounding box center [636, 370] width 133 height 30
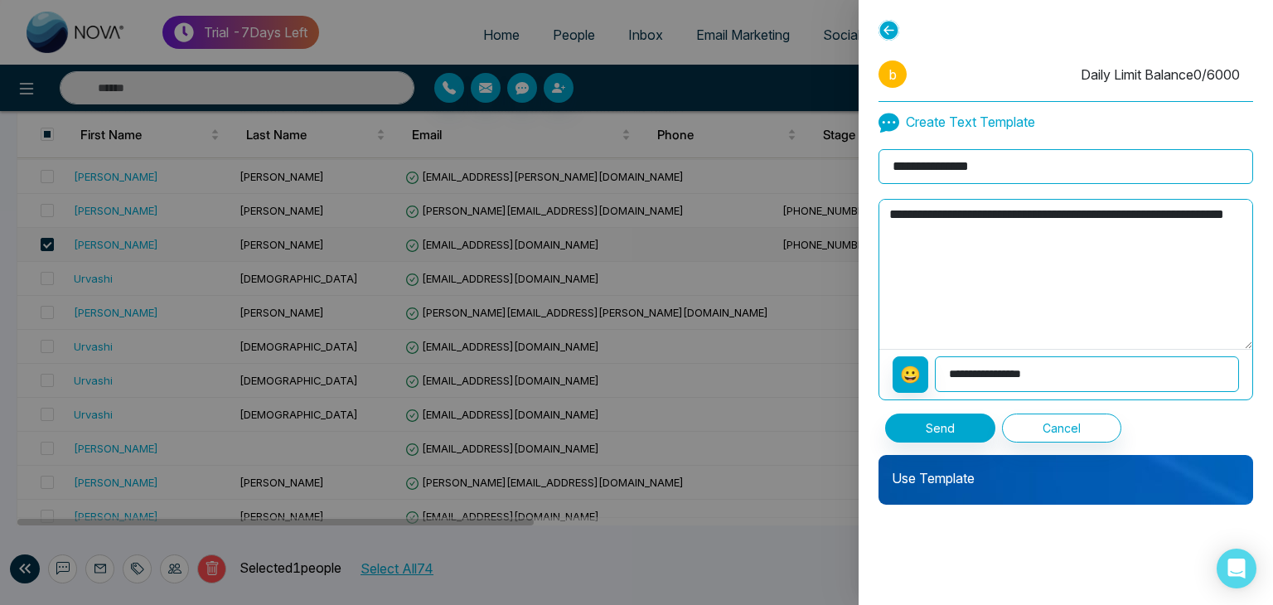
click at [689, 361] on div at bounding box center [636, 302] width 1273 height 605
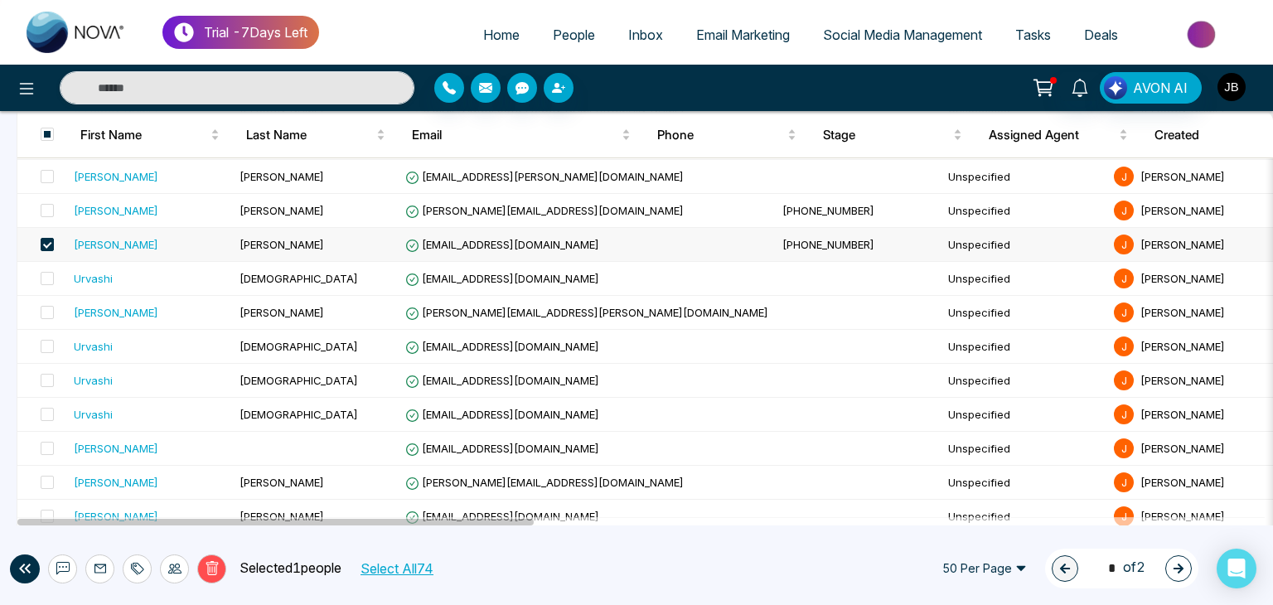
click at [1231, 80] on img "button" at bounding box center [1231, 87] width 28 height 28
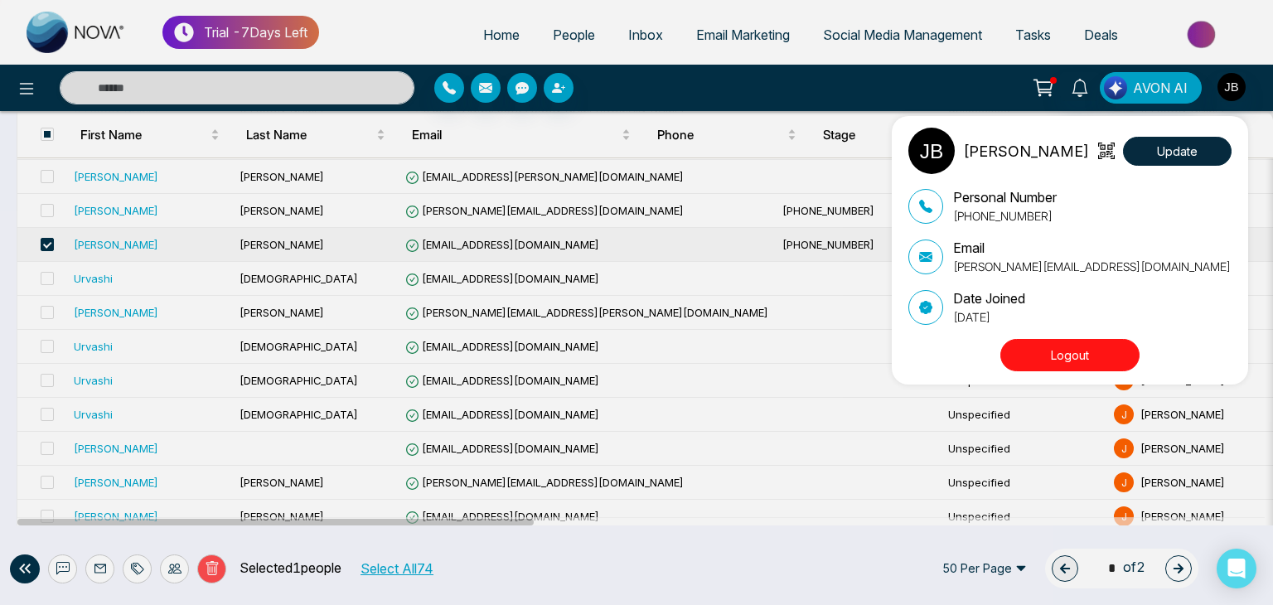
click at [1078, 363] on button "Logout" at bounding box center [1069, 355] width 139 height 32
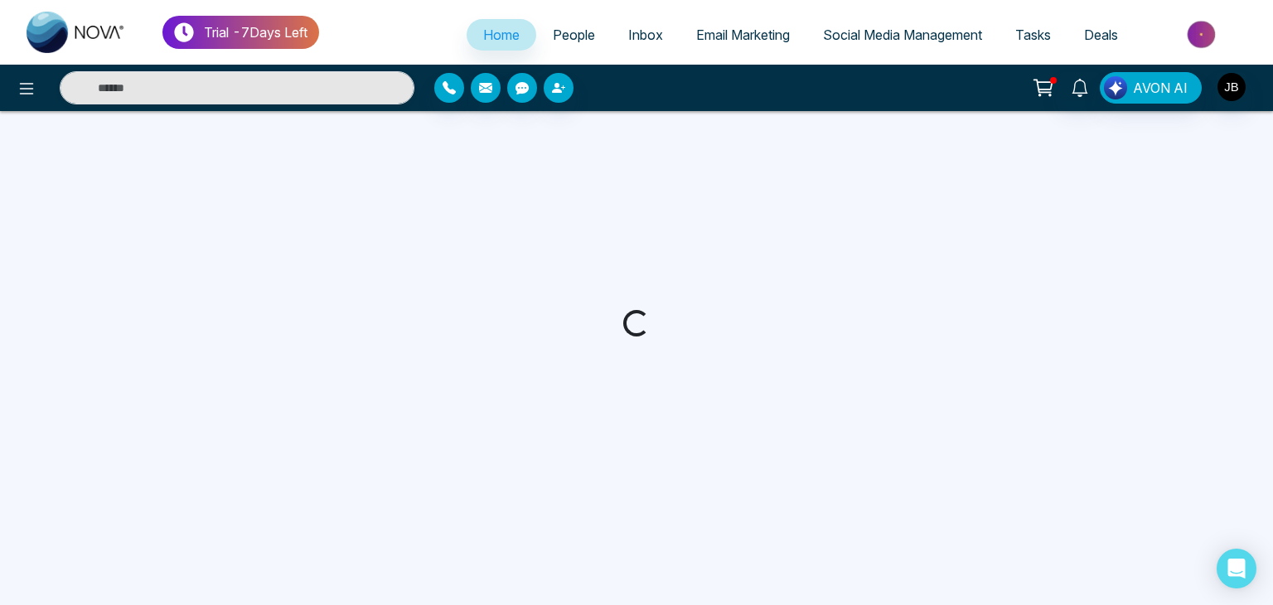
select select "*"
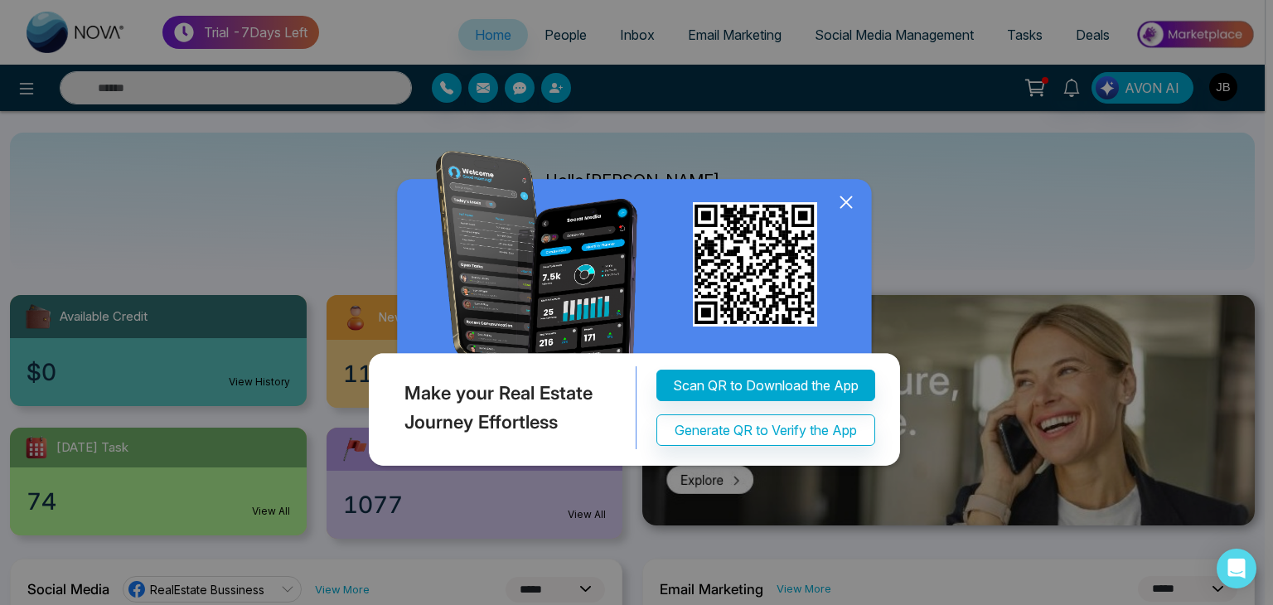
click at [846, 358] on img at bounding box center [637, 312] width 544 height 322
click at [849, 206] on icon at bounding box center [846, 202] width 25 height 25
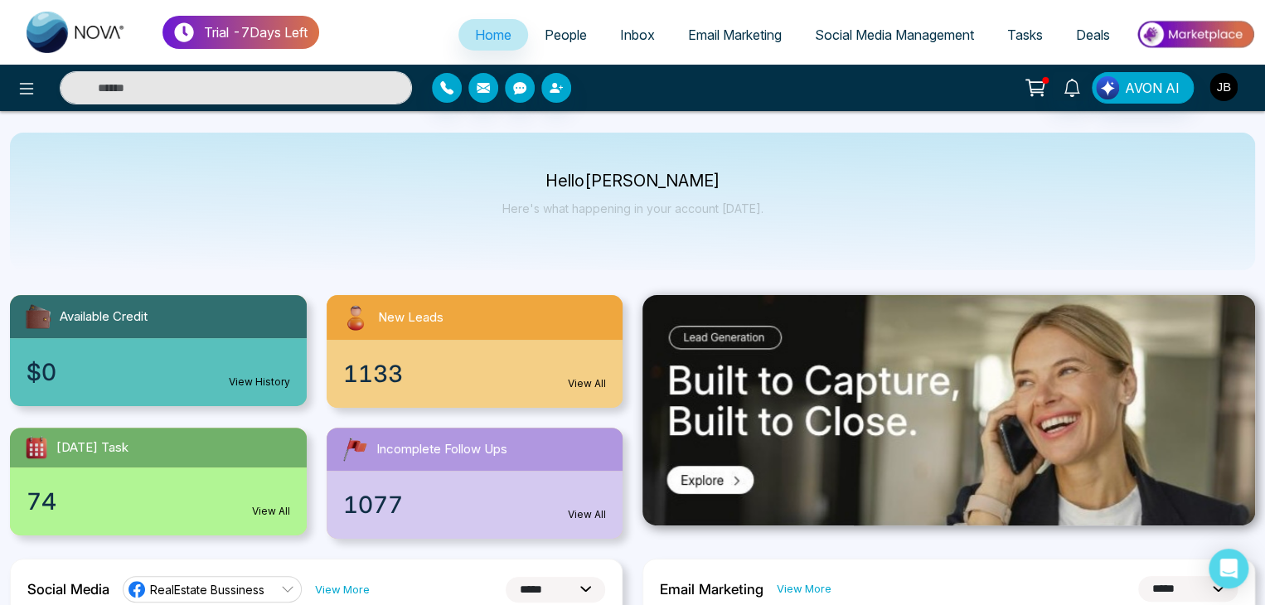
click at [1225, 89] on img "button" at bounding box center [1223, 87] width 28 height 28
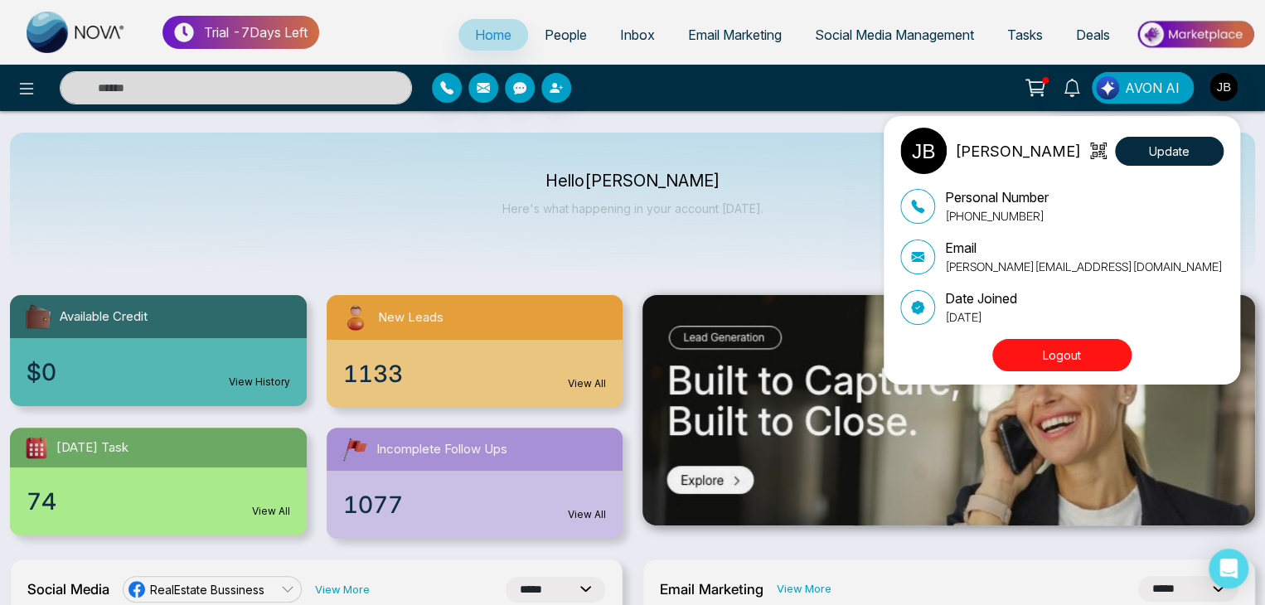
click at [1058, 353] on button "Logout" at bounding box center [1061, 355] width 139 height 32
